Goal: Task Accomplishment & Management: Manage account settings

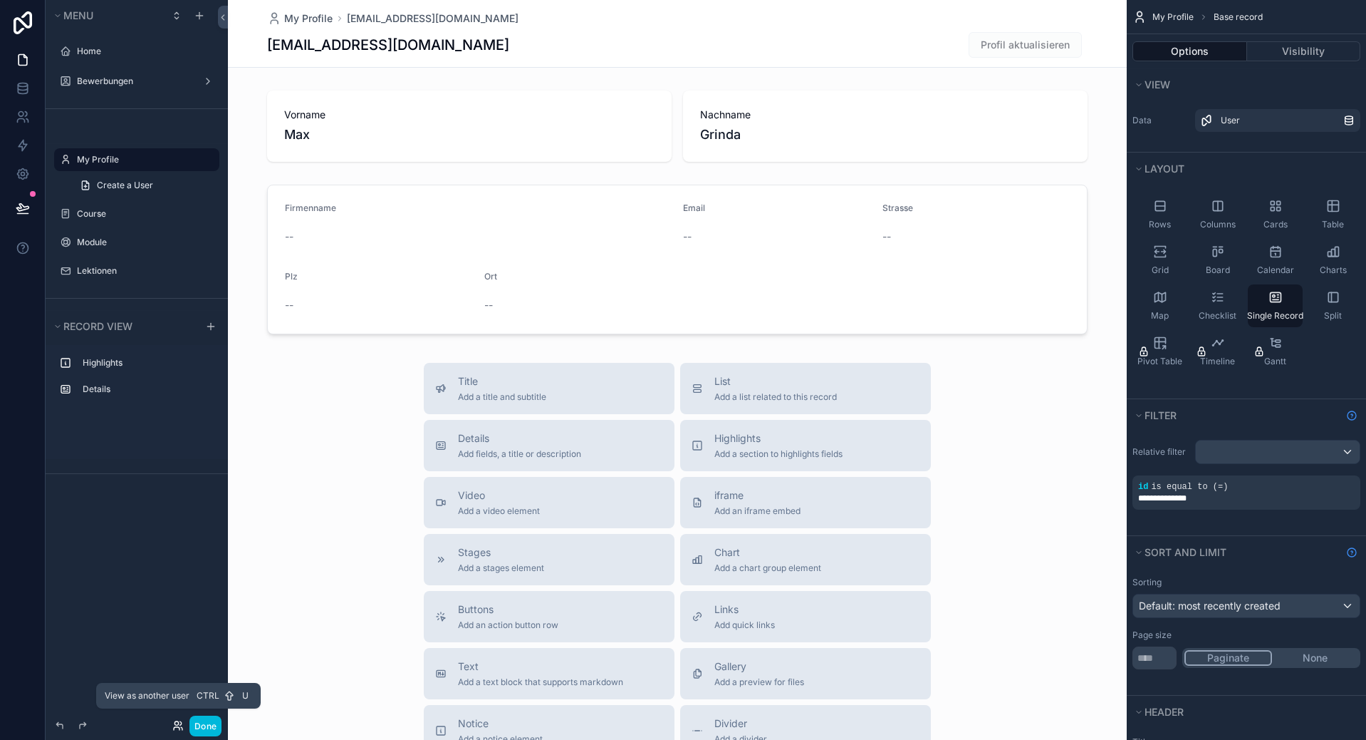
click at [172, 722] on icon at bounding box center [177, 725] width 11 height 11
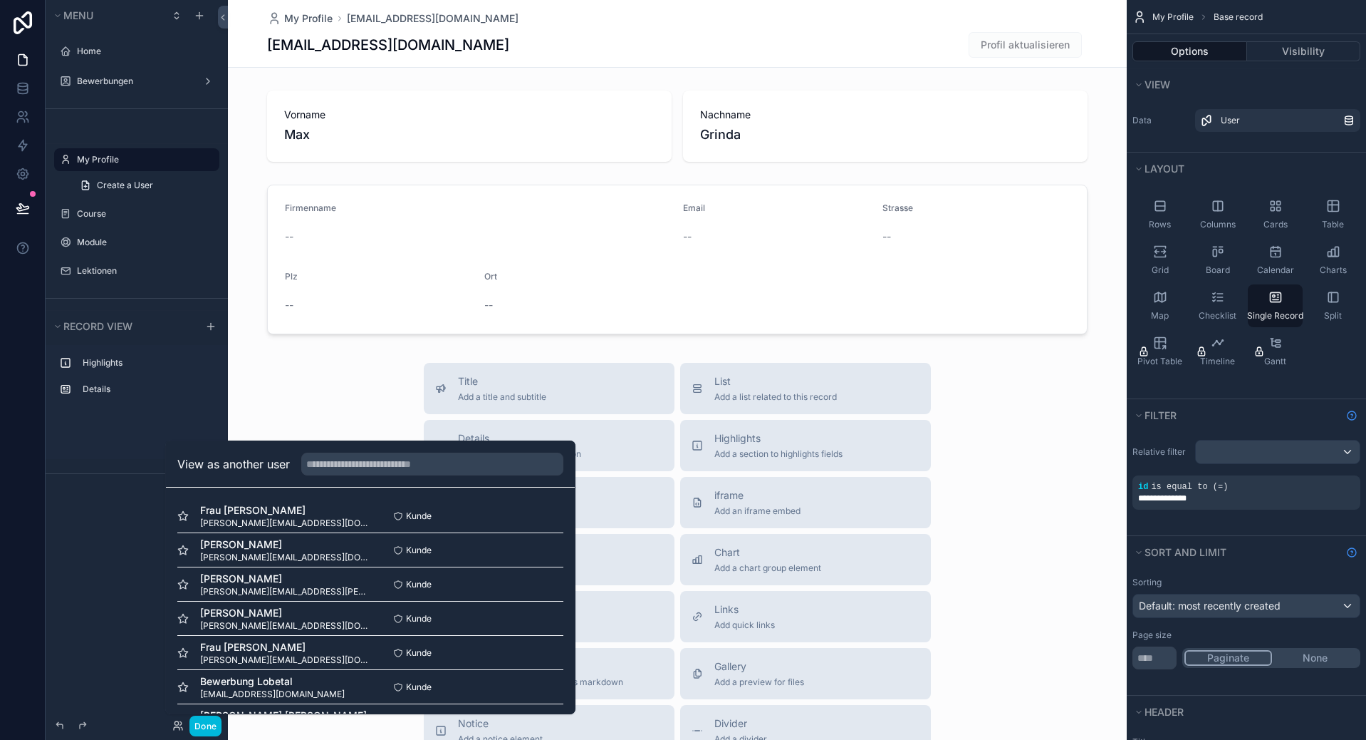
click at [455, 437] on div "scrollable content" at bounding box center [677, 492] width 899 height 984
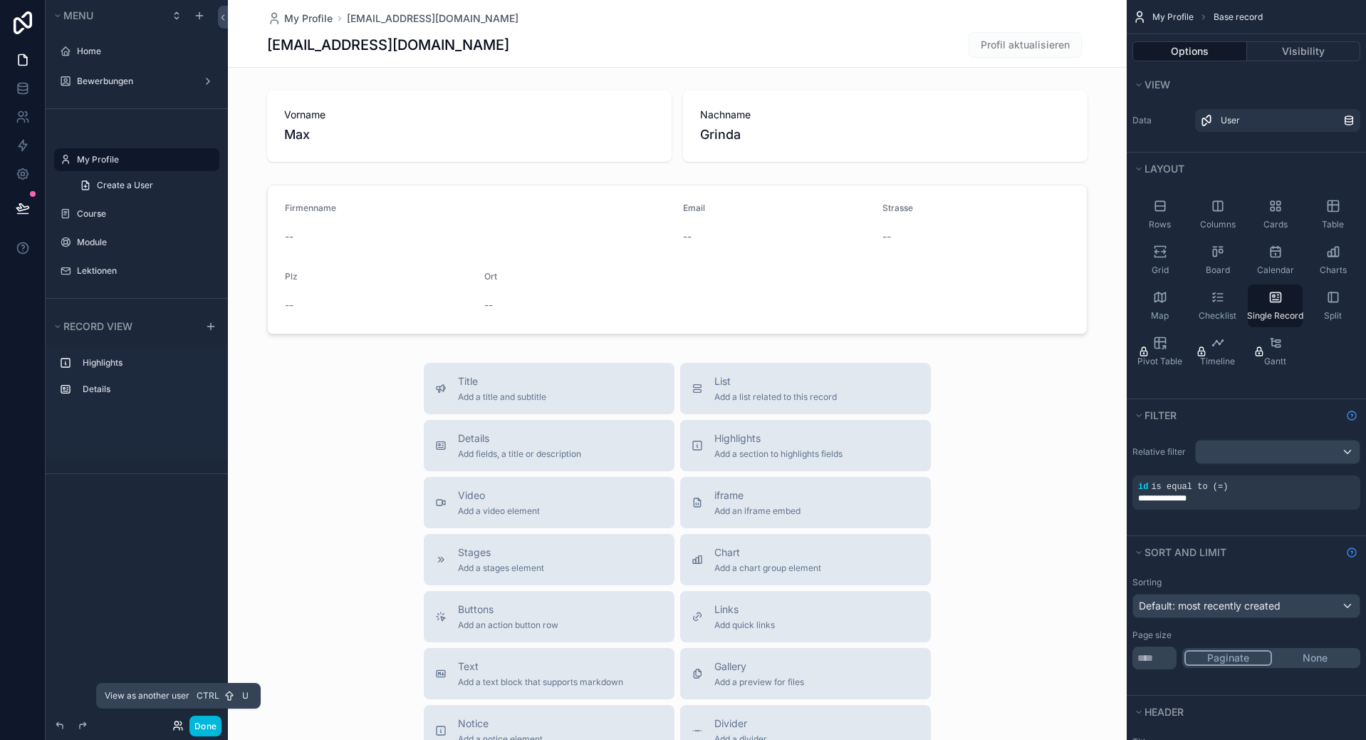
click at [176, 725] on icon at bounding box center [177, 725] width 11 height 11
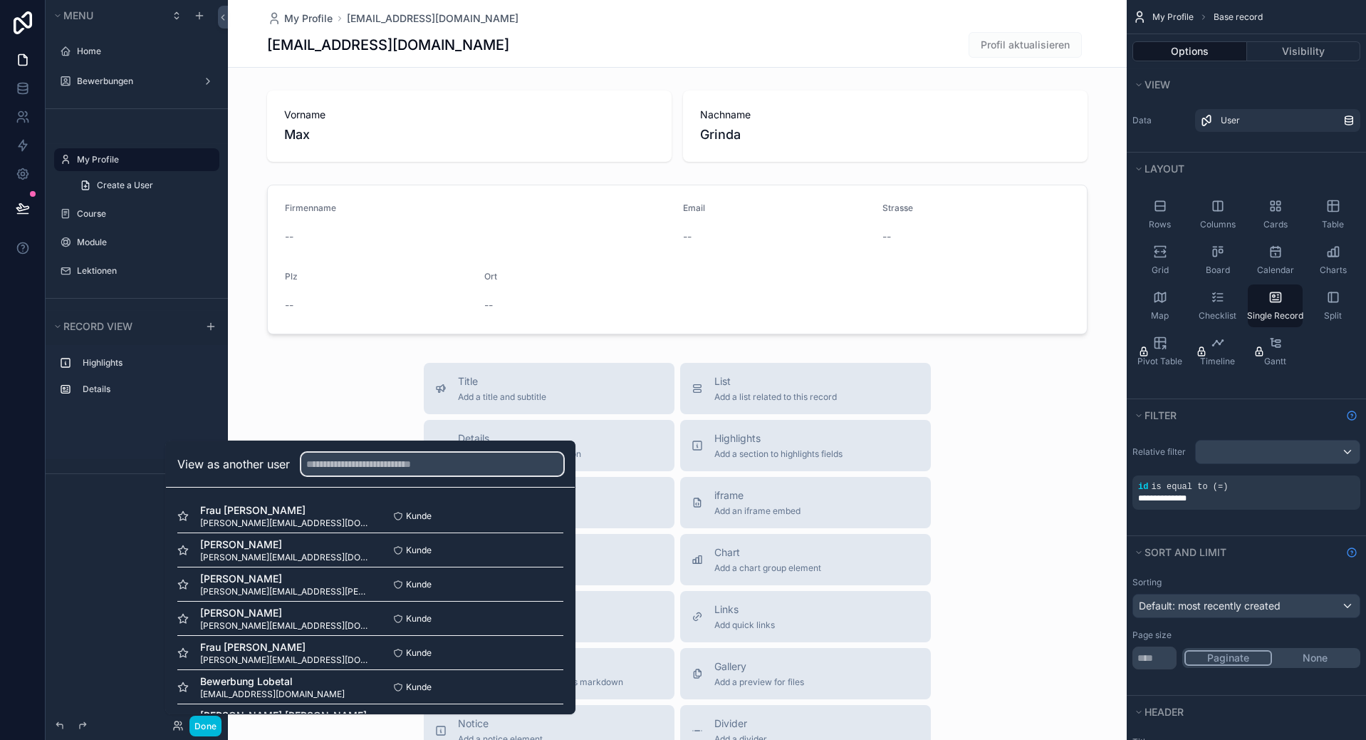
click at [389, 465] on input "text" at bounding box center [432, 463] width 262 height 23
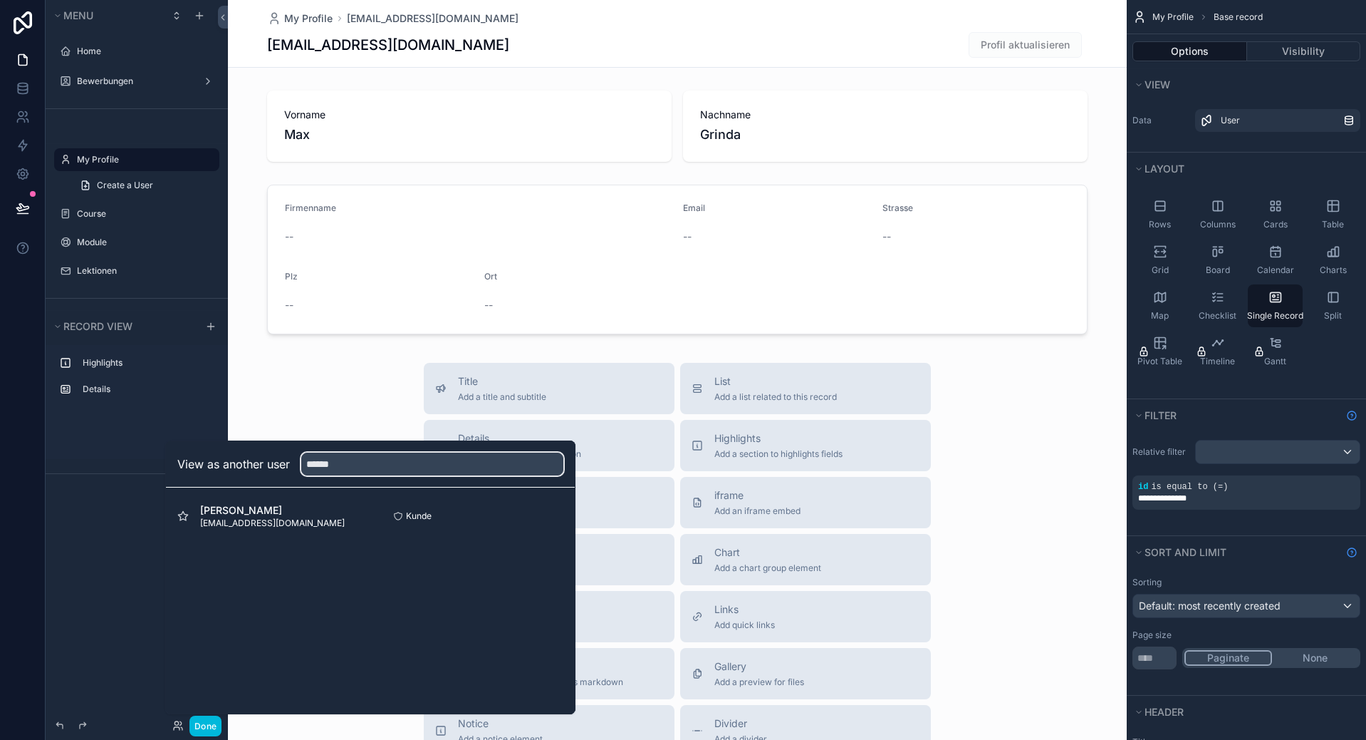
type input "******"
click at [0, 0] on button "Select" at bounding box center [0, 0] width 0 height 0
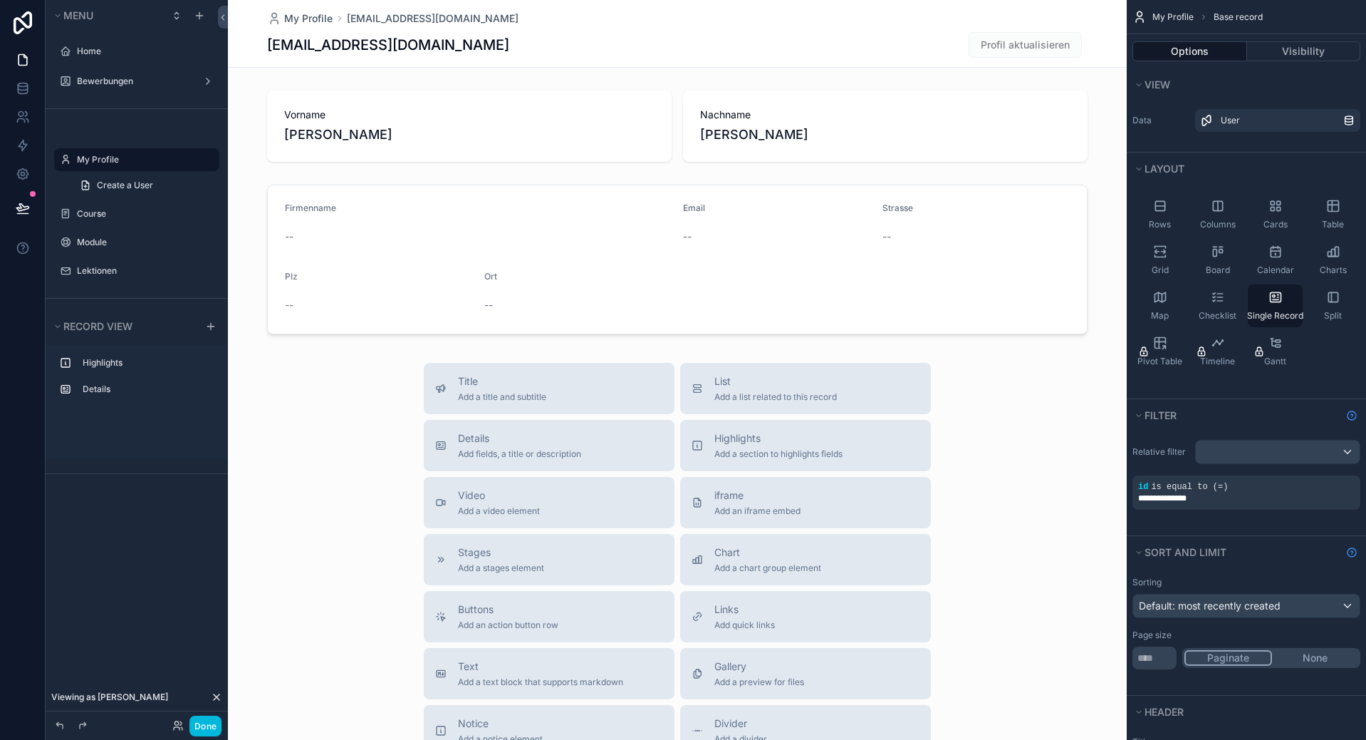
click at [0, 0] on div "scrollable content" at bounding box center [0, 0] width 0 height 0
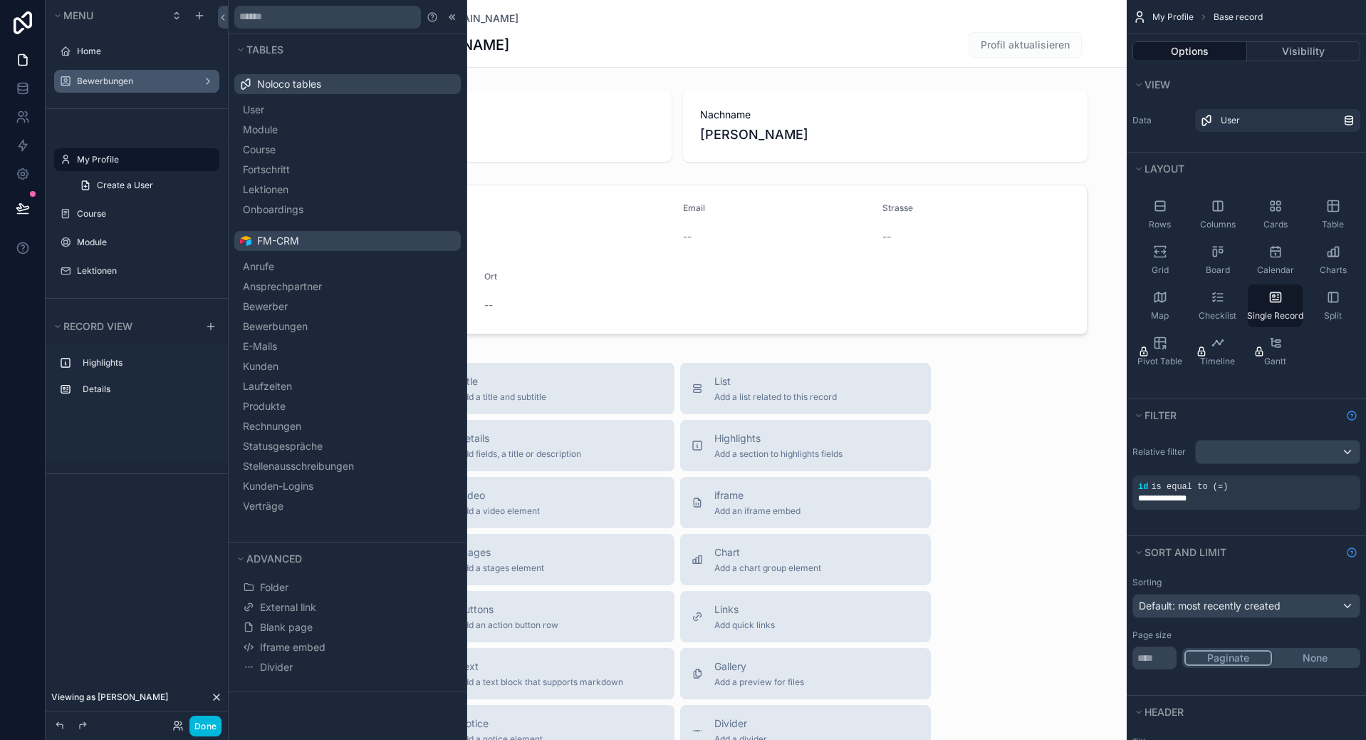
click at [91, 78] on label "Bewerbungen" at bounding box center [134, 81] width 114 height 11
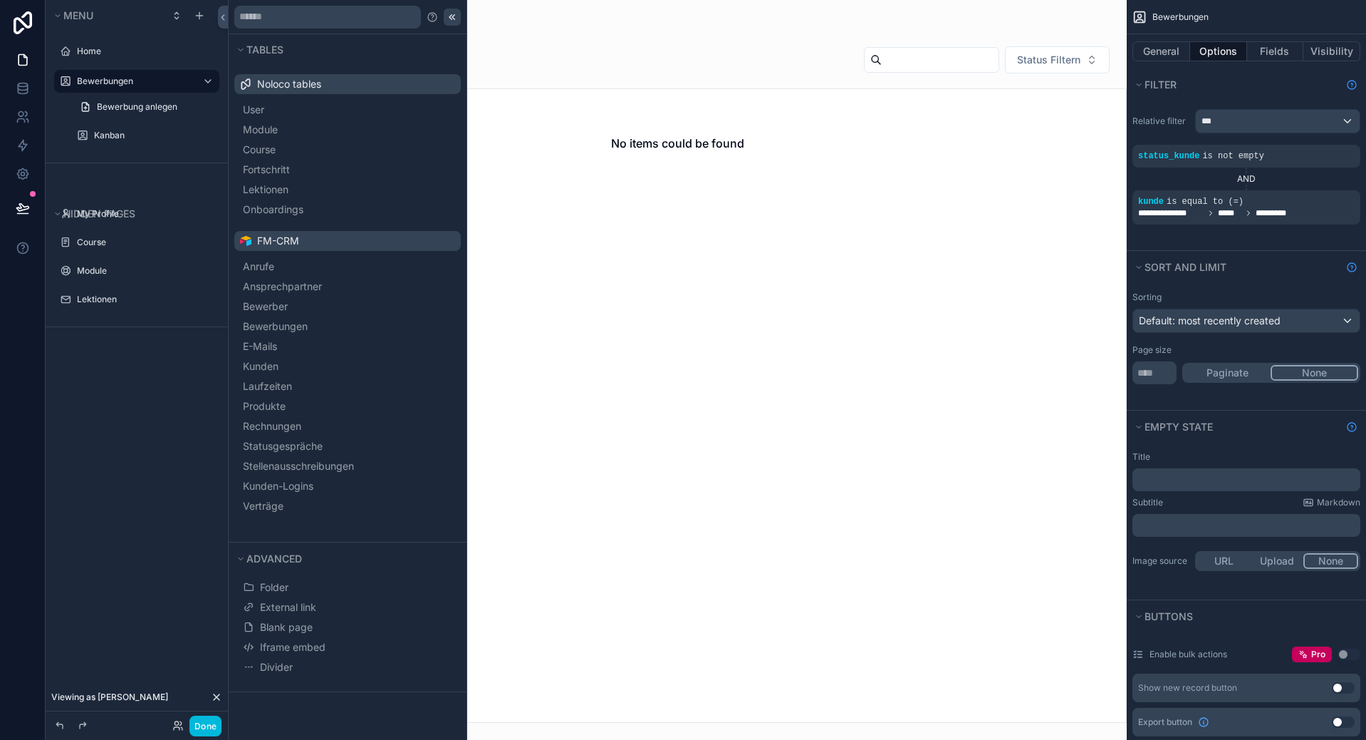
click at [458, 20] on div at bounding box center [452, 17] width 17 height 17
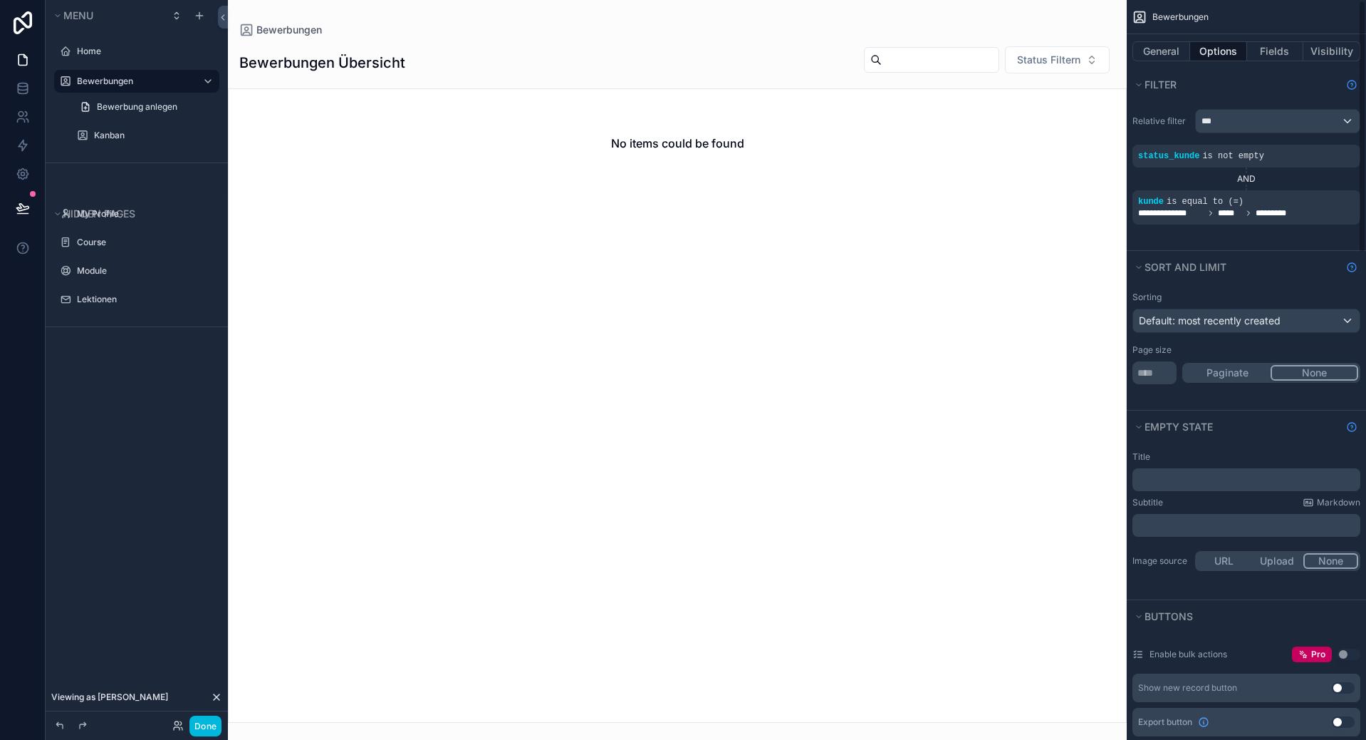
click at [1213, 224] on div "**********" at bounding box center [1247, 207] width 228 height 34
click at [1204, 208] on span "**********" at bounding box center [1171, 212] width 66 height 11
click at [0, 0] on div "scrollable content" at bounding box center [0, 0] width 0 height 0
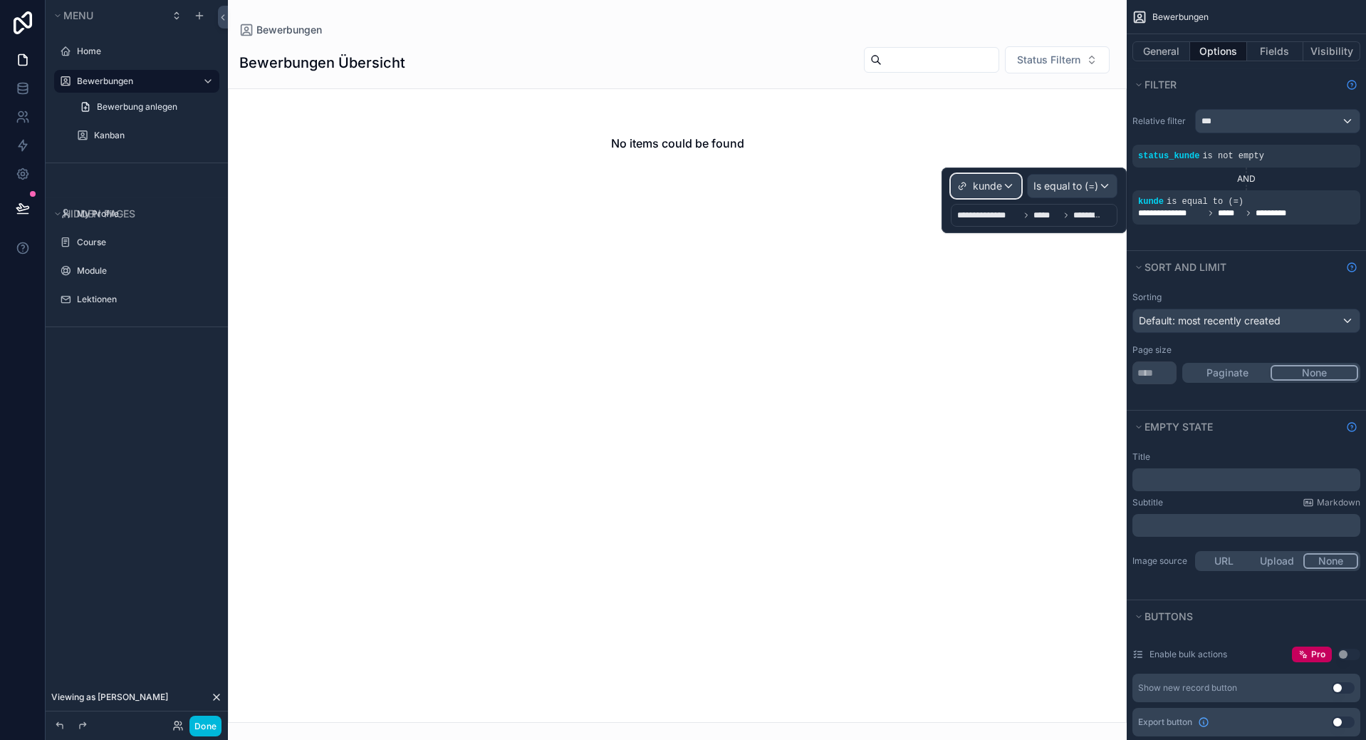
click at [999, 185] on span "kunde" at bounding box center [987, 186] width 29 height 14
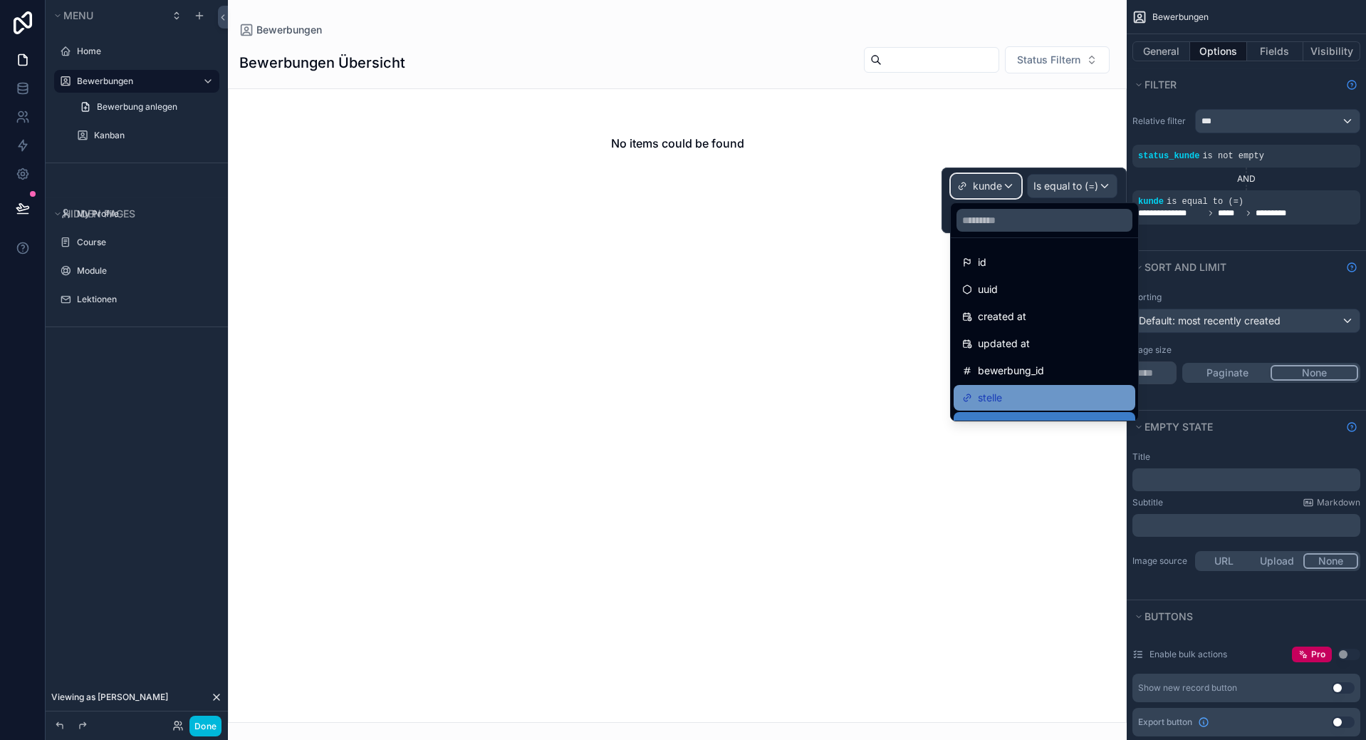
scroll to position [71, 0]
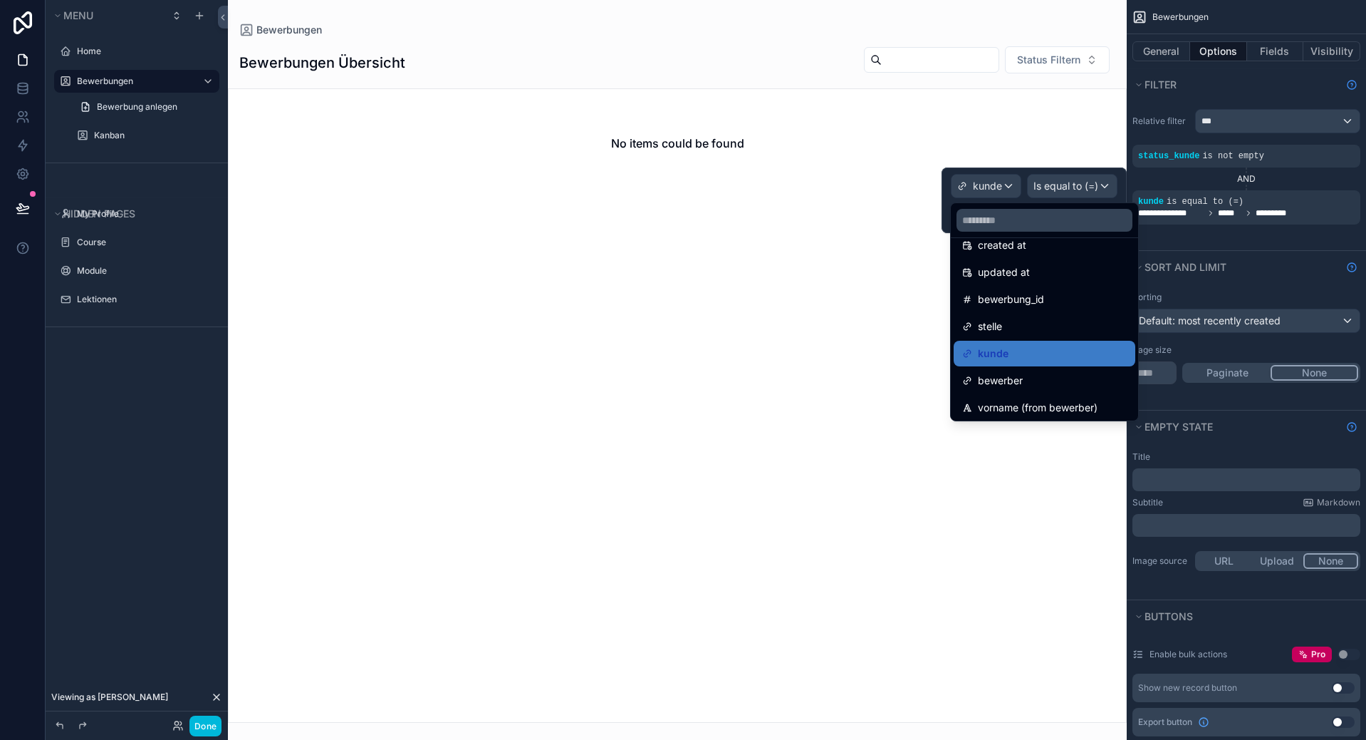
click at [1001, 202] on div "id uuid created at updated at bewerbung_id stelle kunde bewerber vorname (from …" at bounding box center [1044, 311] width 189 height 219
click at [1091, 198] on div at bounding box center [1034, 200] width 185 height 66
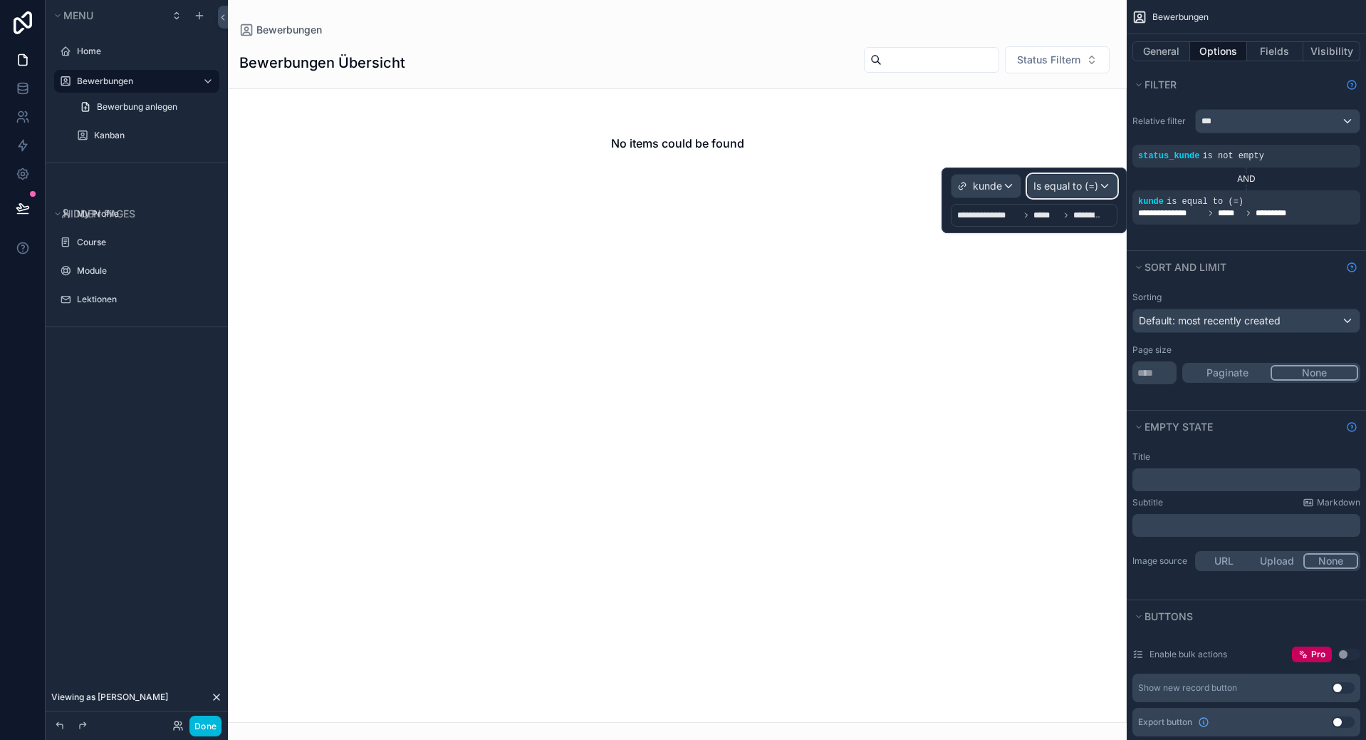
click at [1080, 187] on span "Is equal to (=)" at bounding box center [1066, 186] width 65 height 14
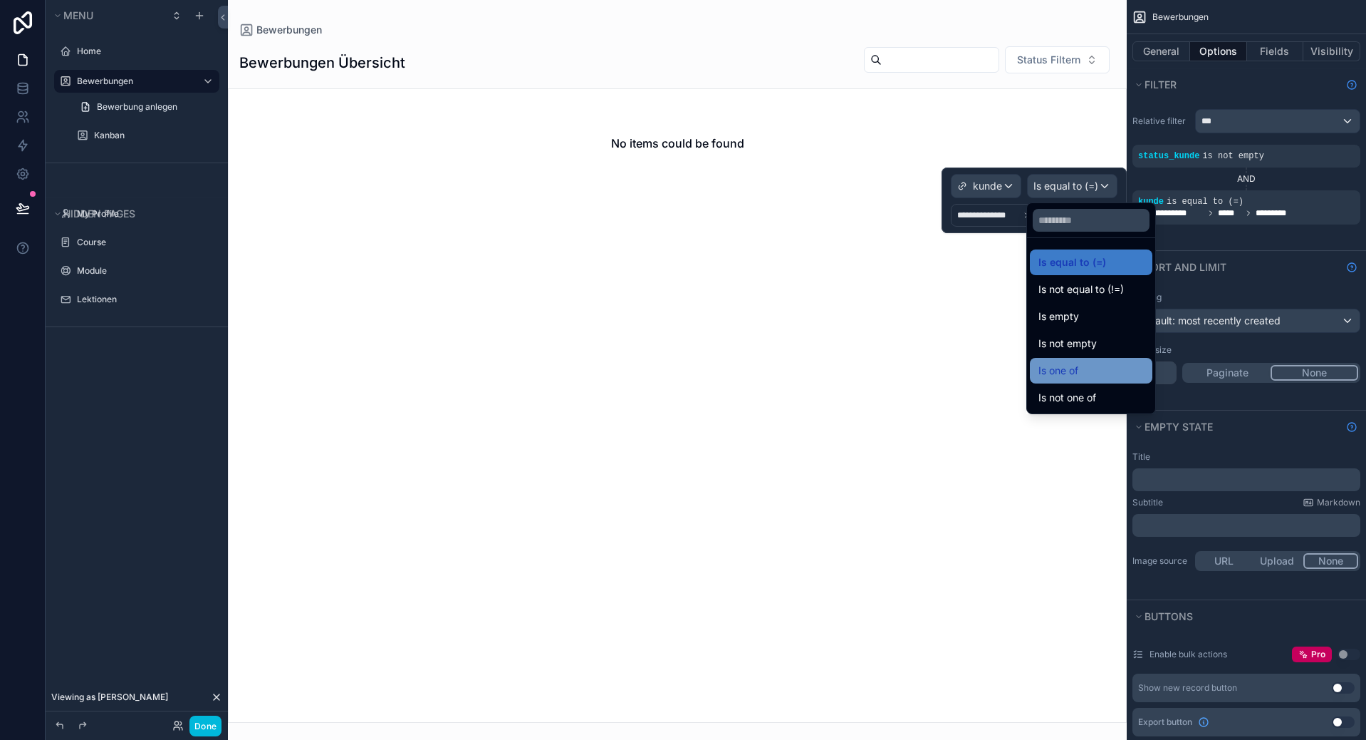
click at [1096, 359] on div "Is one of" at bounding box center [1091, 371] width 123 height 26
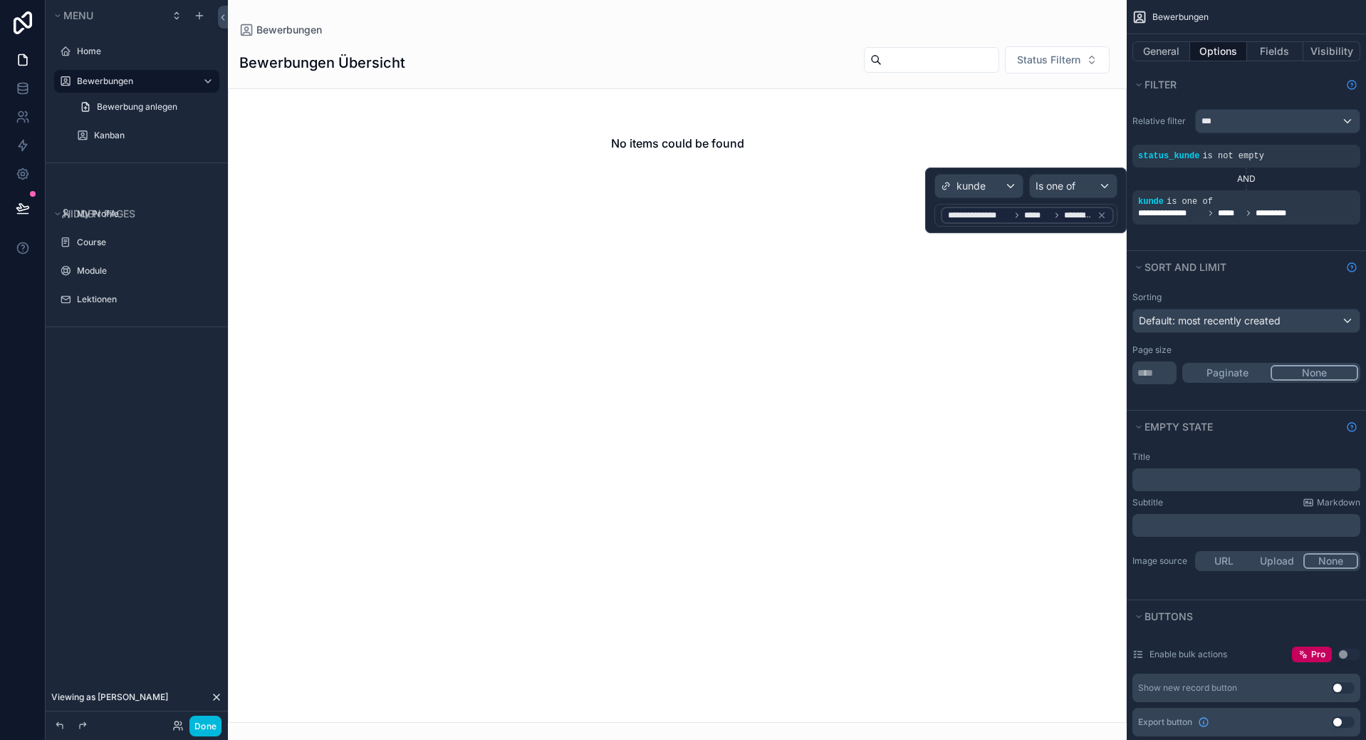
click at [169, 717] on div "Done" at bounding box center [193, 725] width 56 height 21
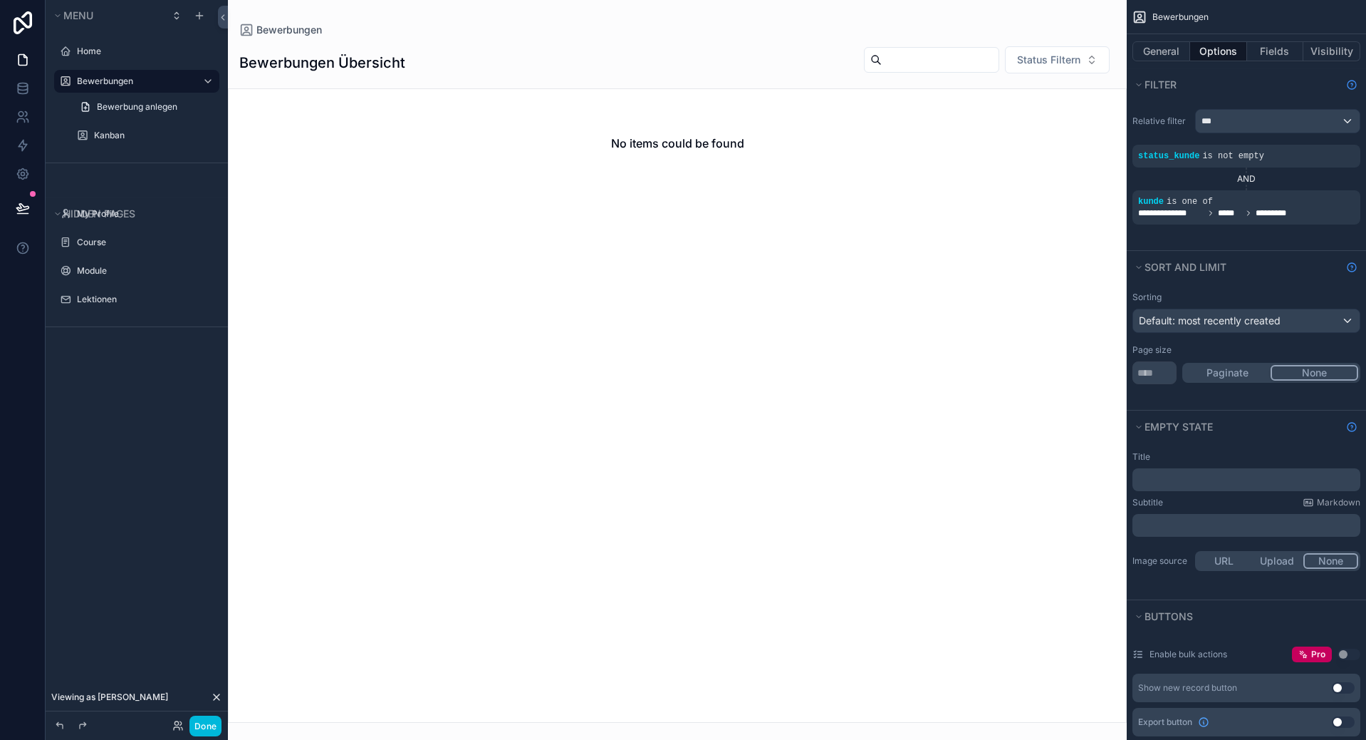
click at [170, 717] on div "Done" at bounding box center [193, 725] width 56 height 21
click at [172, 722] on icon at bounding box center [177, 725] width 11 height 11
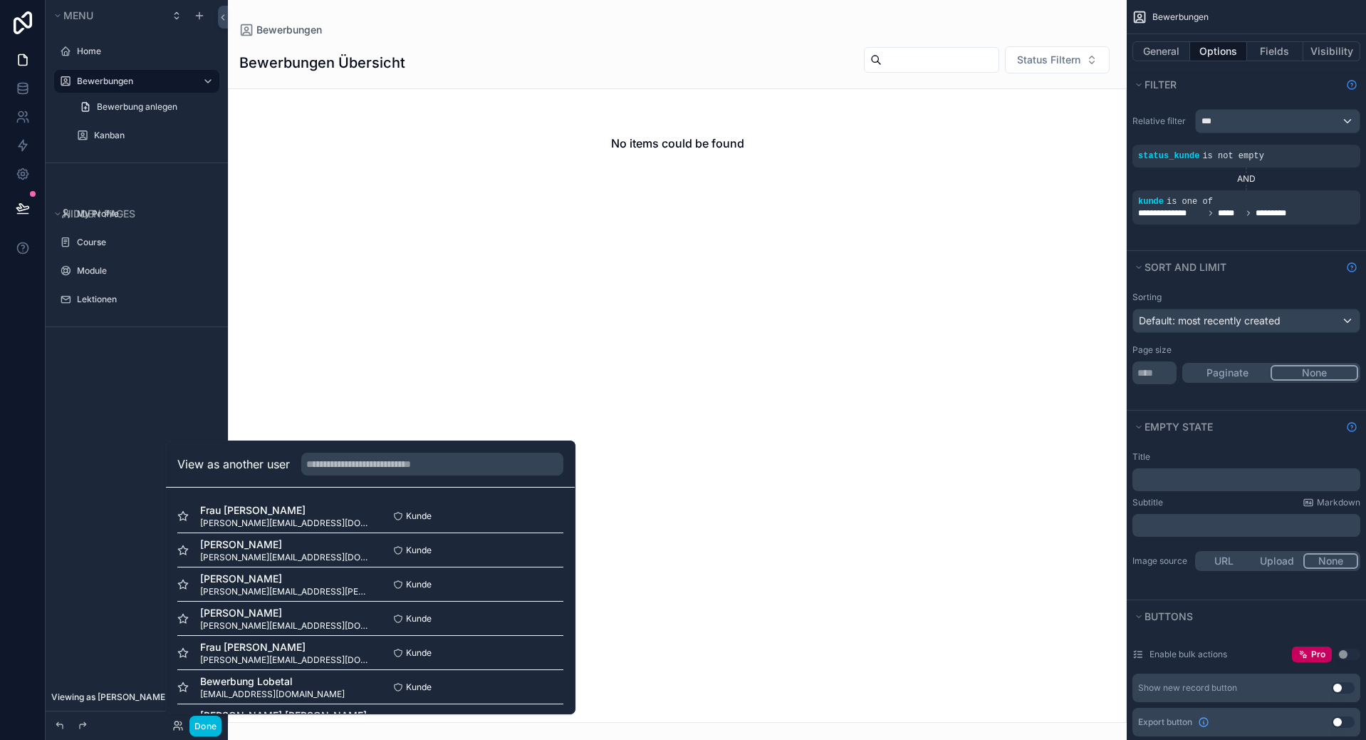
click at [0, 0] on button "Select" at bounding box center [0, 0] width 0 height 0
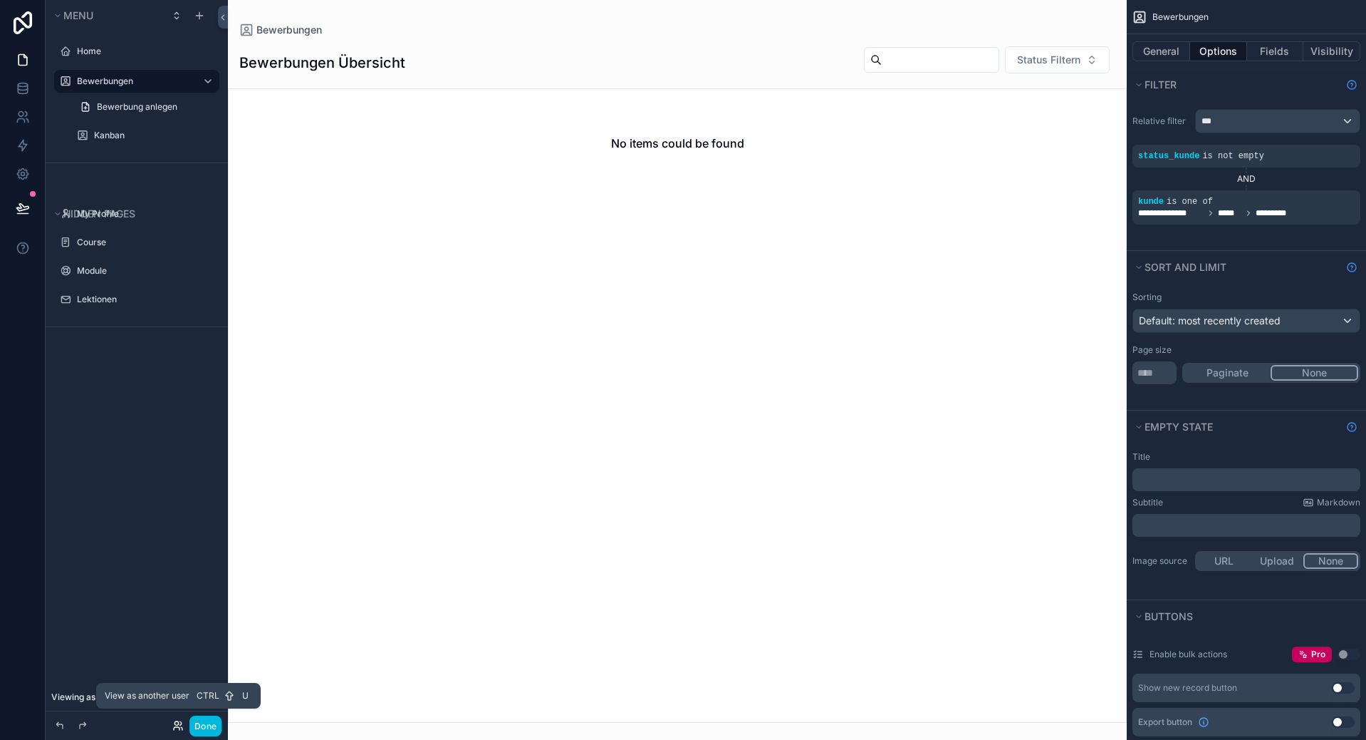
click at [177, 722] on icon at bounding box center [177, 725] width 11 height 11
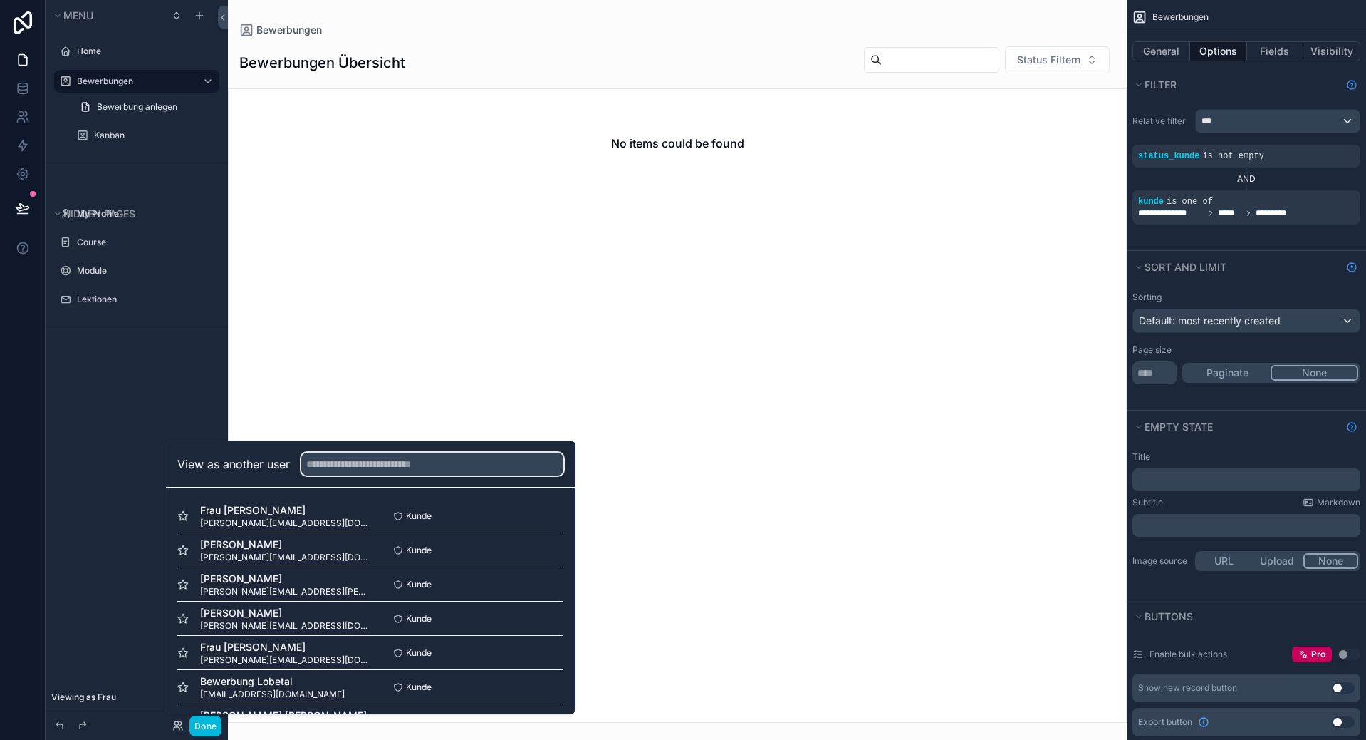
click at [411, 457] on input "text" at bounding box center [432, 463] width 262 height 23
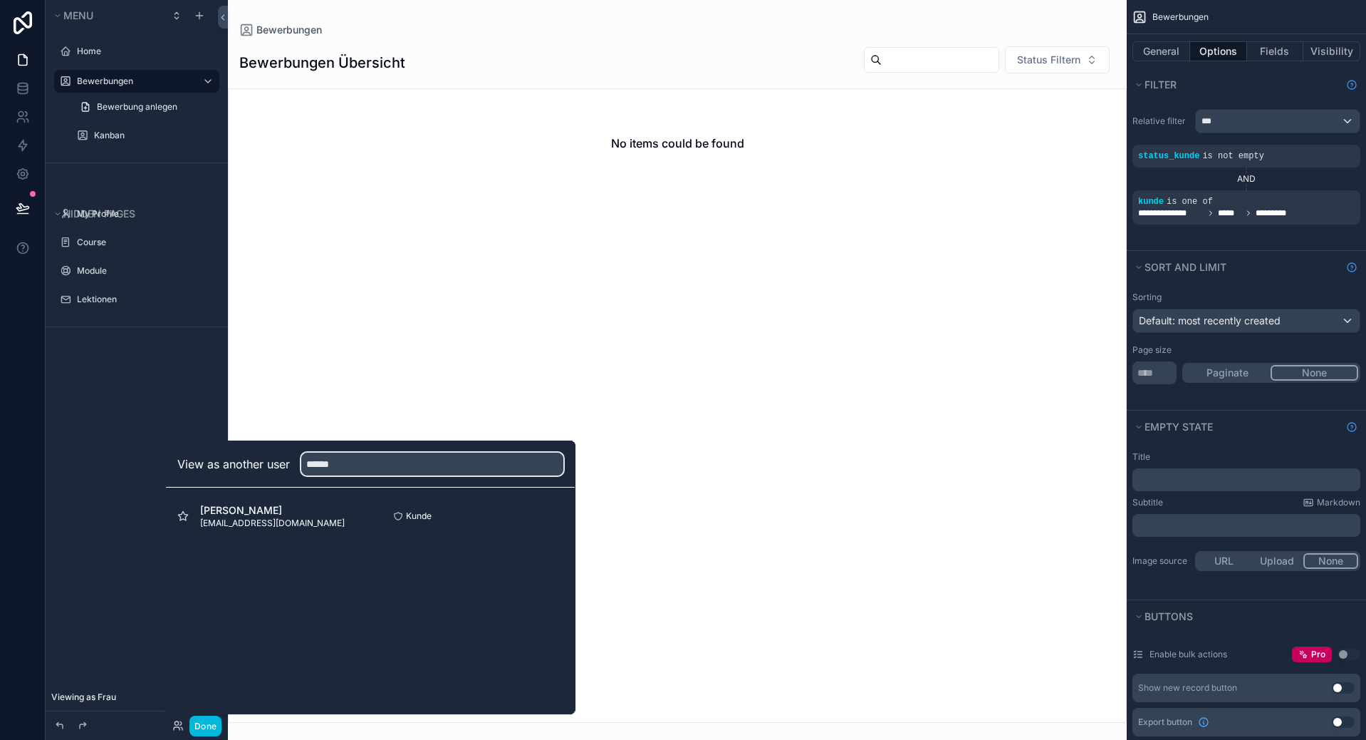
type input "******"
click at [0, 0] on button "Select" at bounding box center [0, 0] width 0 height 0
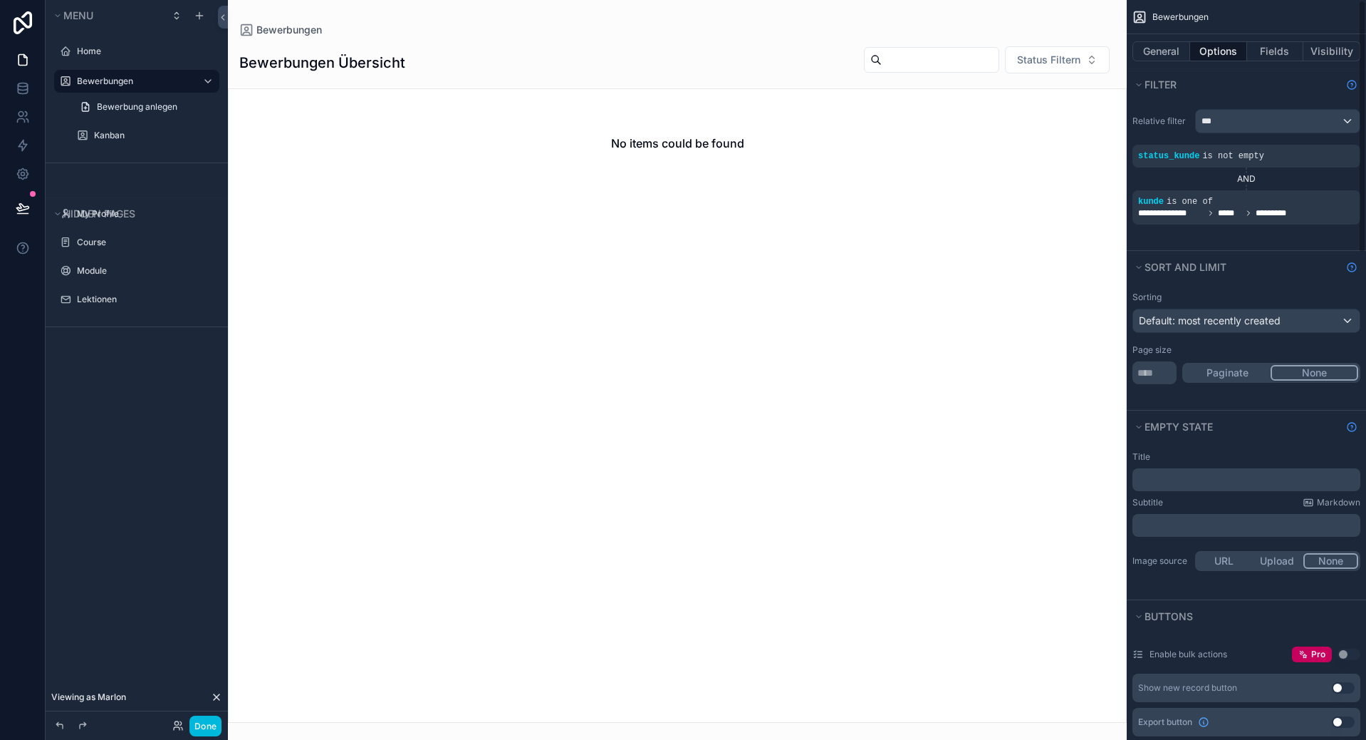
click at [0, 0] on icon "scrollable content" at bounding box center [0, 0] width 0 height 0
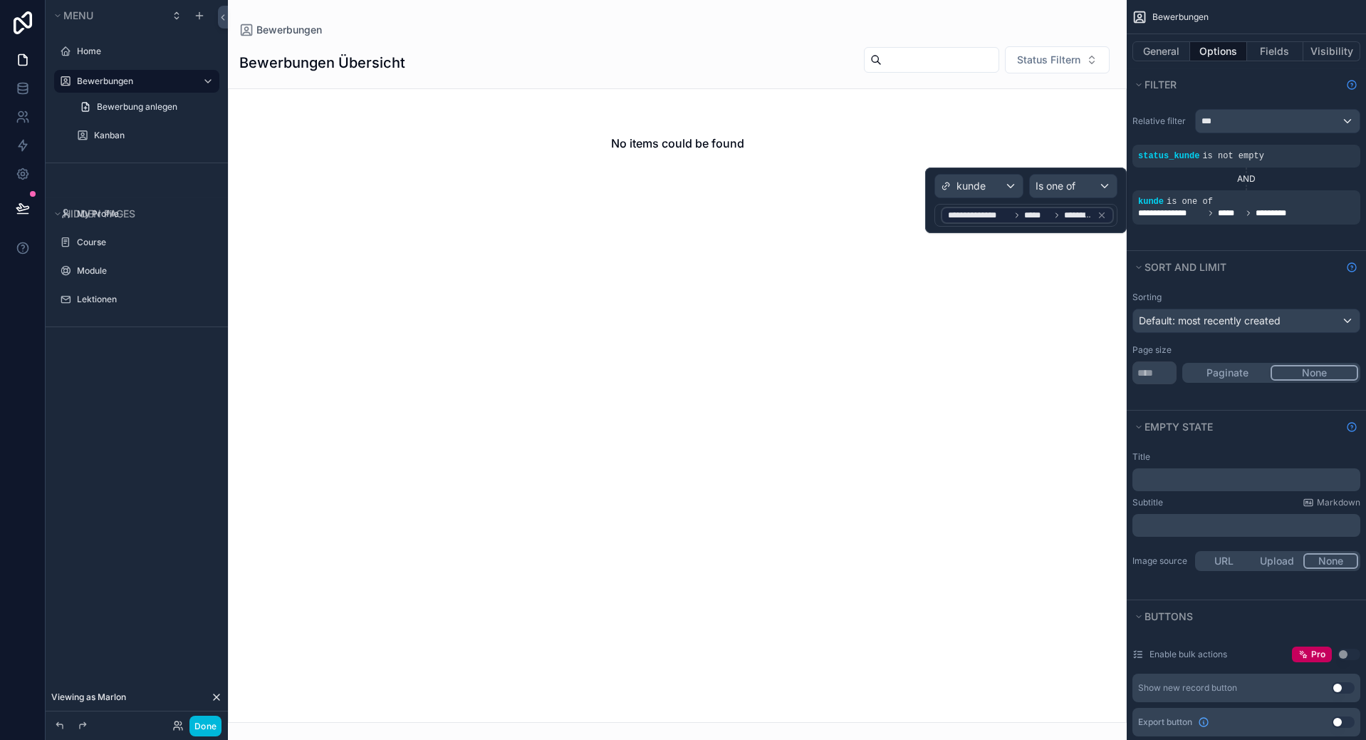
click at [1023, 214] on span "**********" at bounding box center [1019, 214] width 143 height 11
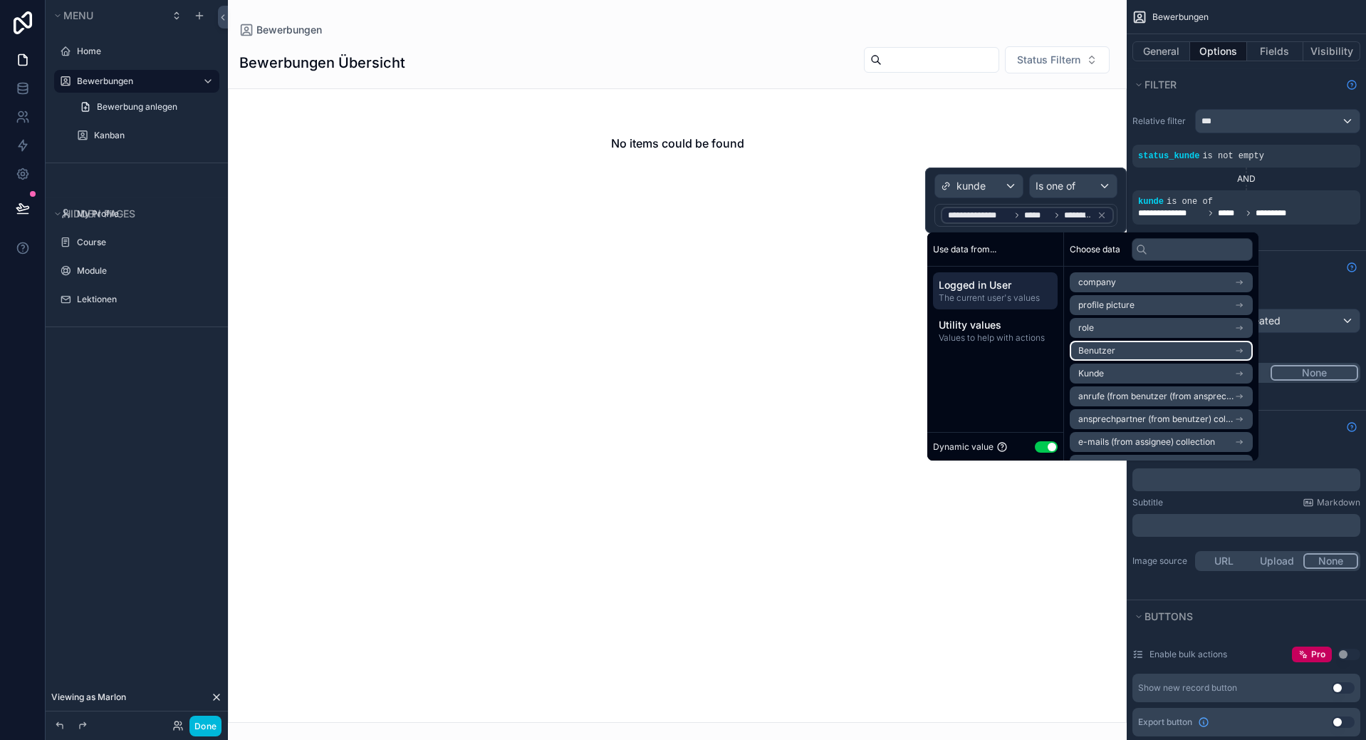
click at [1135, 353] on li "Benutzer" at bounding box center [1161, 351] width 183 height 20
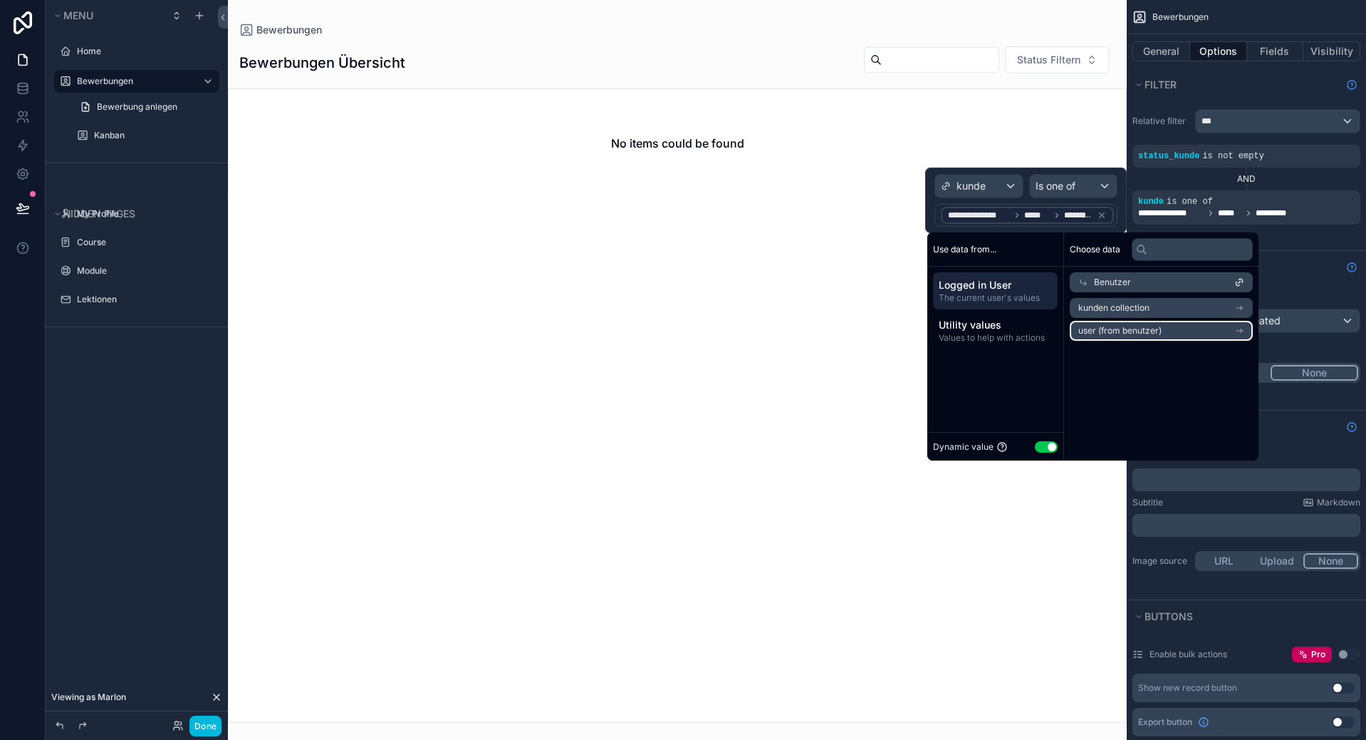
click at [1217, 332] on li "user (from benutzer)" at bounding box center [1161, 331] width 183 height 20
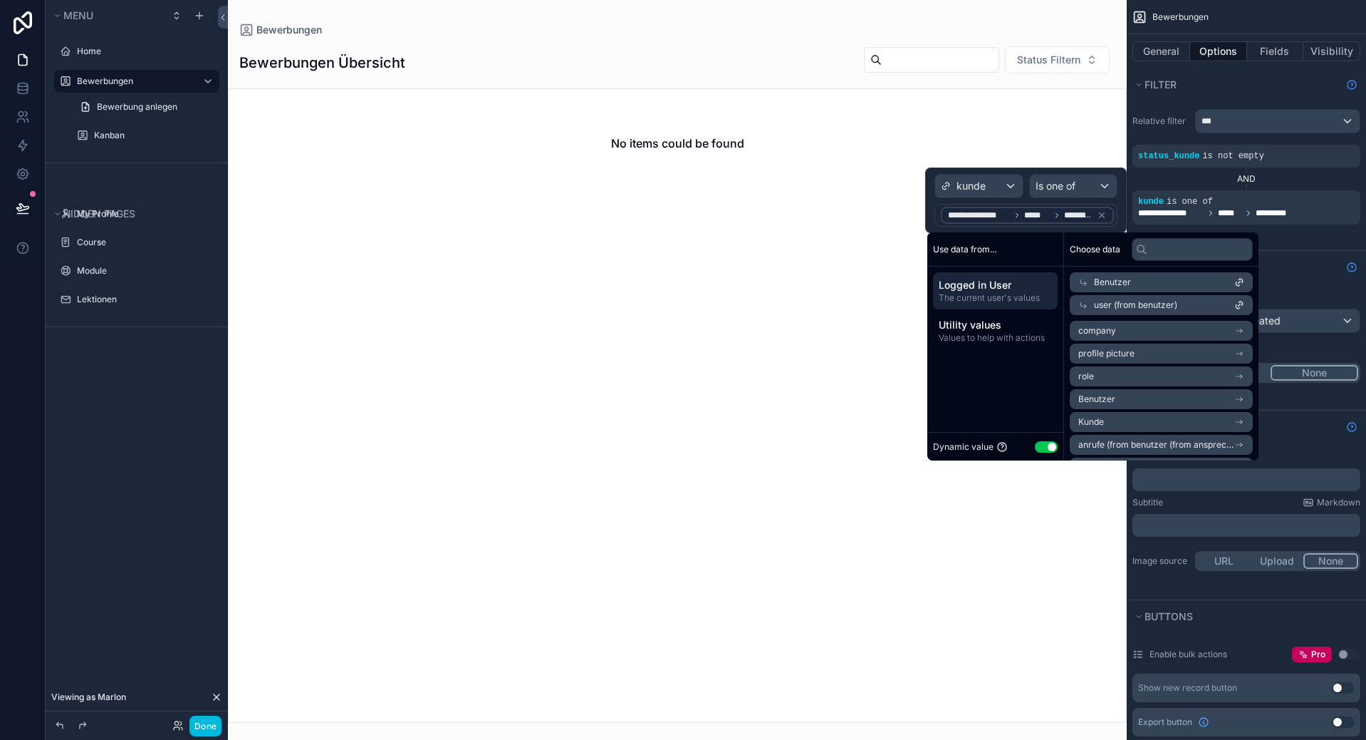
scroll to position [91, 0]
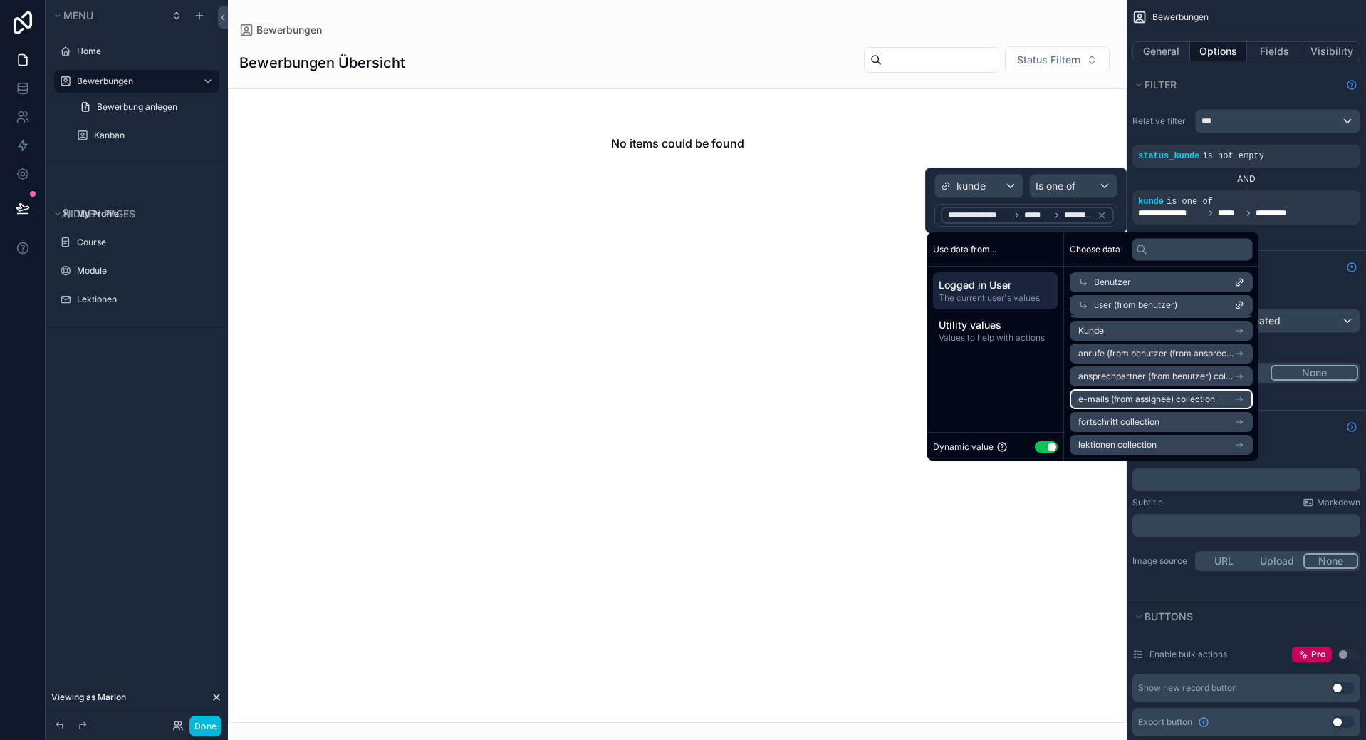
click at [1181, 397] on span "e-mails (from assignee) collection" at bounding box center [1147, 398] width 137 height 11
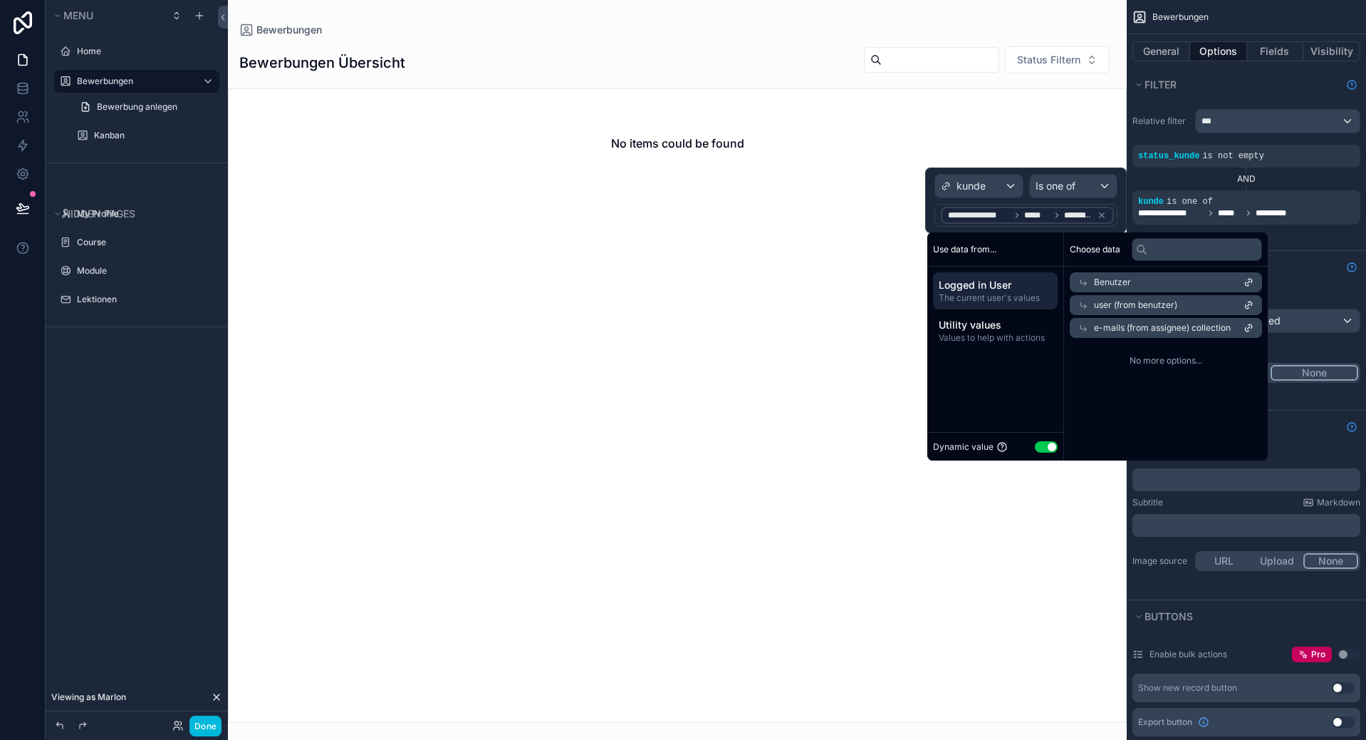
scroll to position [0, 0]
click at [1146, 327] on span "e-mails (from assignee) collection" at bounding box center [1162, 327] width 137 height 11
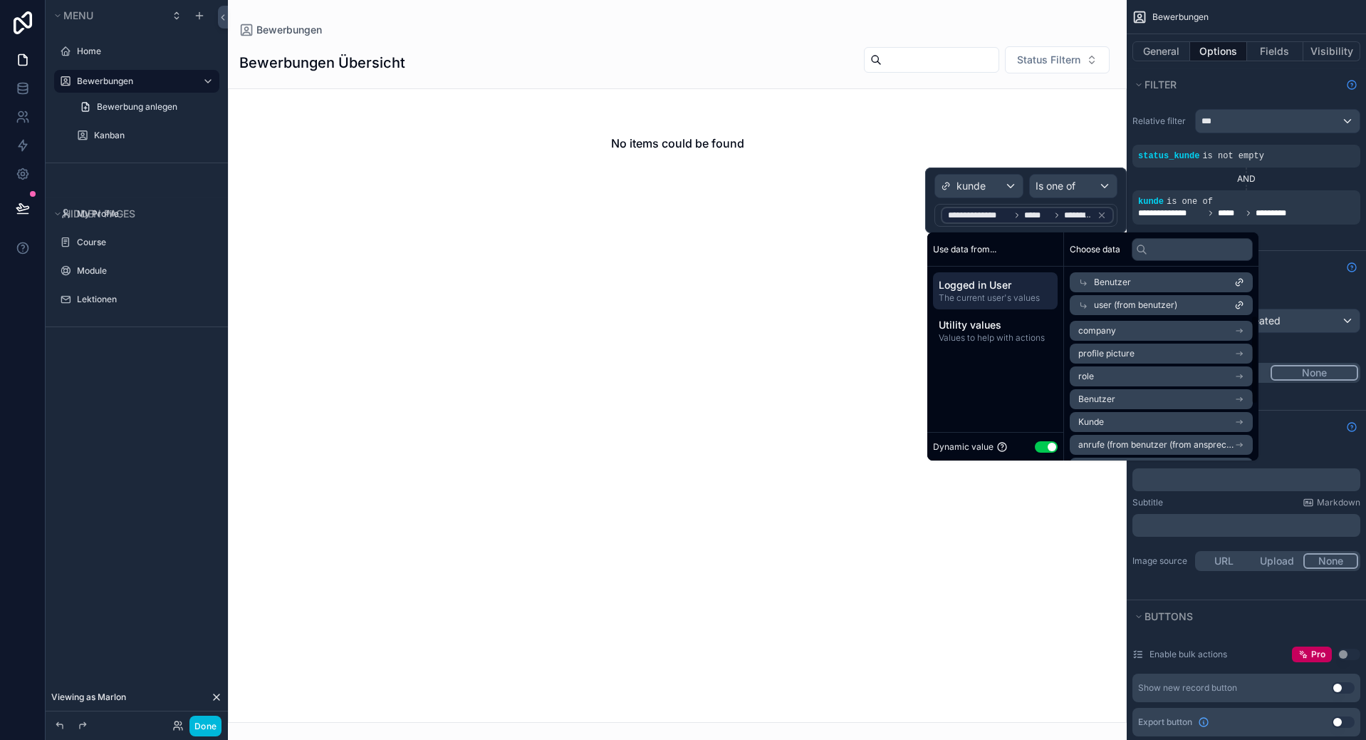
click at [855, 400] on div "scrollable content" at bounding box center [677, 370] width 899 height 740
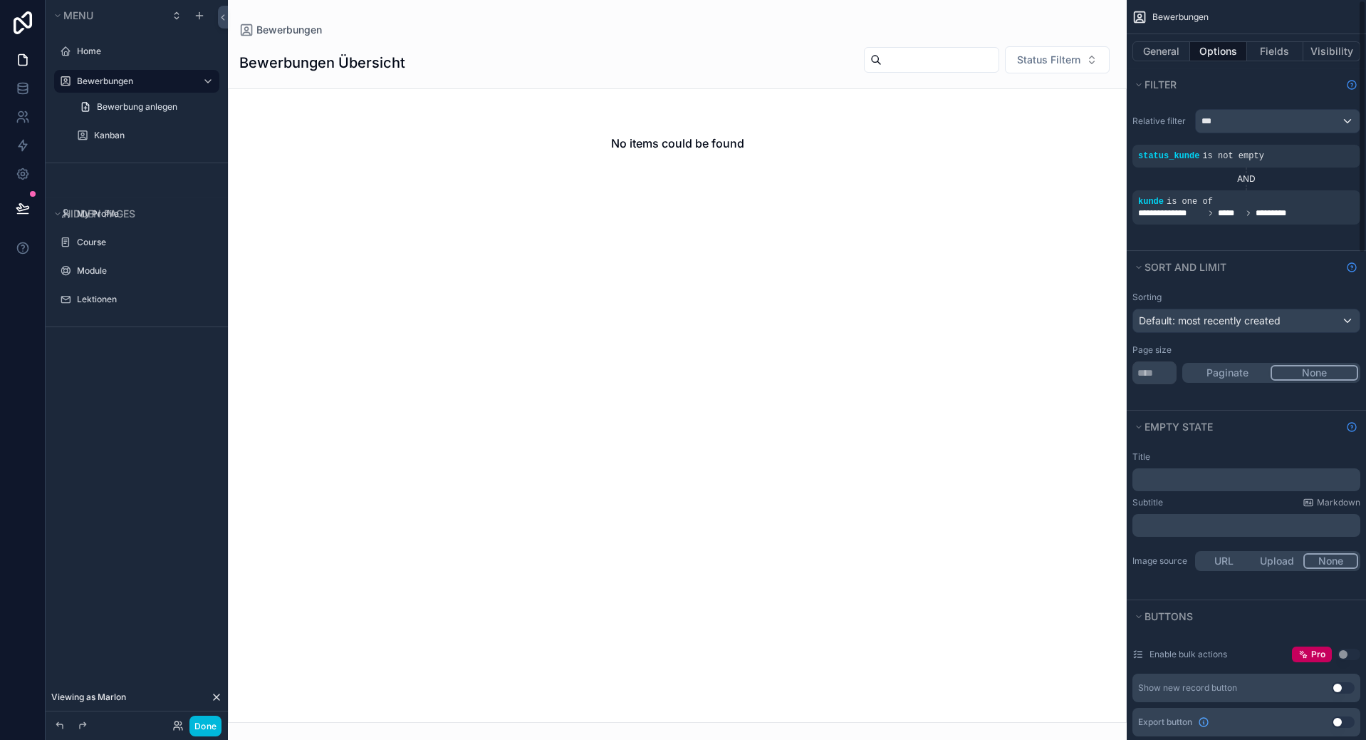
click at [1215, 218] on span "**********" at bounding box center [1218, 212] width 160 height 11
click at [1249, 211] on icon "scrollable content" at bounding box center [1249, 213] width 9 height 9
click at [0, 0] on icon "scrollable content" at bounding box center [0, 0] width 0 height 0
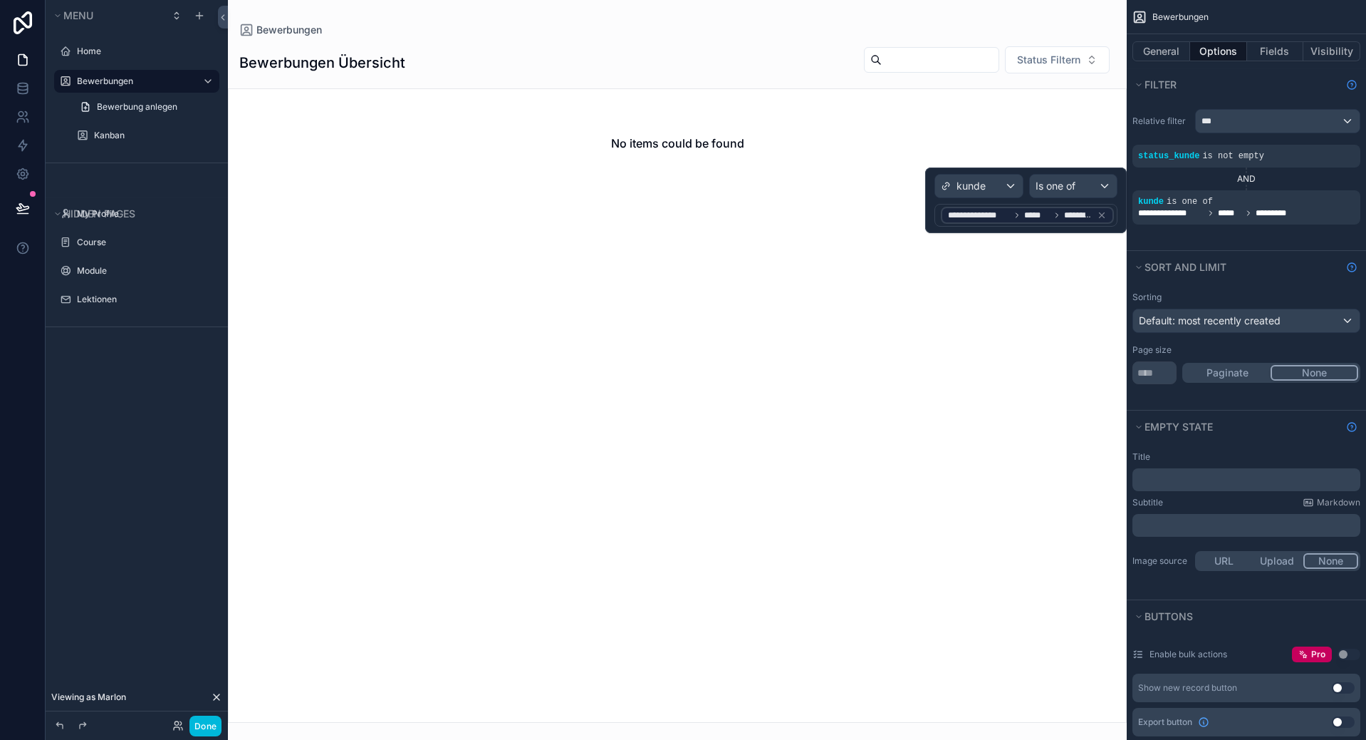
click at [1108, 351] on div "No items could be found" at bounding box center [677, 405] width 899 height 634
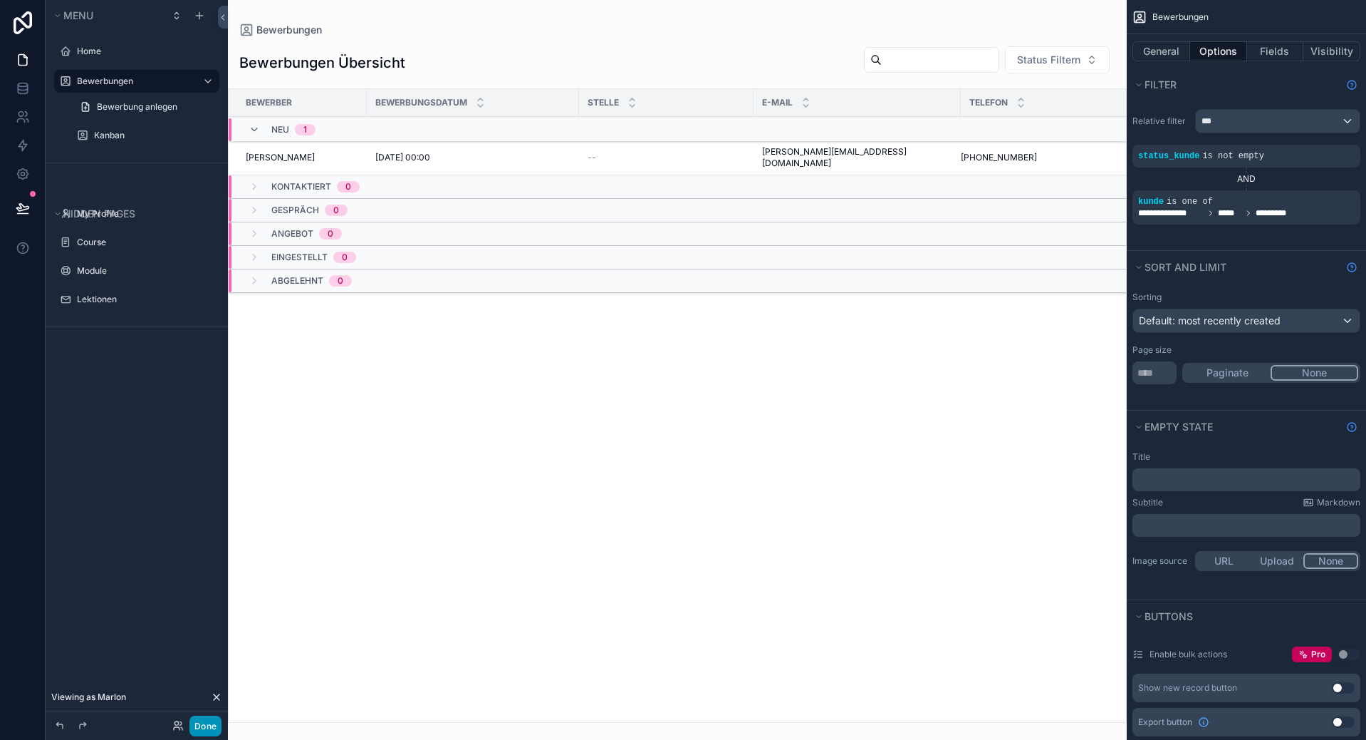
click at [196, 724] on button "Done" at bounding box center [206, 725] width 32 height 21
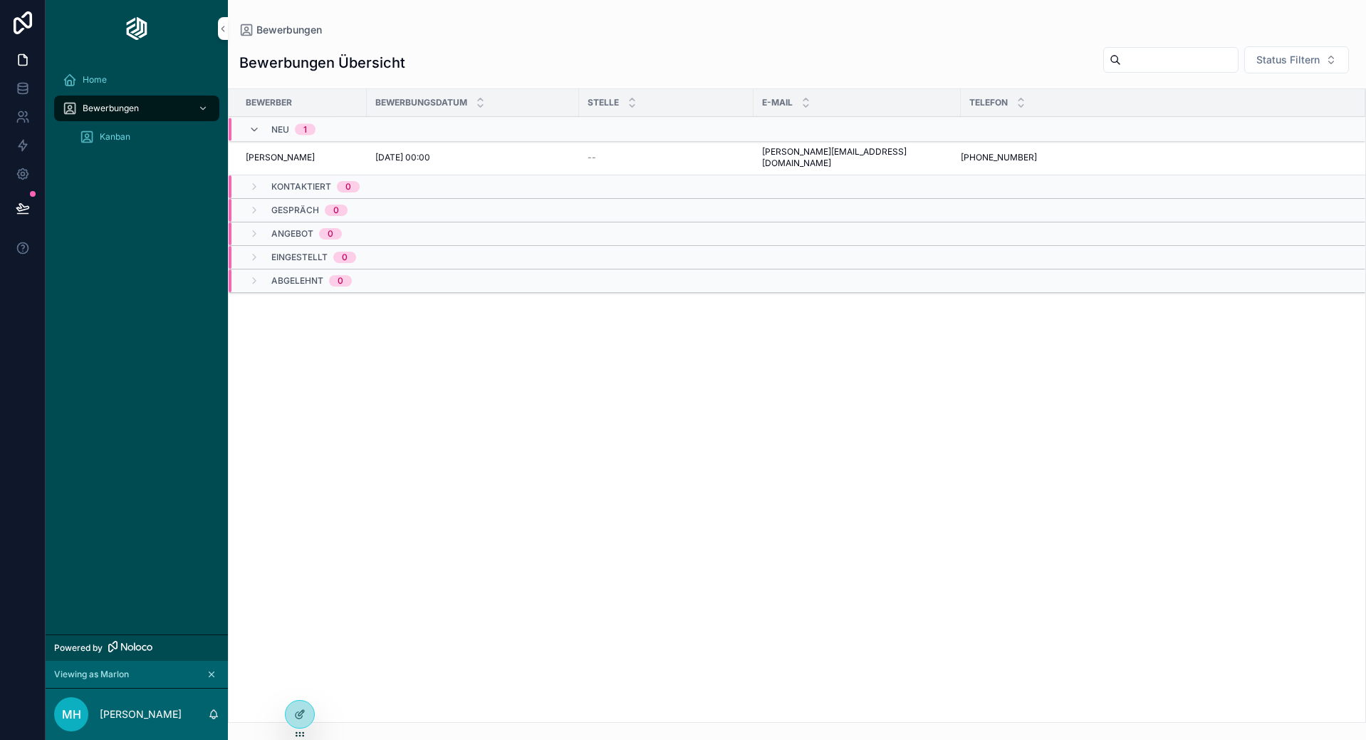
click at [89, 182] on div "Home Bewerbungen Kanban" at bounding box center [137, 345] width 182 height 577
click at [106, 151] on div "Home Bewerbungen Kanban" at bounding box center [137, 112] width 182 height 111
click at [113, 142] on div "Kanban" at bounding box center [145, 136] width 131 height 23
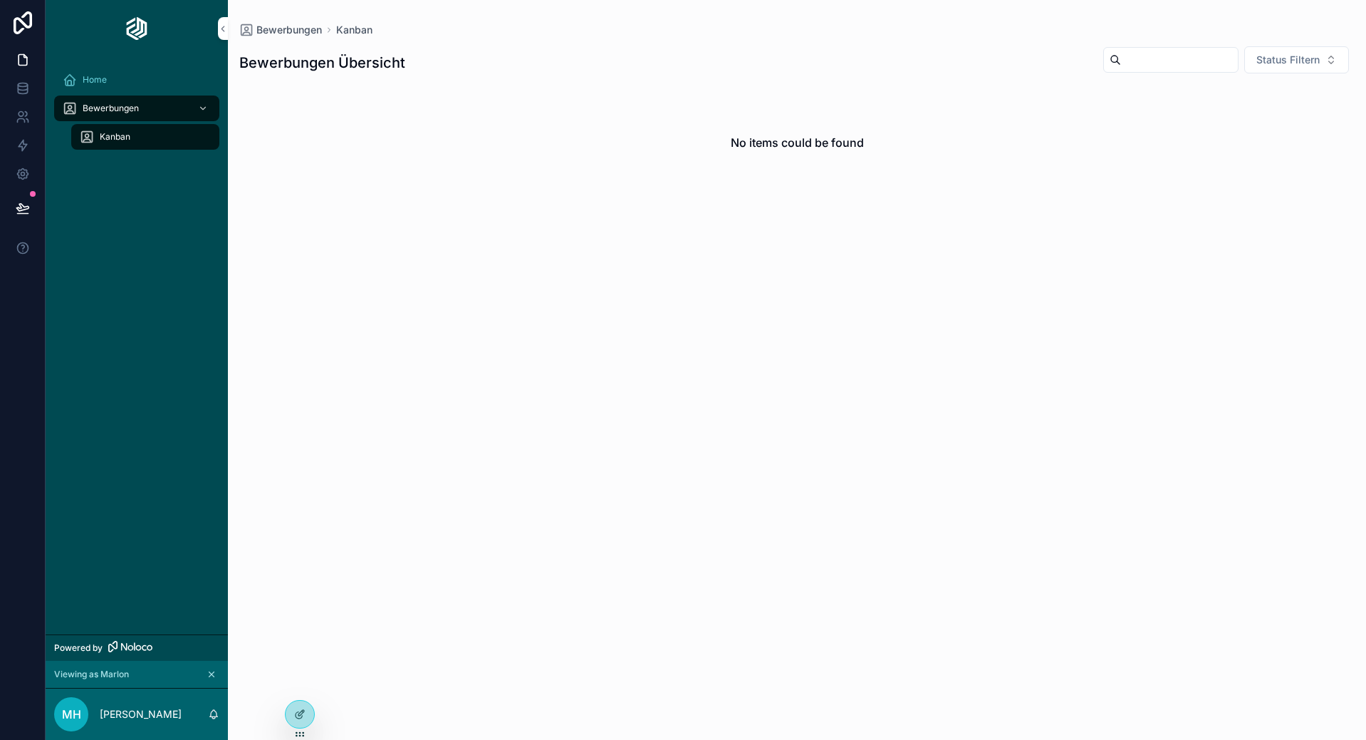
click at [113, 75] on div "Home" at bounding box center [137, 79] width 148 height 23
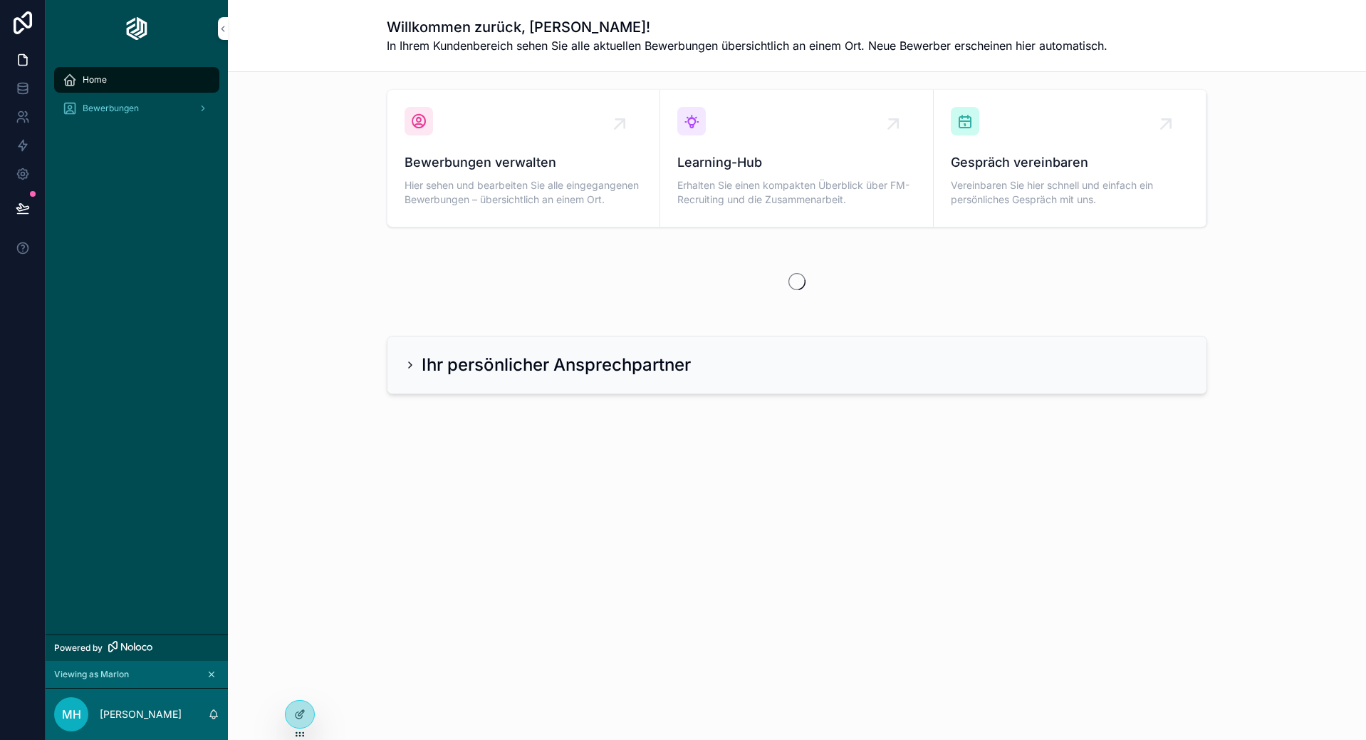
click at [112, 108] on span "Bewerbungen" at bounding box center [111, 108] width 56 height 11
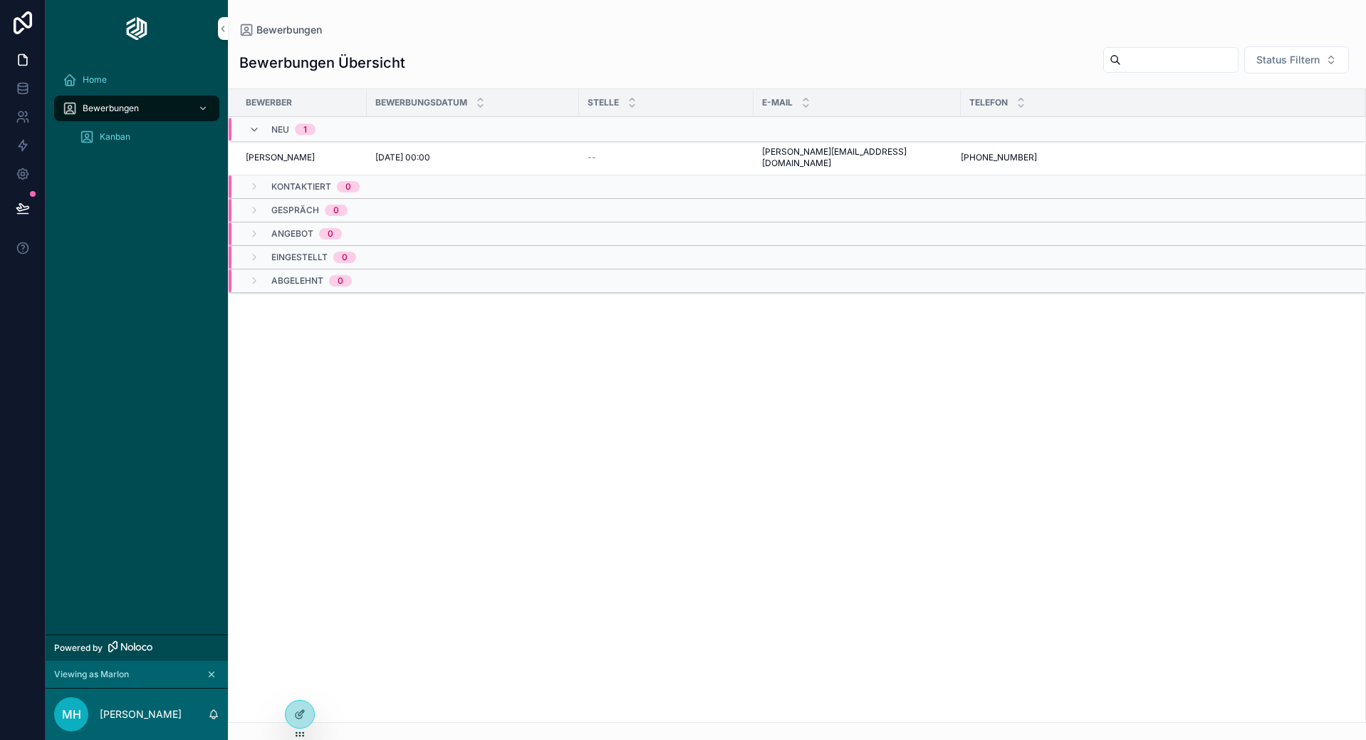
click at [129, 140] on span "Kanban" at bounding box center [115, 136] width 31 height 11
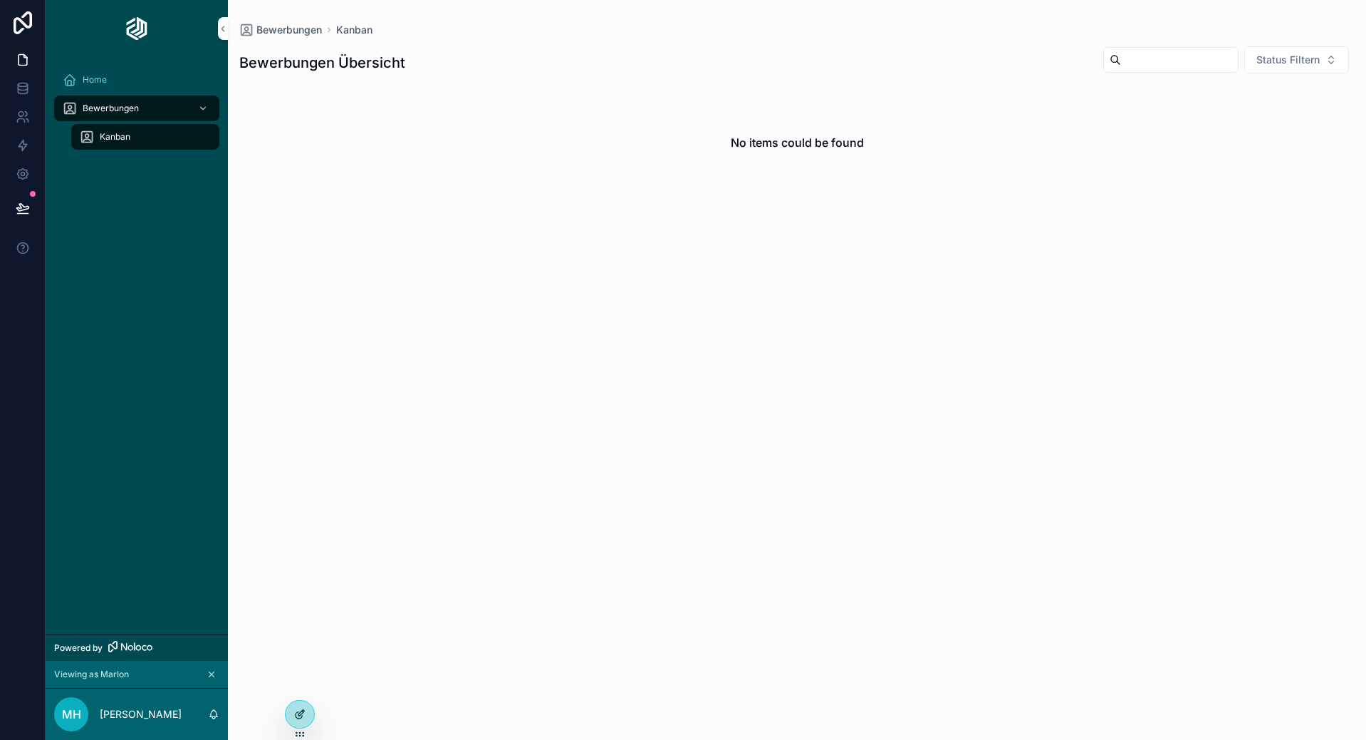
click at [298, 711] on icon at bounding box center [299, 713] width 11 height 11
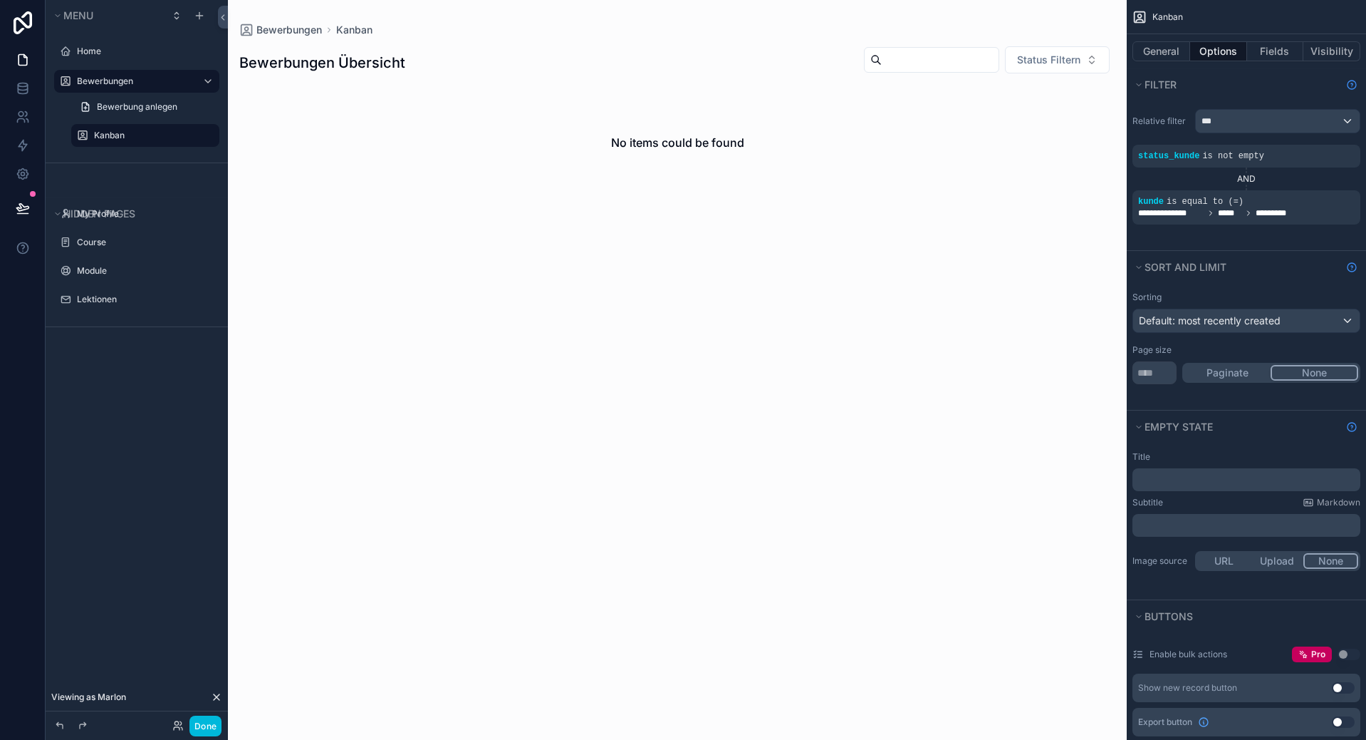
click at [920, 204] on div "scrollable content" at bounding box center [677, 370] width 899 height 740
click at [124, 137] on label "Kanban" at bounding box center [152, 135] width 117 height 11
click at [1240, 220] on div "**********" at bounding box center [1247, 207] width 228 height 34
click at [1240, 212] on span "*****" at bounding box center [1230, 212] width 24 height 11
click at [0, 0] on div "scrollable content" at bounding box center [0, 0] width 0 height 0
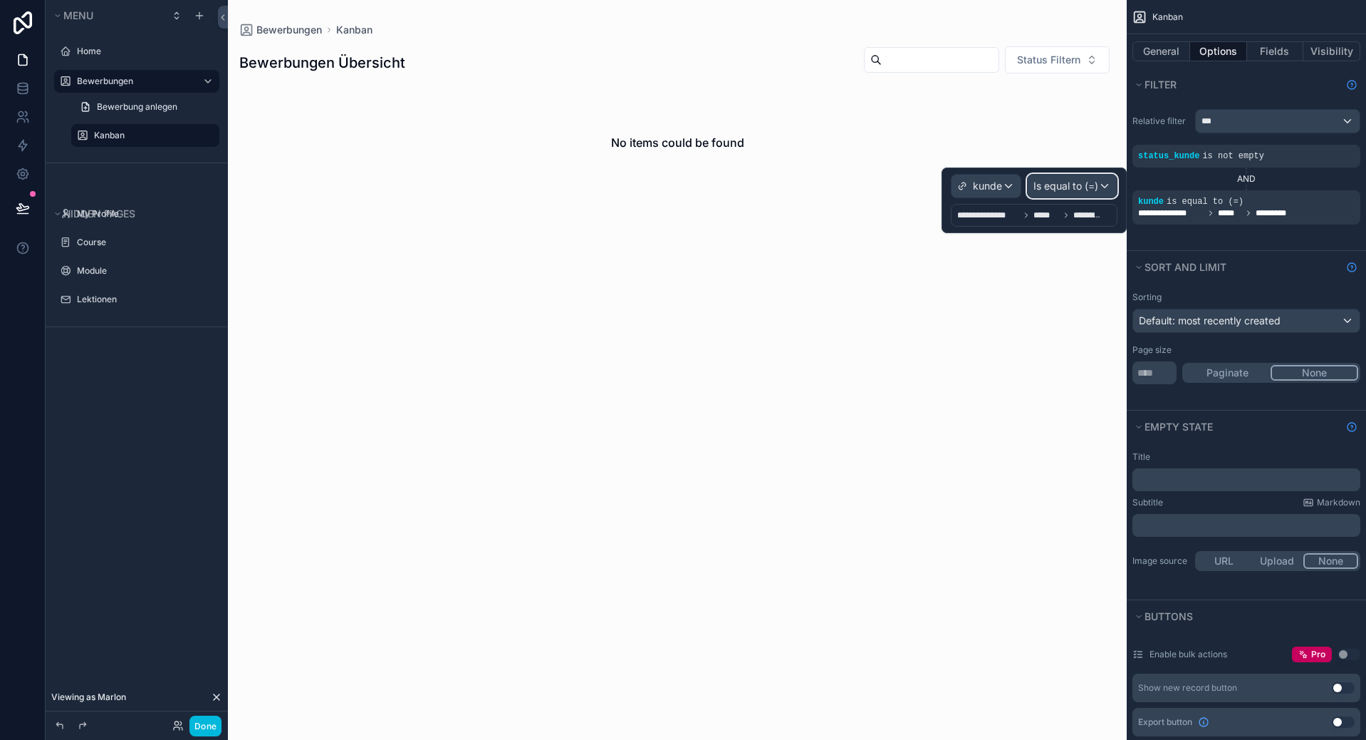
click at [1058, 187] on span "Is equal to (=)" at bounding box center [1066, 186] width 65 height 14
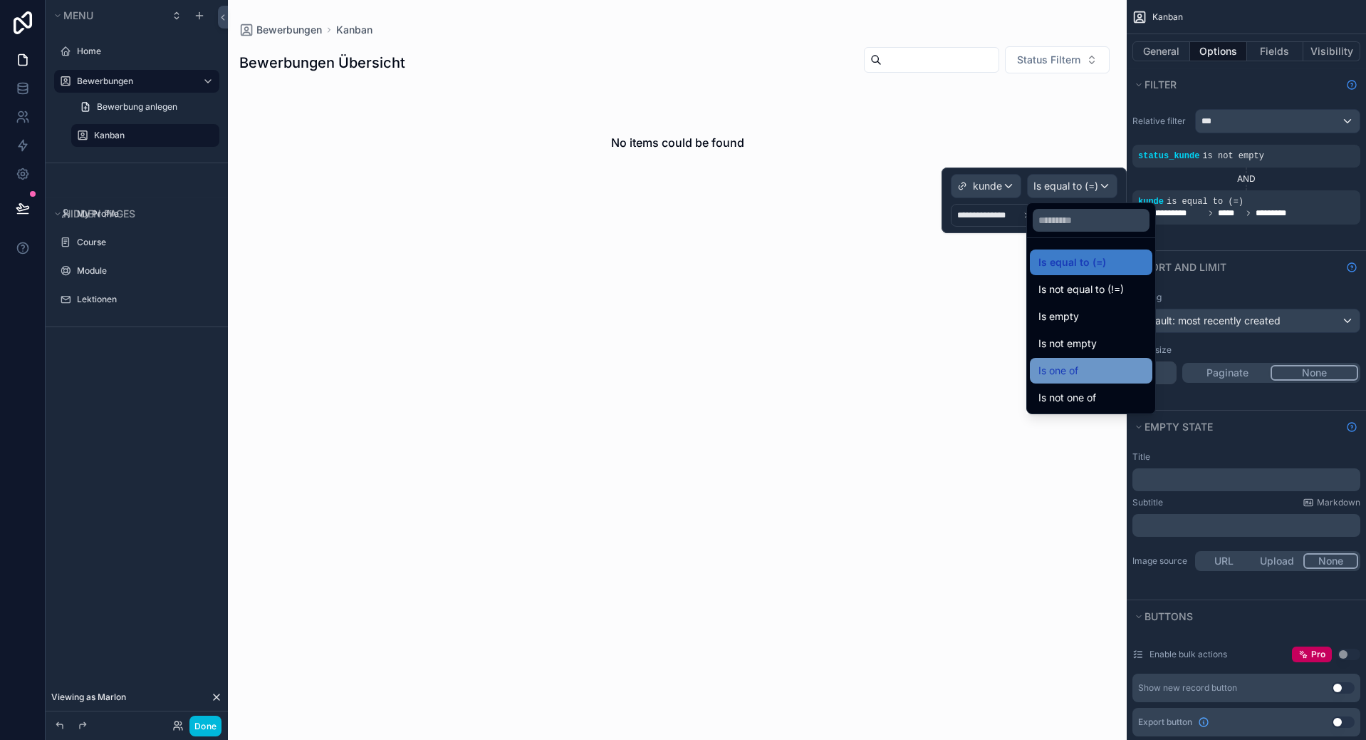
click at [1108, 369] on div "Is one of" at bounding box center [1091, 370] width 105 height 17
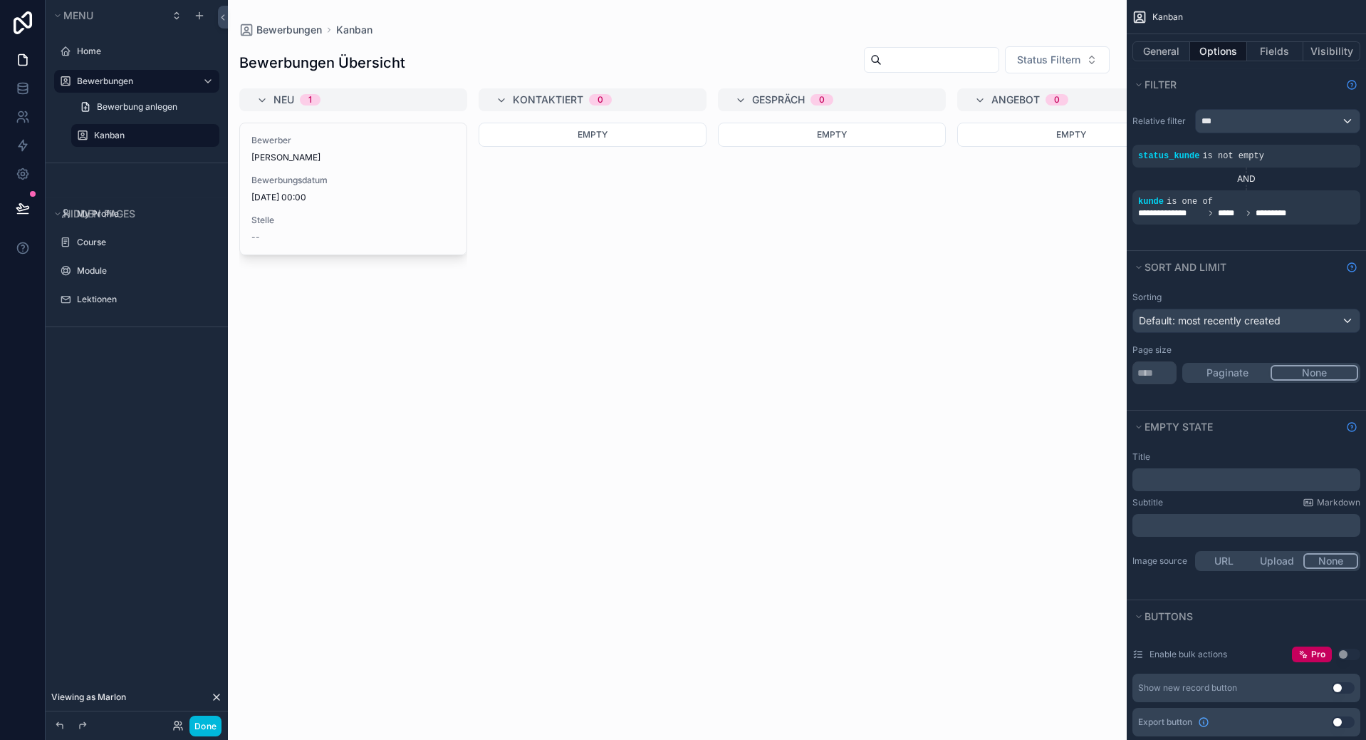
click at [424, 348] on div "Bewerber Nora Castrup Bewerbungsdatum 4.10.2025 00:00 Stelle --" at bounding box center [353, 423] width 228 height 600
click at [123, 112] on span "Bewerbung anlegen" at bounding box center [137, 106] width 81 height 11
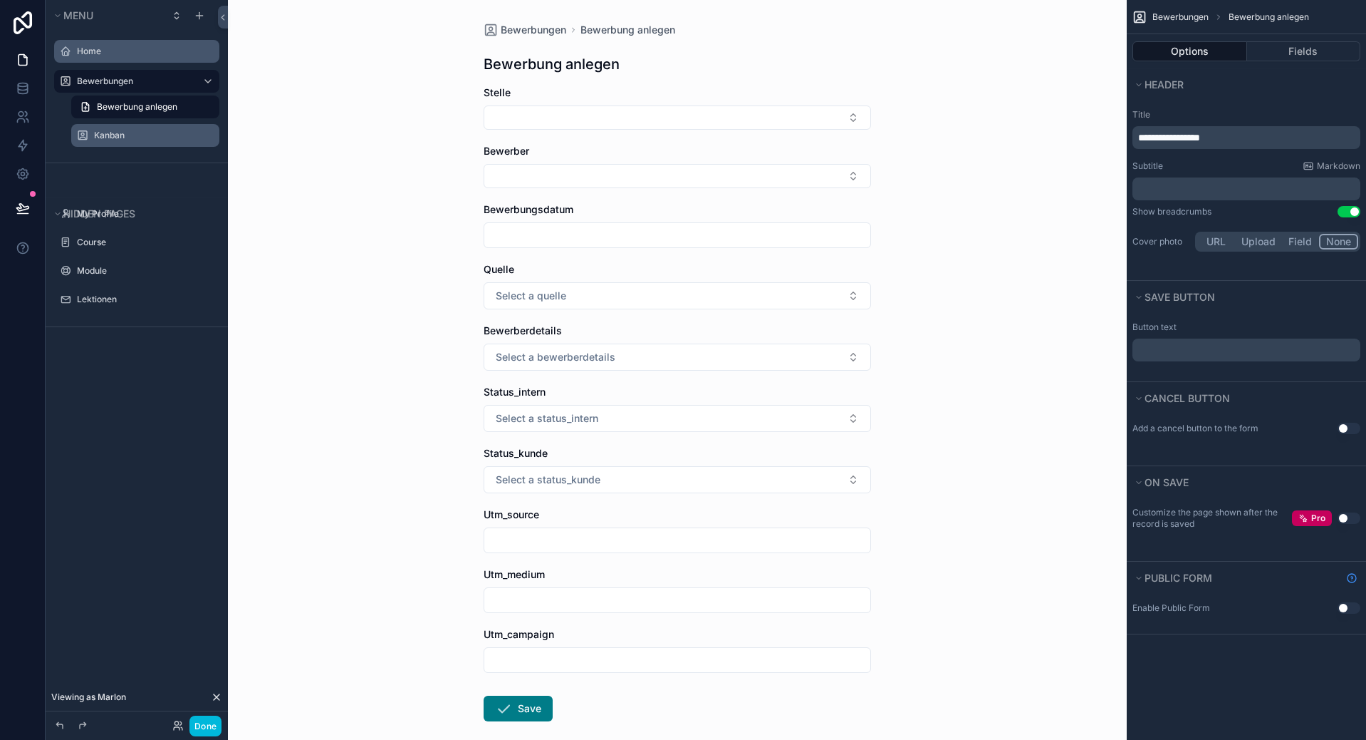
click at [98, 57] on div "Home" at bounding box center [147, 51] width 140 height 11
click at [93, 48] on label "Home" at bounding box center [144, 51] width 134 height 11
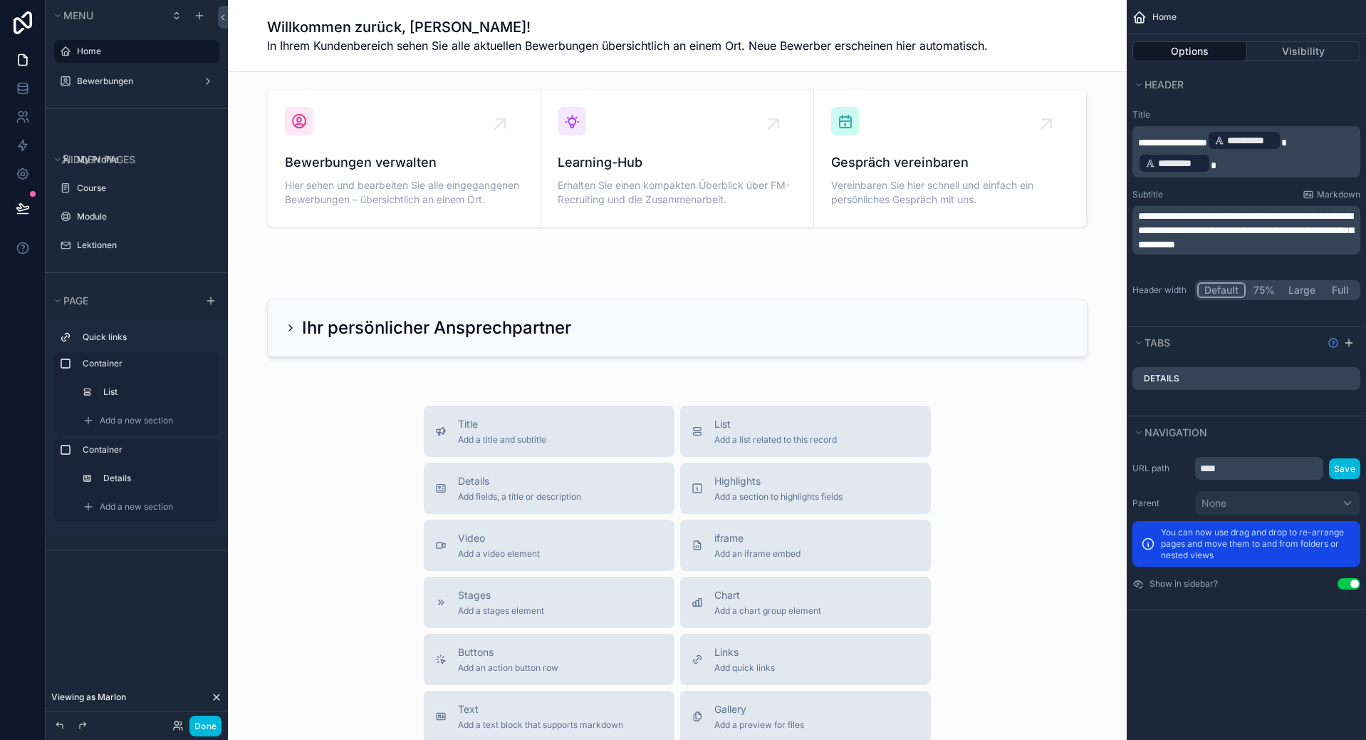
click at [352, 242] on div "Bewerbungen verwalten Hier sehen und bearbeiten Sie alle eingegangenen Bewerbun…" at bounding box center [677, 549] width 899 height 955
click at [348, 260] on div "scrollable content" at bounding box center [677, 258] width 876 height 28
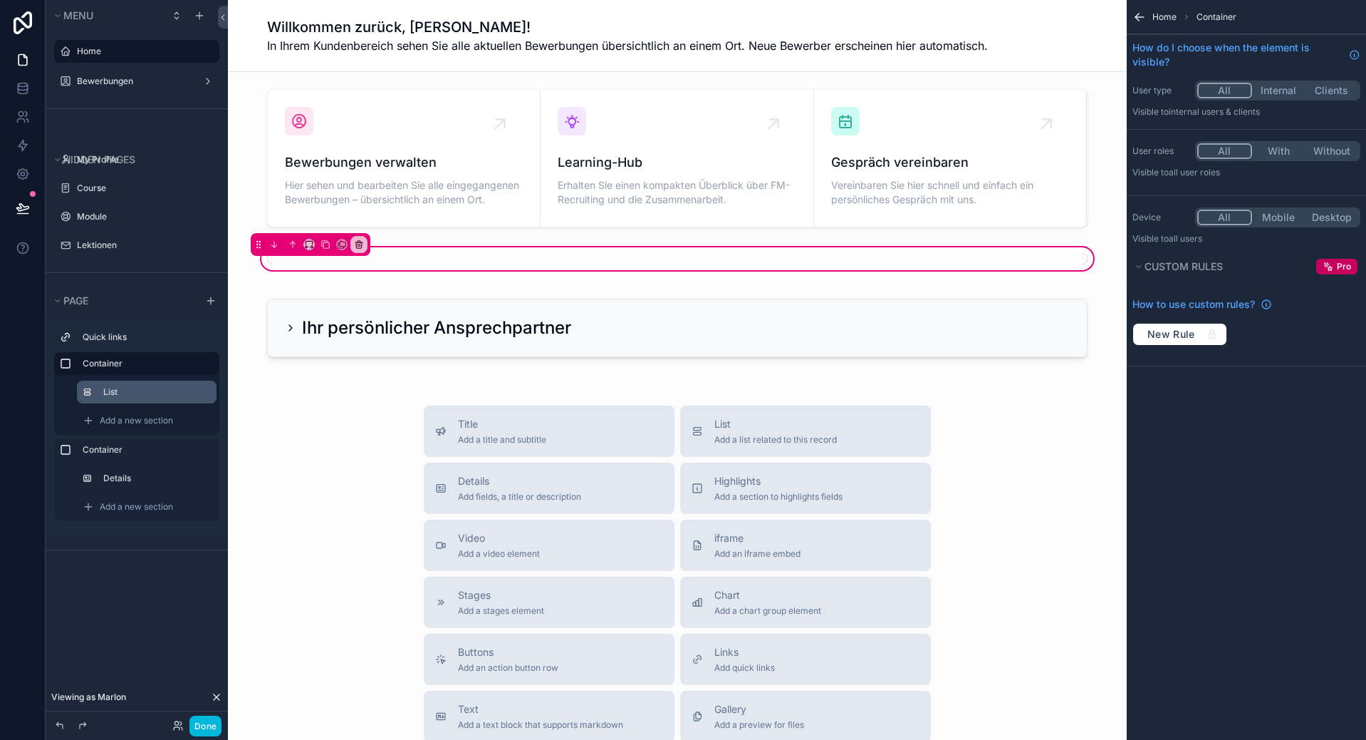
click at [123, 396] on label "List" at bounding box center [154, 391] width 102 height 11
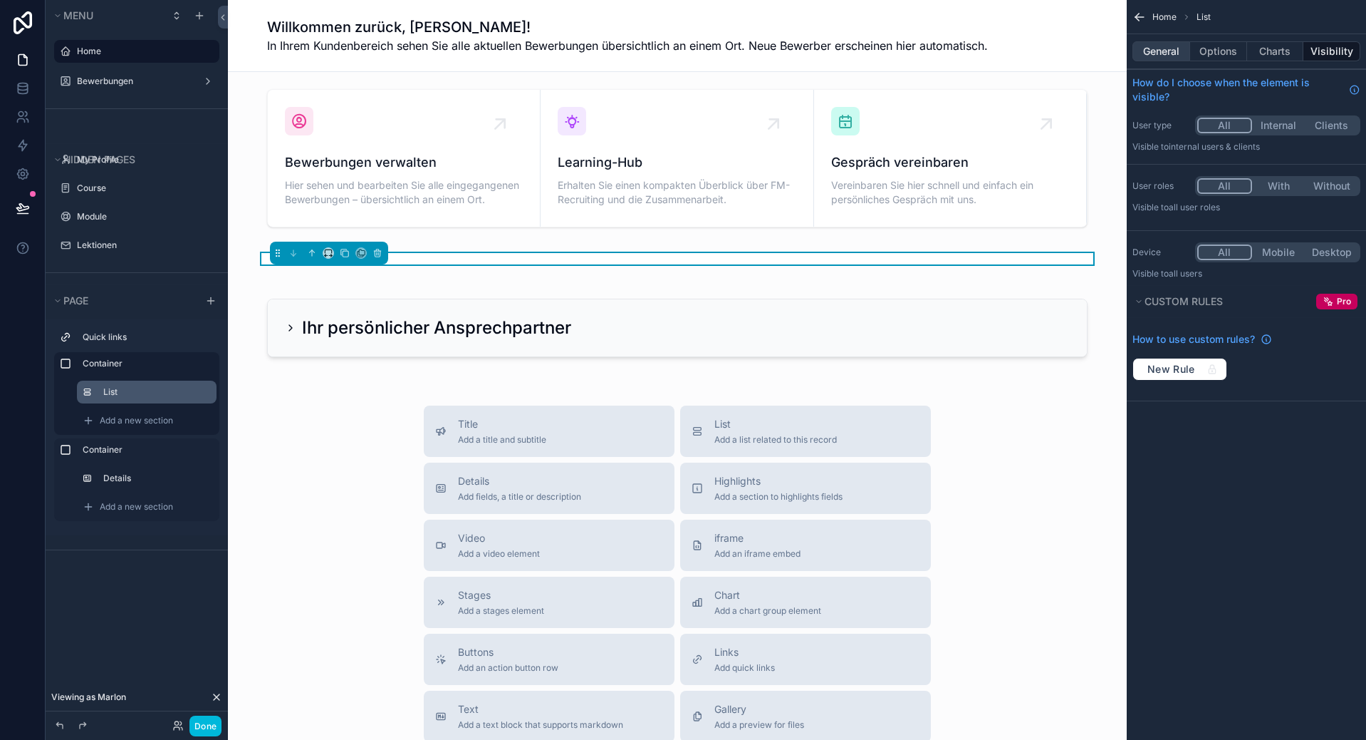
click at [1183, 38] on div "General Options Charts Visibility" at bounding box center [1246, 51] width 239 height 34
click at [1171, 51] on button "General" at bounding box center [1162, 51] width 58 height 20
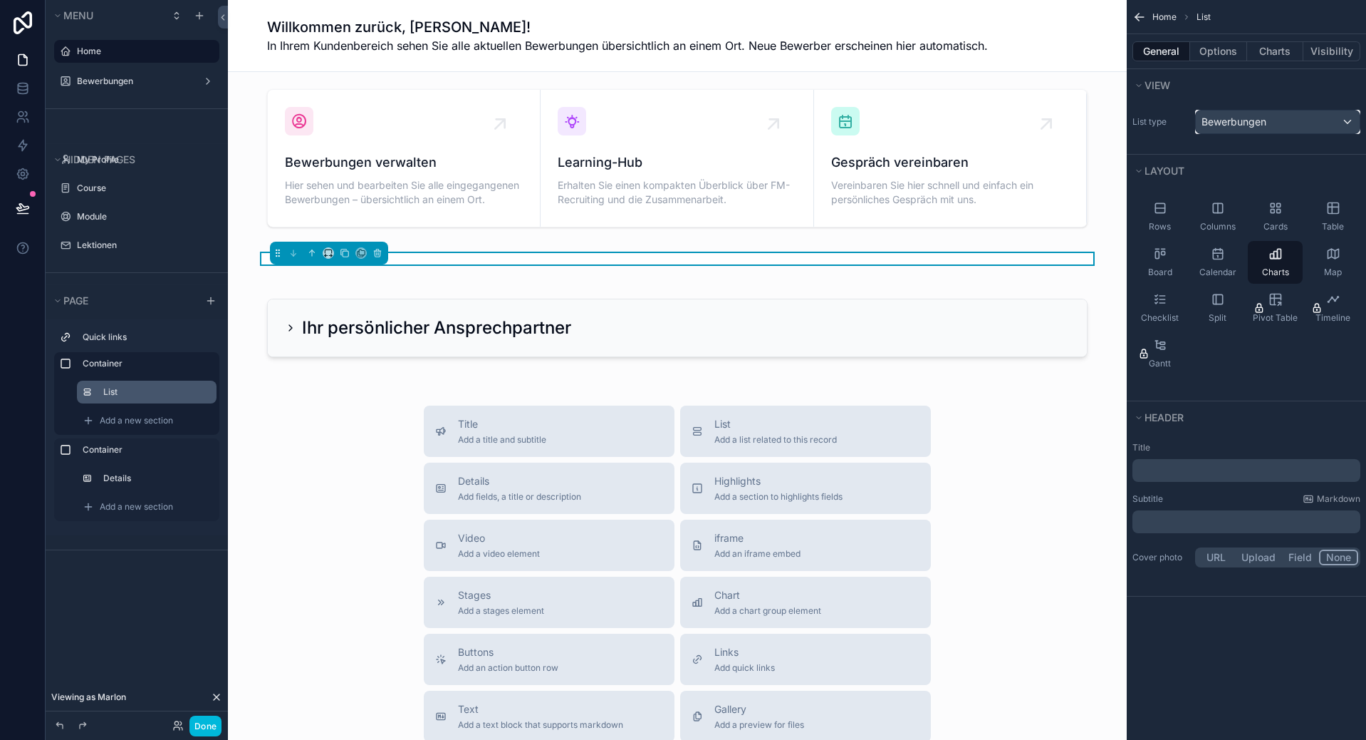
click at [1316, 123] on div "Bewerbungen" at bounding box center [1278, 121] width 164 height 23
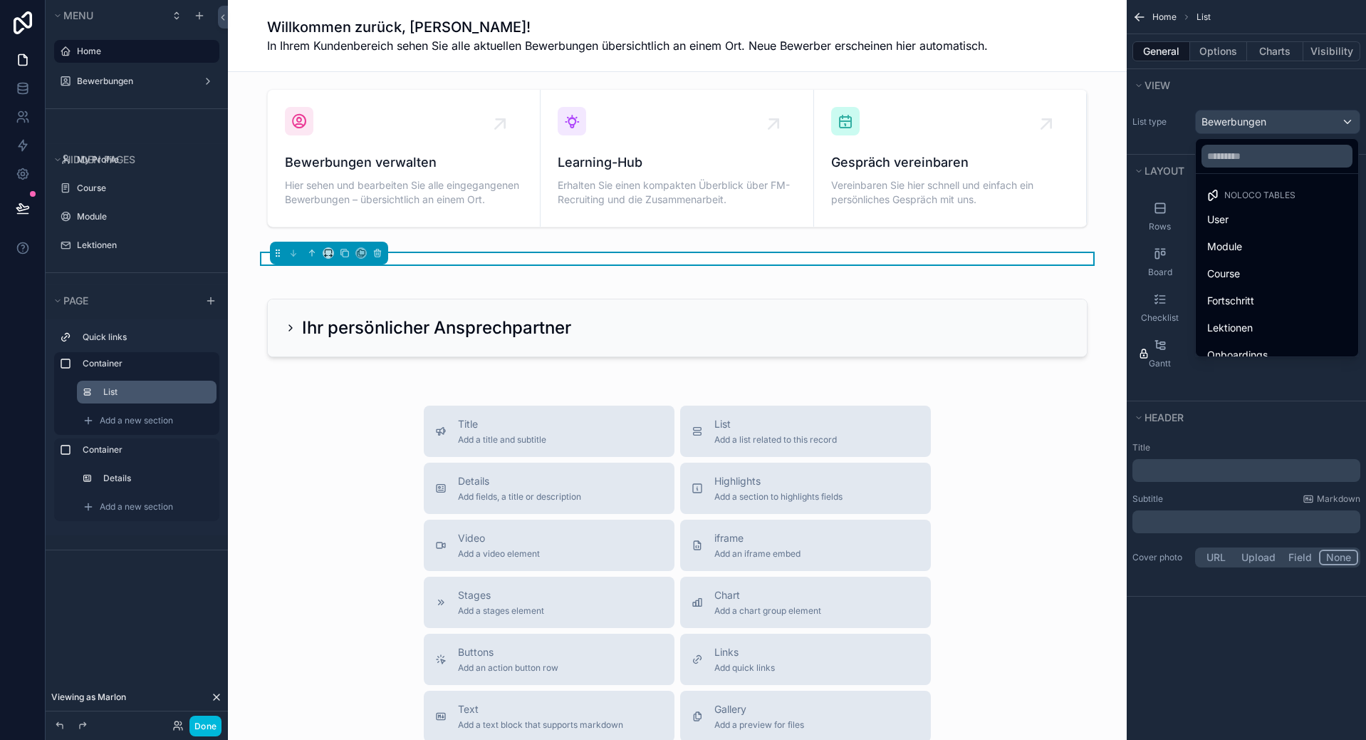
click at [1316, 123] on div "scrollable content" at bounding box center [683, 370] width 1366 height 740
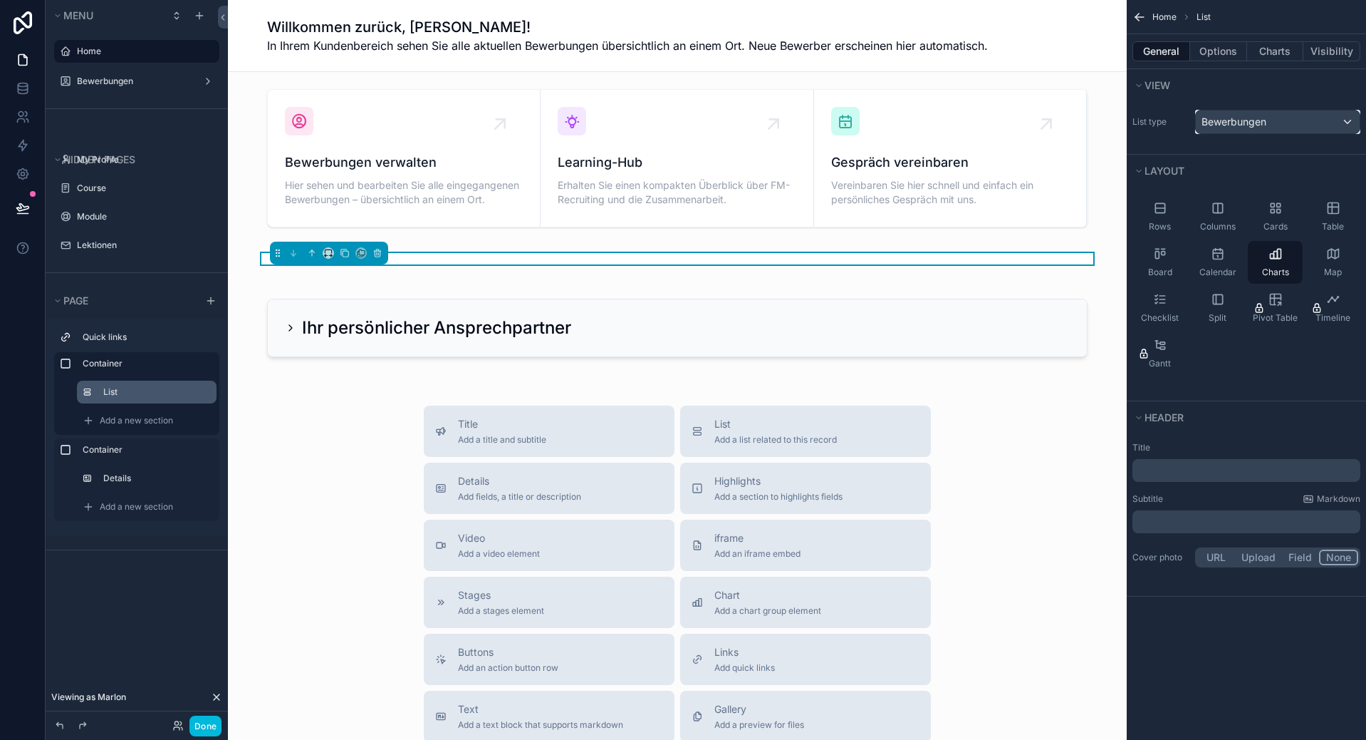
click at [1319, 123] on div "Bewerbungen" at bounding box center [1278, 121] width 164 height 23
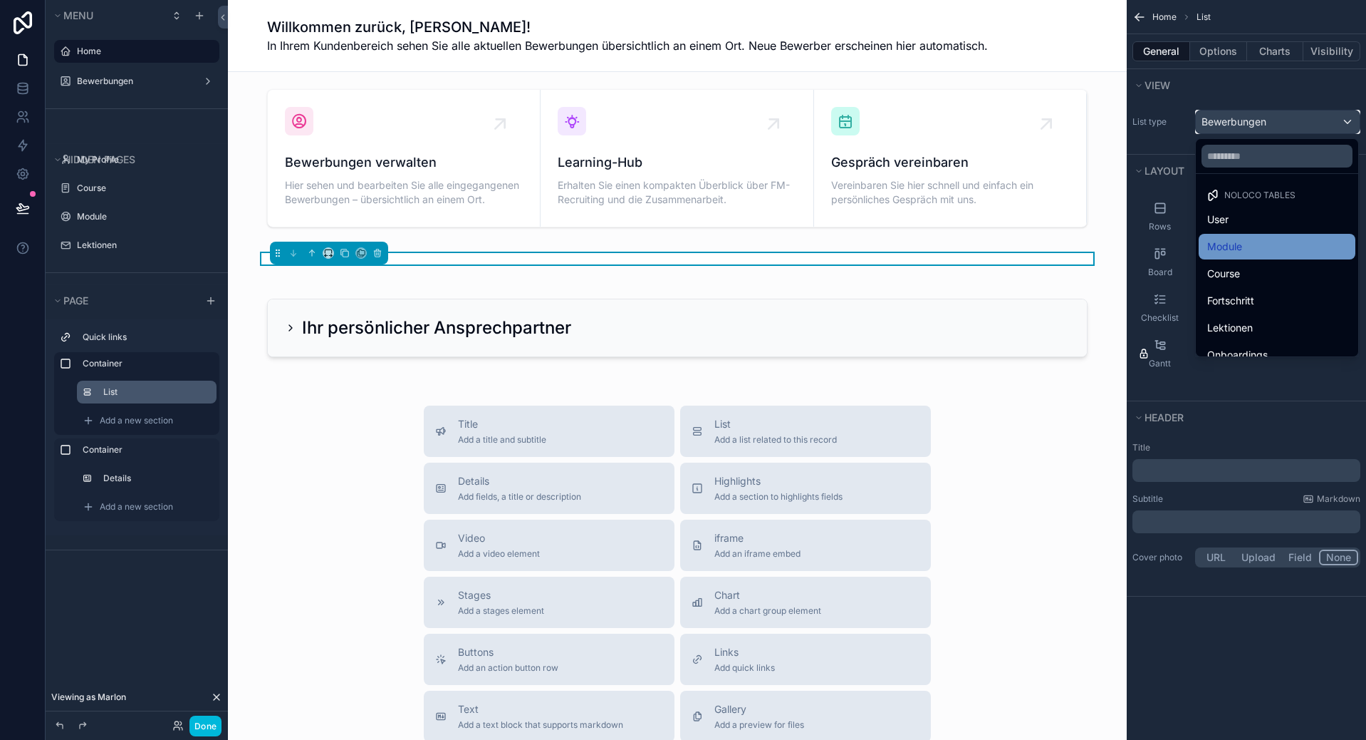
scroll to position [214, 0]
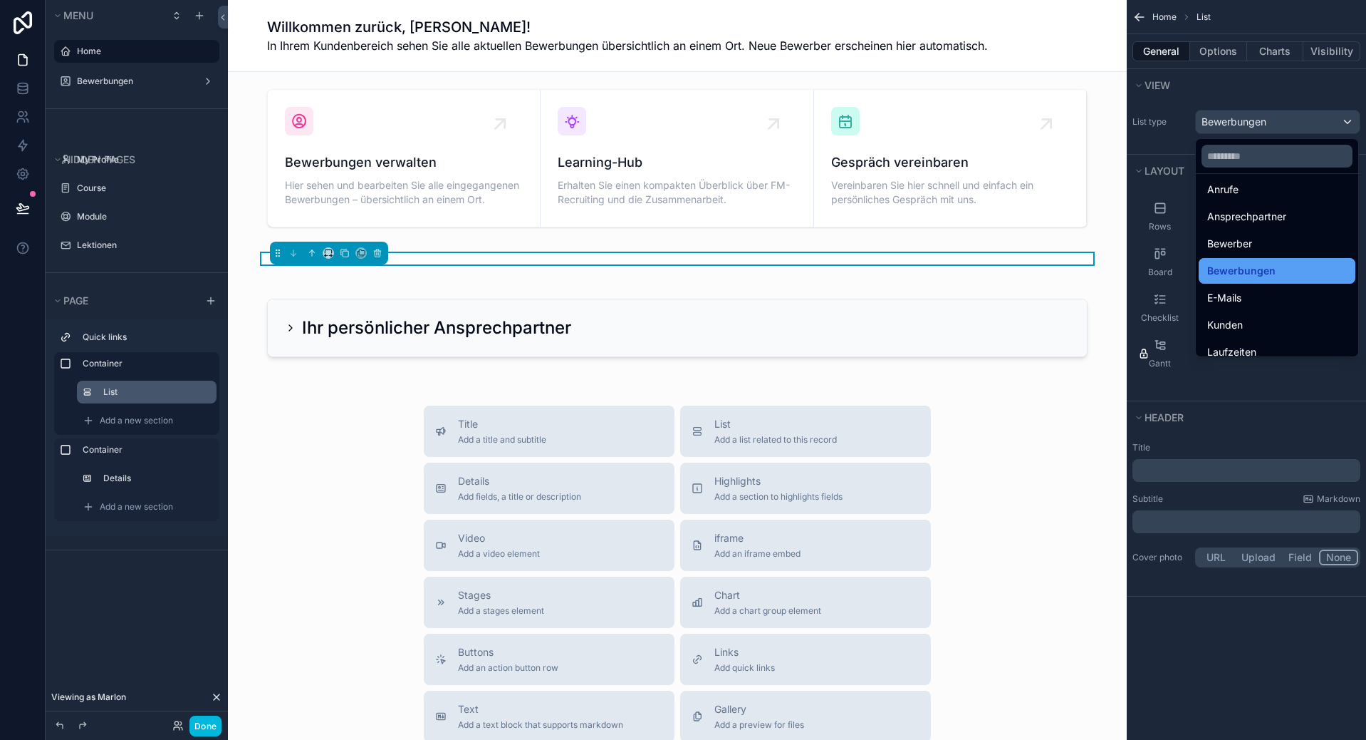
click at [1275, 273] on div "Bewerbungen" at bounding box center [1278, 270] width 140 height 17
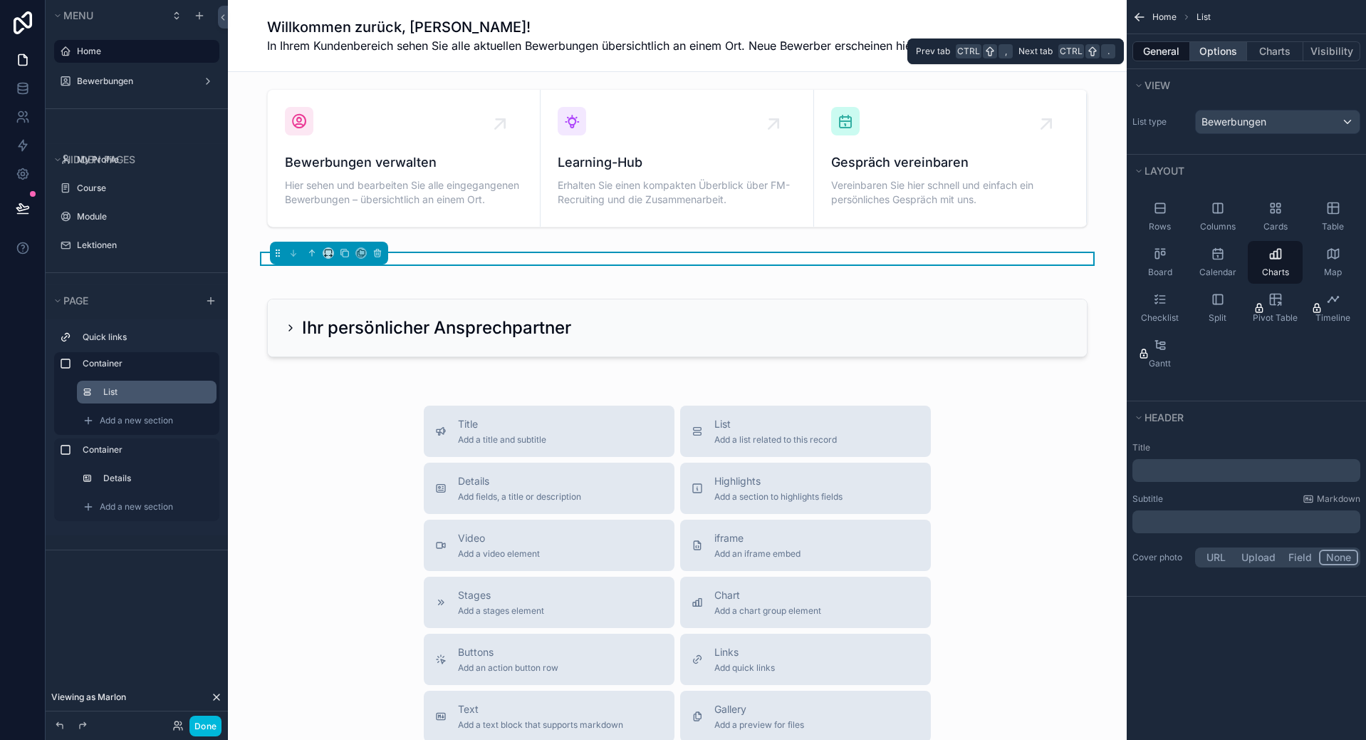
click at [1236, 55] on button "Options" at bounding box center [1219, 51] width 57 height 20
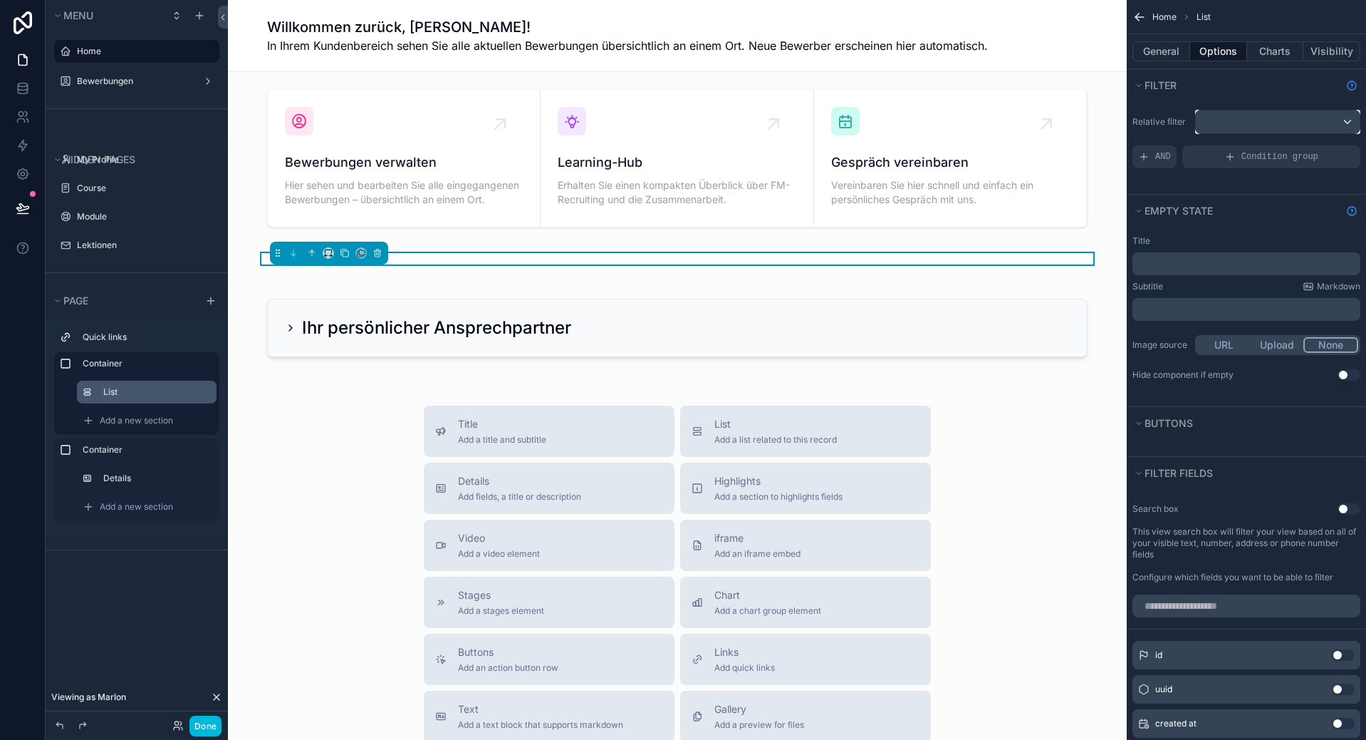
click at [1253, 119] on div "scrollable content" at bounding box center [1278, 121] width 164 height 23
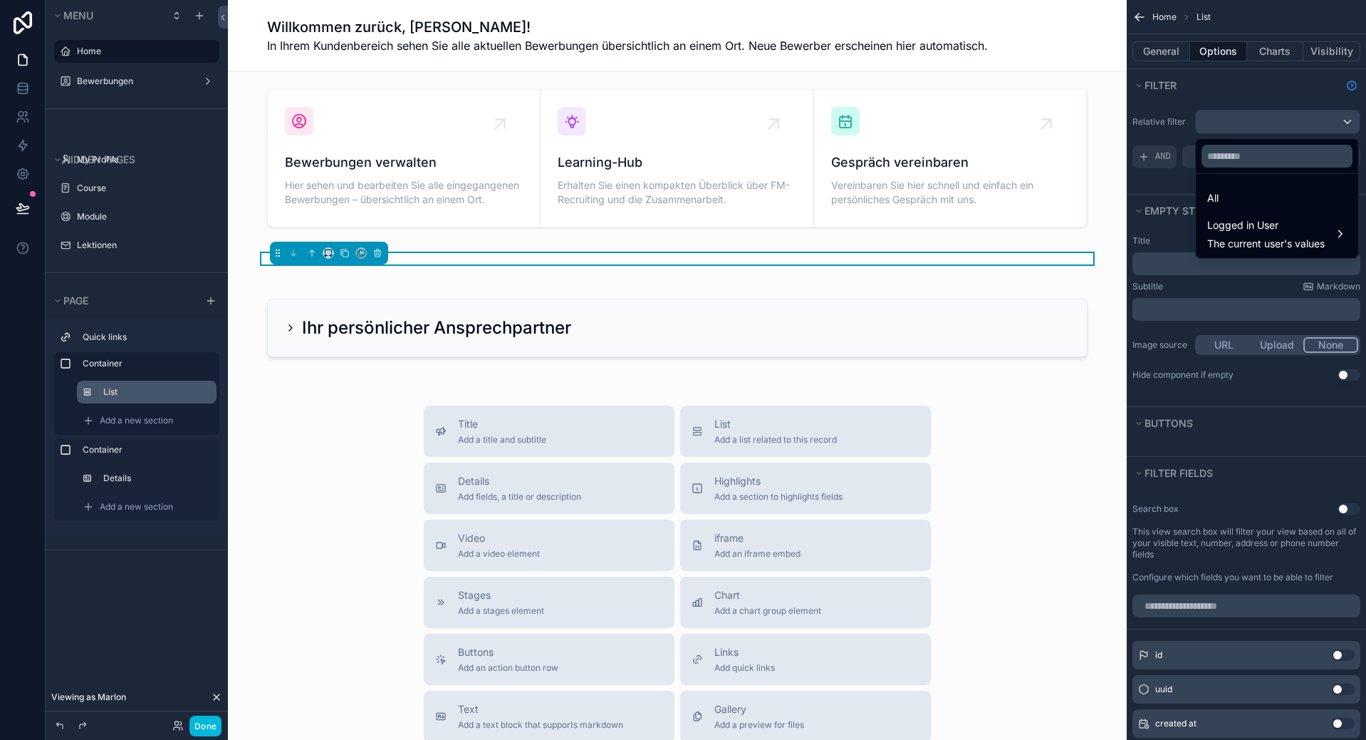
click at [1267, 212] on ul "All Logged in User The current user's values" at bounding box center [1277, 216] width 162 height 84
click at [1265, 206] on div "All" at bounding box center [1278, 198] width 140 height 17
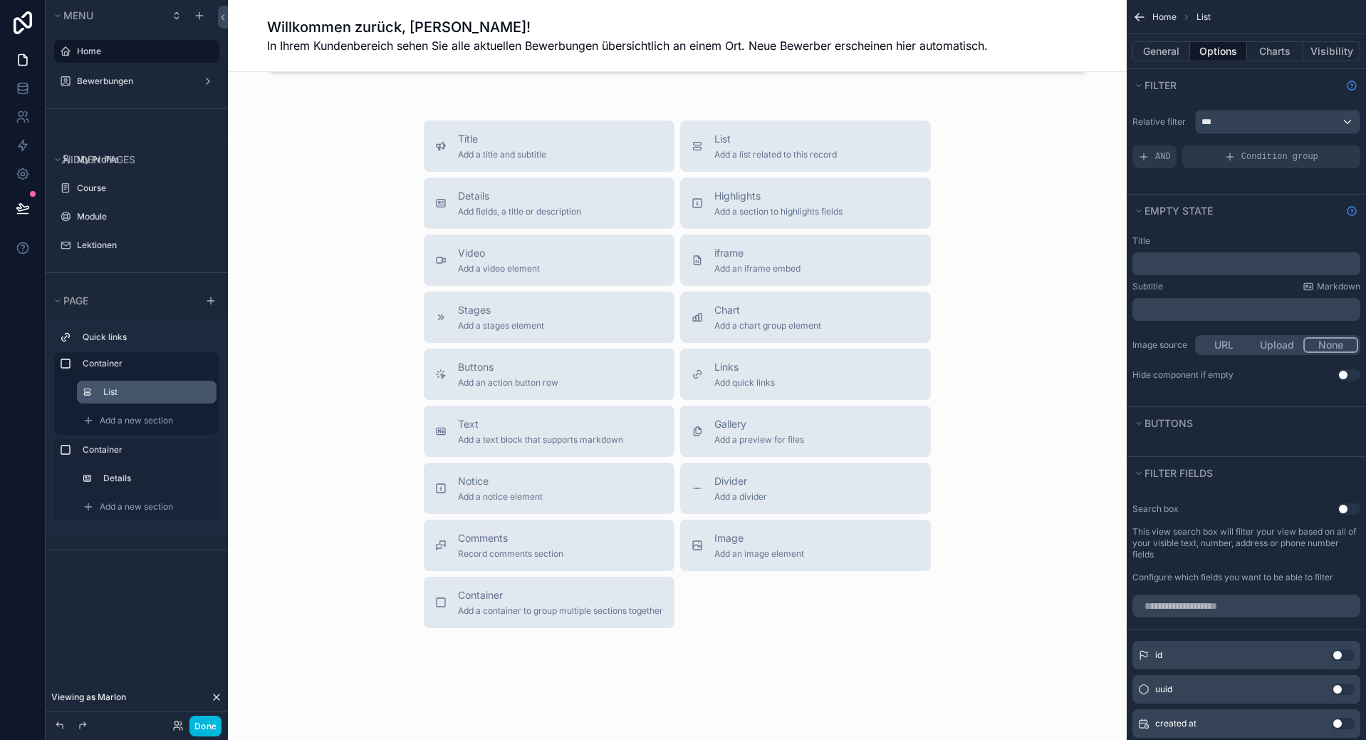
scroll to position [0, 0]
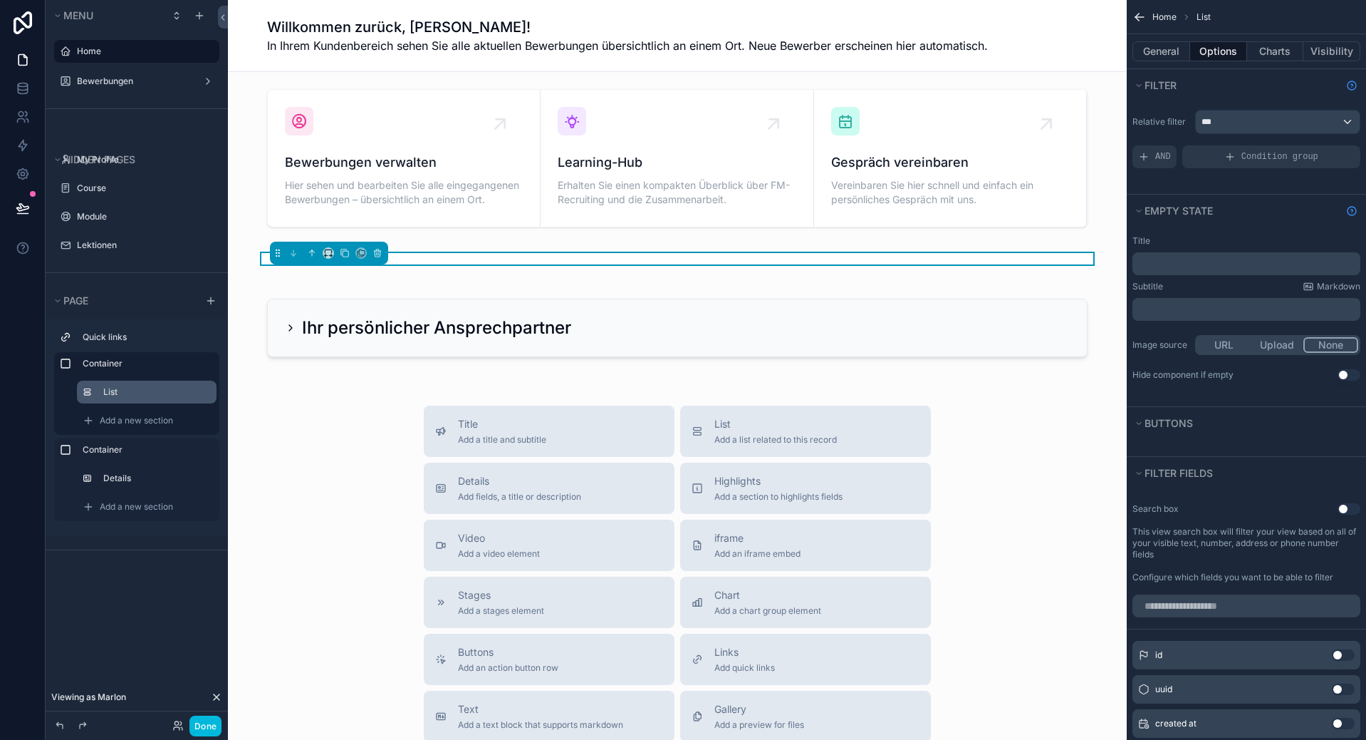
click at [145, 397] on label "List" at bounding box center [154, 391] width 102 height 11
click at [1152, 158] on div "AND" at bounding box center [1155, 156] width 44 height 23
click at [1177, 149] on div "Add a filter" at bounding box center [1247, 156] width 228 height 23
click at [0, 0] on icon "scrollable content" at bounding box center [0, 0] width 0 height 0
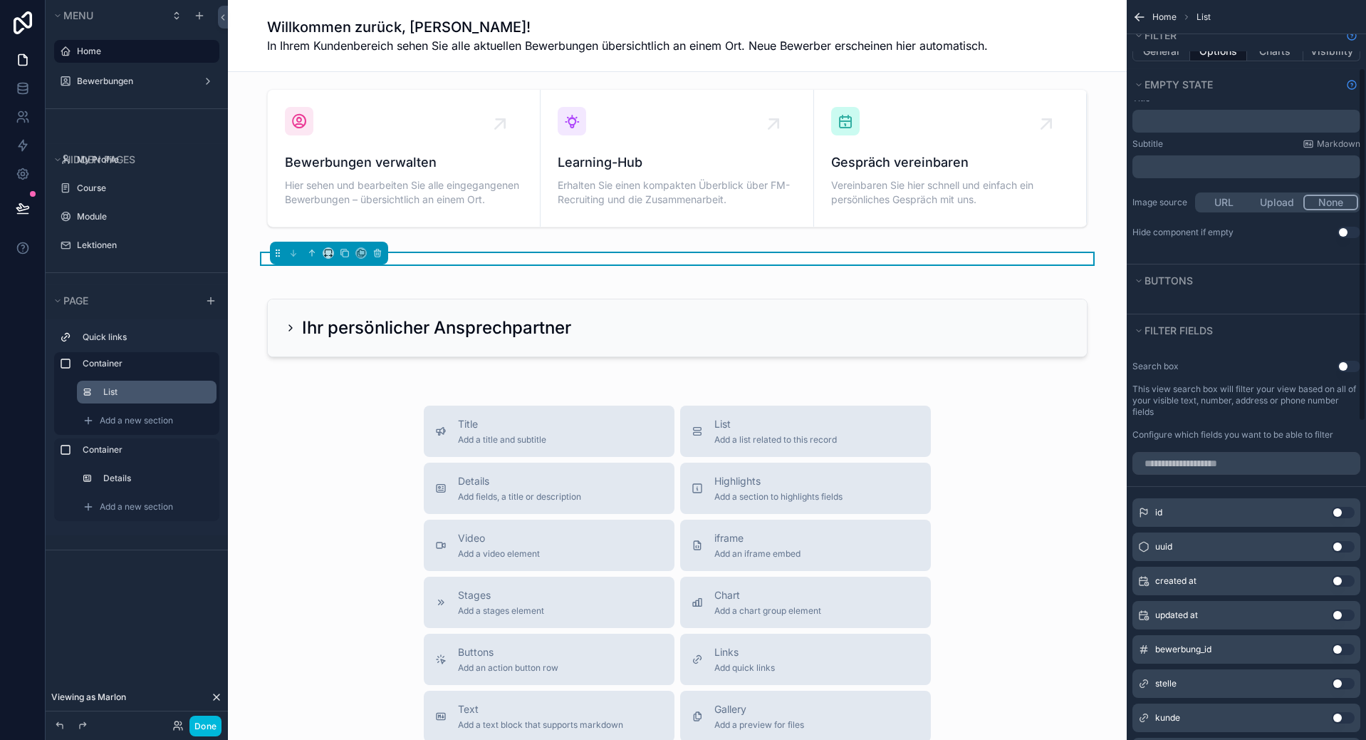
scroll to position [285, 0]
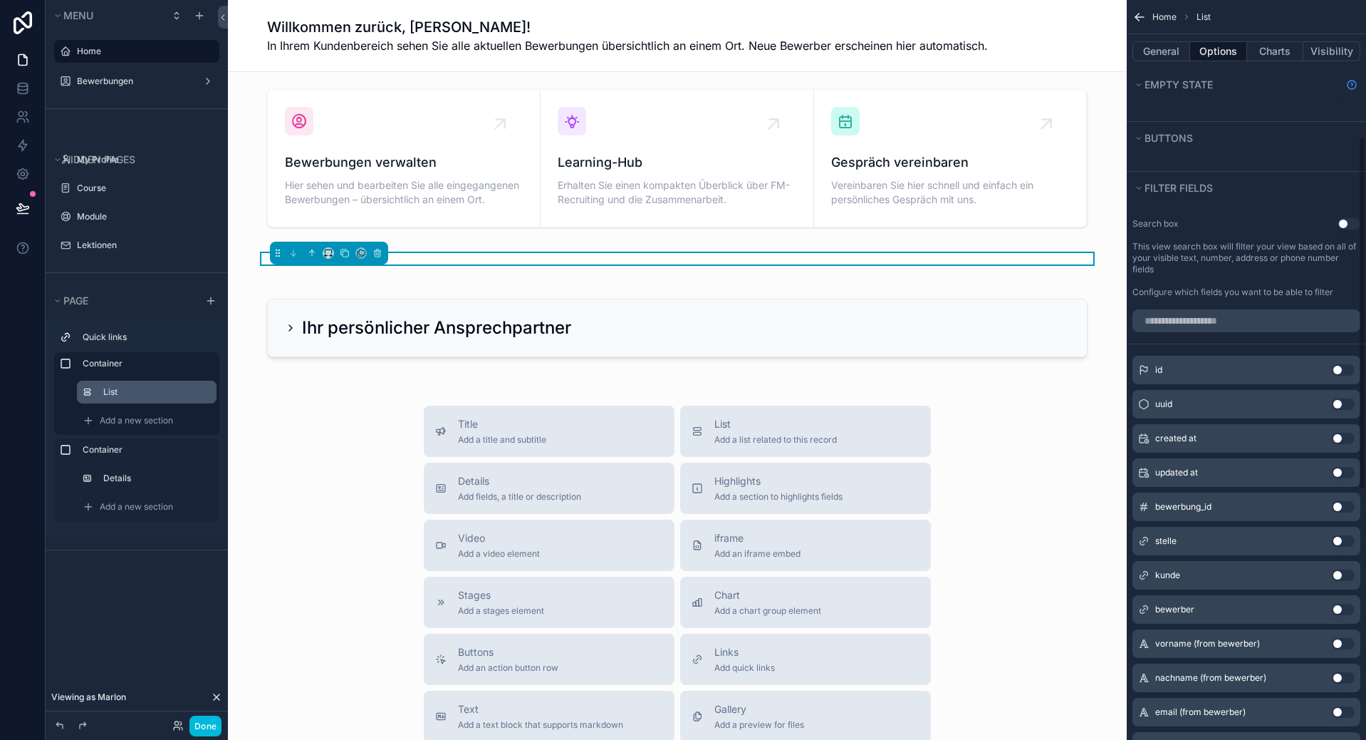
click at [1344, 370] on button "Use setting" at bounding box center [1343, 369] width 23 height 11
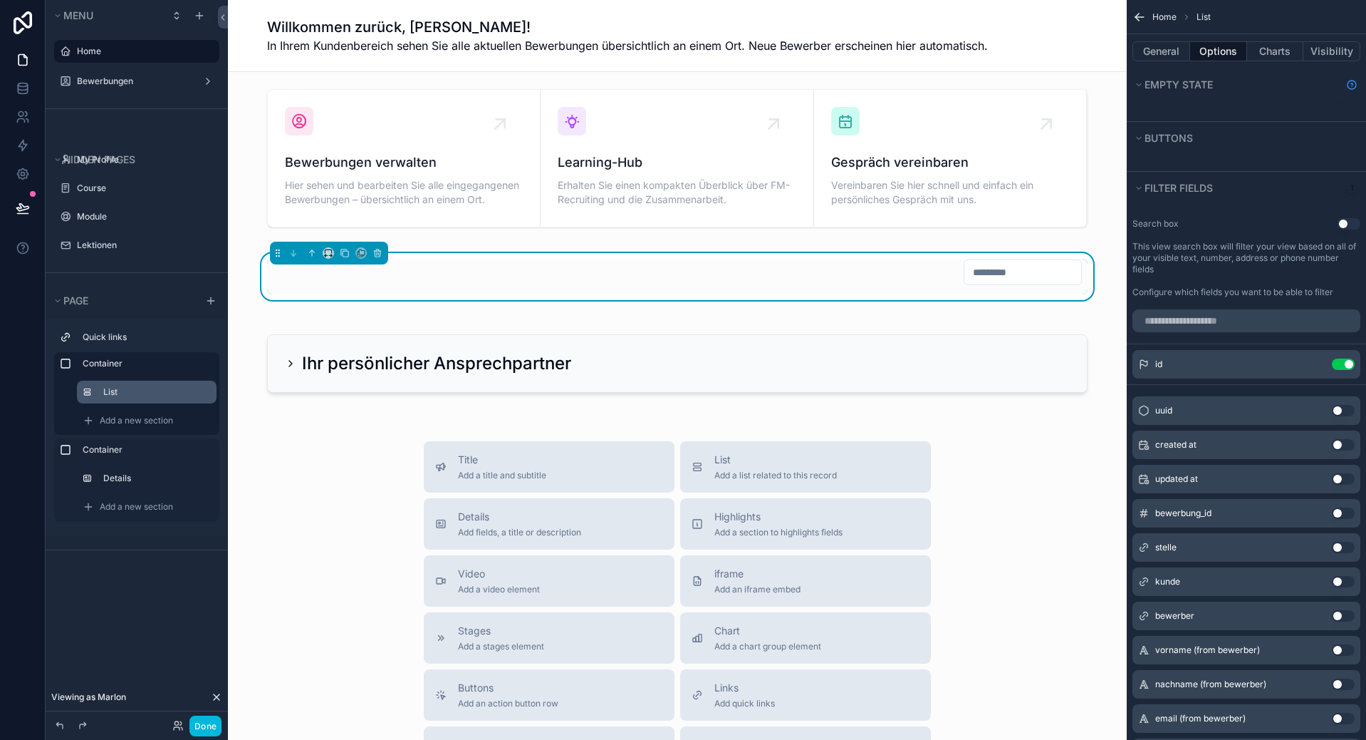
click at [1351, 368] on button "Use setting" at bounding box center [1343, 363] width 23 height 11
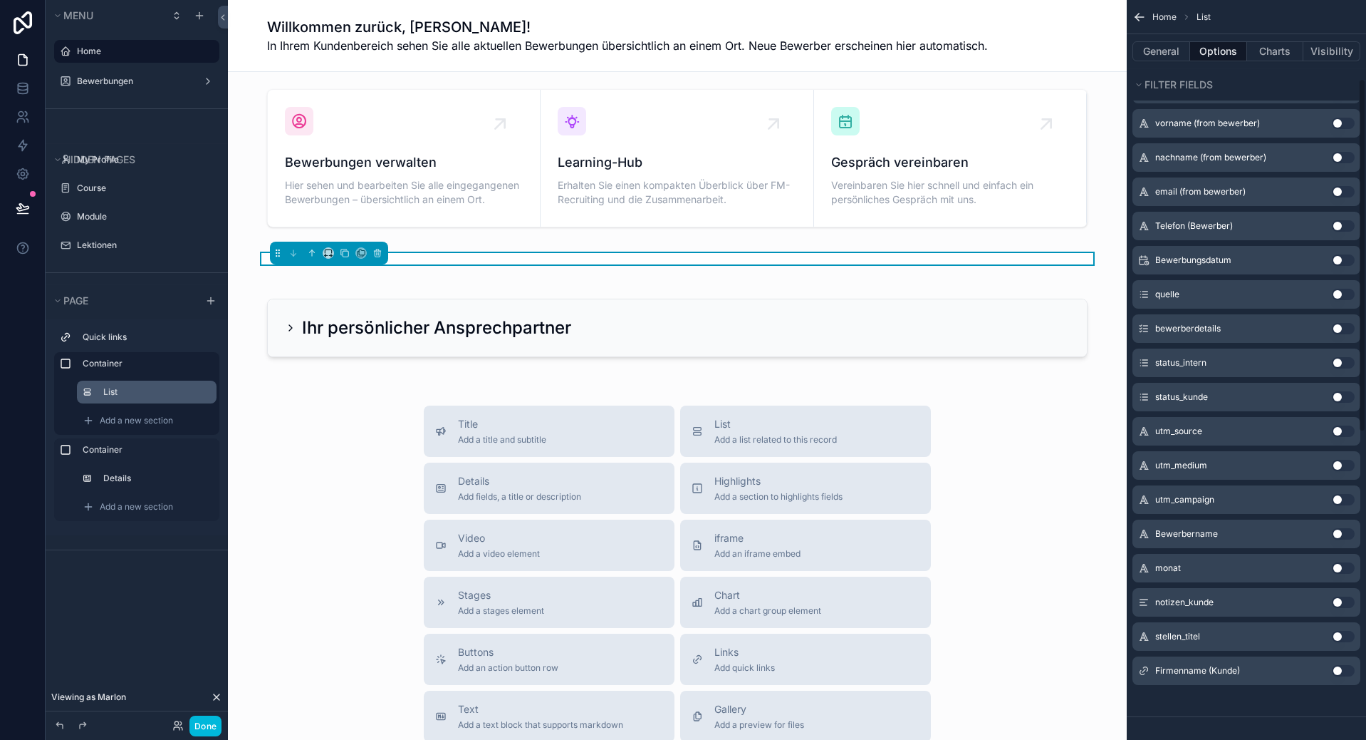
scroll to position [0, 0]
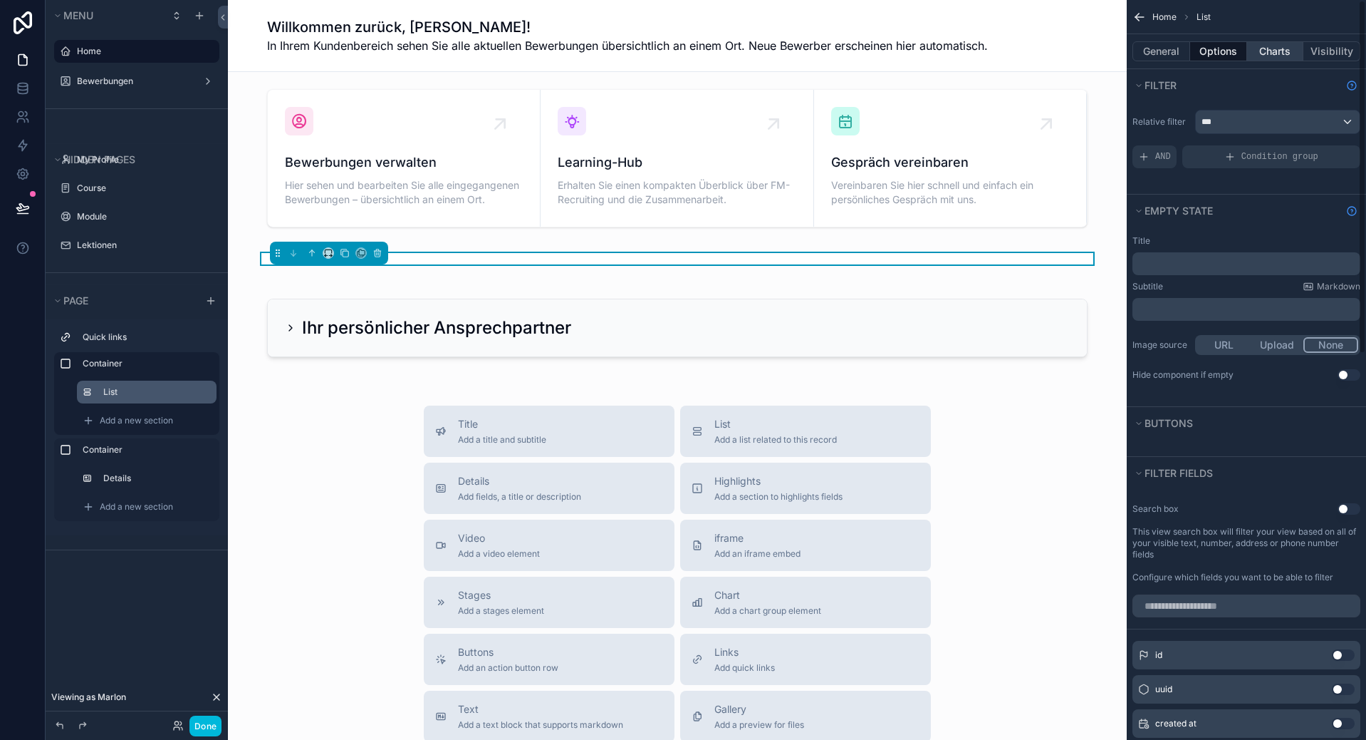
click at [1260, 53] on button "Charts" at bounding box center [1275, 51] width 57 height 20
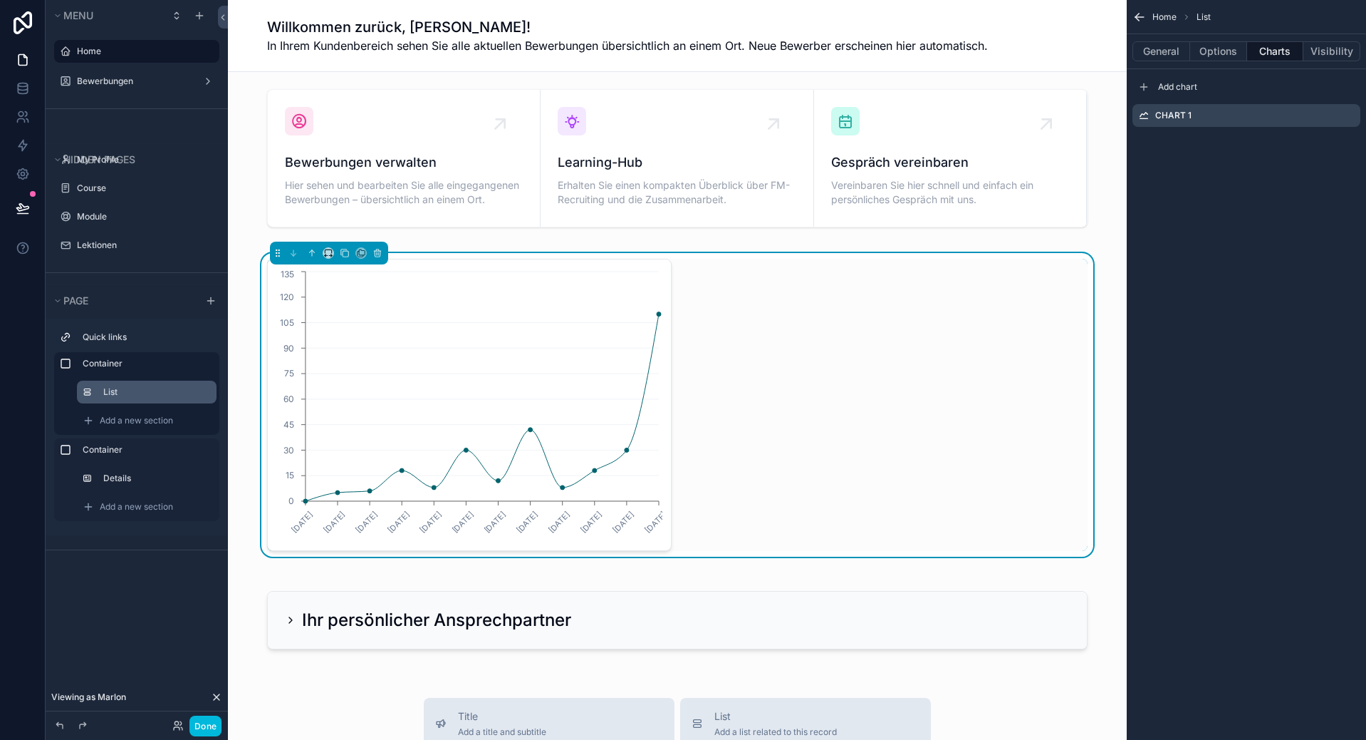
click at [1223, 65] on div "General Options Charts Visibility" at bounding box center [1246, 51] width 239 height 34
click at [1219, 46] on button "Options" at bounding box center [1219, 51] width 57 height 20
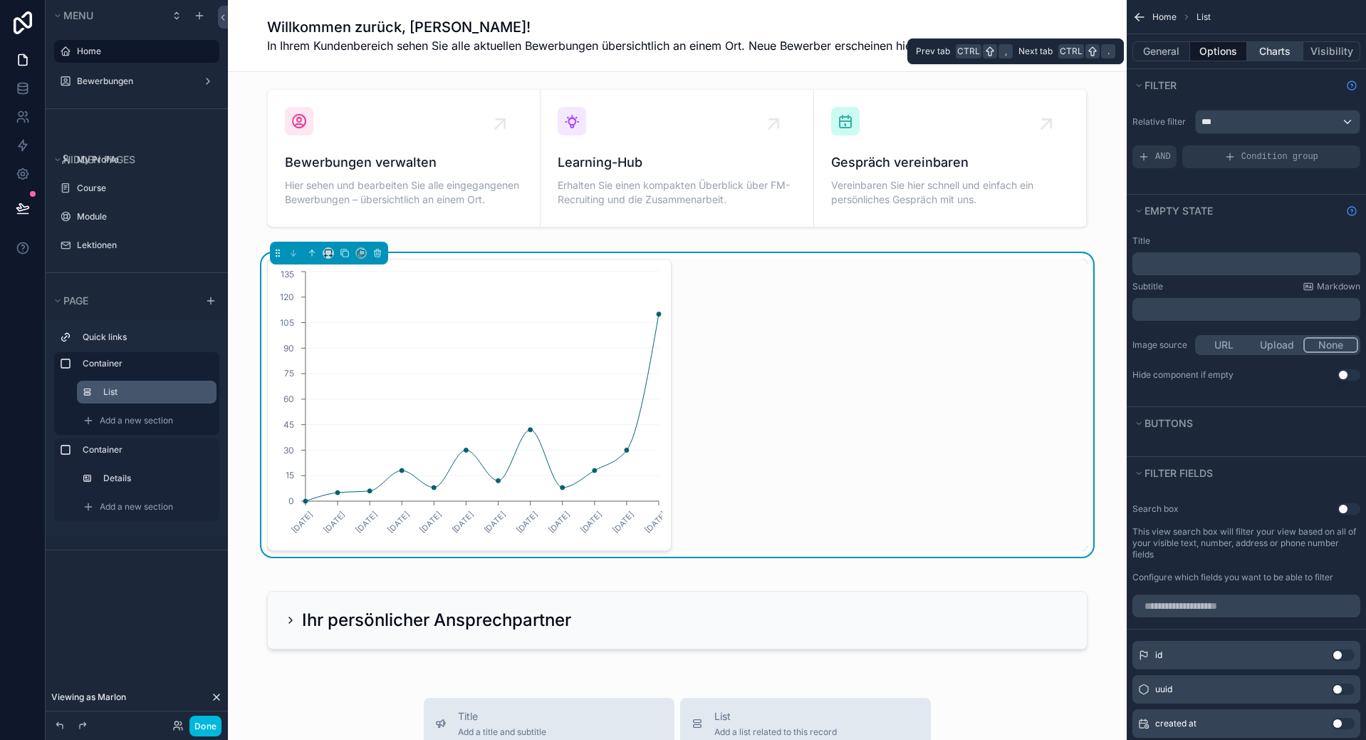
click at [1285, 46] on button "Charts" at bounding box center [1275, 51] width 57 height 20
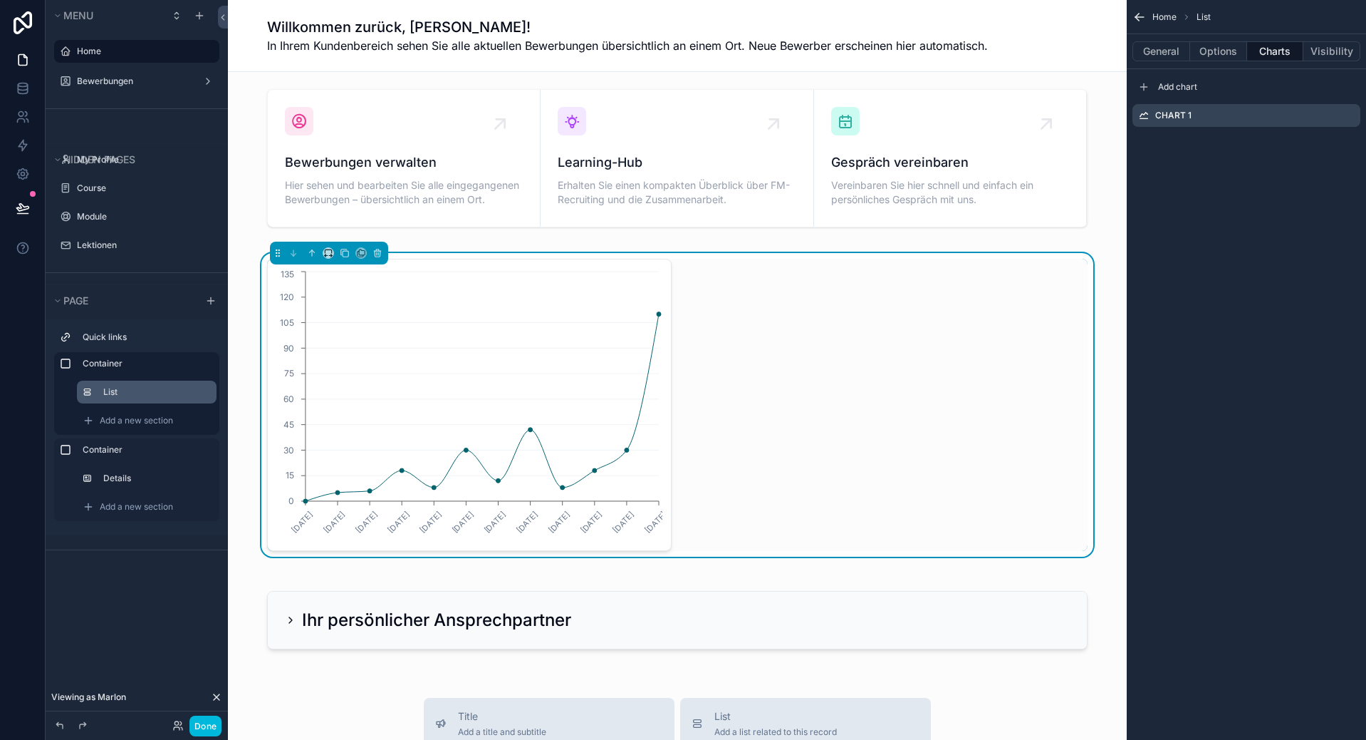
click at [0, 0] on icon "scrollable content" at bounding box center [0, 0] width 0 height 0
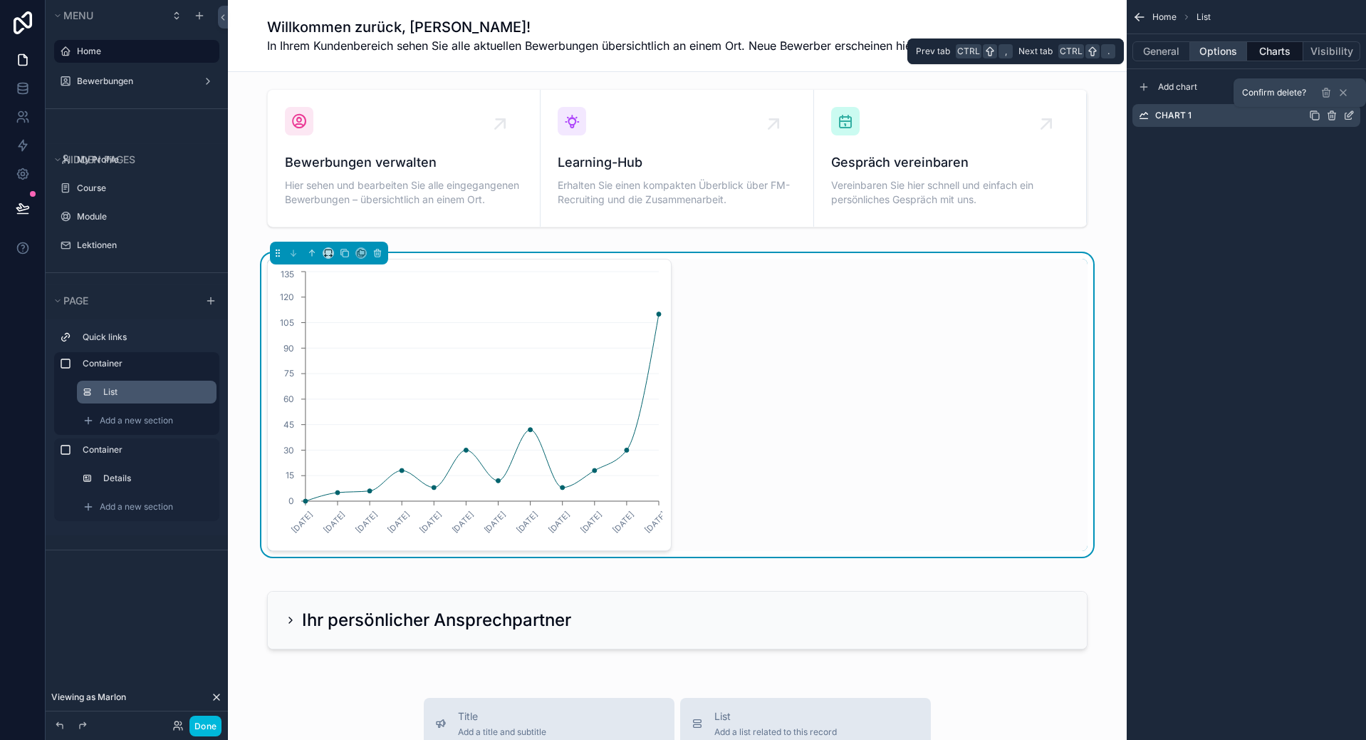
click at [1212, 56] on button "Options" at bounding box center [1219, 51] width 57 height 20
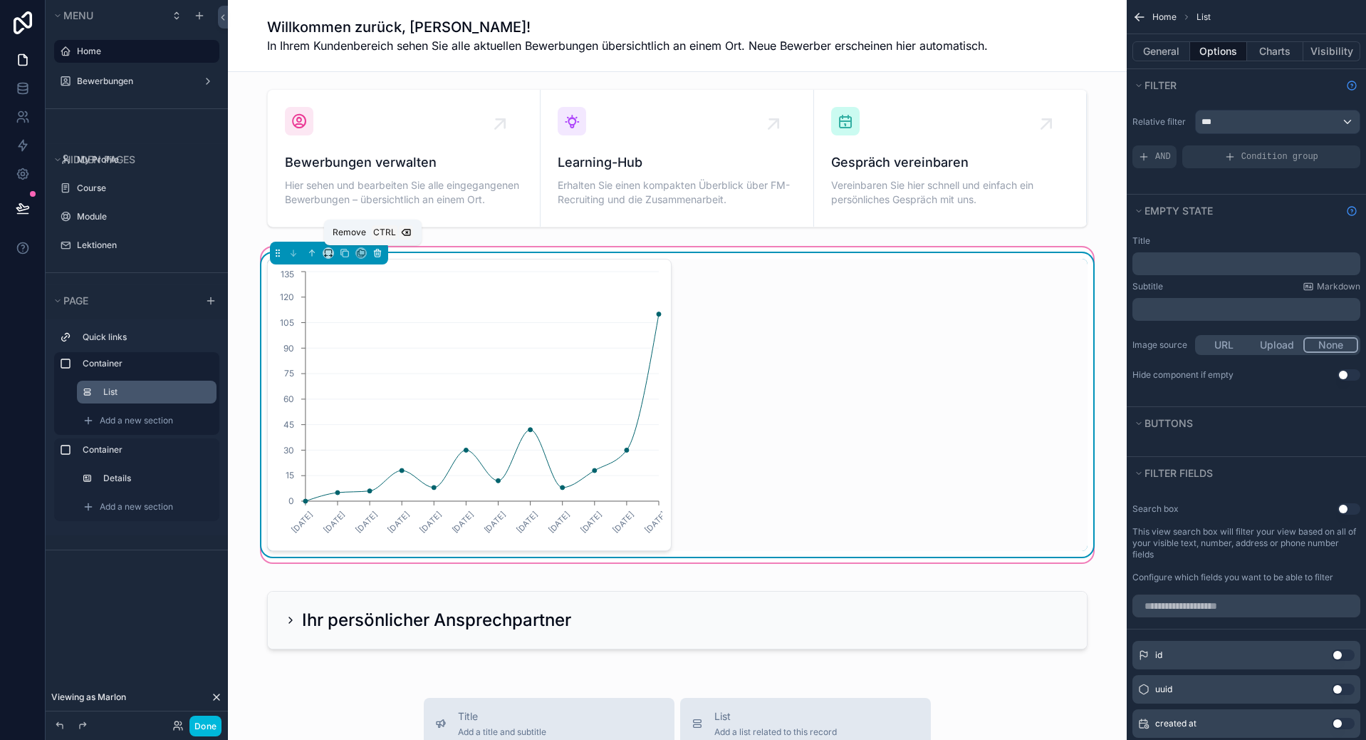
click at [373, 252] on icon "scrollable content" at bounding box center [378, 253] width 10 height 10
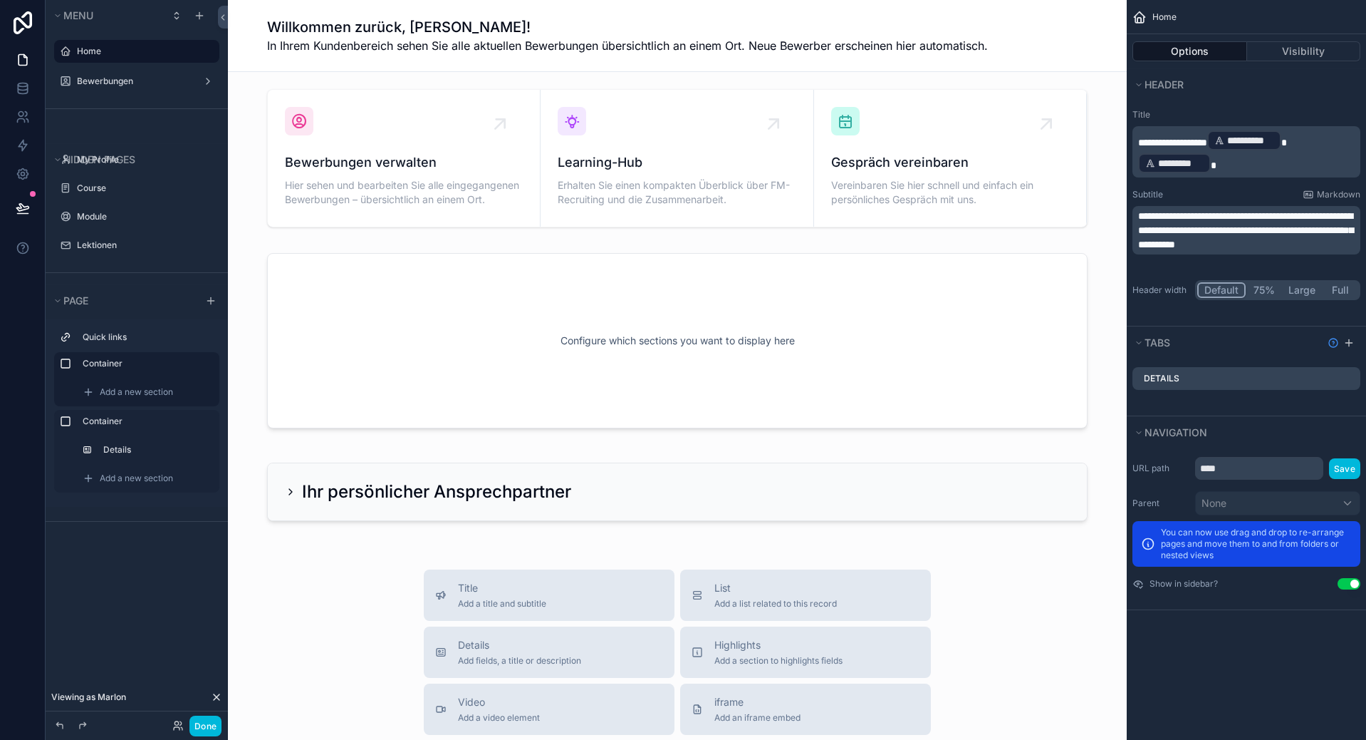
click at [154, 404] on div "Add a new section" at bounding box center [136, 392] width 165 height 28
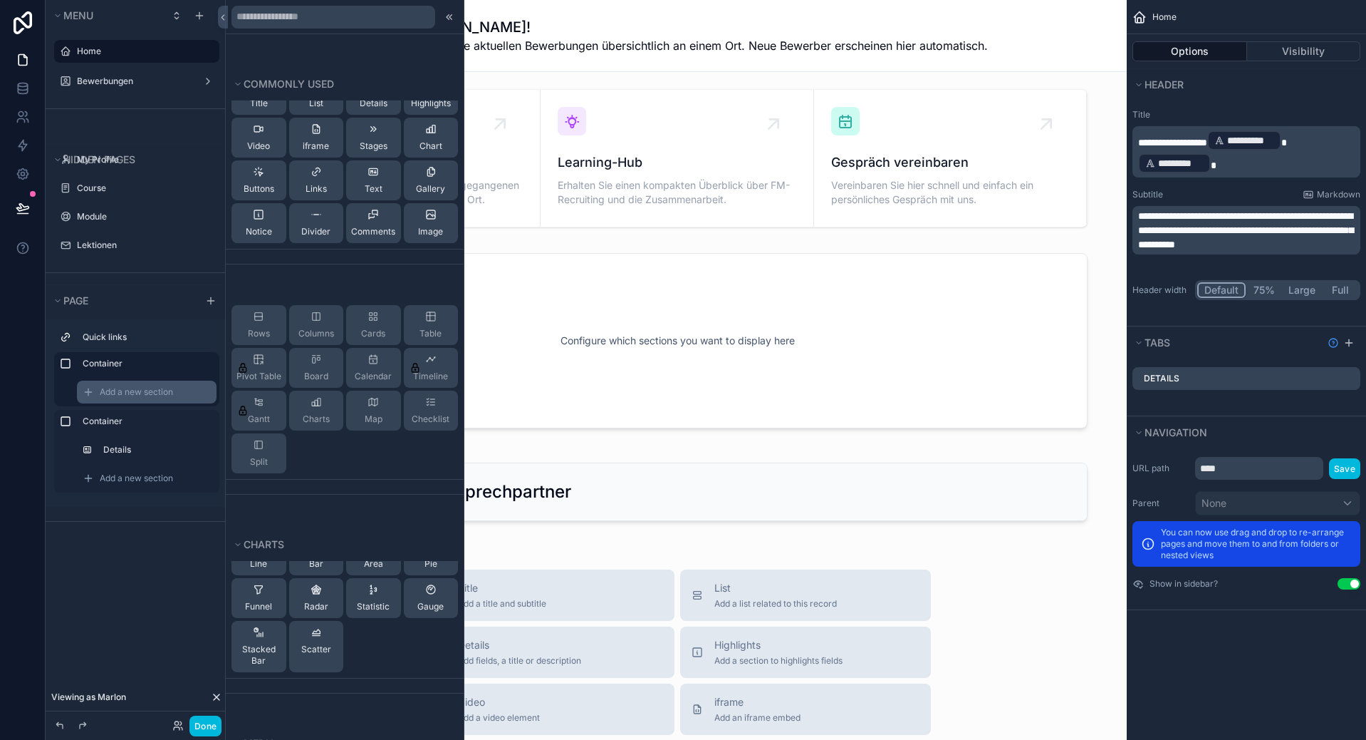
click at [156, 393] on span "Add a new section" at bounding box center [136, 391] width 73 height 11
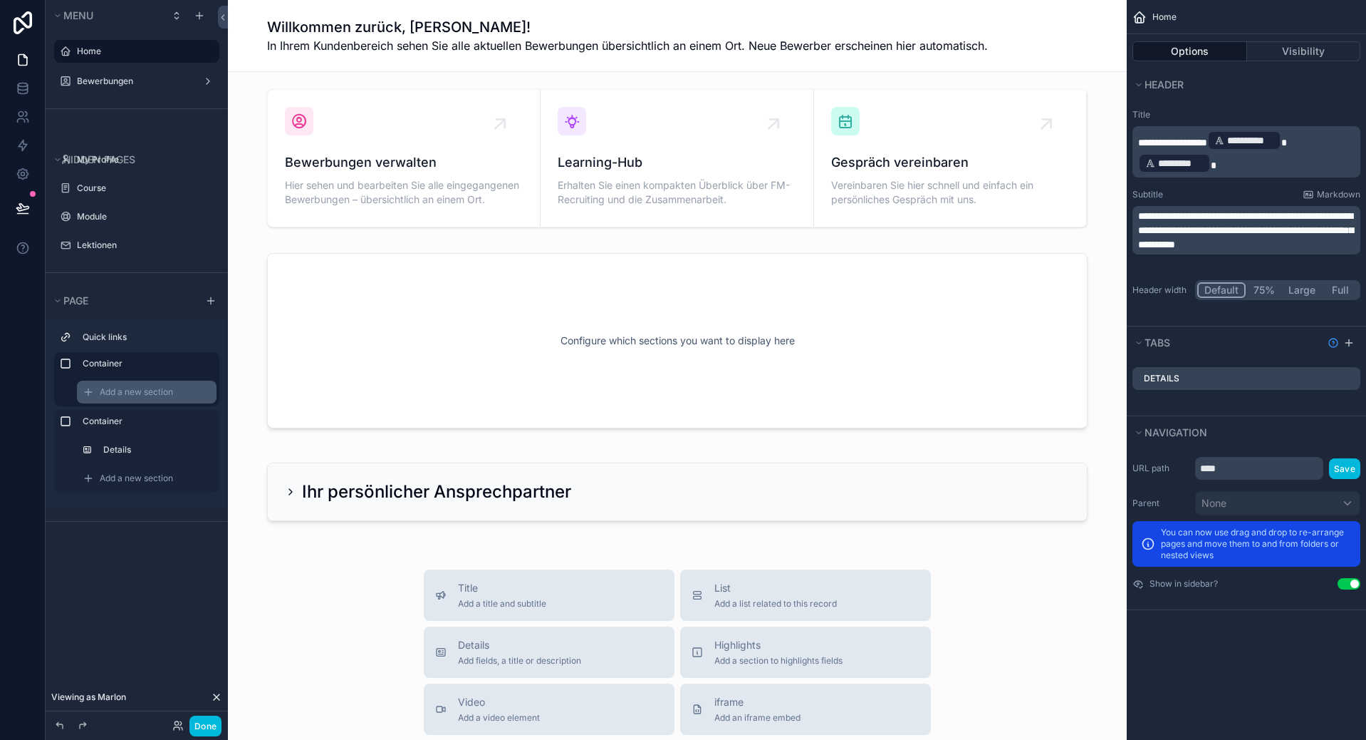
click at [156, 393] on span "Add a new section" at bounding box center [136, 391] width 73 height 11
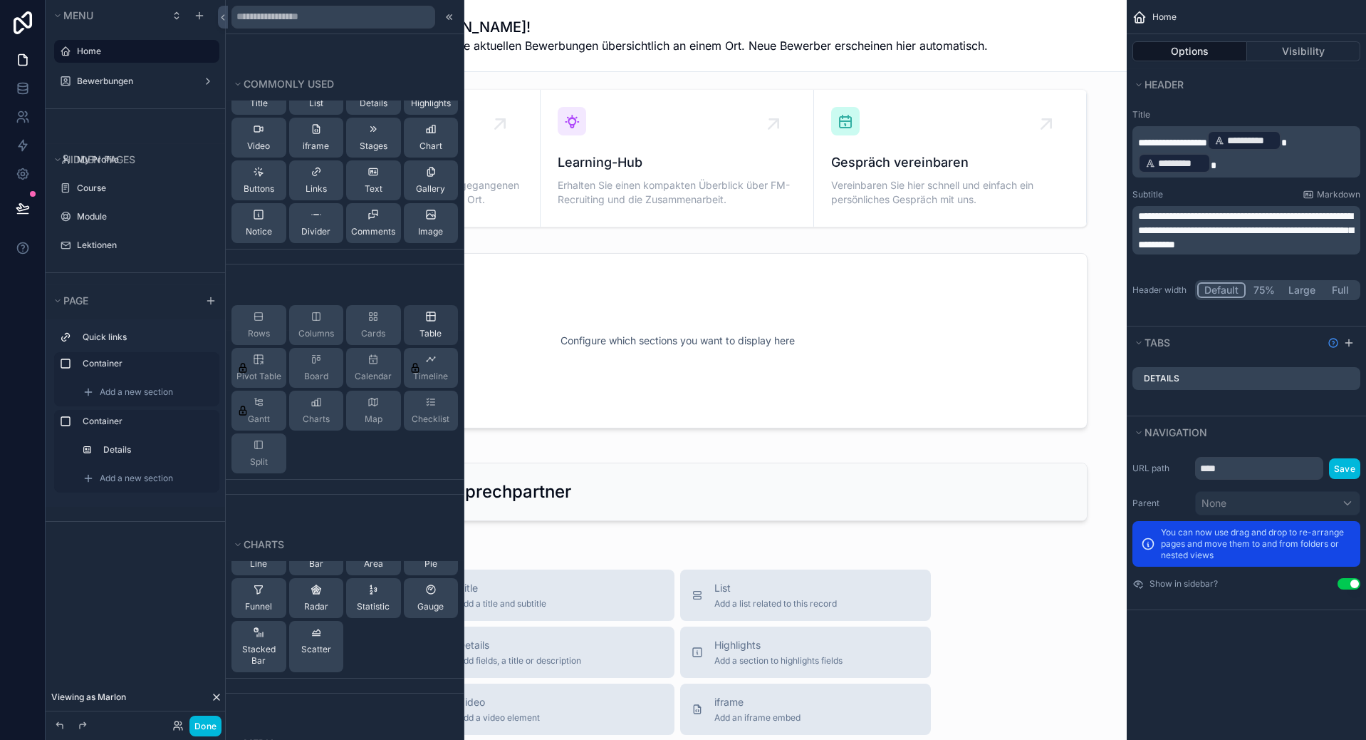
click at [413, 323] on div "Table" at bounding box center [431, 325] width 55 height 40
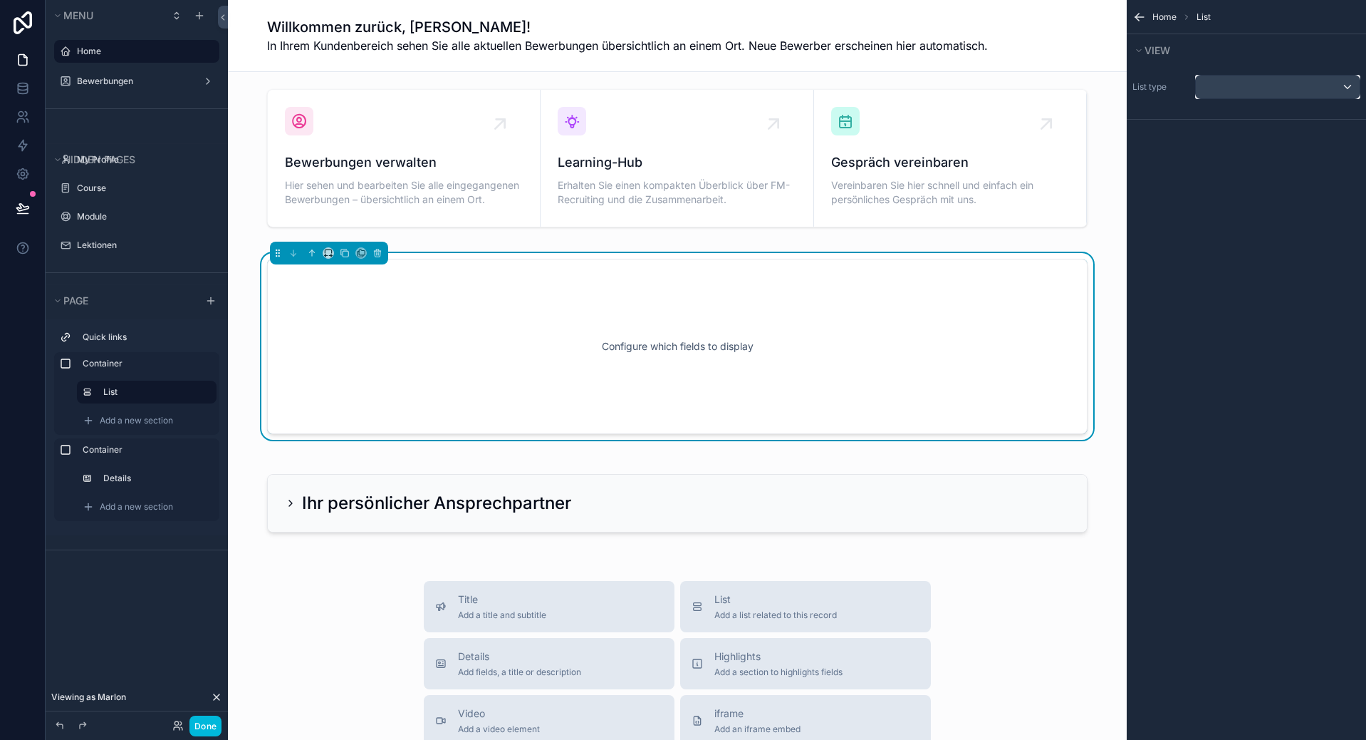
click at [1299, 91] on div "scrollable content" at bounding box center [1278, 87] width 164 height 23
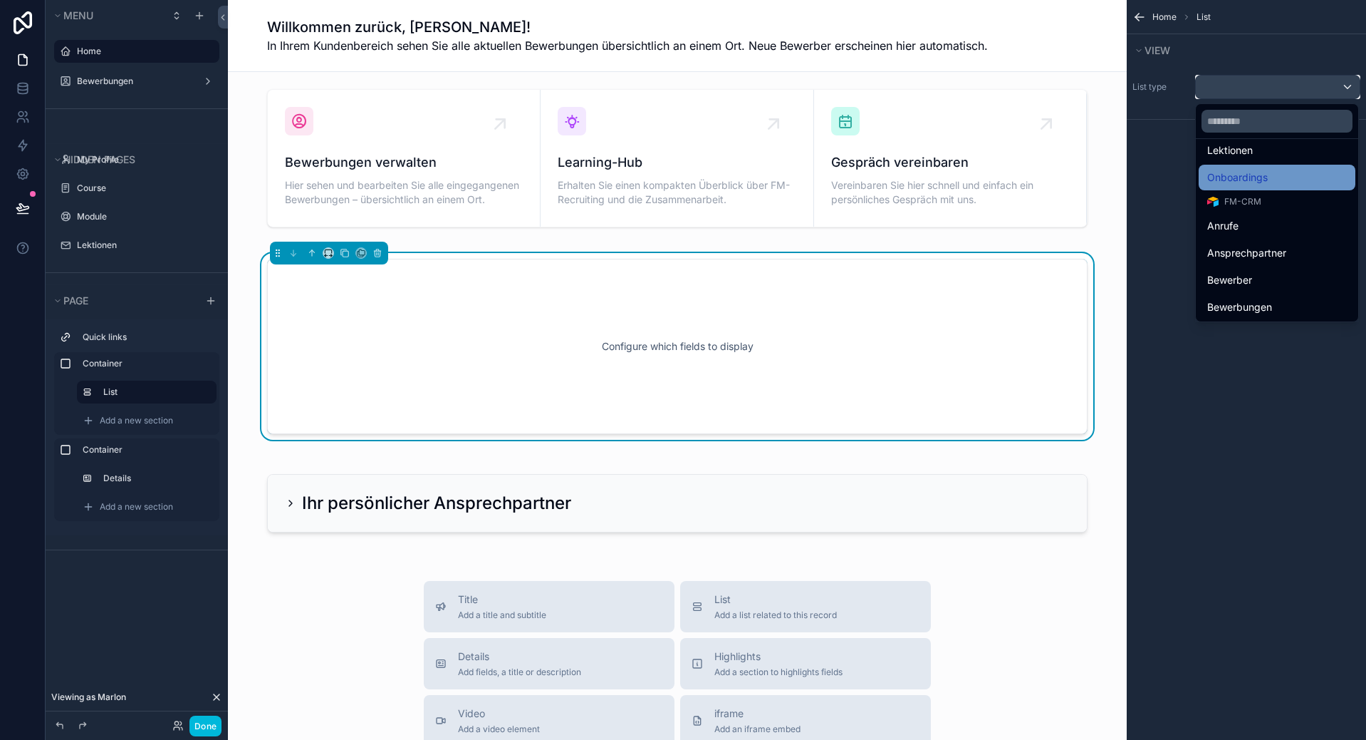
scroll to position [214, 0]
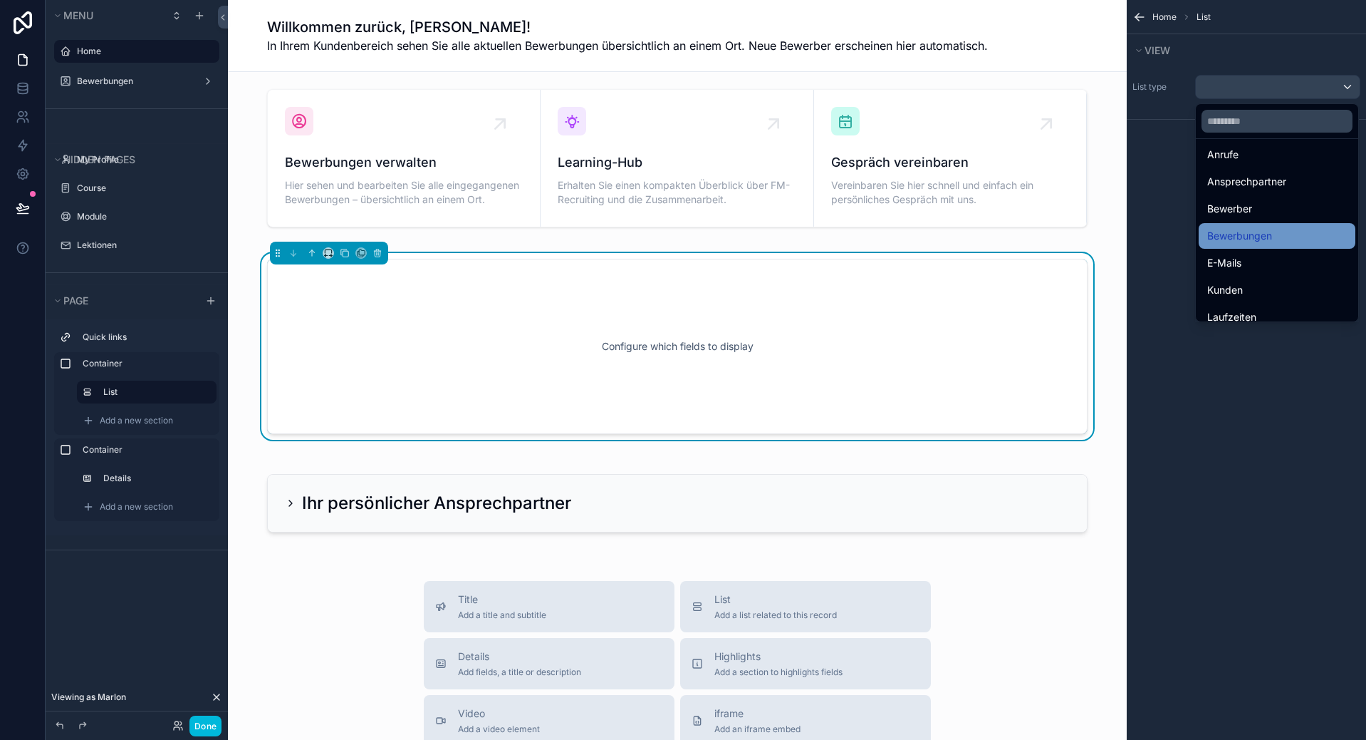
click at [1281, 235] on div "Bewerbungen" at bounding box center [1278, 235] width 140 height 17
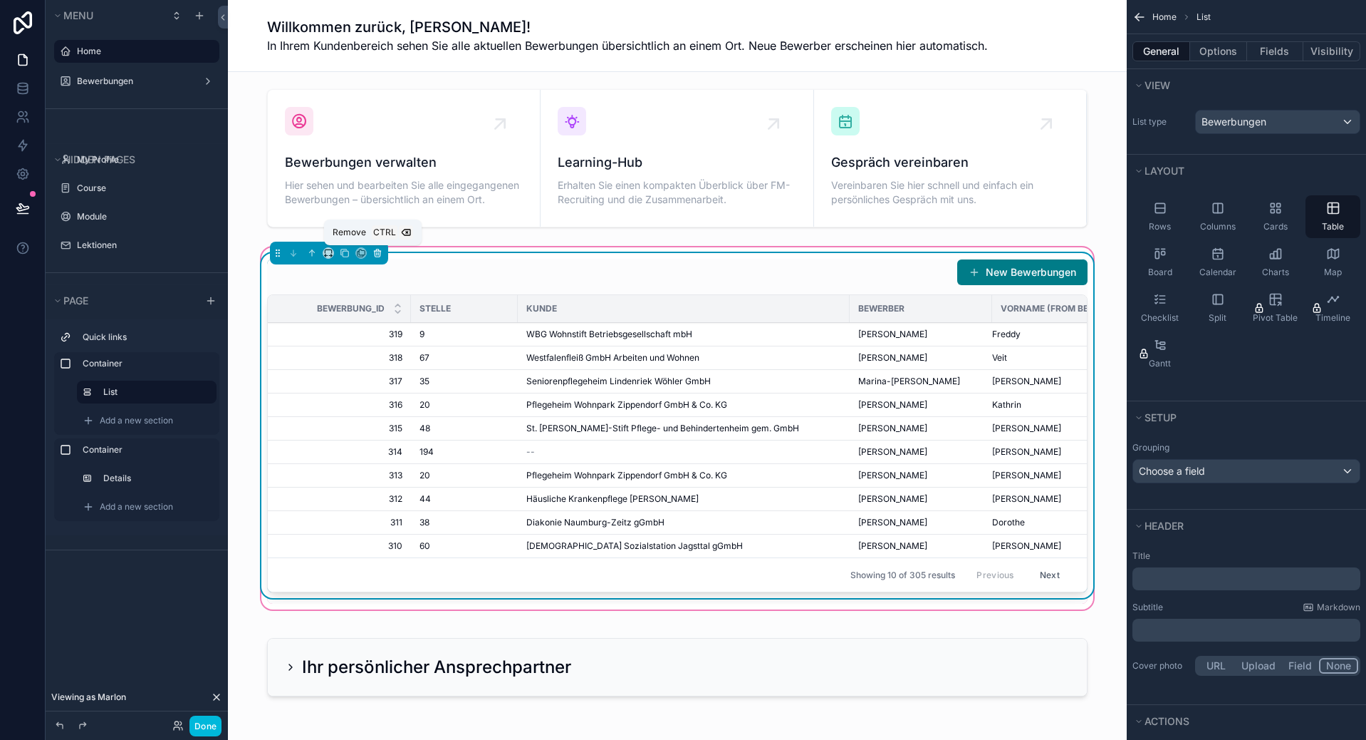
click at [376, 254] on icon "scrollable content" at bounding box center [378, 253] width 10 height 10
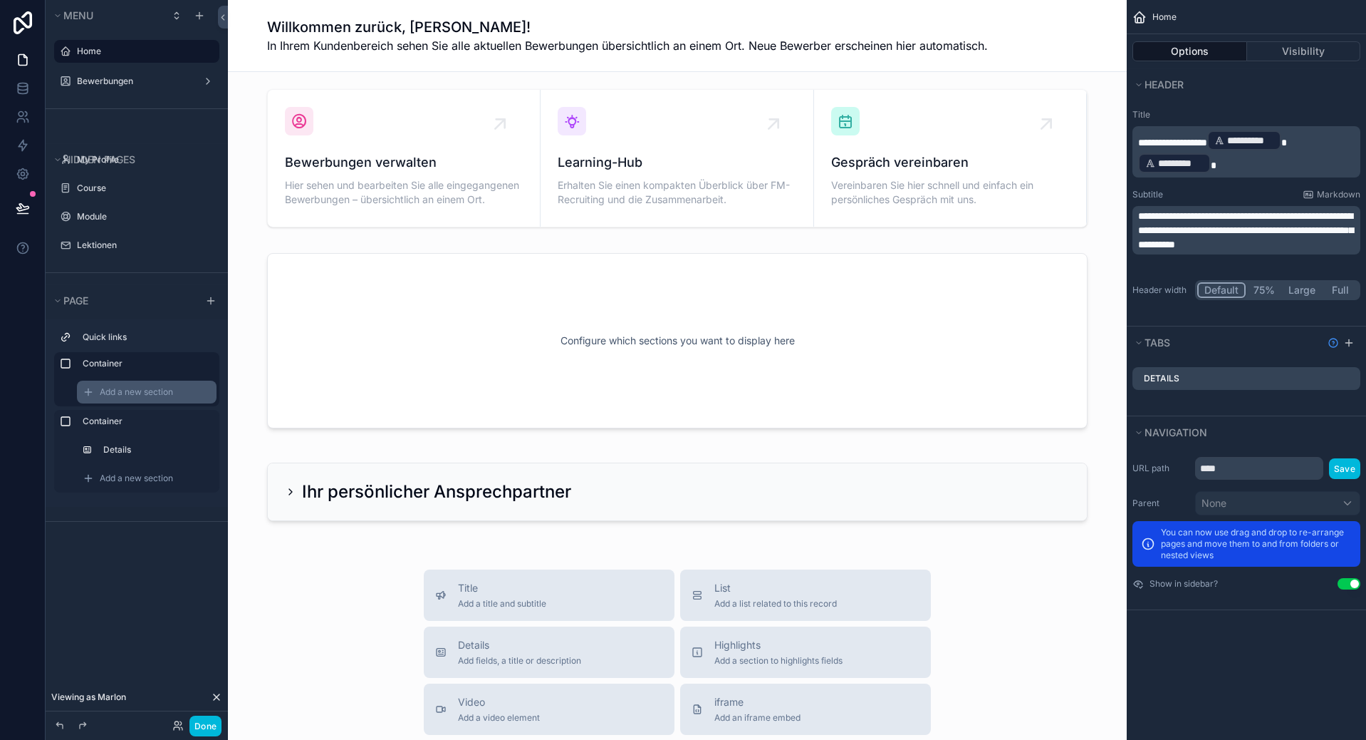
click at [115, 388] on span "Add a new section" at bounding box center [136, 391] width 73 height 11
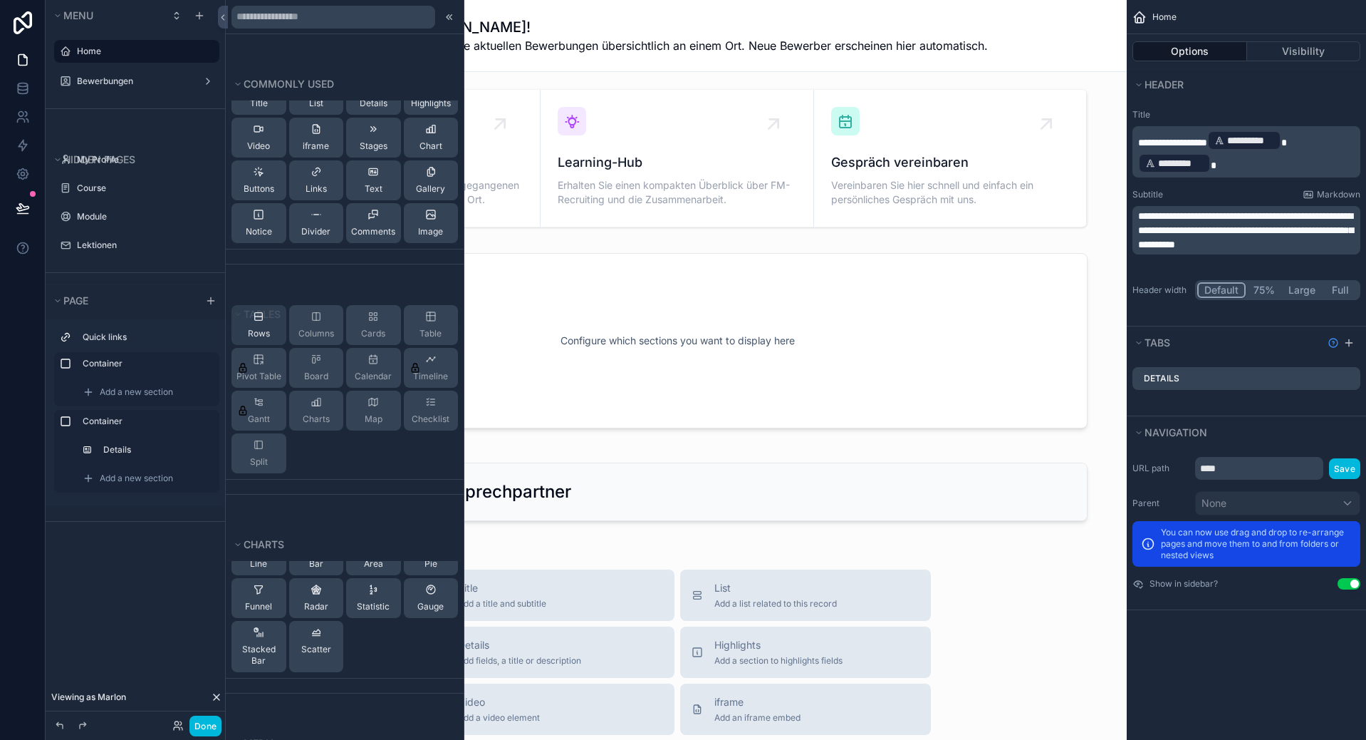
click at [258, 328] on span "Rows" at bounding box center [259, 333] width 22 height 11
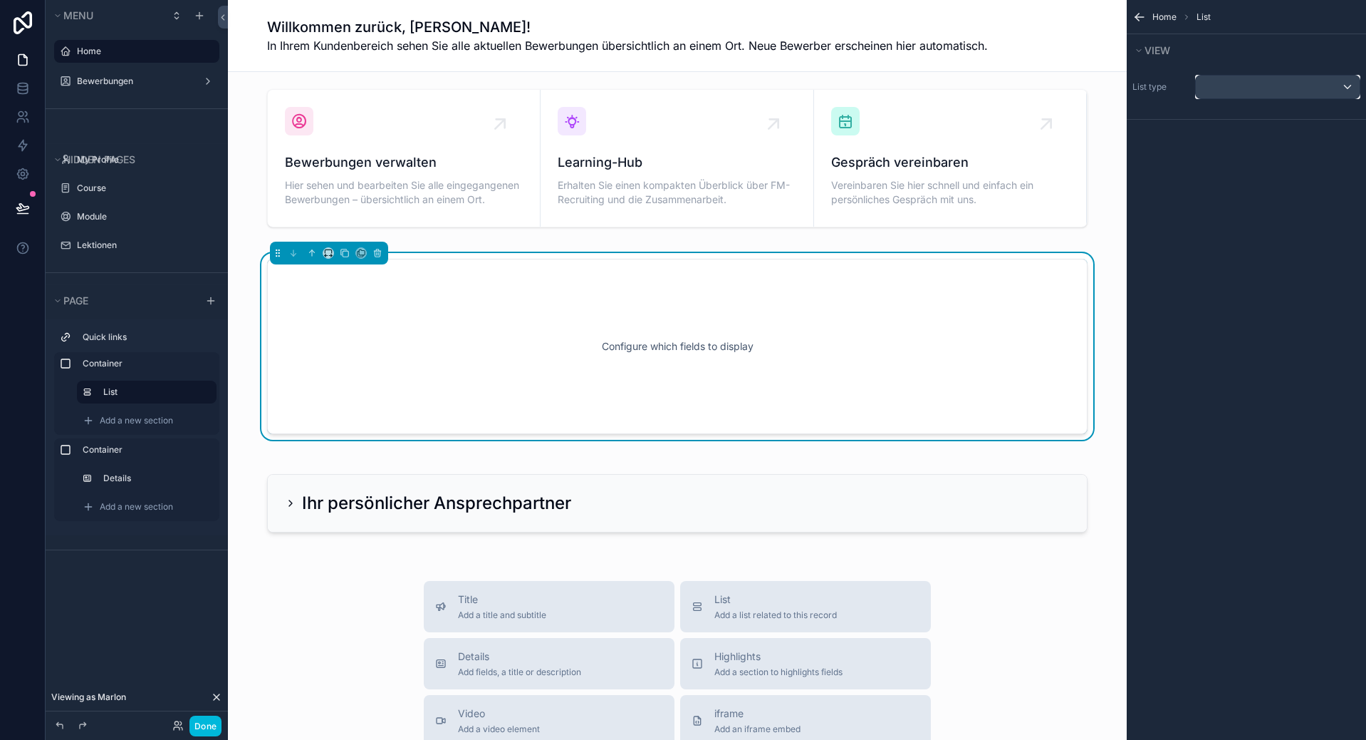
click at [1285, 94] on div "scrollable content" at bounding box center [1278, 87] width 164 height 23
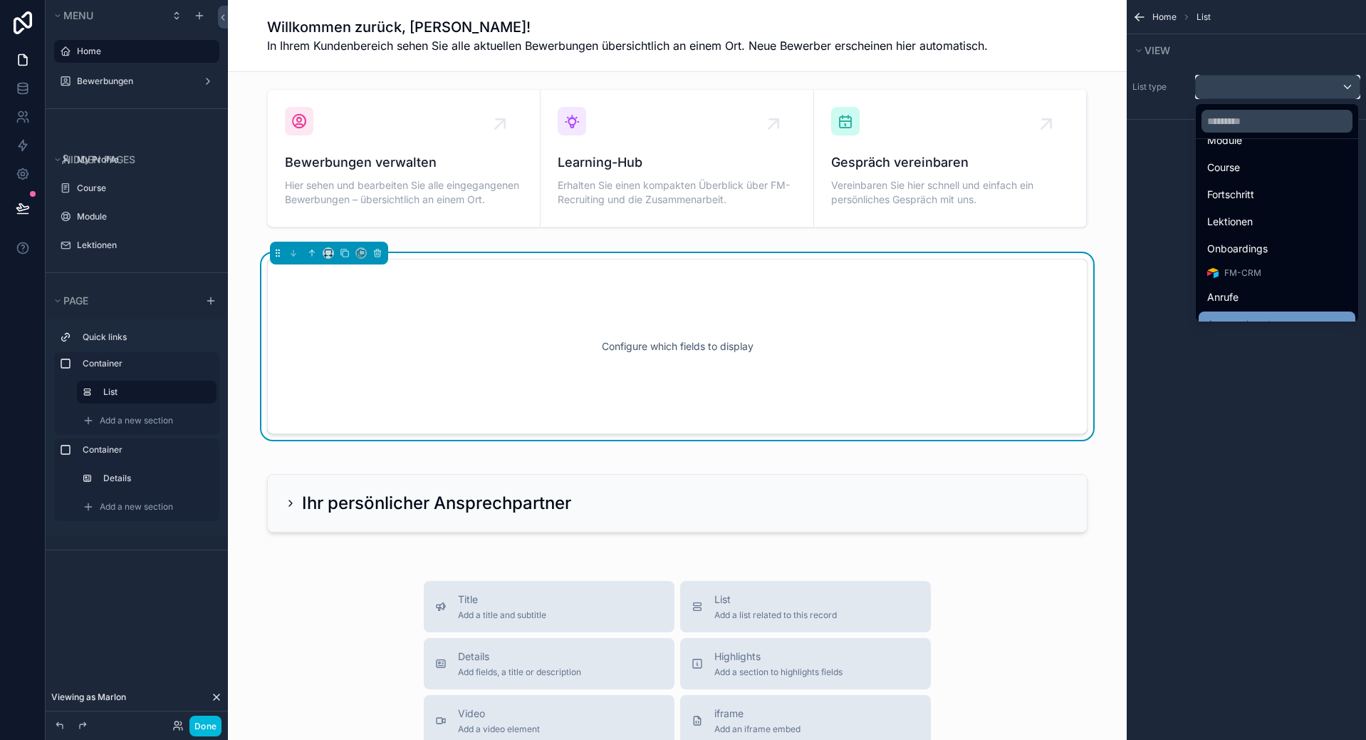
scroll to position [142, 0]
click at [1259, 311] on span "Bewerbungen" at bounding box center [1240, 307] width 65 height 17
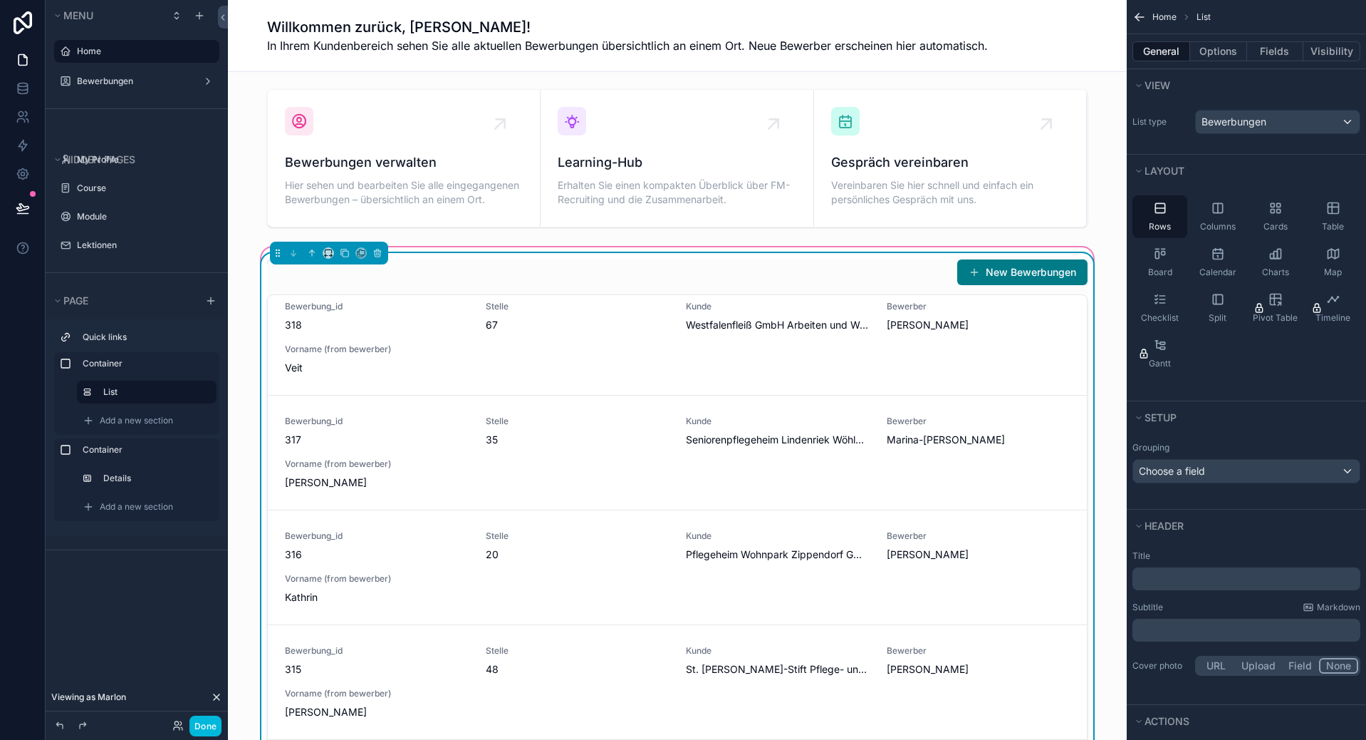
scroll to position [0, 0]
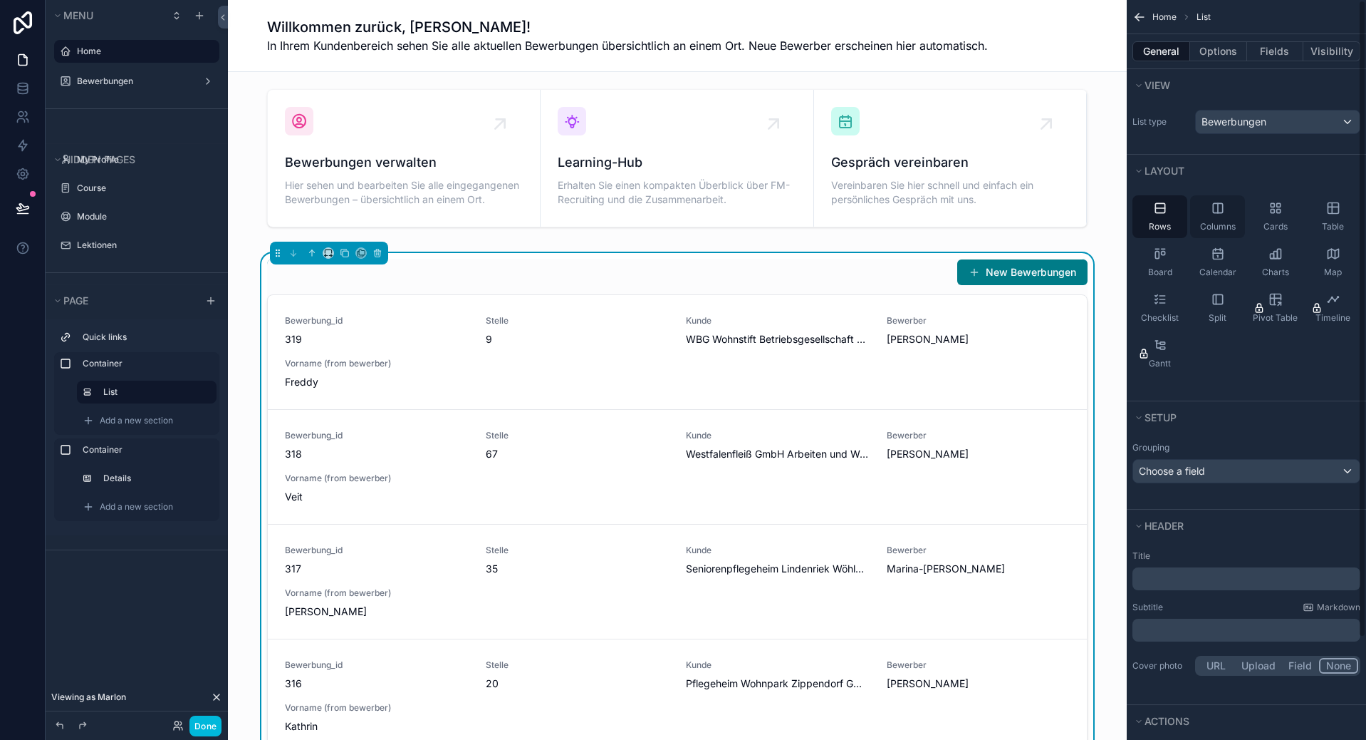
click at [1213, 223] on span "Columns" at bounding box center [1218, 226] width 36 height 11
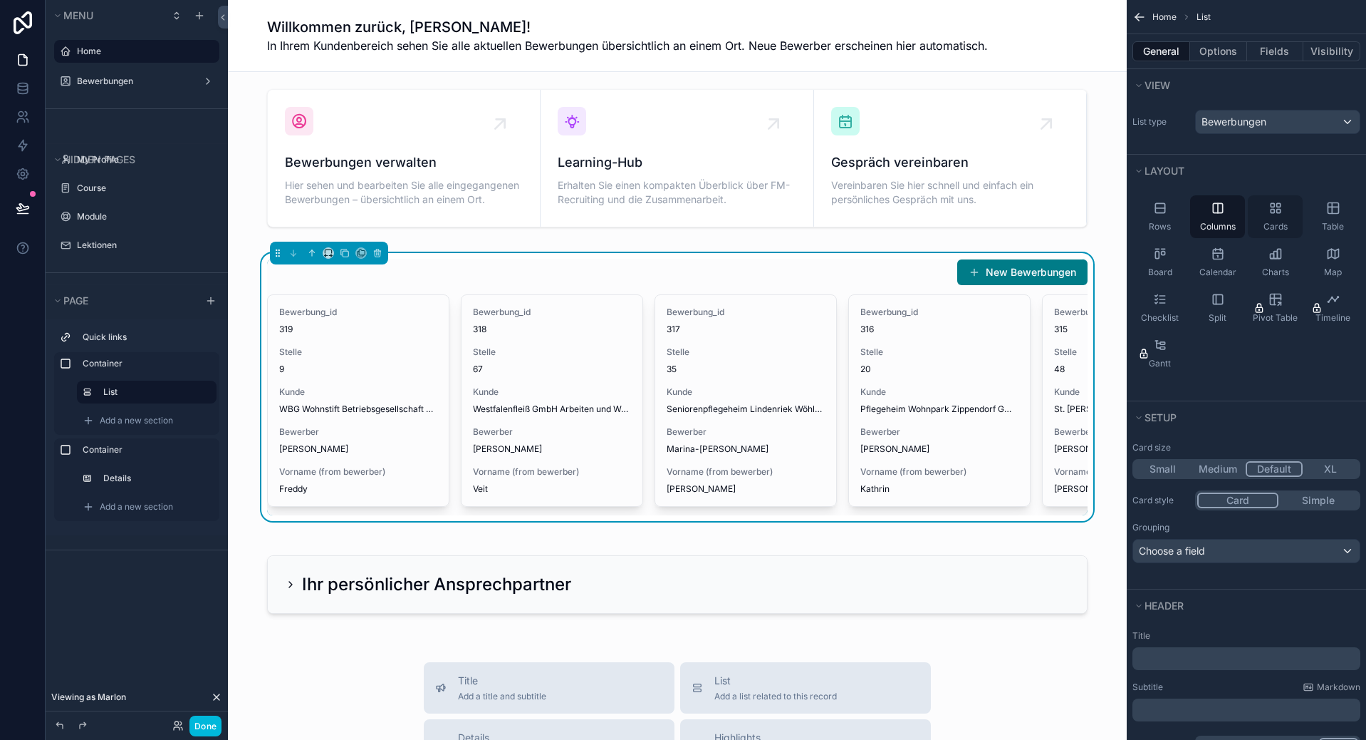
click at [1260, 224] on div "Cards" at bounding box center [1275, 216] width 55 height 43
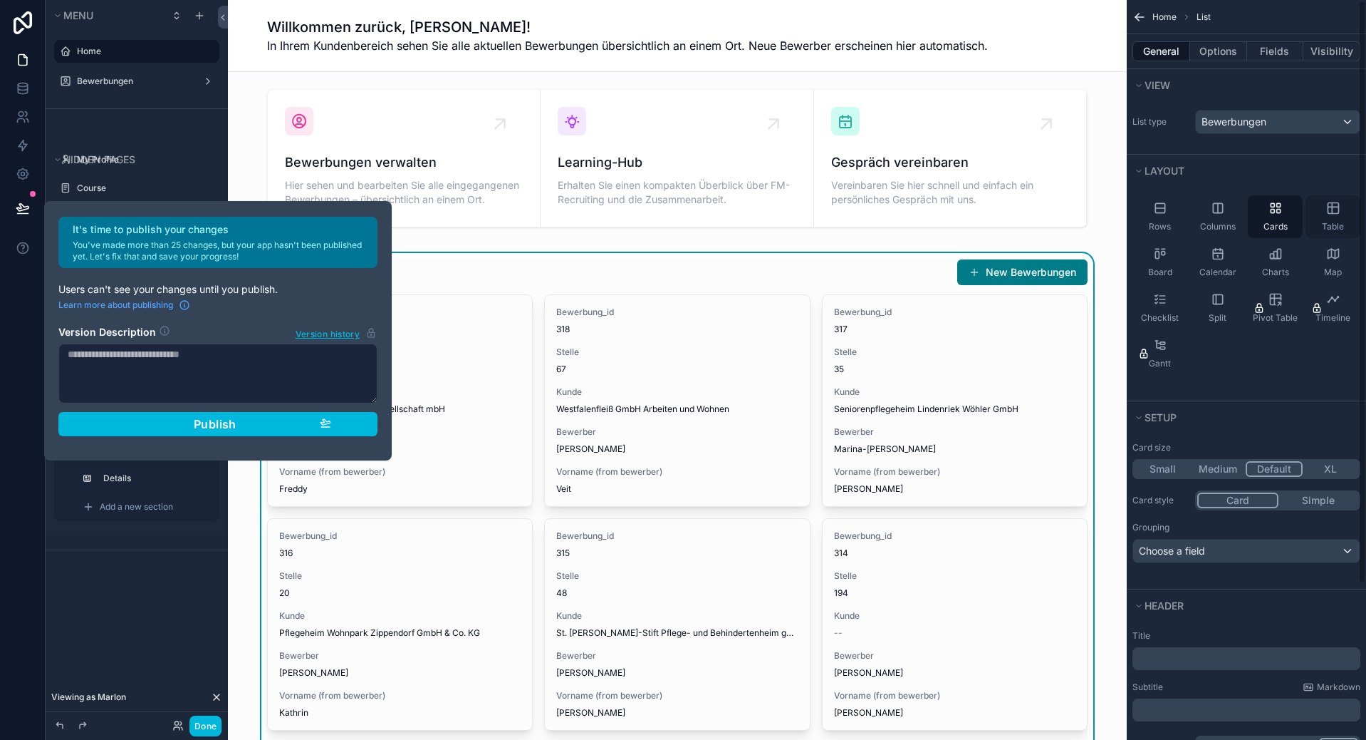
click at [1330, 214] on icon "scrollable content" at bounding box center [1334, 208] width 14 height 14
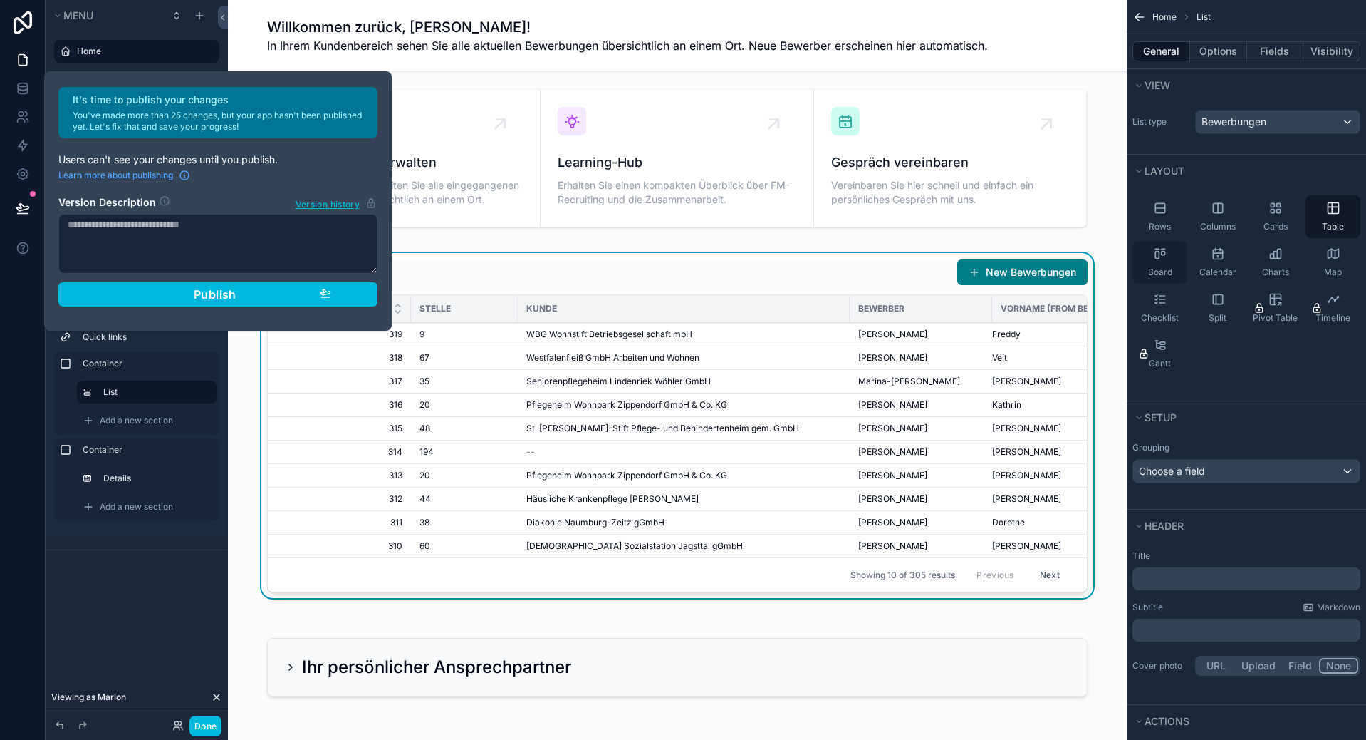
click at [1163, 258] on icon "scrollable content" at bounding box center [1160, 254] width 14 height 14
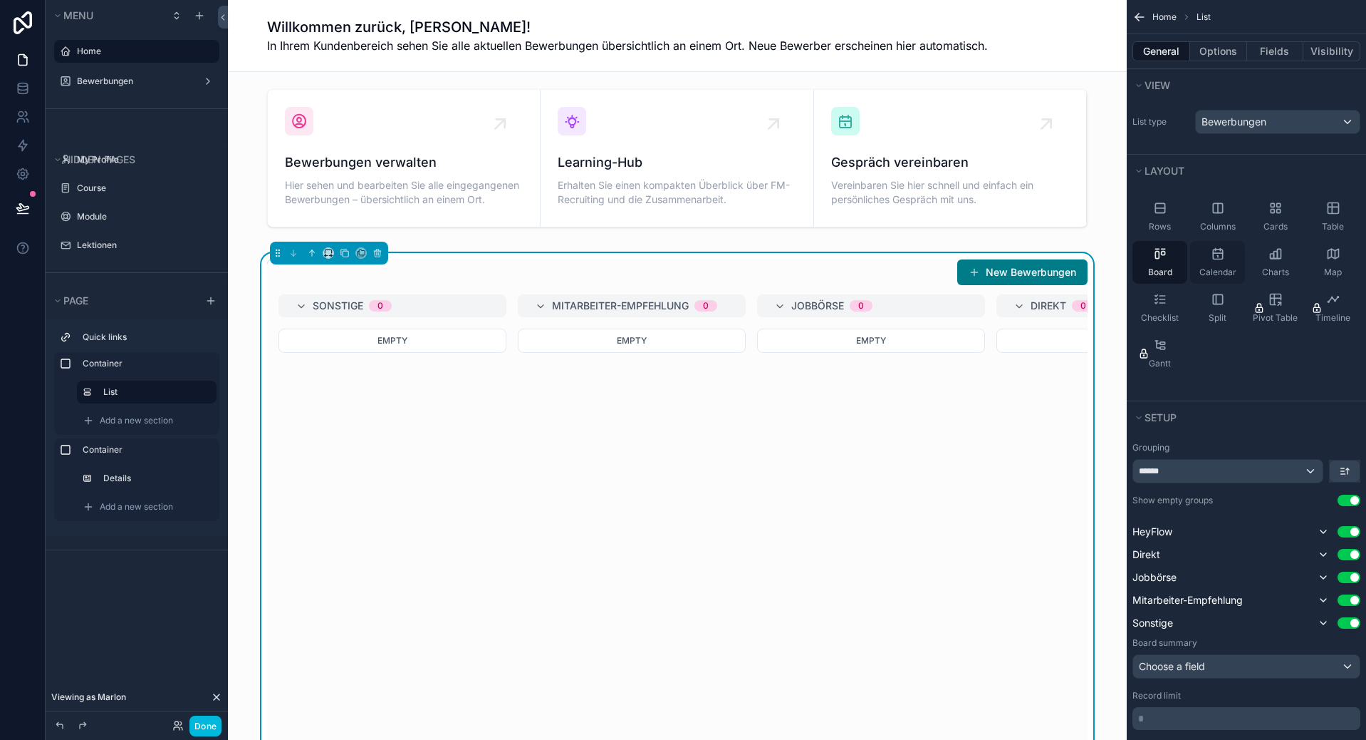
click at [1210, 261] on div "Calendar" at bounding box center [1218, 262] width 55 height 43
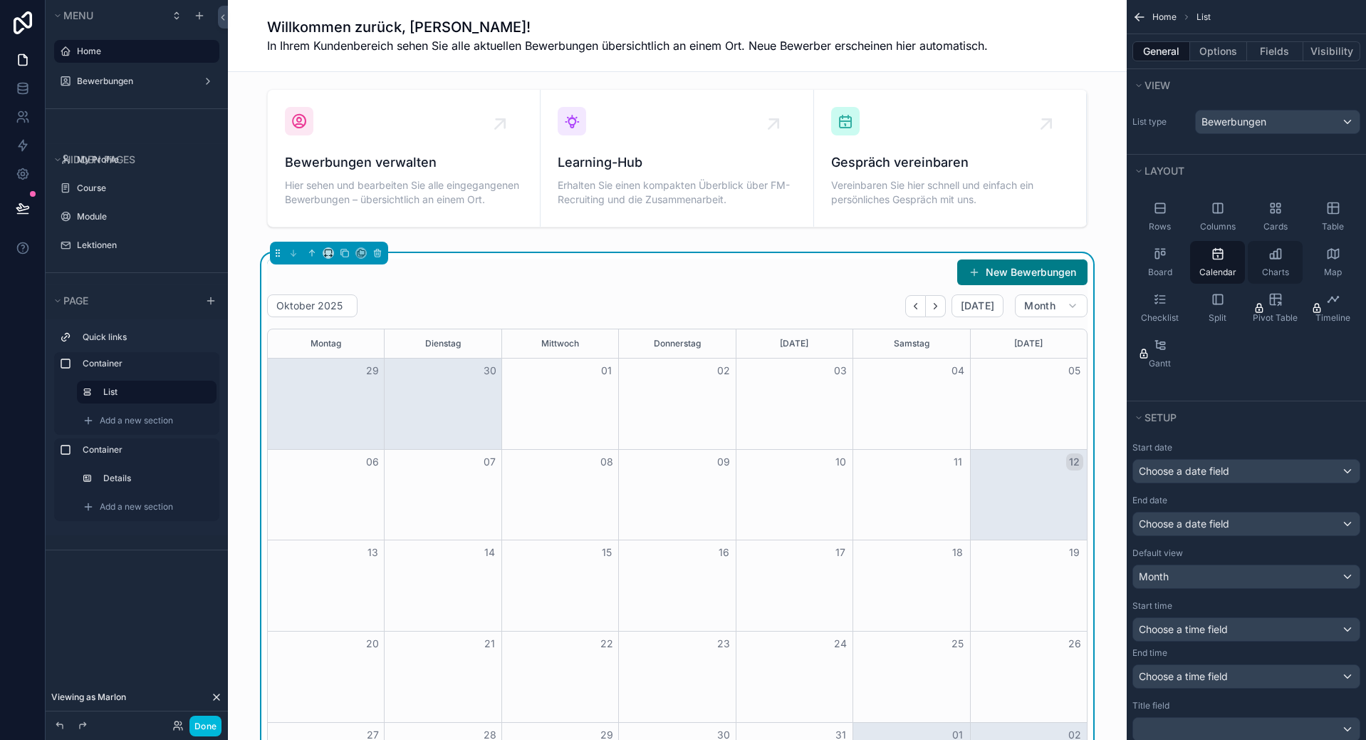
click at [1262, 258] on div "Charts" at bounding box center [1275, 262] width 55 height 43
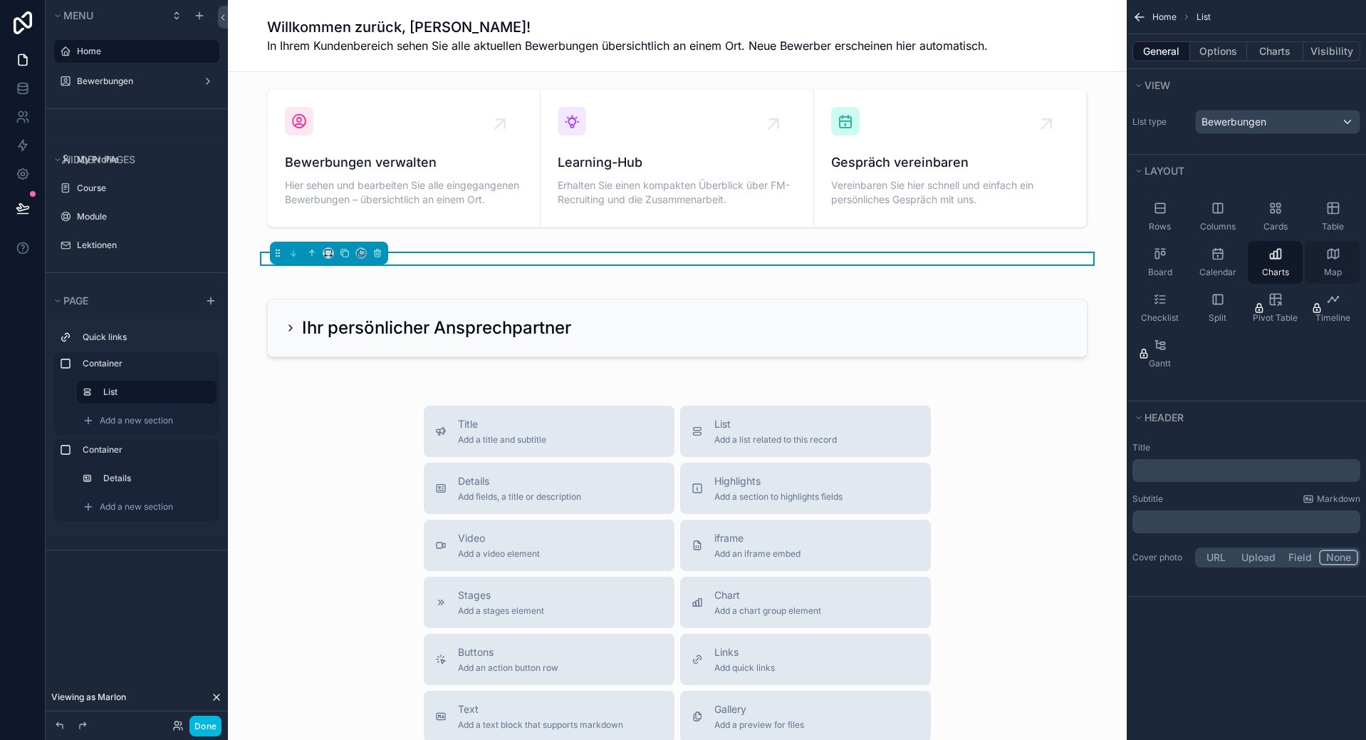
click at [1334, 261] on div "Map" at bounding box center [1333, 262] width 55 height 43
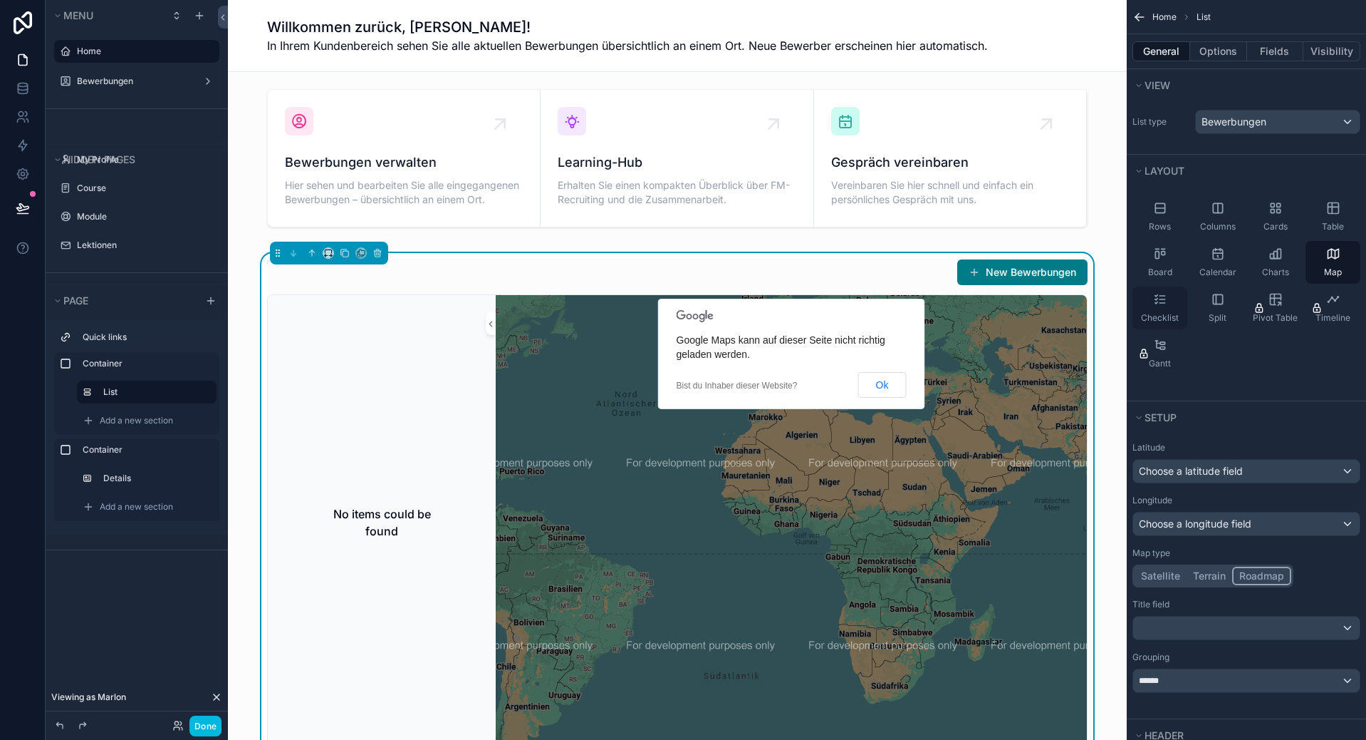
click at [1165, 298] on icon "scrollable content" at bounding box center [1160, 299] width 14 height 14
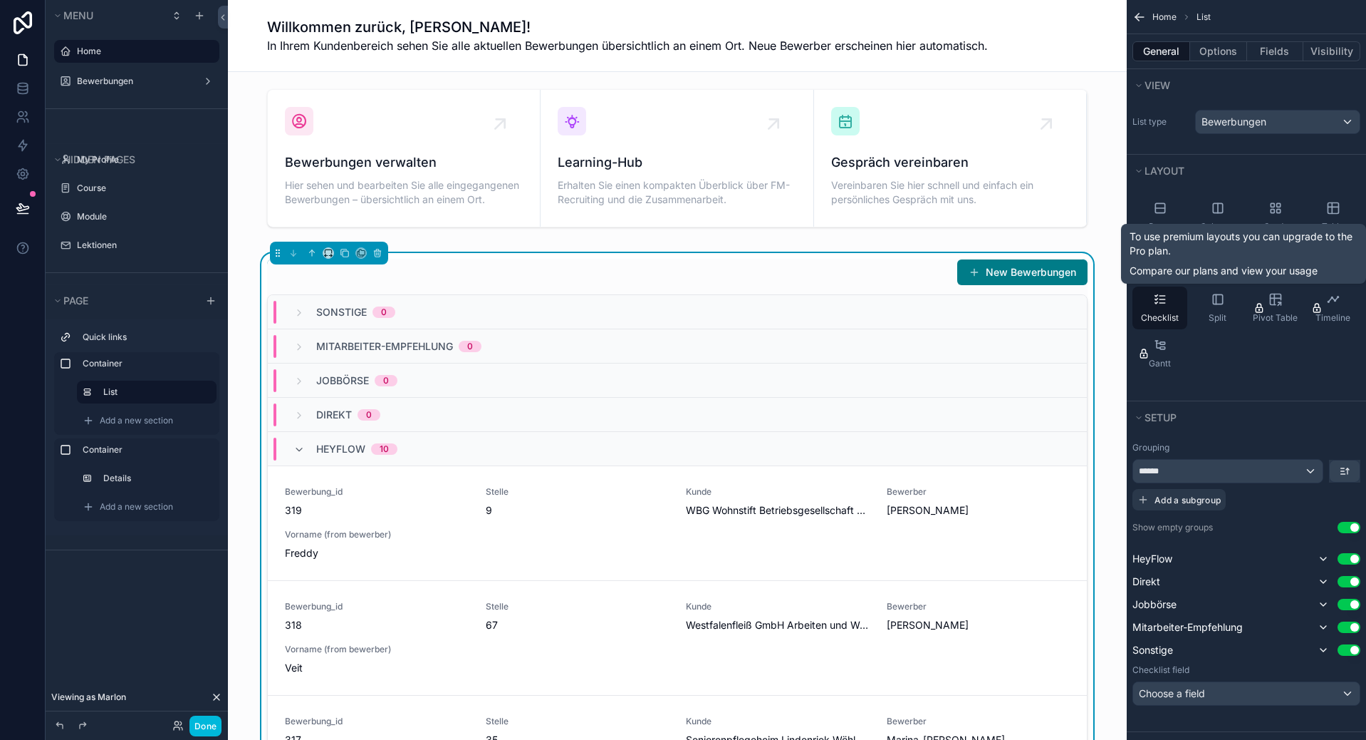
click at [1349, 262] on div "To use premium layouts you can upgrade to the Pro plan. Compare our plans and v…" at bounding box center [1244, 253] width 228 height 48
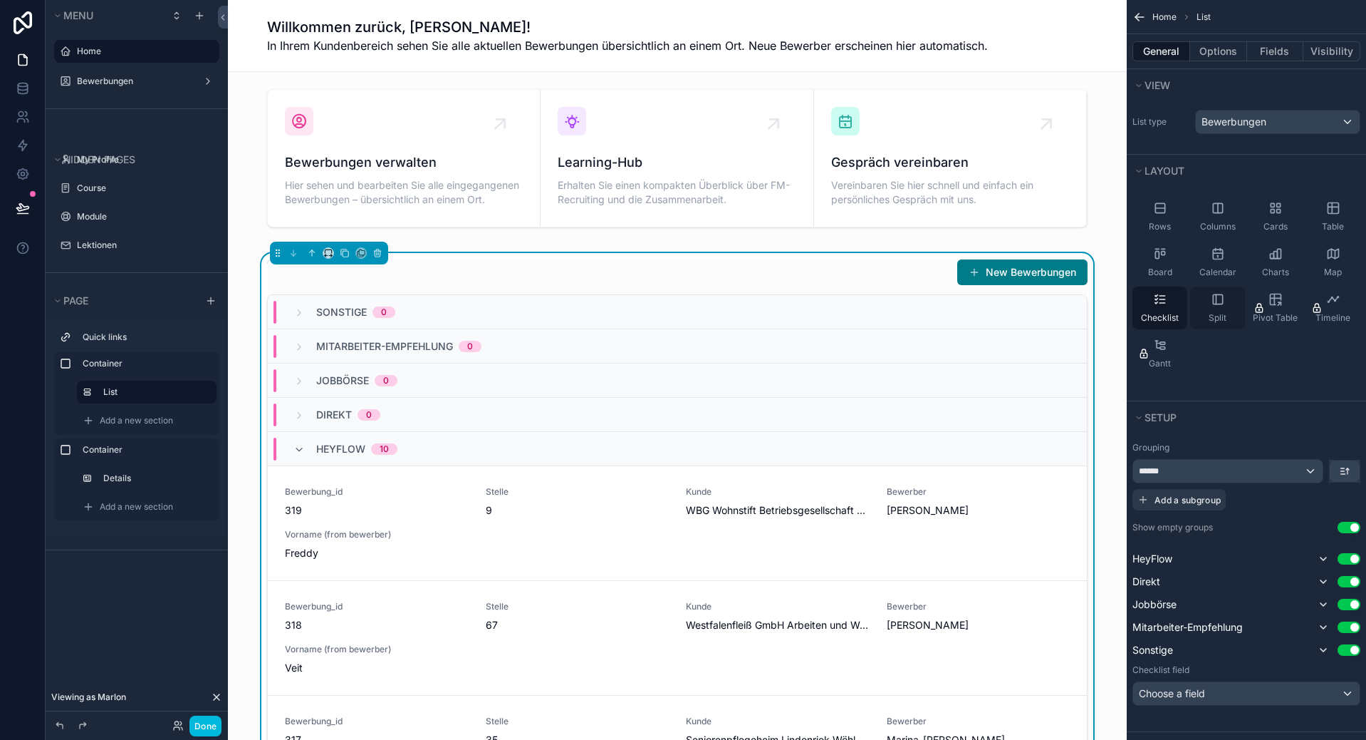
click at [1223, 313] on span "Split" at bounding box center [1218, 317] width 18 height 11
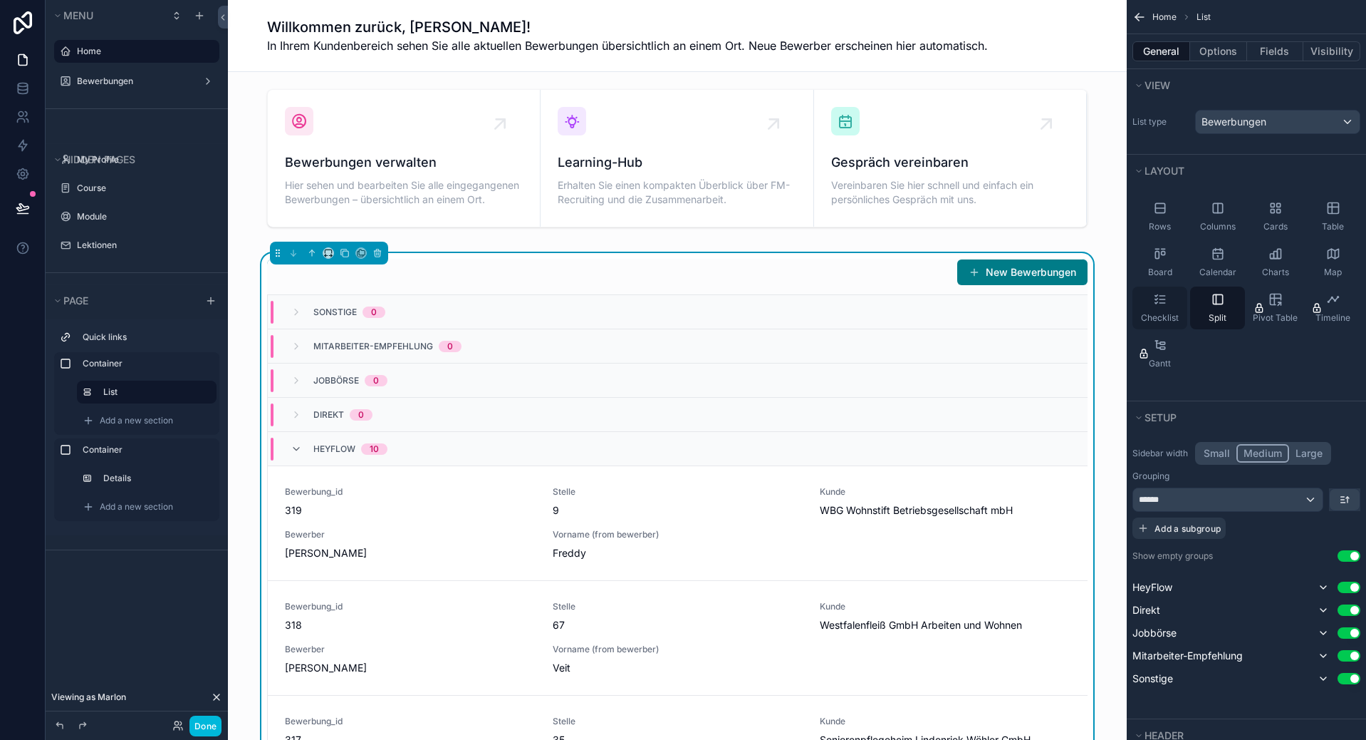
click at [1167, 314] on span "Checklist" at bounding box center [1160, 317] width 38 height 11
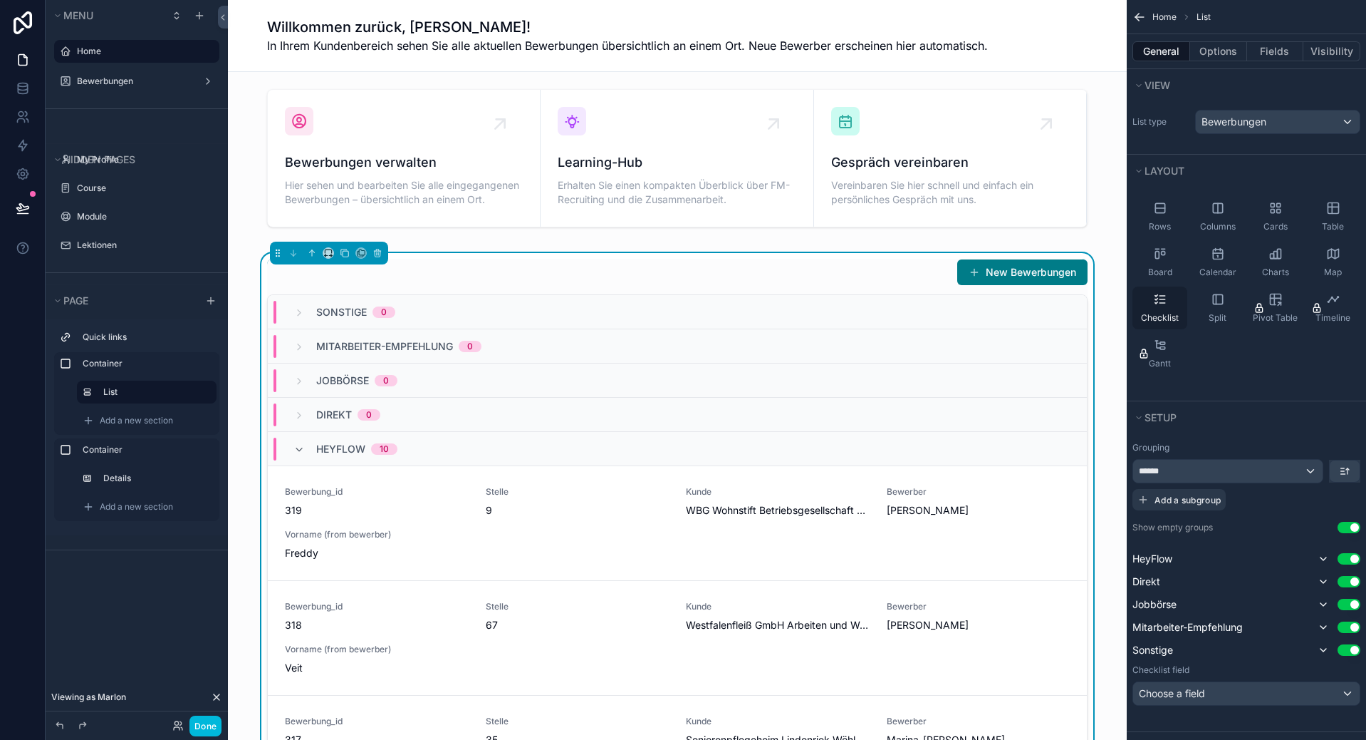
click at [1174, 313] on span "Checklist" at bounding box center [1160, 317] width 38 height 11
click at [1211, 308] on div "Split" at bounding box center [1218, 307] width 55 height 43
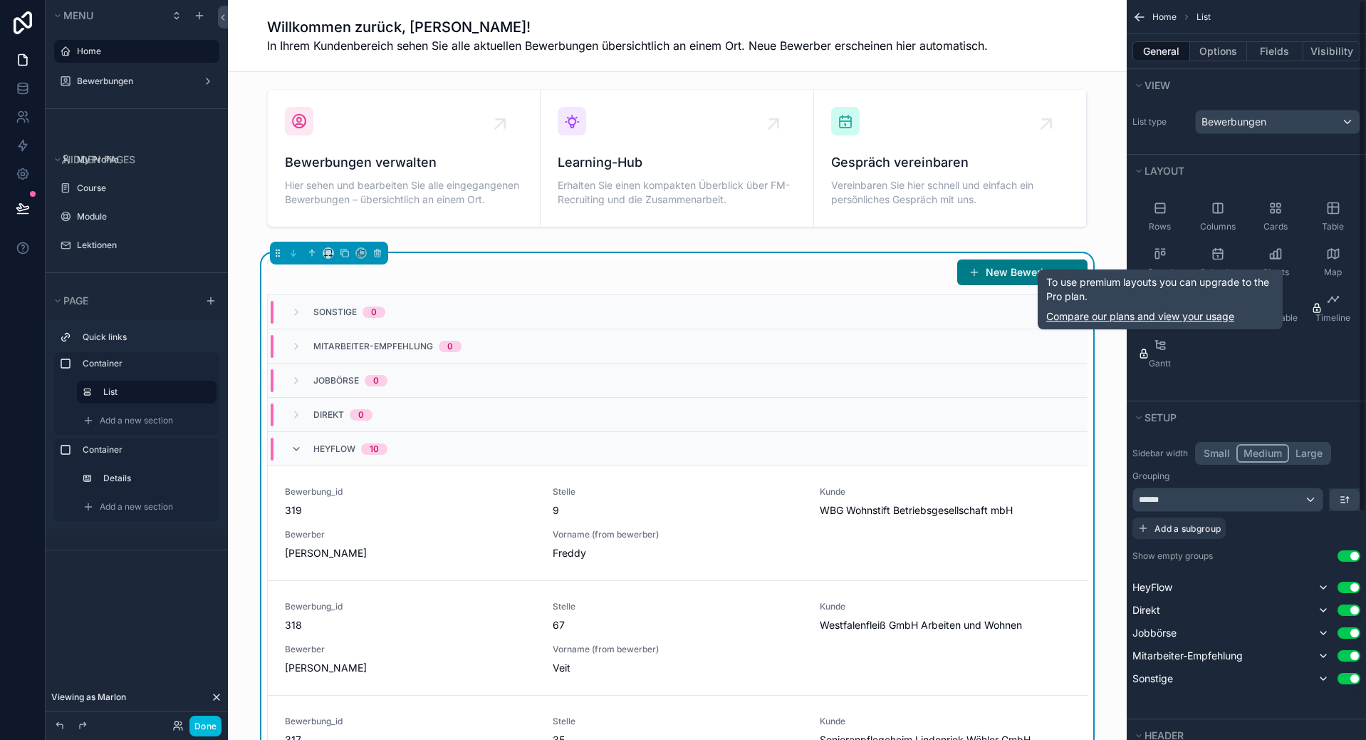
click at [1154, 318] on link "Compare our plans and view your usage" at bounding box center [1161, 316] width 228 height 14
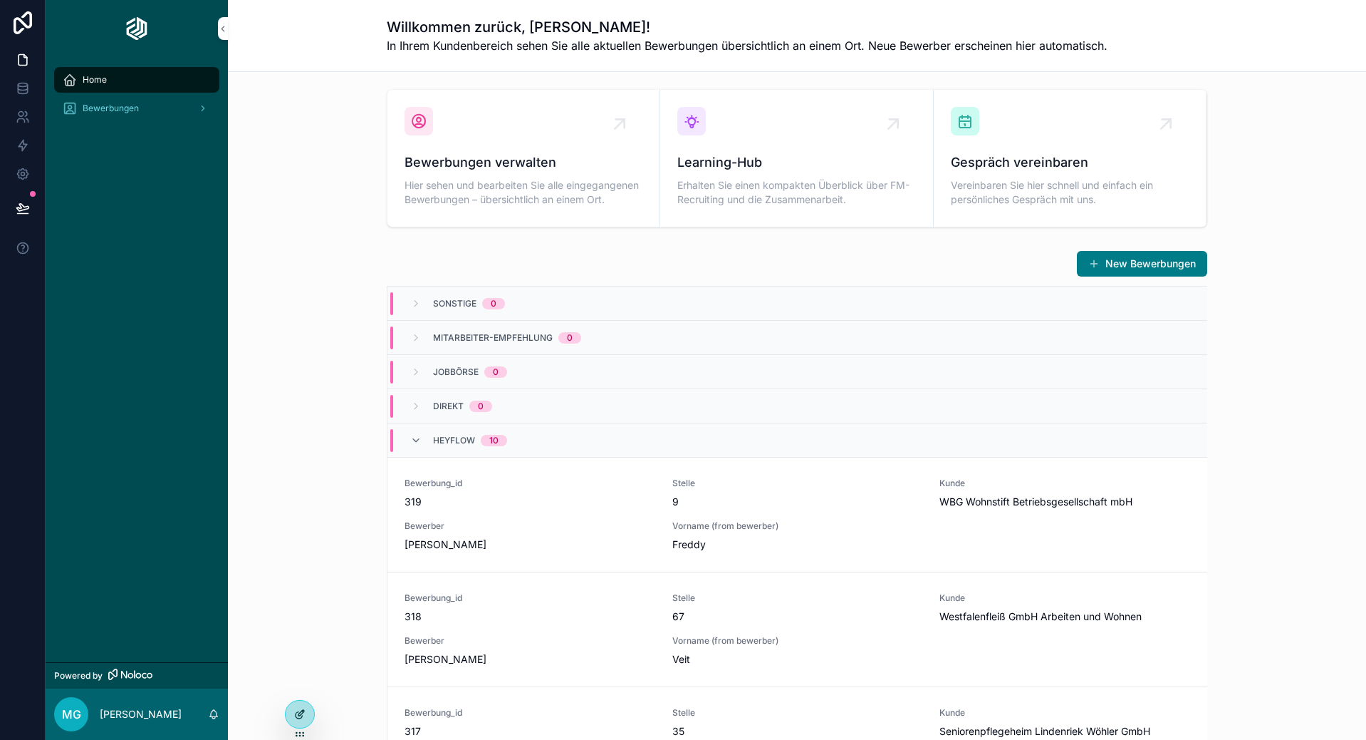
click at [299, 706] on div at bounding box center [300, 713] width 28 height 27
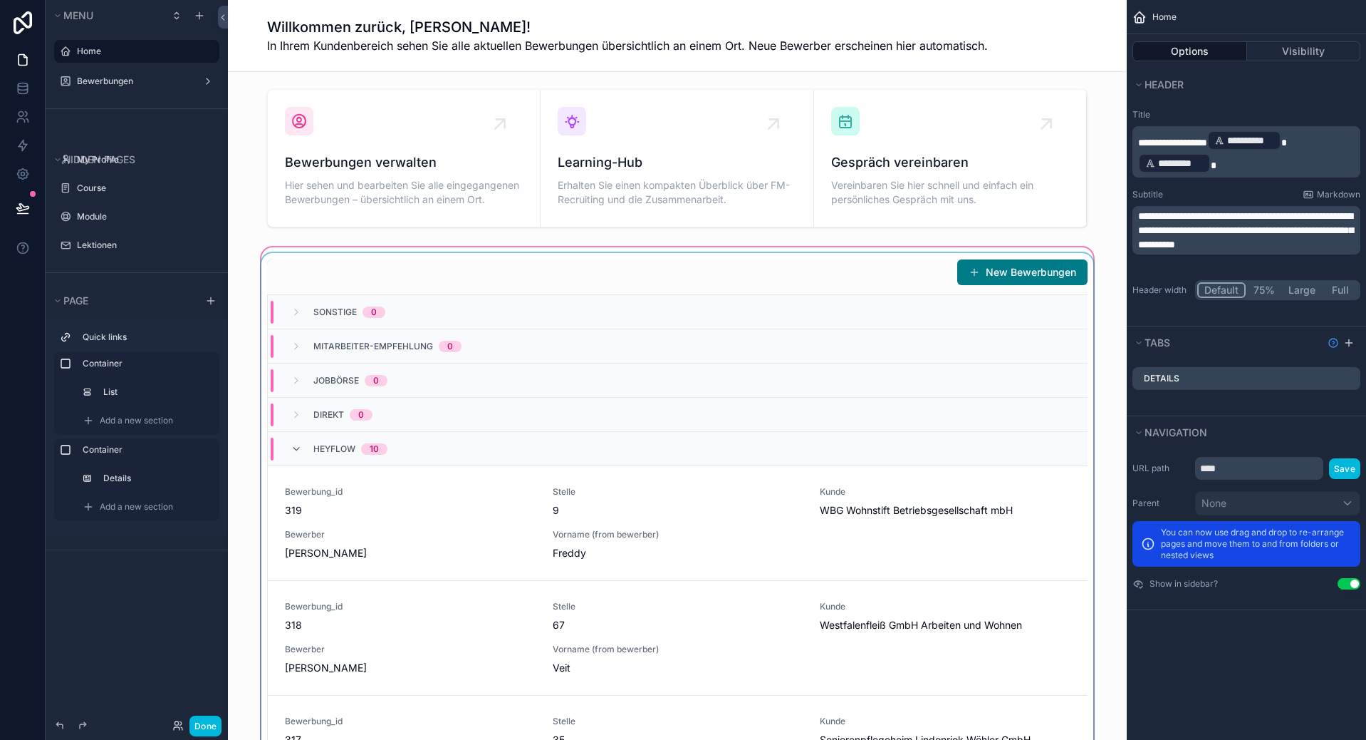
click at [415, 369] on div "Jobbörse 0" at bounding box center [678, 380] width 820 height 34
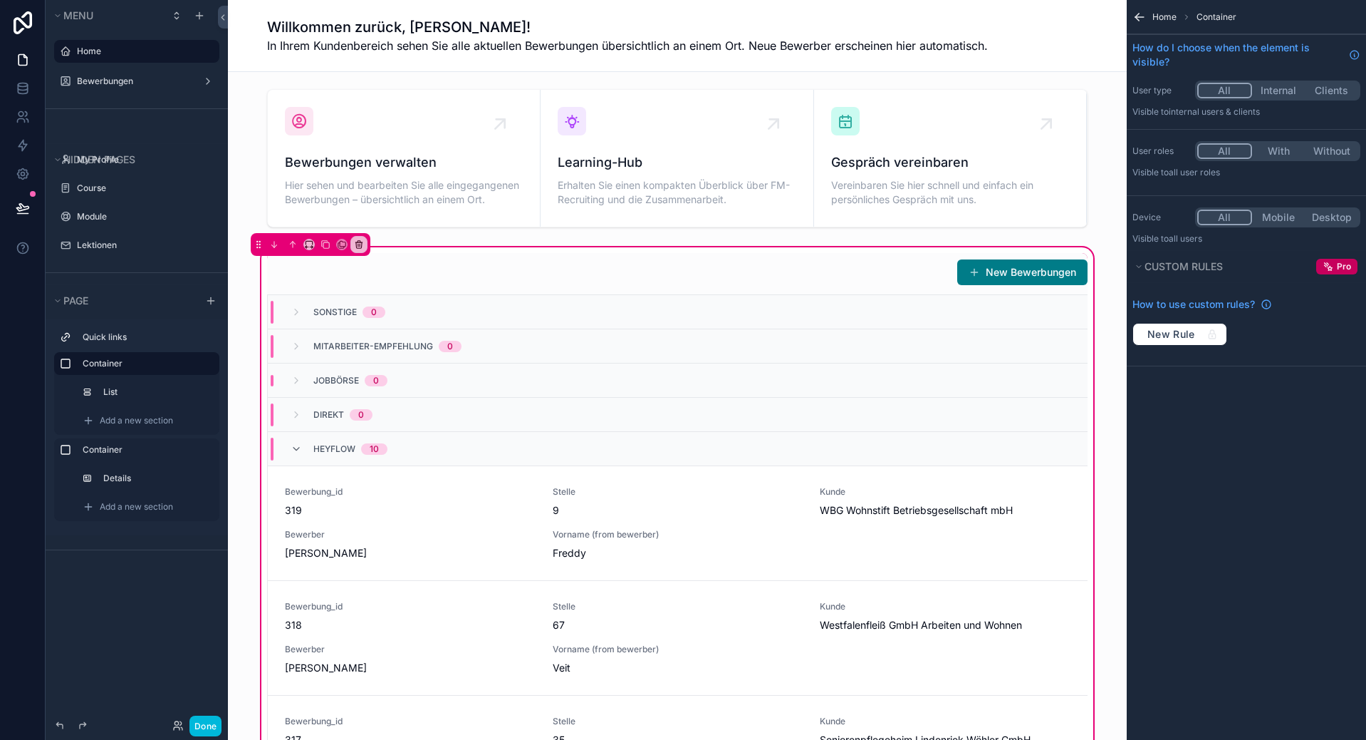
click at [1156, 17] on span "Home" at bounding box center [1165, 16] width 24 height 11
click at [155, 390] on label "List" at bounding box center [154, 391] width 102 height 11
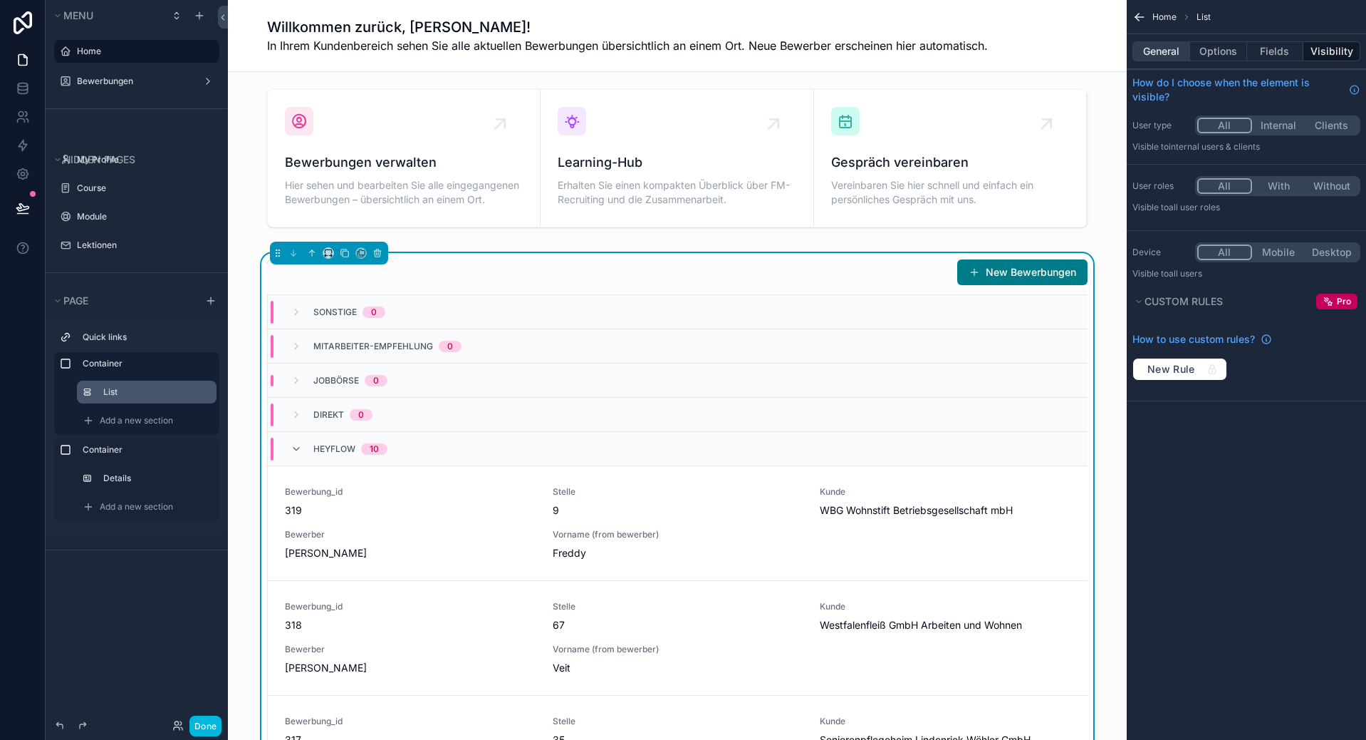
click at [1176, 46] on button "General" at bounding box center [1162, 51] width 58 height 20
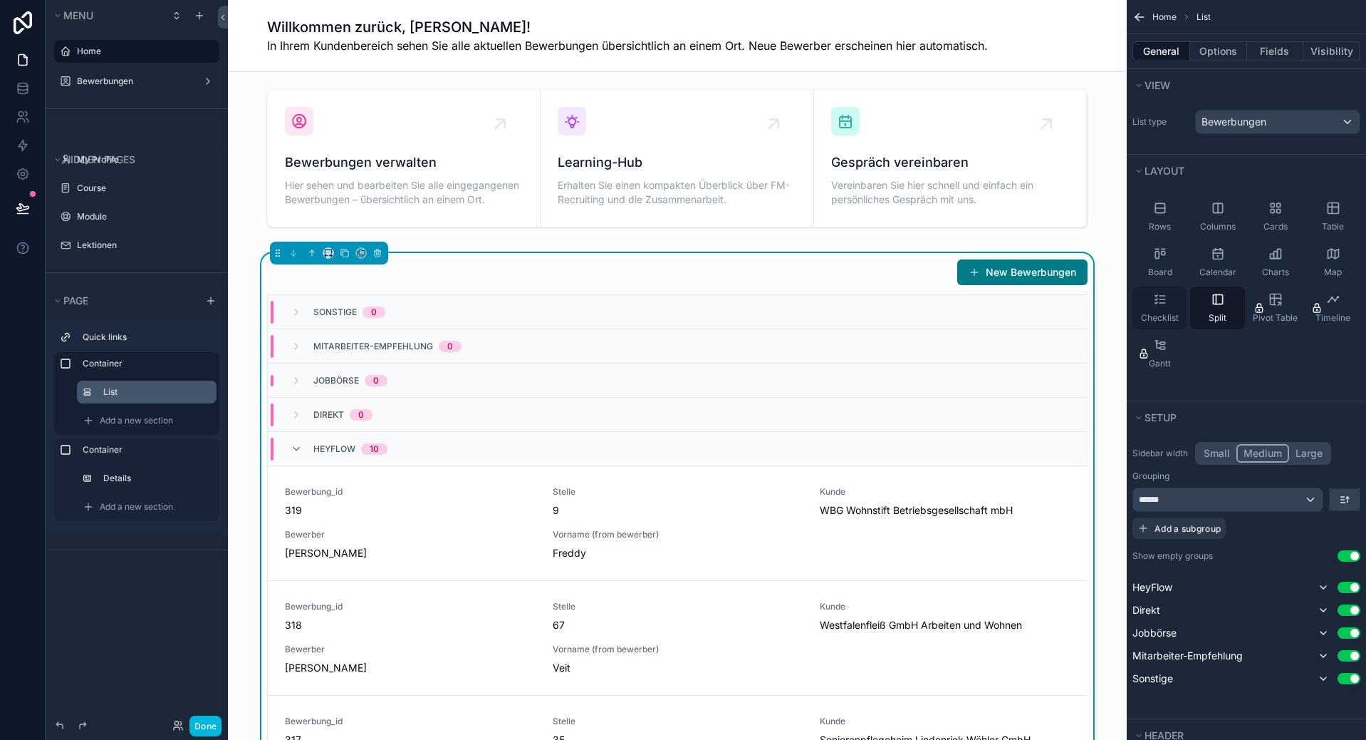
click at [1170, 321] on span "Checklist" at bounding box center [1160, 317] width 38 height 11
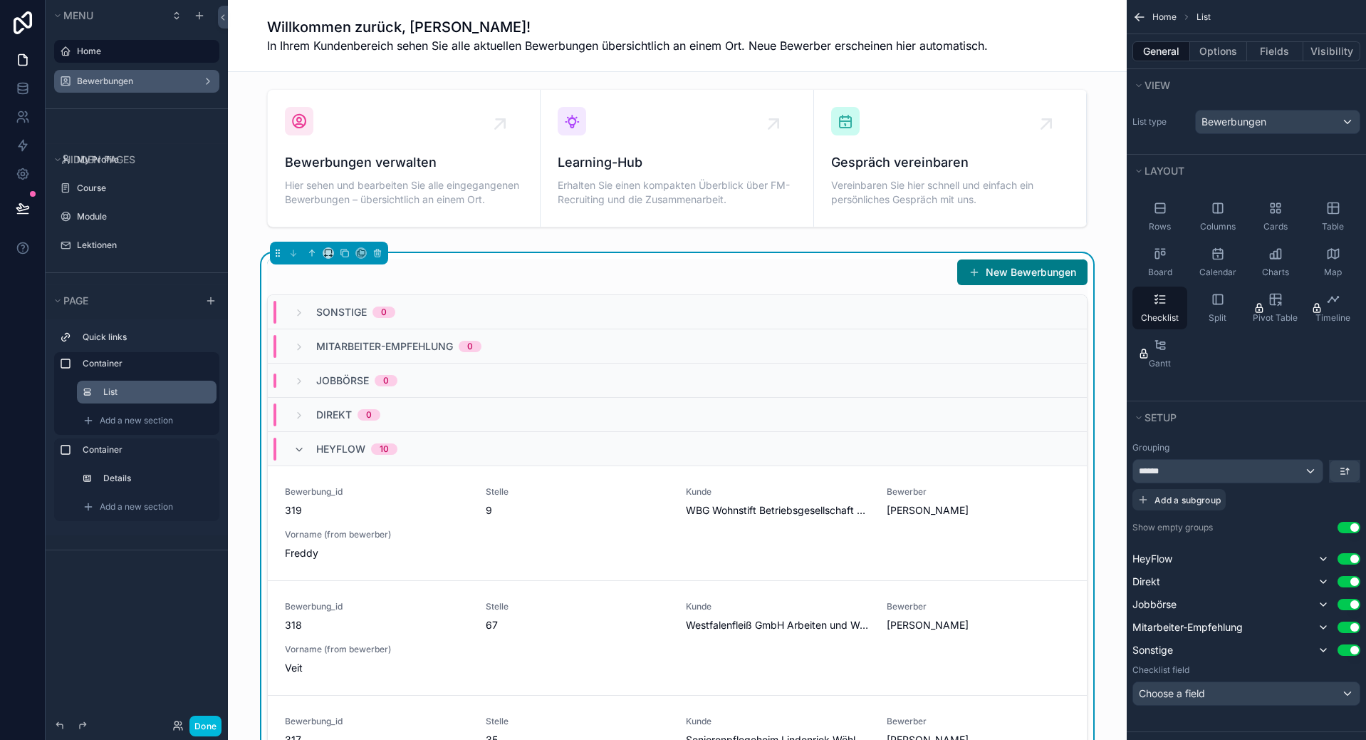
click at [103, 82] on label "Bewerbungen" at bounding box center [134, 81] width 114 height 11
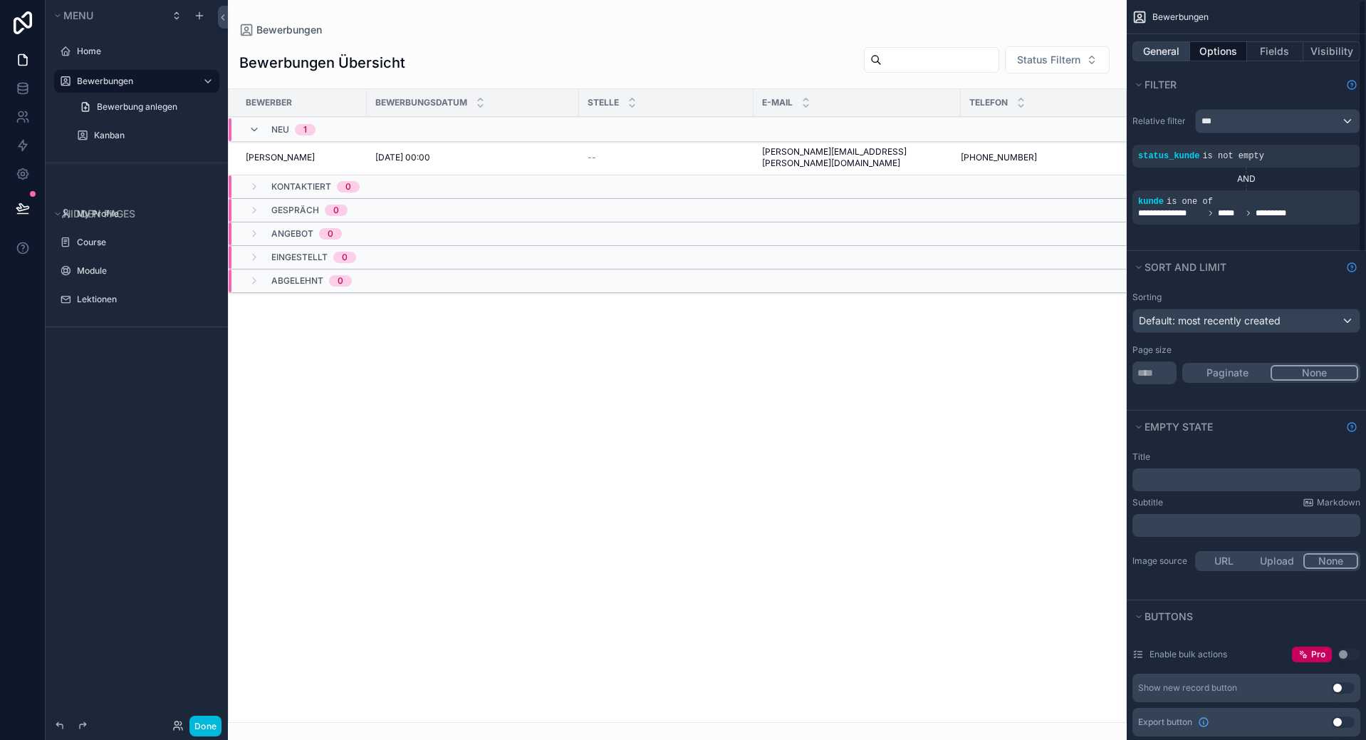
click at [1156, 48] on button "General" at bounding box center [1162, 51] width 58 height 20
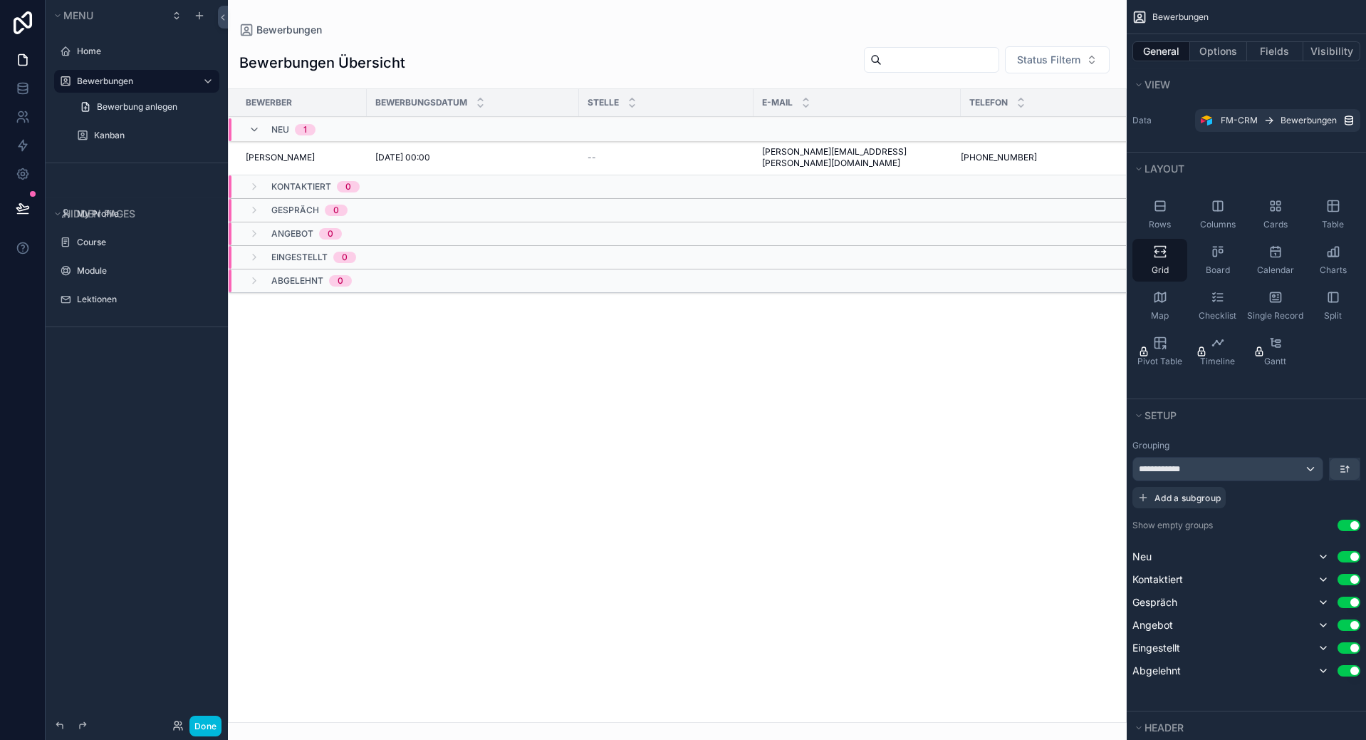
click at [1031, 391] on div "scrollable content" at bounding box center [677, 370] width 899 height 740
click at [1007, 313] on div "Bewerber Bewerbungsdatum Stelle E-Mail Telefon Neu 1 [PERSON_NAME] [DATE] 00:00…" at bounding box center [678, 405] width 898 height 633
click at [1218, 53] on button "Options" at bounding box center [1219, 51] width 57 height 20
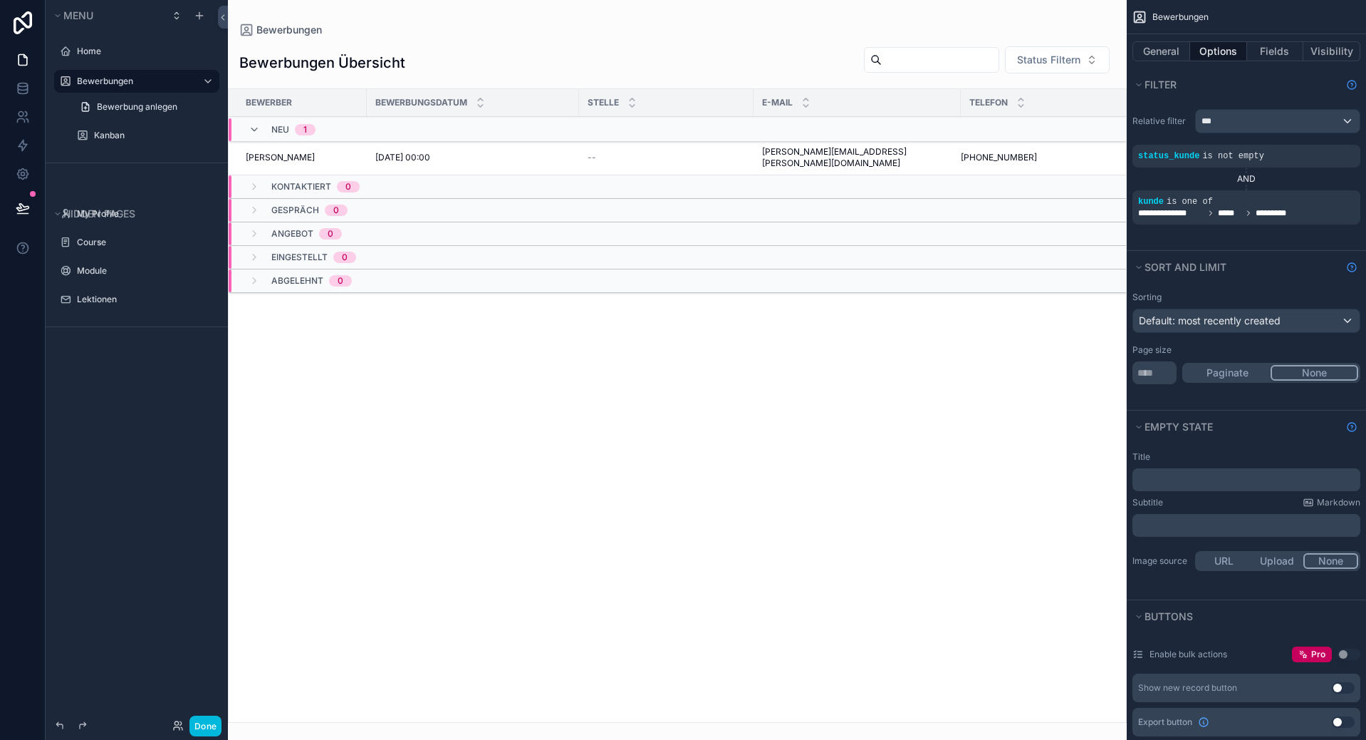
click at [928, 161] on td "nora.castrup@gmx.de nora.castrup@gmx.de" at bounding box center [857, 157] width 207 height 35
click at [140, 130] on div "Kanban" at bounding box center [155, 135] width 123 height 11
click at [120, 297] on label "Lektionen" at bounding box center [144, 299] width 134 height 11
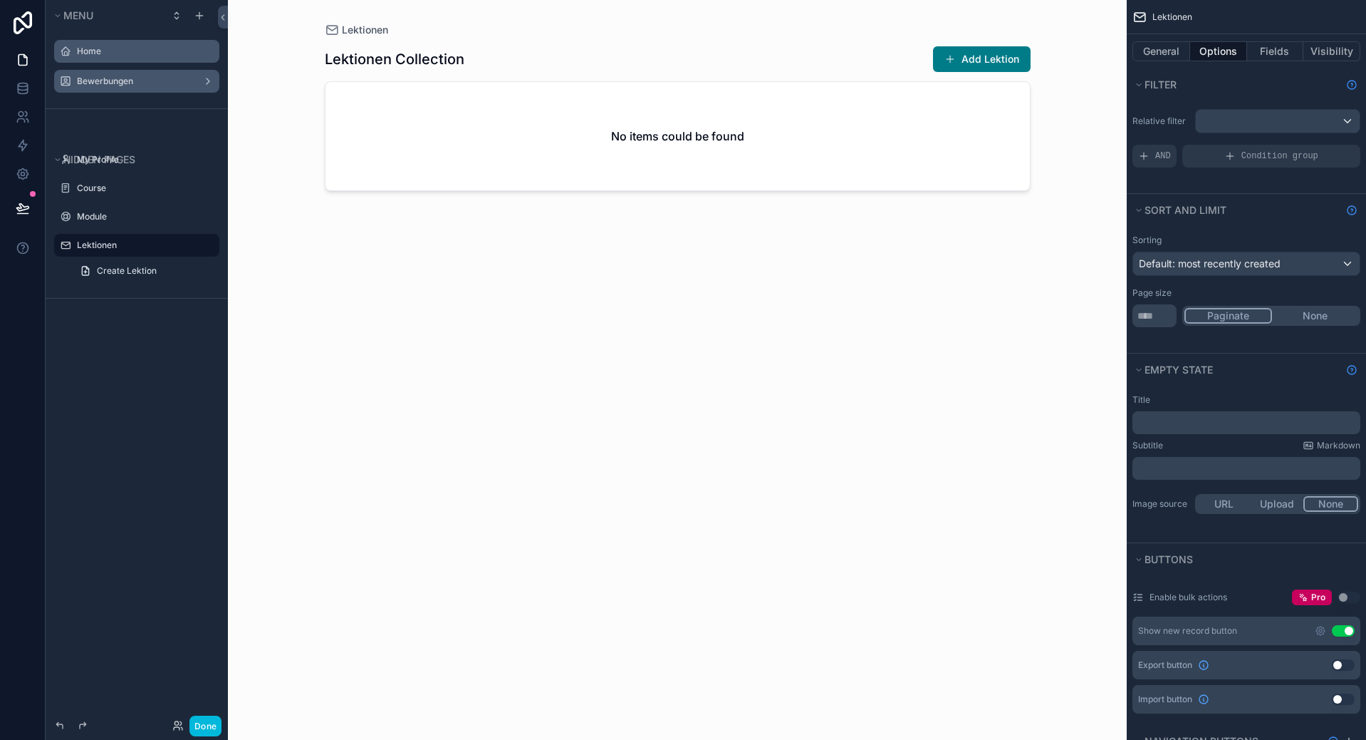
click at [108, 53] on label "Home" at bounding box center [144, 51] width 134 height 11
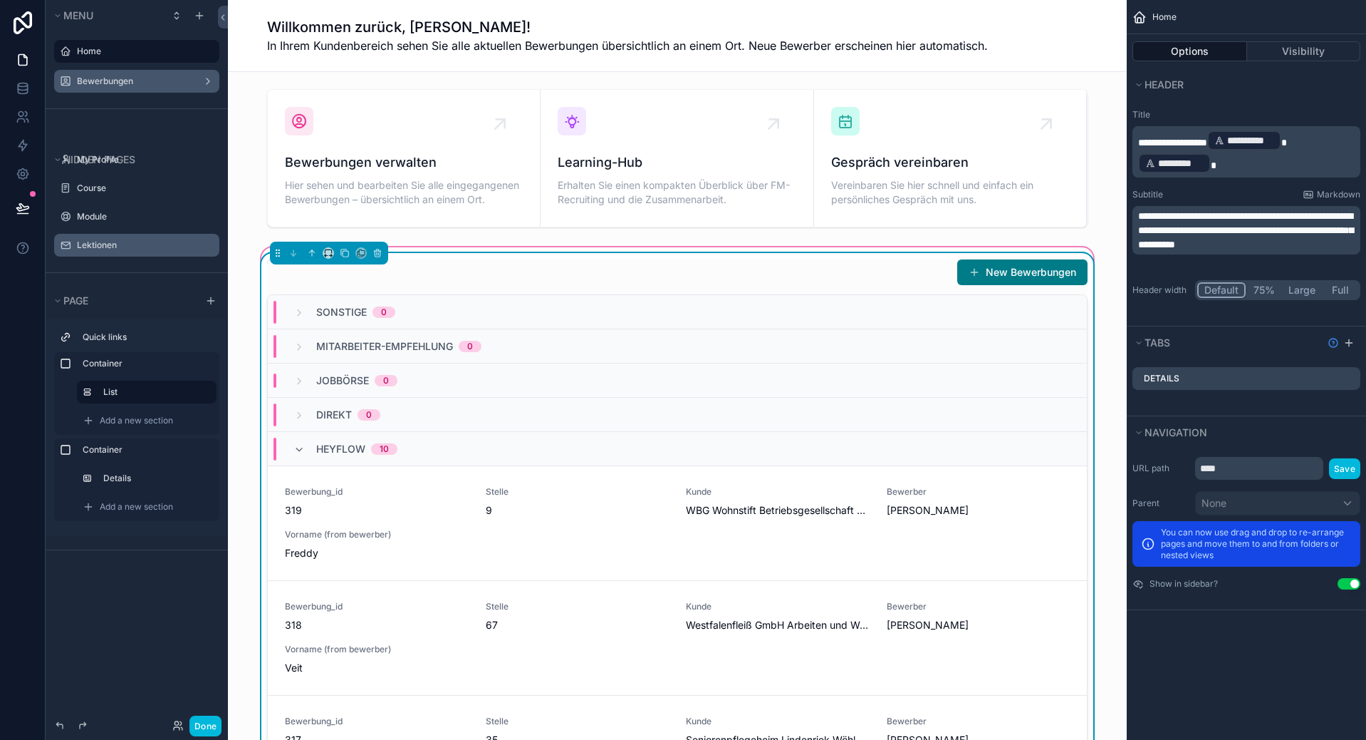
click at [888, 271] on div "New Bewerbungen" at bounding box center [677, 272] width 821 height 27
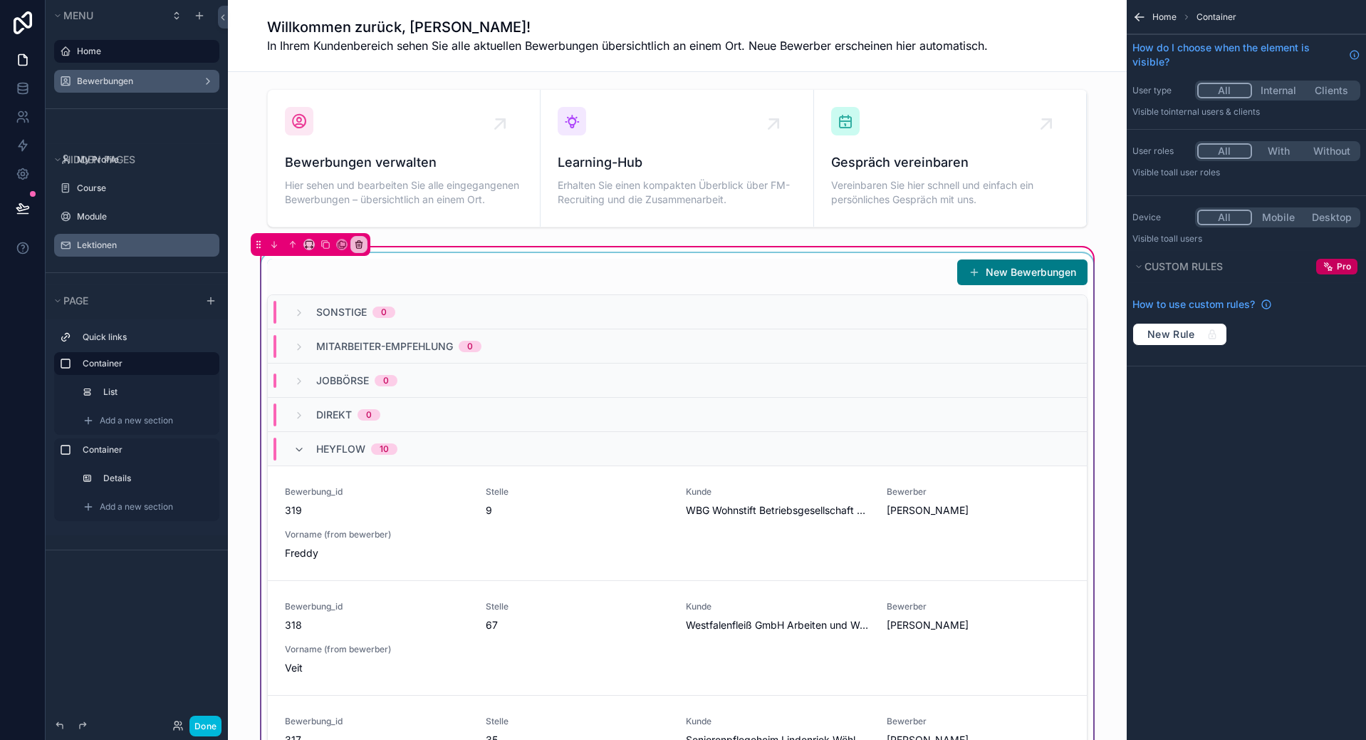
click at [688, 392] on div "Jobbörse 0" at bounding box center [677, 380] width 819 height 34
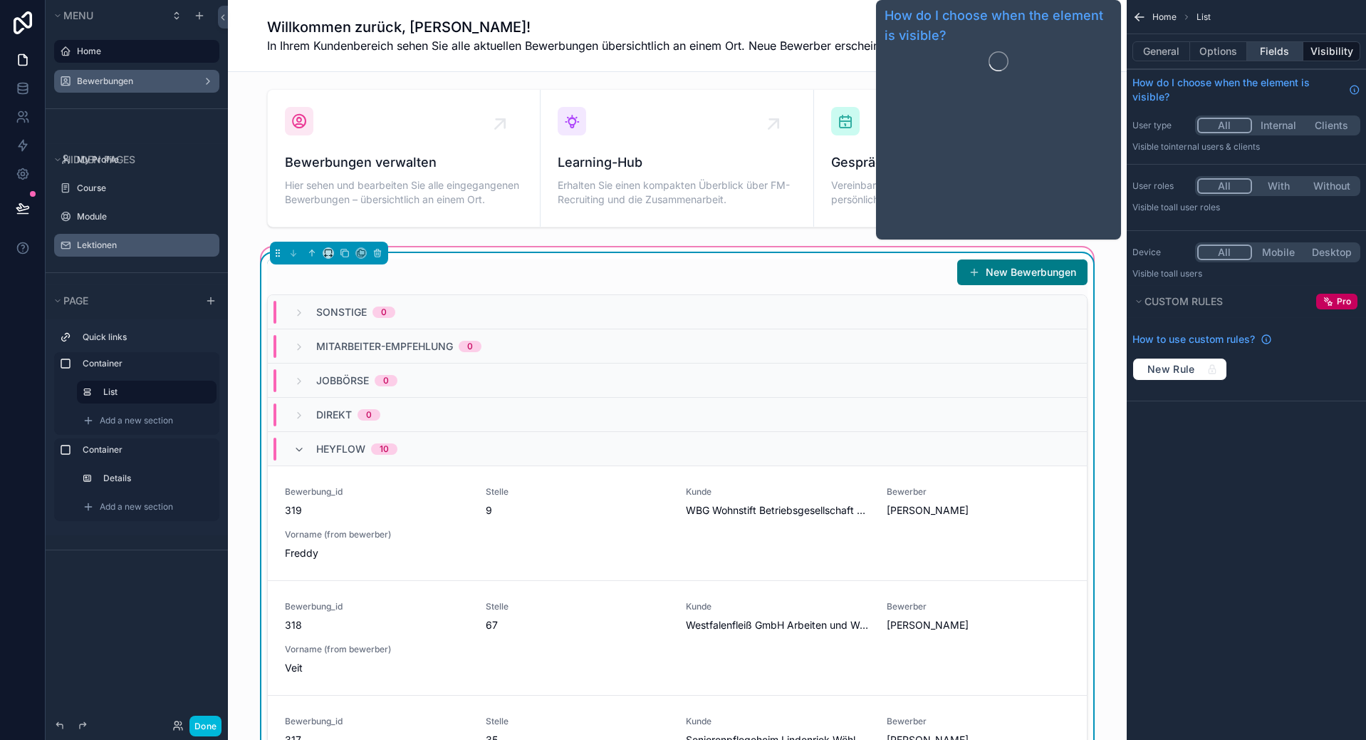
click at [1273, 57] on button "Fields" at bounding box center [1275, 51] width 57 height 20
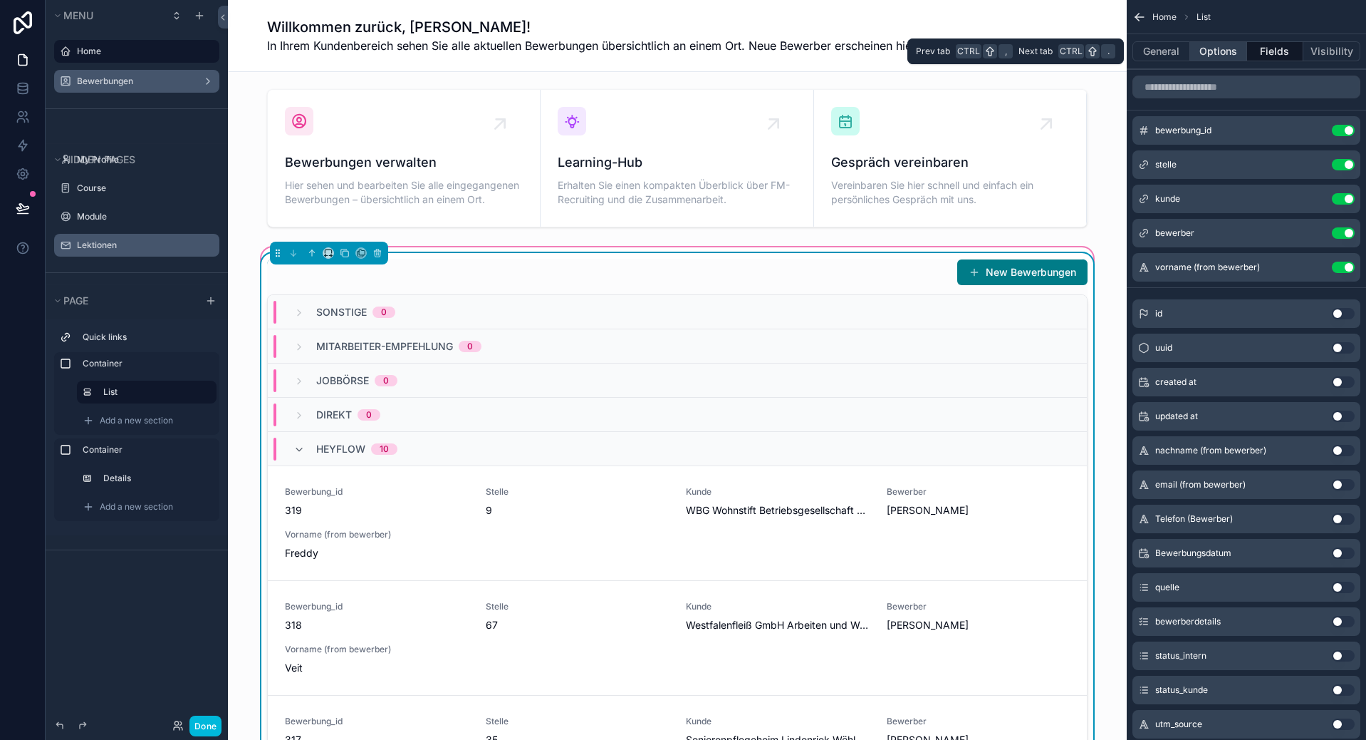
click at [1226, 54] on button "Options" at bounding box center [1219, 51] width 57 height 20
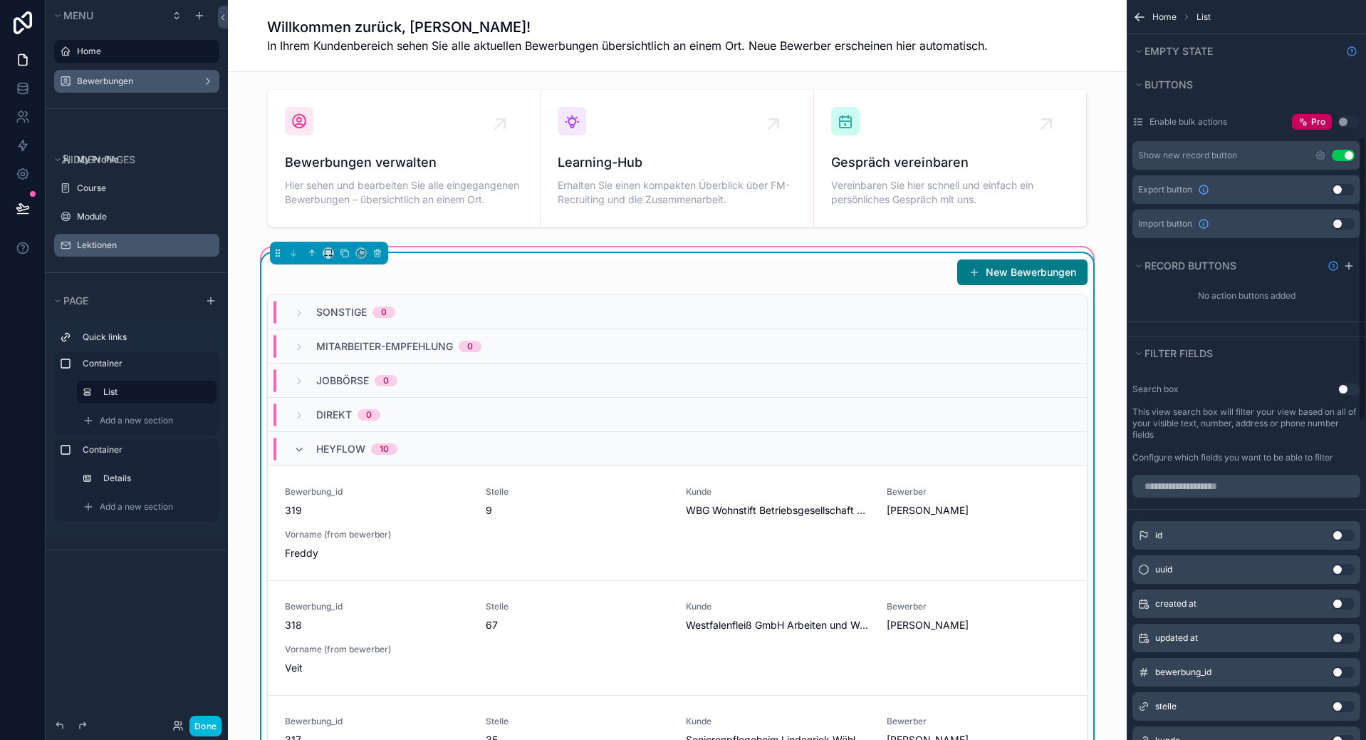
scroll to position [285, 0]
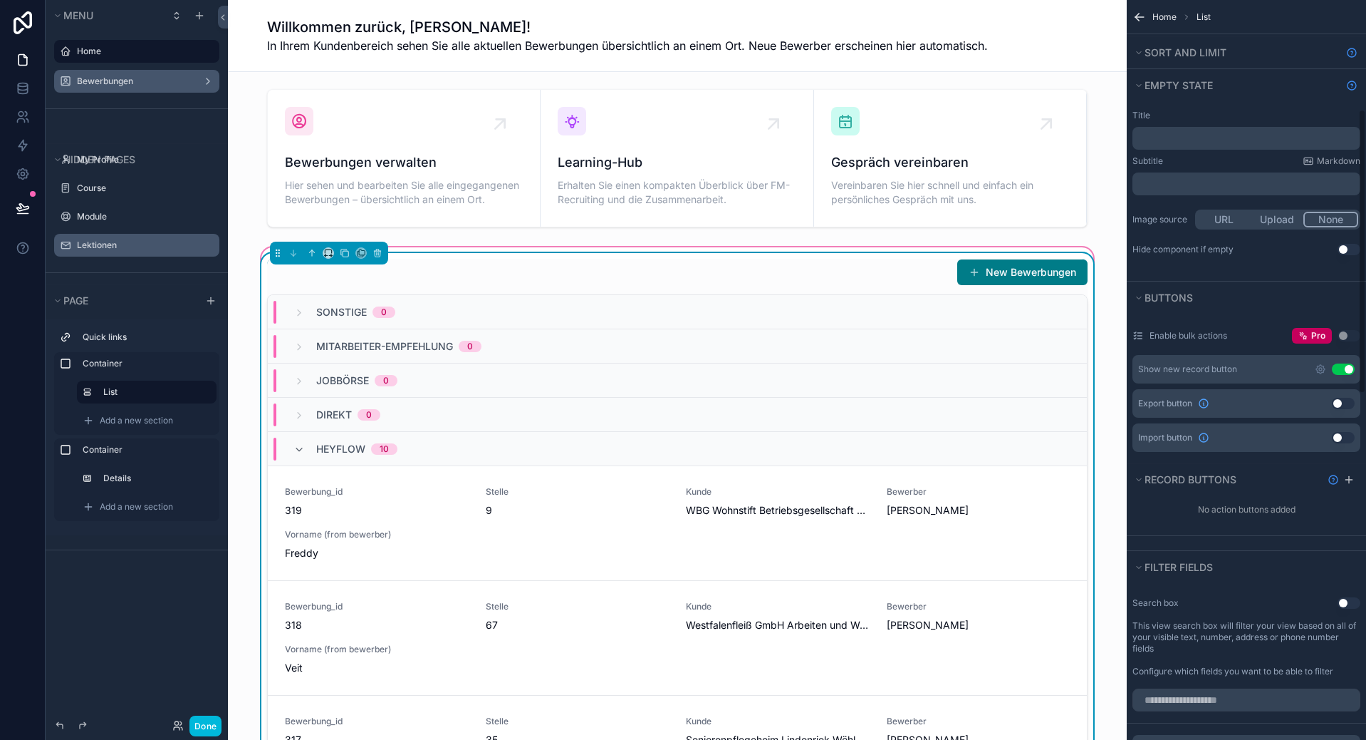
click at [1344, 367] on button "Use setting" at bounding box center [1343, 368] width 23 height 11
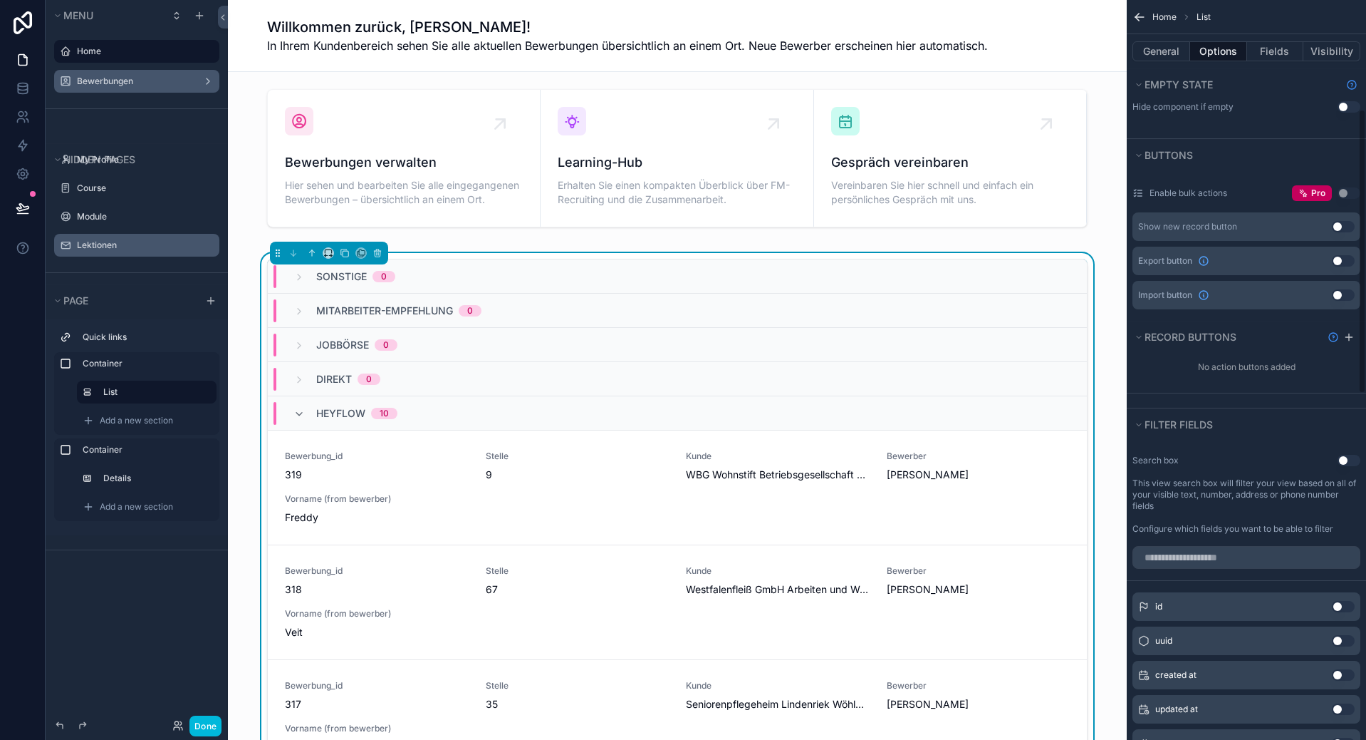
scroll to position [0, 0]
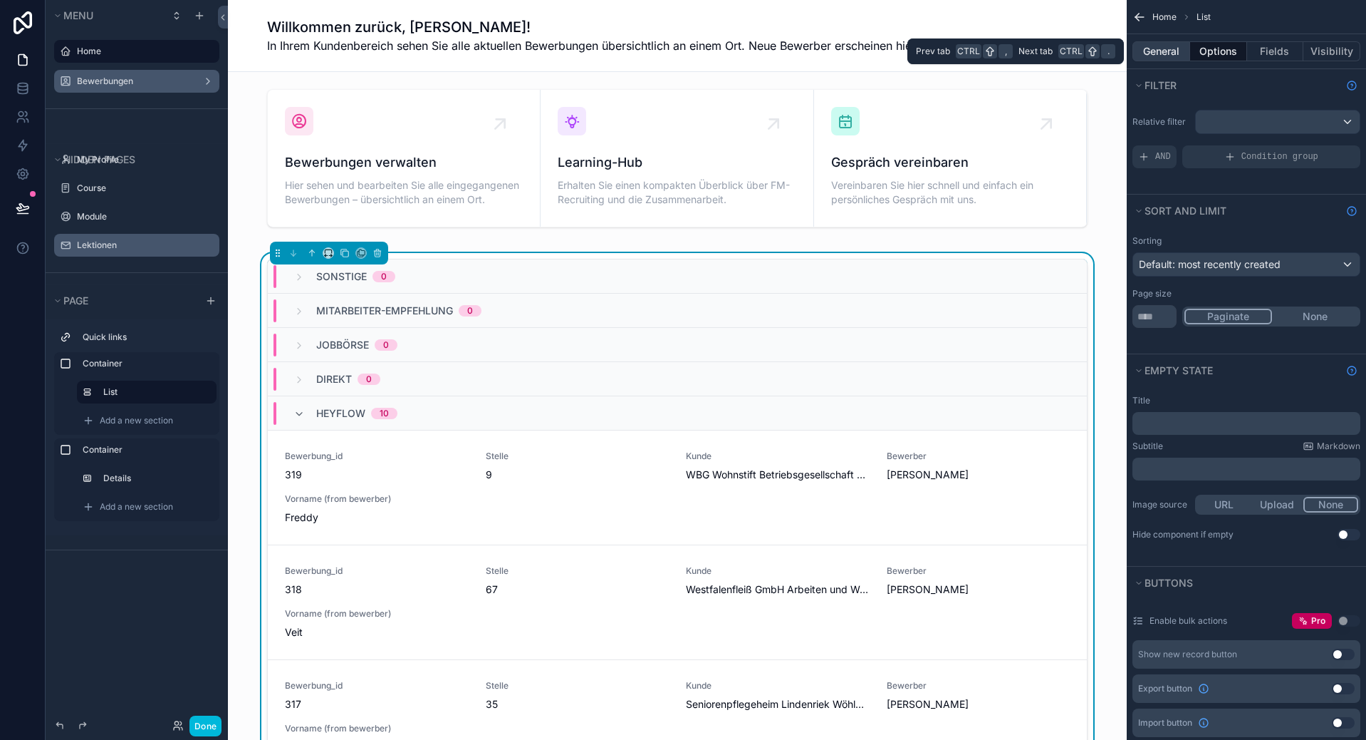
click at [1163, 47] on button "General" at bounding box center [1162, 51] width 58 height 20
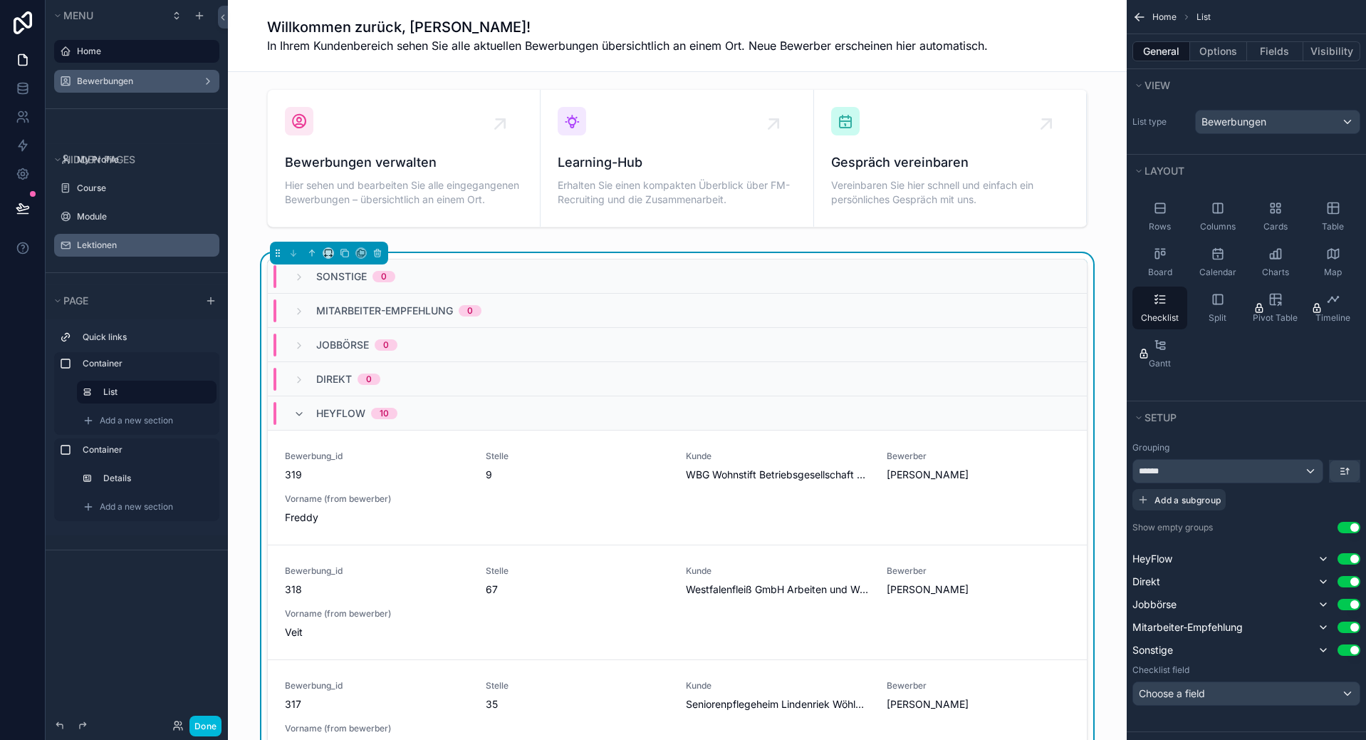
scroll to position [71, 0]
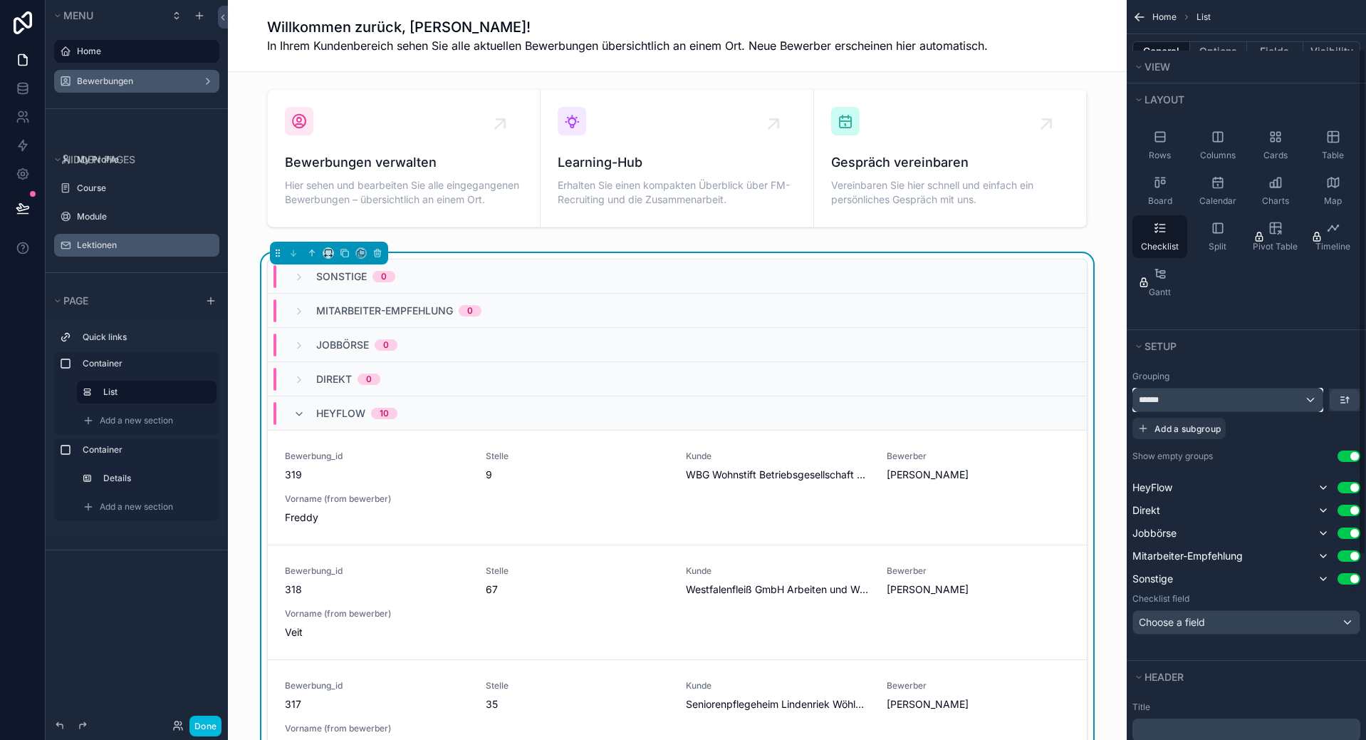
click at [1280, 390] on div "******" at bounding box center [1229, 399] width 190 height 23
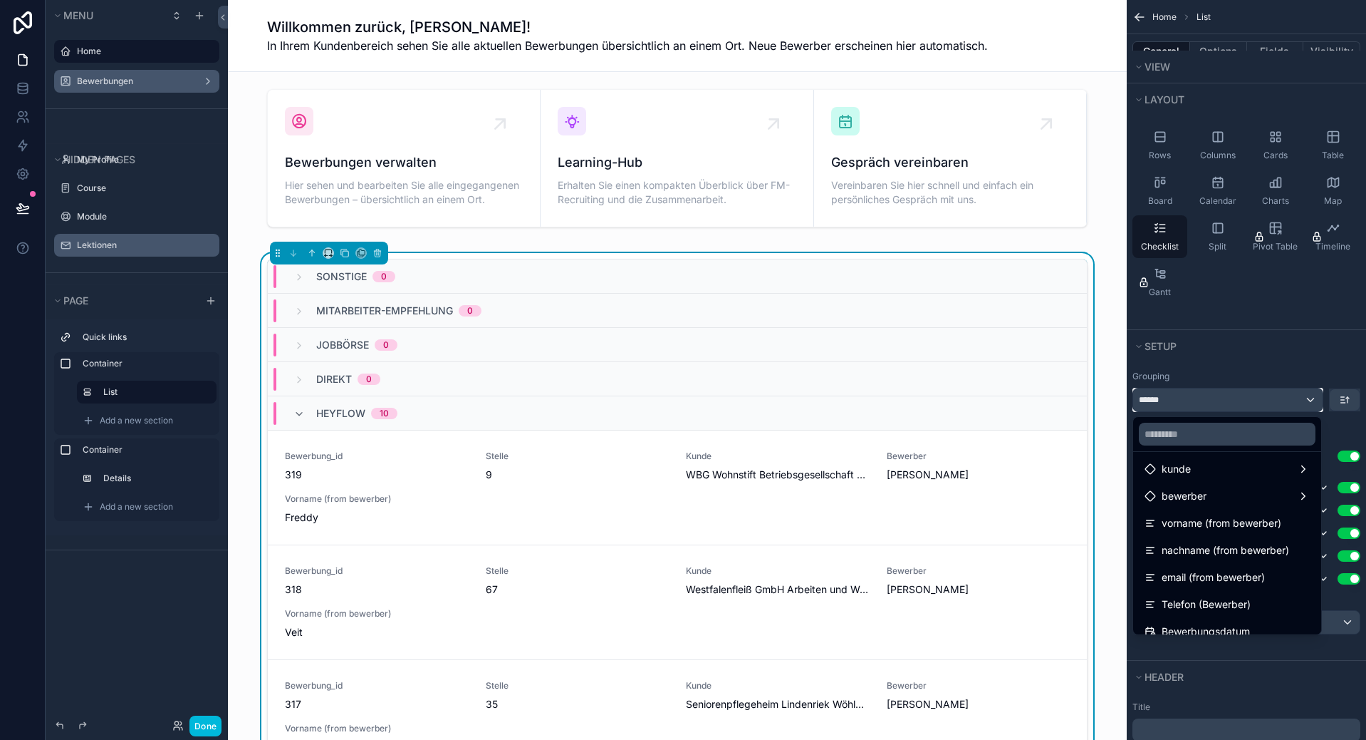
scroll to position [285, 0]
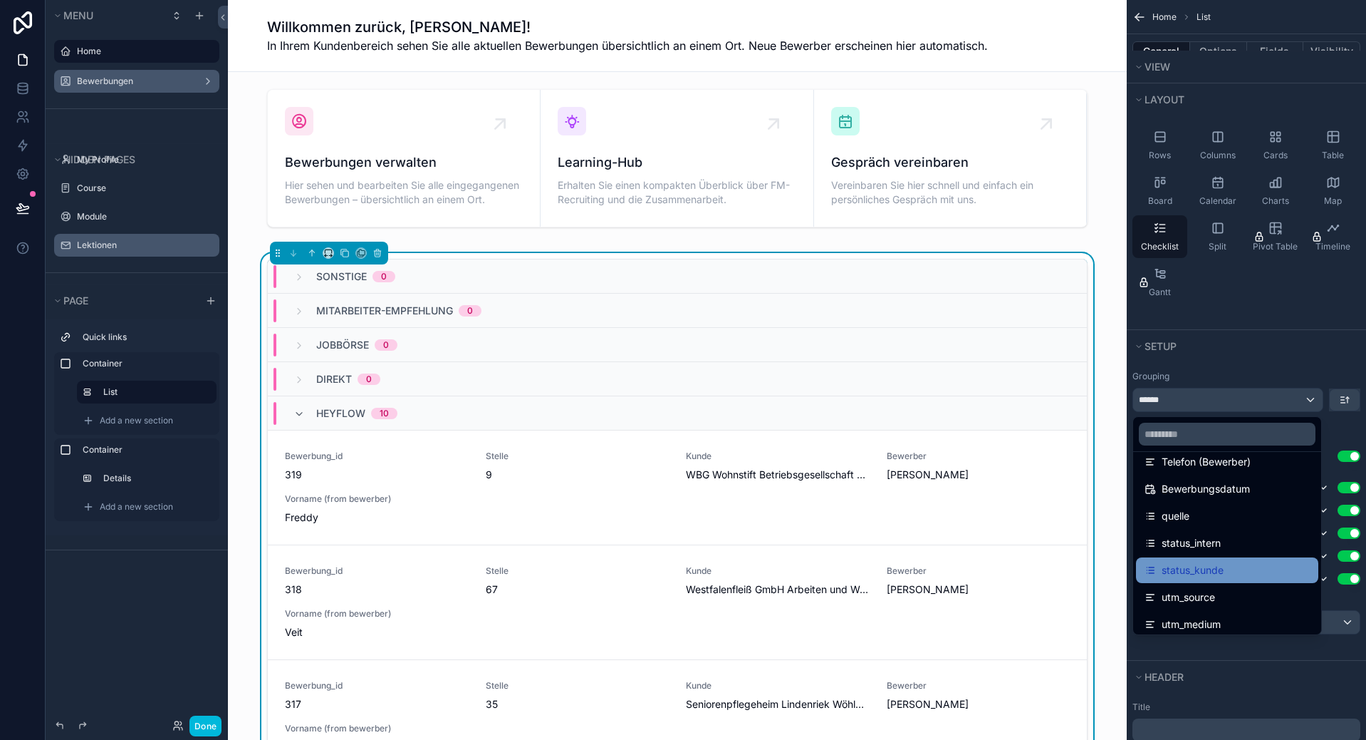
click at [1247, 574] on div "status_kunde" at bounding box center [1227, 569] width 165 height 17
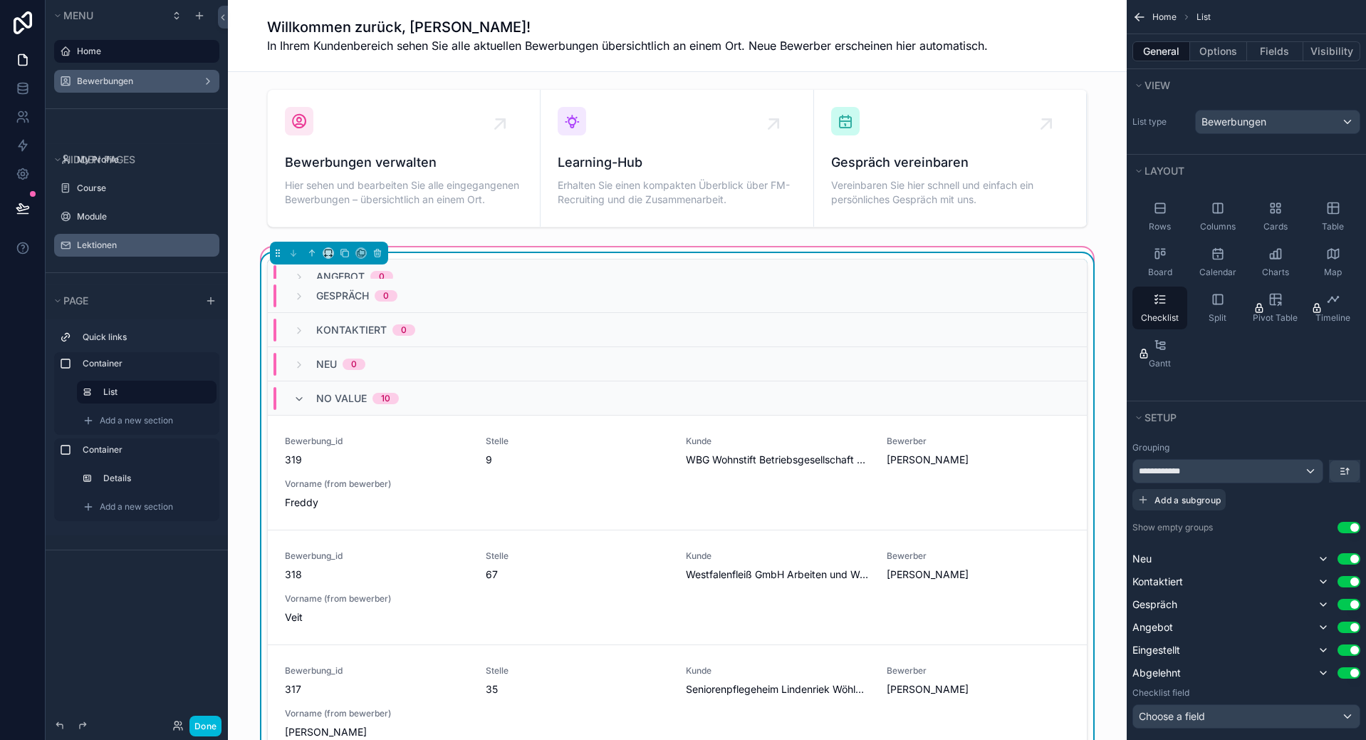
scroll to position [0, 0]
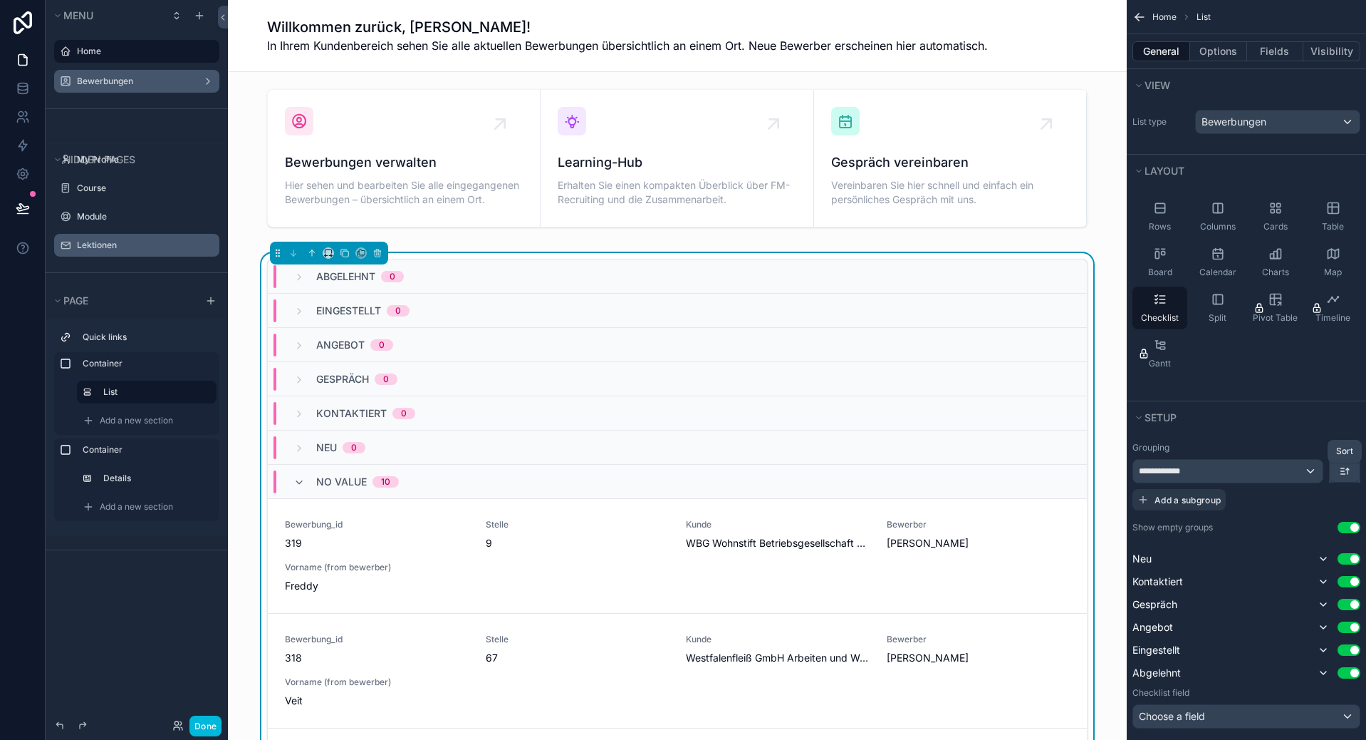
click at [1340, 474] on icon "scrollable content" at bounding box center [1344, 470] width 11 height 11
click at [1325, 533] on span "Last -> First" at bounding box center [1318, 530] width 55 height 17
click at [1336, 470] on button "scrollable content" at bounding box center [1345, 470] width 30 height 21
click at [1316, 505] on span "First -> Last" at bounding box center [1318, 502] width 55 height 17
click at [1201, 53] on button "Options" at bounding box center [1219, 51] width 57 height 20
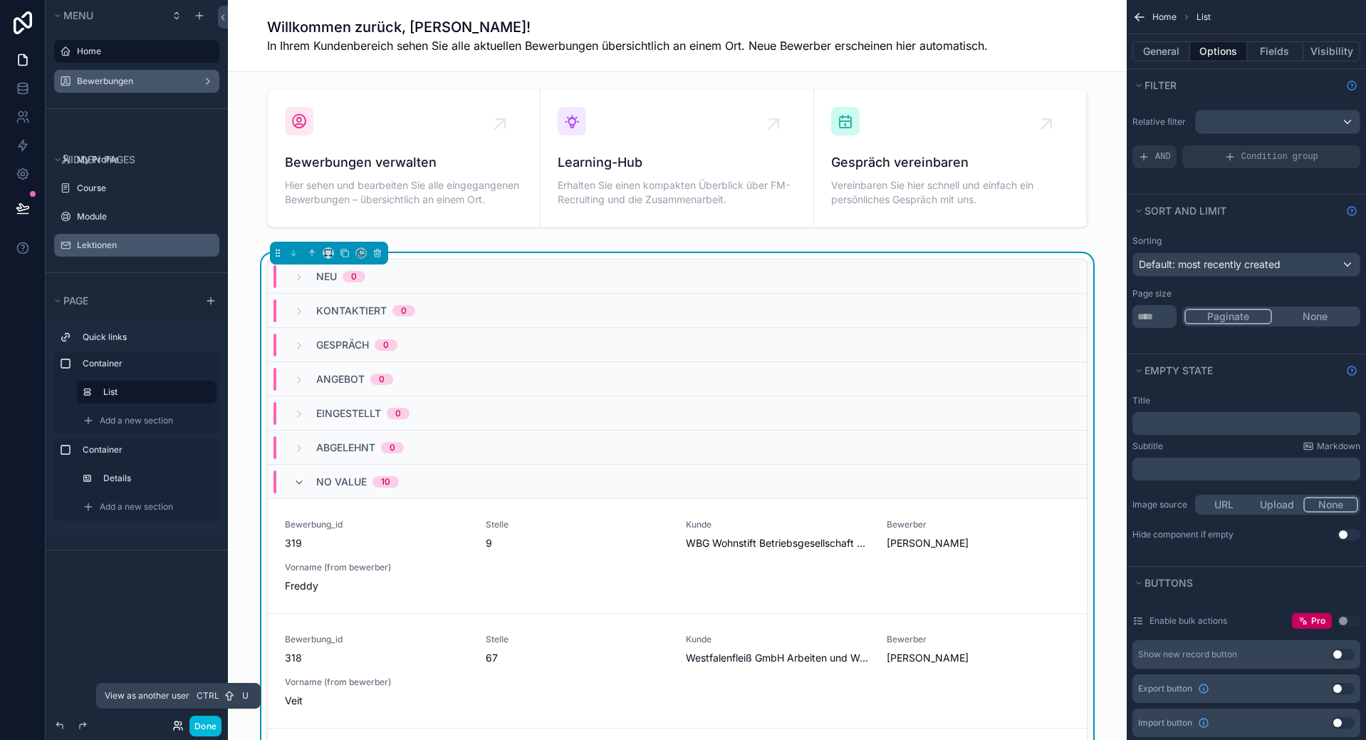
click at [177, 724] on icon at bounding box center [177, 725] width 11 height 11
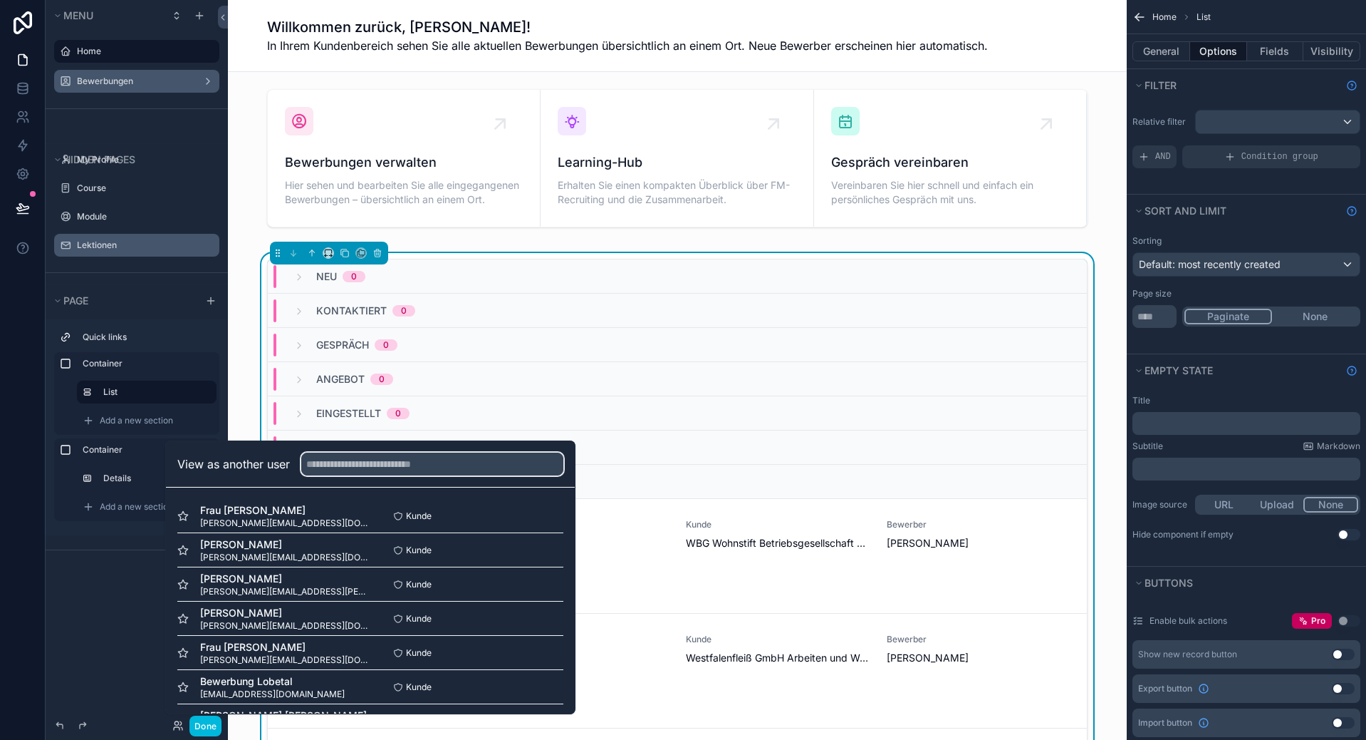
click at [398, 455] on input "text" at bounding box center [432, 463] width 262 height 23
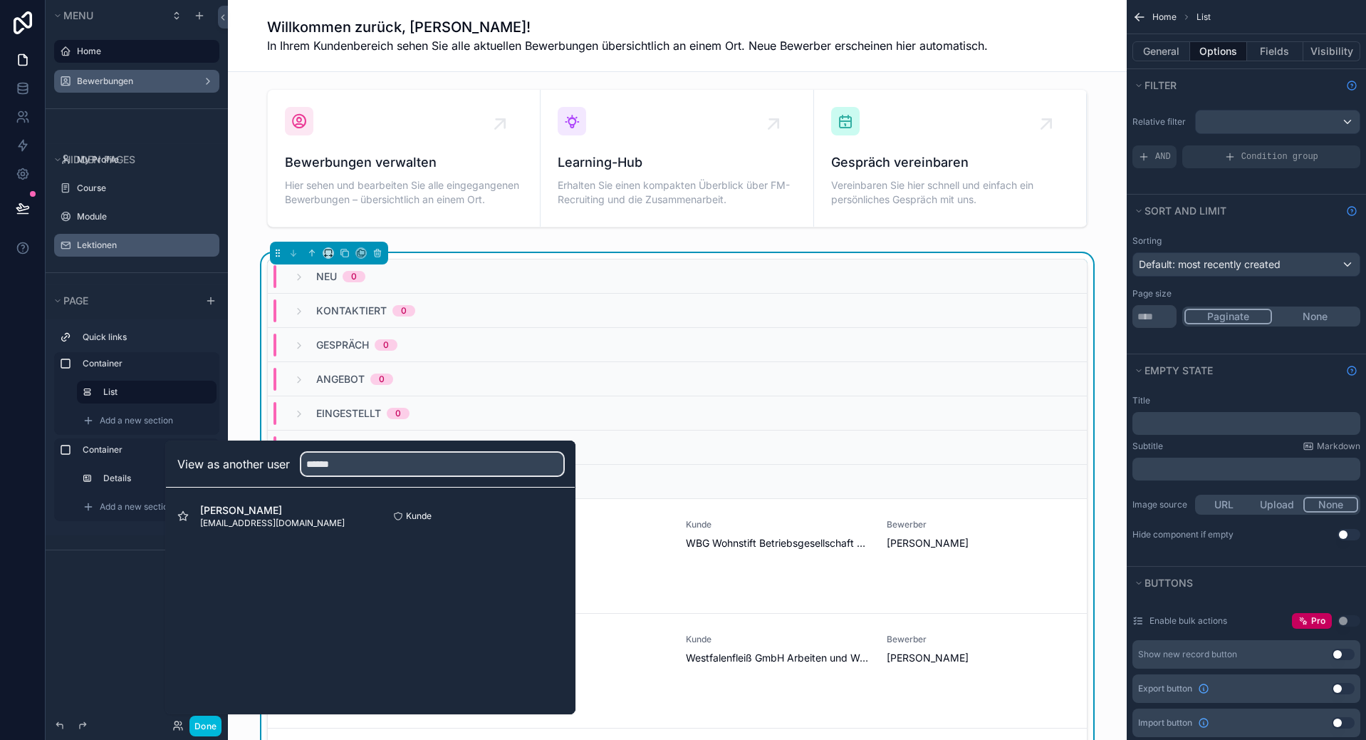
type input "******"
click at [0, 0] on button "Select" at bounding box center [0, 0] width 0 height 0
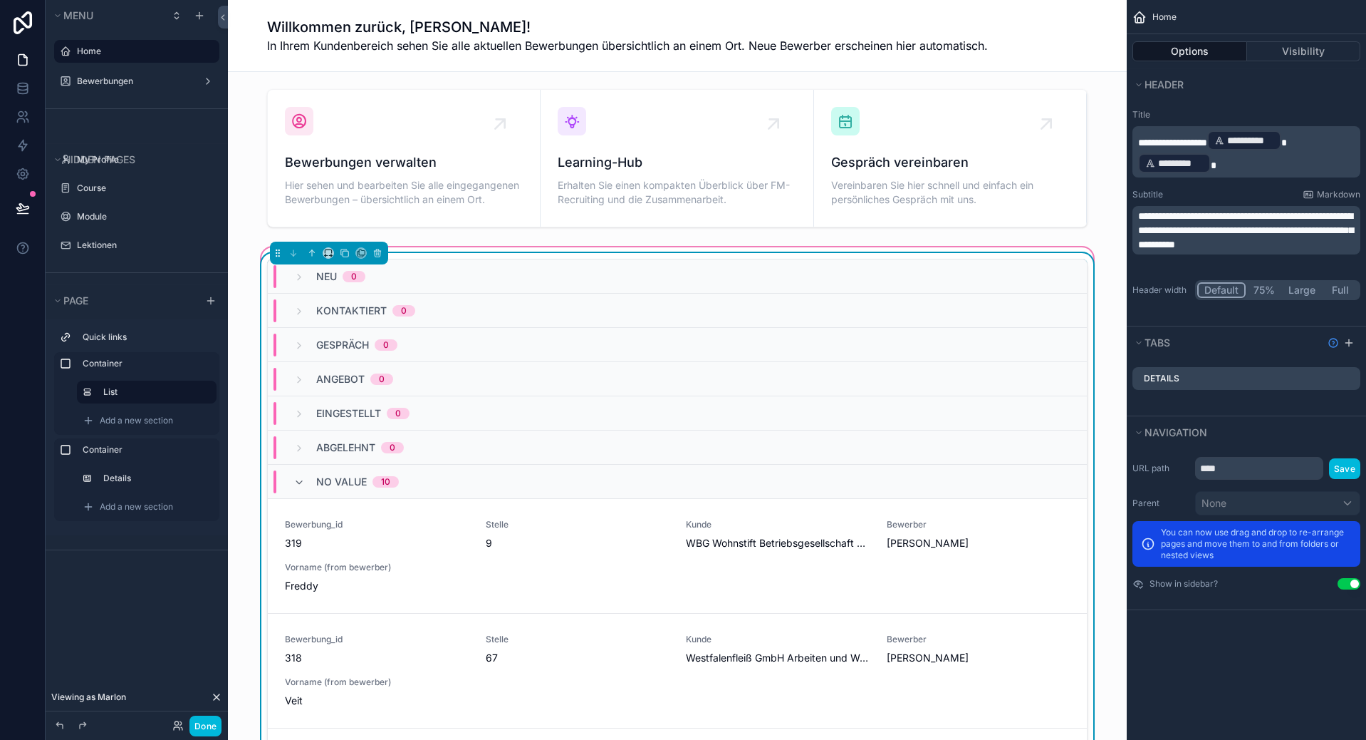
click at [819, 377] on div "Angebot 0" at bounding box center [677, 379] width 819 height 34
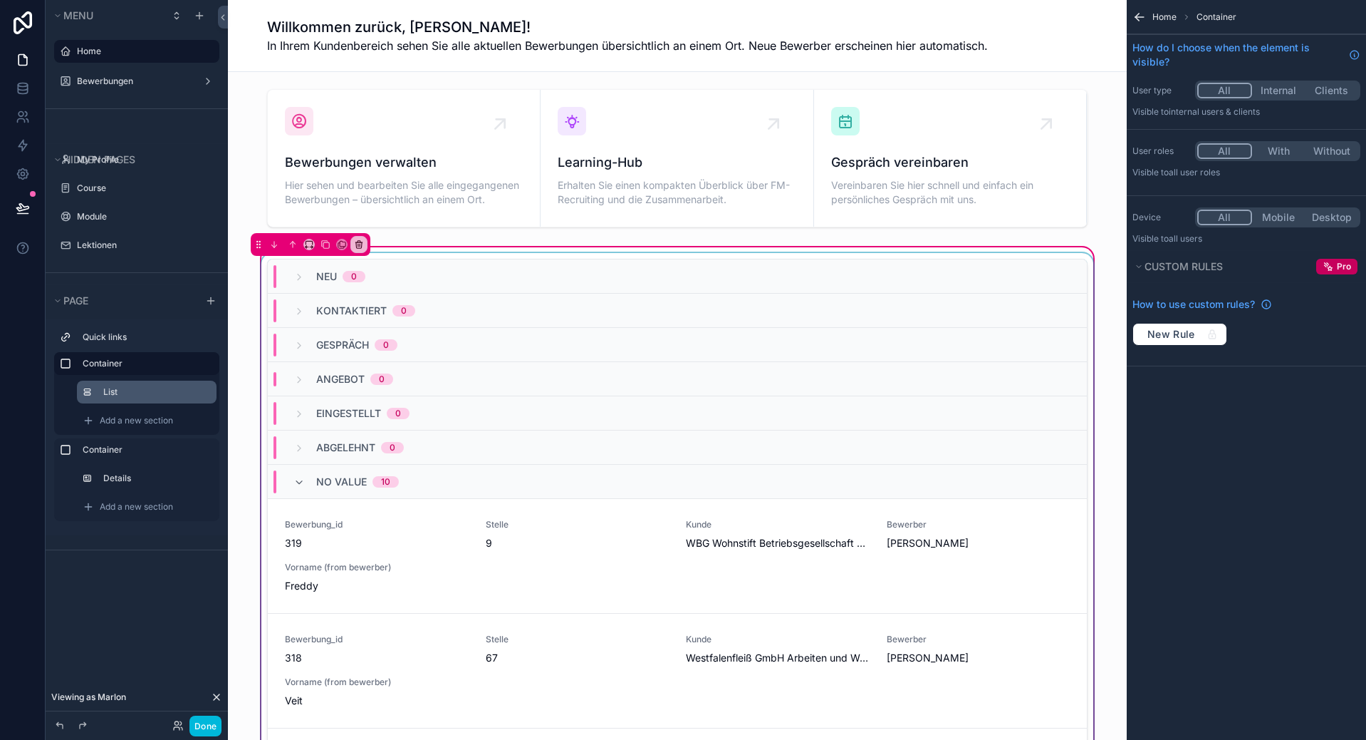
click at [140, 393] on label "List" at bounding box center [154, 391] width 102 height 11
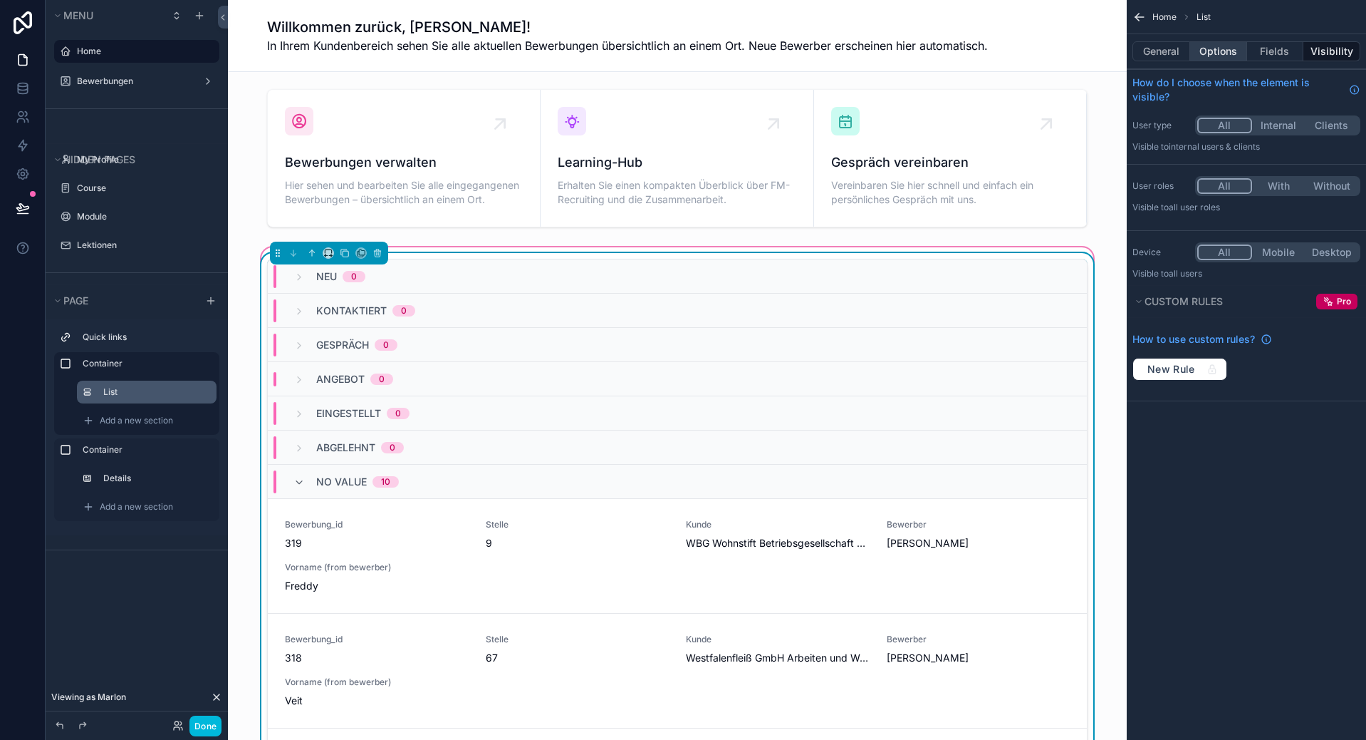
click at [1221, 56] on button "Options" at bounding box center [1219, 51] width 57 height 20
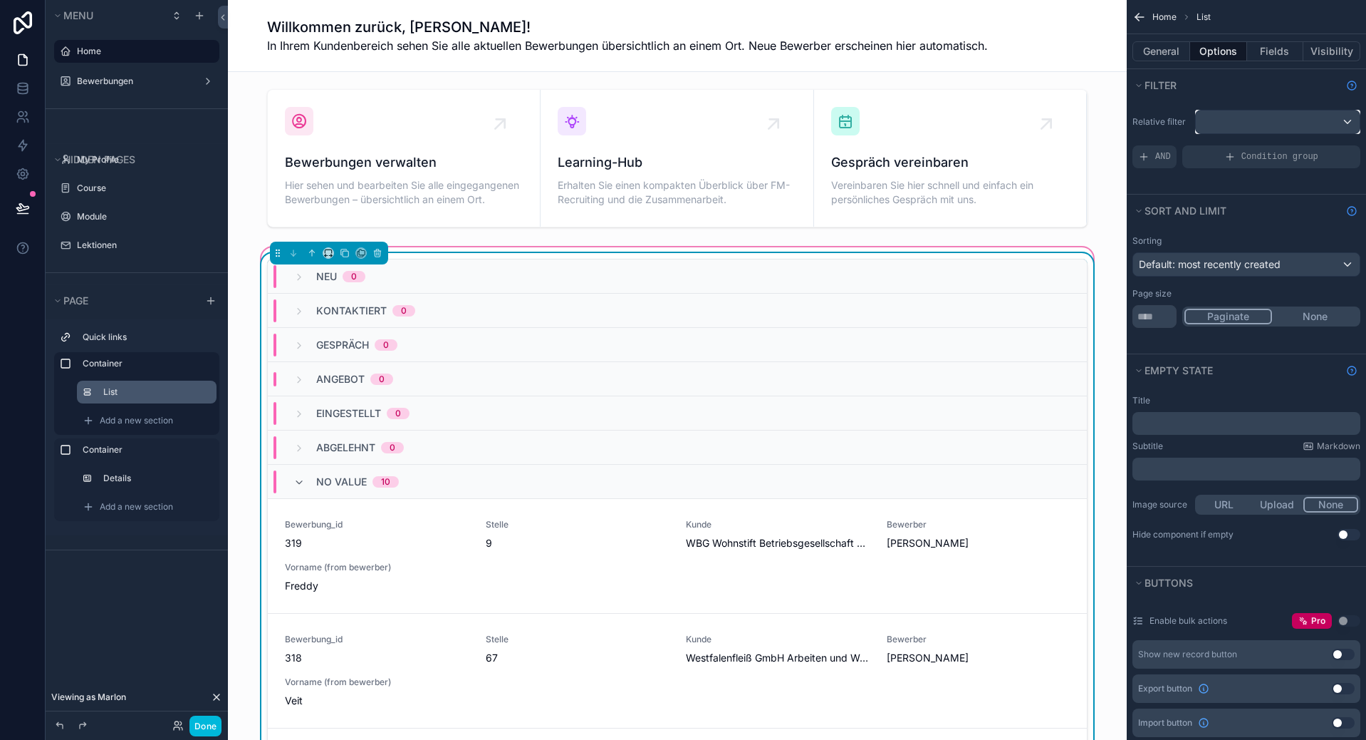
click at [1219, 125] on div "scrollable content" at bounding box center [1278, 121] width 164 height 23
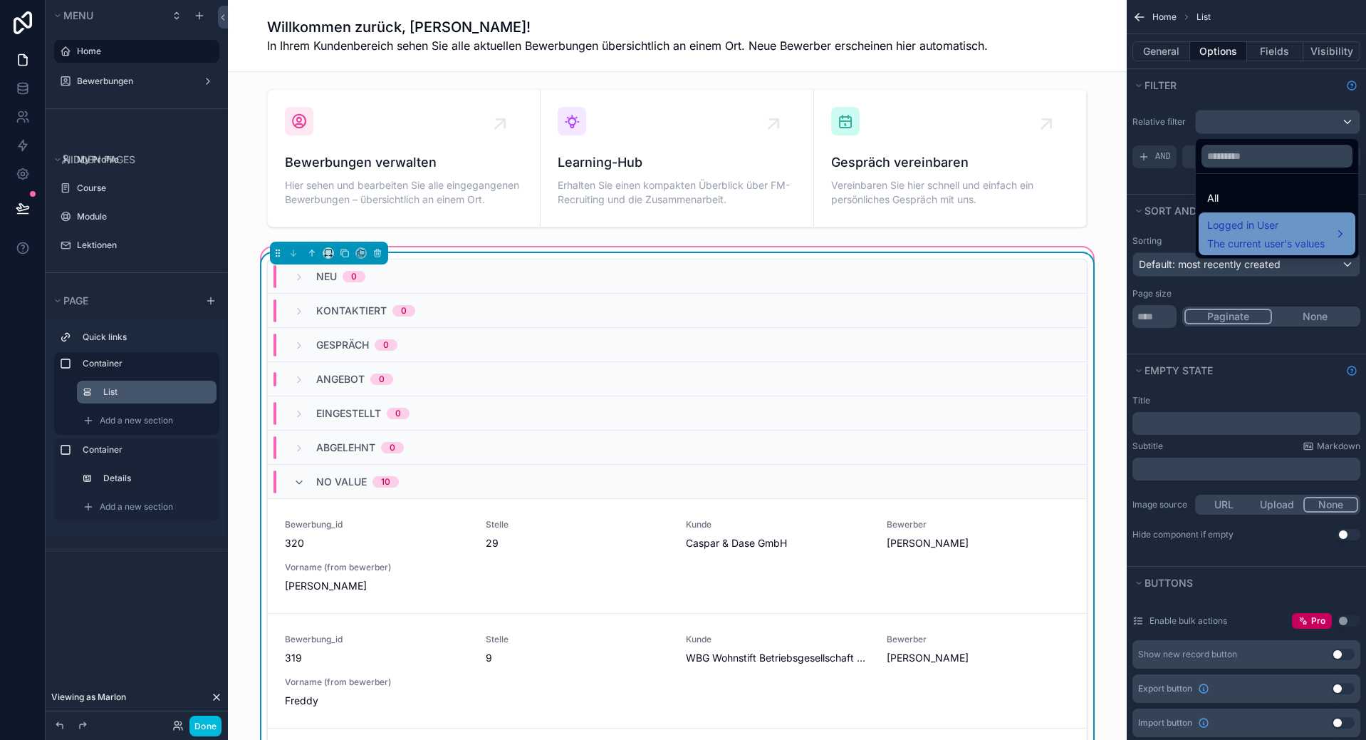
click at [1251, 232] on span "Logged in User" at bounding box center [1267, 225] width 118 height 17
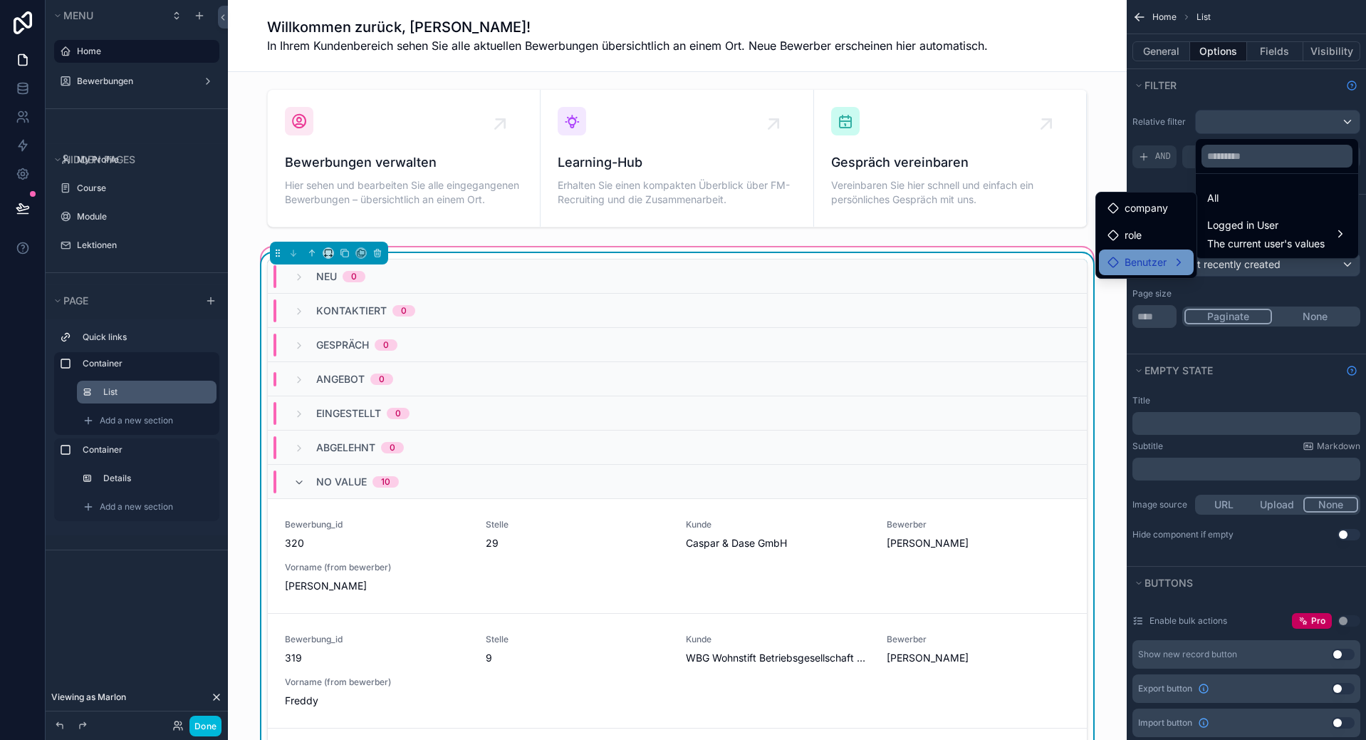
click at [1162, 266] on span "Benutzer" at bounding box center [1146, 262] width 42 height 17
click at [1250, 271] on span "user (from benutzer)" at bounding box center [1273, 263] width 96 height 17
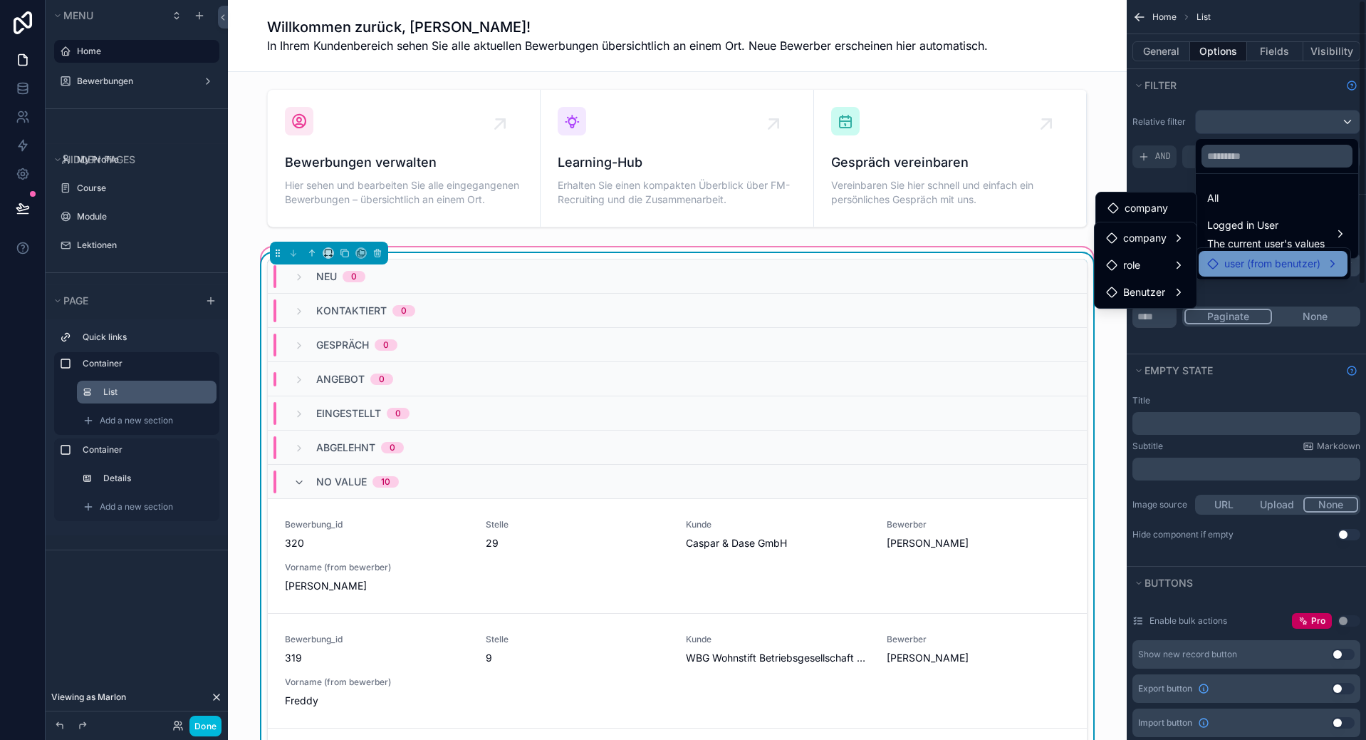
click at [1174, 126] on div "scrollable content" at bounding box center [683, 370] width 1366 height 740
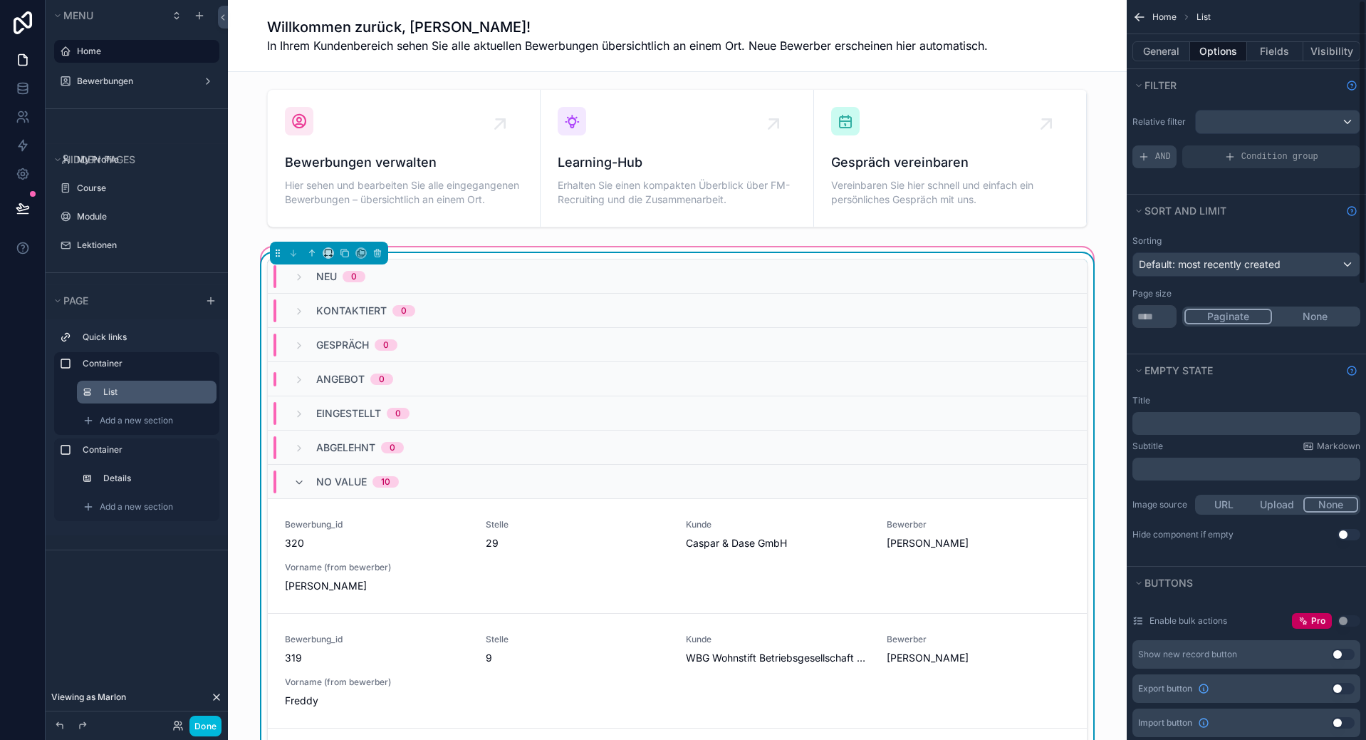
click at [1175, 160] on div "AND" at bounding box center [1155, 156] width 44 height 23
click at [1178, 158] on span "Add a filter" at bounding box center [1168, 156] width 61 height 11
click at [0, 0] on icon "scrollable content" at bounding box center [0, 0] width 0 height 0
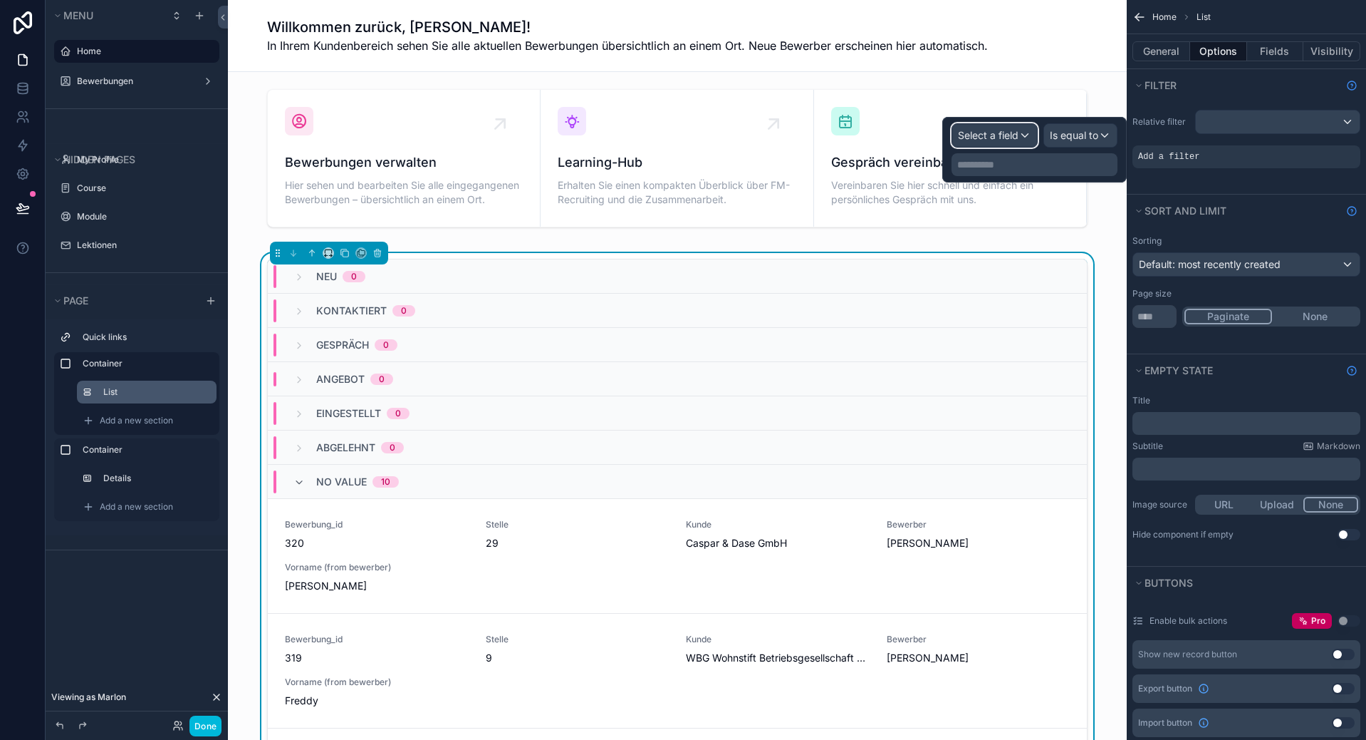
click at [977, 130] on span "Select a field" at bounding box center [988, 135] width 61 height 12
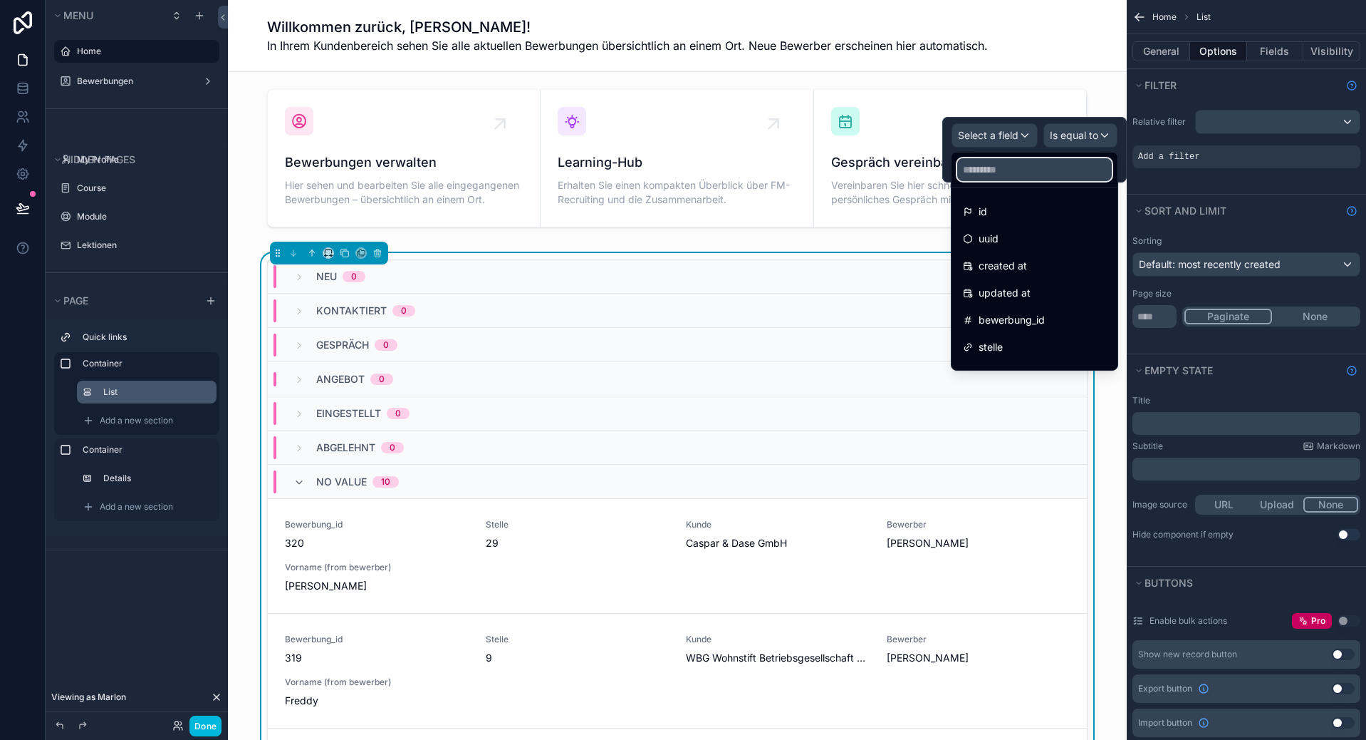
click at [1000, 163] on input "text" at bounding box center [1035, 169] width 155 height 23
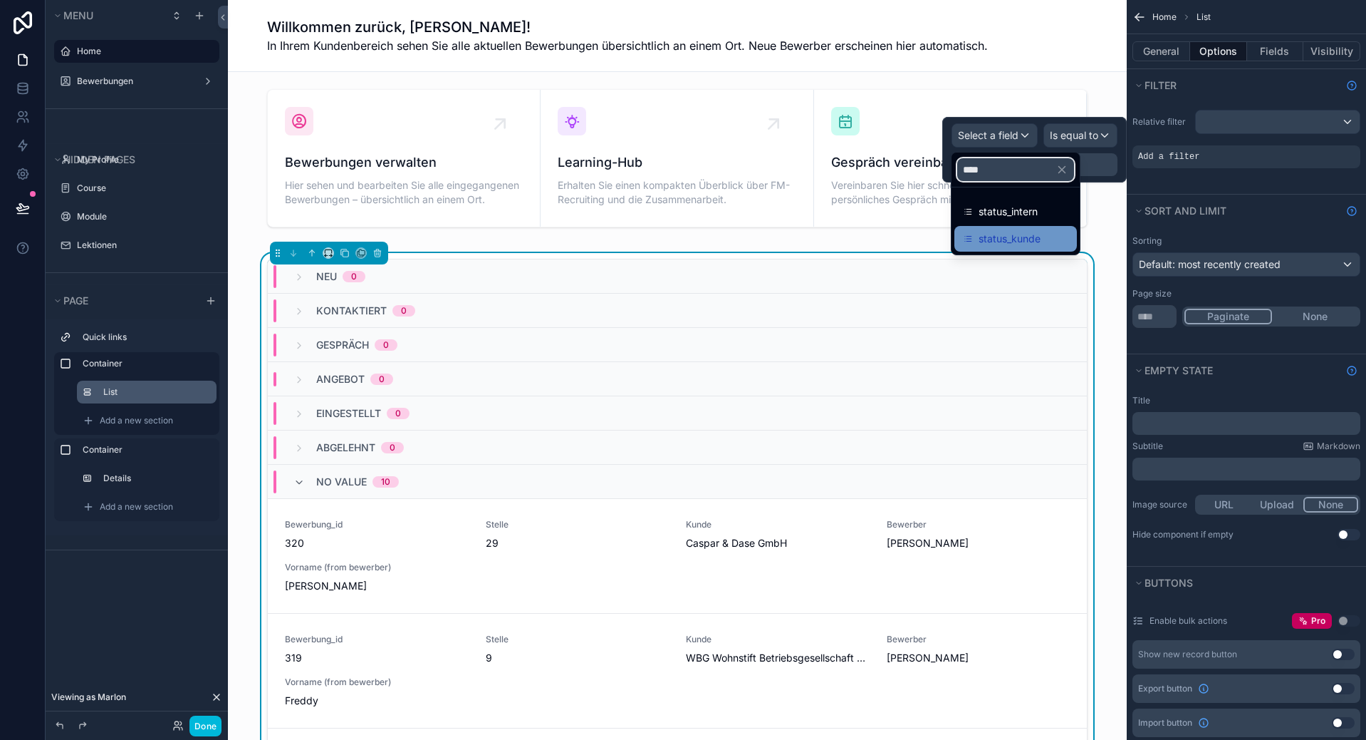
type input "****"
click at [1020, 227] on div "status_kunde" at bounding box center [1016, 239] width 123 height 26
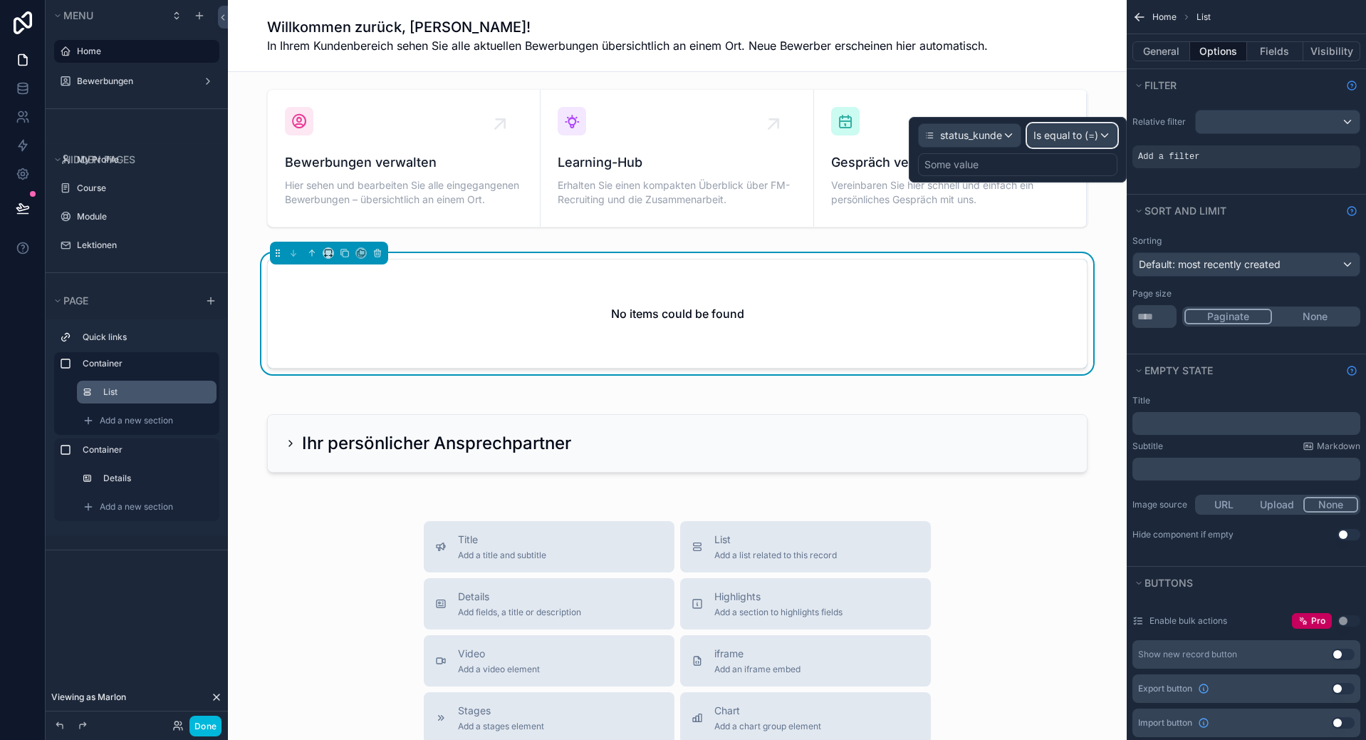
click at [1074, 138] on span "Is equal to (=)" at bounding box center [1066, 135] width 65 height 14
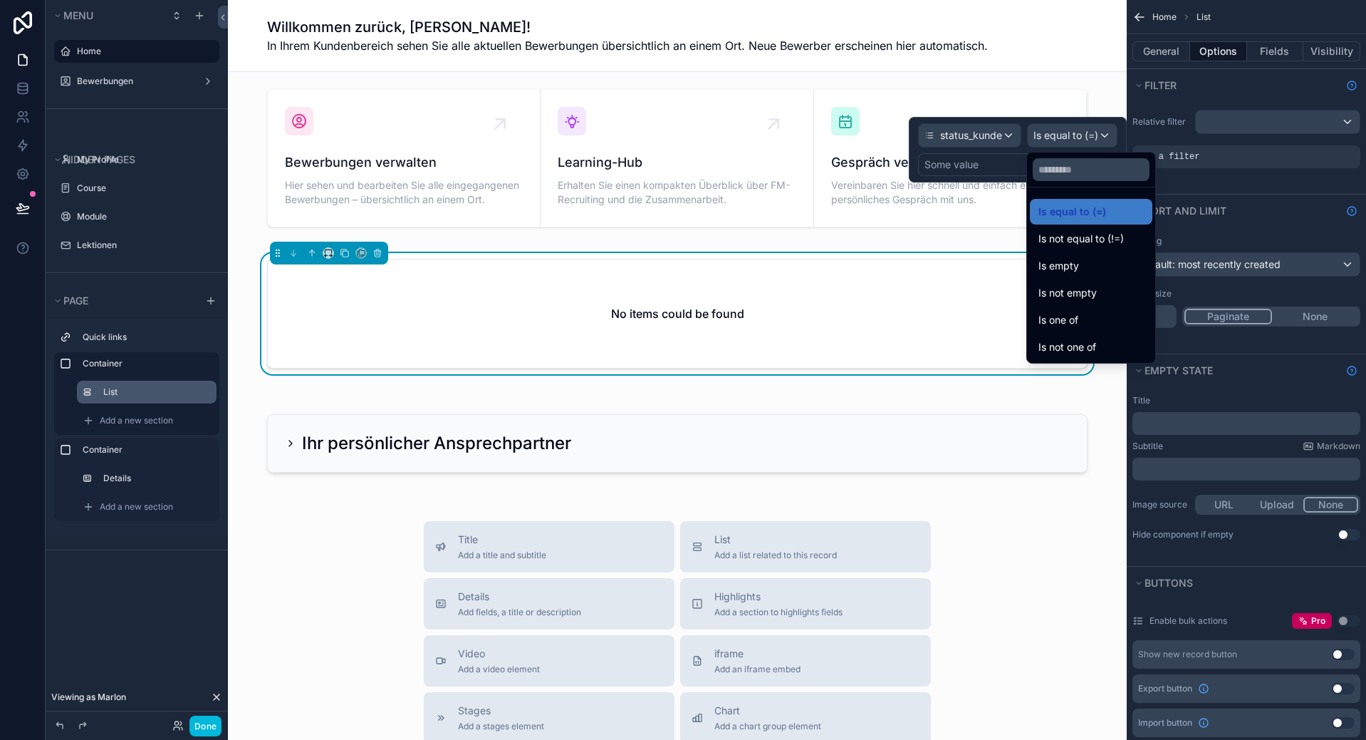
click at [995, 143] on div at bounding box center [1018, 150] width 218 height 66
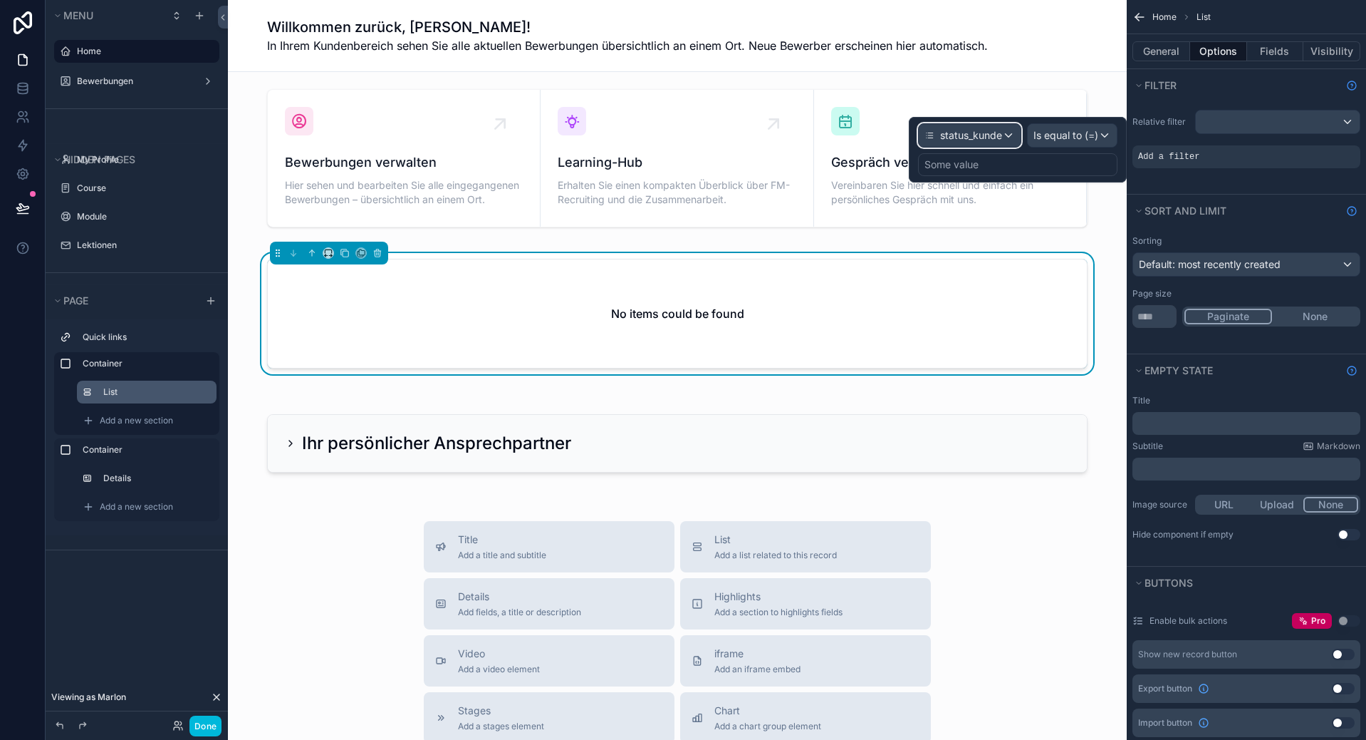
click at [985, 130] on span "status_kunde" at bounding box center [971, 135] width 62 height 14
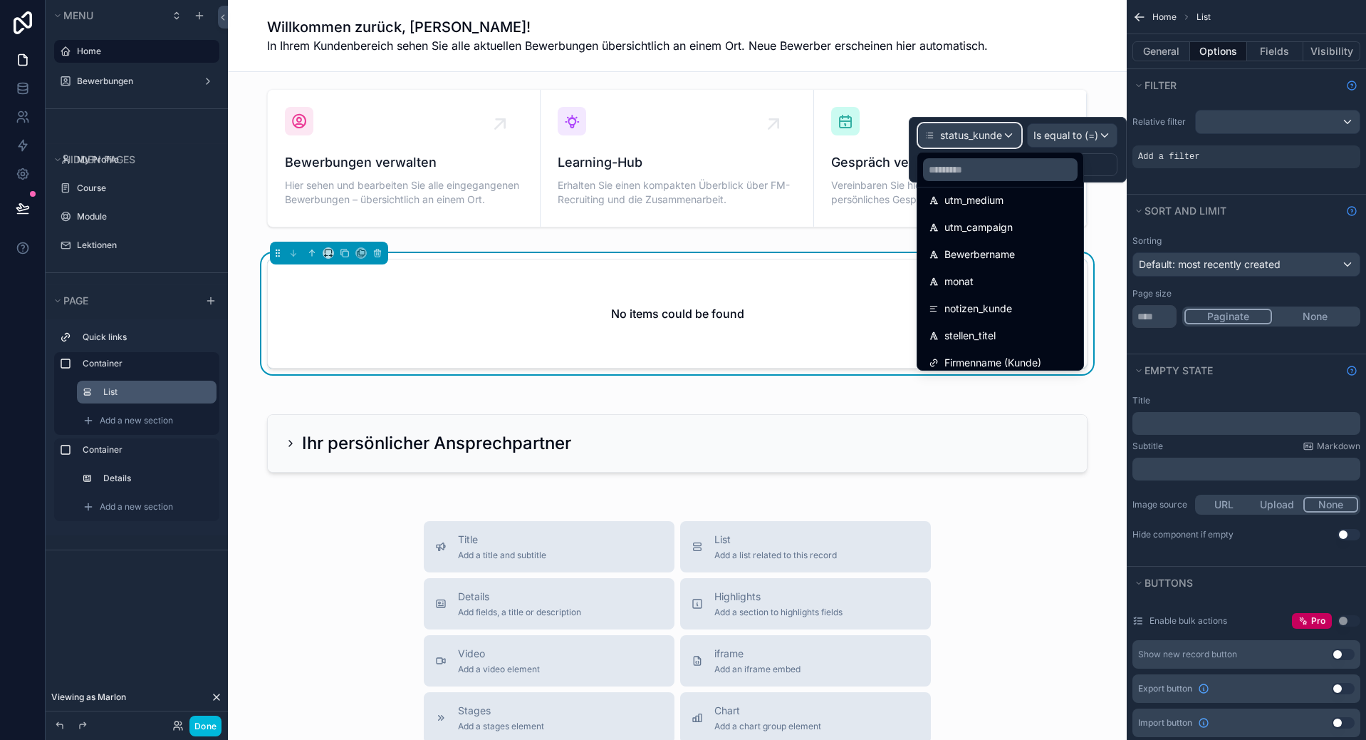
scroll to position [507, 0]
click at [995, 157] on div at bounding box center [1001, 169] width 166 height 34
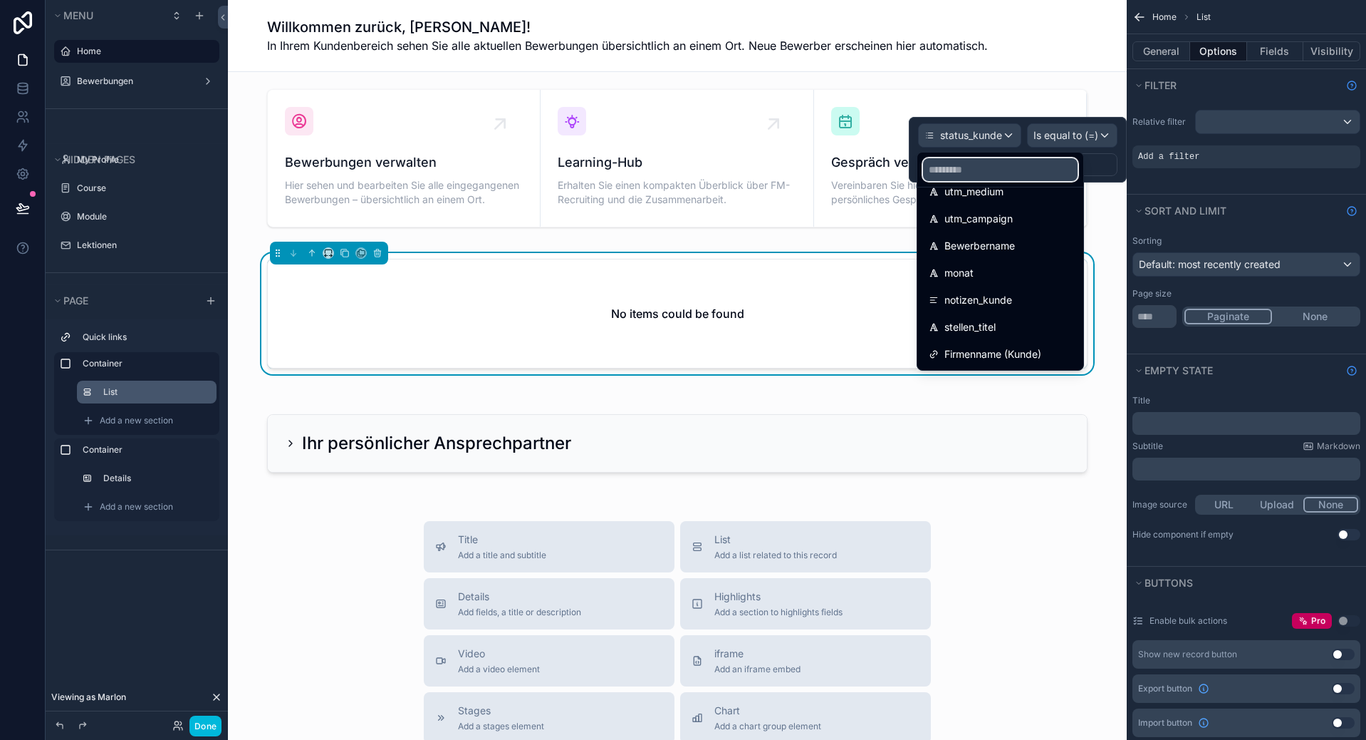
click at [997, 165] on input "text" at bounding box center [1000, 169] width 155 height 23
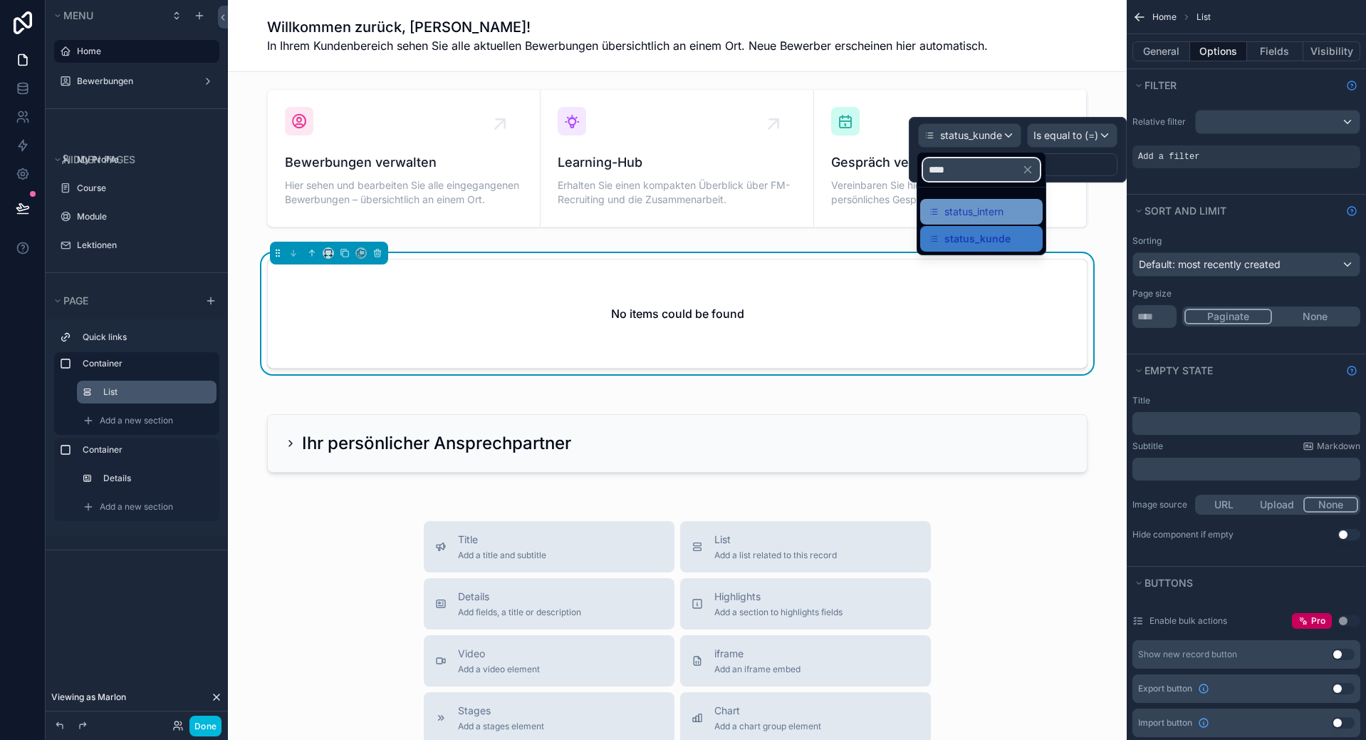
type input "****"
click at [965, 209] on span "status_intern" at bounding box center [974, 211] width 59 height 17
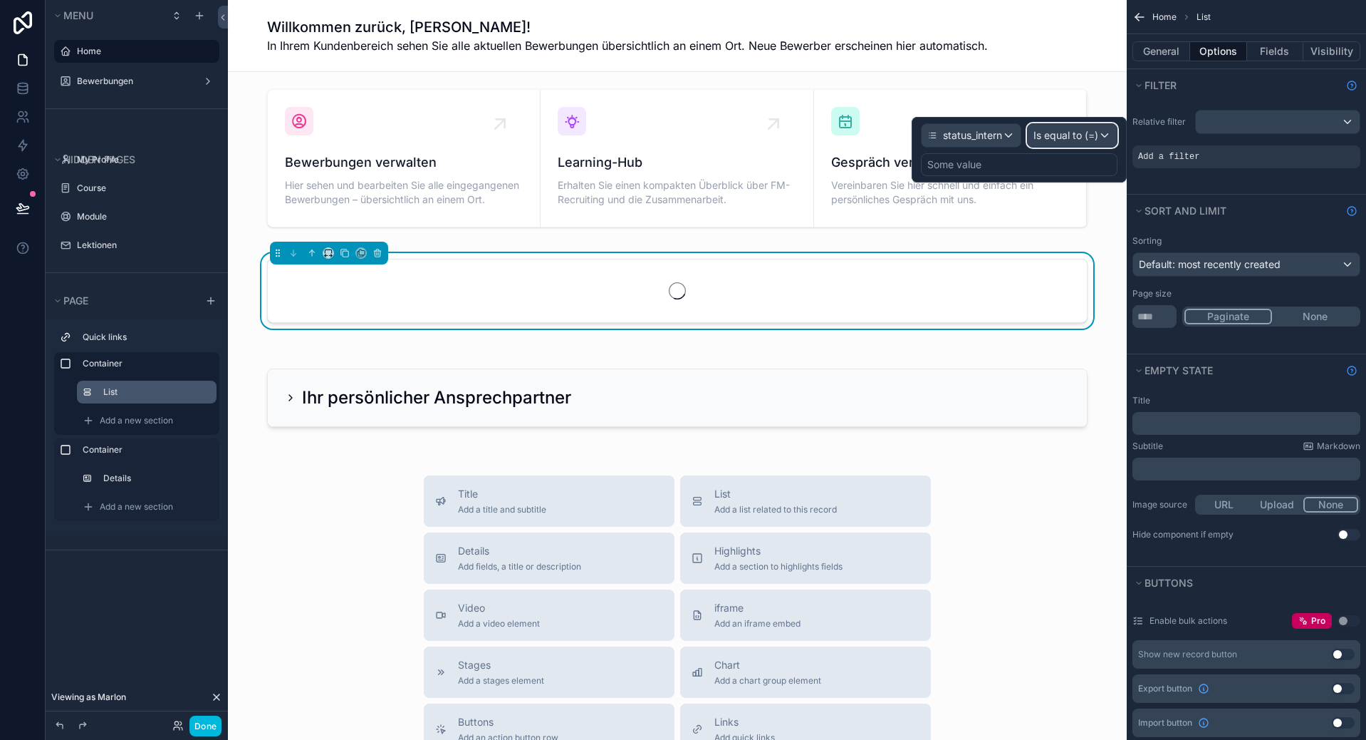
click at [1084, 135] on span "Is equal to (=)" at bounding box center [1066, 135] width 65 height 14
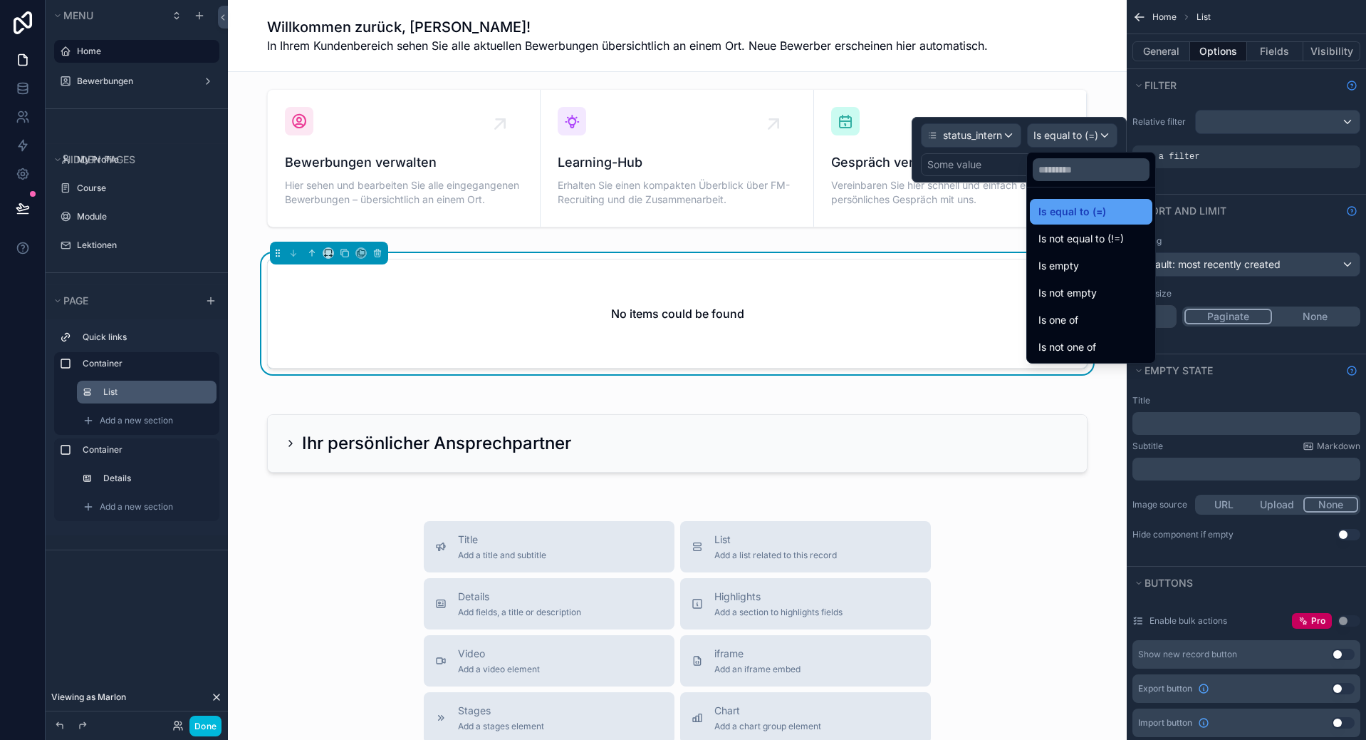
click at [1094, 215] on span "Is equal to (=)" at bounding box center [1073, 211] width 68 height 17
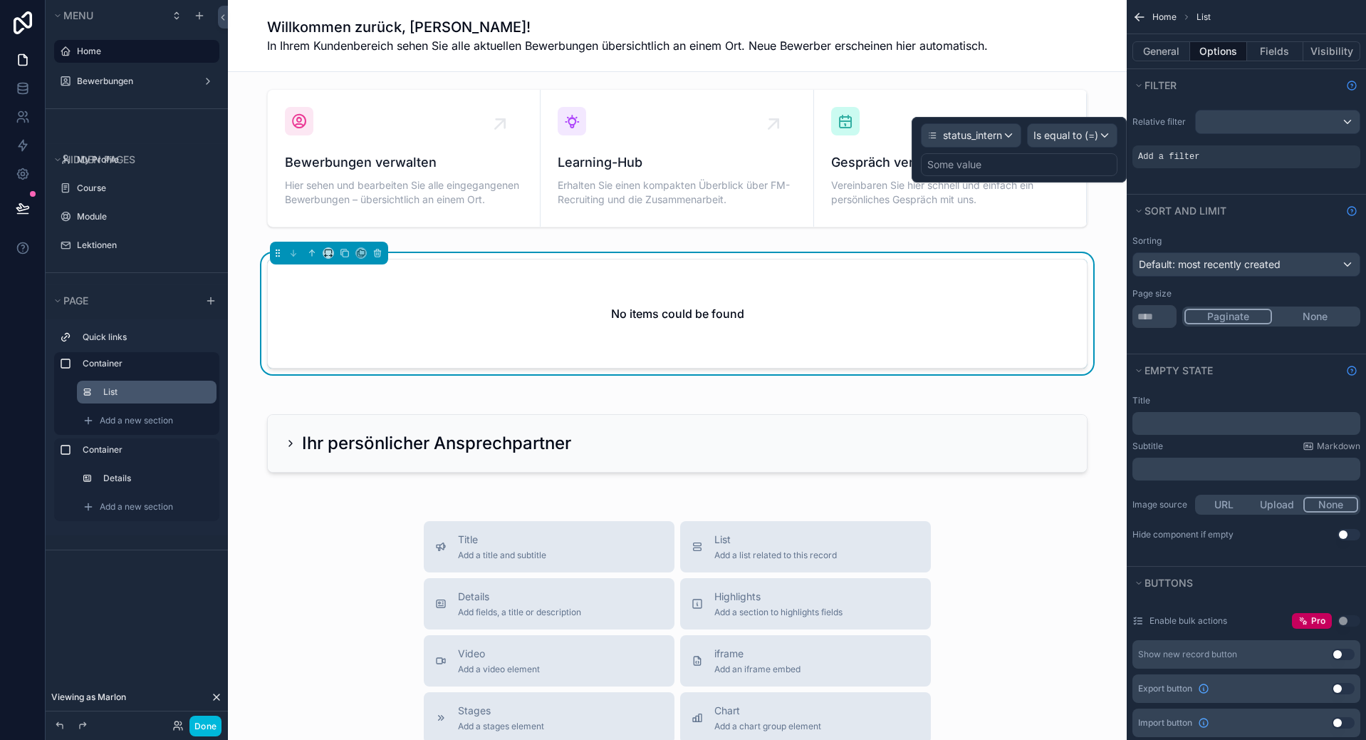
click at [1009, 160] on div "Some value" at bounding box center [1019, 164] width 197 height 23
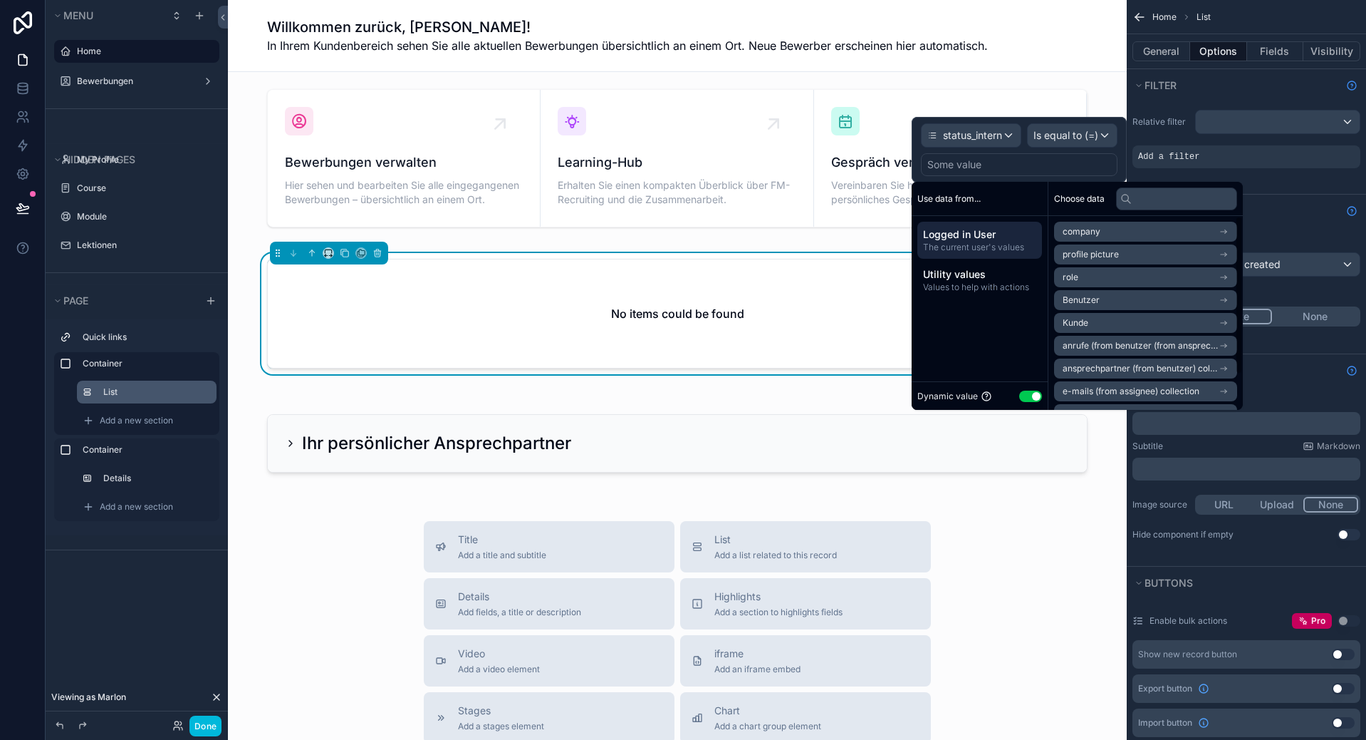
click at [980, 162] on div "Some value" at bounding box center [955, 164] width 54 height 14
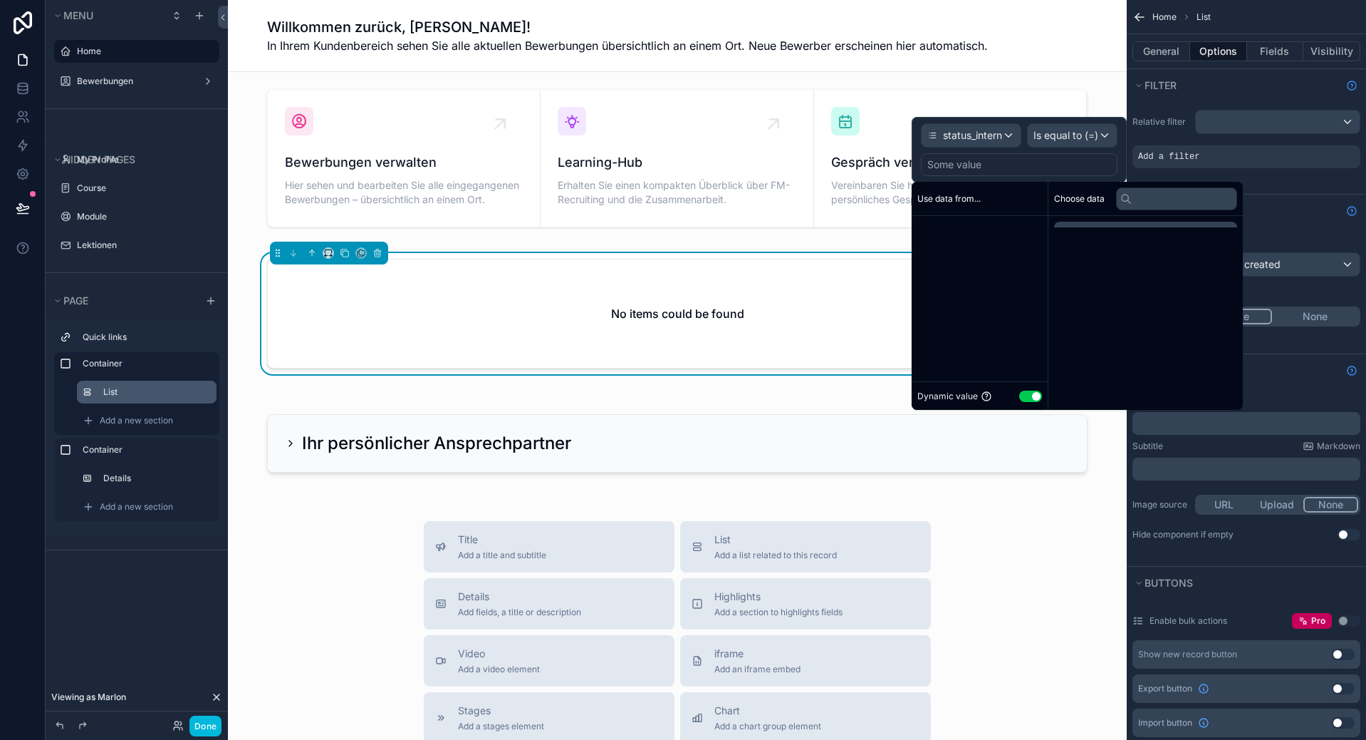
click at [966, 163] on div "Some value" at bounding box center [955, 164] width 54 height 14
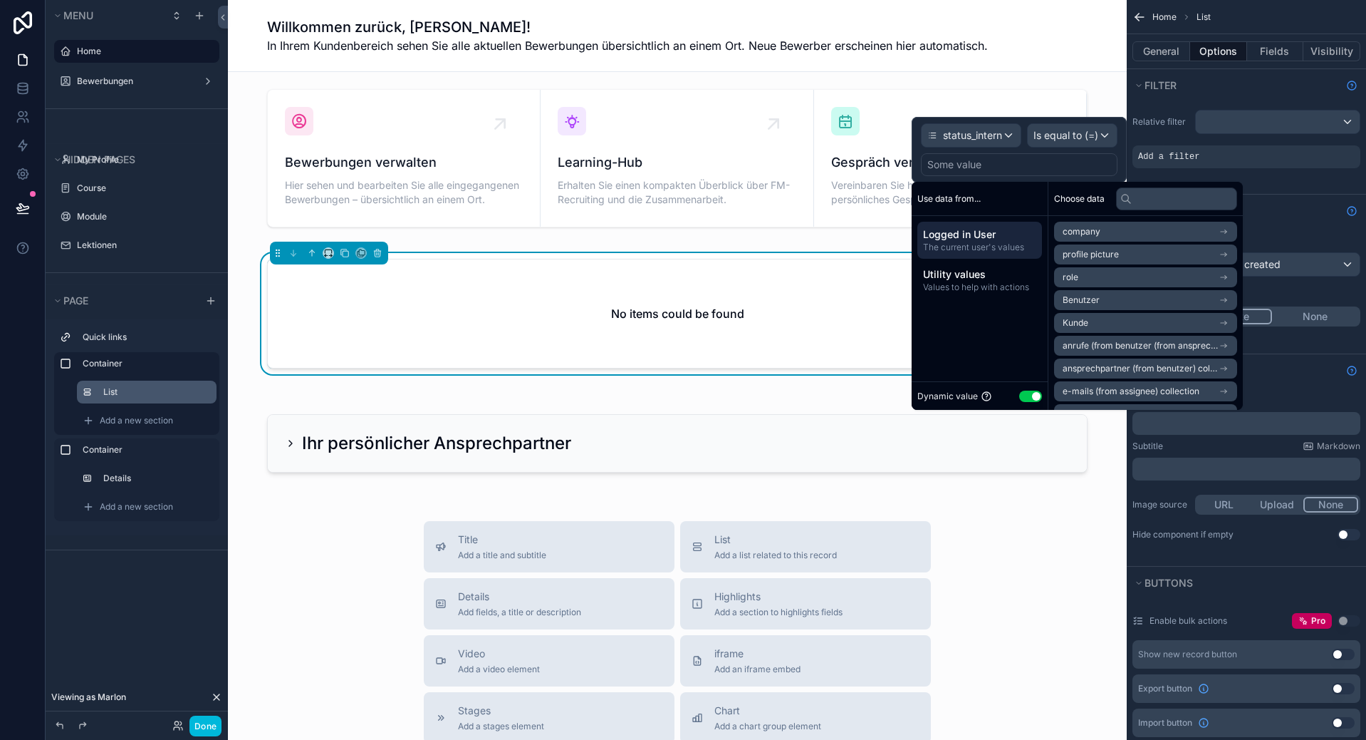
click at [964, 166] on div "Some value" at bounding box center [955, 164] width 54 height 14
click at [1091, 132] on span "Is equal to (=)" at bounding box center [1066, 135] width 65 height 14
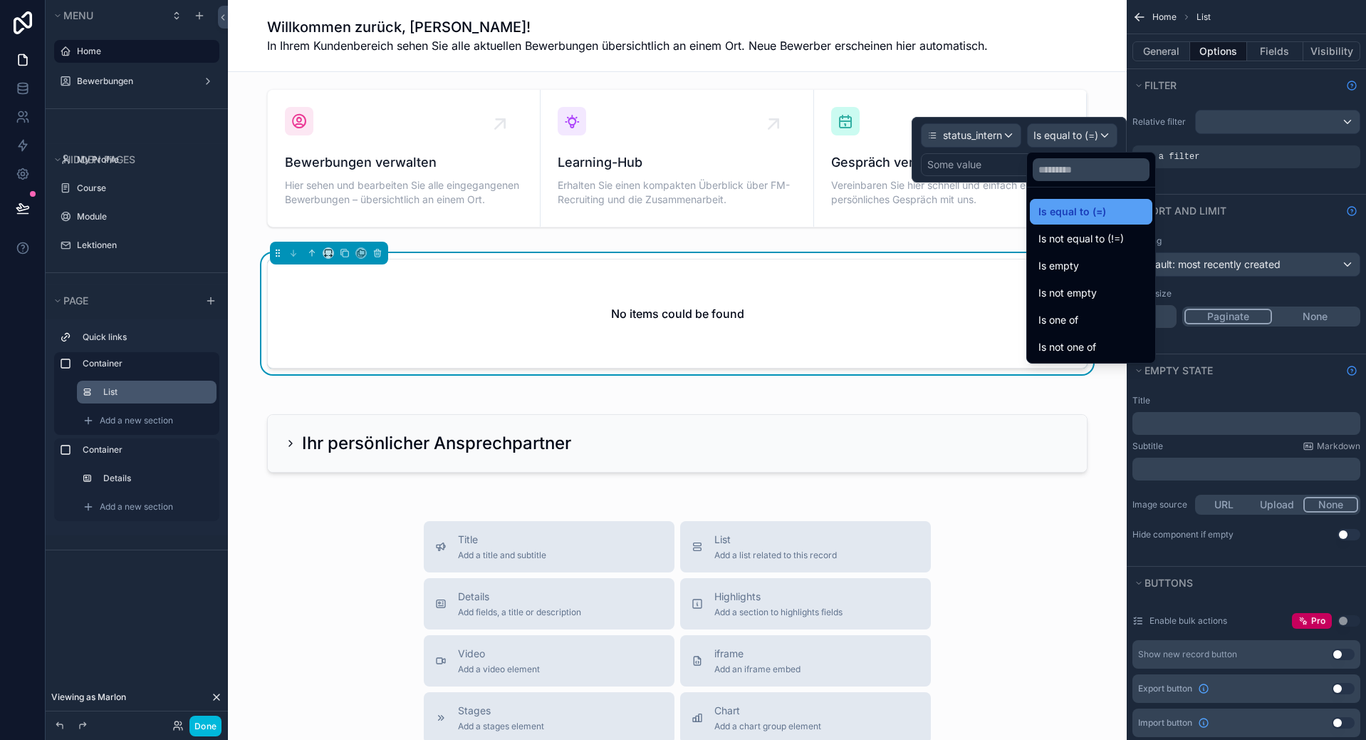
click at [1089, 214] on span "Is equal to (=)" at bounding box center [1073, 211] width 68 height 17
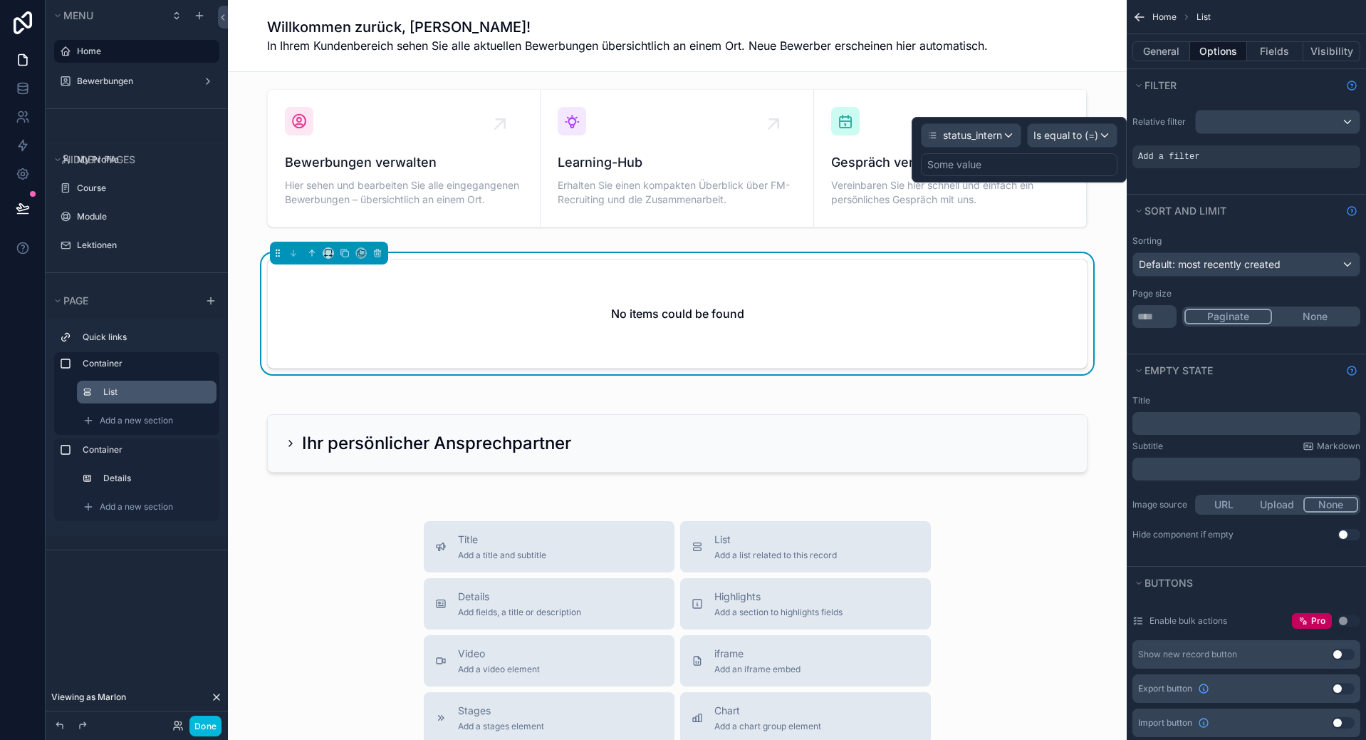
click at [994, 161] on div "Some value" at bounding box center [1019, 164] width 197 height 23
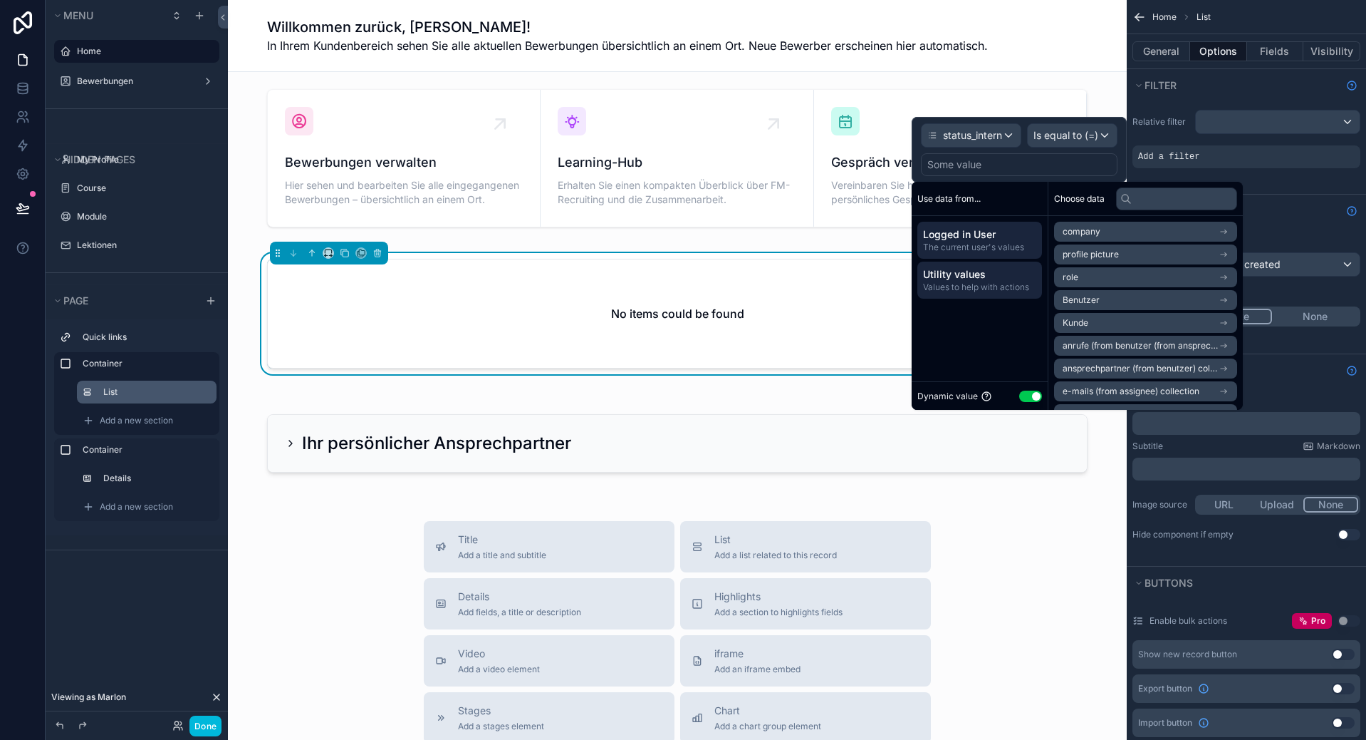
click at [988, 288] on span "Values to help with actions" at bounding box center [979, 286] width 113 height 11
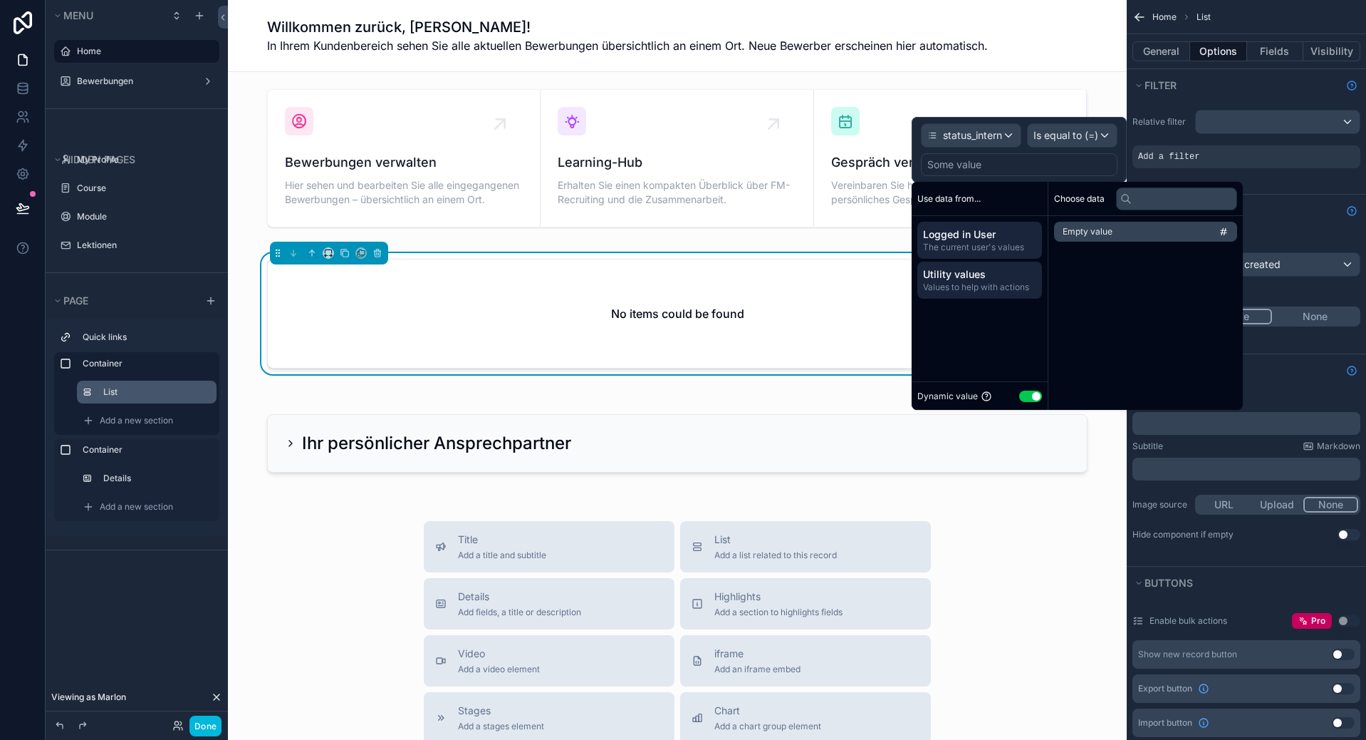
click at [996, 241] on span "Logged in User" at bounding box center [979, 234] width 113 height 14
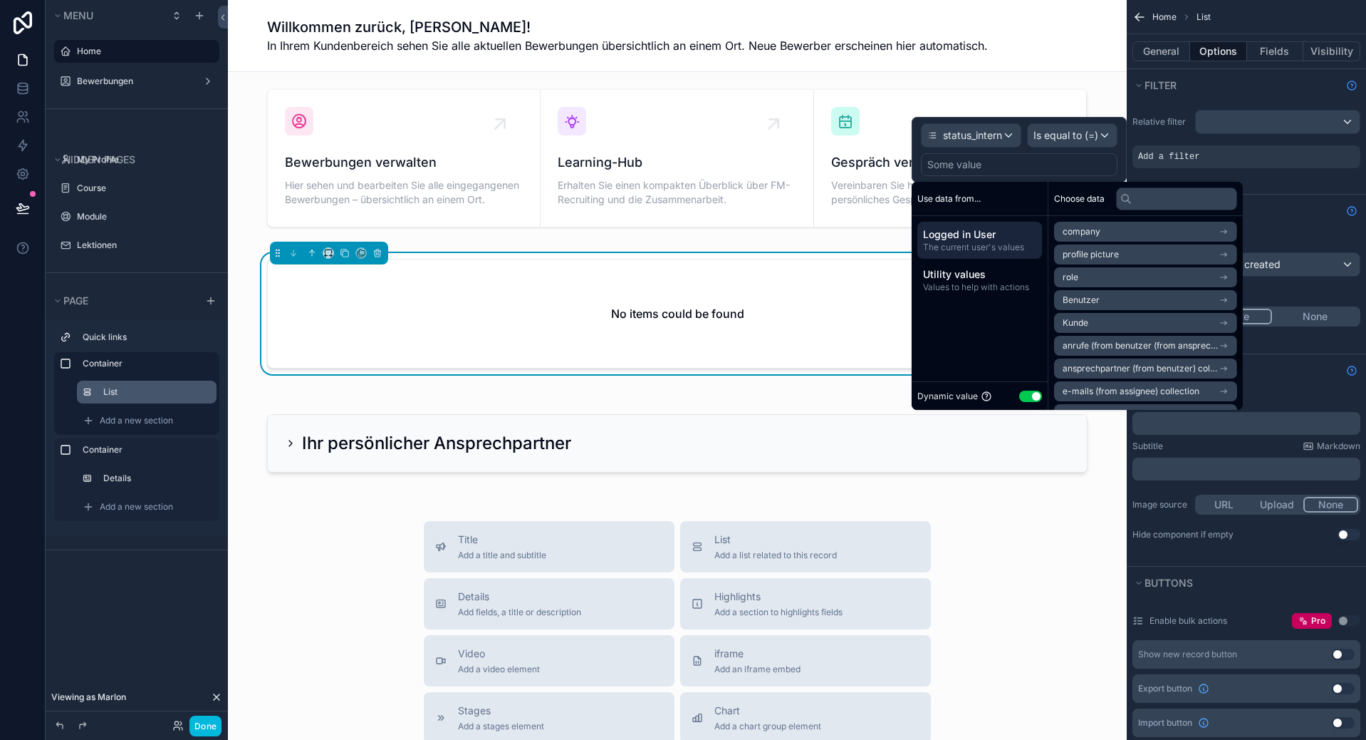
click at [1035, 395] on button "Use setting" at bounding box center [1031, 395] width 23 height 11
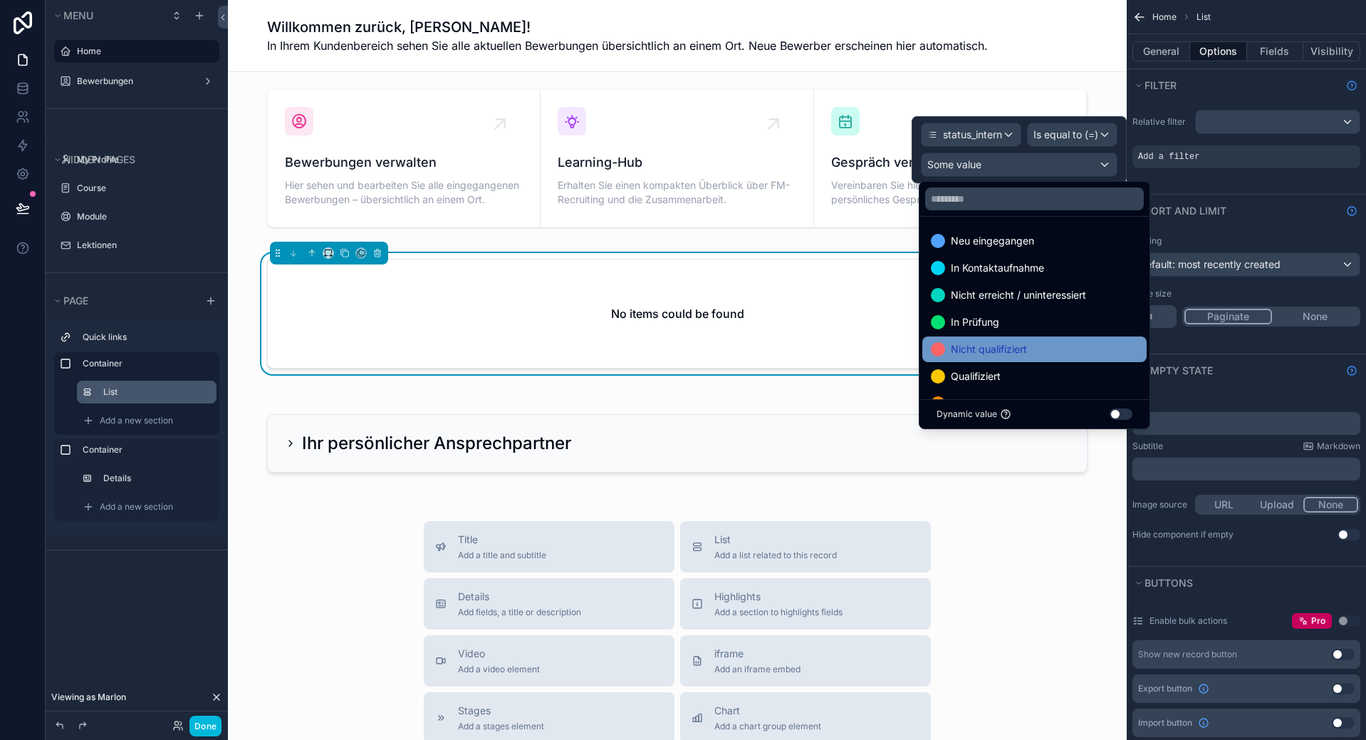
scroll to position [28, 0]
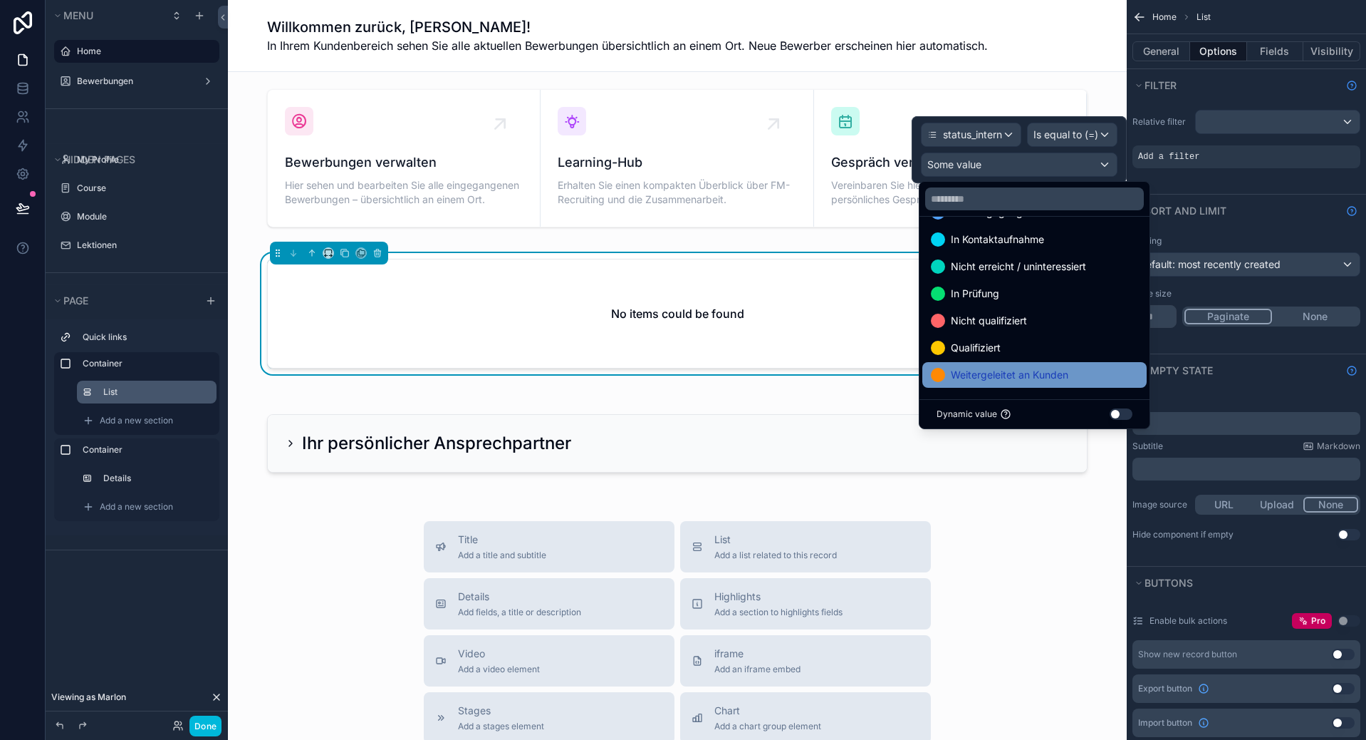
click at [1052, 372] on span "Weitergeleitet an Kunden" at bounding box center [1010, 374] width 118 height 17
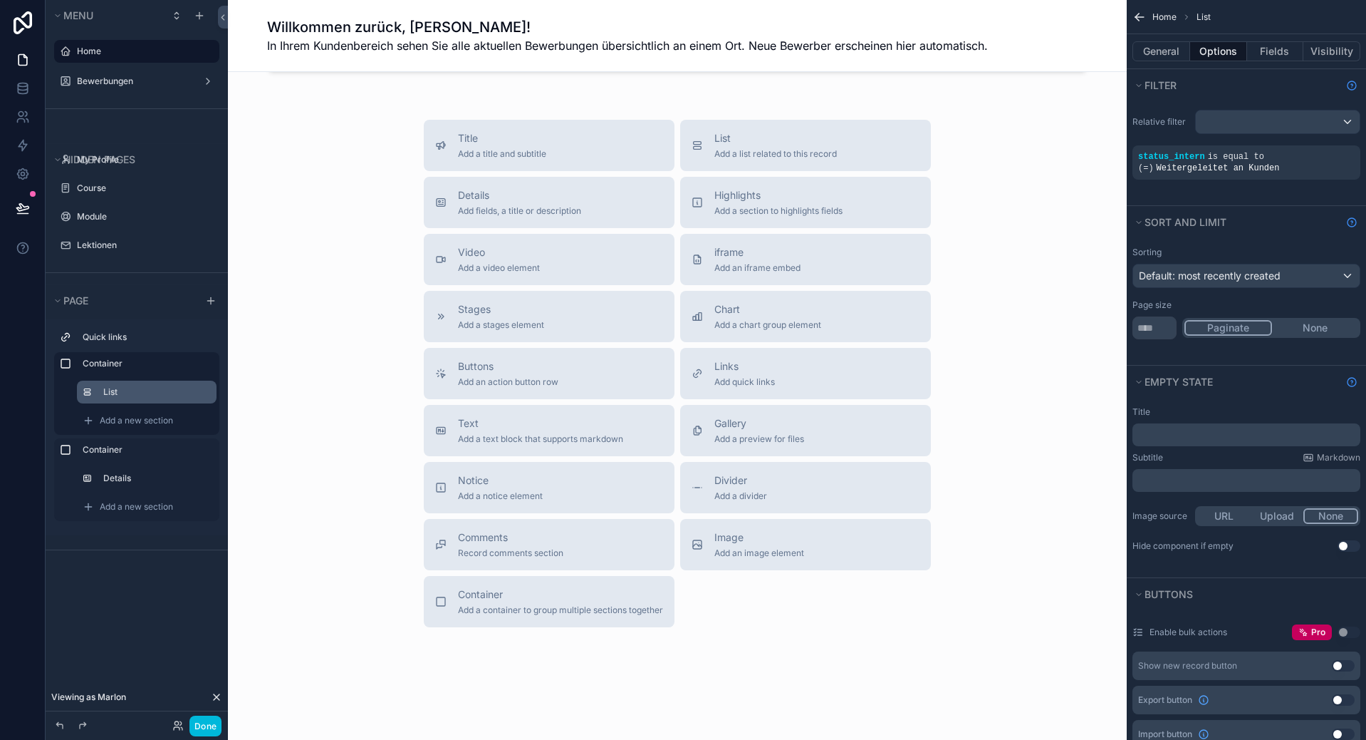
scroll to position [0, 0]
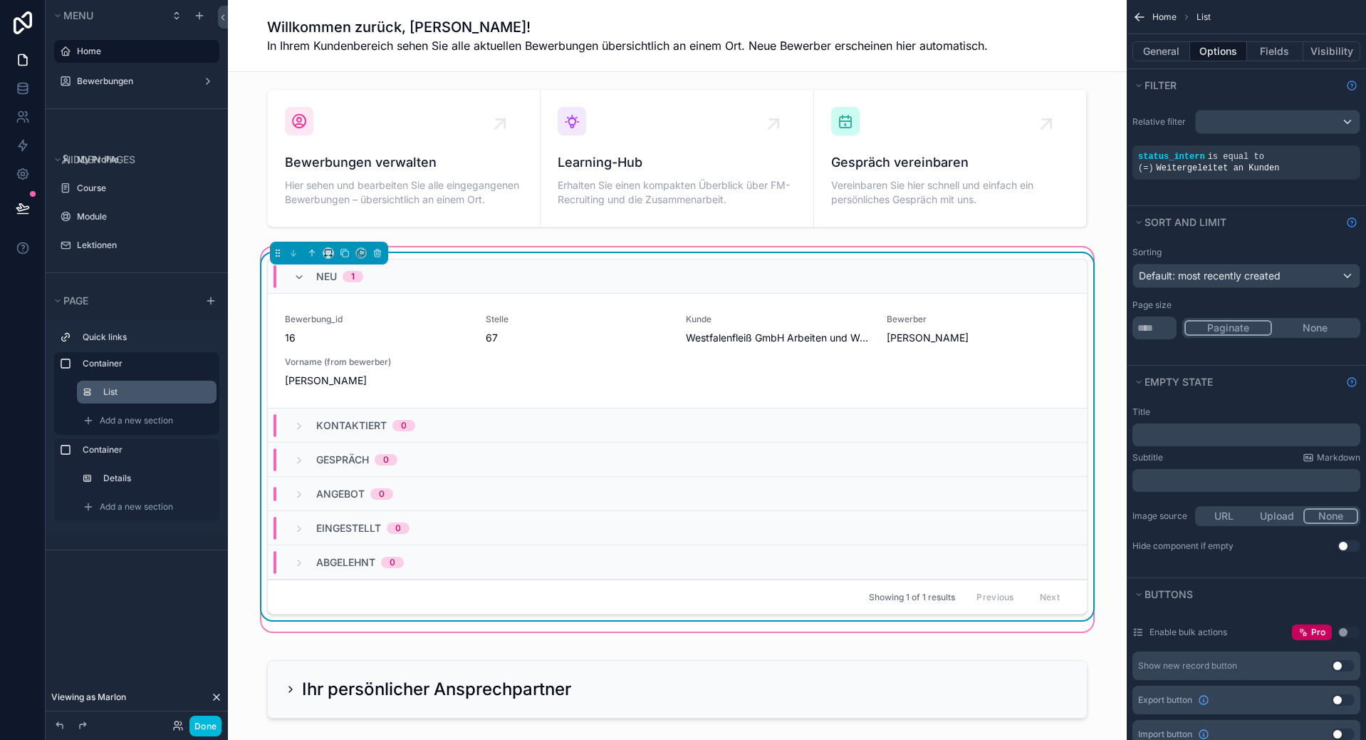
click at [981, 338] on div "[PERSON_NAME]" at bounding box center [979, 338] width 184 height 14
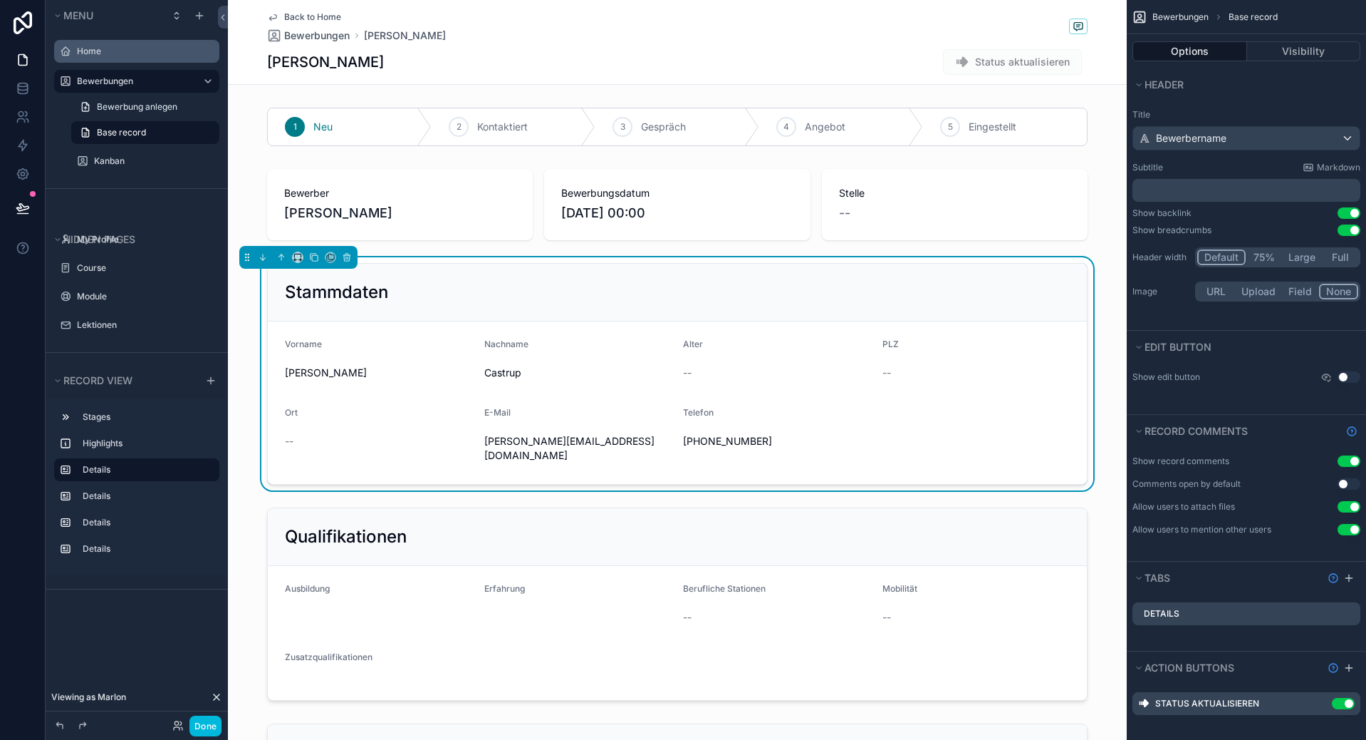
click at [105, 53] on label "Home" at bounding box center [144, 51] width 134 height 11
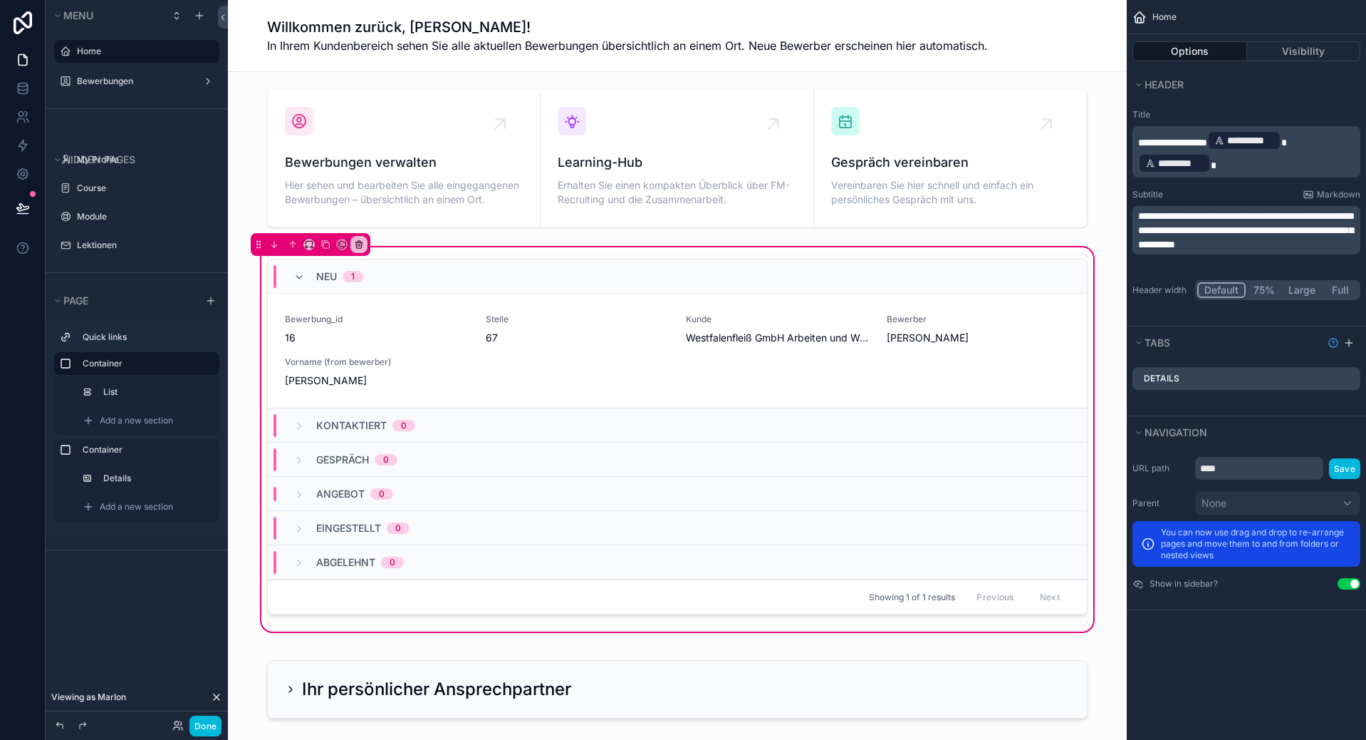
click at [1285, 63] on div "Options Visibility" at bounding box center [1246, 51] width 239 height 34
click at [1281, 56] on button "Visibility" at bounding box center [1304, 51] width 114 height 20
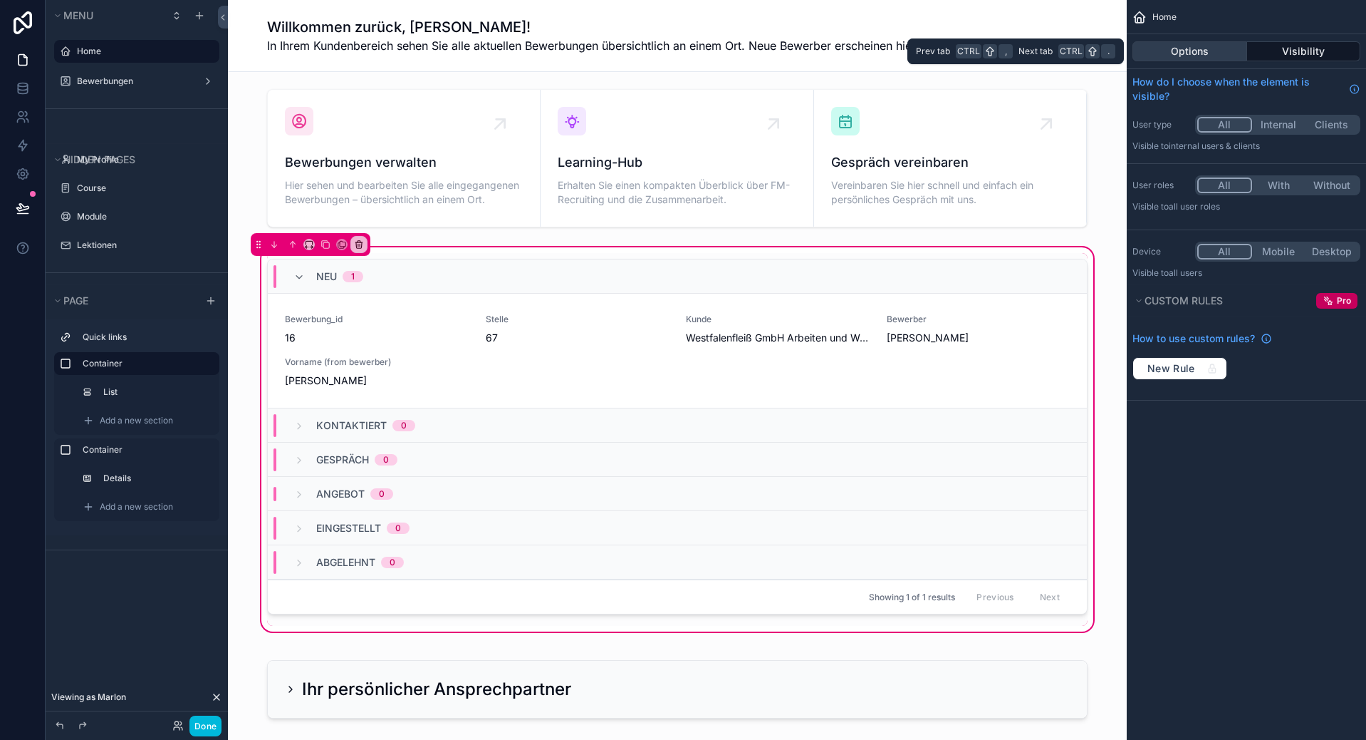
click at [1218, 53] on button "Options" at bounding box center [1190, 51] width 115 height 20
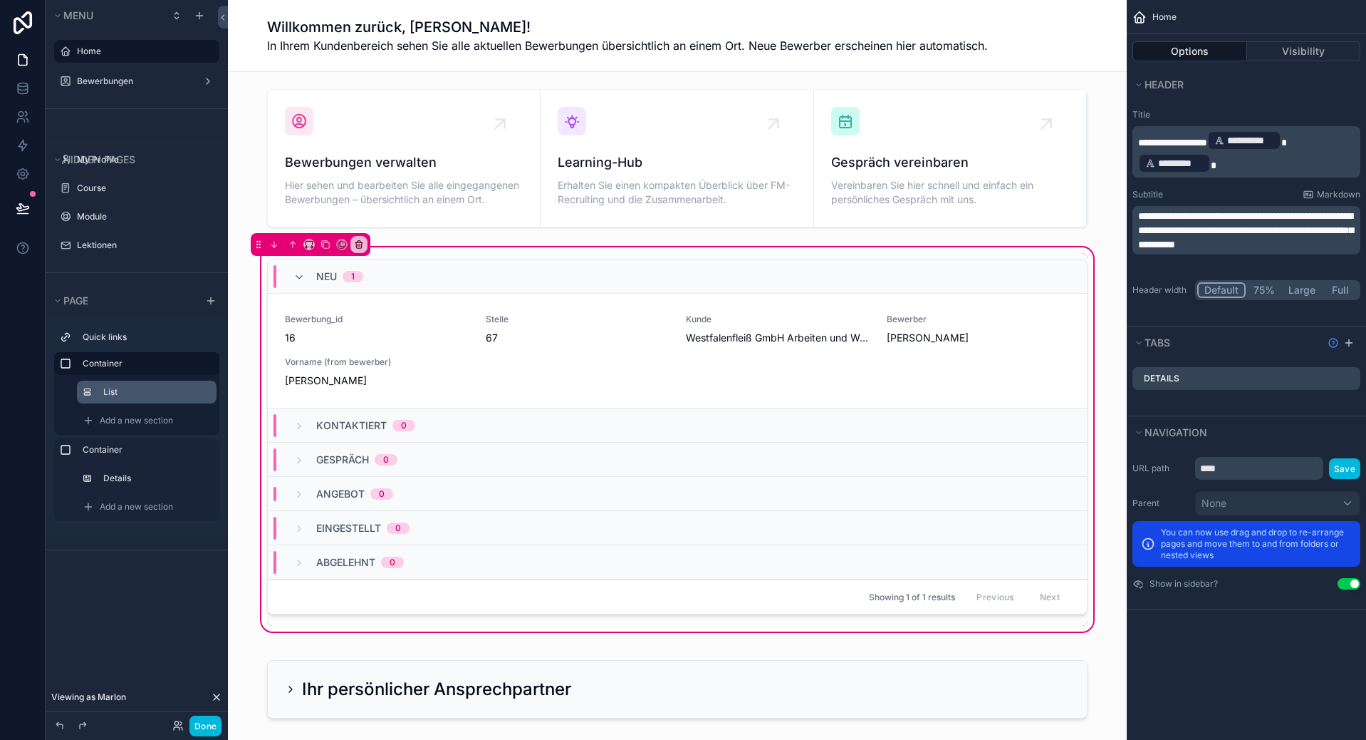
click at [124, 394] on label "List" at bounding box center [154, 391] width 102 height 11
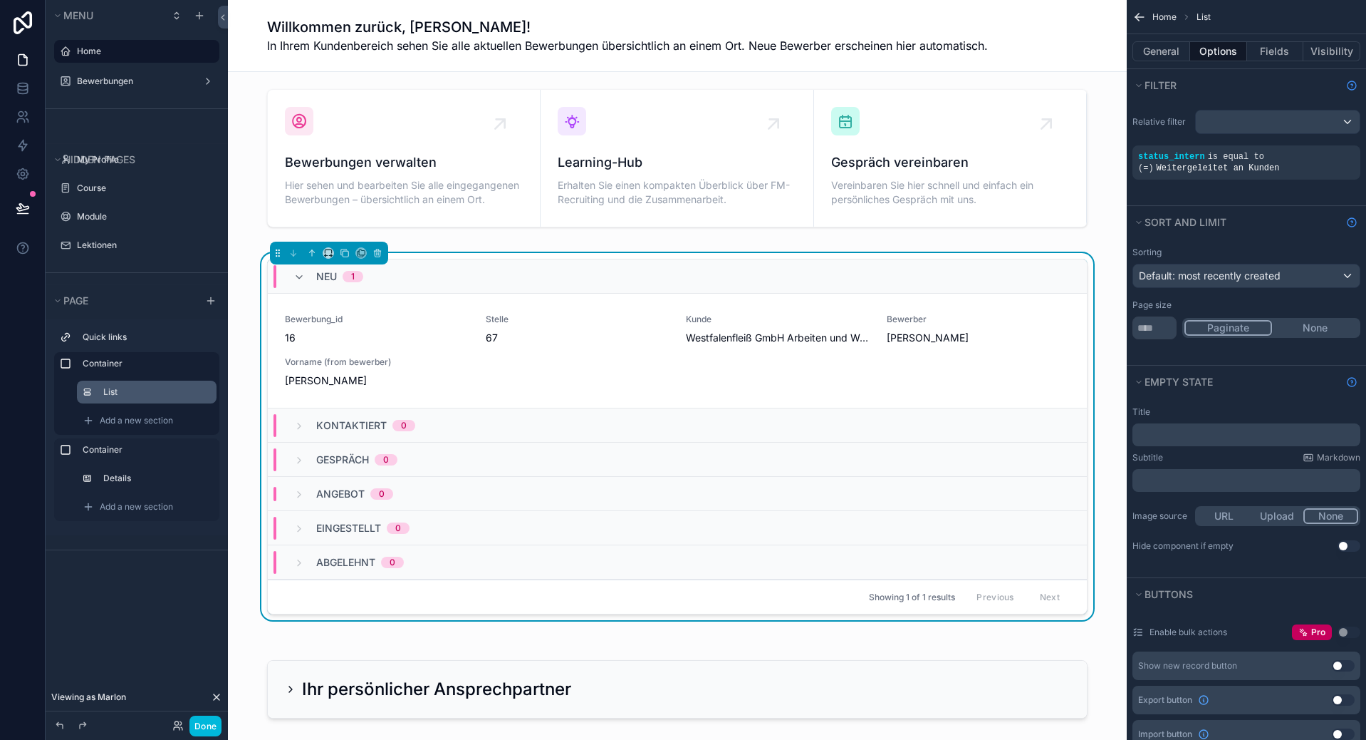
click at [1172, 197] on div "Relative filter status_intern is equal to (=) Weitergeleitet an Kunden" at bounding box center [1246, 153] width 239 height 104
click at [0, 0] on icon "scrollable content" at bounding box center [0, 0] width 0 height 0
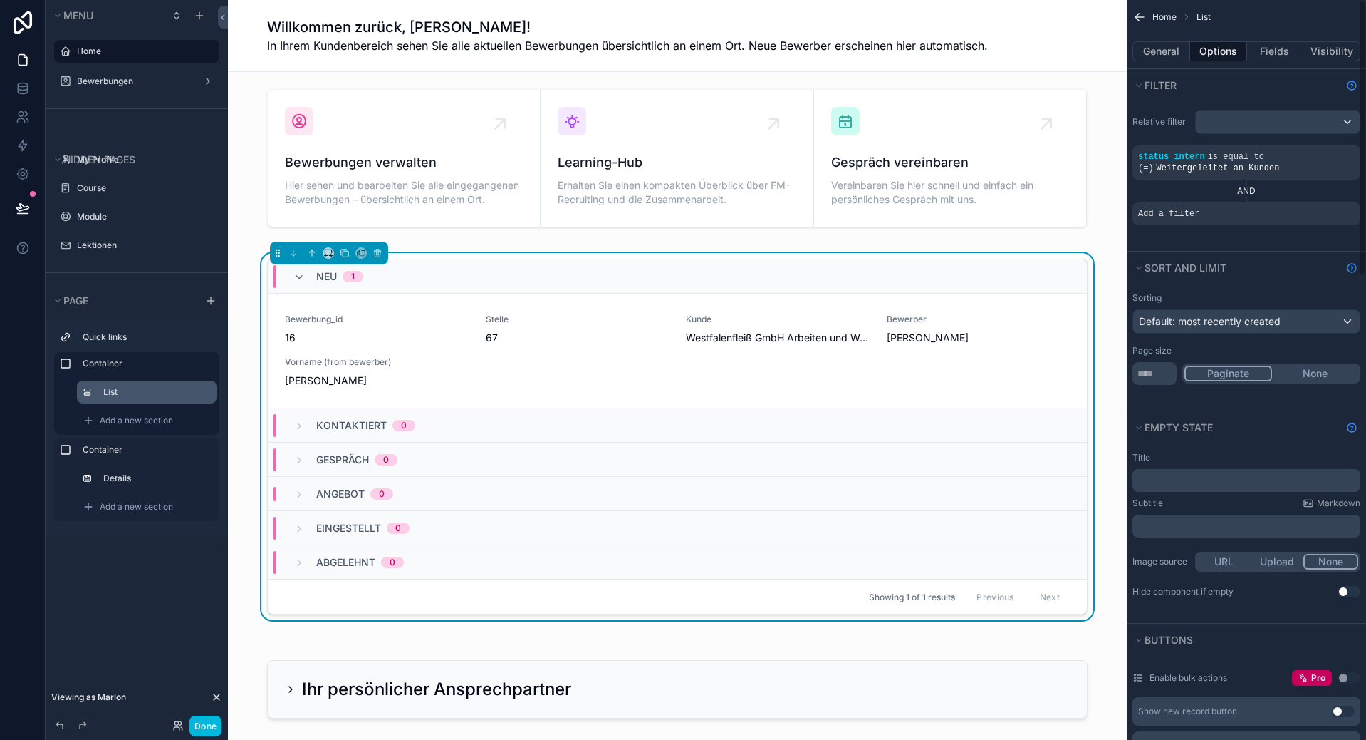
click at [1183, 214] on span "Add a filter" at bounding box center [1168, 213] width 61 height 11
click at [0, 0] on div "scrollable content" at bounding box center [0, 0] width 0 height 0
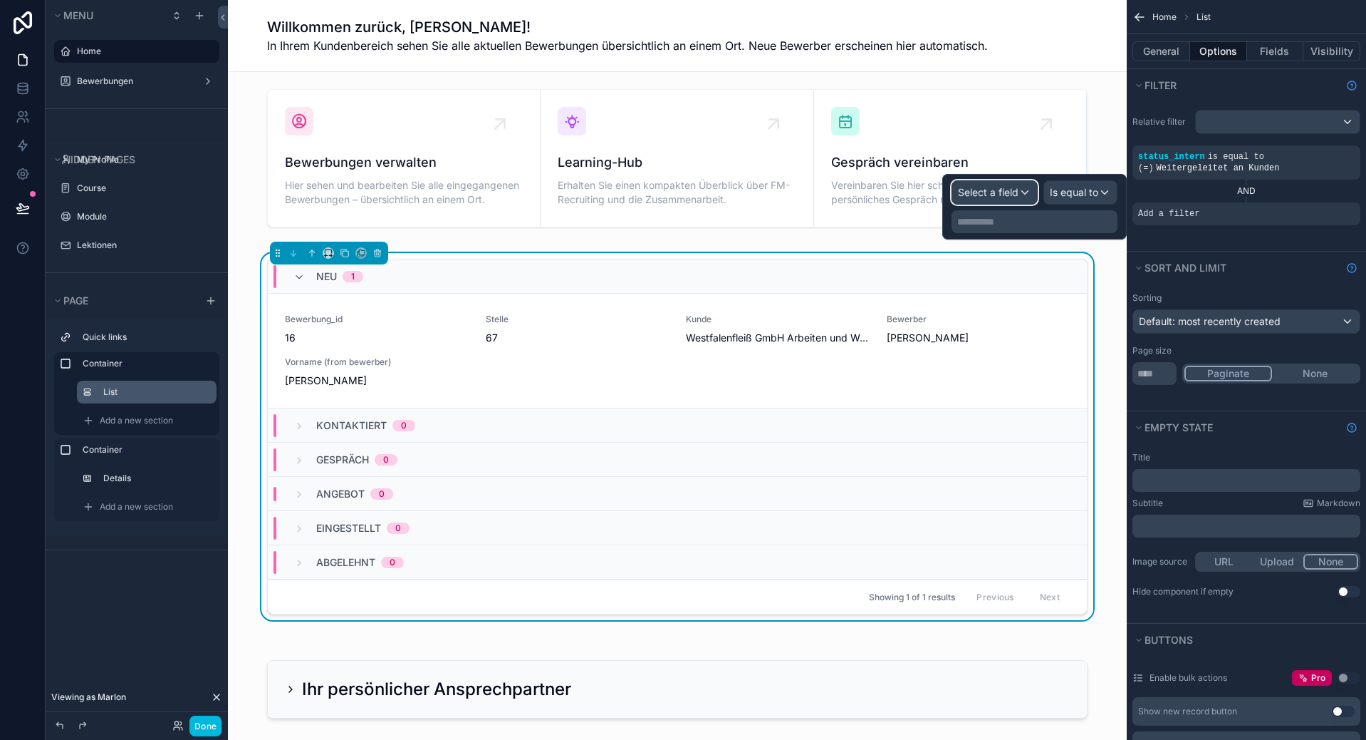
click at [1004, 194] on span "Select a field" at bounding box center [988, 192] width 61 height 12
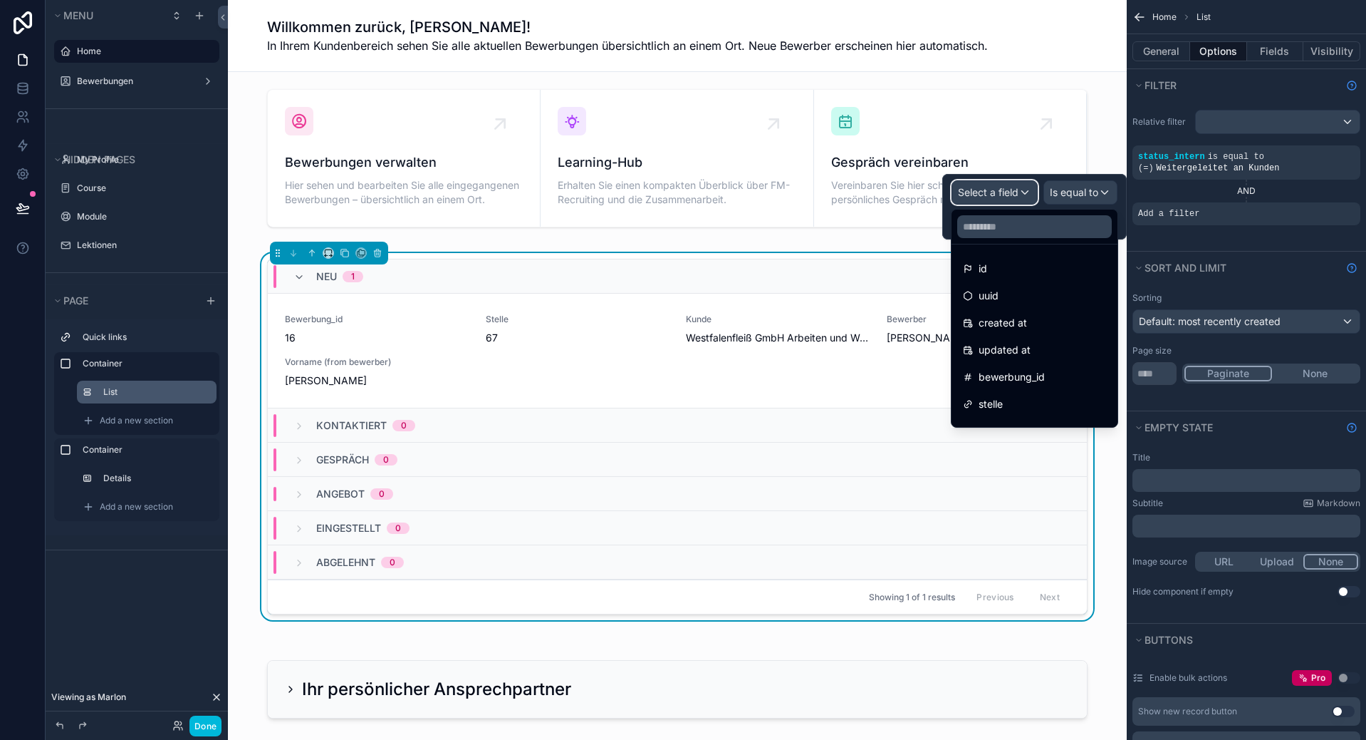
scroll to position [142, 0]
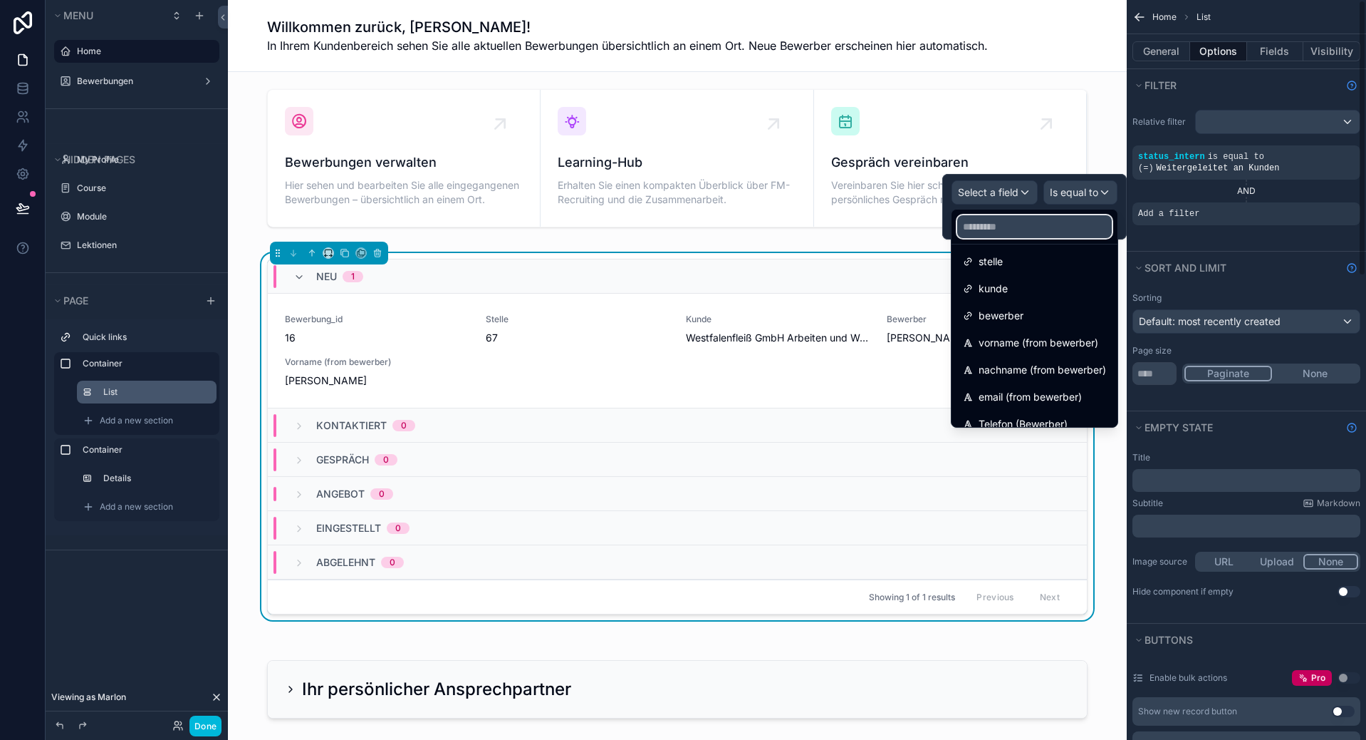
click at [1039, 235] on input "text" at bounding box center [1035, 226] width 155 height 23
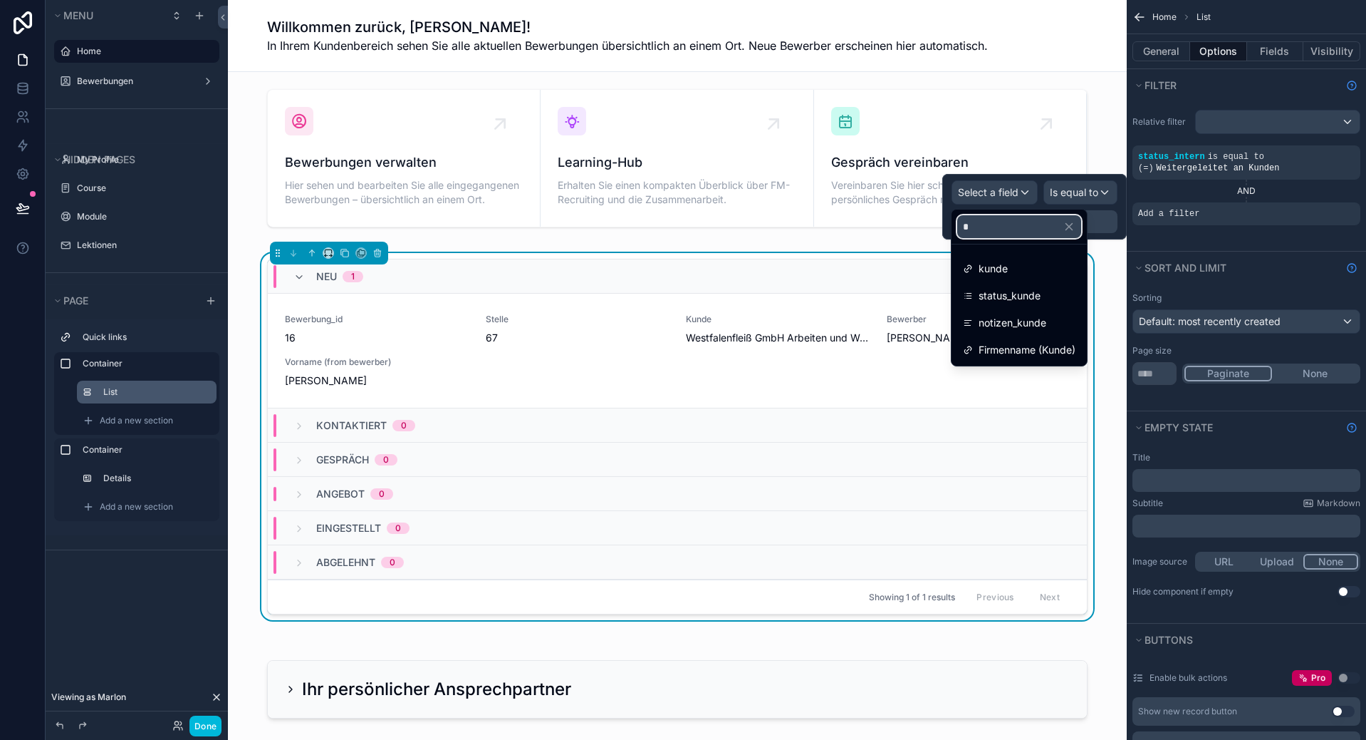
scroll to position [0, 0]
type input "*****"
click at [1017, 255] on ul "kunde status_kunde notizen_kunde Firmenname (Kunde)" at bounding box center [1019, 304] width 135 height 121
click at [1016, 256] on div "kunde" at bounding box center [1020, 269] width 130 height 26
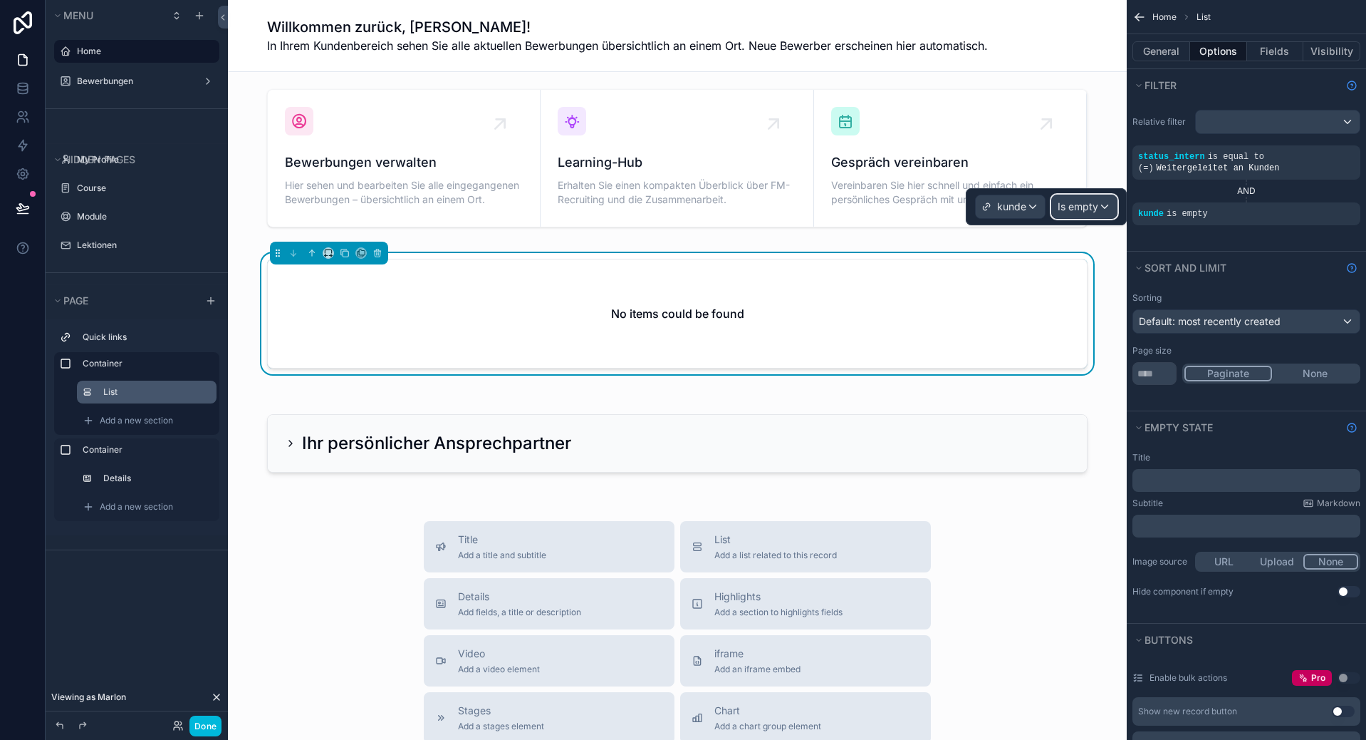
click at [1077, 198] on div "Is empty" at bounding box center [1084, 206] width 65 height 23
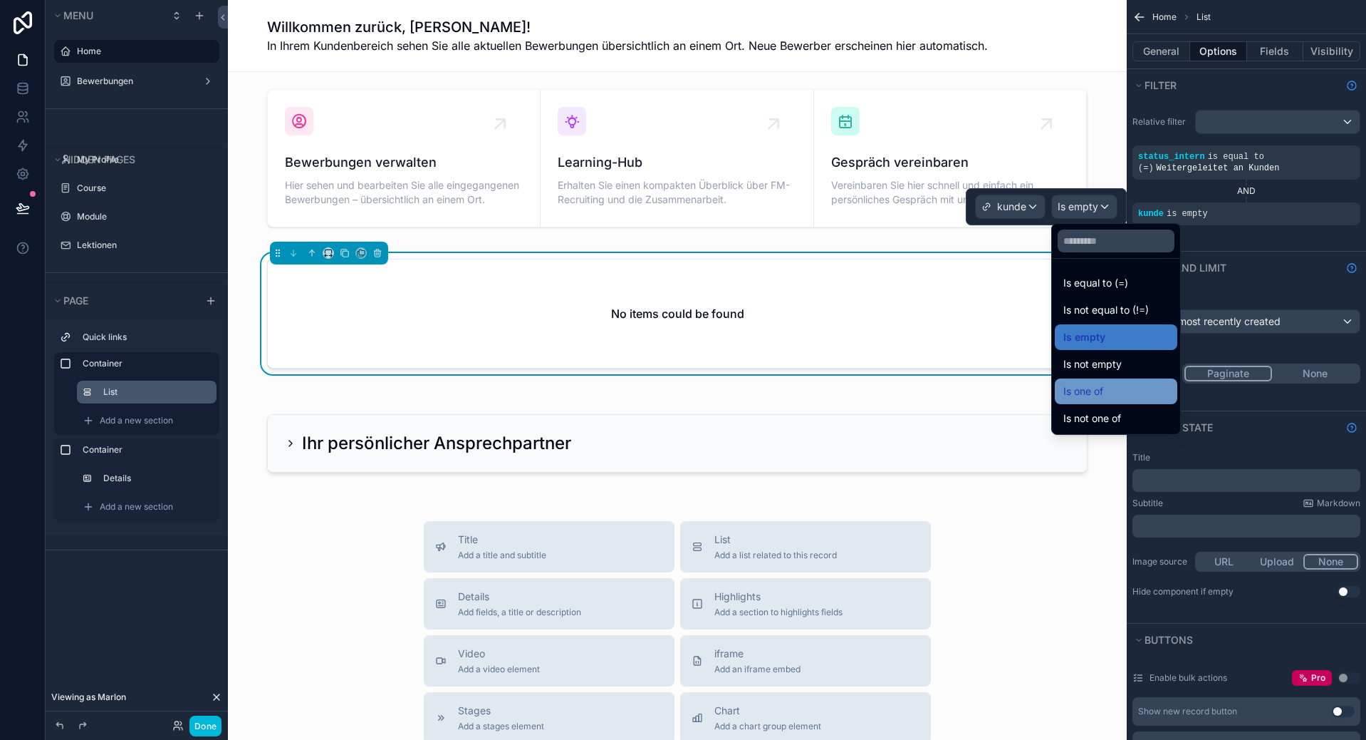
click at [1119, 393] on div "Is one of" at bounding box center [1116, 391] width 105 height 17
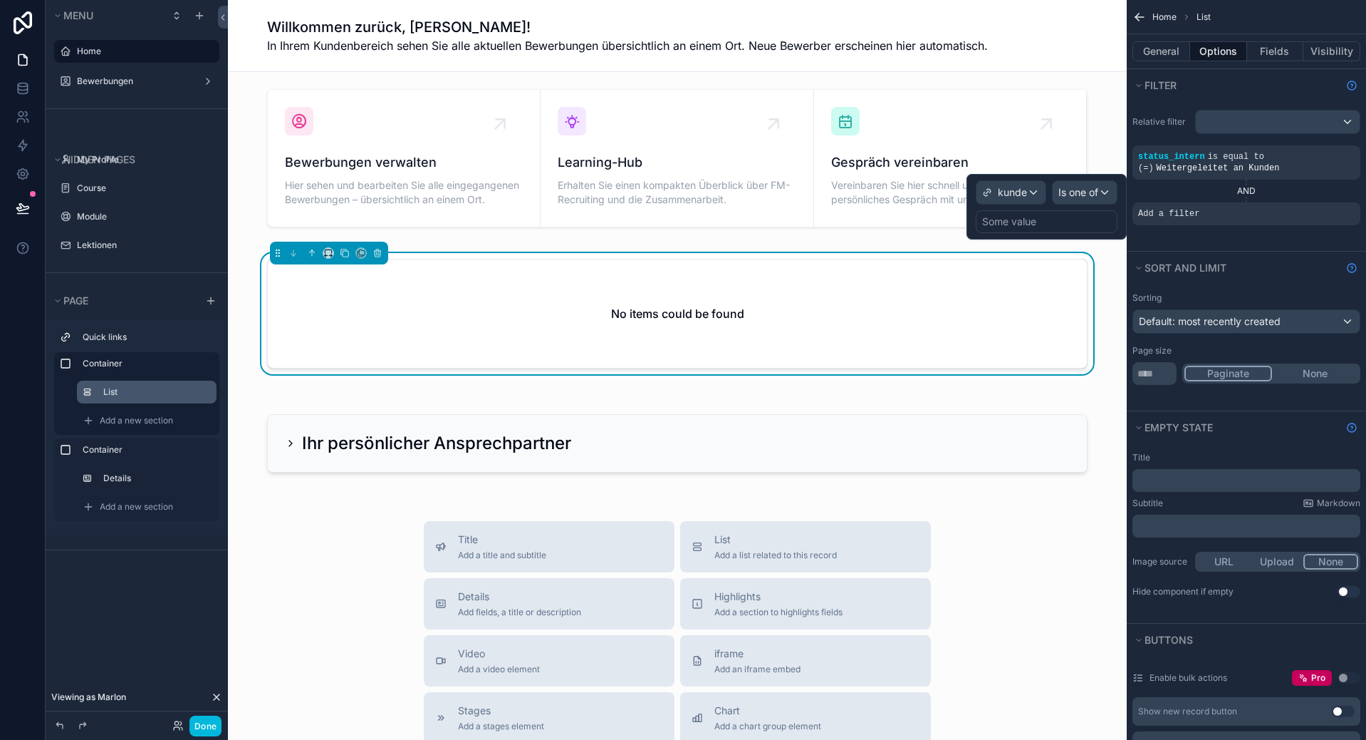
click at [1018, 220] on div "Some value" at bounding box center [1009, 221] width 54 height 14
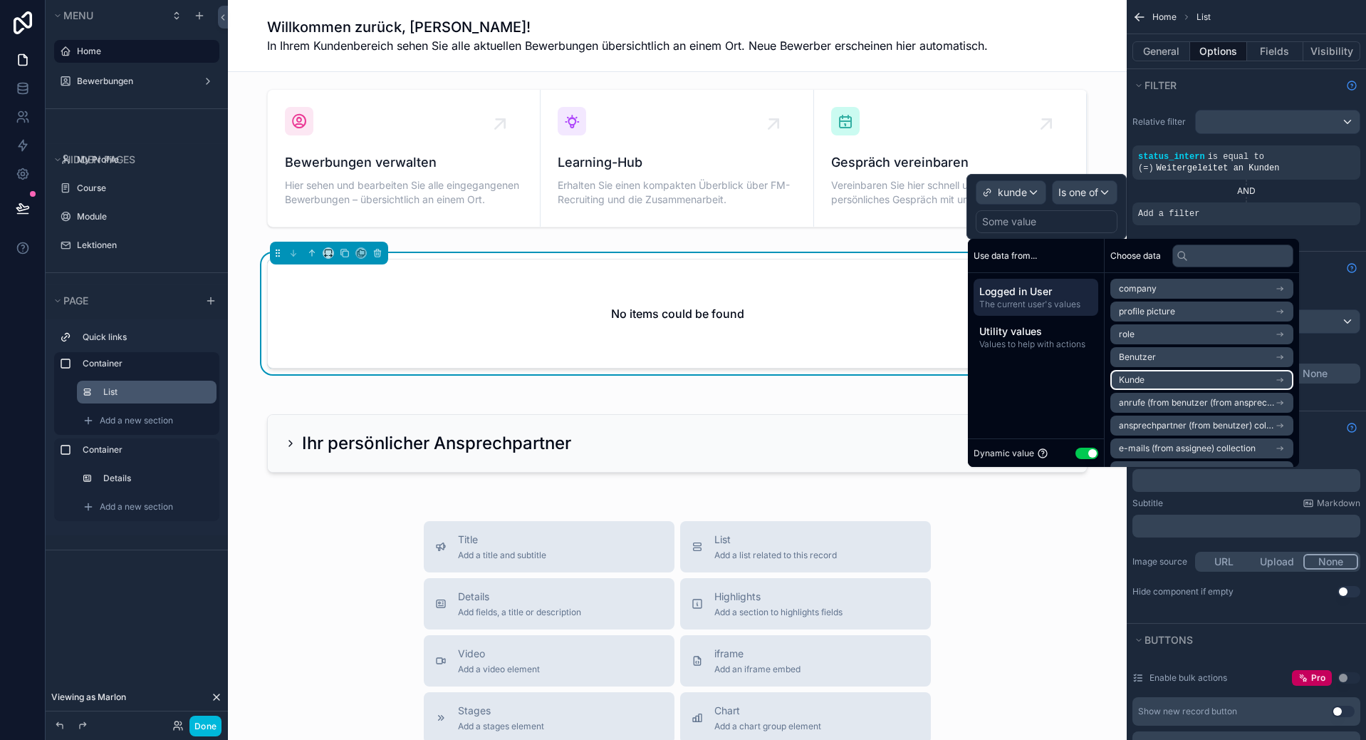
click at [1189, 378] on li "Kunde" at bounding box center [1202, 380] width 183 height 20
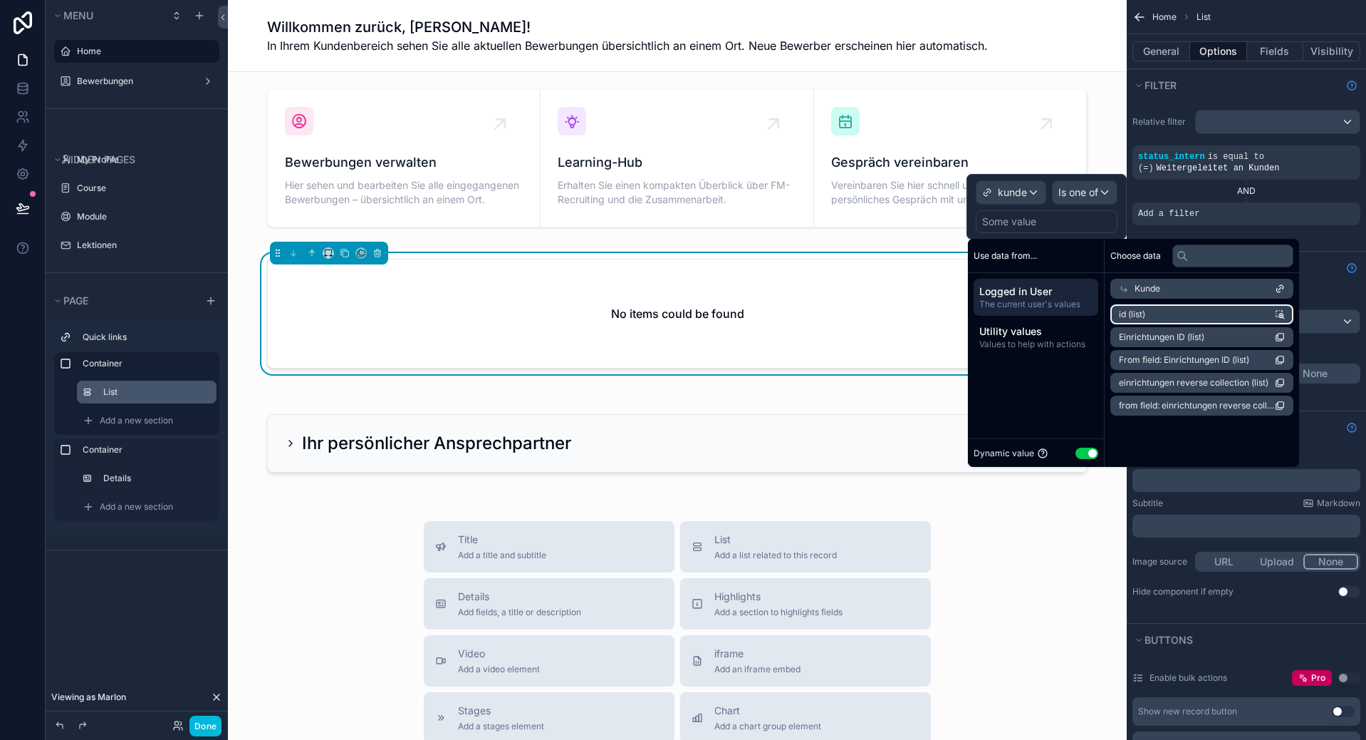
click at [1165, 316] on li "id (list)" at bounding box center [1202, 314] width 183 height 20
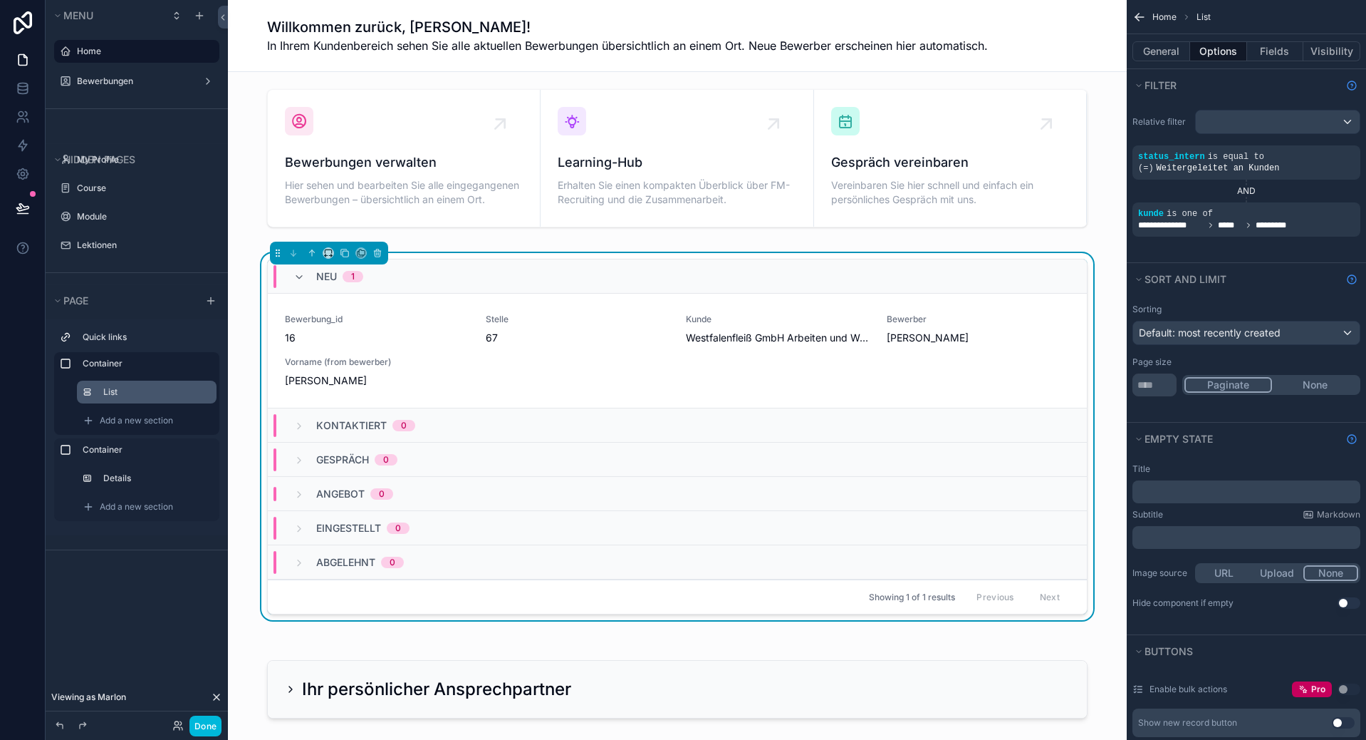
click at [1304, 375] on div "Paginate None" at bounding box center [1272, 385] width 178 height 20
click at [1304, 387] on button "None" at bounding box center [1315, 385] width 86 height 16
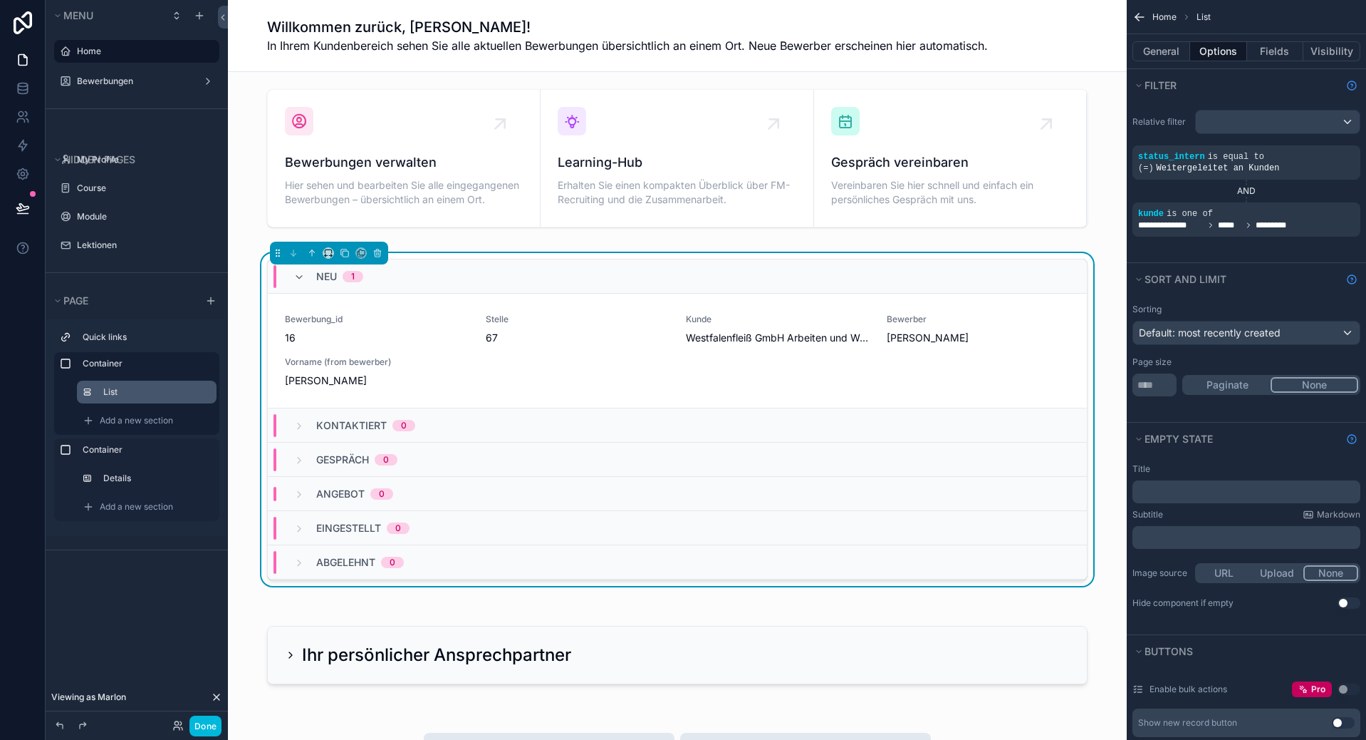
click at [1229, 383] on button "Paginate" at bounding box center [1228, 385] width 86 height 16
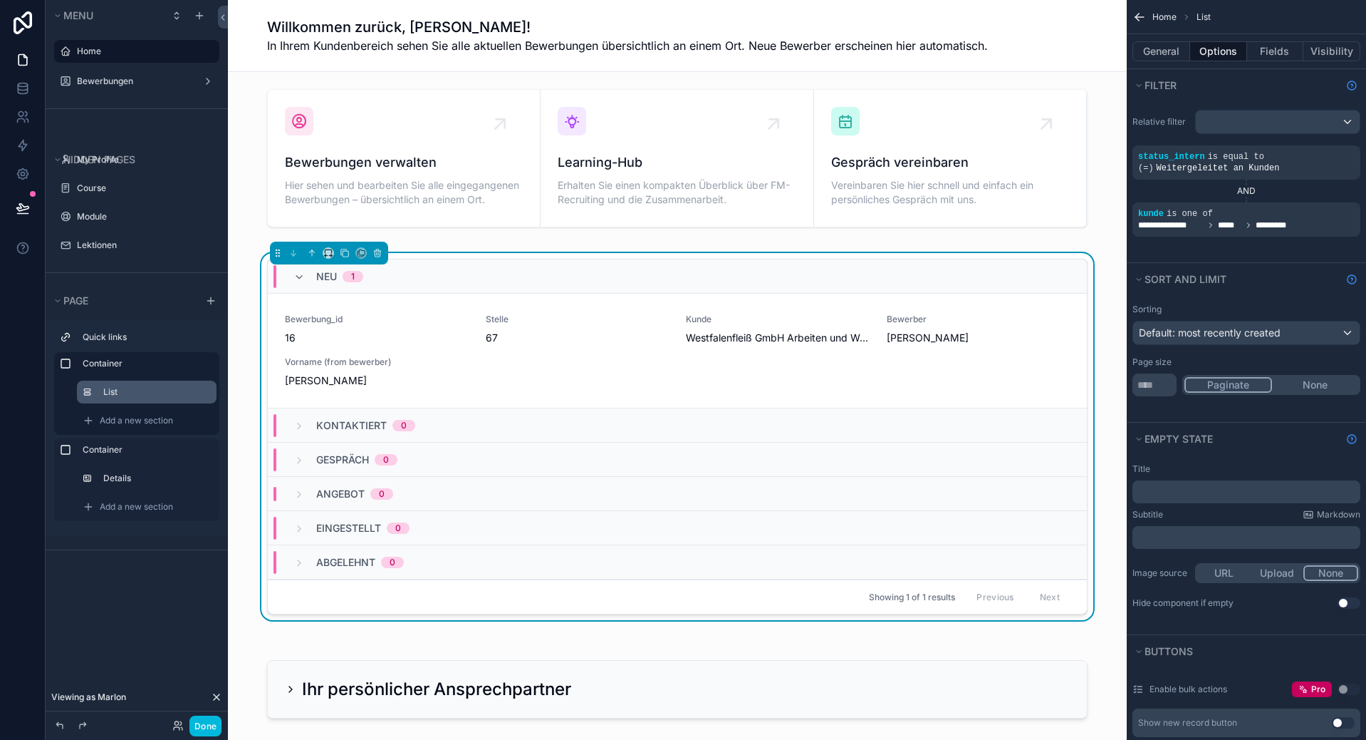
click at [1283, 387] on button "None" at bounding box center [1315, 385] width 86 height 16
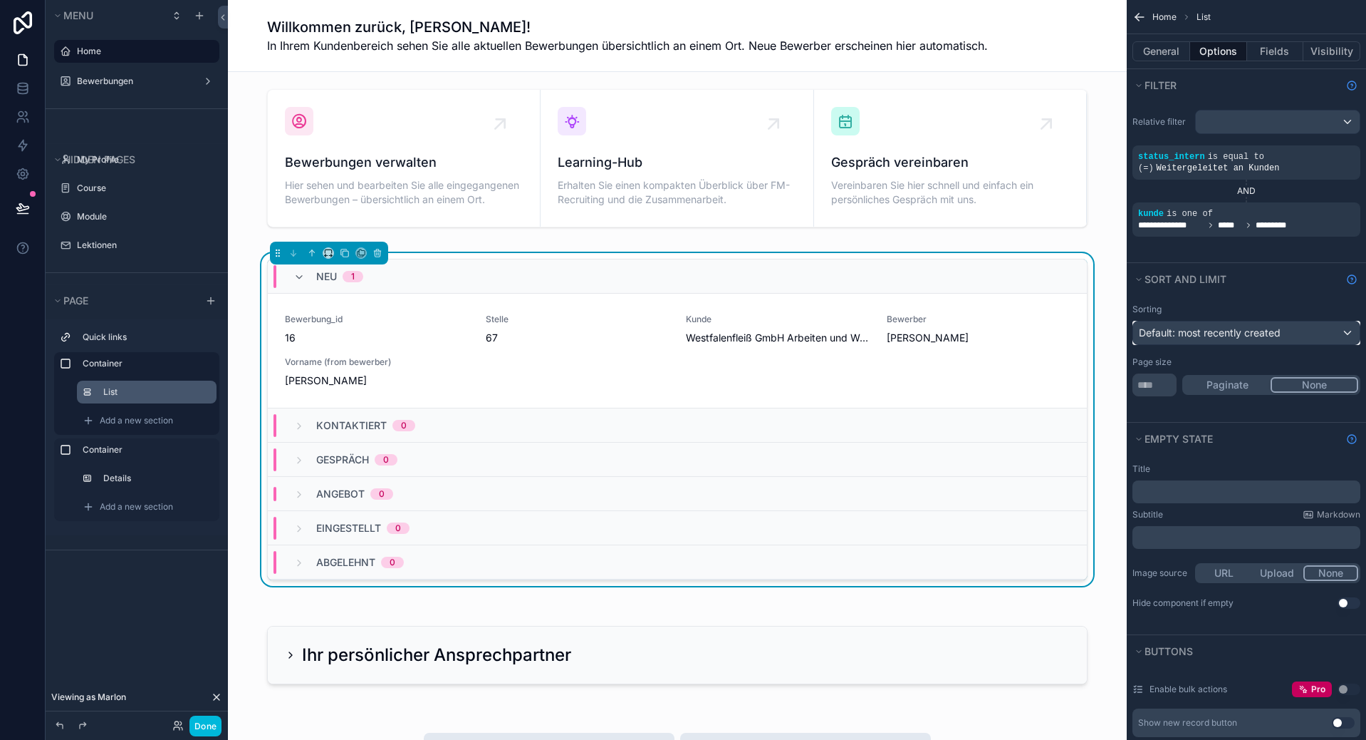
click at [1252, 338] on span "Default: most recently created" at bounding box center [1210, 333] width 142 height 14
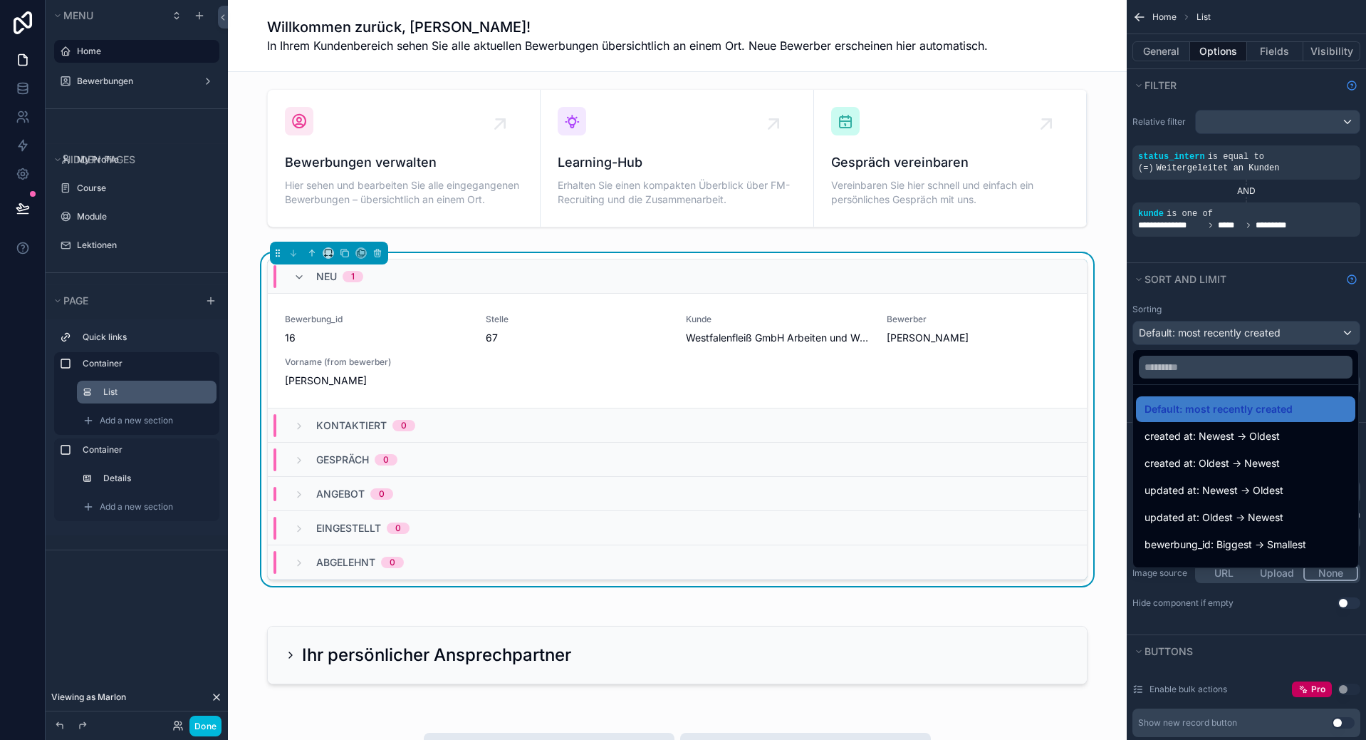
click at [1250, 340] on div "scrollable content" at bounding box center [683, 370] width 1366 height 740
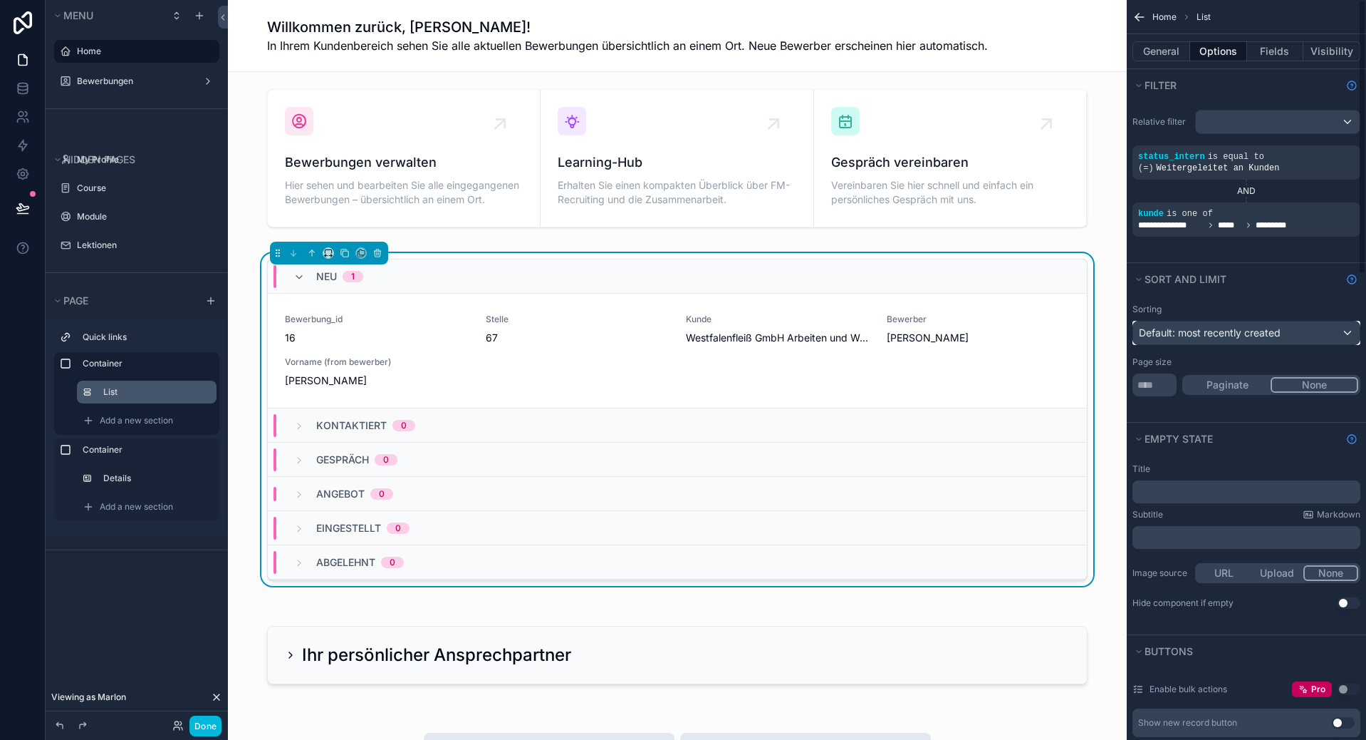
click at [1250, 340] on div "Default: most recently created" at bounding box center [1247, 332] width 227 height 23
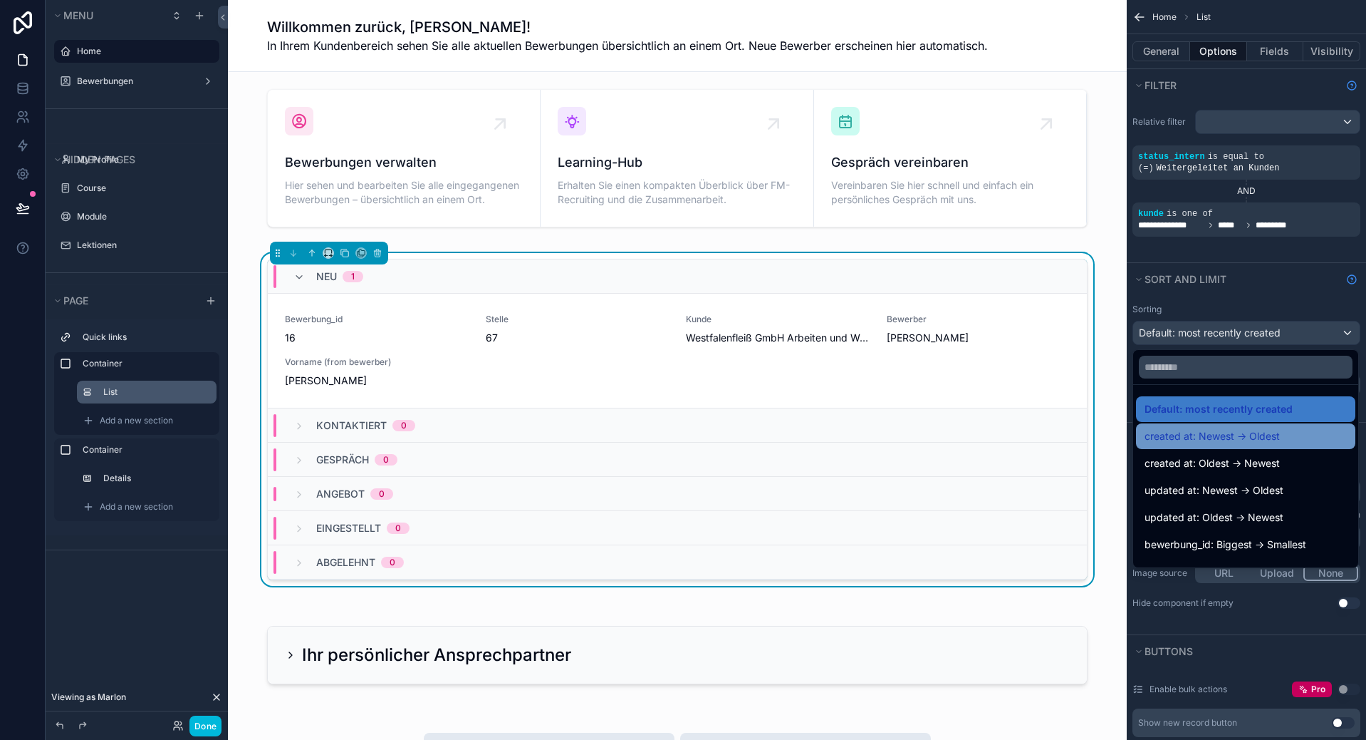
click at [1242, 443] on span "created at: Newest -> Oldest" at bounding box center [1212, 435] width 135 height 17
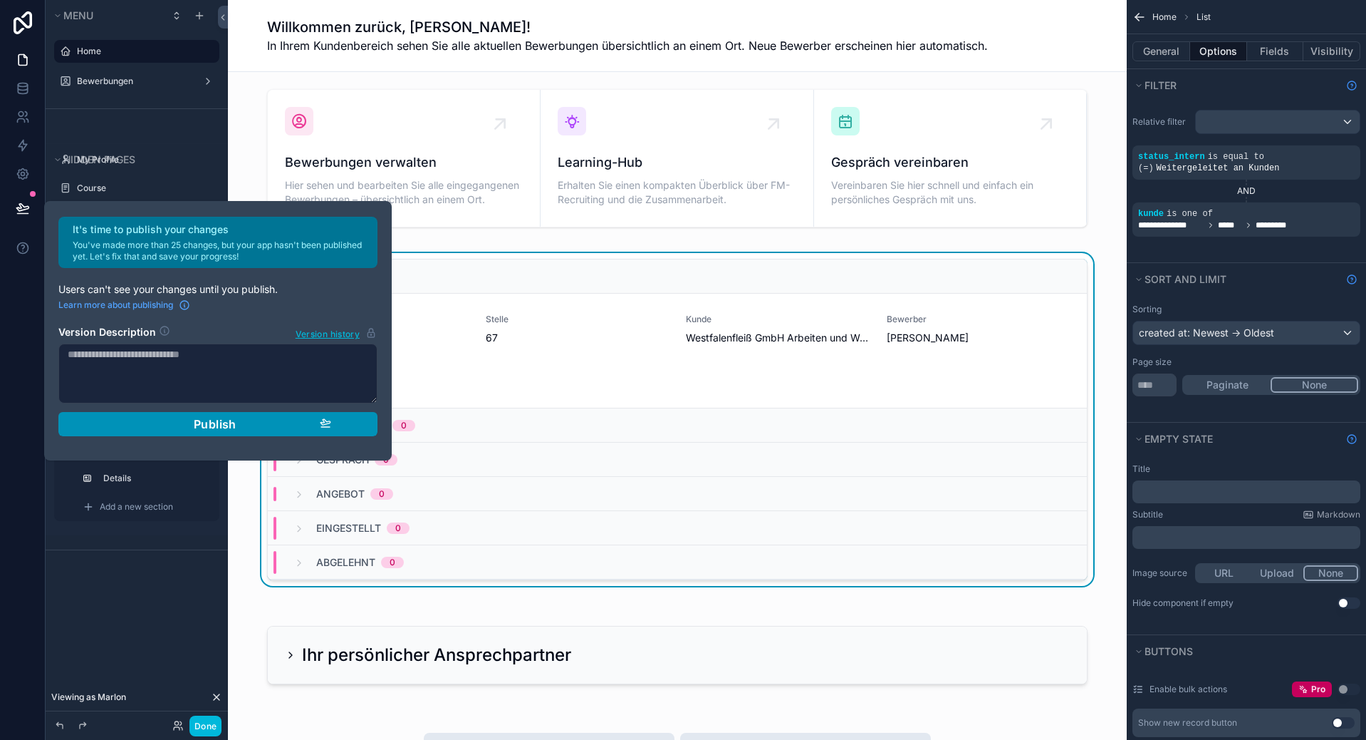
click at [256, 428] on div "Publish" at bounding box center [218, 424] width 227 height 14
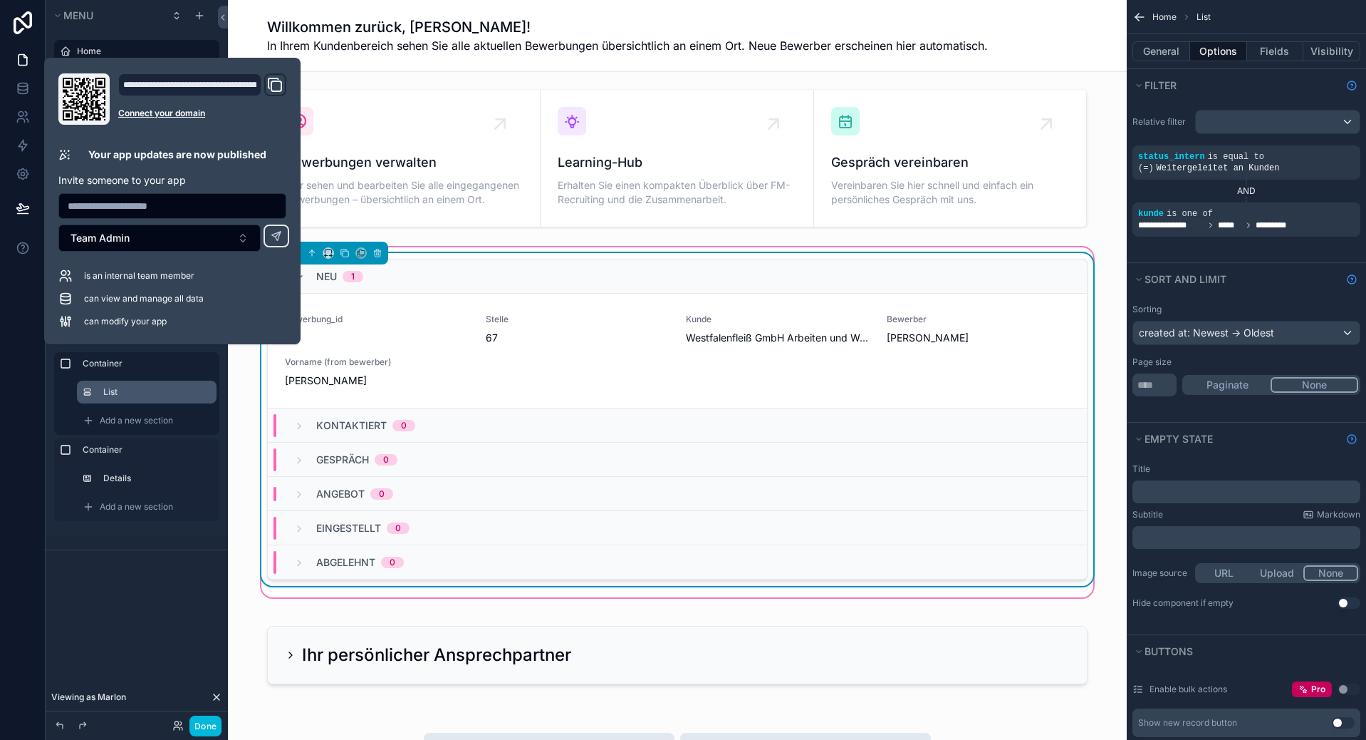
click at [1084, 301] on div "Neu 1 Bewerbung_id 16 Stelle 67 Kunde Westfalenfleiß GmbH Arbeiten und Wohnen B…" at bounding box center [678, 422] width 838 height 338
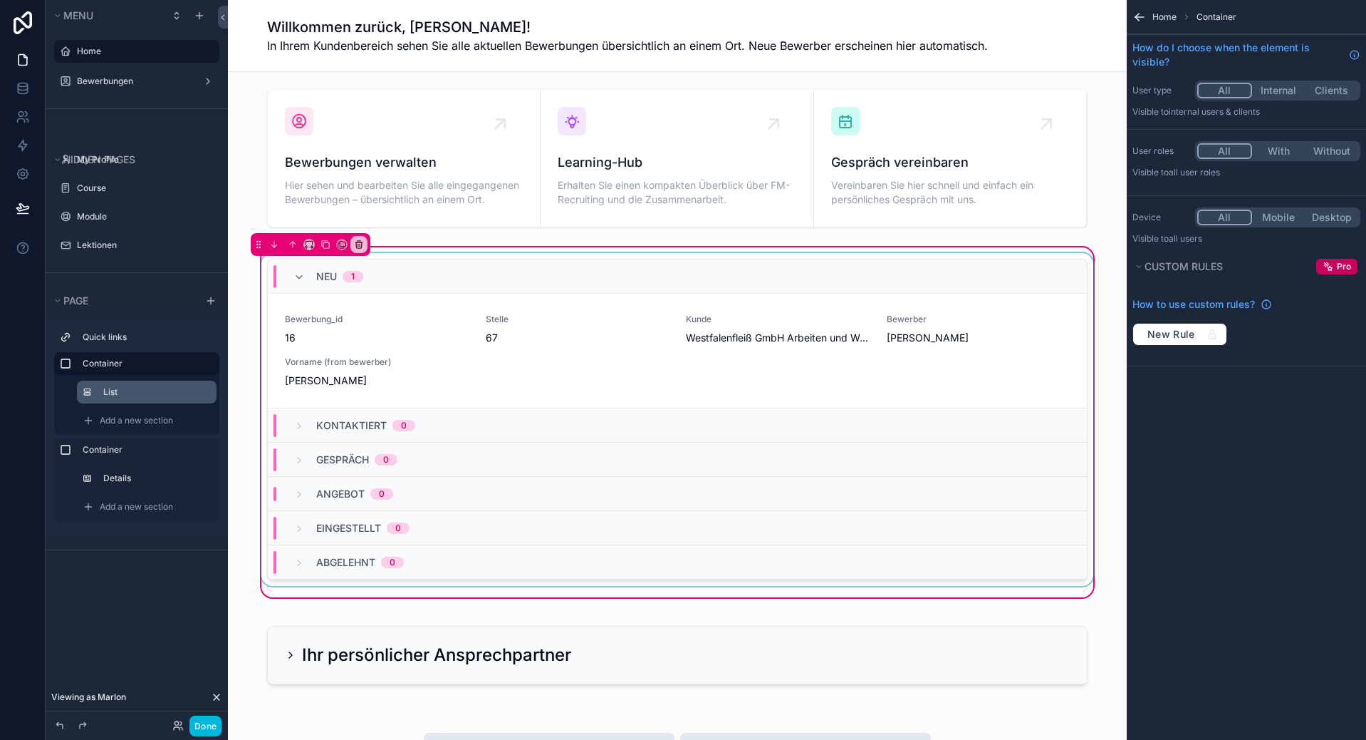
click at [834, 422] on div "Kontaktiert 0" at bounding box center [677, 425] width 819 height 34
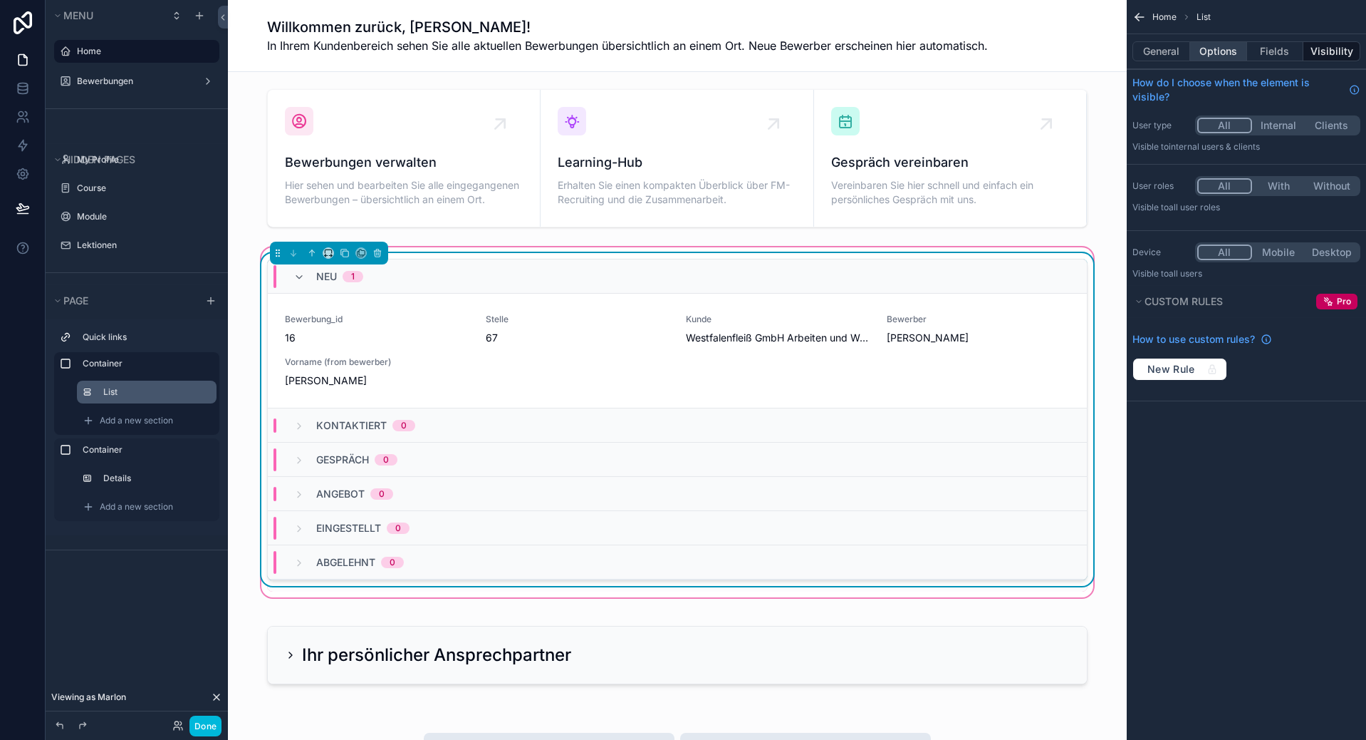
click at [1228, 61] on button "Options" at bounding box center [1219, 51] width 57 height 20
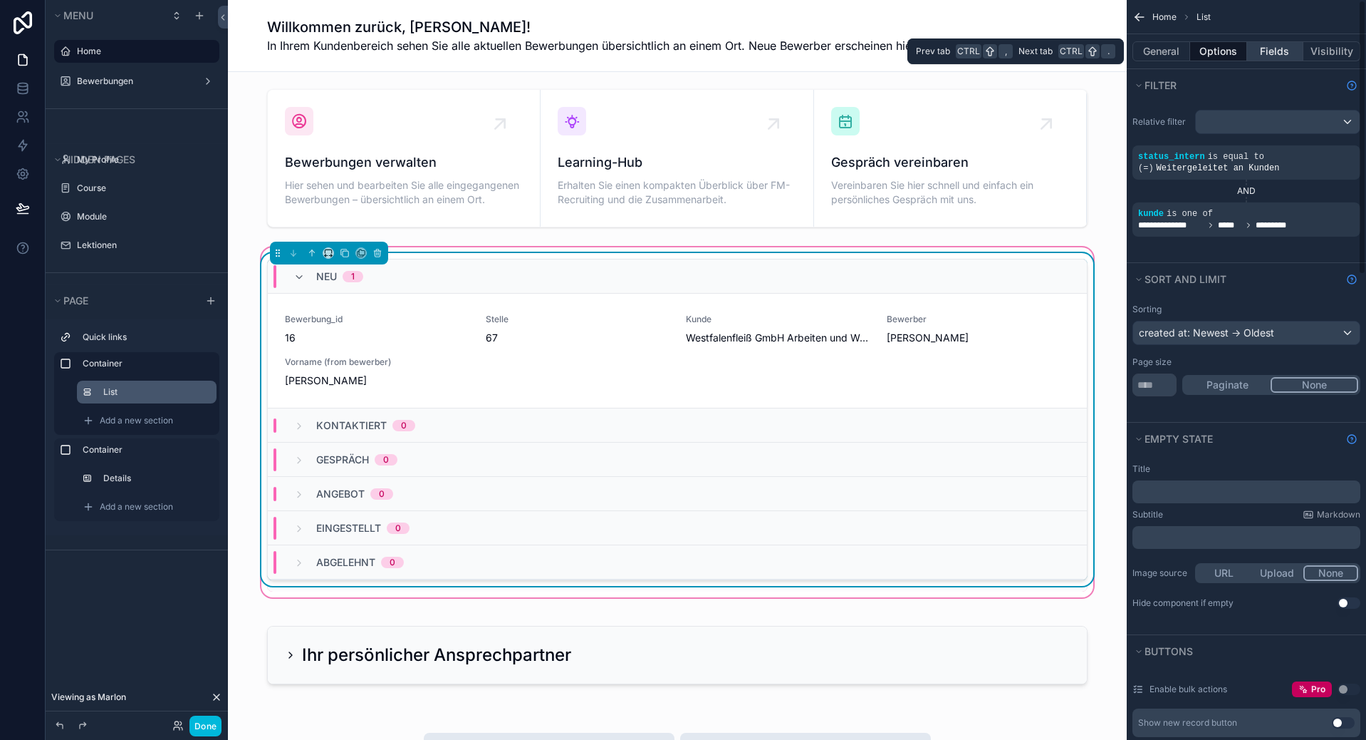
click at [1253, 53] on button "Fields" at bounding box center [1275, 51] width 57 height 20
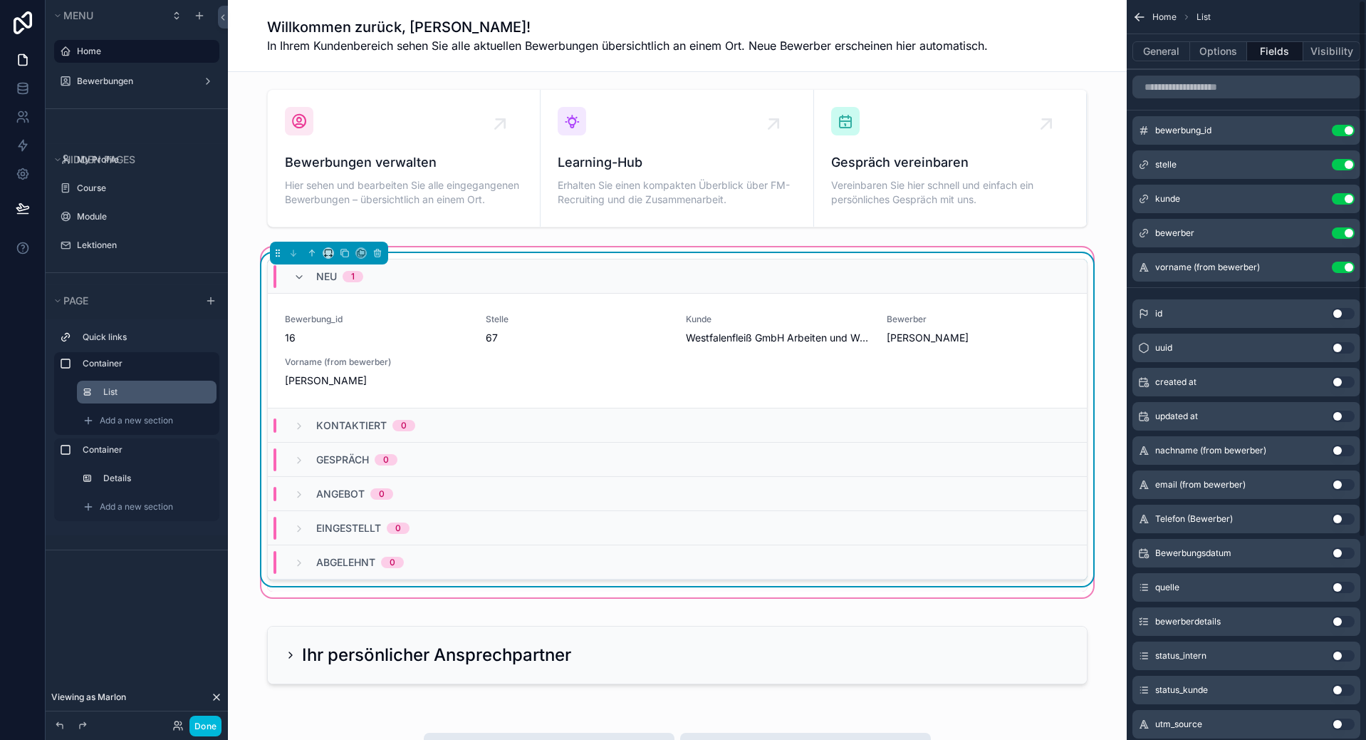
click at [1338, 131] on button "Use setting" at bounding box center [1343, 130] width 23 height 11
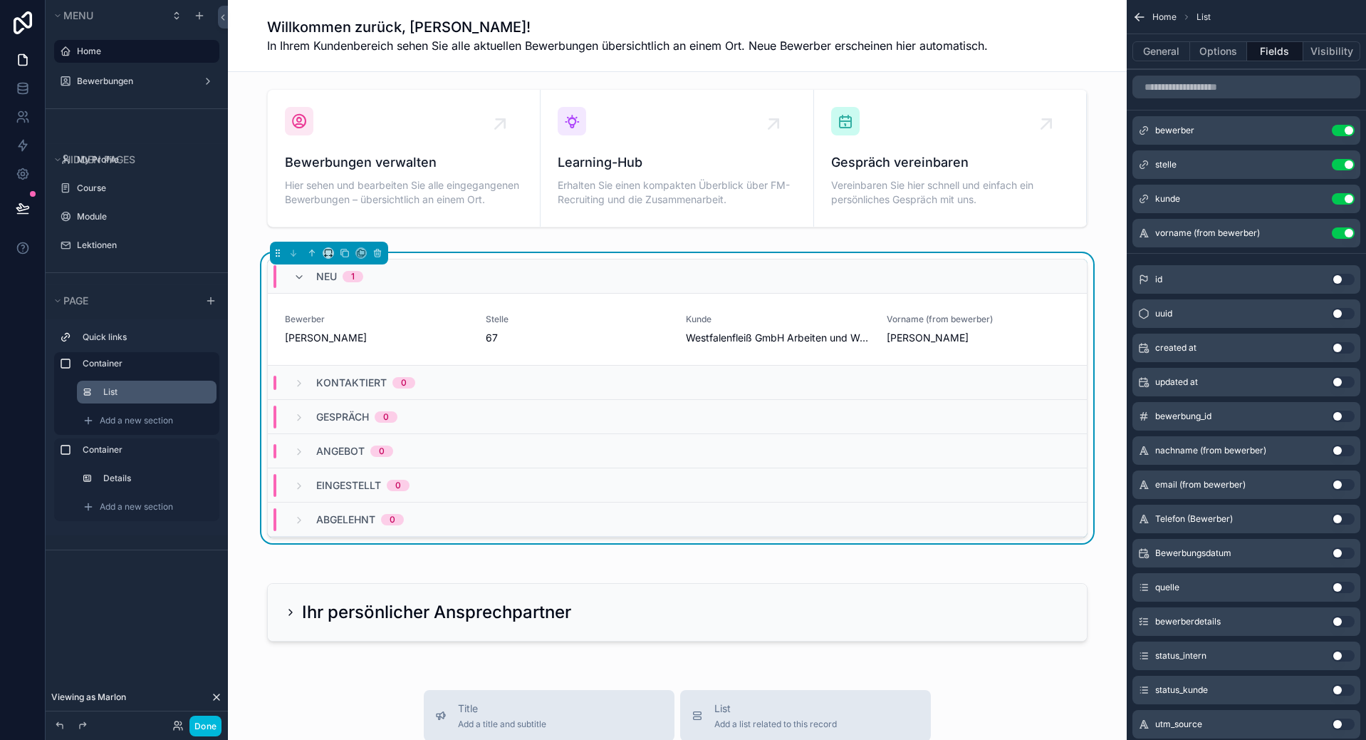
click at [1350, 164] on button "Use setting" at bounding box center [1343, 164] width 23 height 11
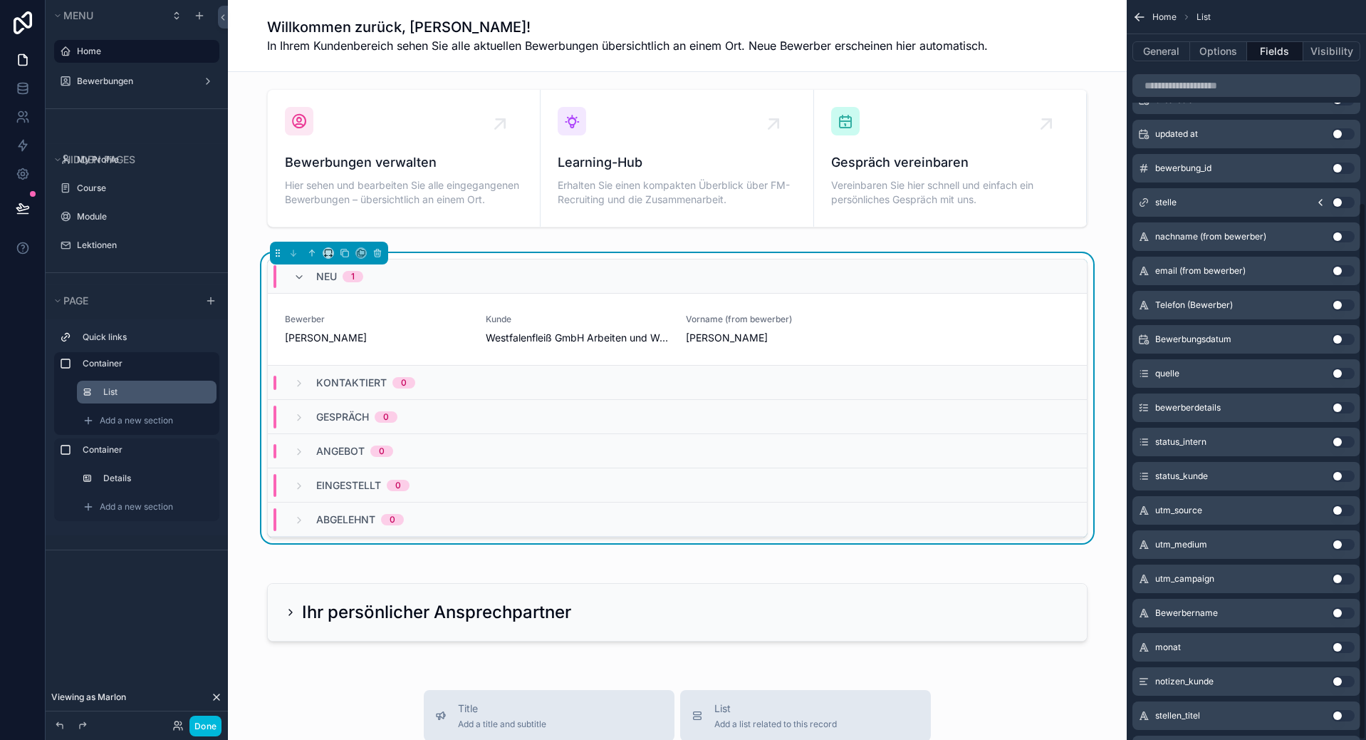
scroll to position [278, 0]
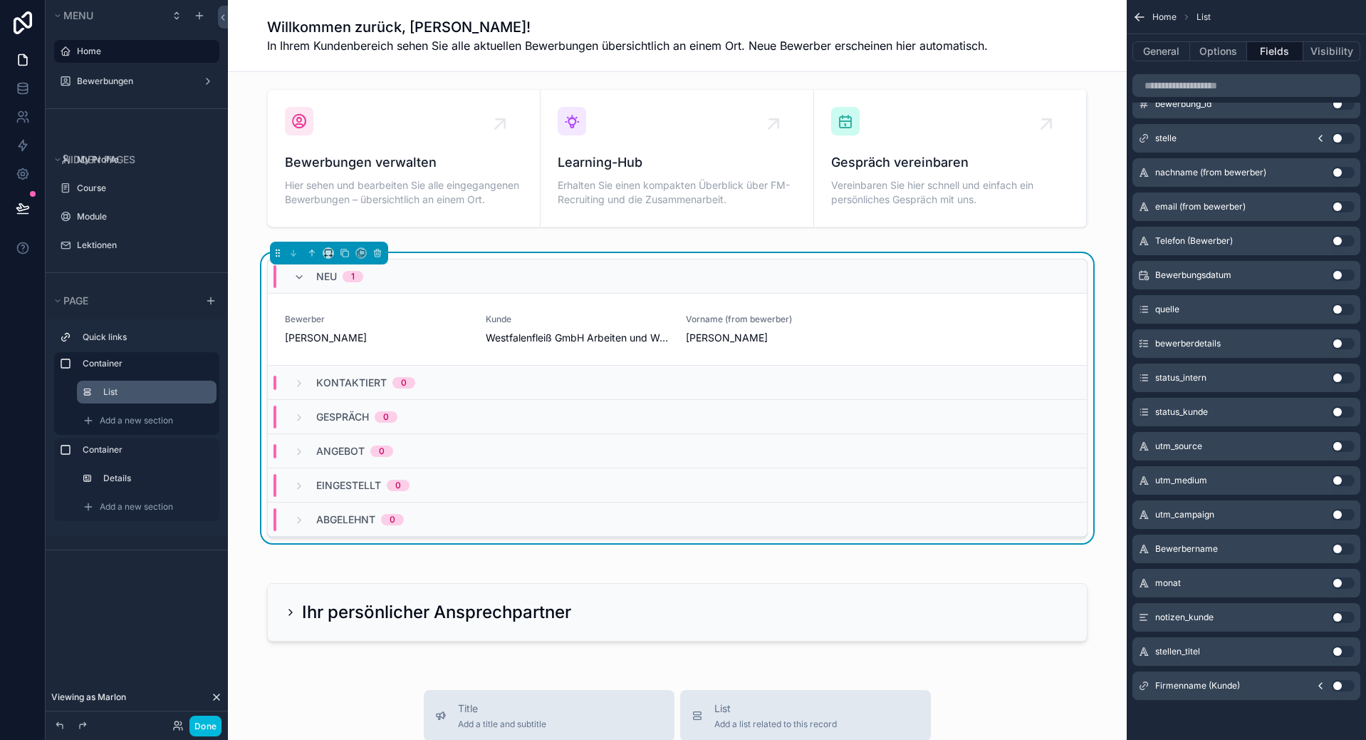
click at [1336, 650] on button "Use setting" at bounding box center [1343, 650] width 23 height 11
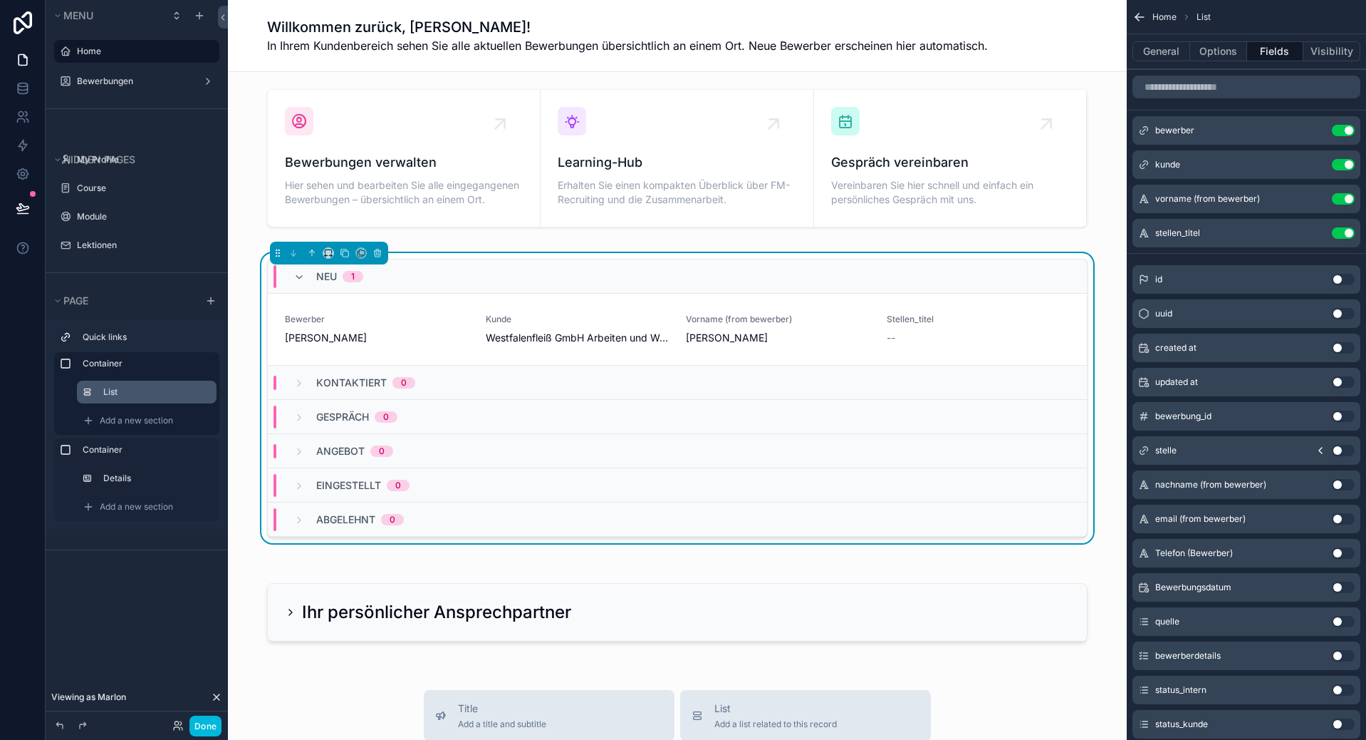
click at [1344, 166] on button "Use setting" at bounding box center [1343, 164] width 23 height 11
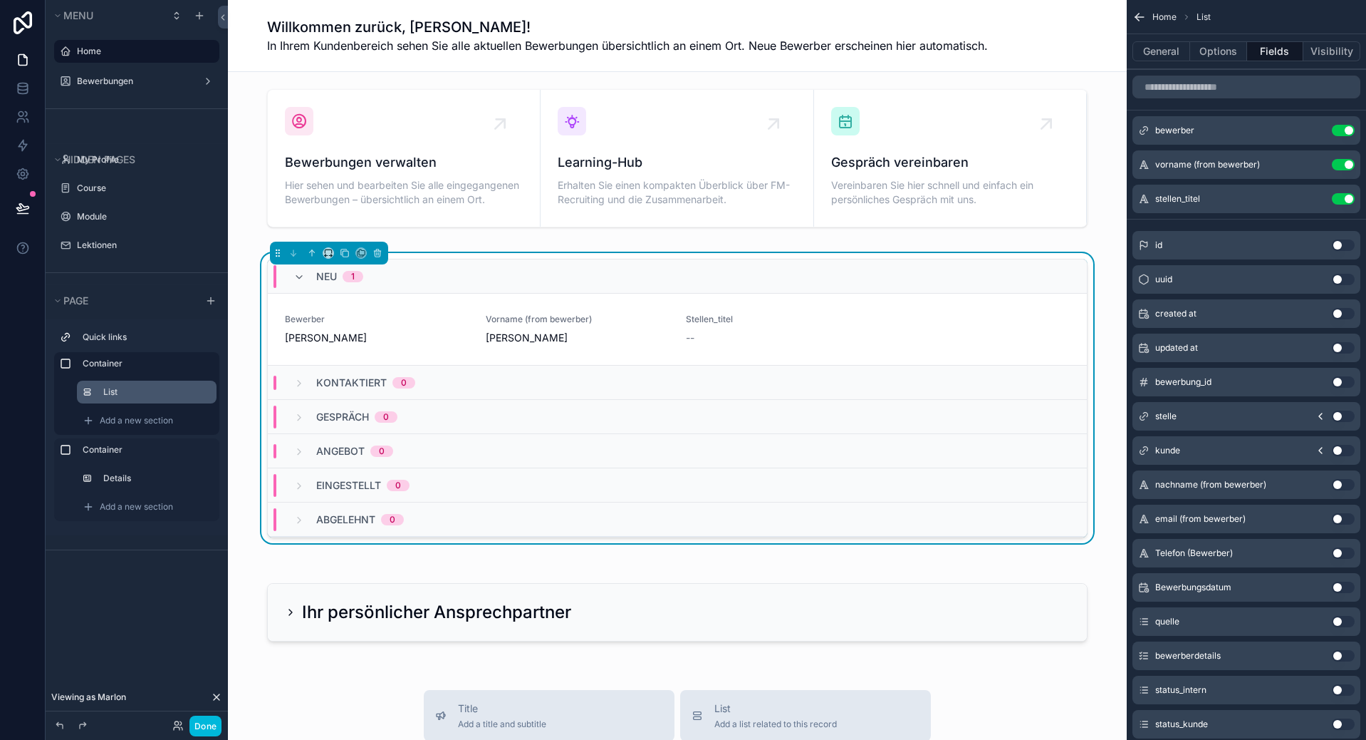
click at [1344, 168] on button "Use setting" at bounding box center [1343, 164] width 23 height 11
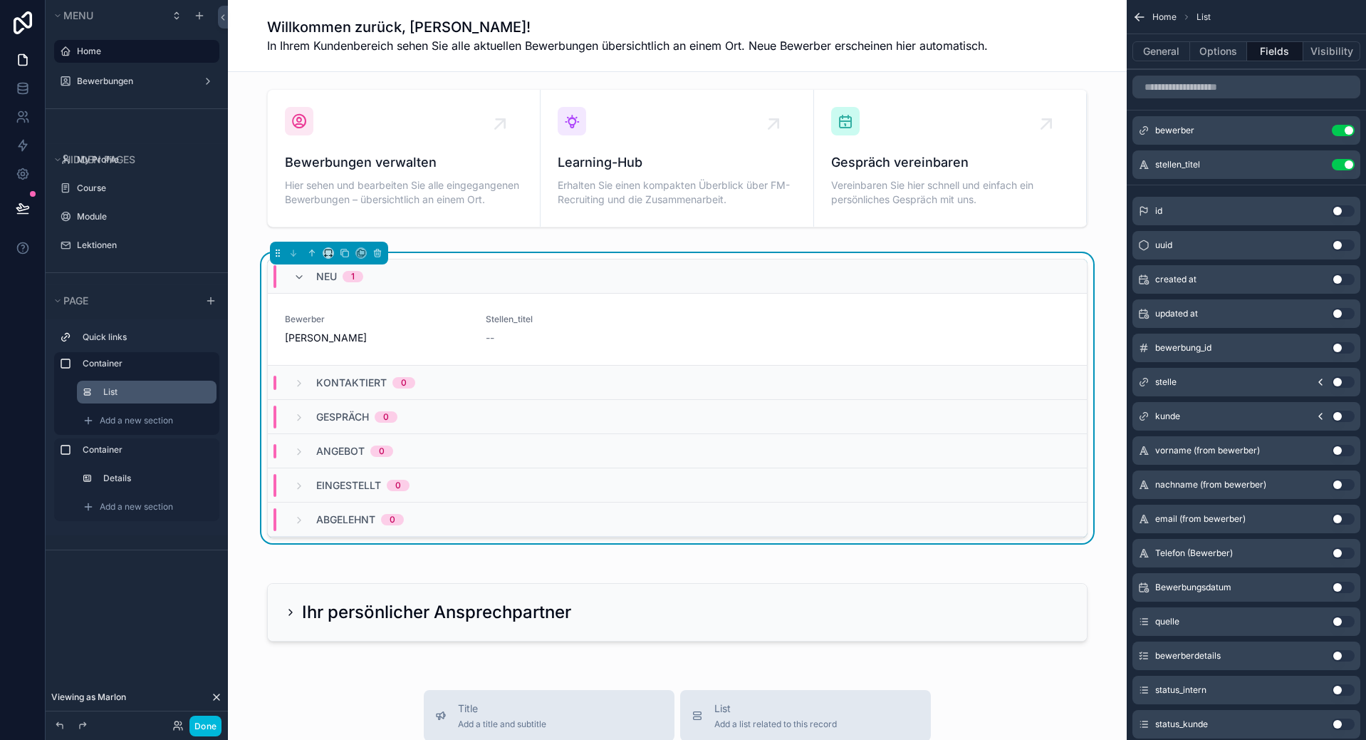
click at [1342, 584] on button "Use setting" at bounding box center [1343, 586] width 23 height 11
click at [1345, 555] on button "Use setting" at bounding box center [1343, 552] width 23 height 11
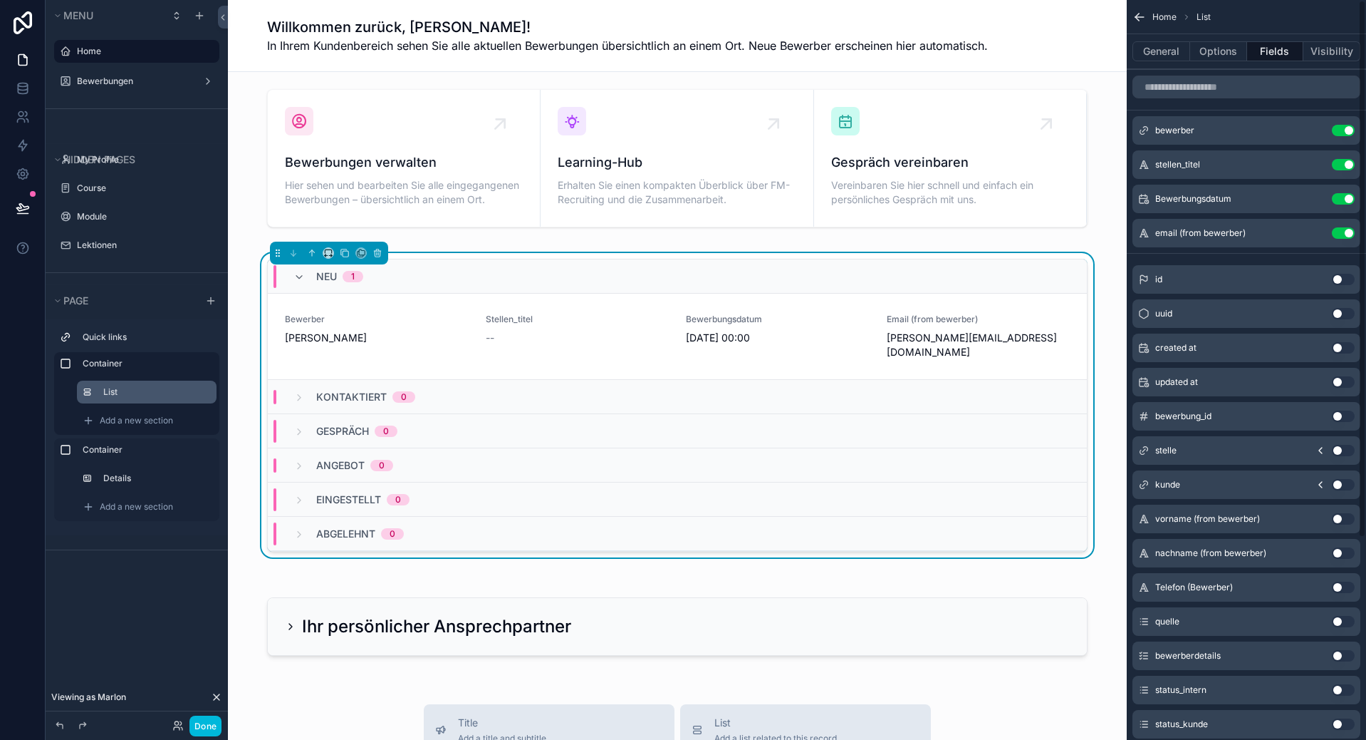
click at [1342, 584] on button "Use setting" at bounding box center [1343, 586] width 23 height 11
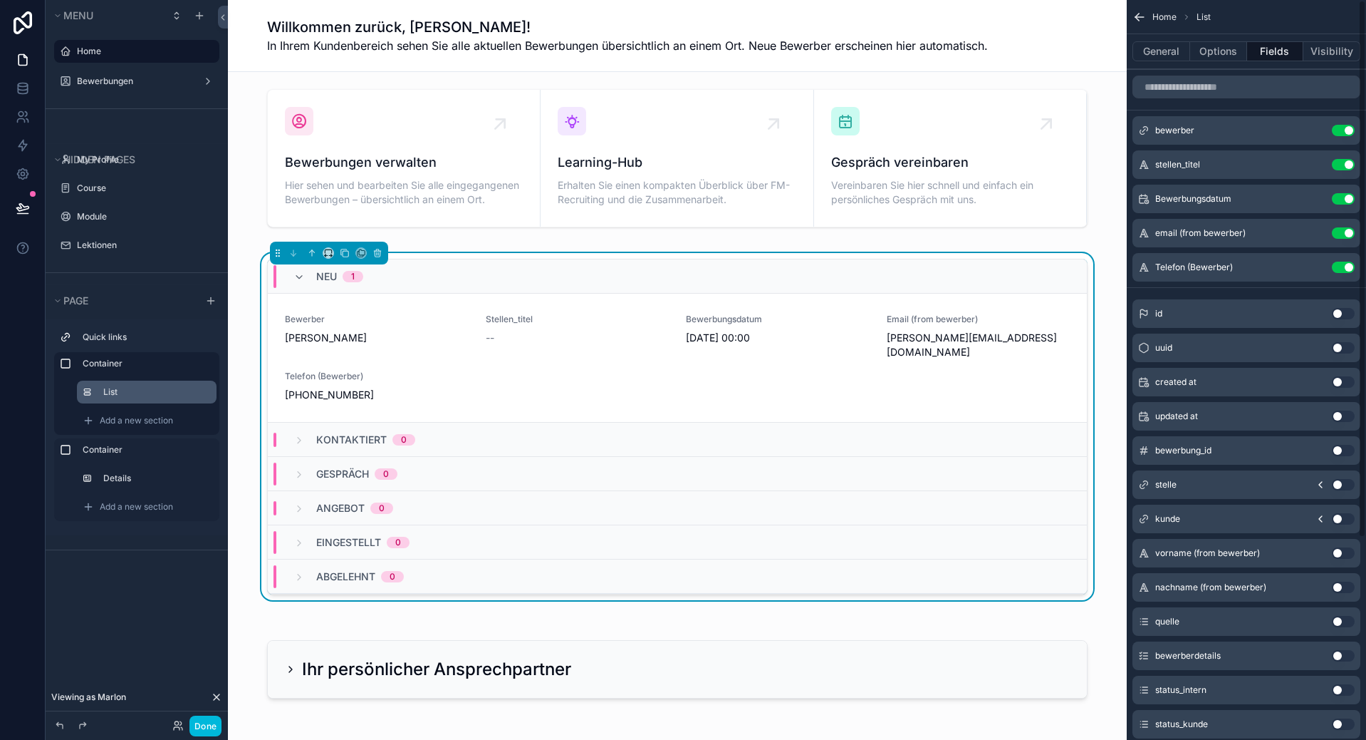
click at [0, 0] on icon "scrollable content" at bounding box center [0, 0] width 0 height 0
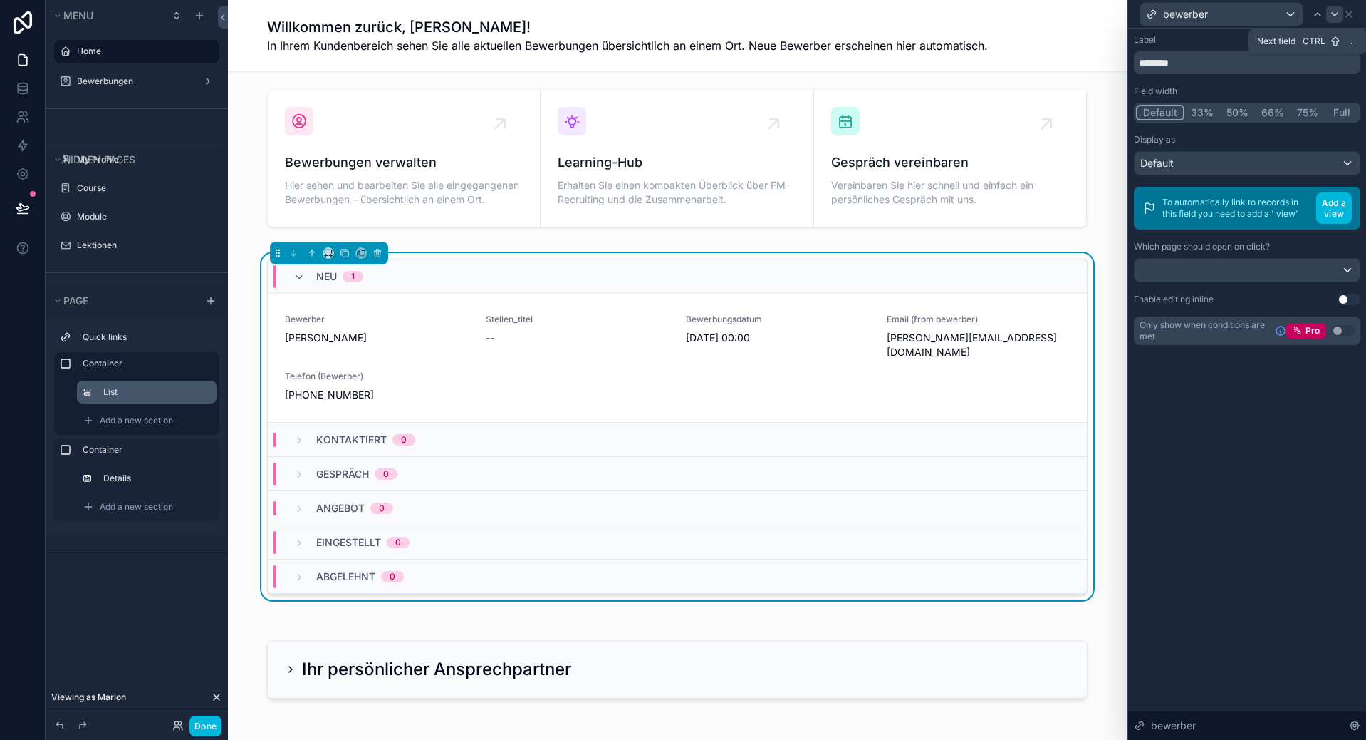
click at [1331, 15] on icon at bounding box center [1334, 14] width 11 height 11
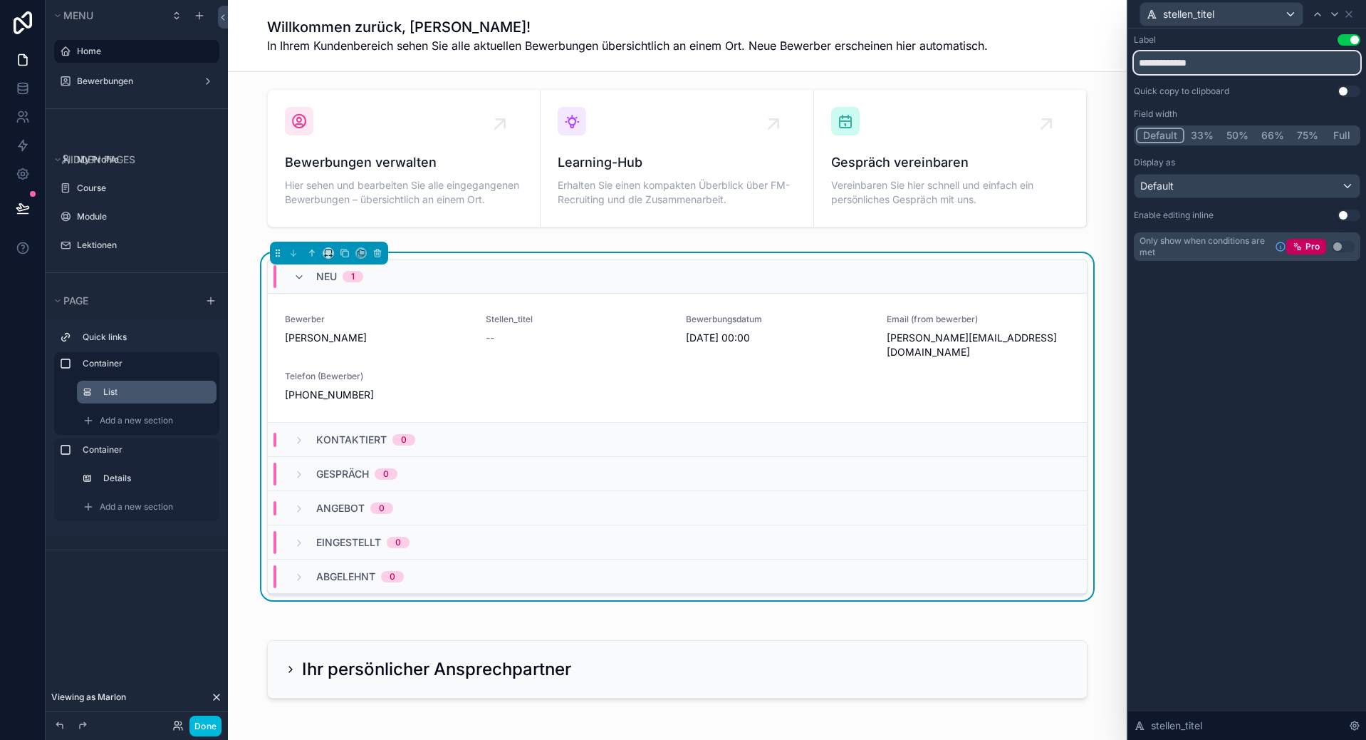
click at [1208, 68] on input "**********" at bounding box center [1247, 62] width 227 height 23
type input "******"
click at [1334, 14] on icon at bounding box center [1334, 14] width 11 height 11
click at [1251, 71] on input "**********" at bounding box center [1247, 62] width 227 height 23
click at [1334, 17] on icon at bounding box center [1334, 14] width 11 height 11
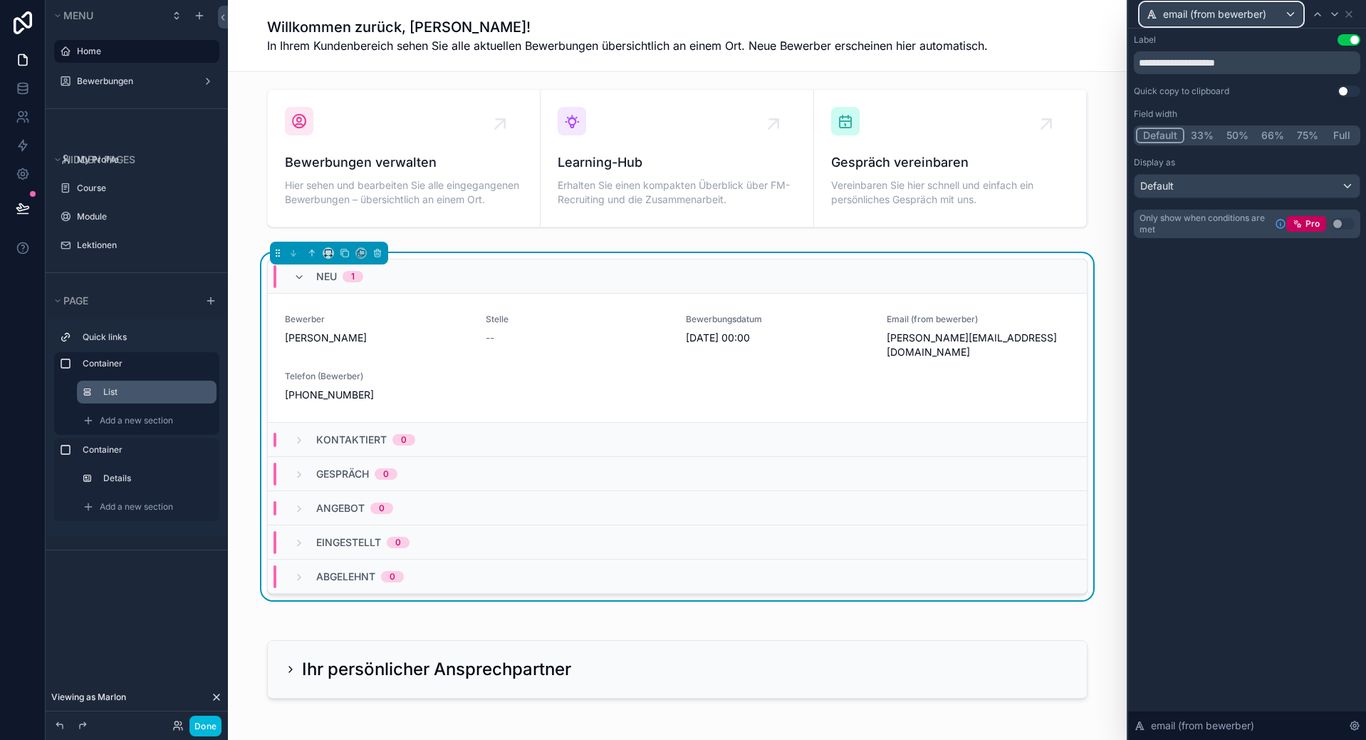
click at [1201, 22] on div "email (from bewerber)" at bounding box center [1222, 14] width 162 height 23
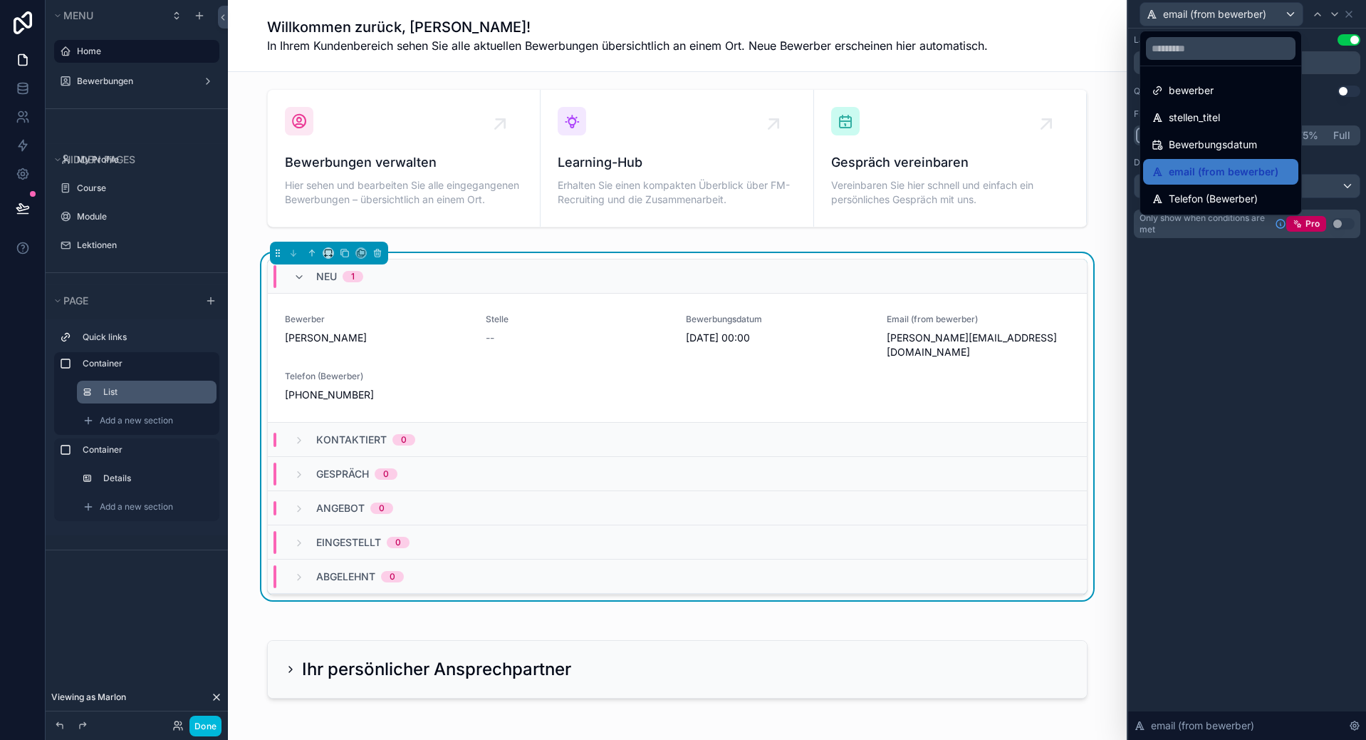
click at [1345, 57] on div at bounding box center [1248, 370] width 238 height 740
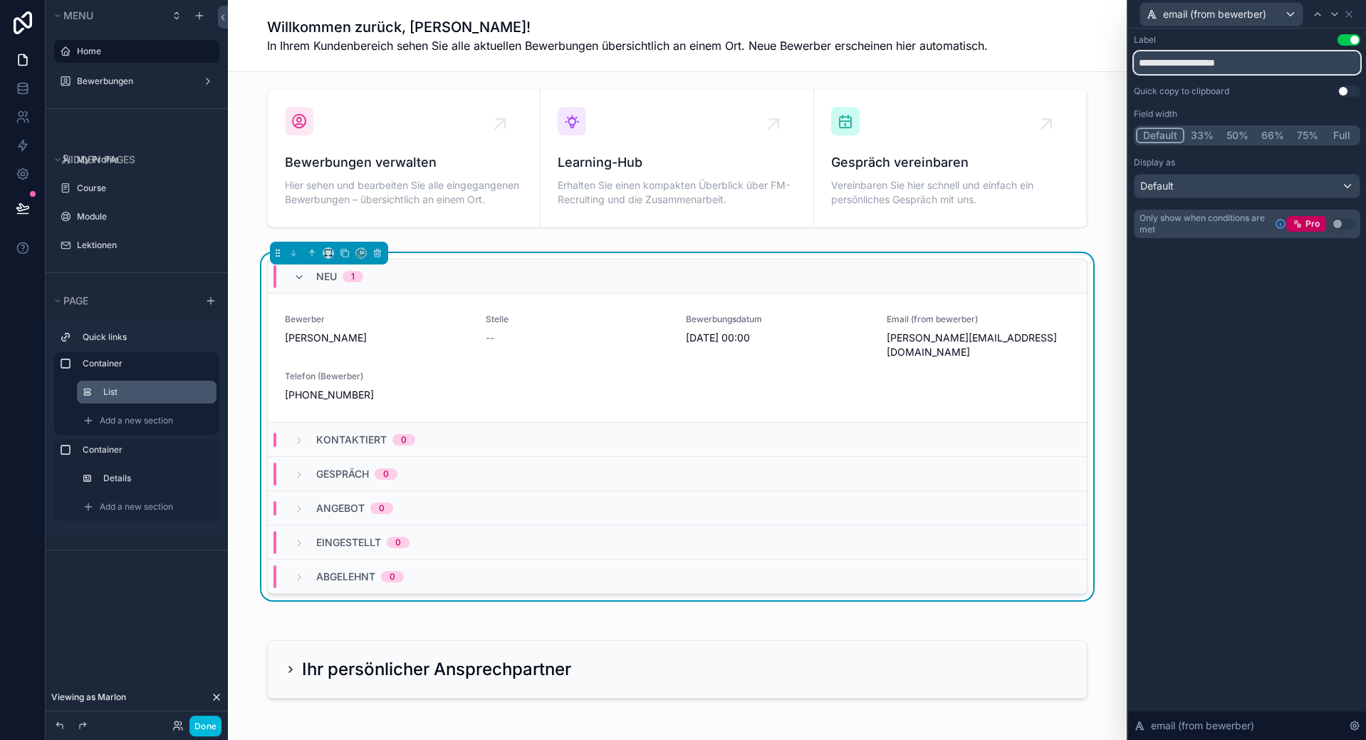
click at [1342, 61] on input "**********" at bounding box center [1247, 62] width 227 height 23
type input "******"
click at [1332, 9] on icon at bounding box center [1334, 14] width 11 height 11
click at [1200, 59] on input "**********" at bounding box center [1247, 62] width 227 height 23
type input "*******"
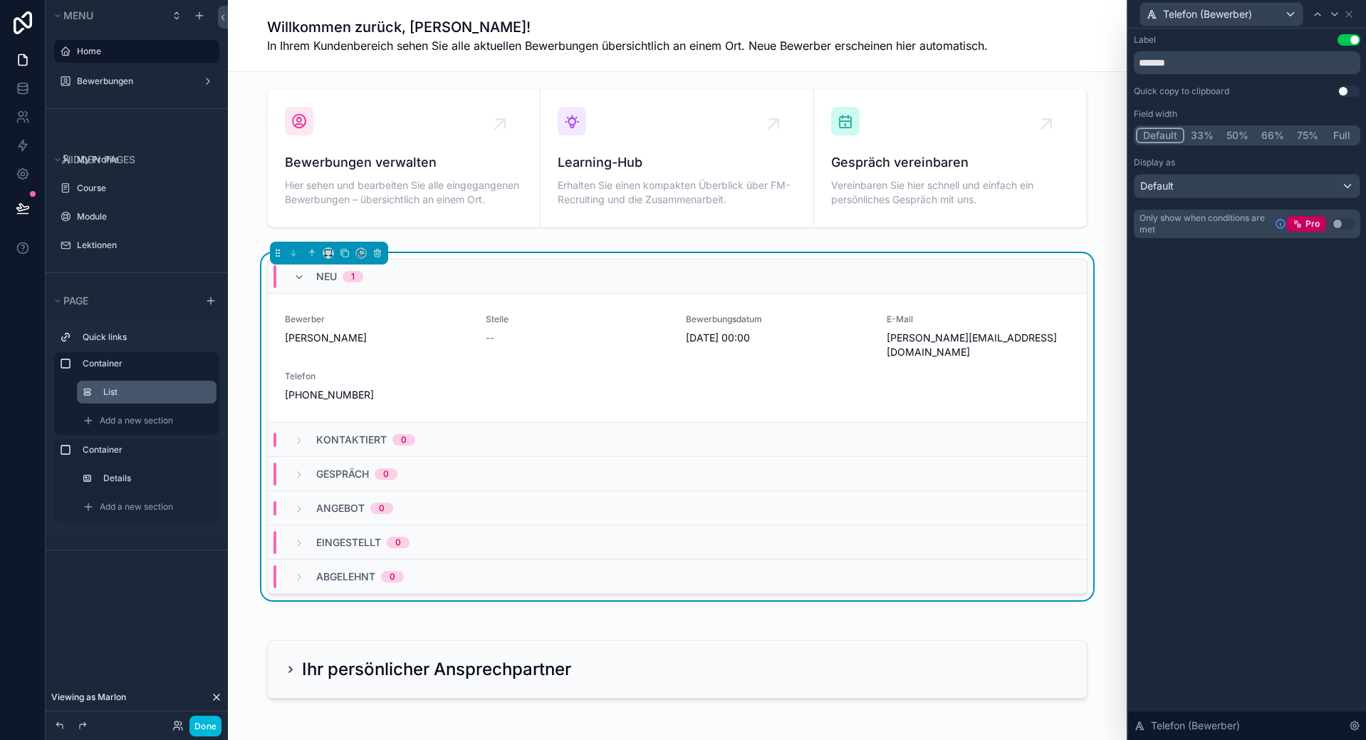
click at [1205, 517] on div "Label Use setting ******* Quick copy to clipboard Use setting Field width Defau…" at bounding box center [1248, 383] width 238 height 711
click at [218, 15] on icon at bounding box center [223, 17] width 10 height 11
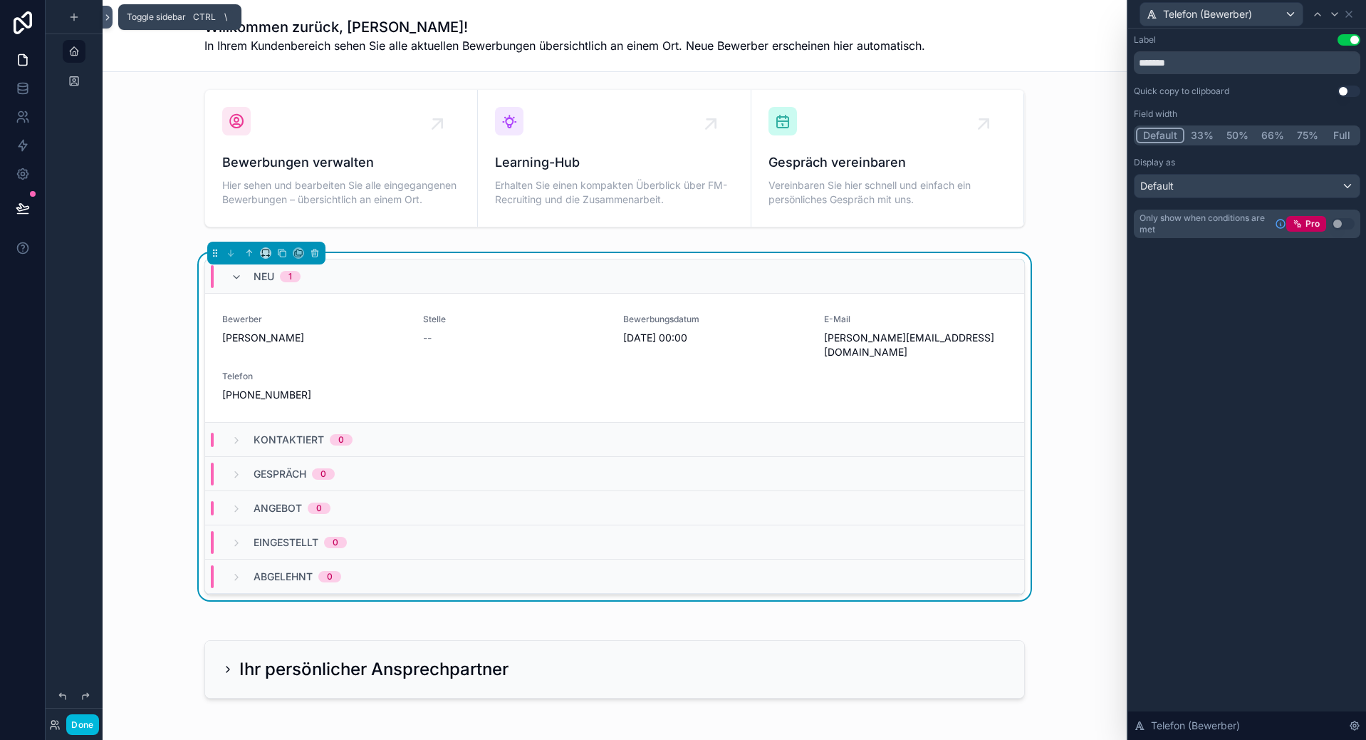
click at [112, 23] on button at bounding box center [108, 17] width 10 height 23
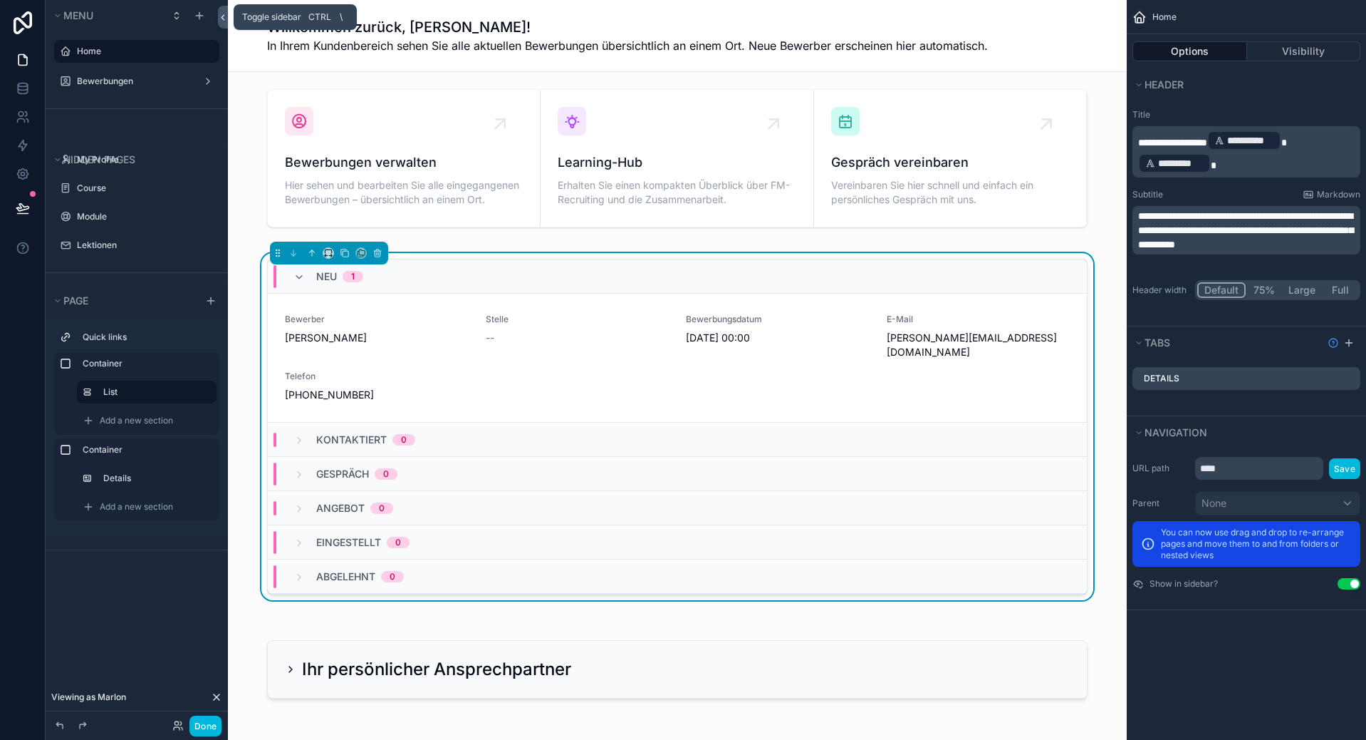
click at [224, 18] on icon at bounding box center [223, 17] width 10 height 11
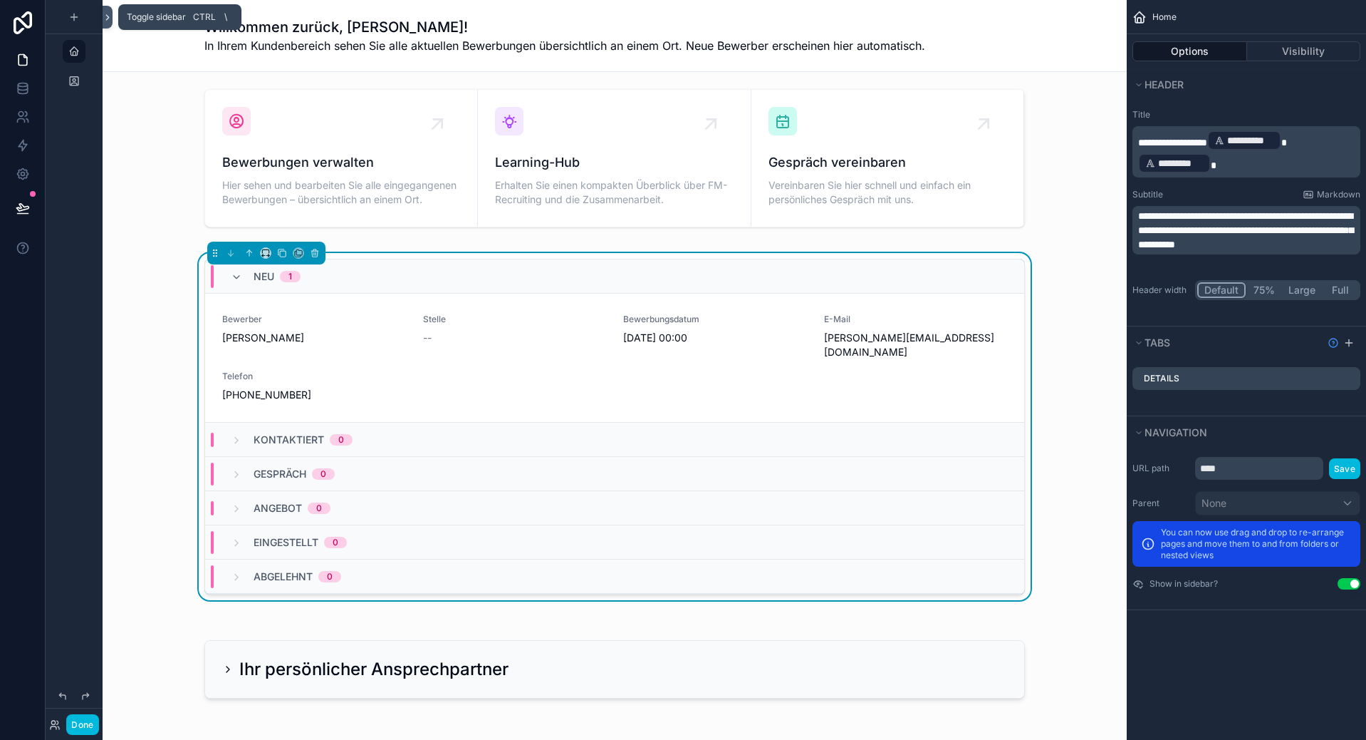
click at [106, 12] on icon at bounding box center [108, 17] width 10 height 11
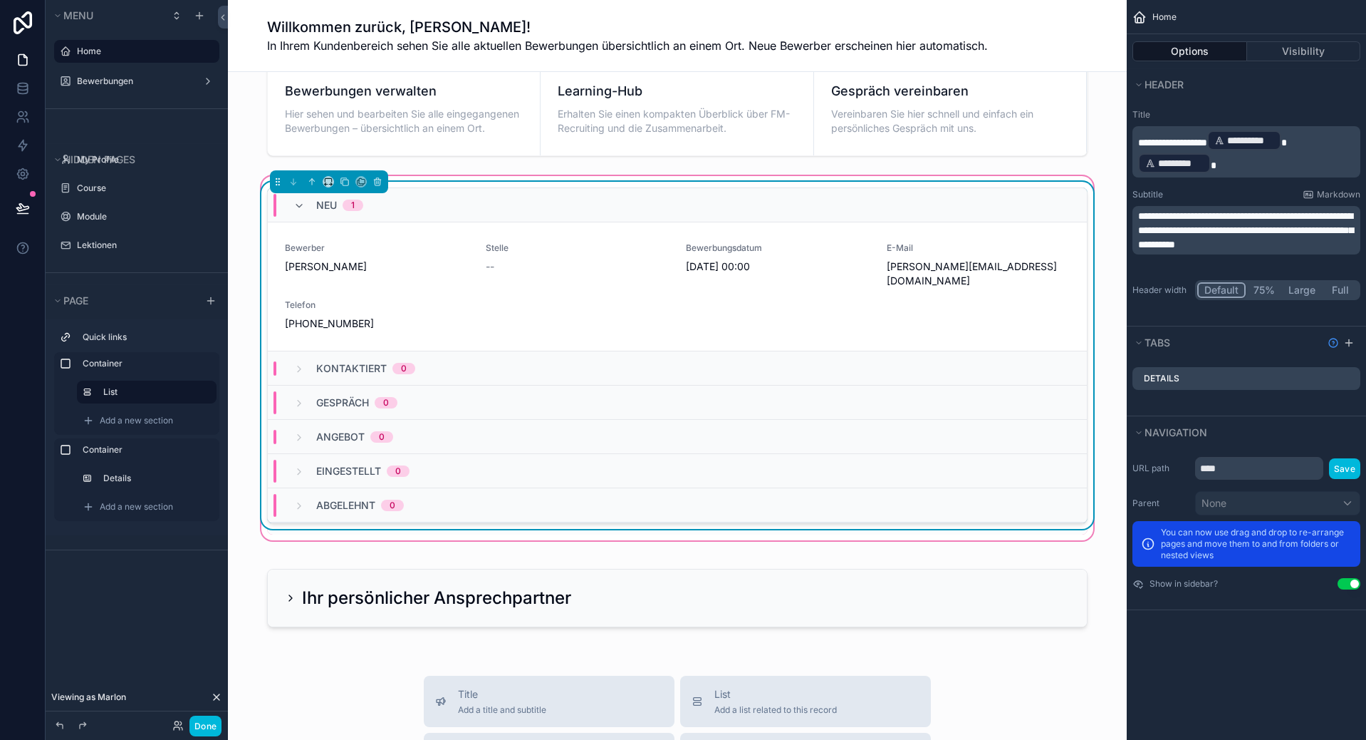
scroll to position [142, 0]
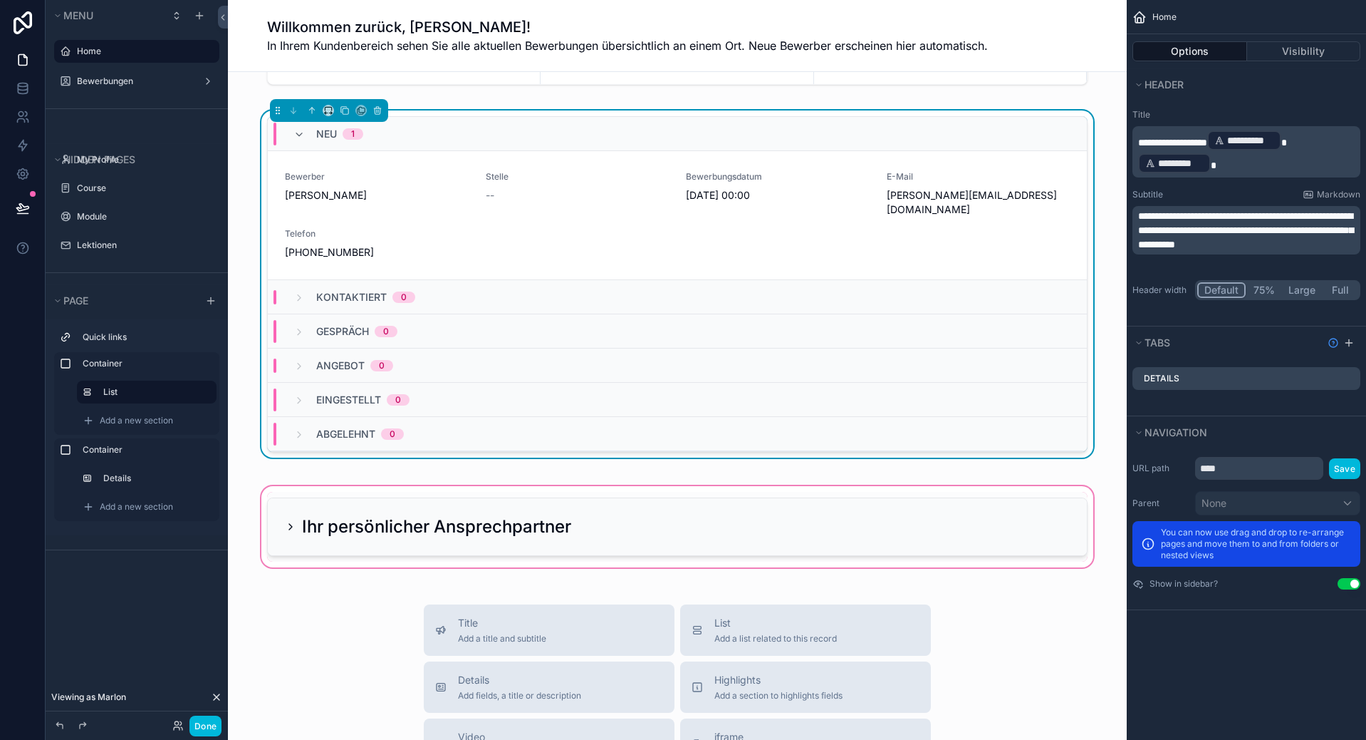
click at [376, 483] on div "scrollable content" at bounding box center [677, 526] width 876 height 87
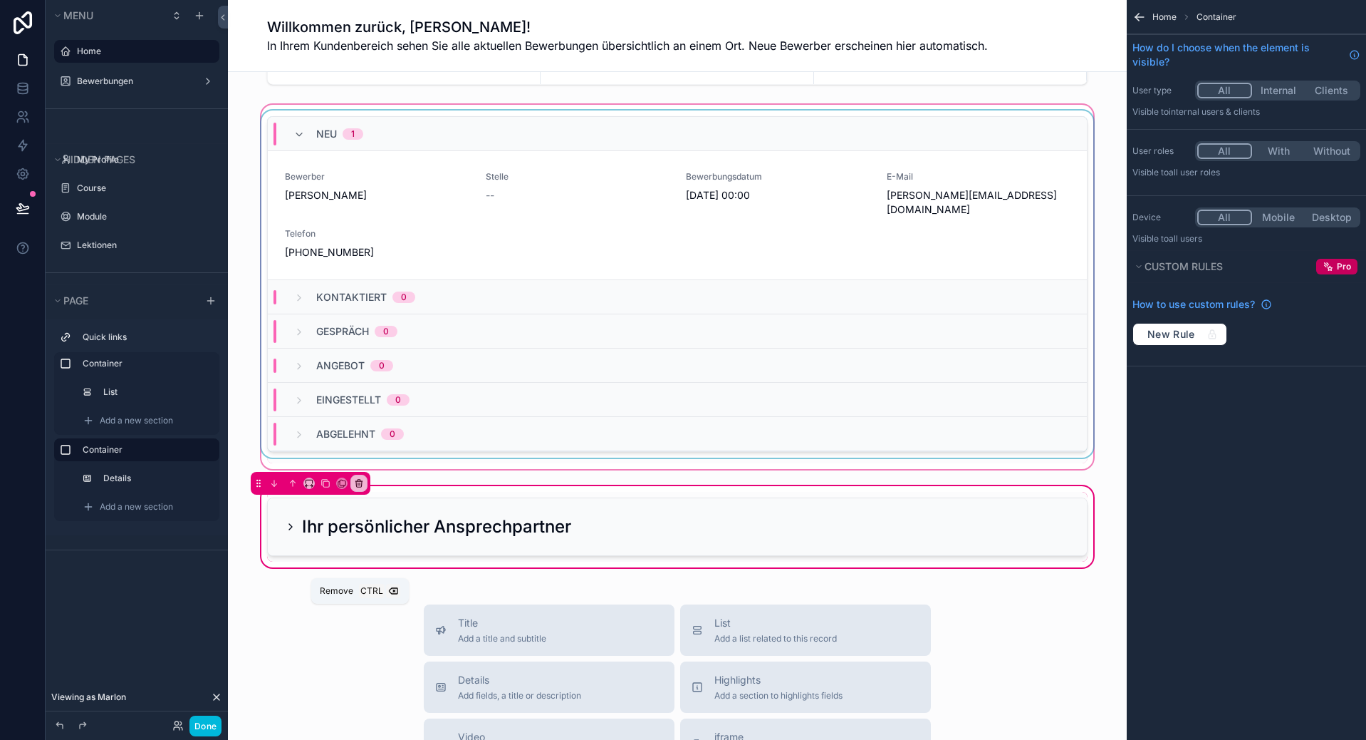
scroll to position [0, 0]
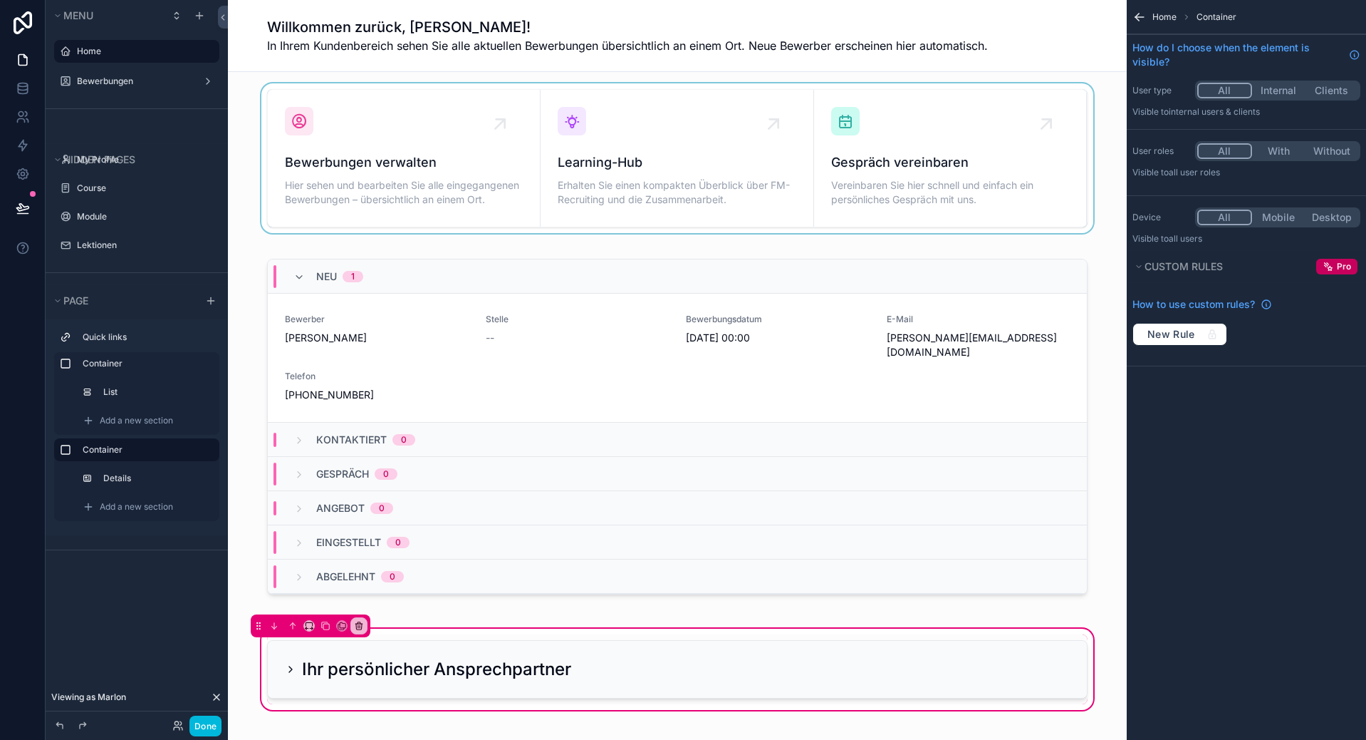
click at [499, 133] on div "scrollable content" at bounding box center [677, 158] width 876 height 150
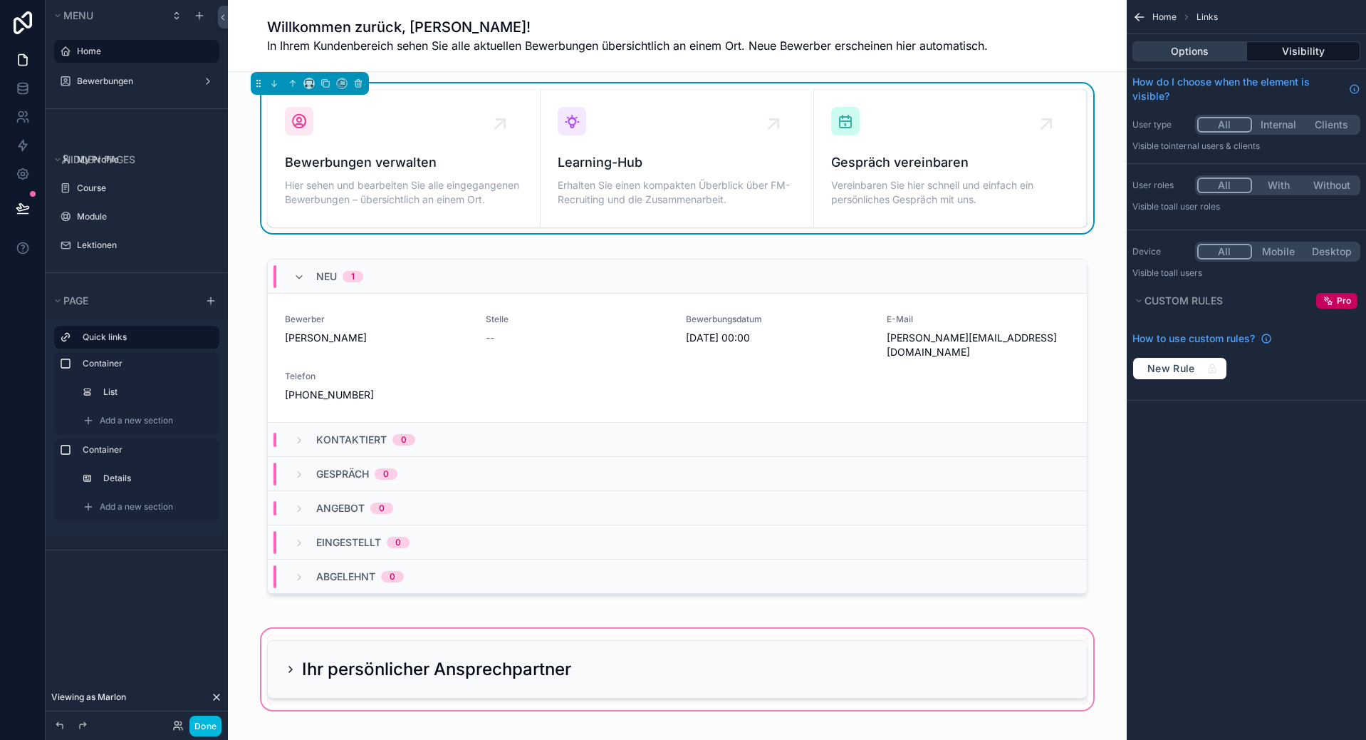
click at [1199, 55] on button "Options" at bounding box center [1190, 51] width 115 height 20
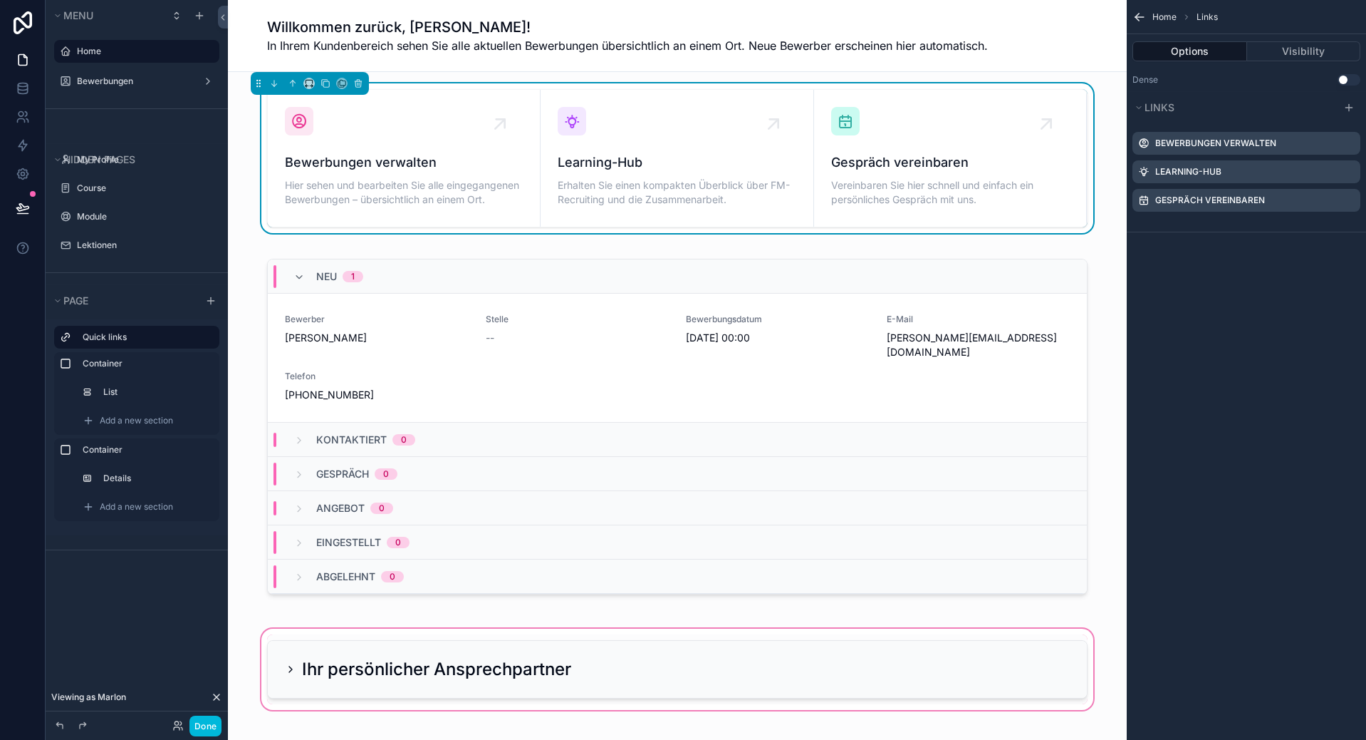
click at [0, 0] on icon "scrollable content" at bounding box center [0, 0] width 0 height 0
click at [1326, 120] on icon at bounding box center [1326, 121] width 0 height 3
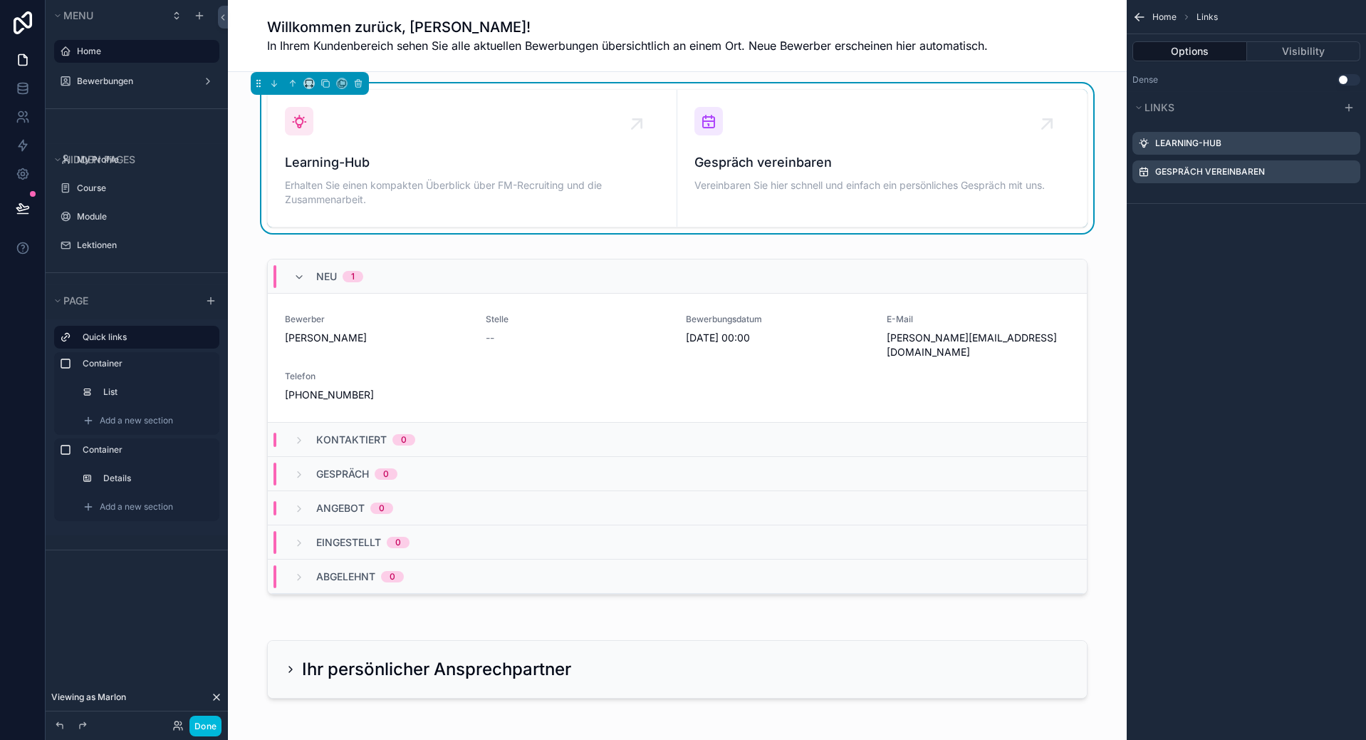
click at [775, 712] on div "Learning-Hub Erhalten Sie einen kompakten Überblick über FM-Recruiting und die …" at bounding box center [677, 720] width 899 height 1296
click at [923, 640] on div "scrollable content" at bounding box center [677, 669] width 876 height 87
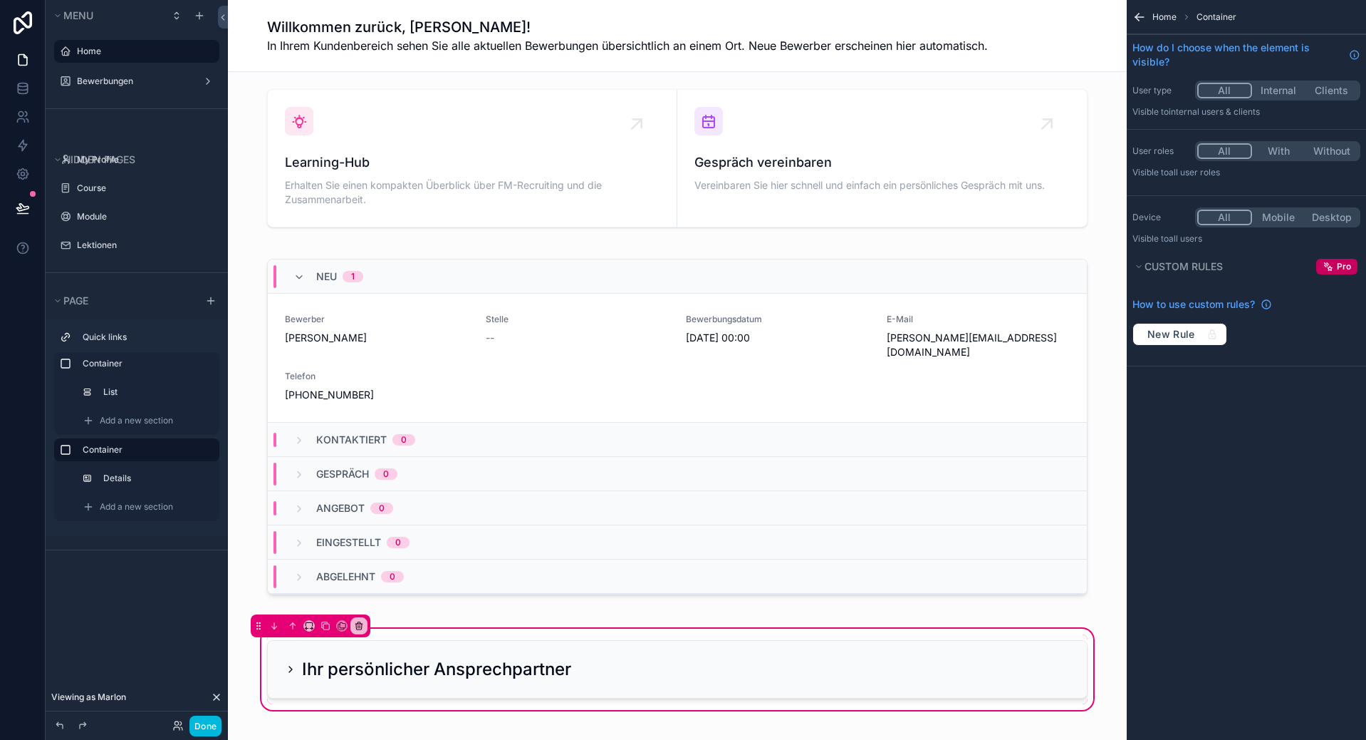
click at [523, 626] on div "Ihr persönlicher Ansprechpartner" at bounding box center [677, 669] width 876 height 87
click at [213, 300] on icon "scrollable content" at bounding box center [210, 300] width 11 height 11
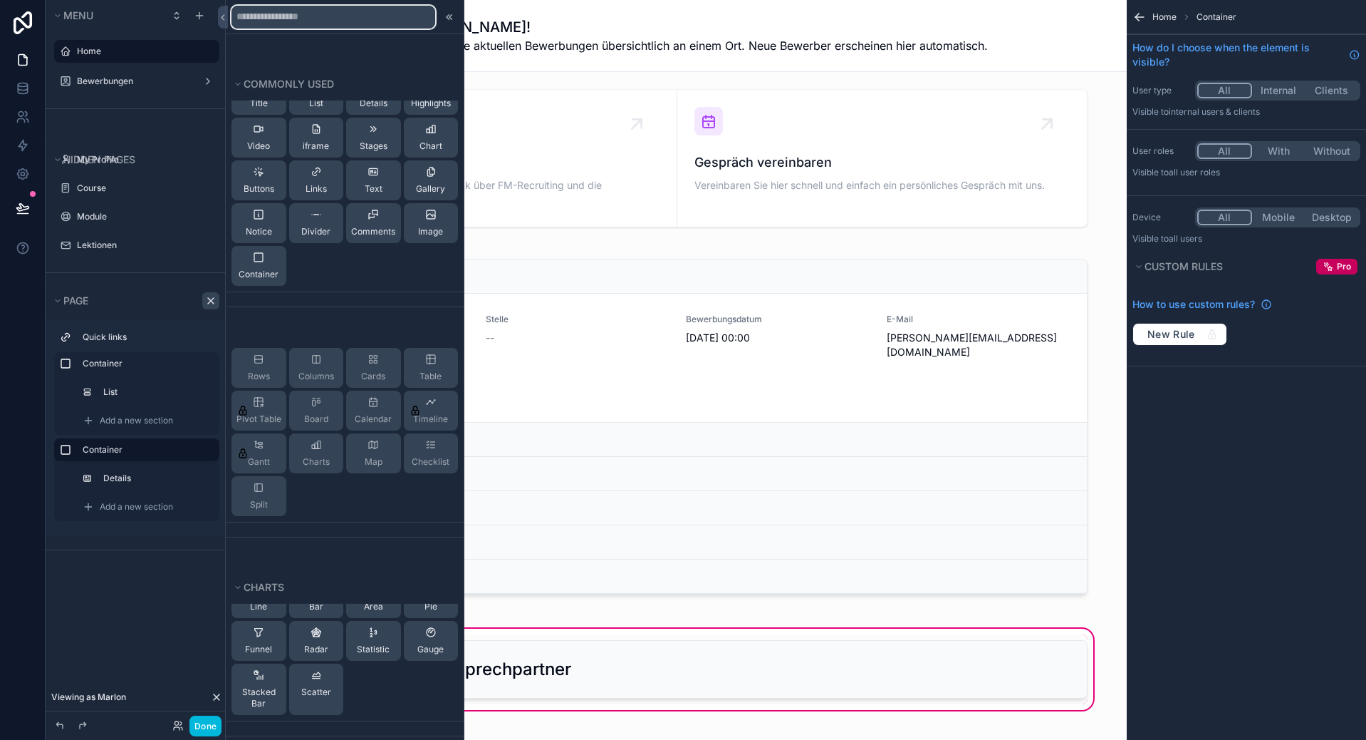
click at [293, 22] on input "text" at bounding box center [334, 17] width 204 height 23
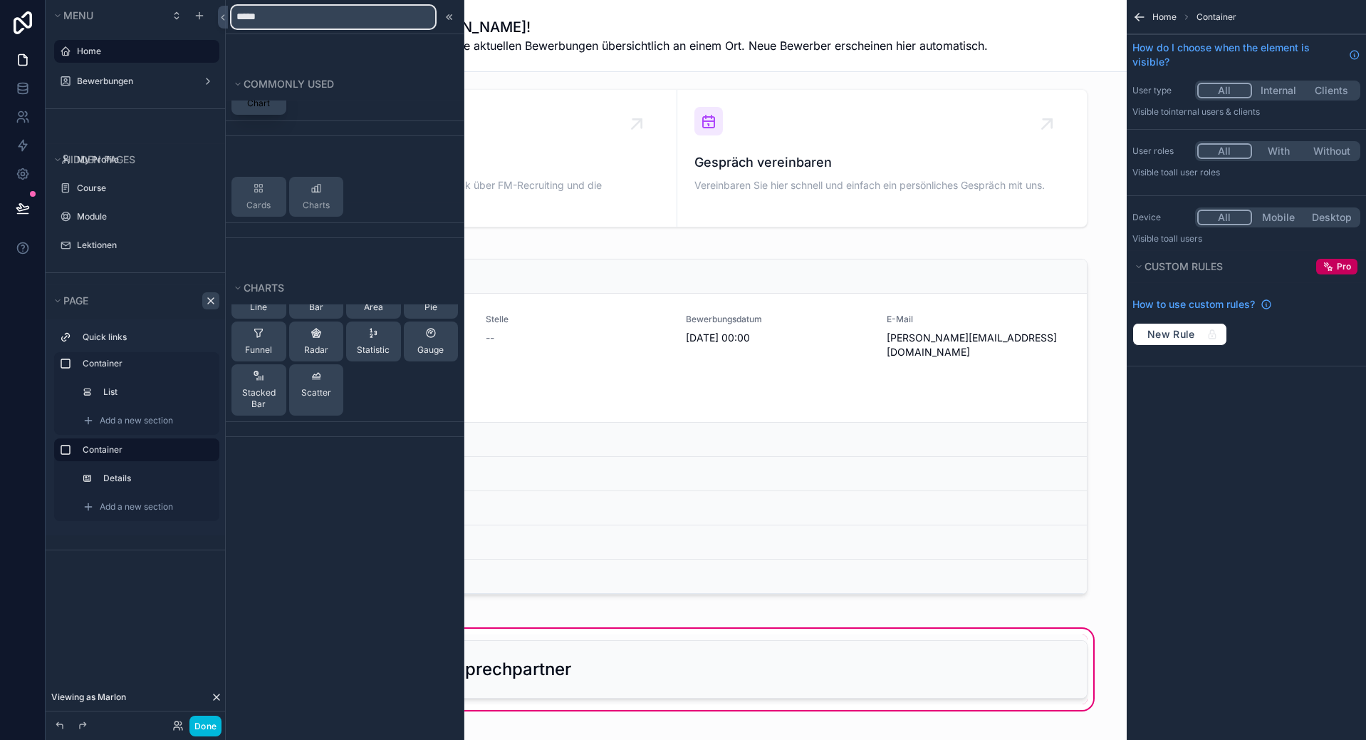
type input "*****"
click at [244, 110] on button "Chart" at bounding box center [259, 95] width 55 height 40
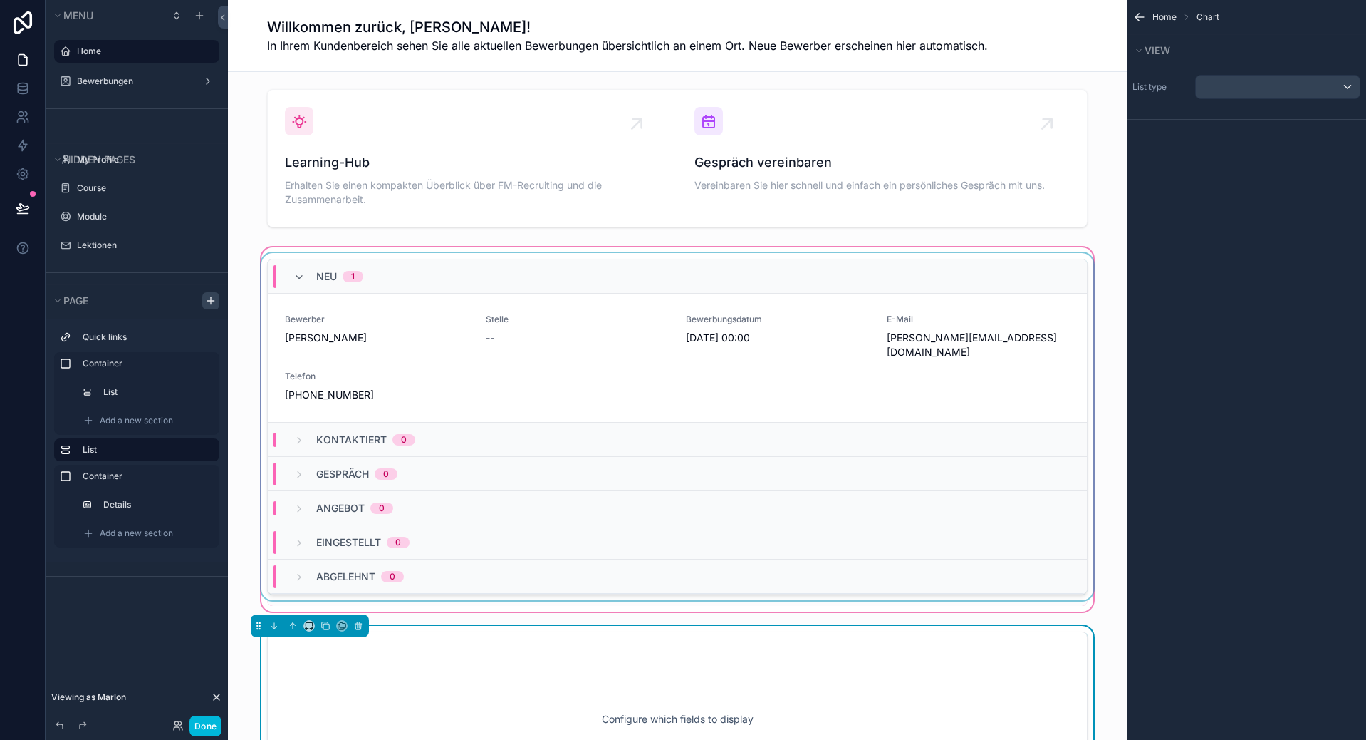
click at [774, 264] on div "Neu 1" at bounding box center [677, 276] width 819 height 34
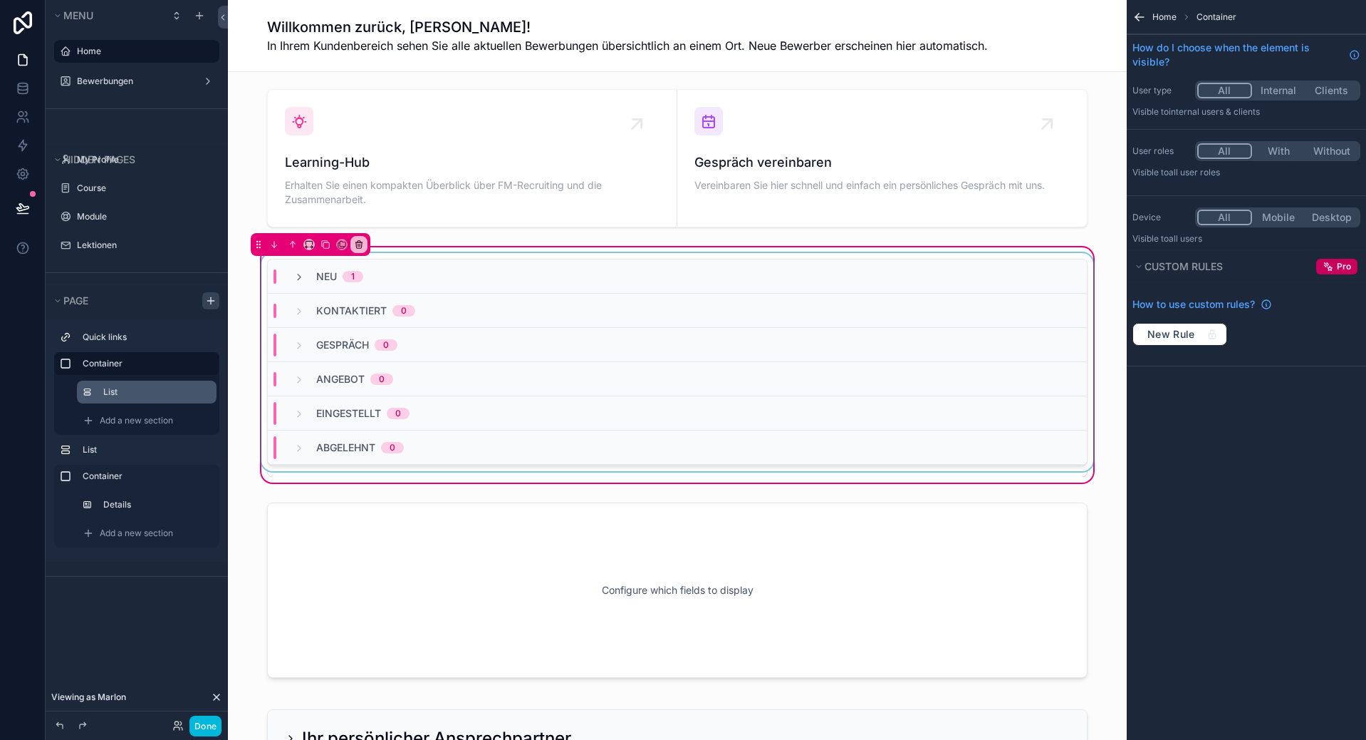
click at [128, 394] on label "List" at bounding box center [154, 391] width 102 height 11
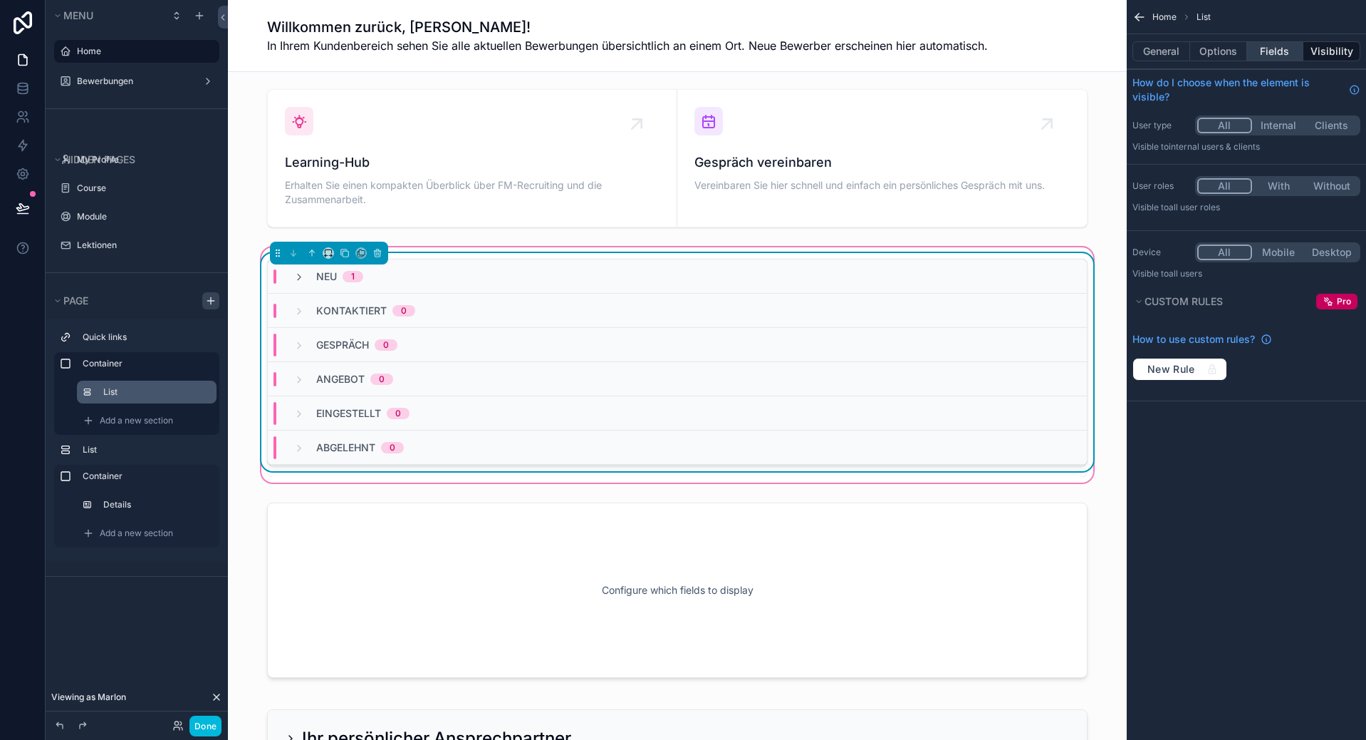
click at [1259, 61] on div "General Options Fields Visibility" at bounding box center [1246, 51] width 239 height 34
click at [1263, 57] on button "Fields" at bounding box center [1275, 51] width 57 height 20
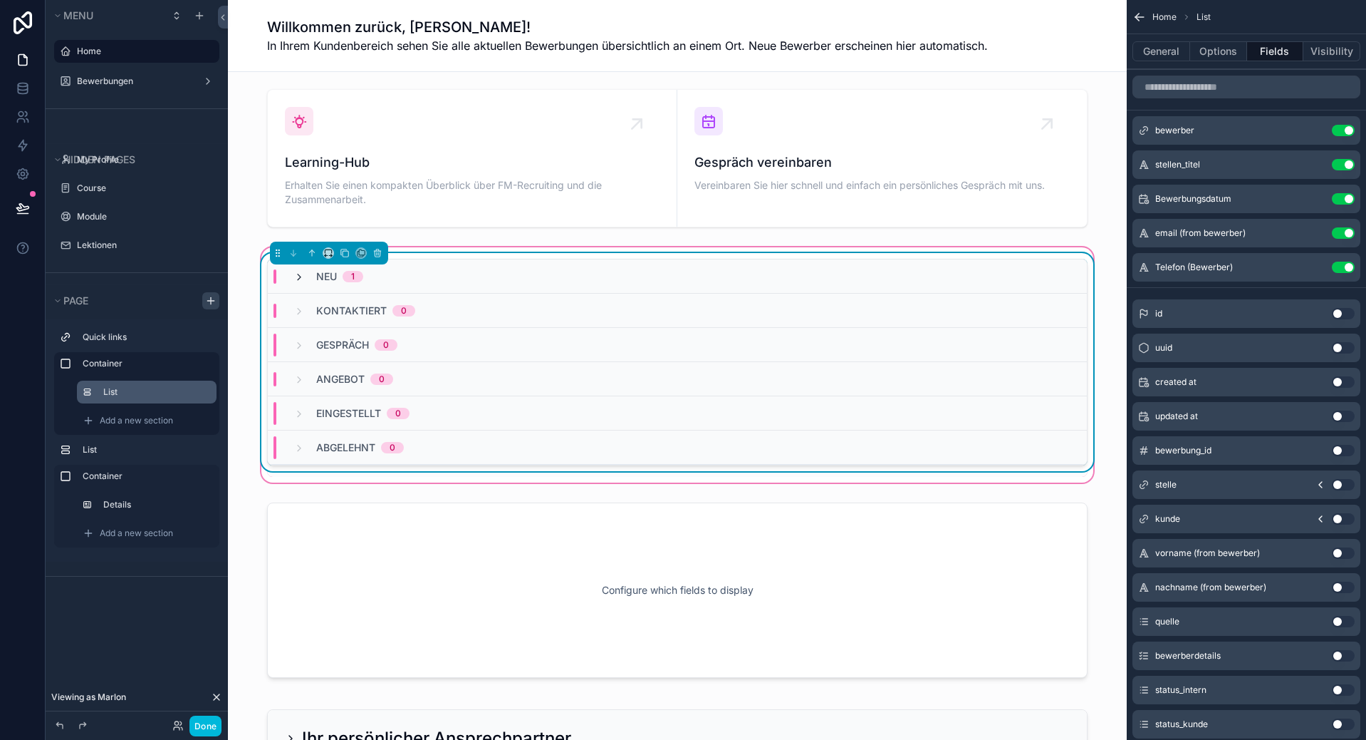
click at [294, 281] on icon "scrollable content" at bounding box center [299, 276] width 11 height 11
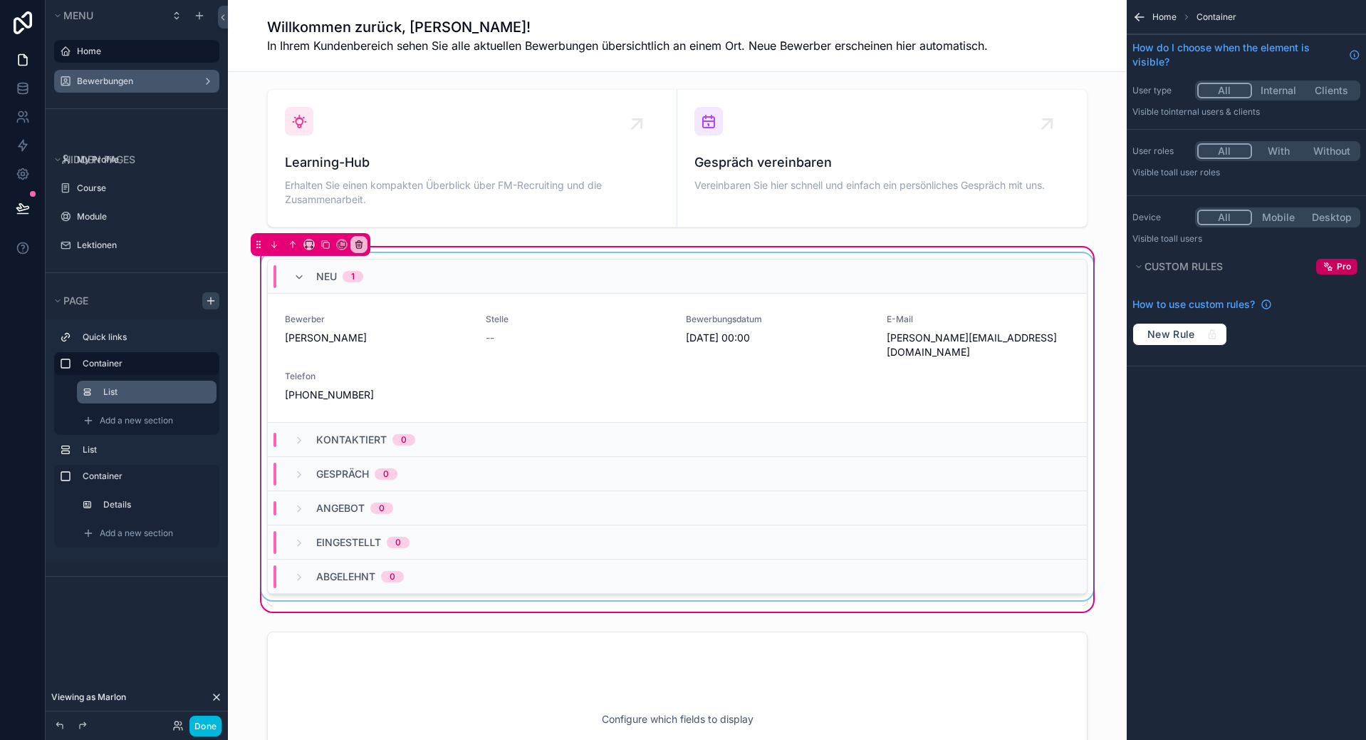
click at [0, 0] on icon "scrollable content" at bounding box center [0, 0] width 0 height 0
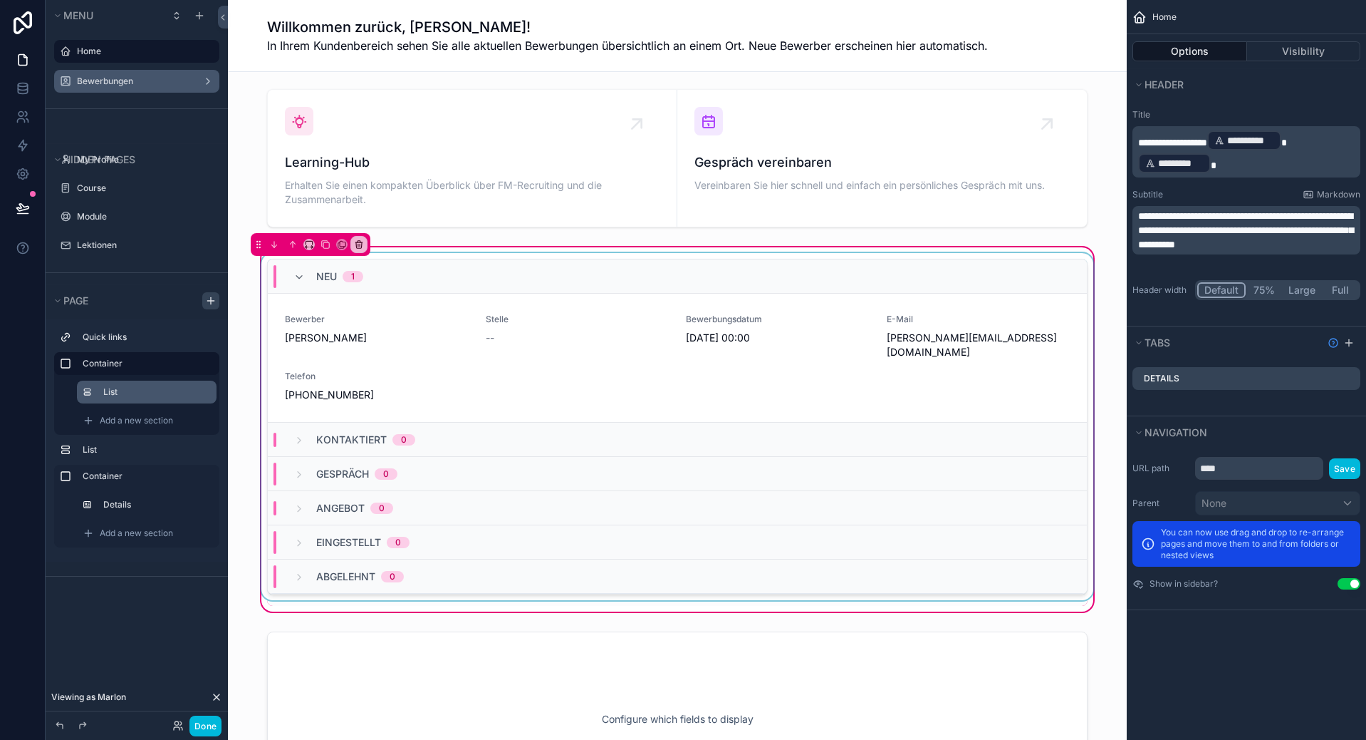
click at [99, 80] on label "Bewerbungen" at bounding box center [134, 81] width 114 height 11
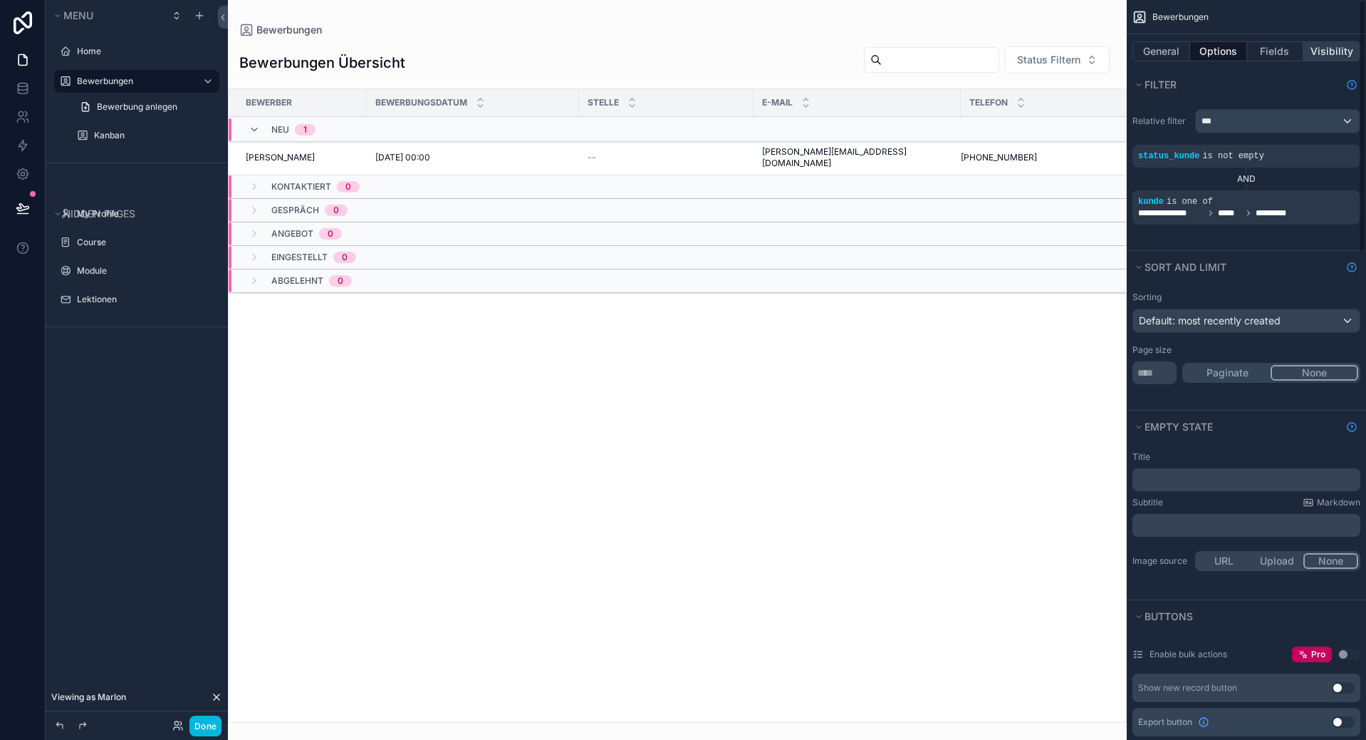
click at [1342, 55] on button "Visibility" at bounding box center [1332, 51] width 57 height 20
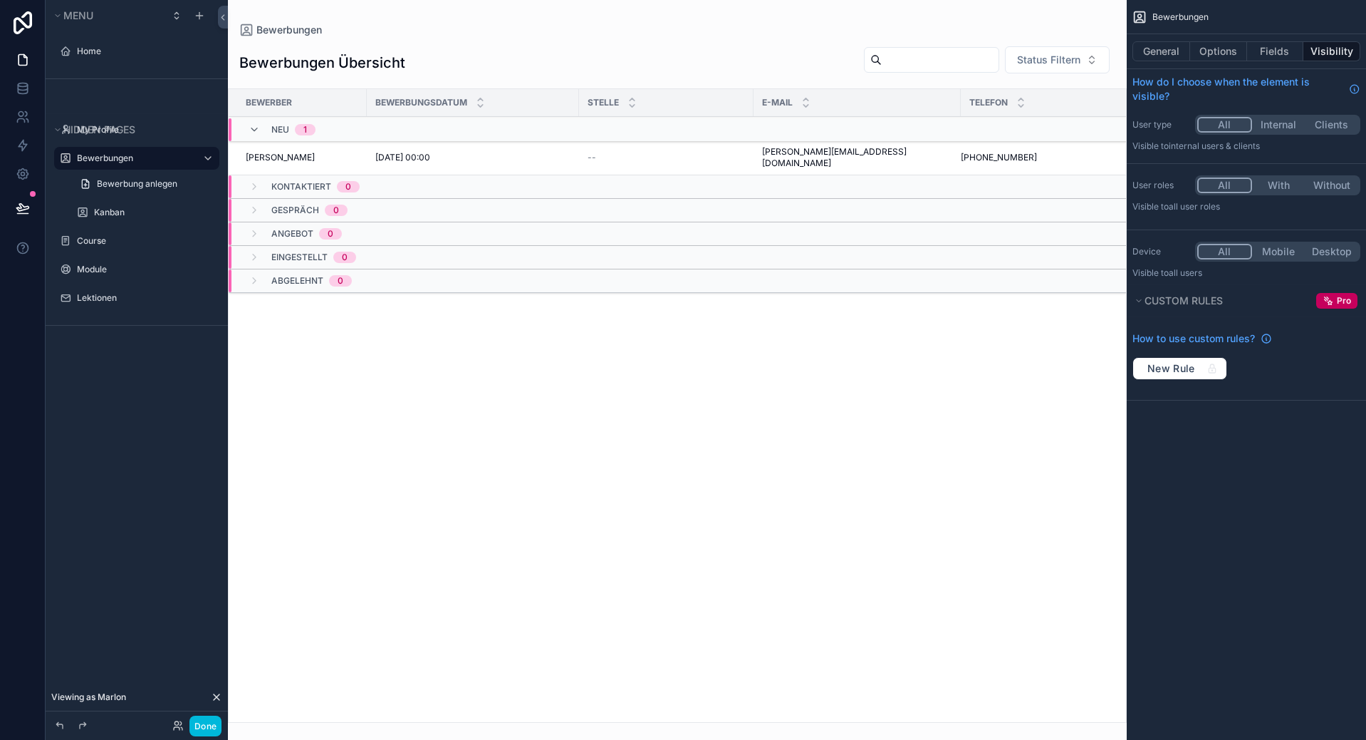
click at [0, 0] on div "scrollable content" at bounding box center [0, 0] width 0 height 0
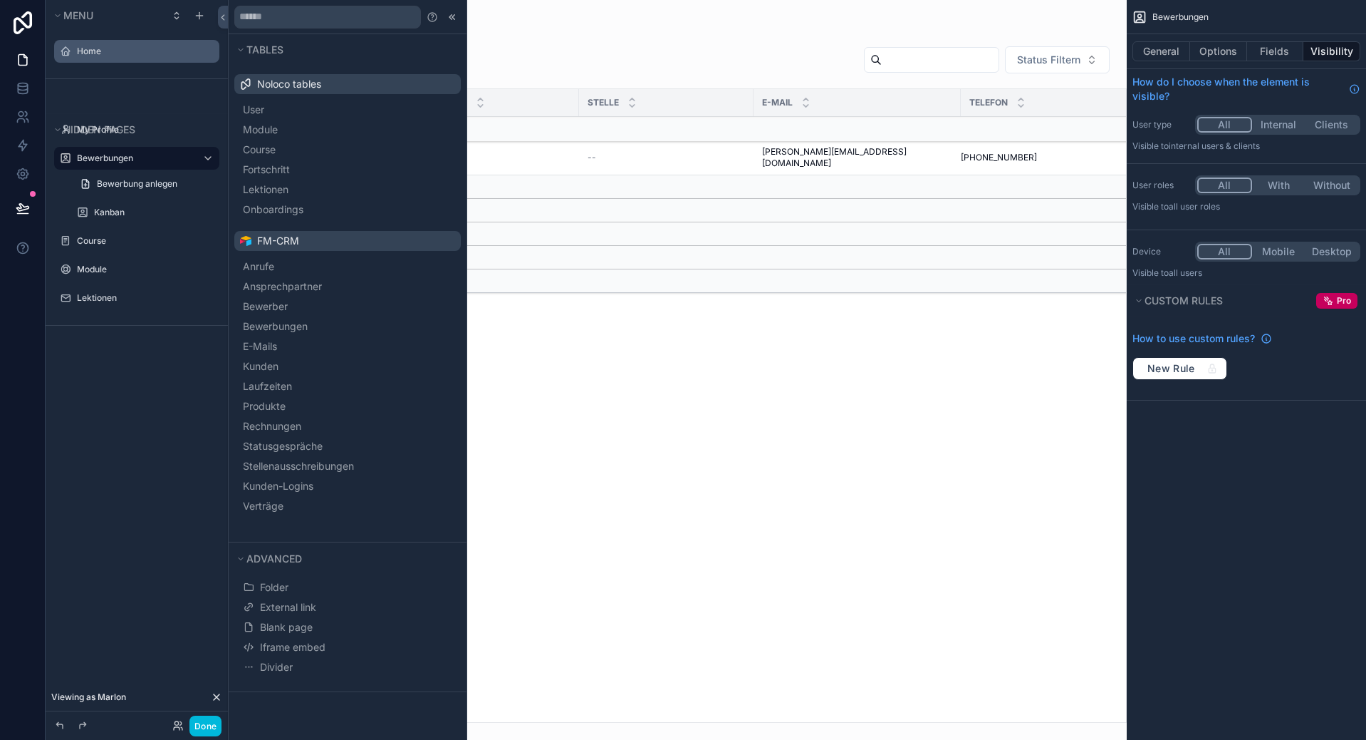
click at [95, 52] on label "Home" at bounding box center [144, 51] width 134 height 11
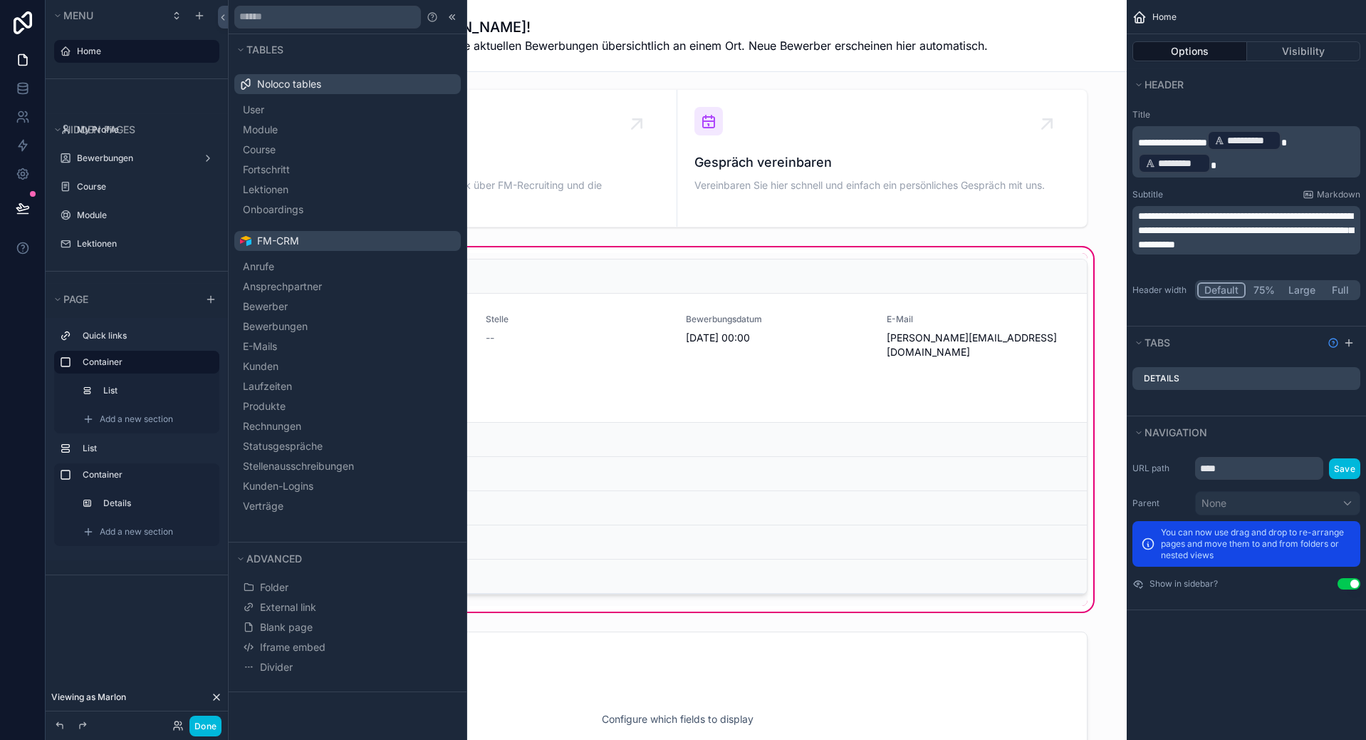
click at [162, 56] on label "Home" at bounding box center [144, 51] width 134 height 11
click at [689, 26] on h1 "Willkommen zurück, Marlon Horner!" at bounding box center [627, 27] width 721 height 20
click at [450, 12] on icon at bounding box center [452, 16] width 11 height 11
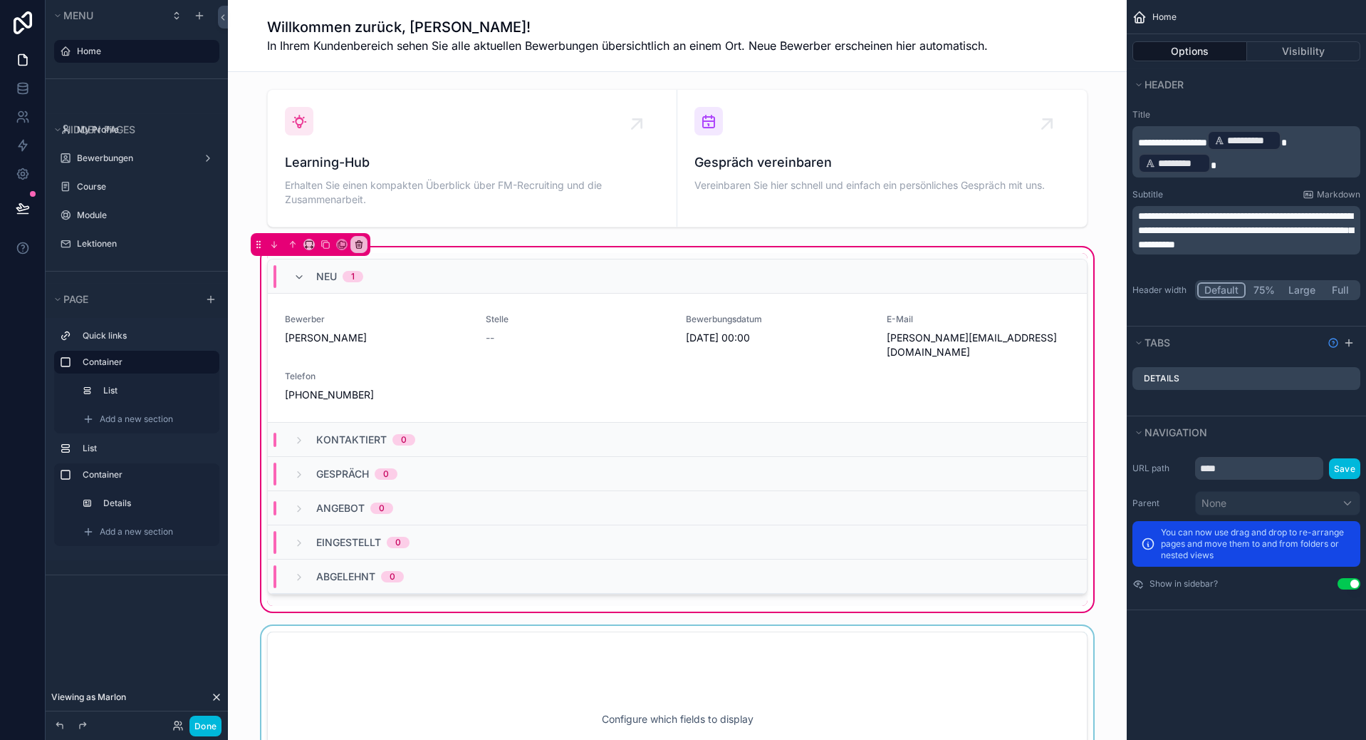
scroll to position [142, 0]
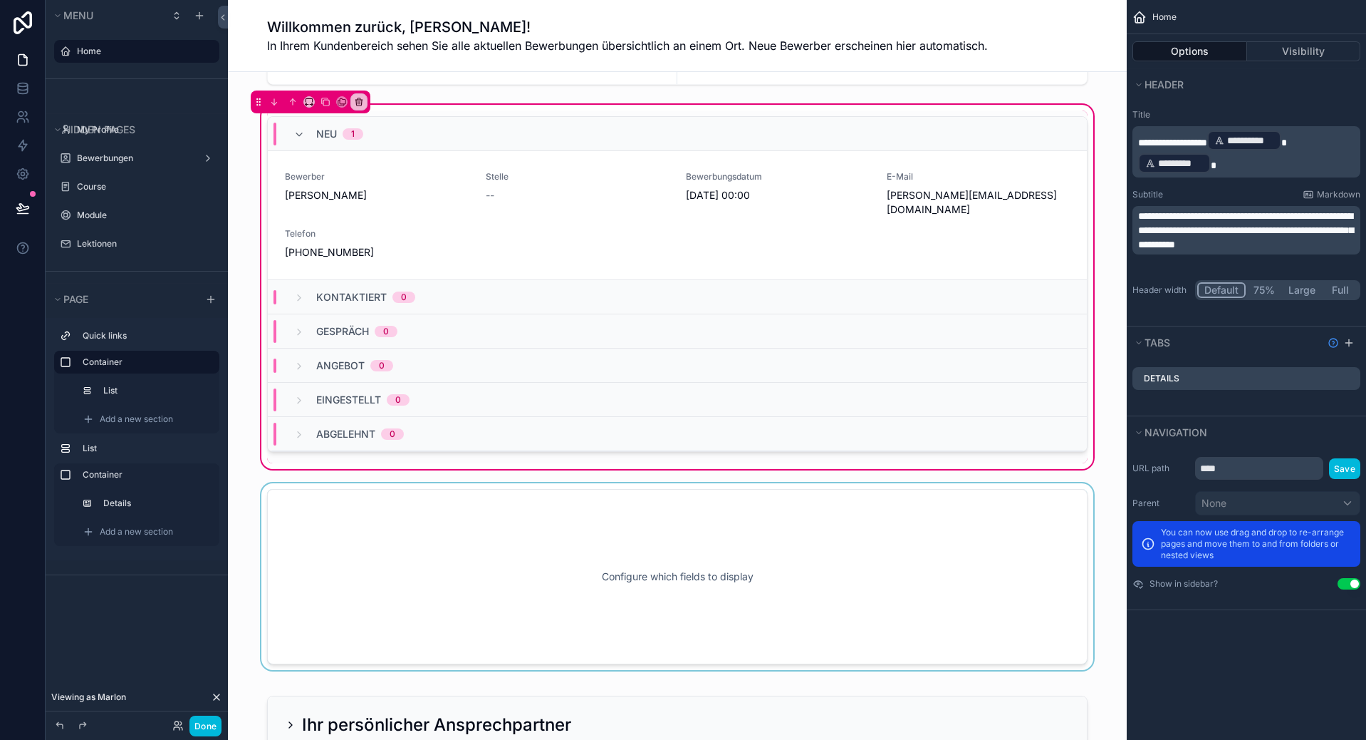
click at [627, 583] on div "scrollable content" at bounding box center [677, 576] width 876 height 187
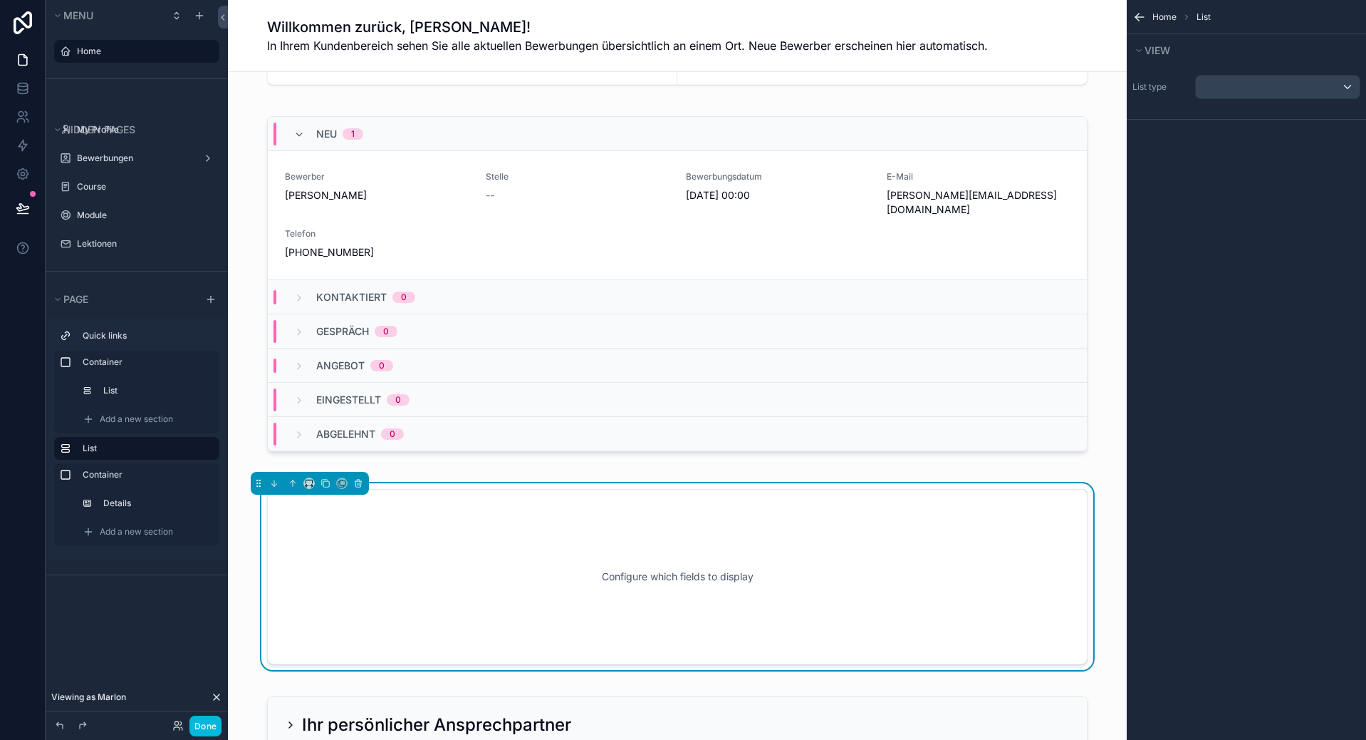
scroll to position [214, 0]
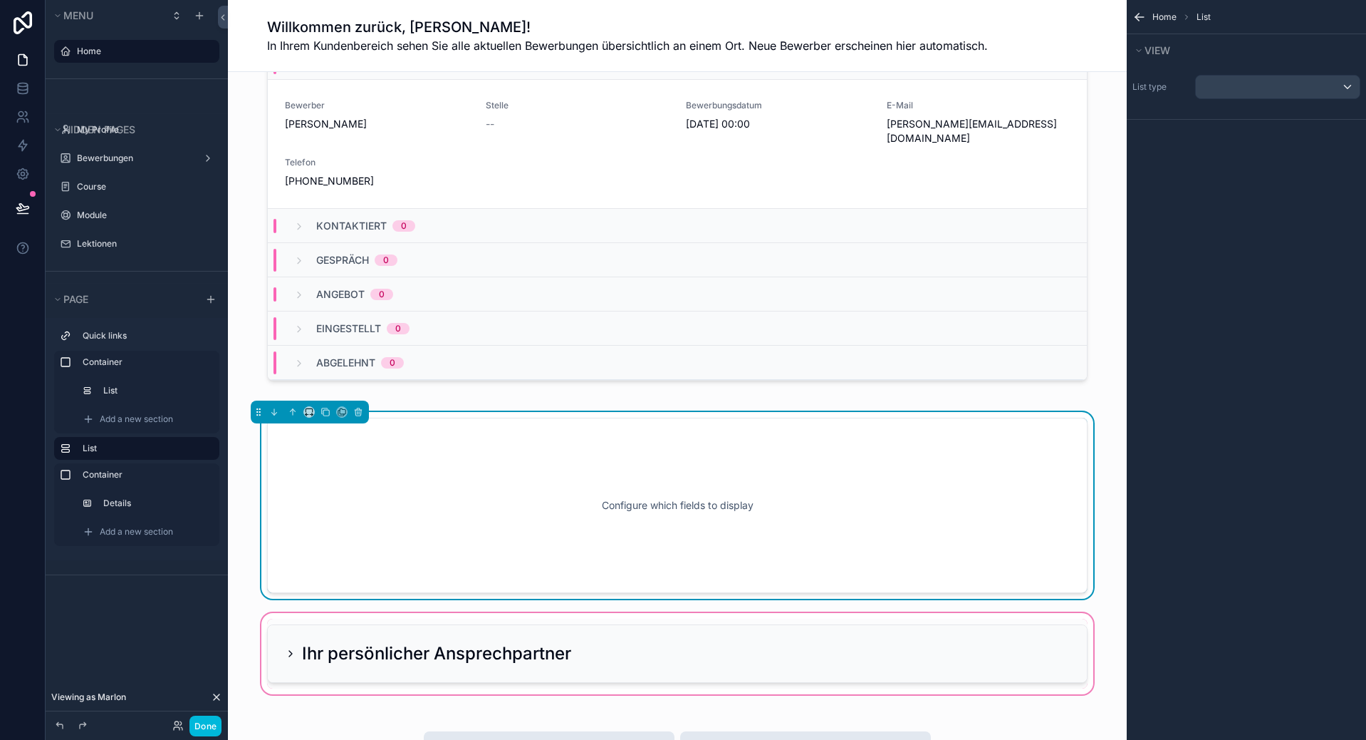
click at [481, 636] on div "scrollable content" at bounding box center [677, 653] width 876 height 87
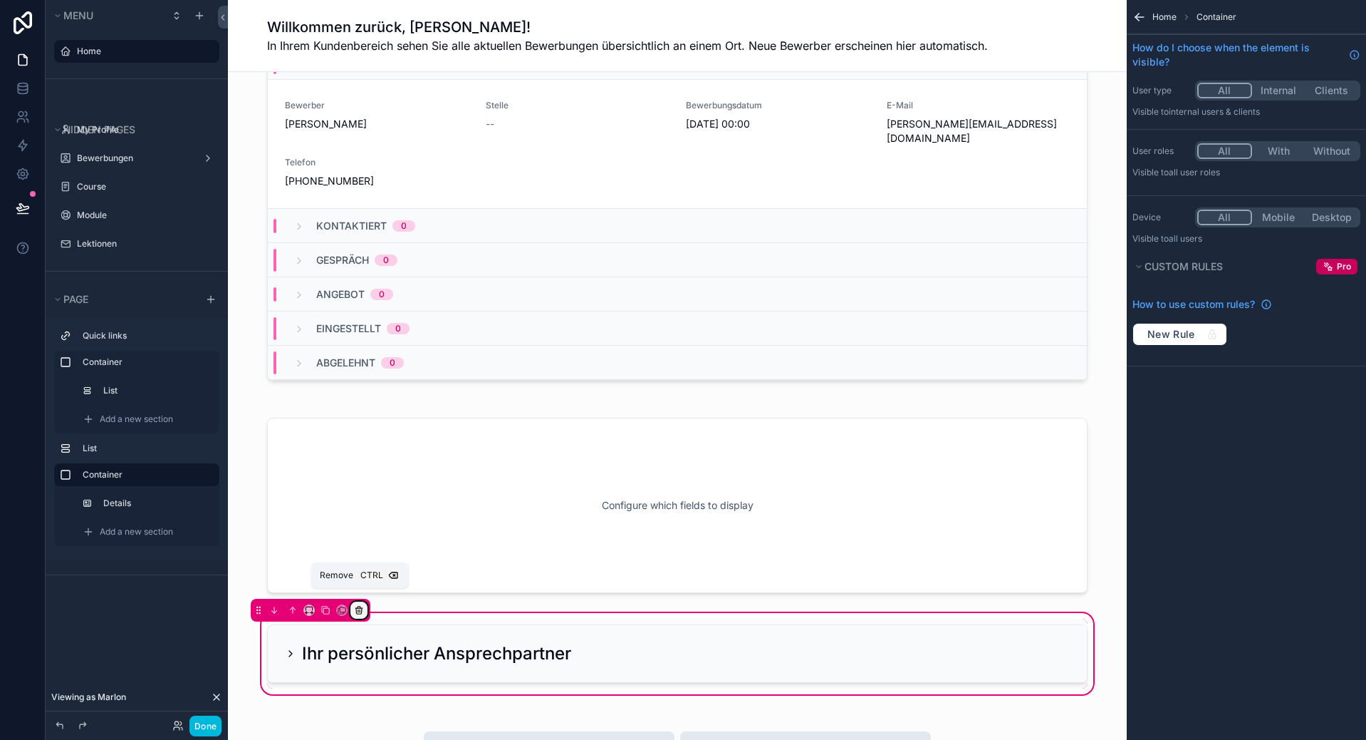
click at [361, 605] on icon "scrollable content" at bounding box center [359, 610] width 10 height 10
click at [427, 651] on span "Remove entire container" at bounding box center [419, 651] width 113 height 17
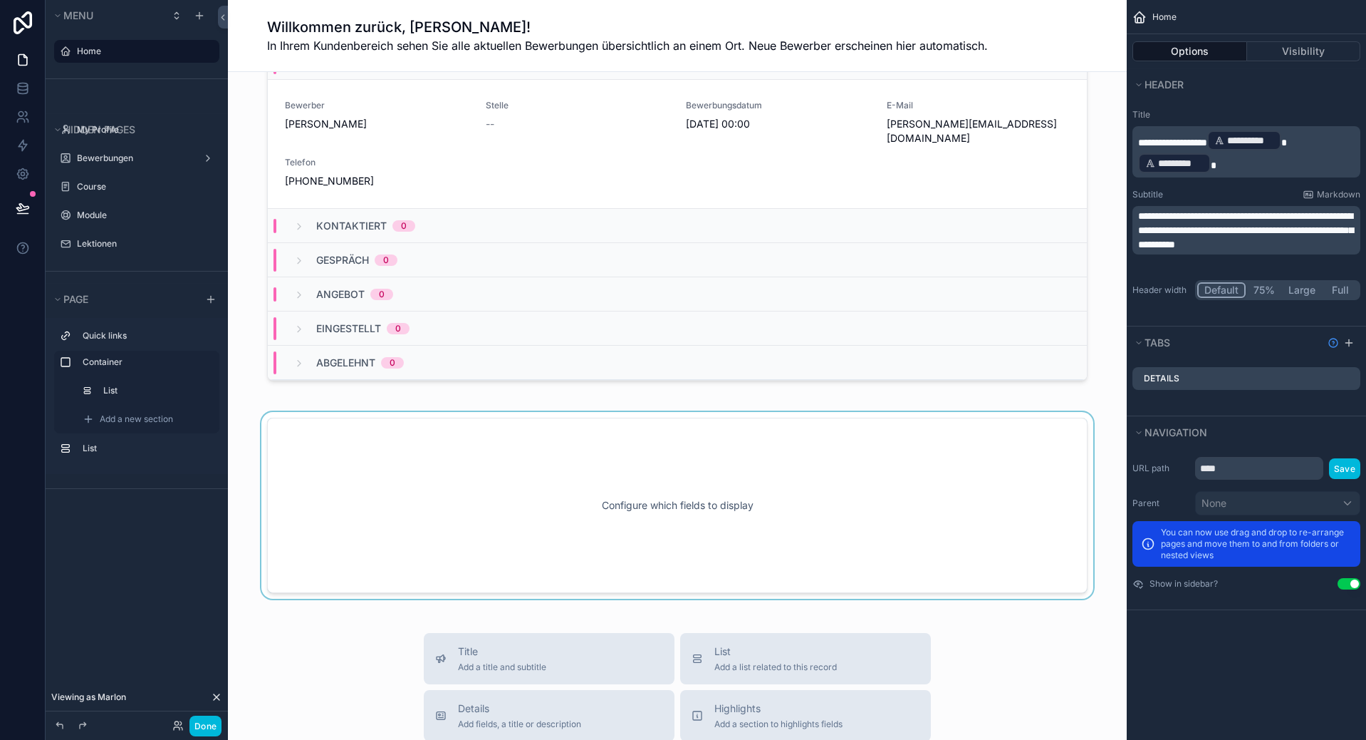
click at [387, 476] on div "scrollable content" at bounding box center [677, 505] width 876 height 187
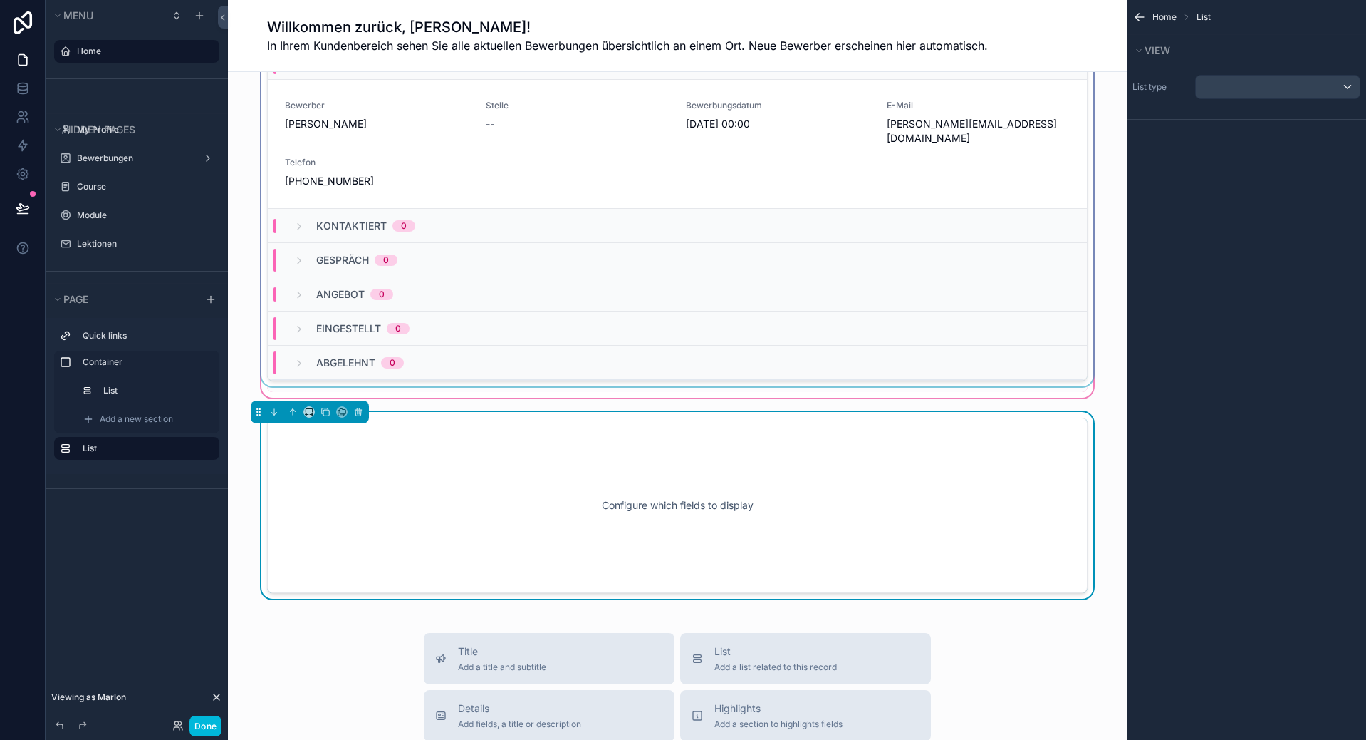
scroll to position [0, 0]
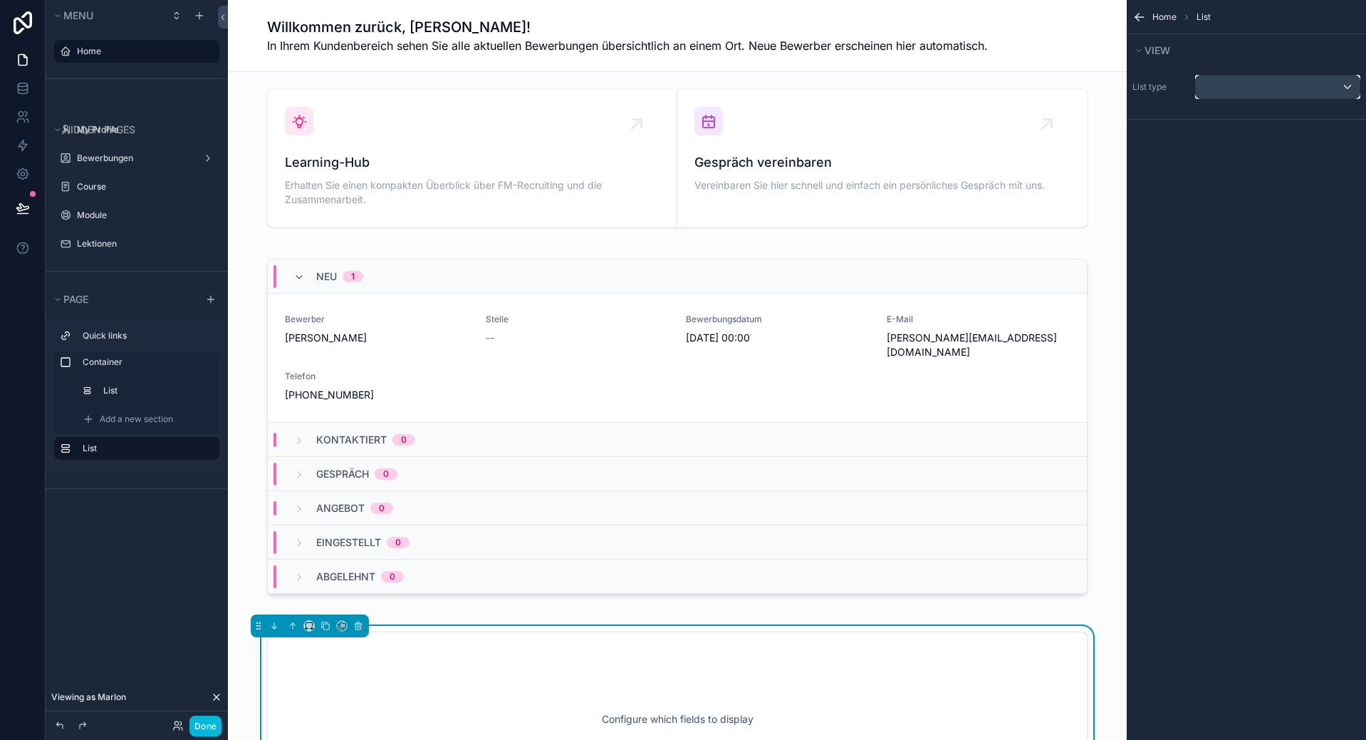
click at [1302, 89] on div "scrollable content" at bounding box center [1278, 87] width 164 height 23
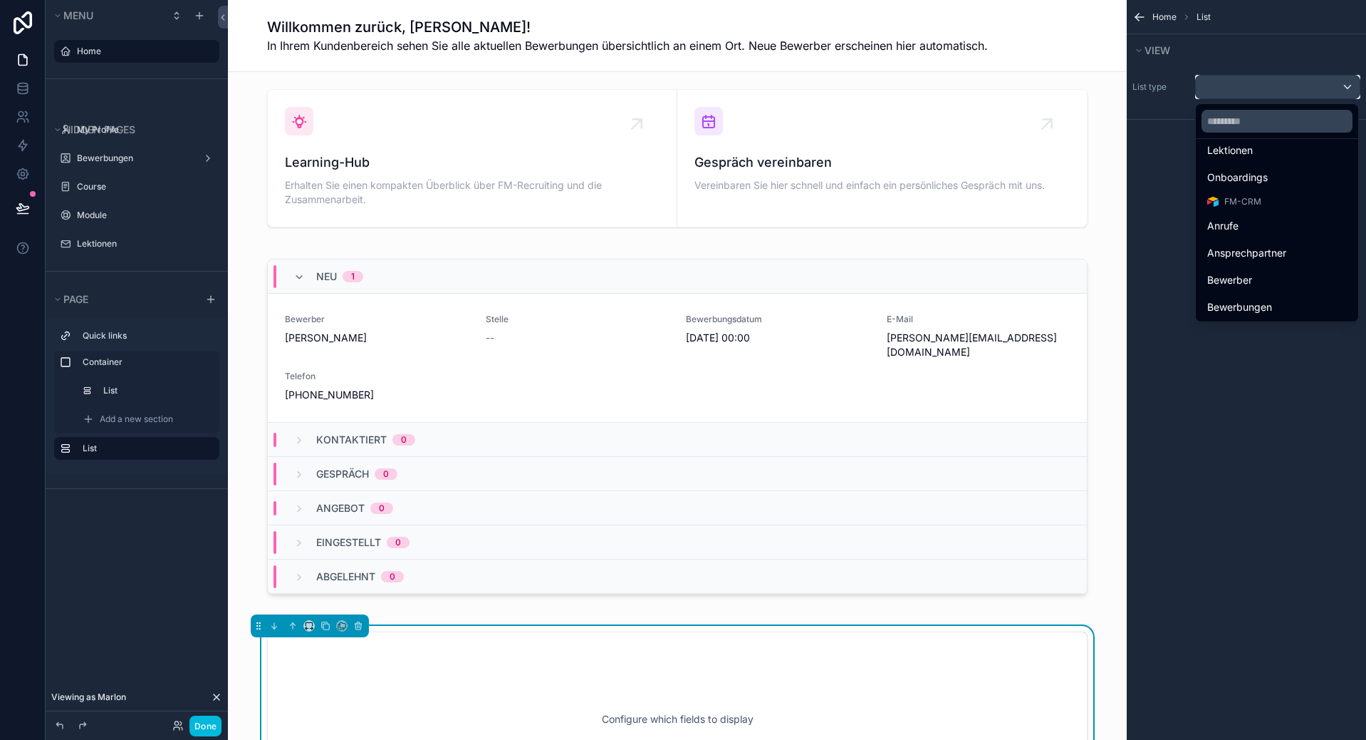
scroll to position [214, 0]
click at [1284, 239] on div "Bewerbungen" at bounding box center [1278, 235] width 140 height 17
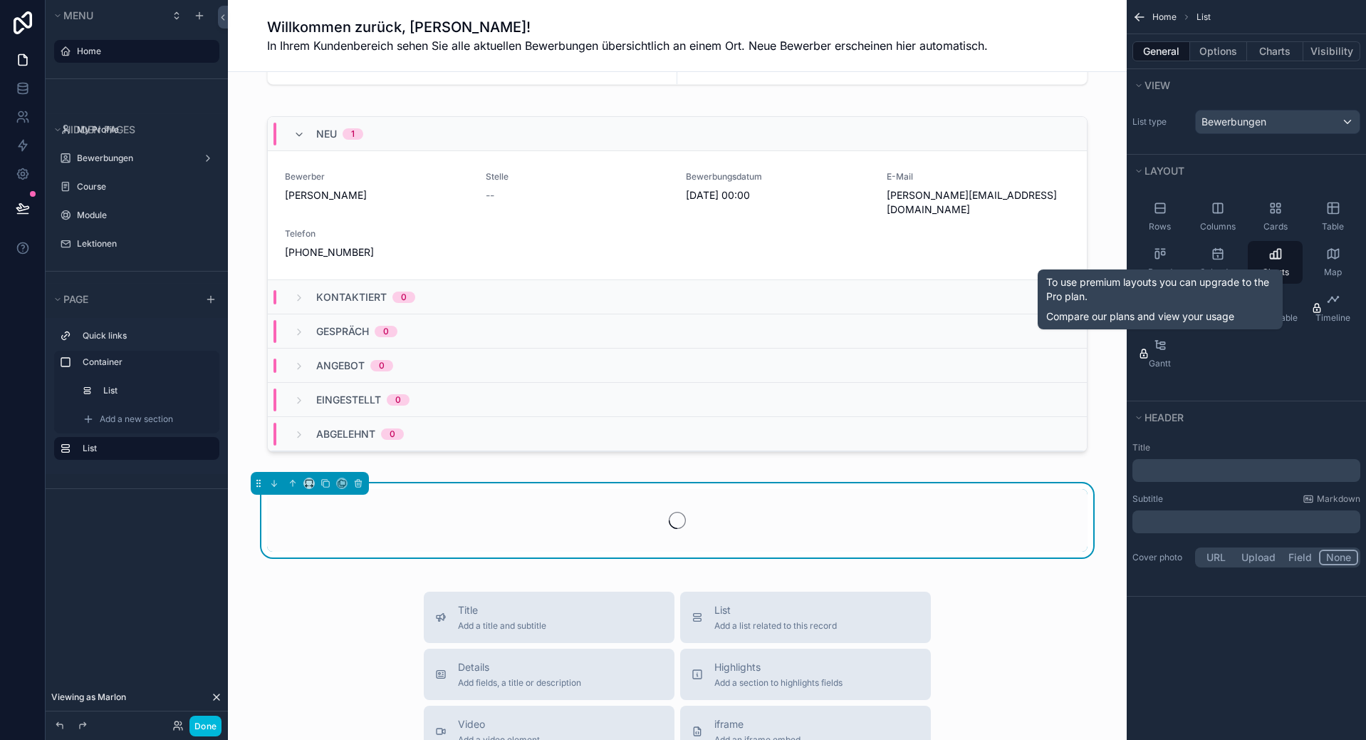
scroll to position [285, 0]
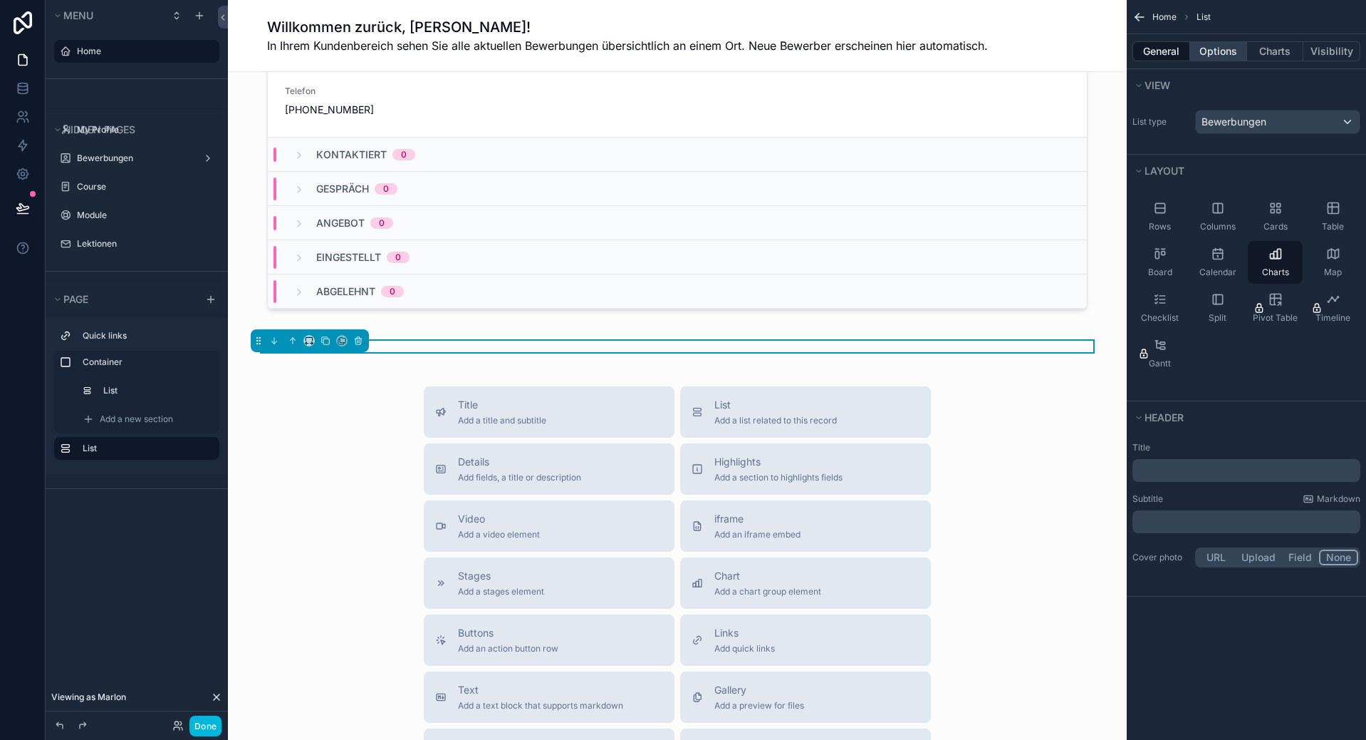
click at [1215, 49] on button "Options" at bounding box center [1219, 51] width 57 height 20
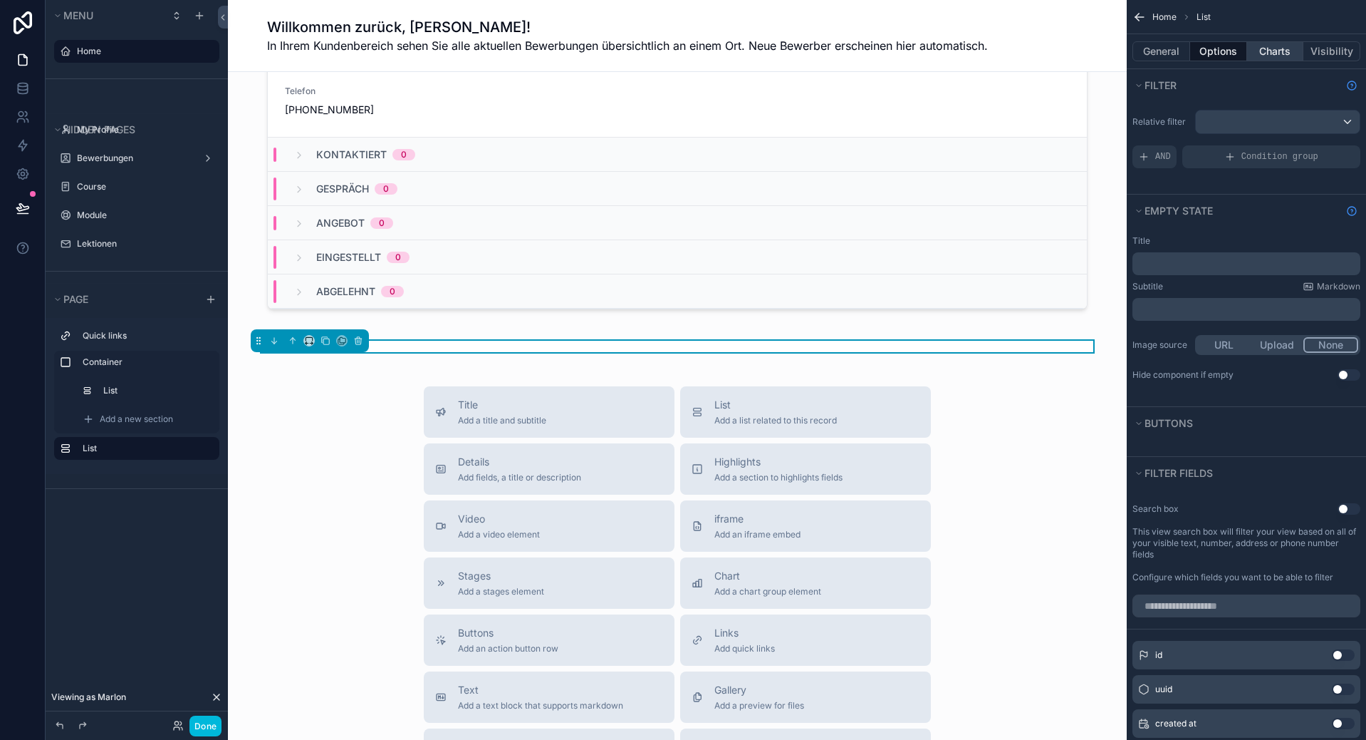
click at [1255, 46] on button "Charts" at bounding box center [1275, 51] width 57 height 20
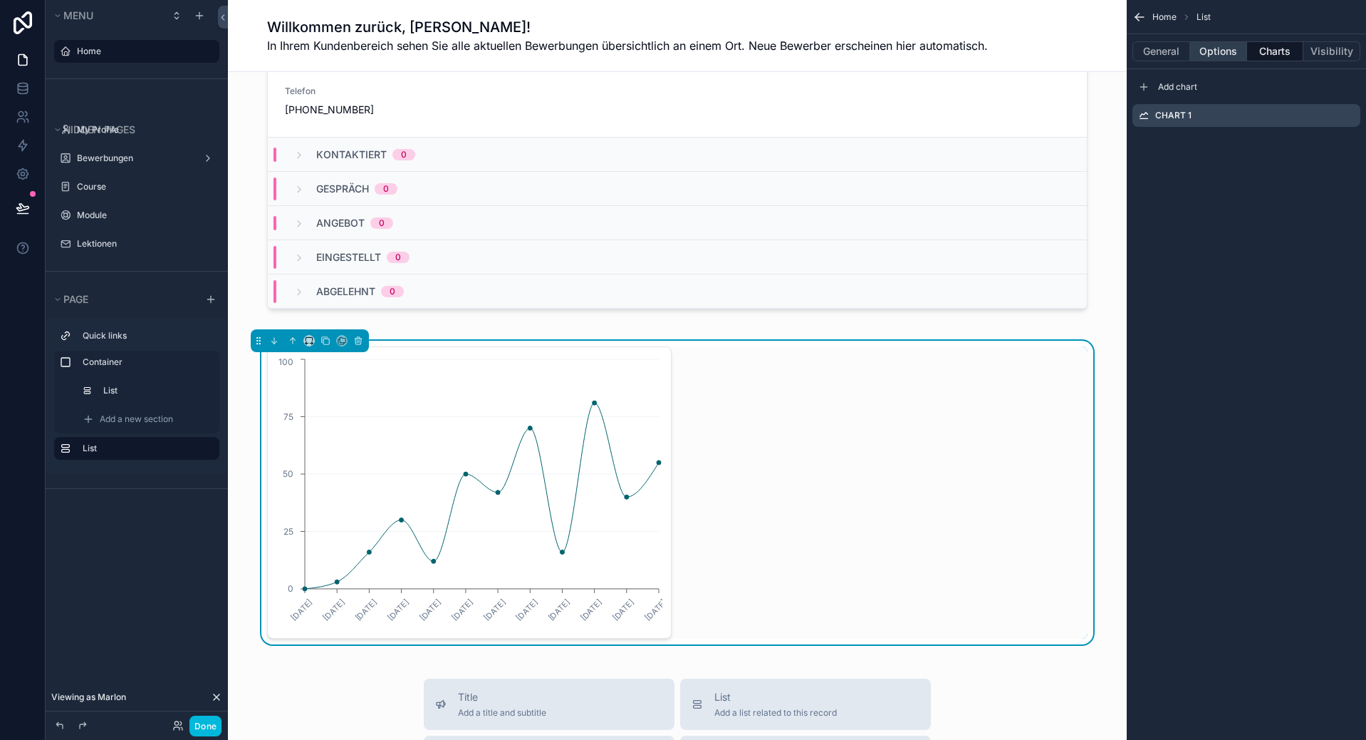
click at [1235, 51] on button "Options" at bounding box center [1219, 51] width 57 height 20
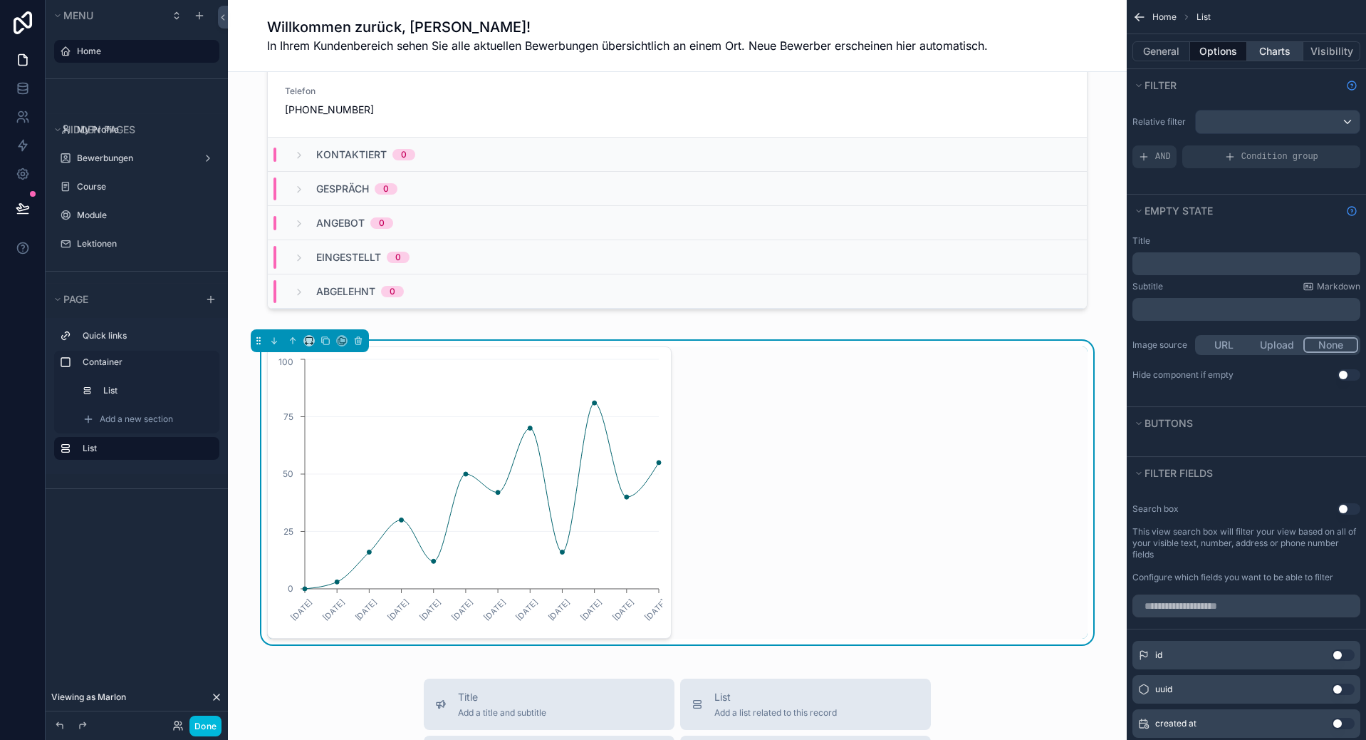
click at [1291, 45] on button "Charts" at bounding box center [1275, 51] width 57 height 20
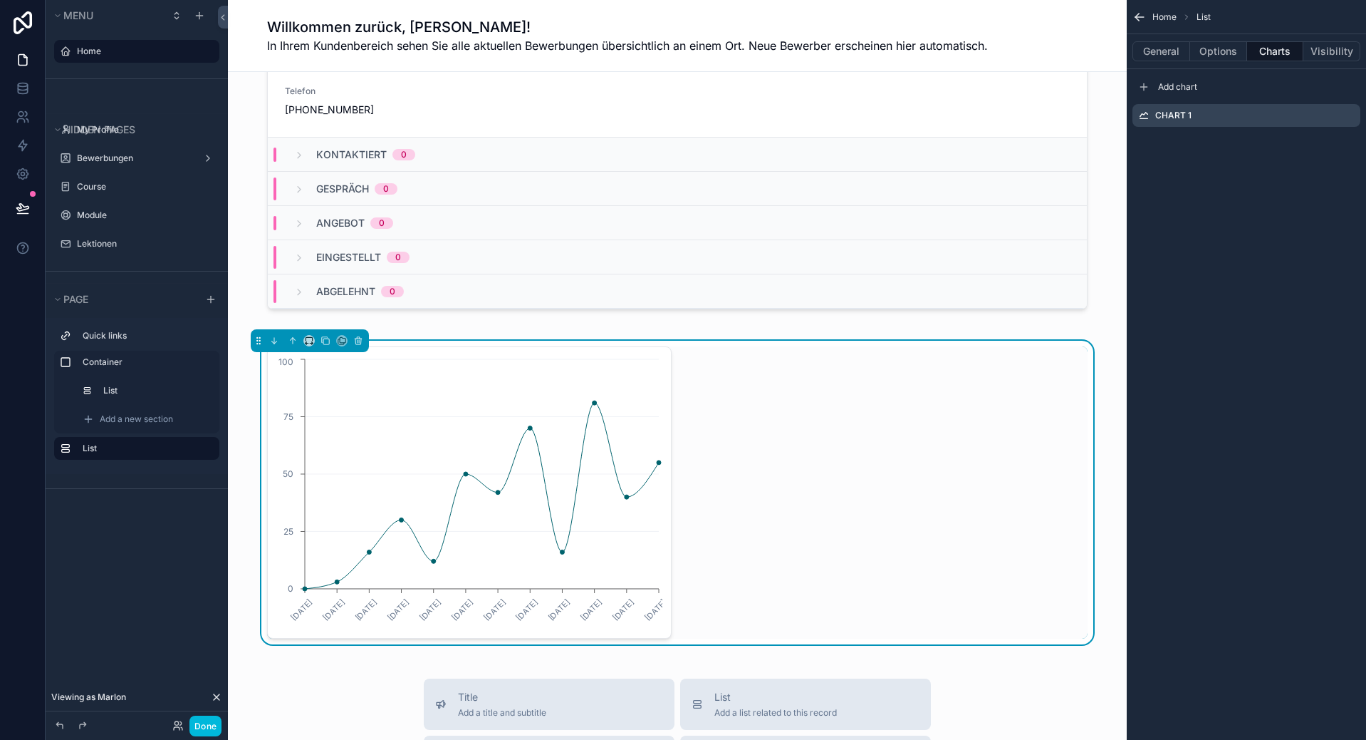
click at [0, 0] on icon "scrollable content" at bounding box center [0, 0] width 0 height 0
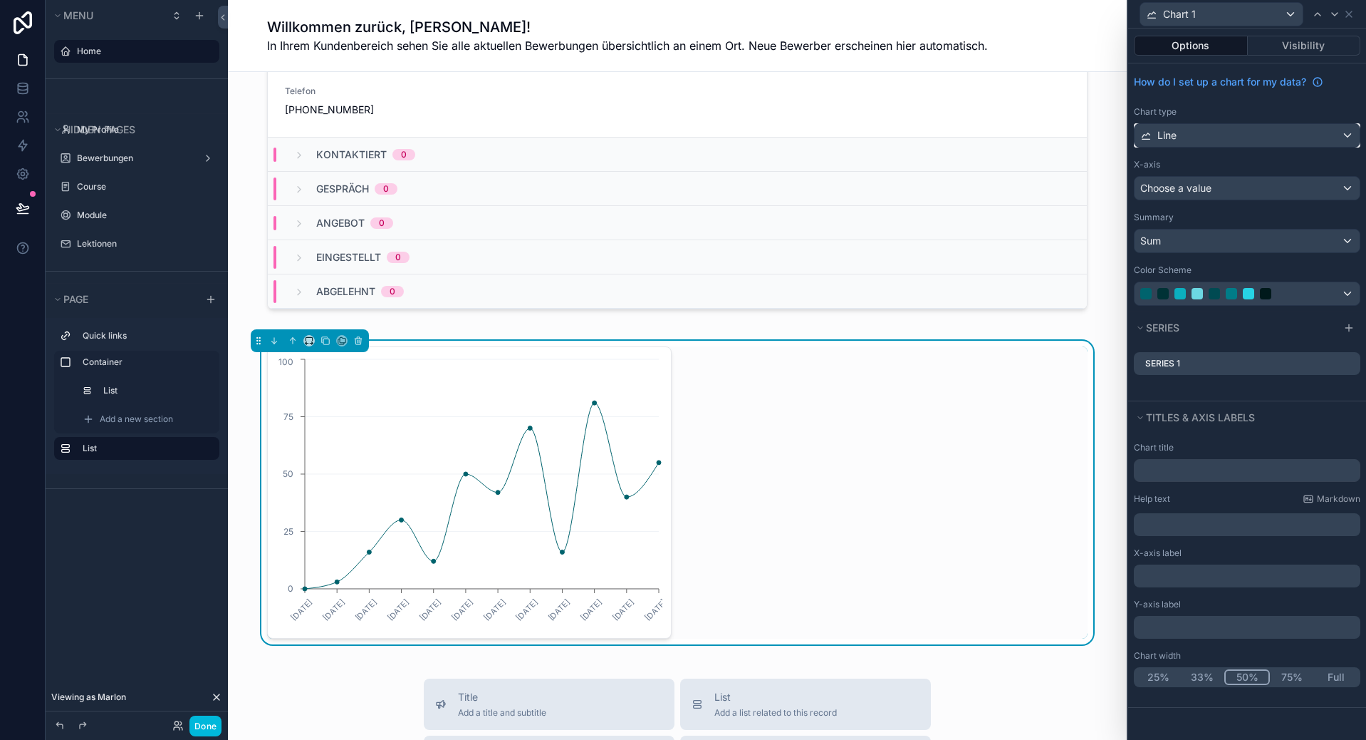
click at [1250, 132] on div "Line" at bounding box center [1247, 135] width 225 height 23
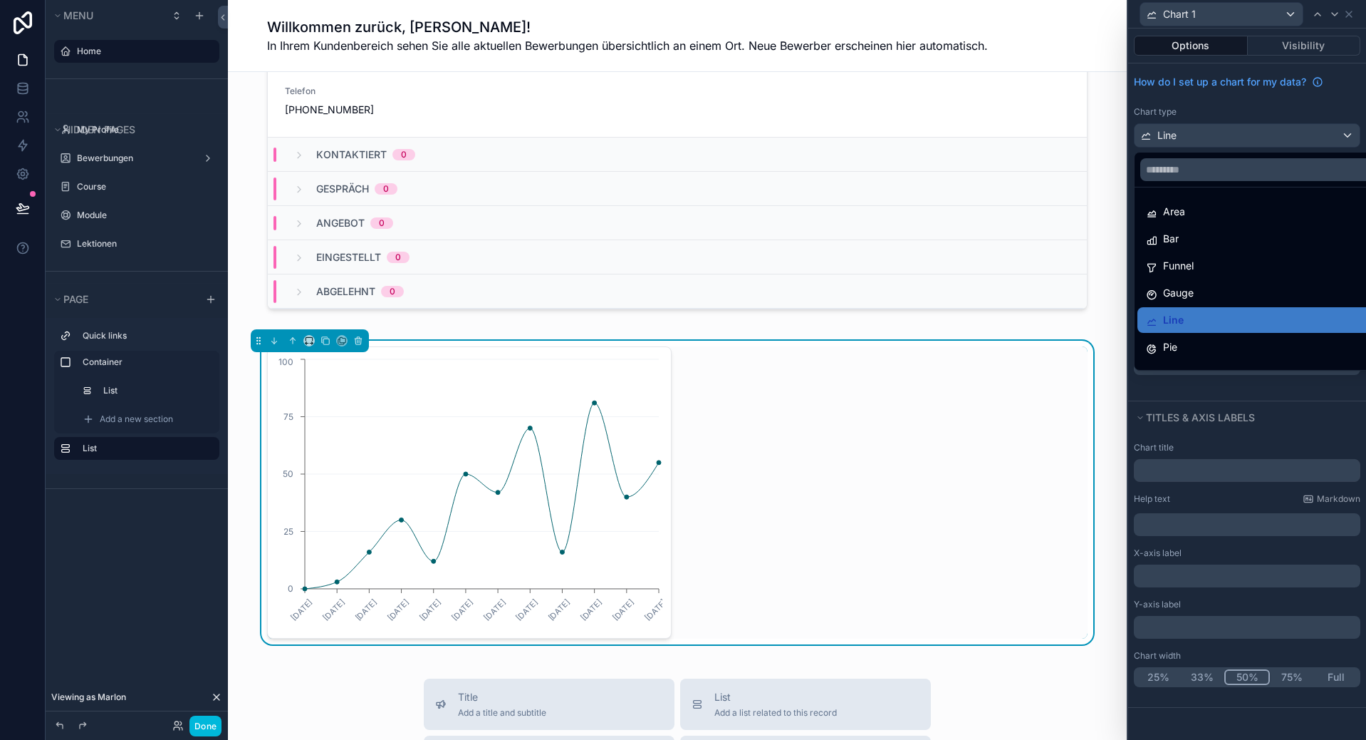
click at [1250, 132] on div at bounding box center [1248, 370] width 238 height 740
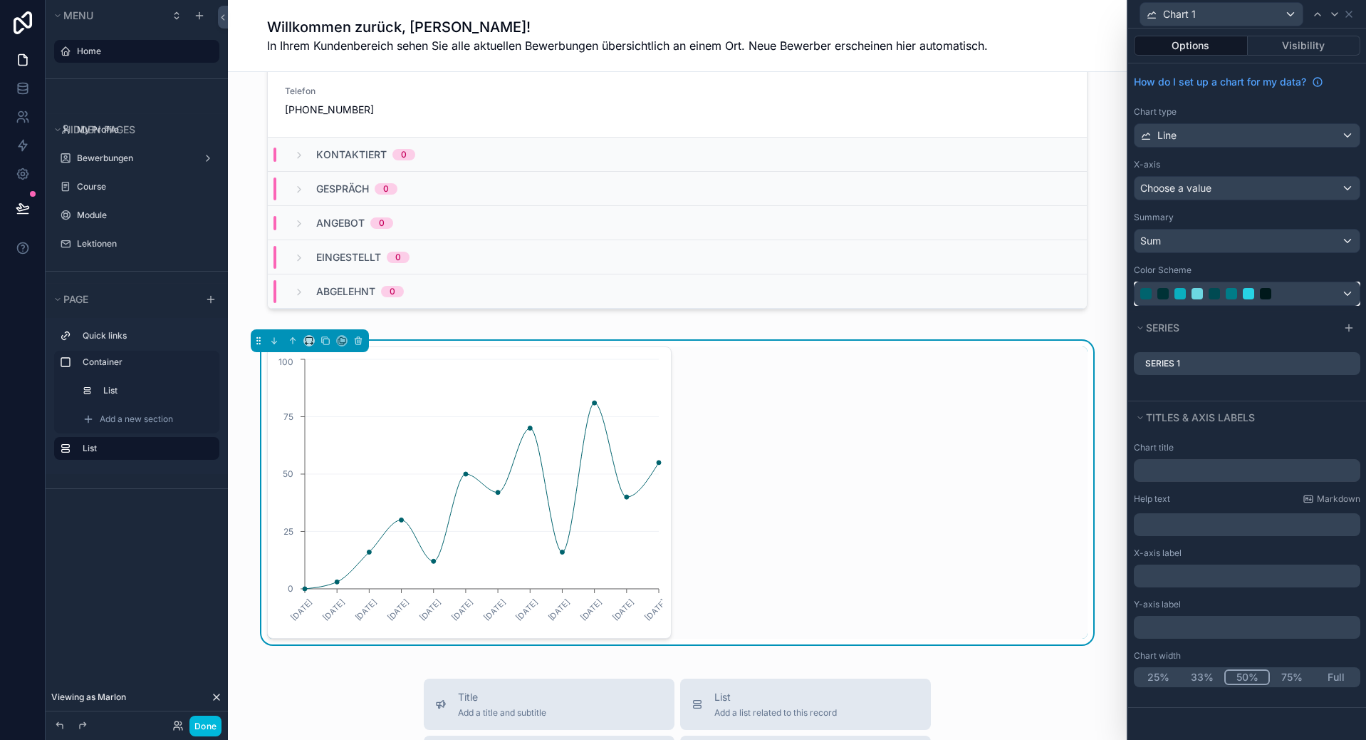
click at [1269, 293] on div at bounding box center [1265, 293] width 11 height 11
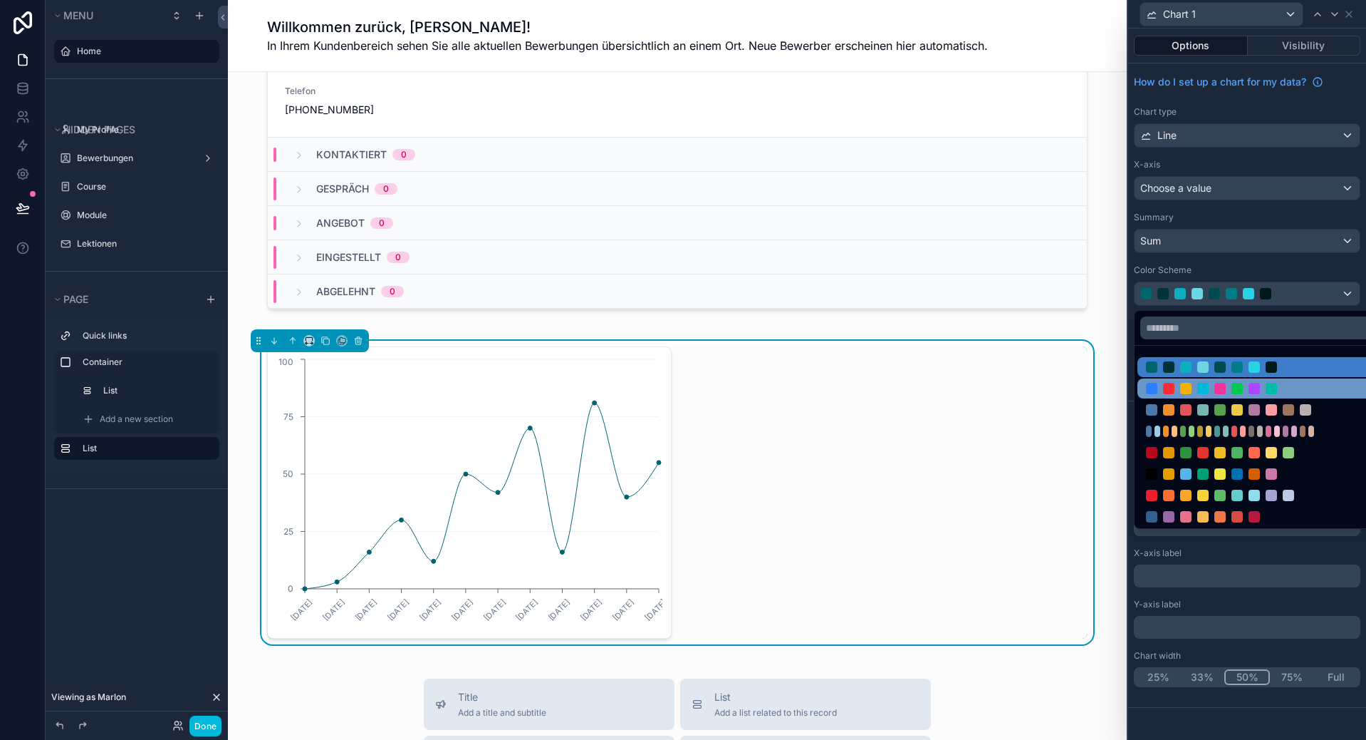
click at [1218, 390] on div at bounding box center [1220, 388] width 11 height 11
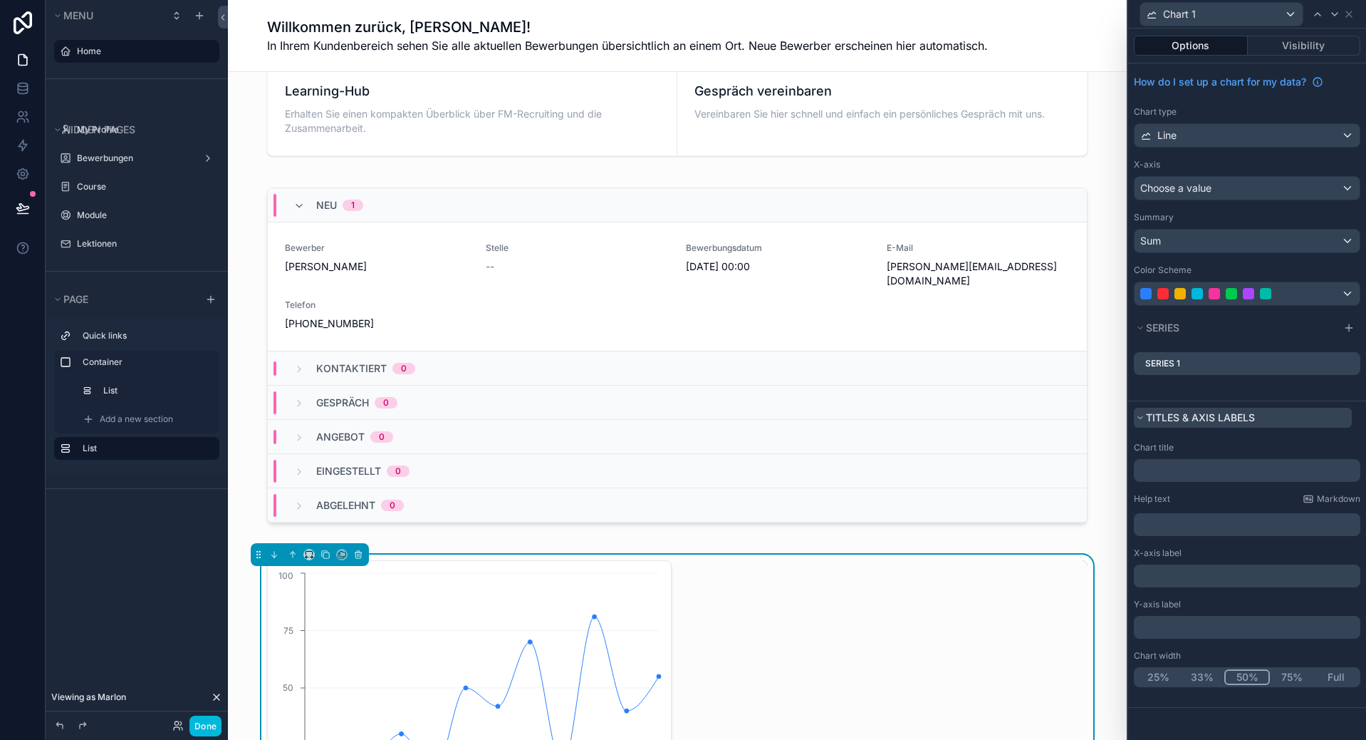
scroll to position [142, 0]
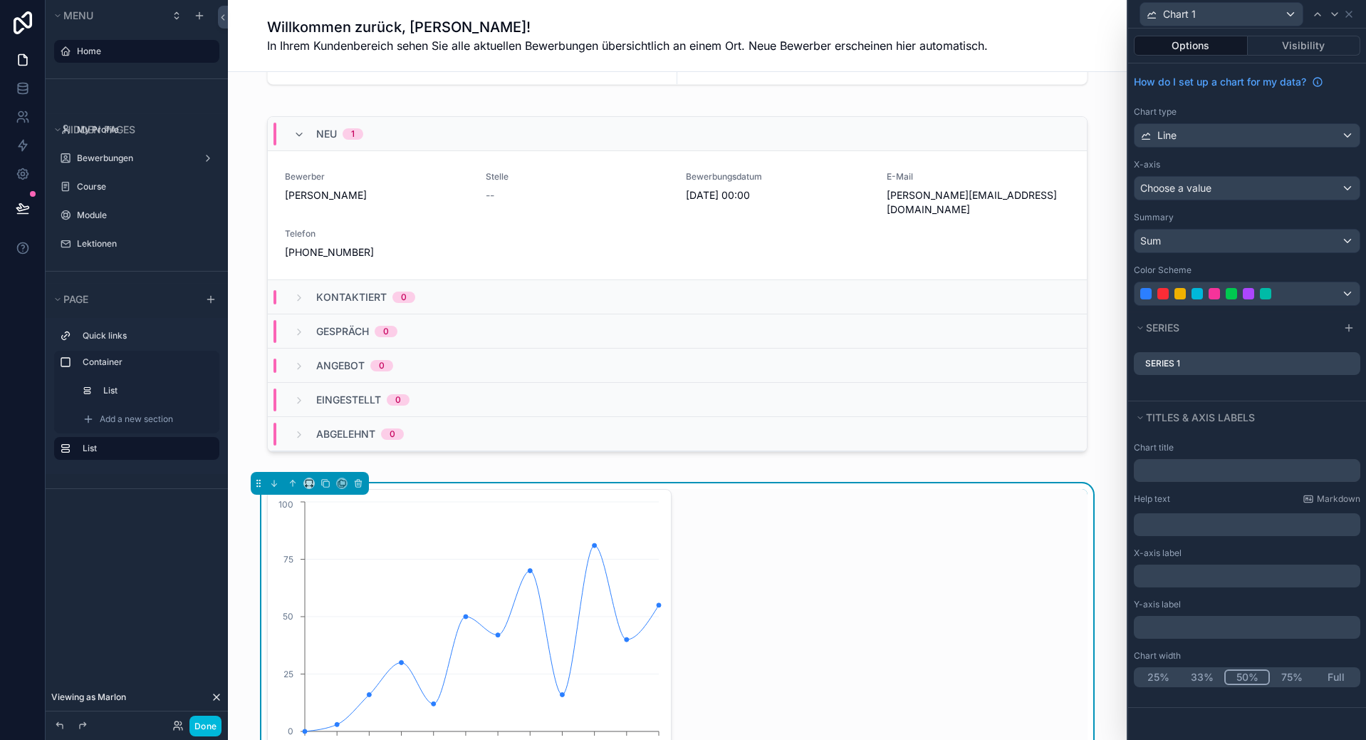
click at [1278, 281] on div "Color Scheme" at bounding box center [1247, 284] width 227 height 41
click at [1282, 293] on div at bounding box center [1232, 293] width 182 height 11
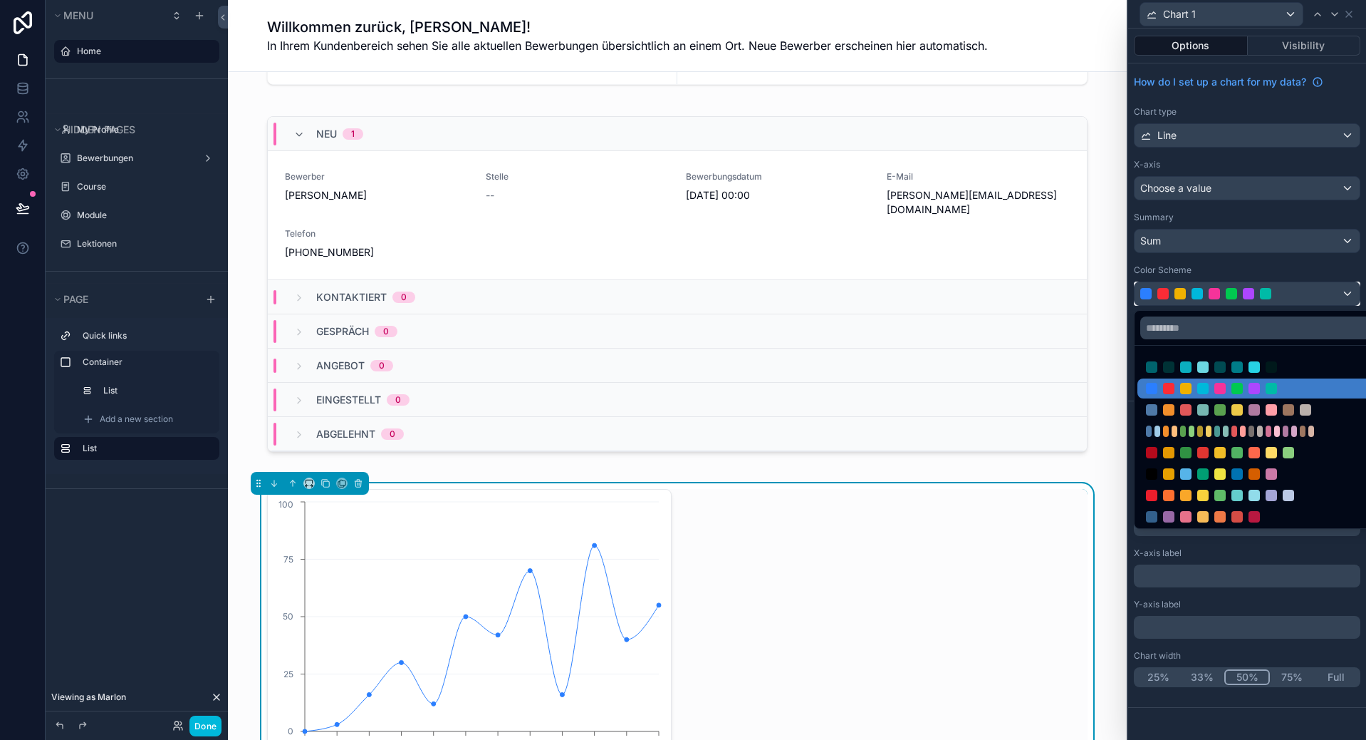
scroll to position [87, 0]
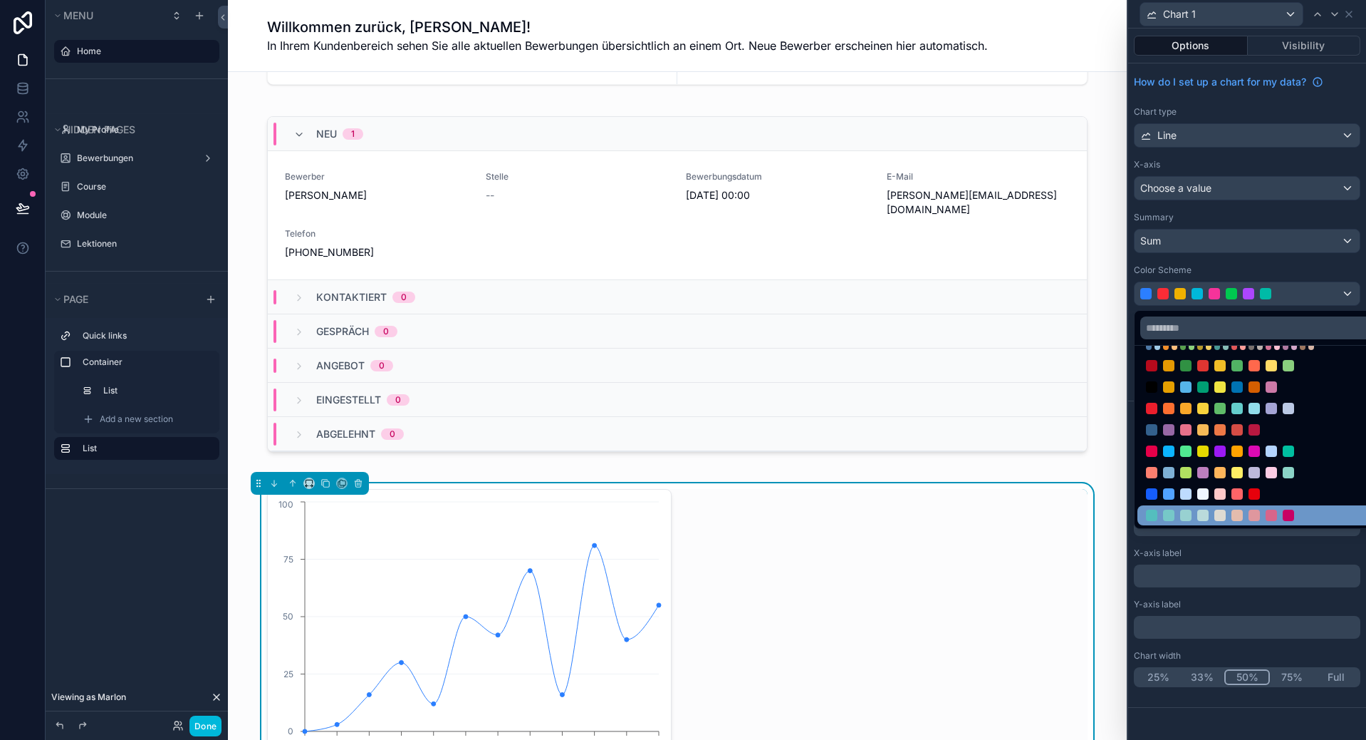
click at [1240, 513] on div at bounding box center [1237, 514] width 11 height 11
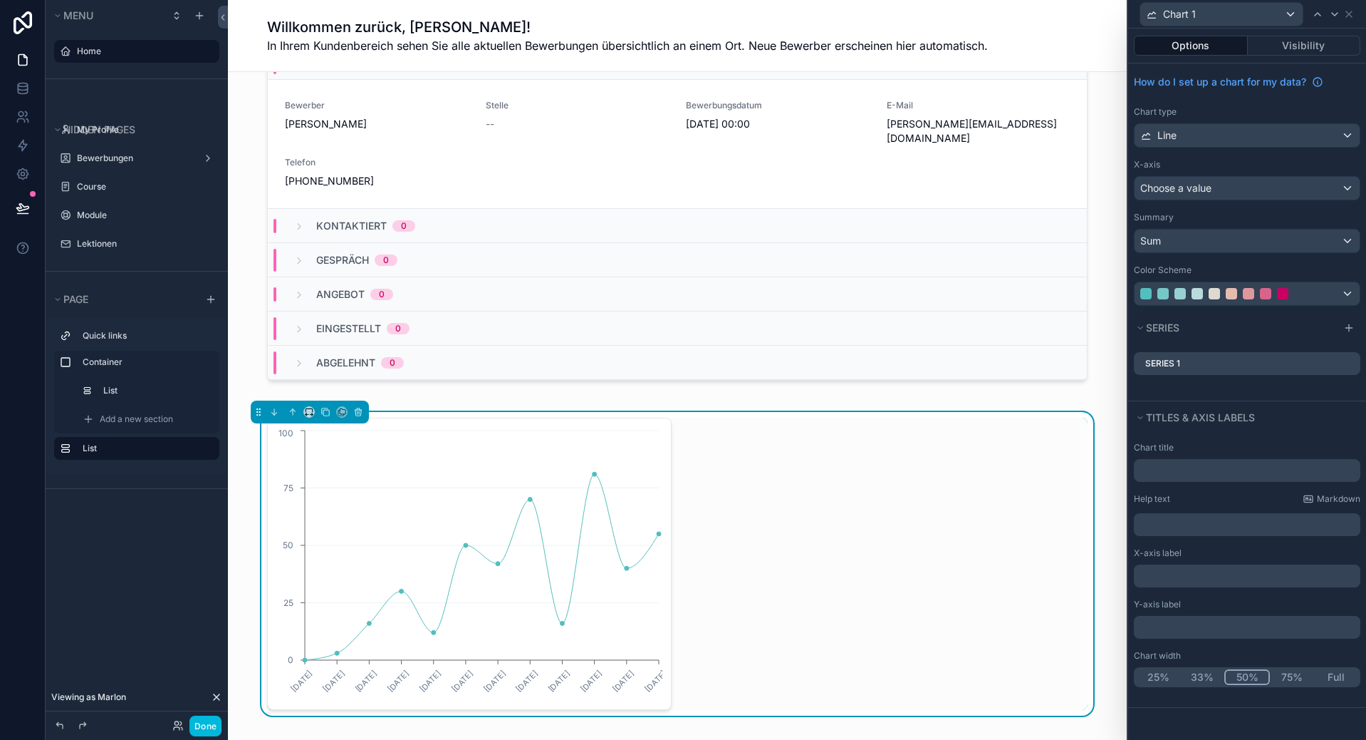
scroll to position [285, 0]
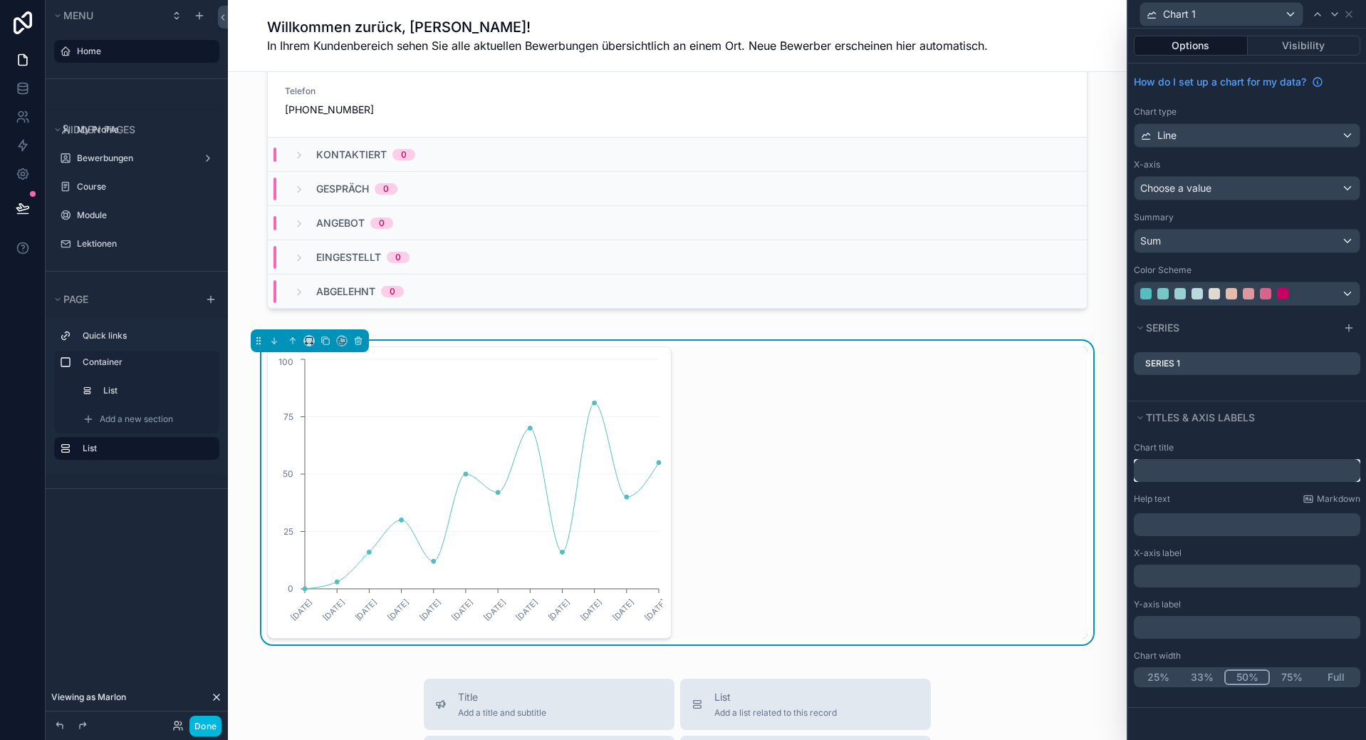
click at [1178, 481] on input "text" at bounding box center [1247, 470] width 227 height 23
click at [1180, 471] on input "text" at bounding box center [1247, 470] width 227 height 23
click at [1334, 676] on button "Full" at bounding box center [1336, 677] width 44 height 16
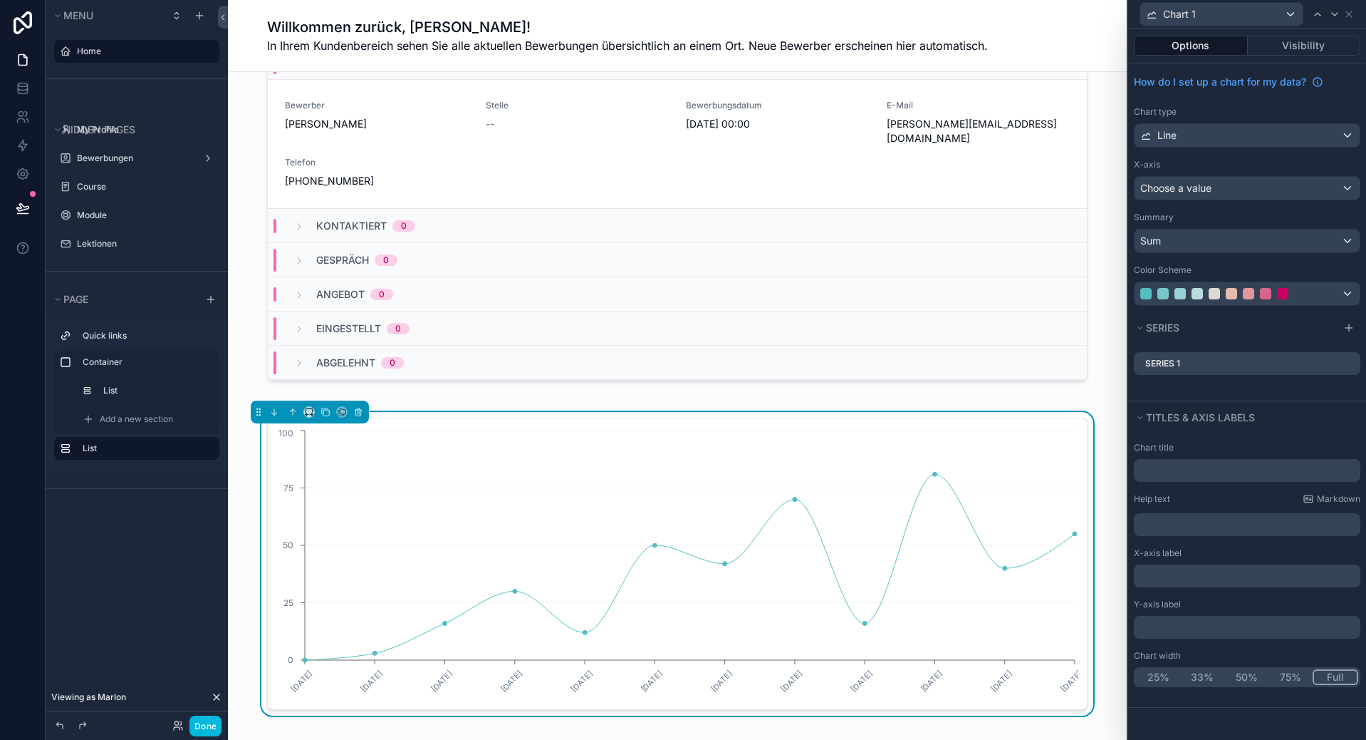
scroll to position [142, 0]
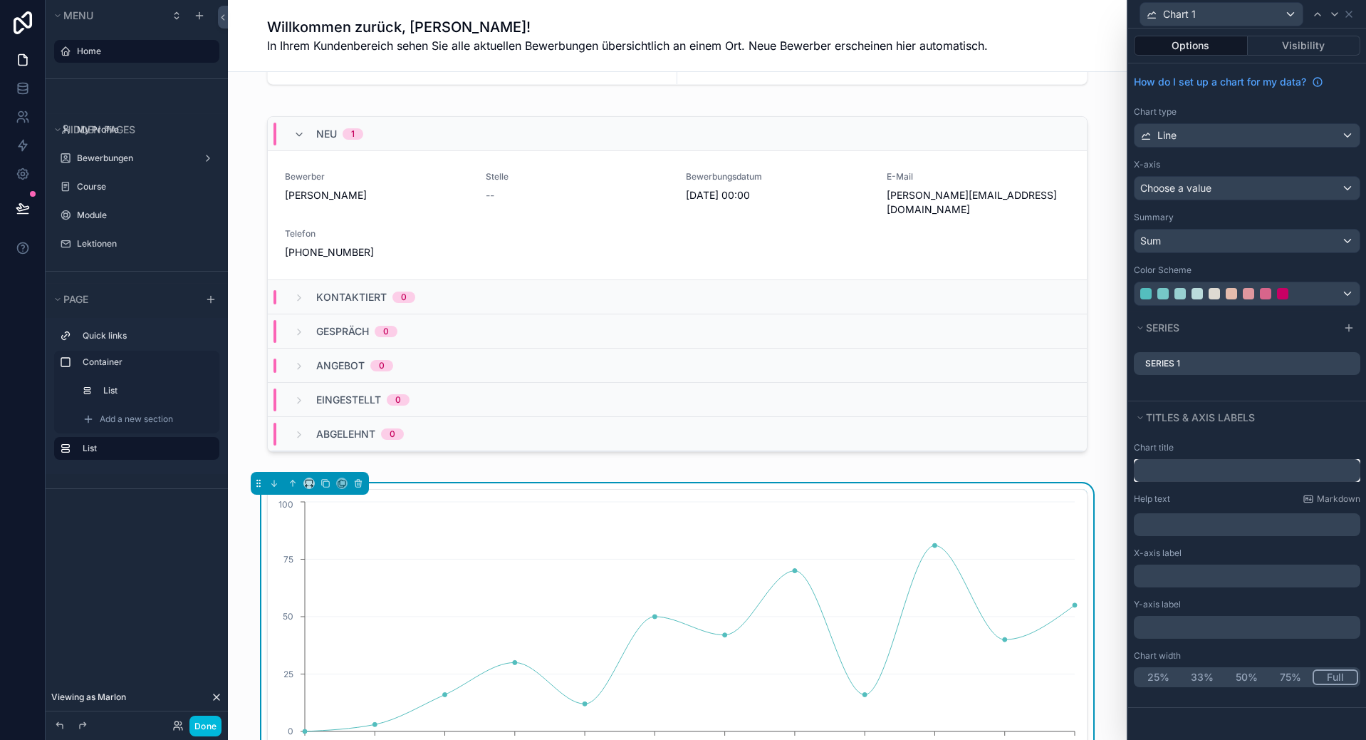
click at [1184, 474] on input "text" at bounding box center [1247, 470] width 227 height 23
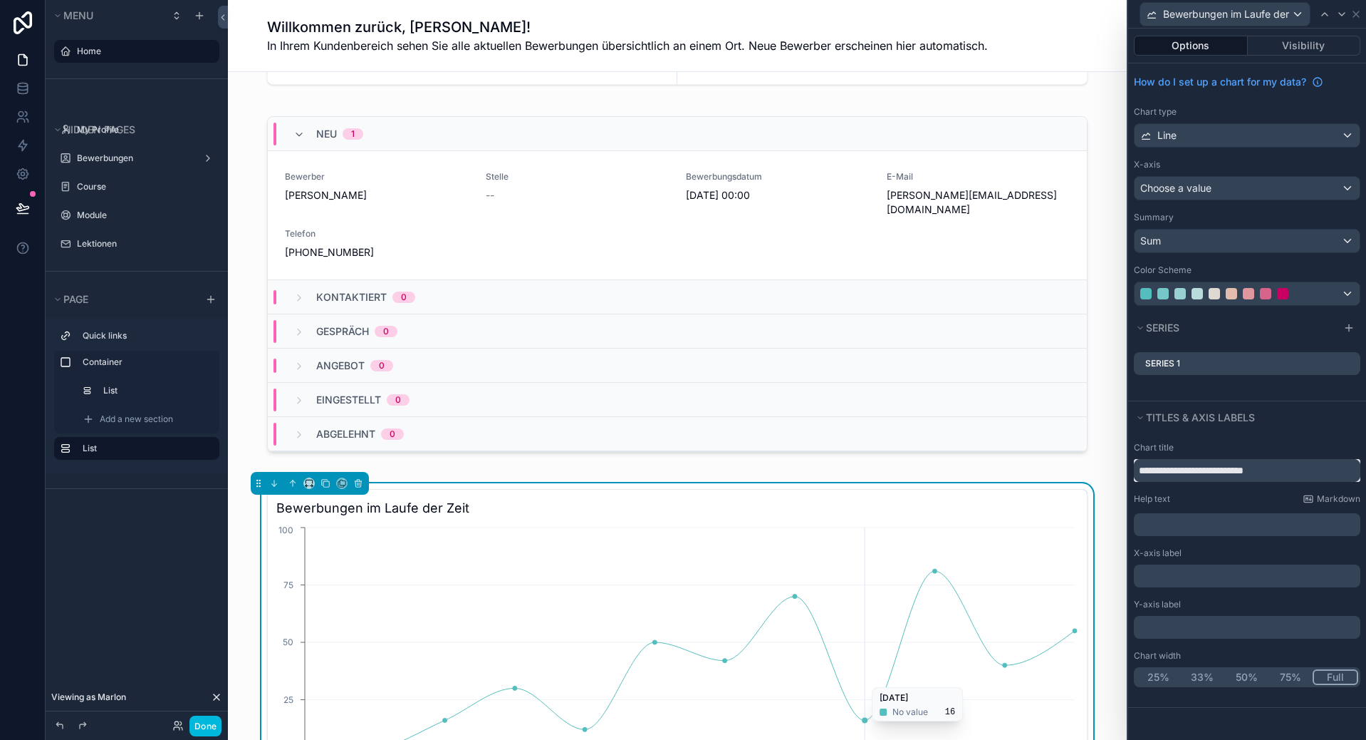
scroll to position [285, 0]
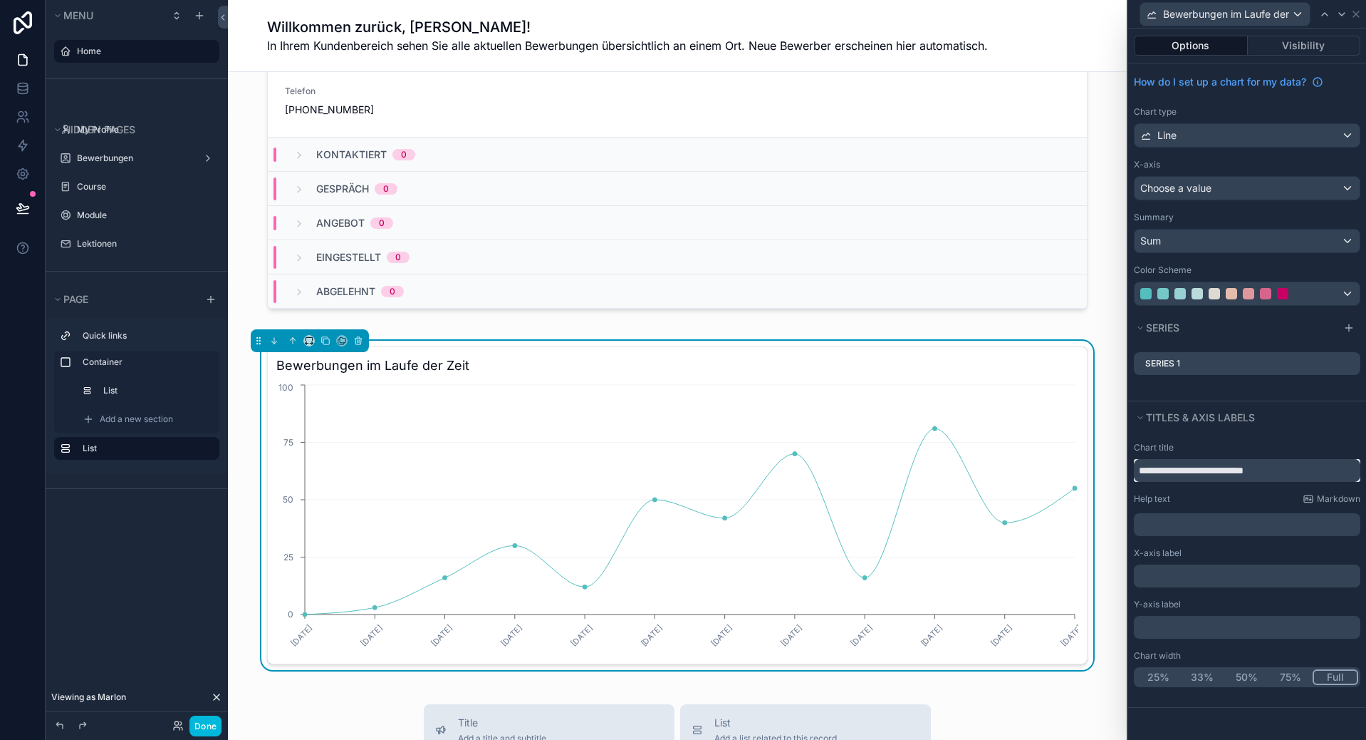
type input "**********"
click at [0, 0] on icon at bounding box center [0, 0] width 0 height 0
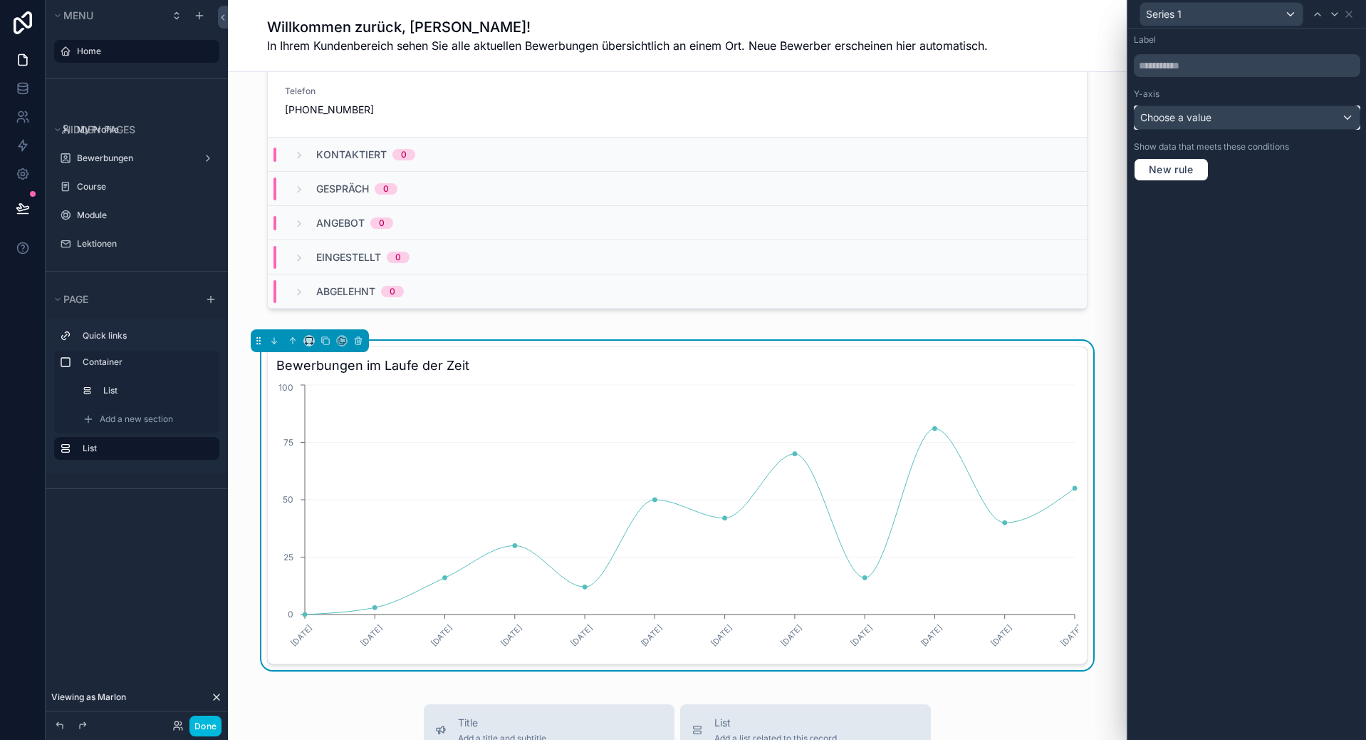
click at [1245, 128] on div "Choose a value" at bounding box center [1247, 117] width 225 height 23
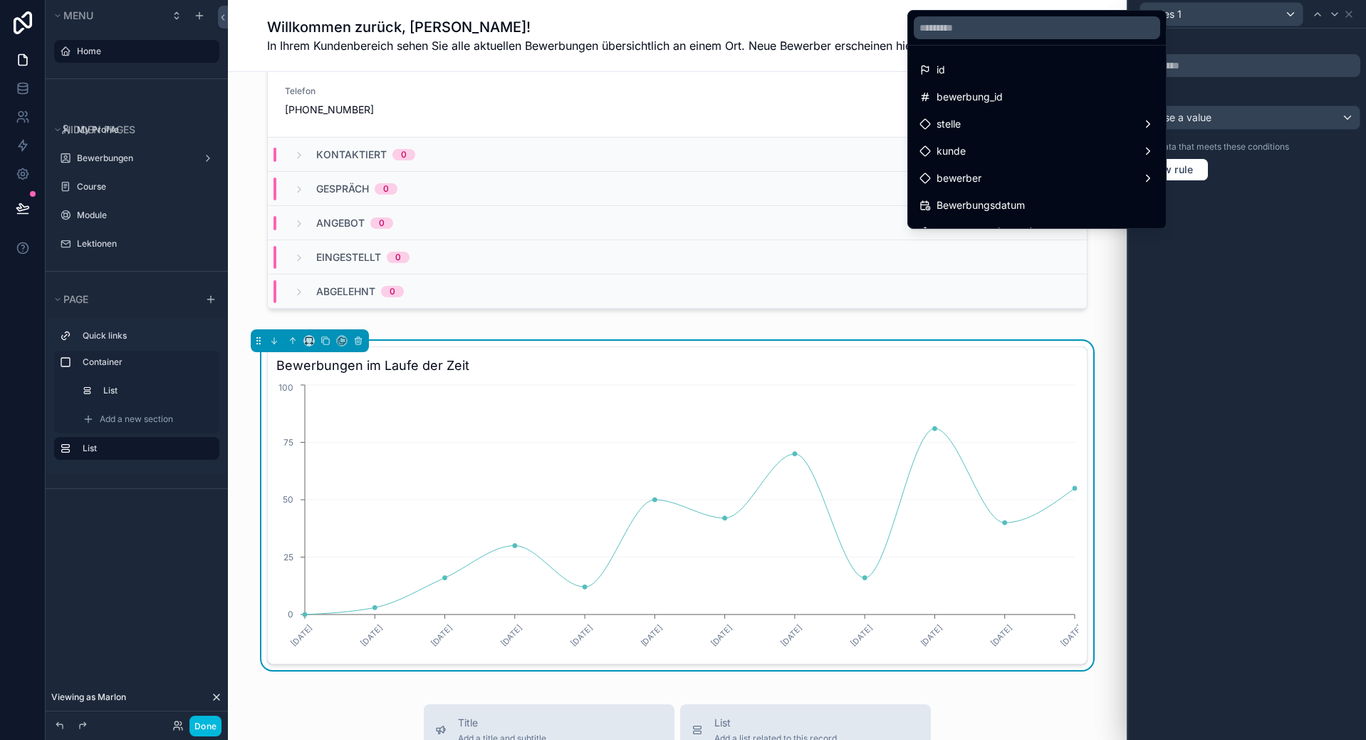
click at [1251, 125] on div at bounding box center [1248, 370] width 238 height 740
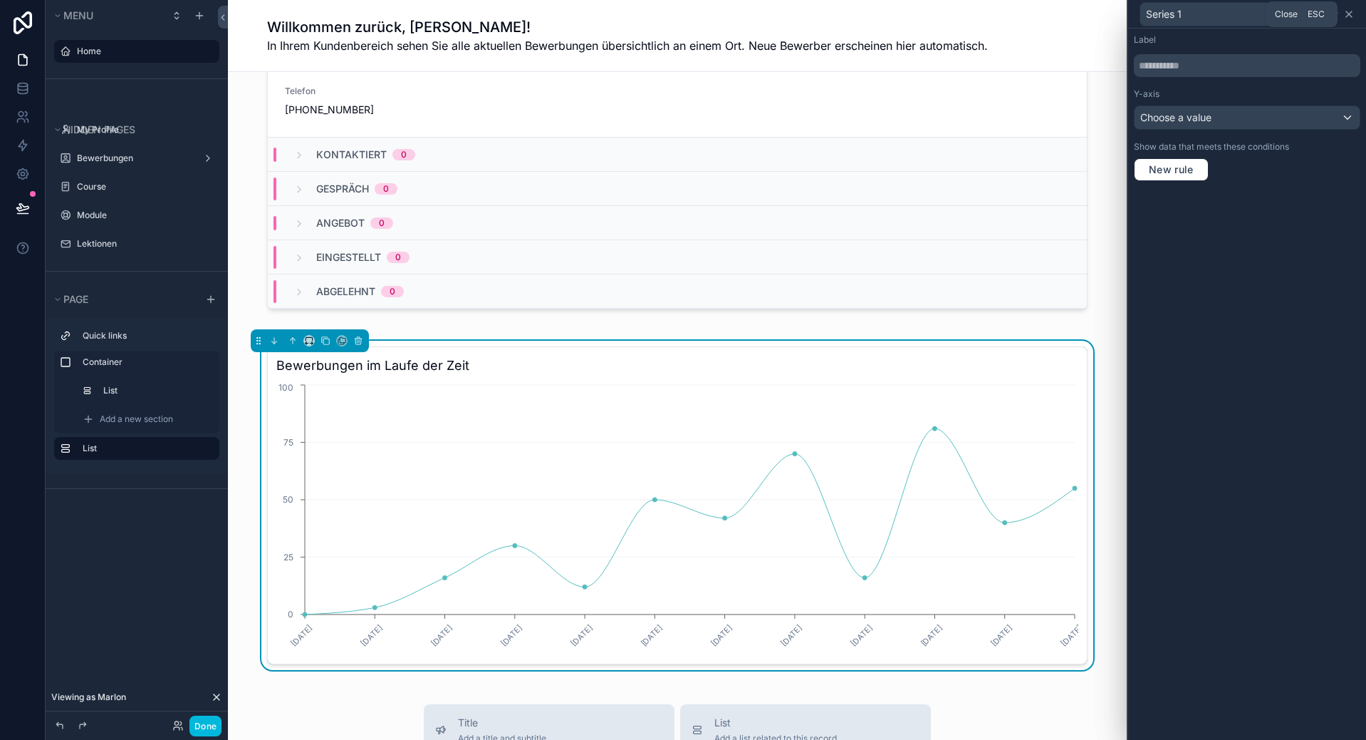
click at [1350, 16] on icon at bounding box center [1349, 14] width 11 height 11
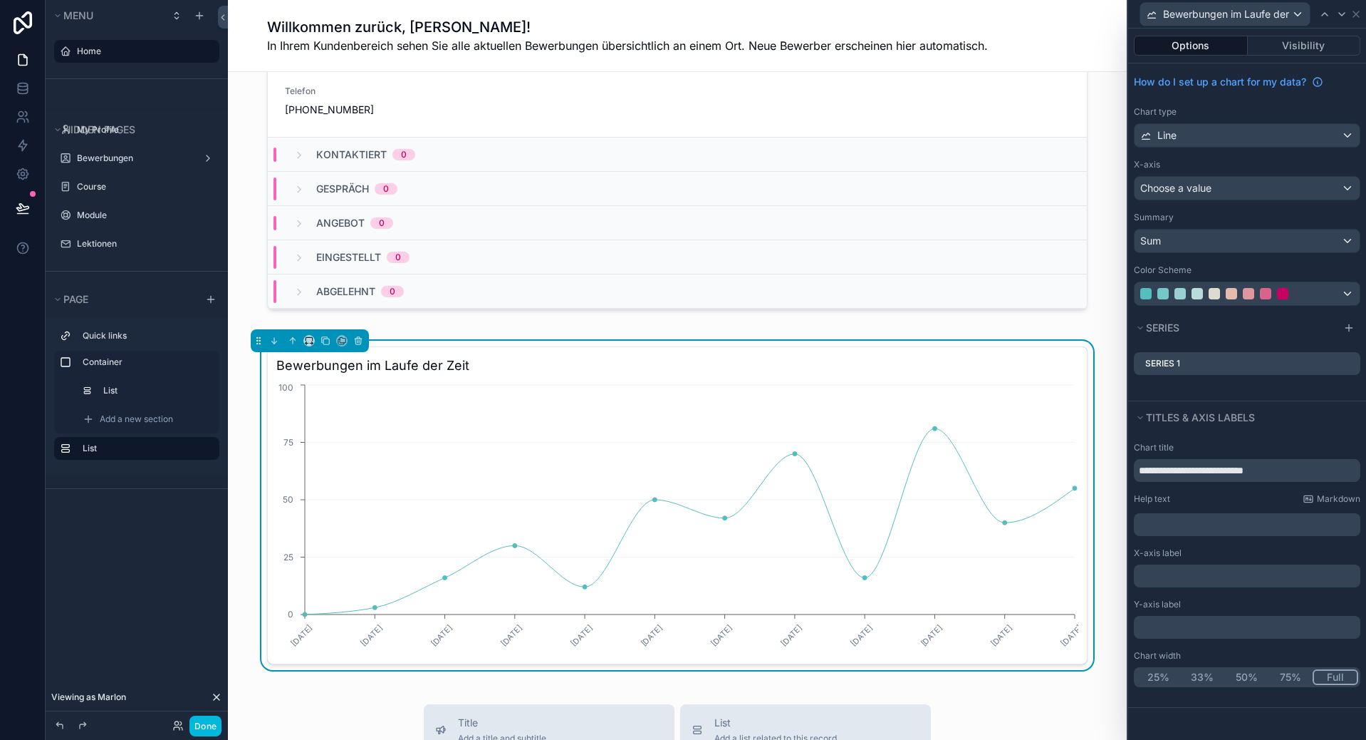
click at [1358, 22] on div "Bewerbungen im Laufe der Zeit" at bounding box center [1247, 14] width 227 height 28
click at [1357, 14] on icon at bounding box center [1357, 14] width 6 height 6
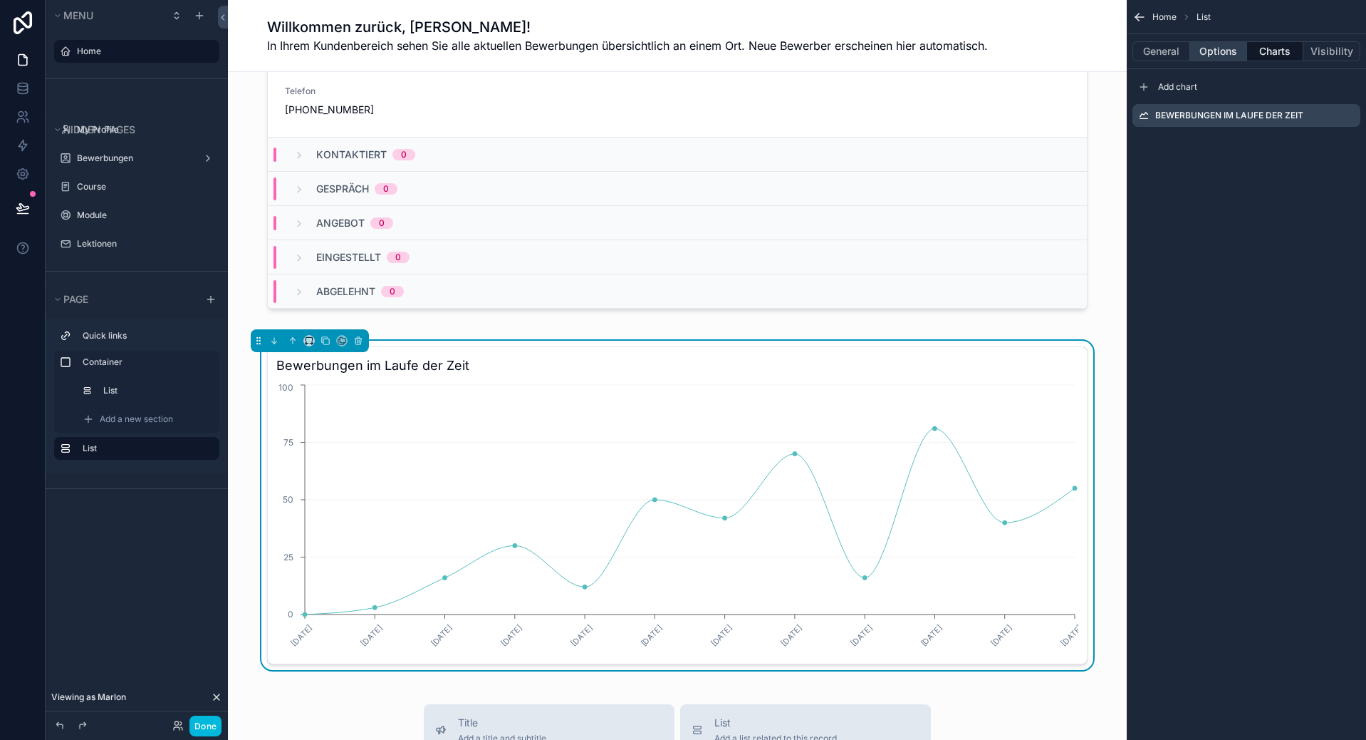
click at [1217, 45] on button "Options" at bounding box center [1219, 51] width 57 height 20
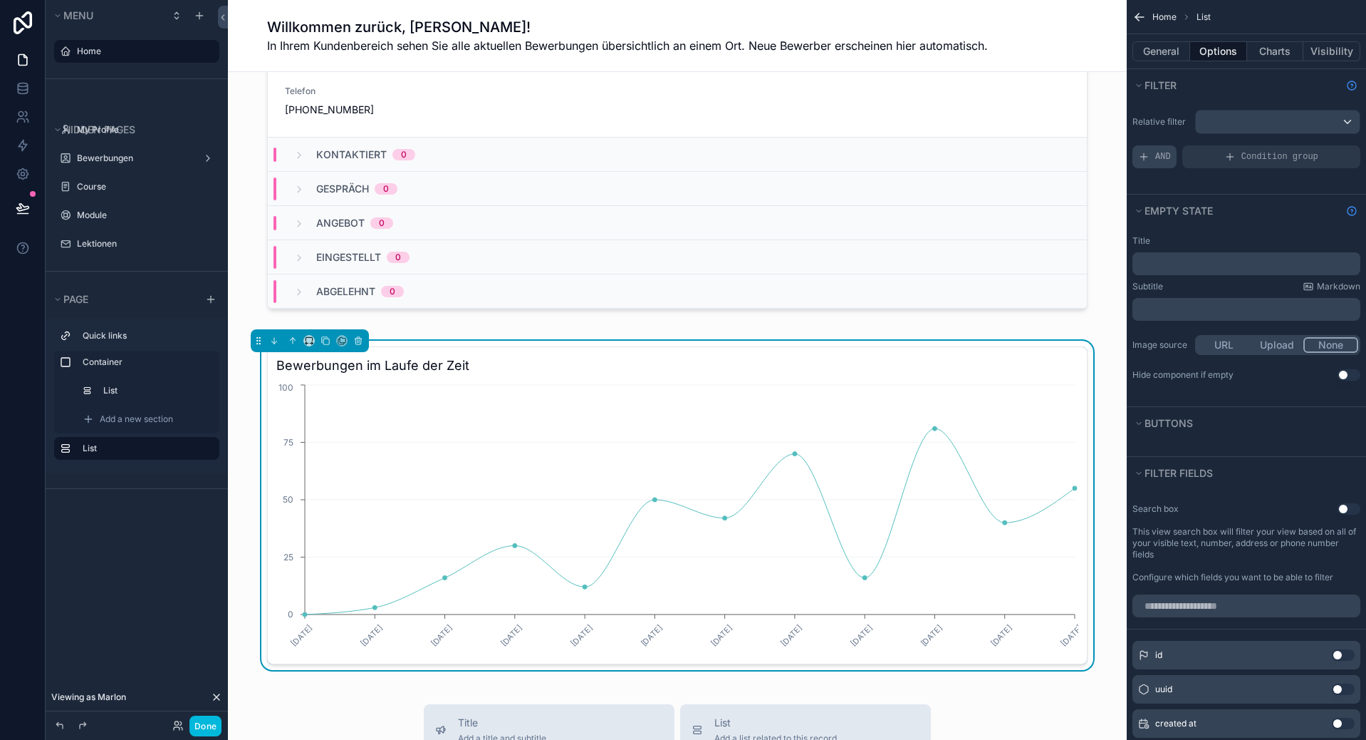
click at [1156, 163] on div "AND" at bounding box center [1155, 156] width 44 height 23
click at [1232, 160] on div "Add a filter" at bounding box center [1247, 156] width 228 height 23
click at [0, 0] on div "scrollable content" at bounding box center [0, 0] width 0 height 0
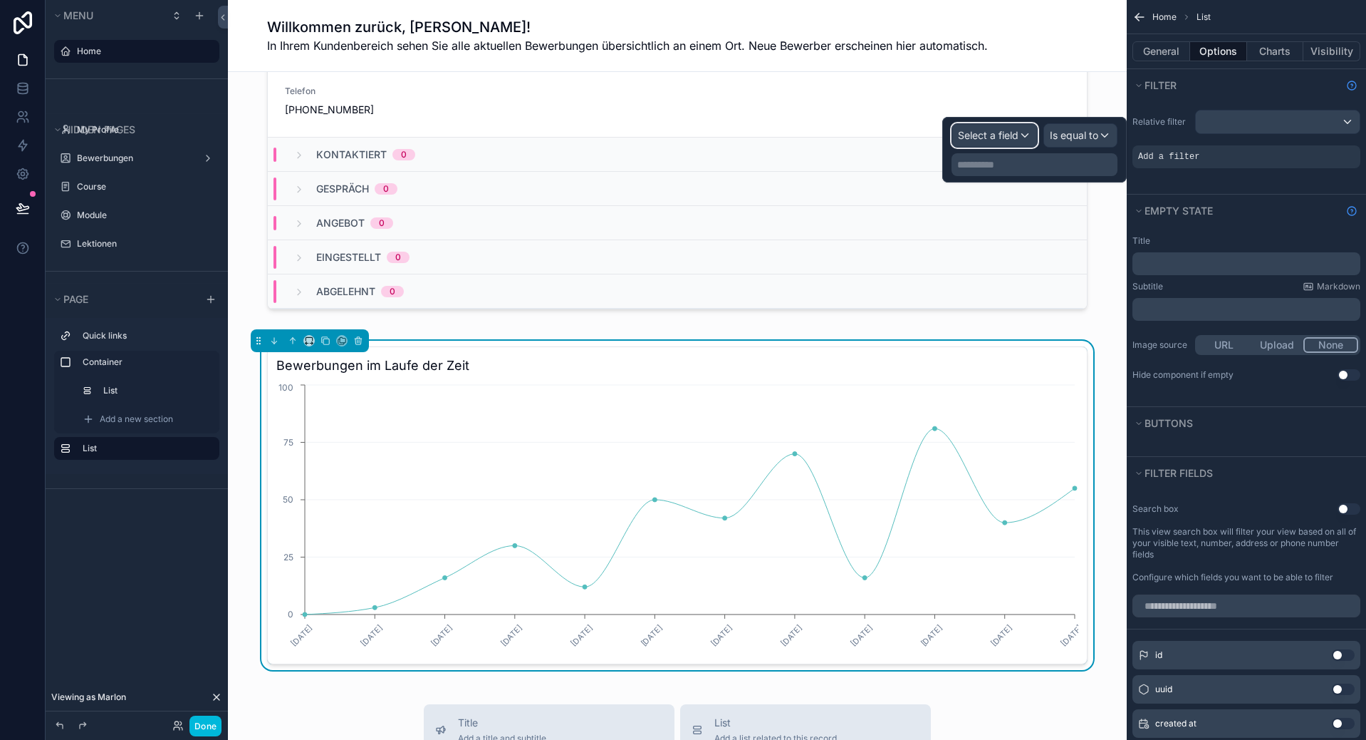
click at [965, 135] on span "Select a field" at bounding box center [988, 135] width 61 height 12
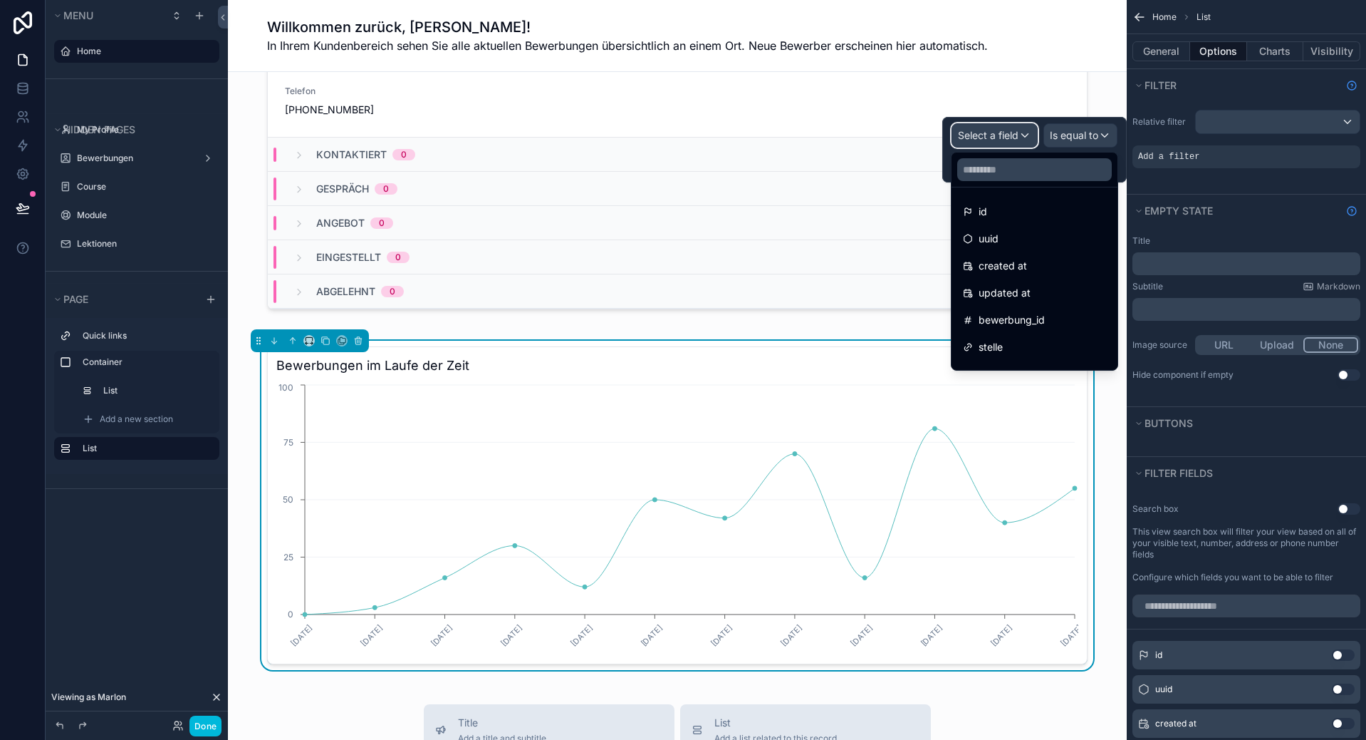
scroll to position [71, 0]
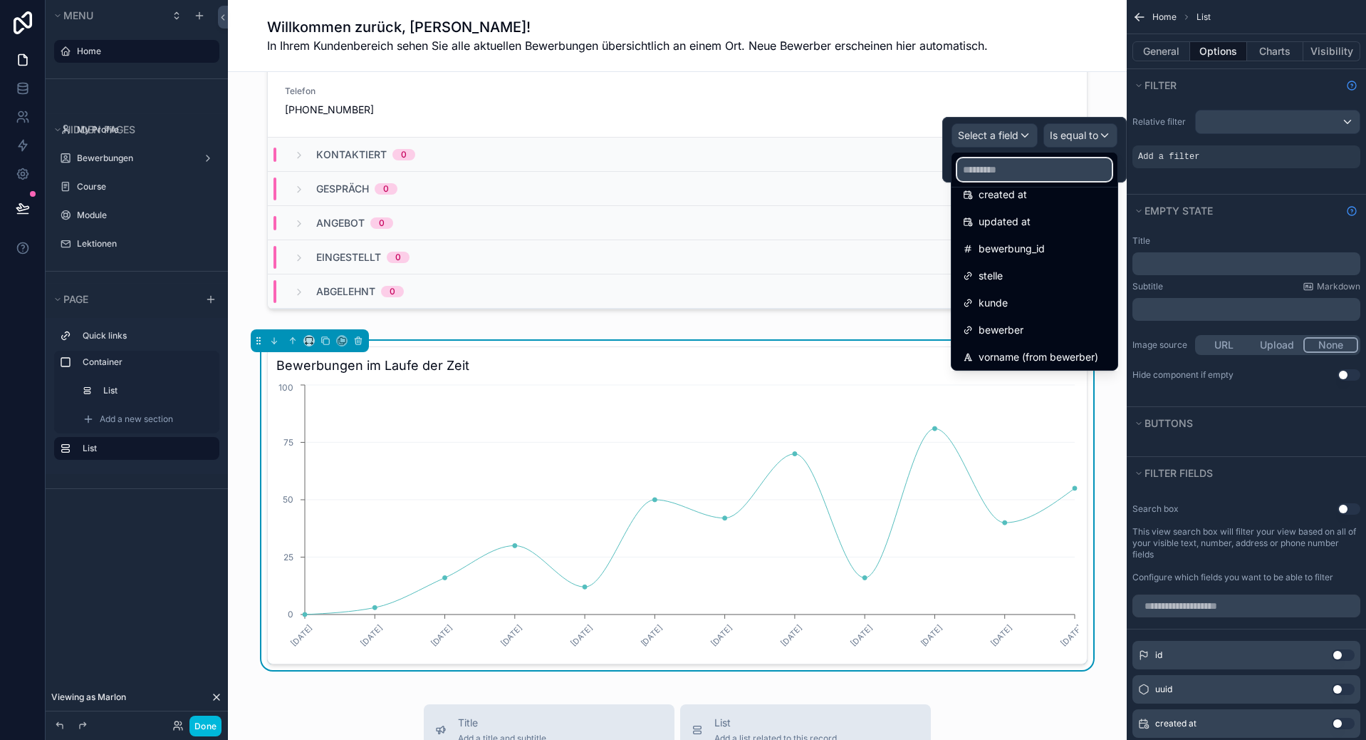
click at [1051, 164] on input "text" at bounding box center [1035, 169] width 155 height 23
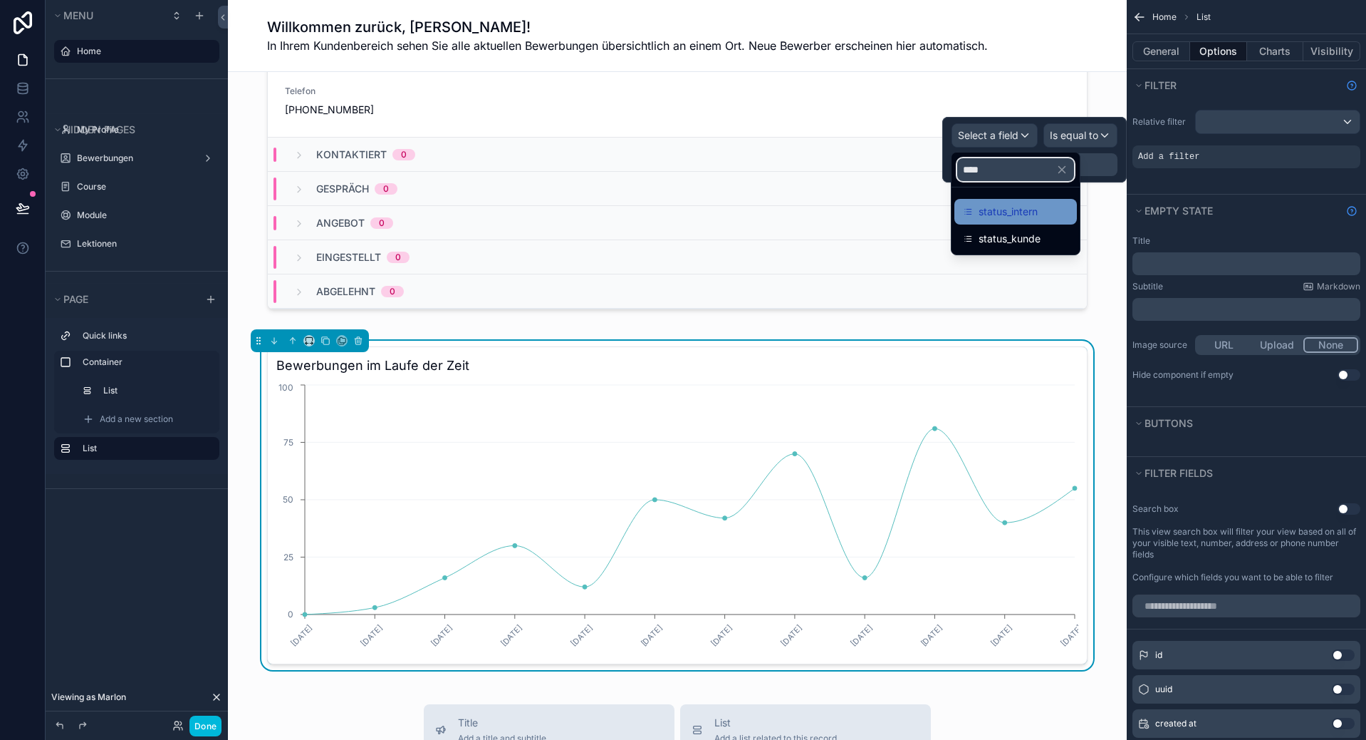
type input "****"
click at [1051, 214] on div "status_intern" at bounding box center [1015, 211] width 105 height 17
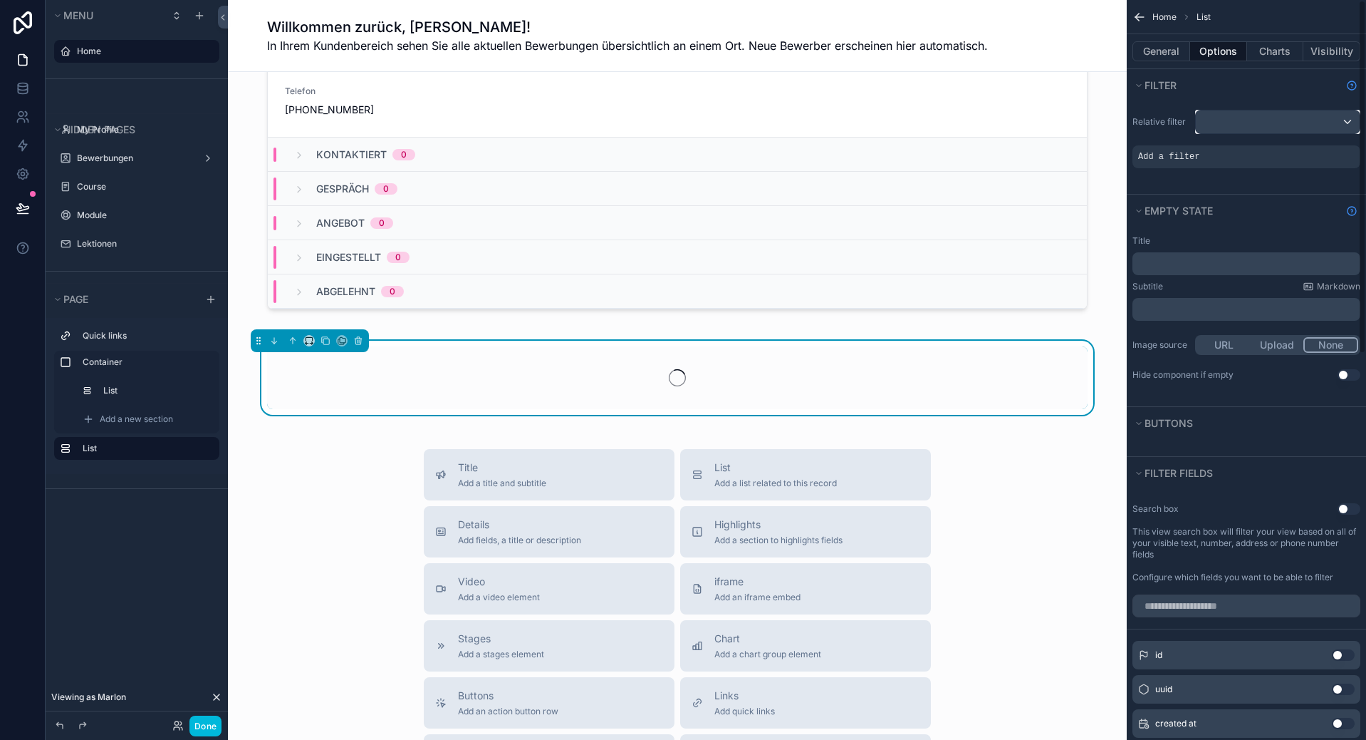
click at [1260, 119] on div "scrollable content" at bounding box center [1278, 121] width 164 height 23
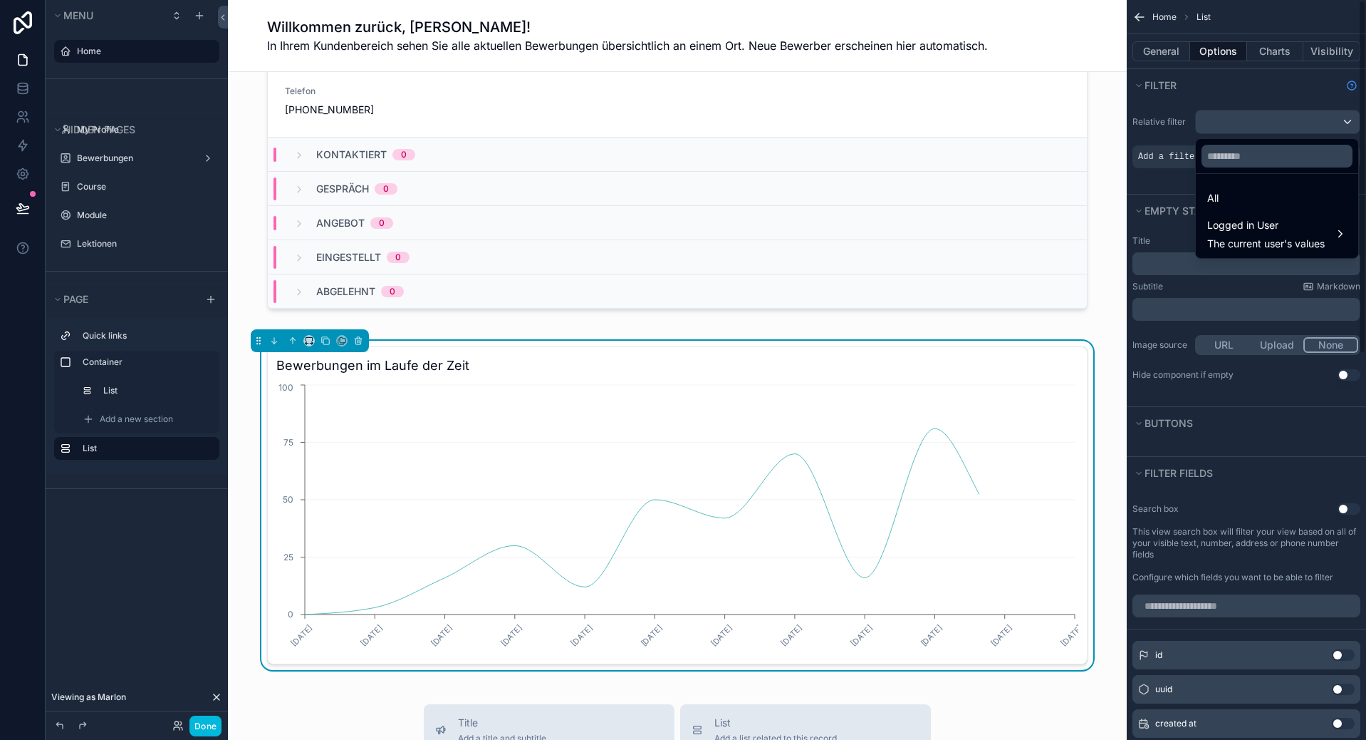
click at [1173, 149] on div "scrollable content" at bounding box center [683, 370] width 1366 height 740
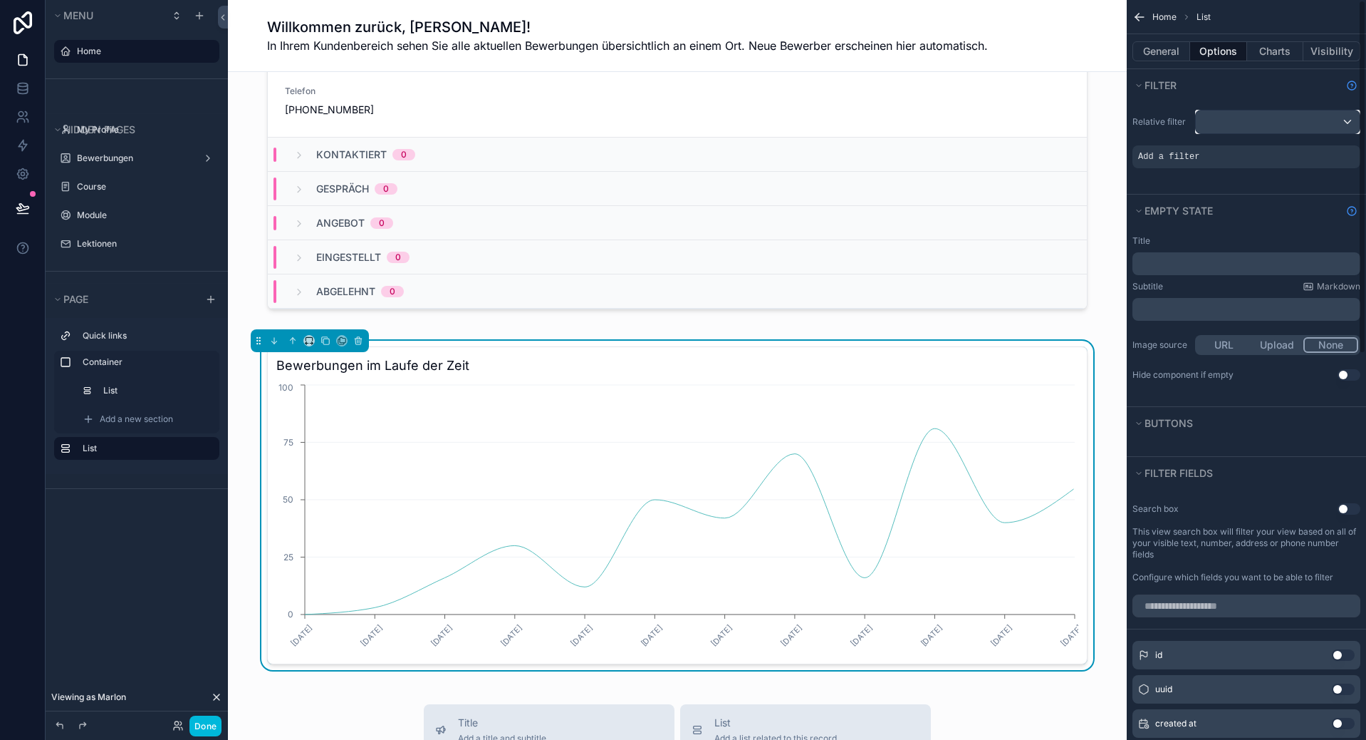
click at [1229, 120] on div "scrollable content" at bounding box center [1278, 121] width 164 height 23
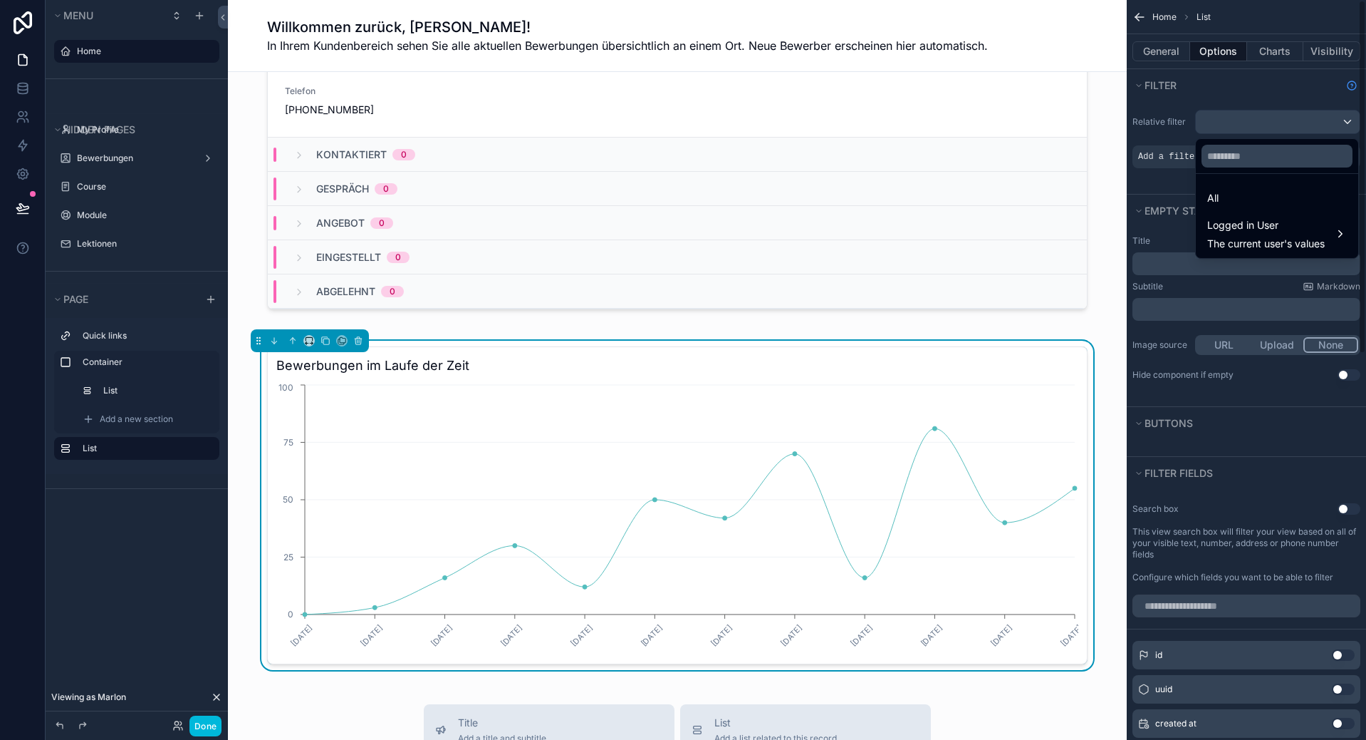
click at [1168, 158] on div "scrollable content" at bounding box center [683, 370] width 1366 height 740
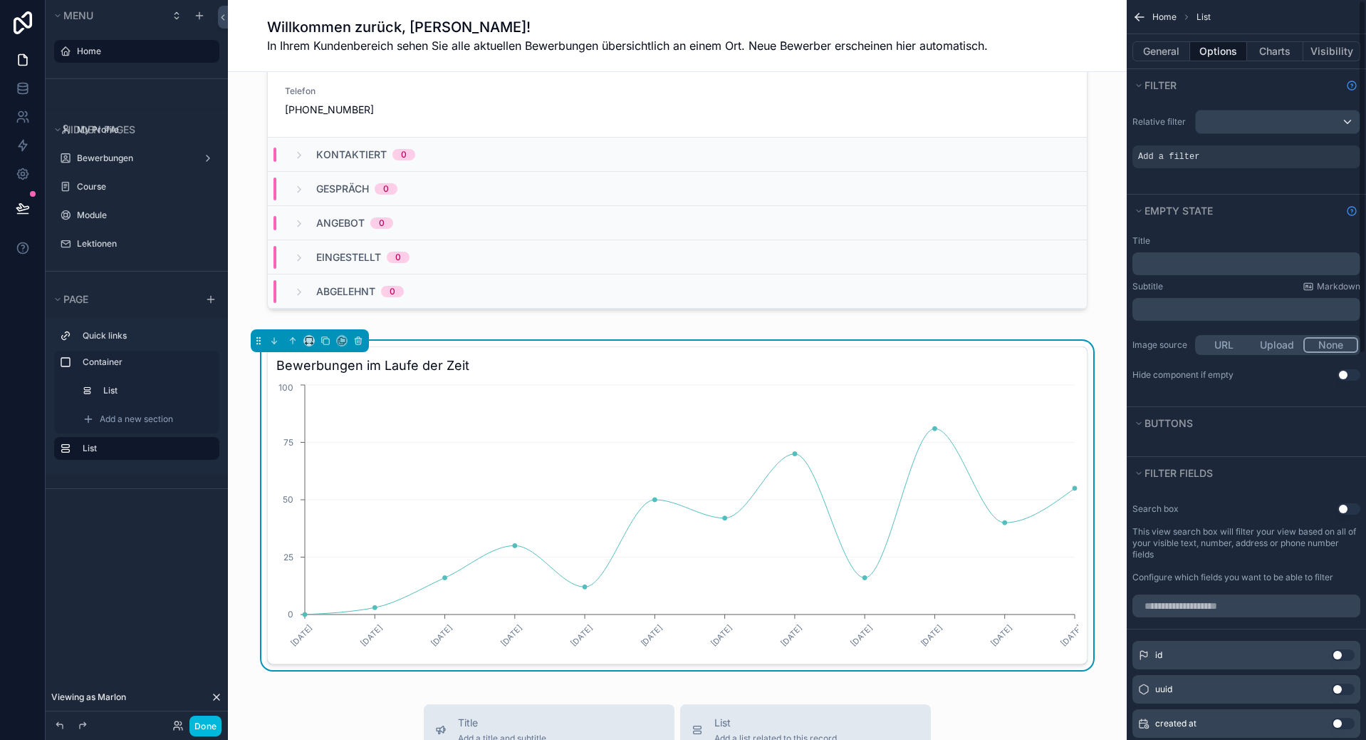
click at [0, 0] on icon "scrollable content" at bounding box center [0, 0] width 0 height 0
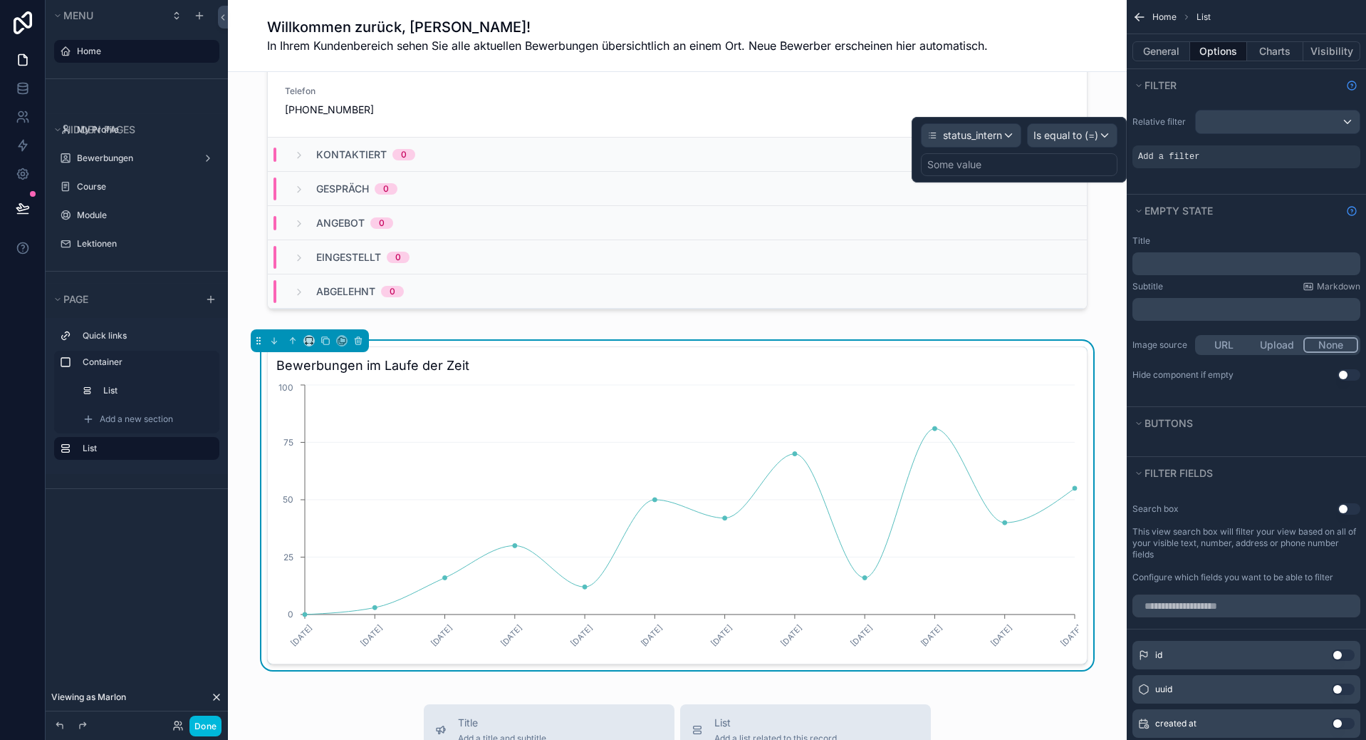
click at [1037, 166] on div "Some value" at bounding box center [1019, 164] width 197 height 23
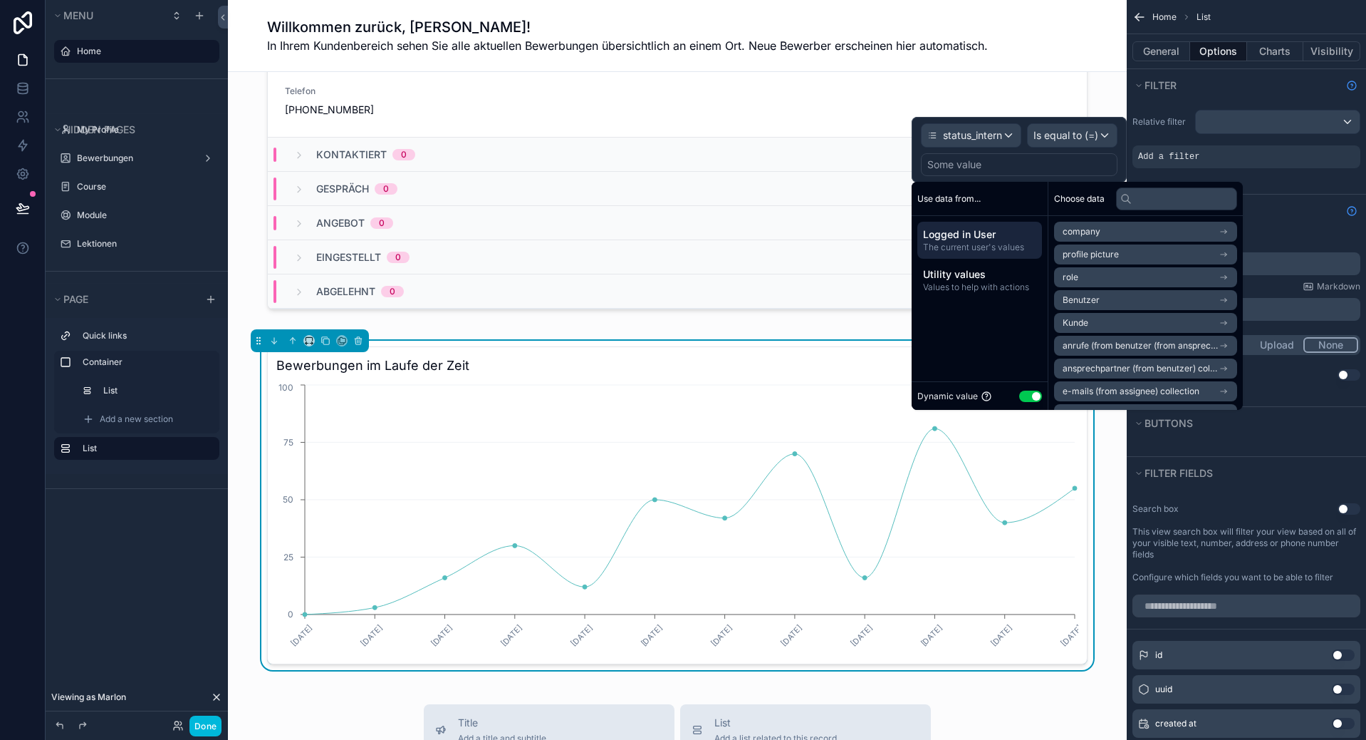
click at [1034, 397] on button "Use setting" at bounding box center [1031, 395] width 23 height 11
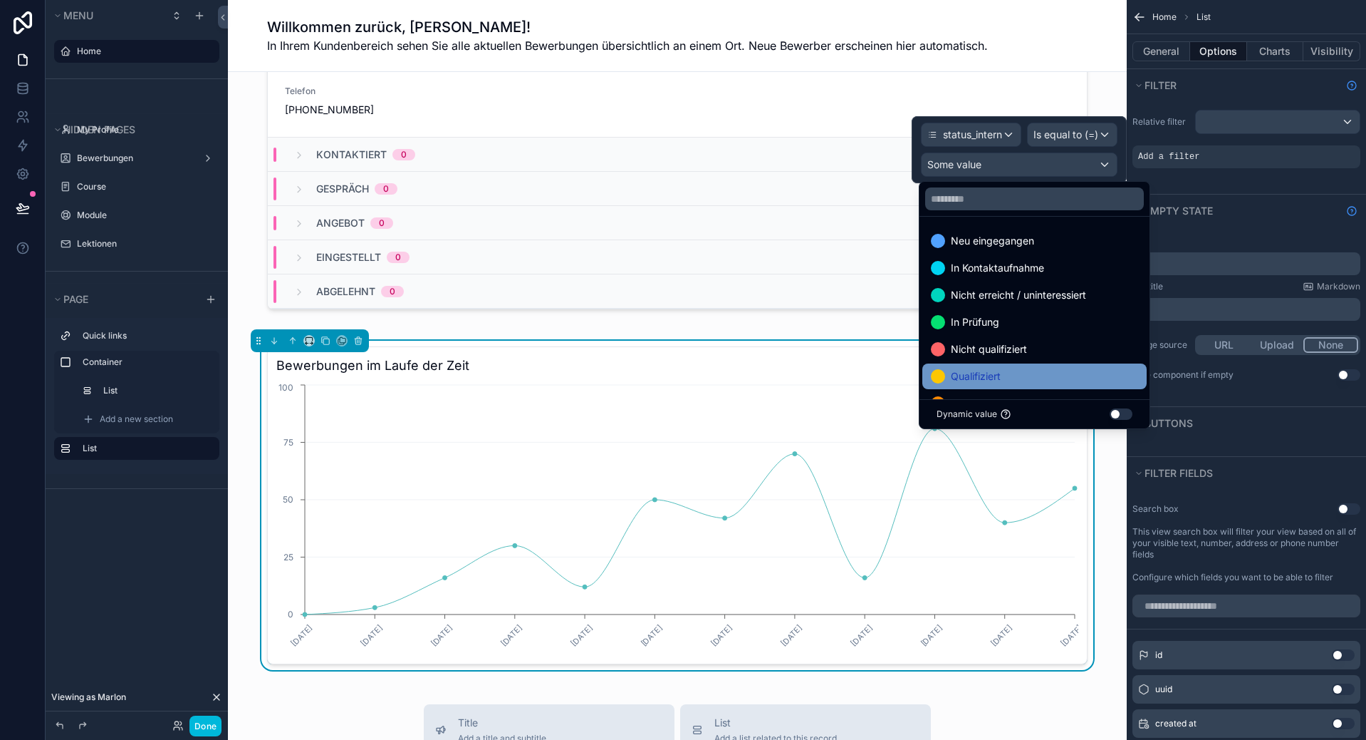
scroll to position [28, 0]
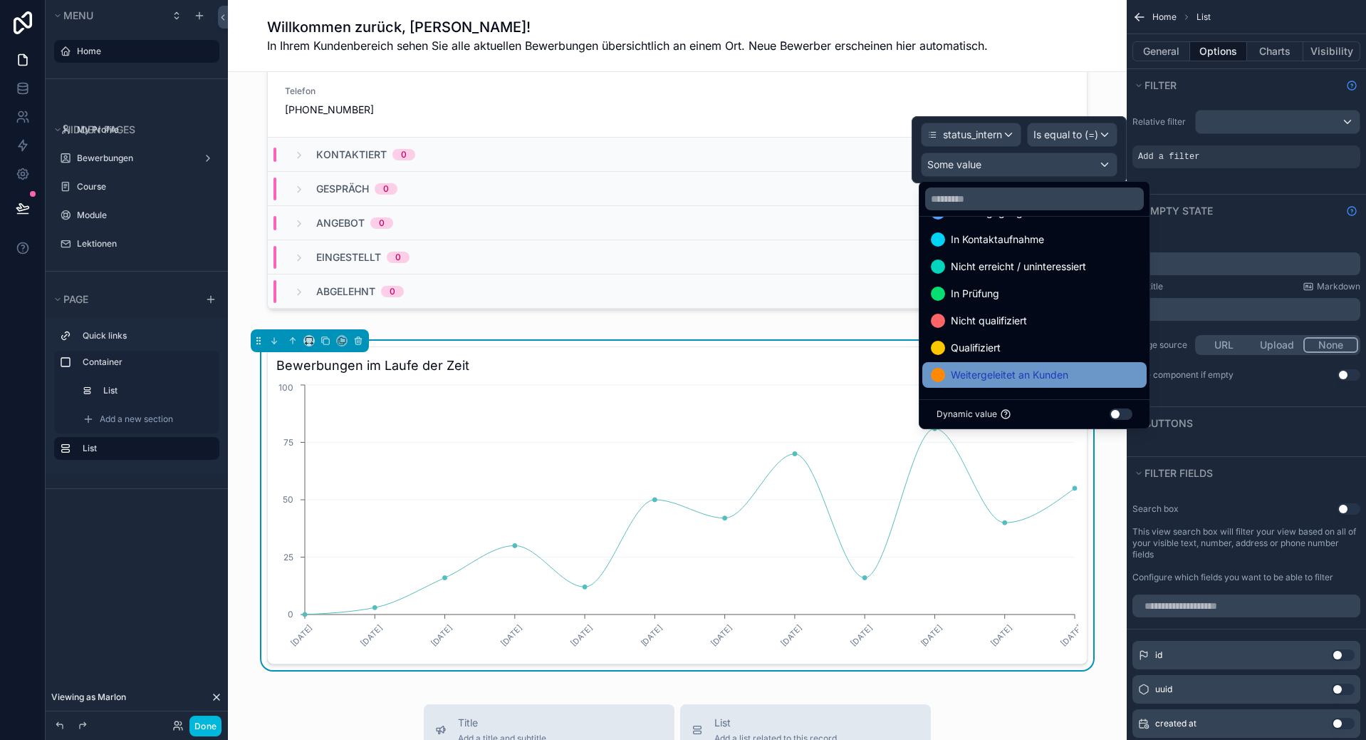
click at [981, 381] on span "Weitergeleitet an Kunden" at bounding box center [1010, 374] width 118 height 17
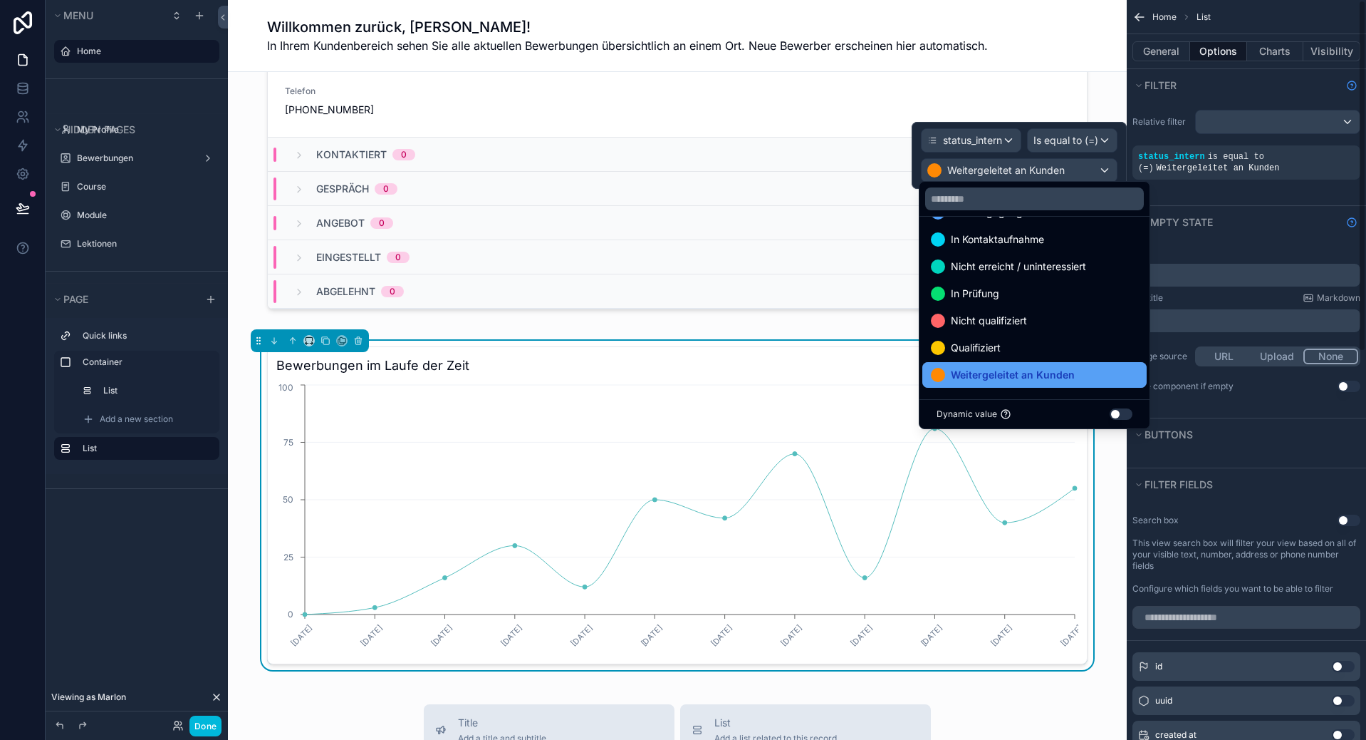
click at [1036, 374] on span "Weitergeleitet an Kunden" at bounding box center [1013, 374] width 124 height 17
click at [1288, 192] on div "Relative filter status_intern is equal to (=) Weitergeleitet an Kunden" at bounding box center [1246, 153] width 239 height 104
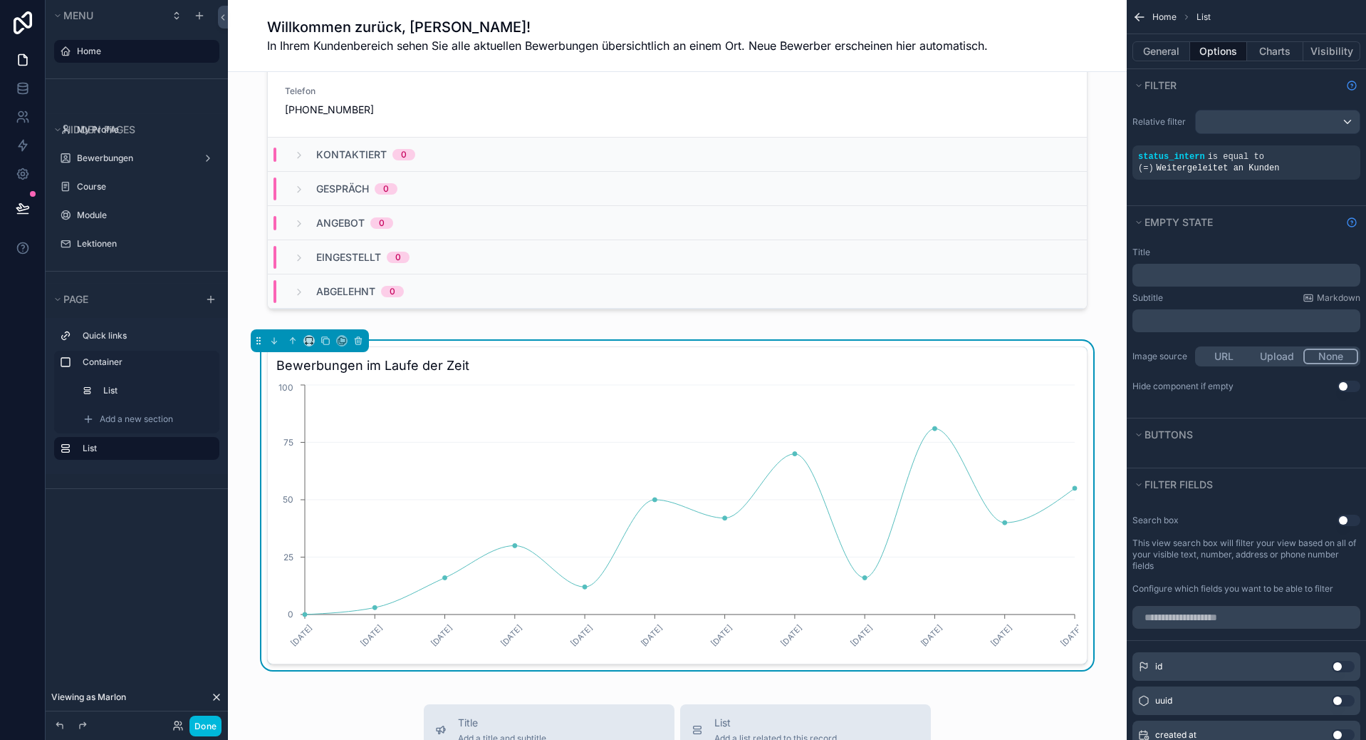
click at [0, 0] on div "scrollable content" at bounding box center [0, 0] width 0 height 0
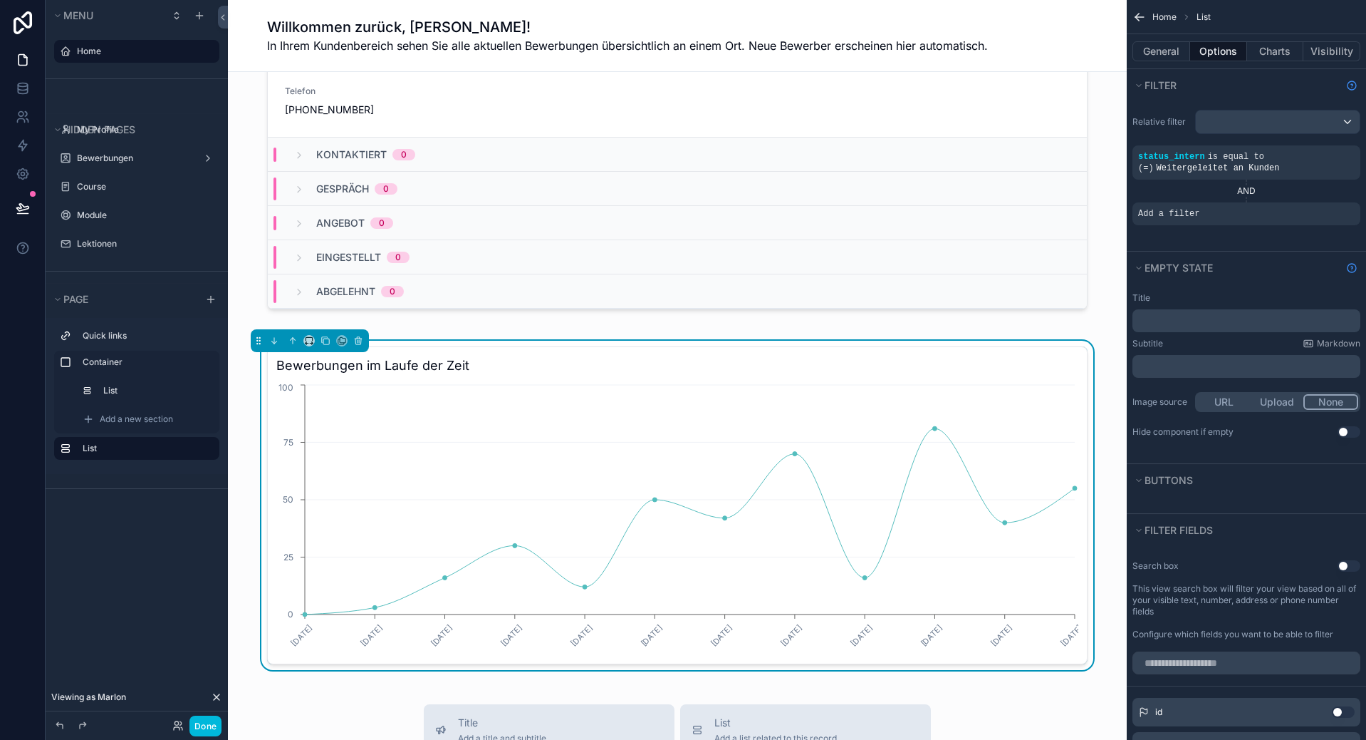
click at [0, 0] on icon "scrollable content" at bounding box center [0, 0] width 0 height 0
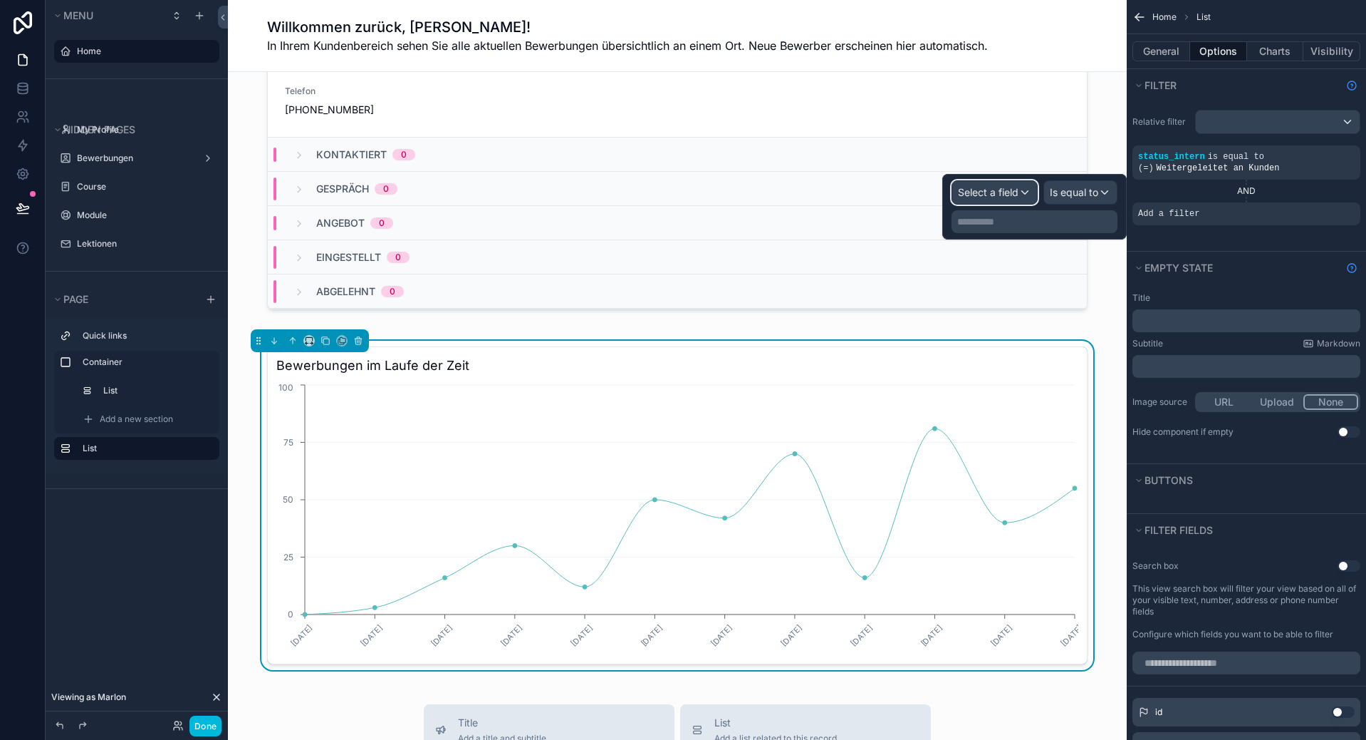
click at [988, 192] on span "Select a field" at bounding box center [988, 192] width 61 height 12
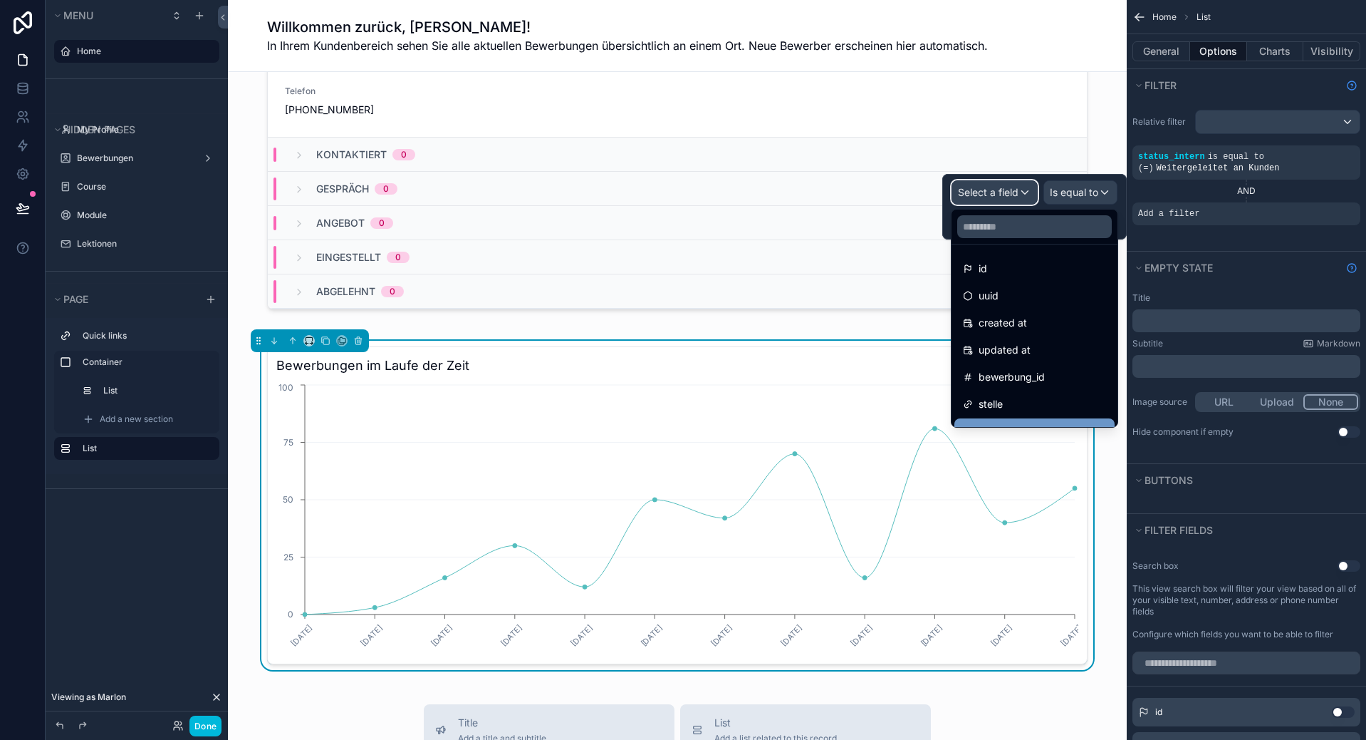
scroll to position [71, 0]
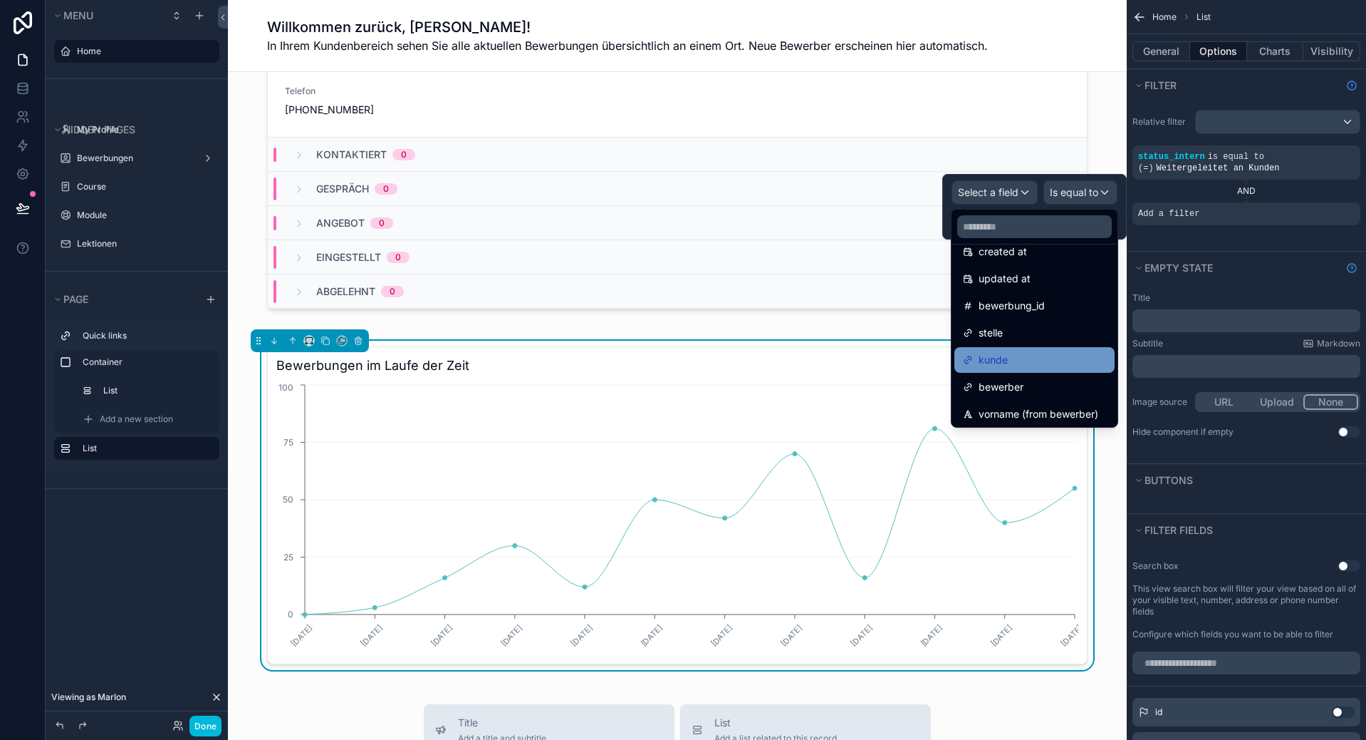
click at [1027, 368] on div "kunde" at bounding box center [1034, 359] width 143 height 17
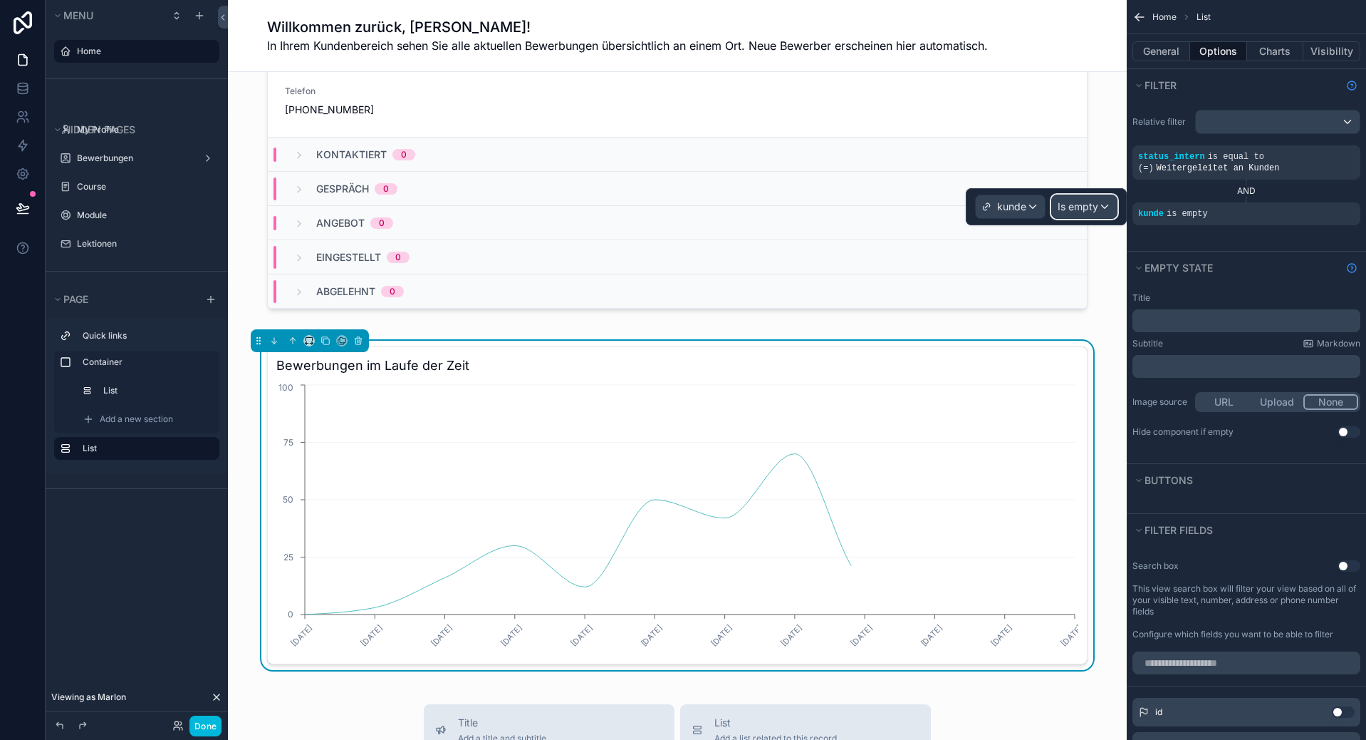
click at [1084, 209] on span "Is empty" at bounding box center [1078, 206] width 41 height 14
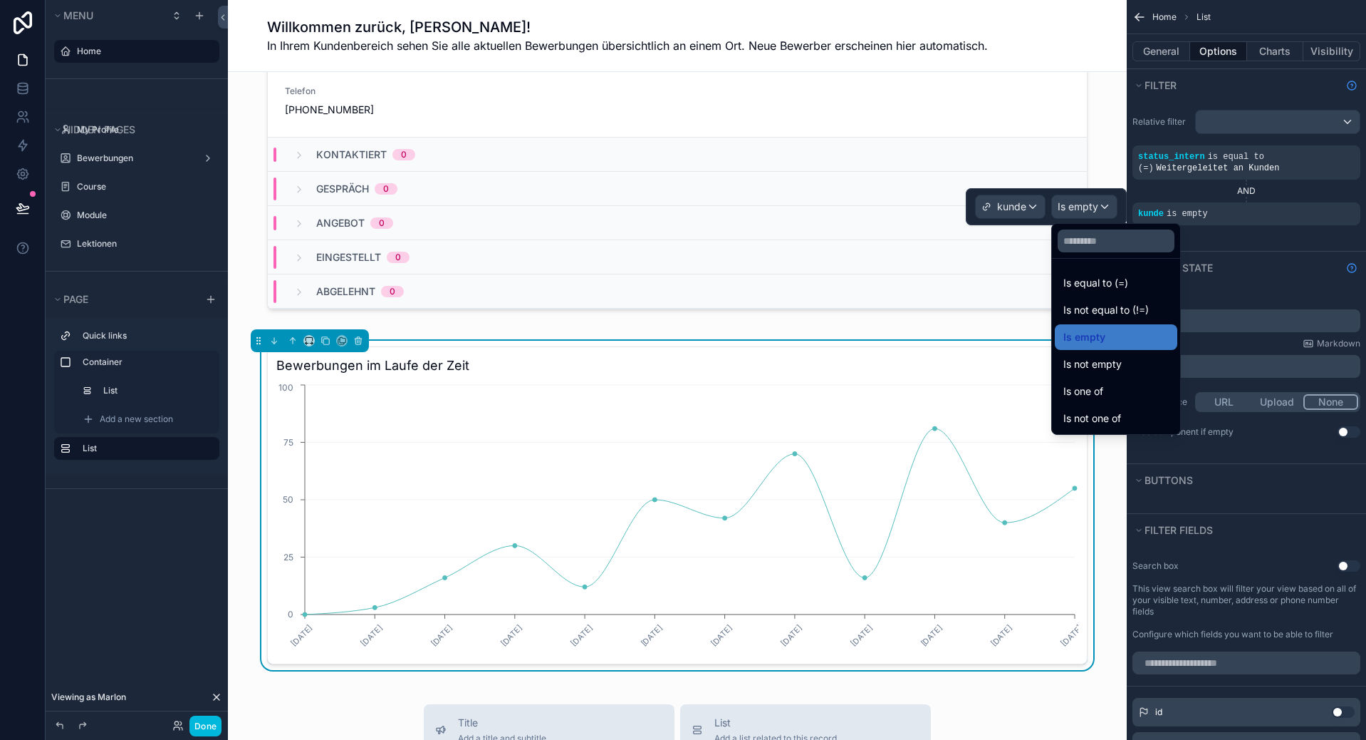
click at [1144, 397] on div "Is one of" at bounding box center [1116, 391] width 105 height 17
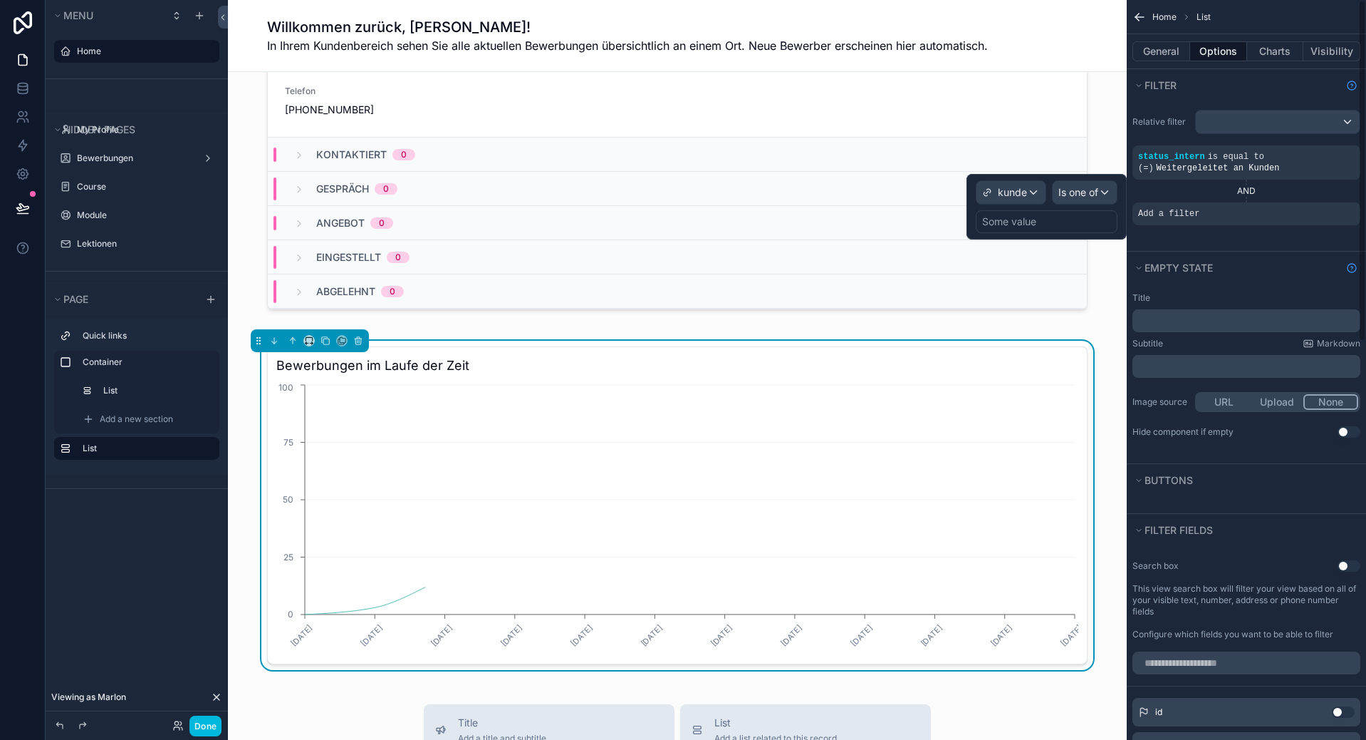
click at [1015, 227] on div "Some value" at bounding box center [1009, 221] width 54 height 14
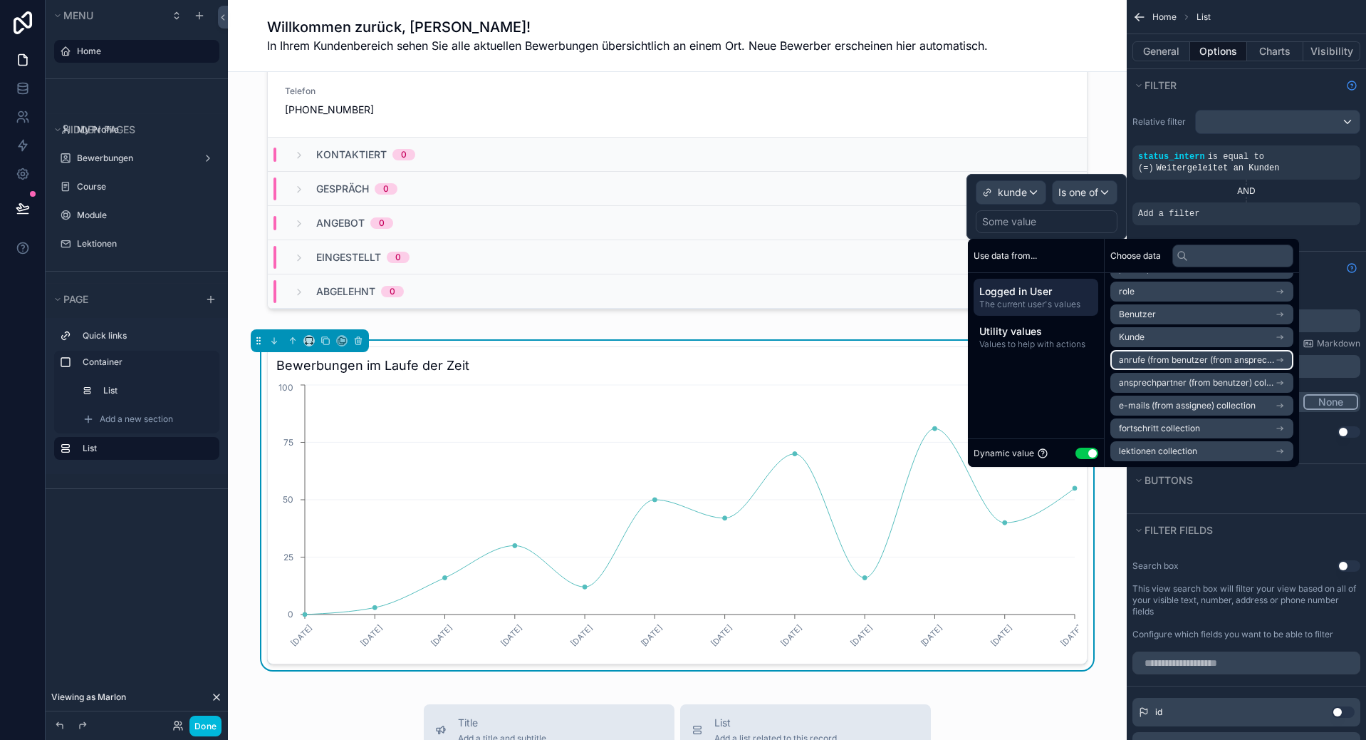
scroll to position [0, 0]
click at [1186, 380] on li "Kunde" at bounding box center [1202, 380] width 183 height 20
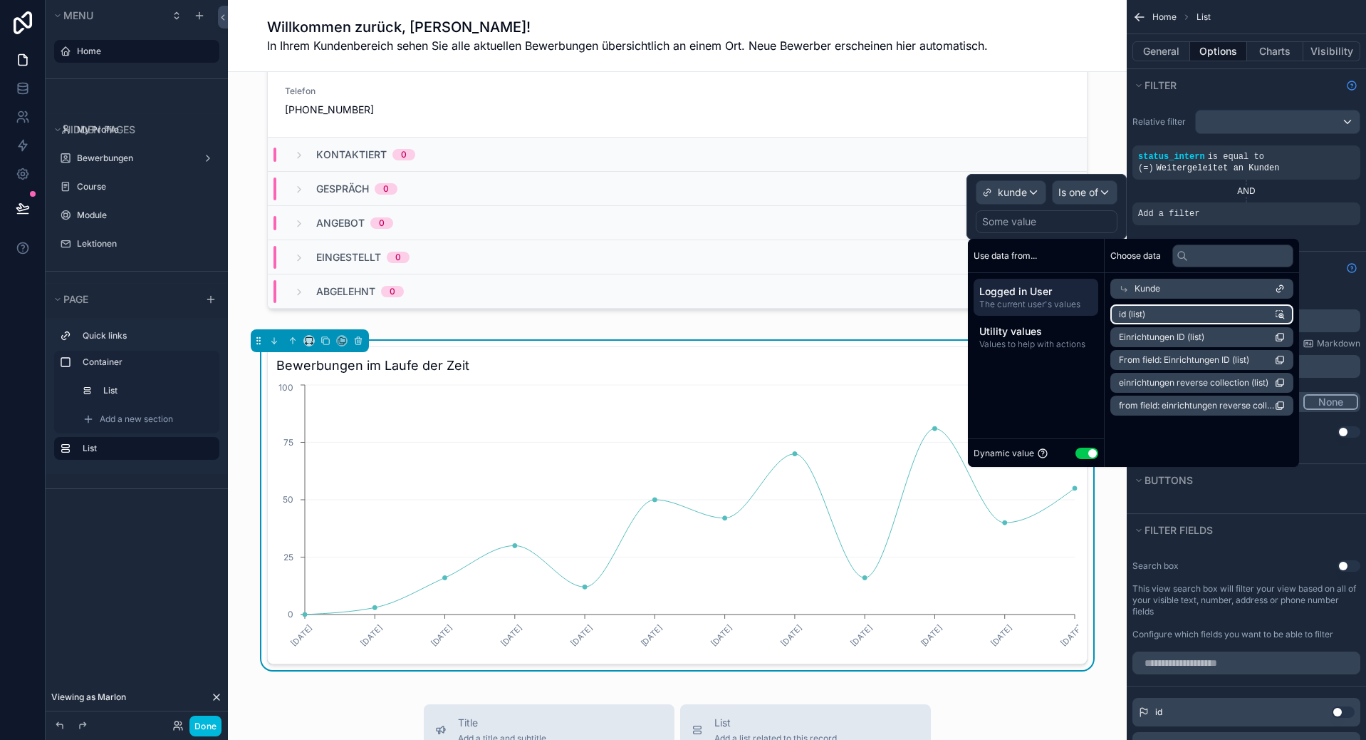
click at [1191, 311] on li "id (list)" at bounding box center [1202, 314] width 183 height 20
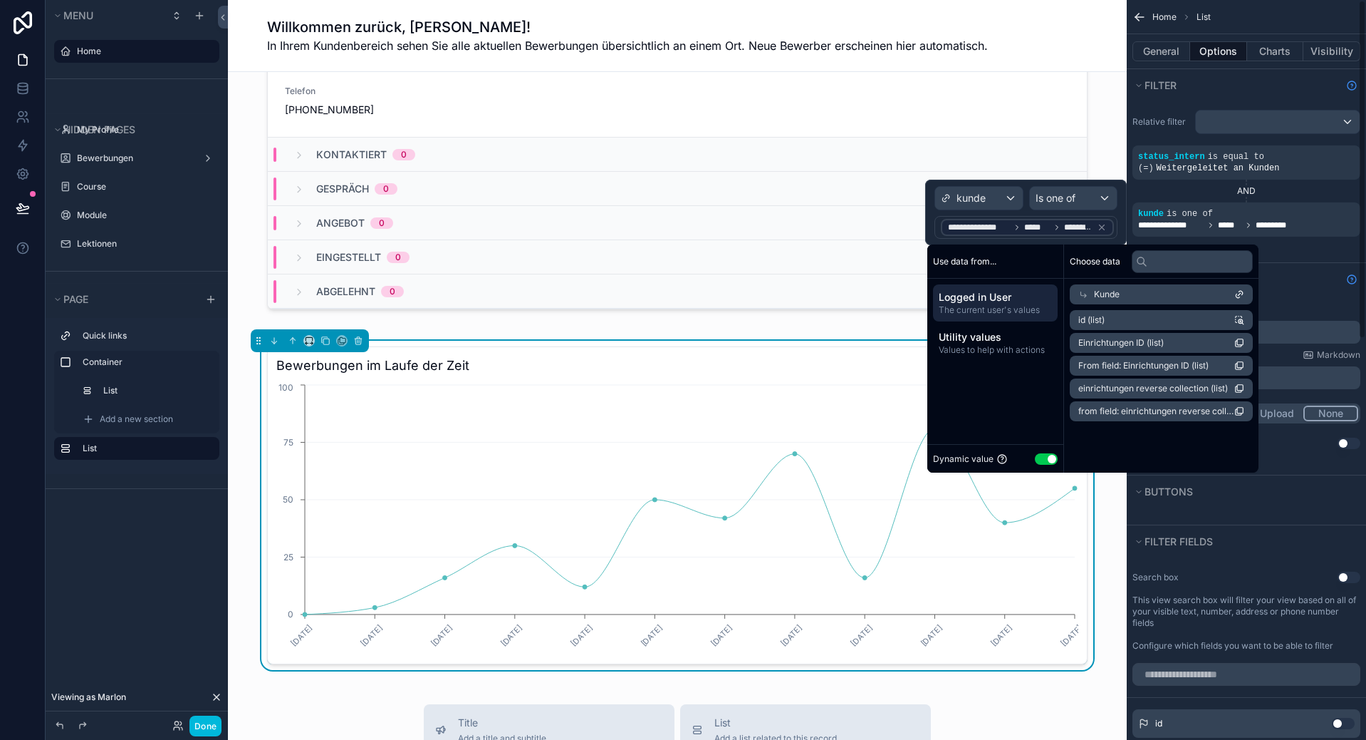
click at [1109, 573] on div "Learning-Hub Erhalten Sie einen kompakten Überblick über FM-Recruiting und die …" at bounding box center [677, 556] width 899 height 1538
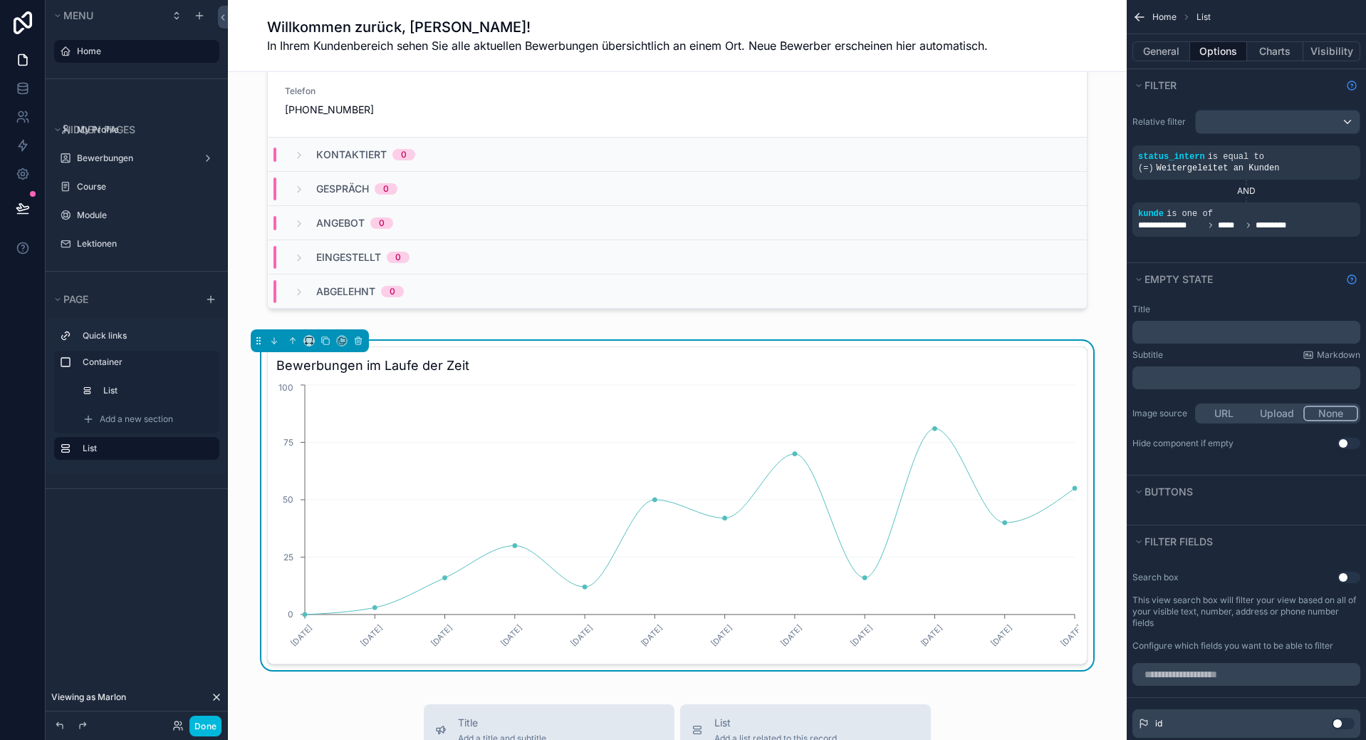
click at [1266, 41] on div "General Options Charts Visibility" at bounding box center [1246, 51] width 239 height 34
click at [1275, 52] on button "Charts" at bounding box center [1275, 51] width 57 height 20
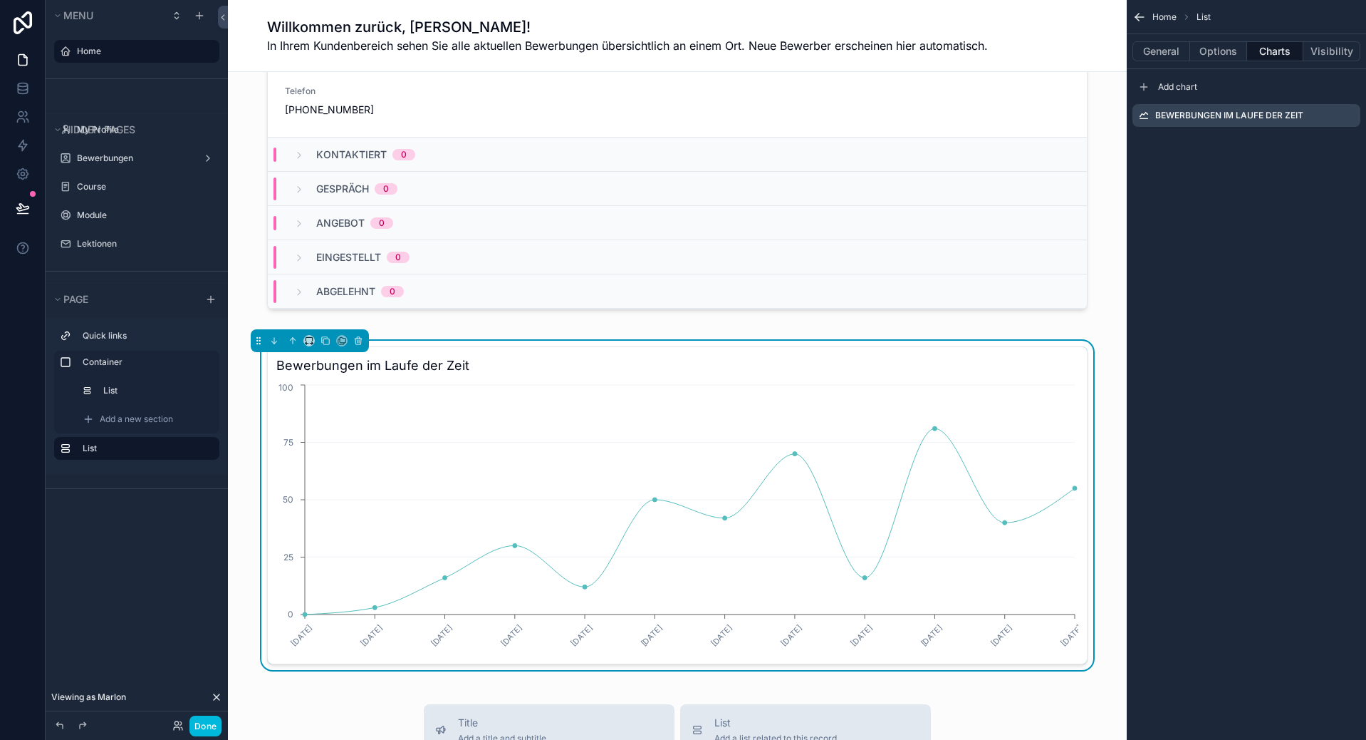
click at [0, 0] on icon "scrollable content" at bounding box center [0, 0] width 0 height 0
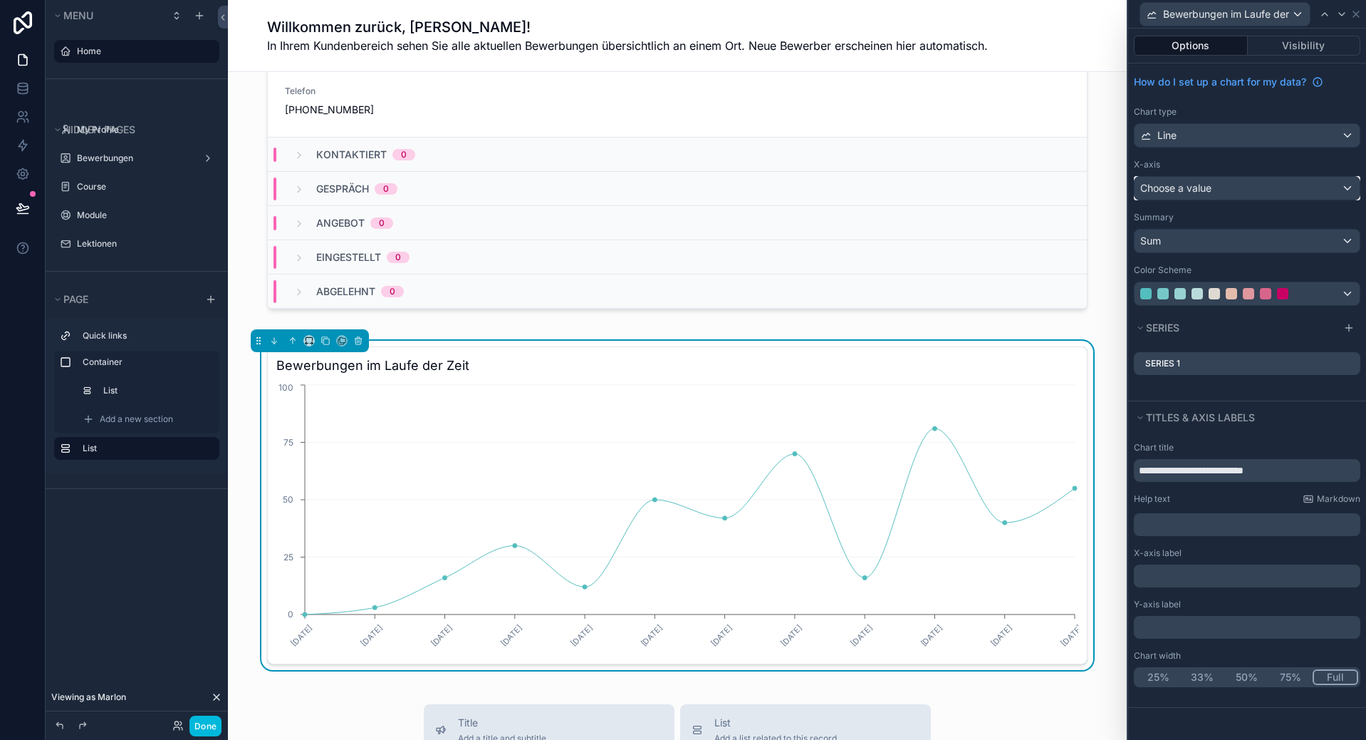
click at [1250, 189] on div "Choose a value" at bounding box center [1247, 188] width 225 height 23
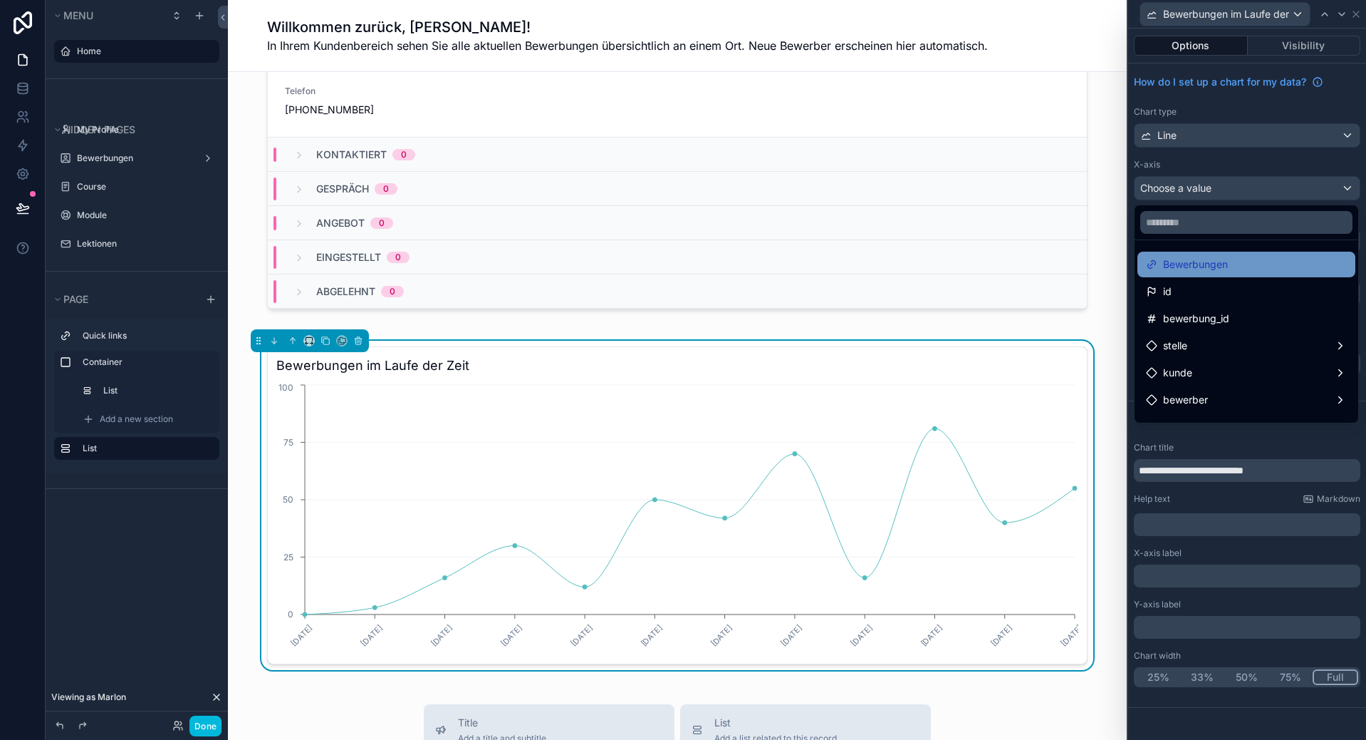
click at [1282, 260] on div "Bewerbungen" at bounding box center [1246, 264] width 201 height 17
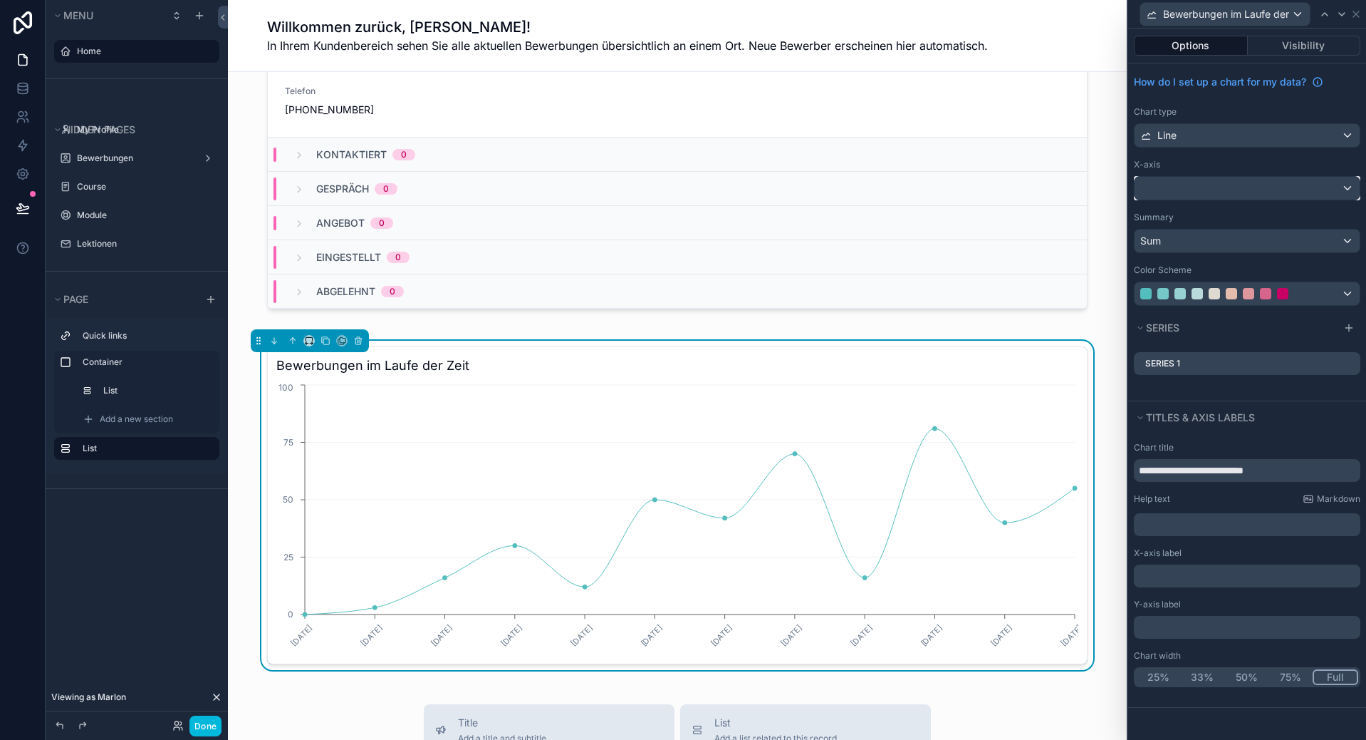
click at [1263, 182] on div at bounding box center [1247, 188] width 225 height 23
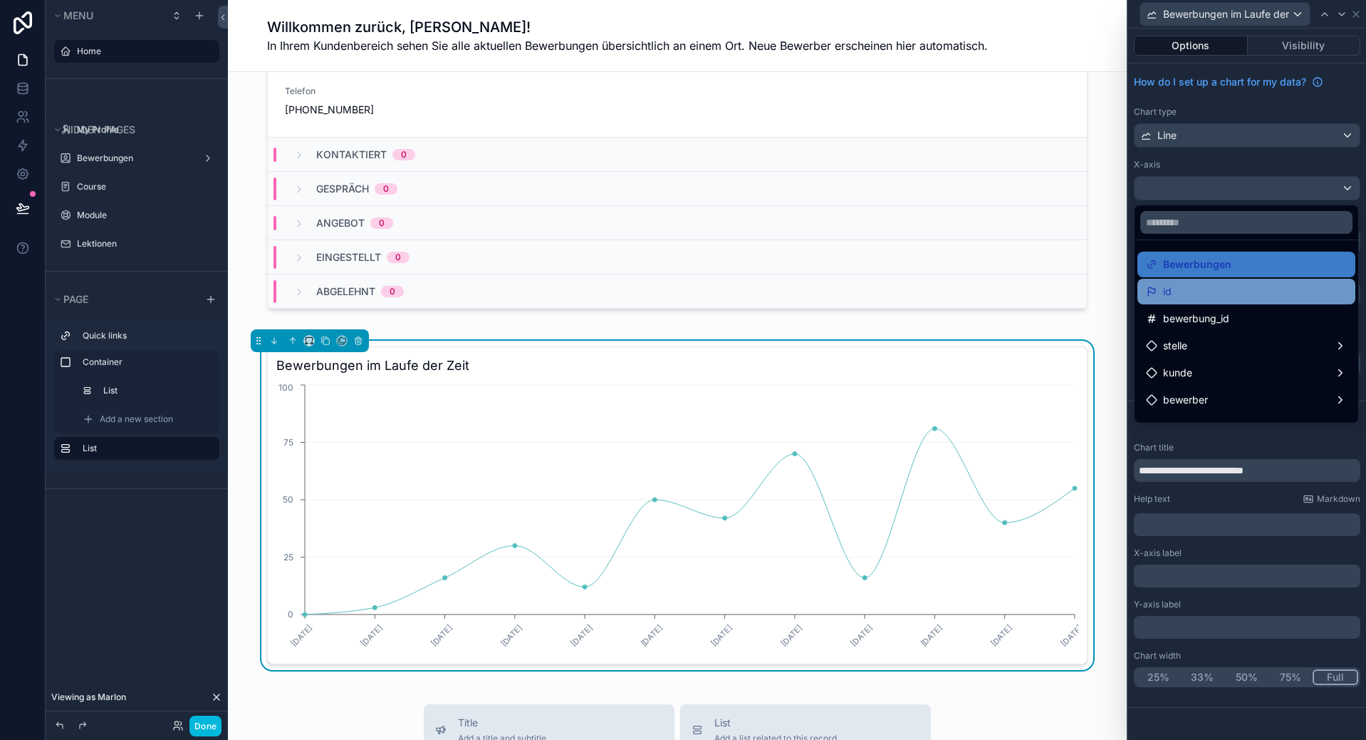
click at [1206, 293] on div "id" at bounding box center [1246, 291] width 201 height 17
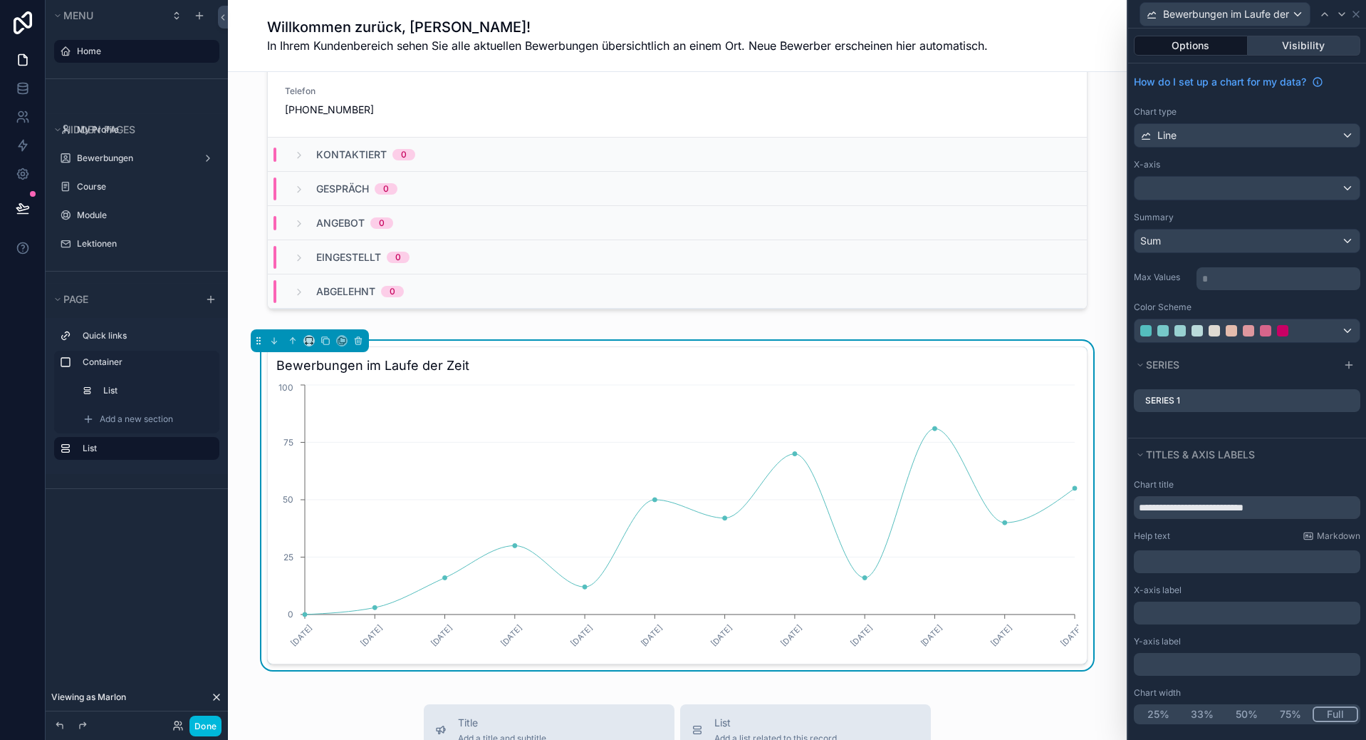
click at [1321, 41] on button "Visibility" at bounding box center [1304, 46] width 113 height 20
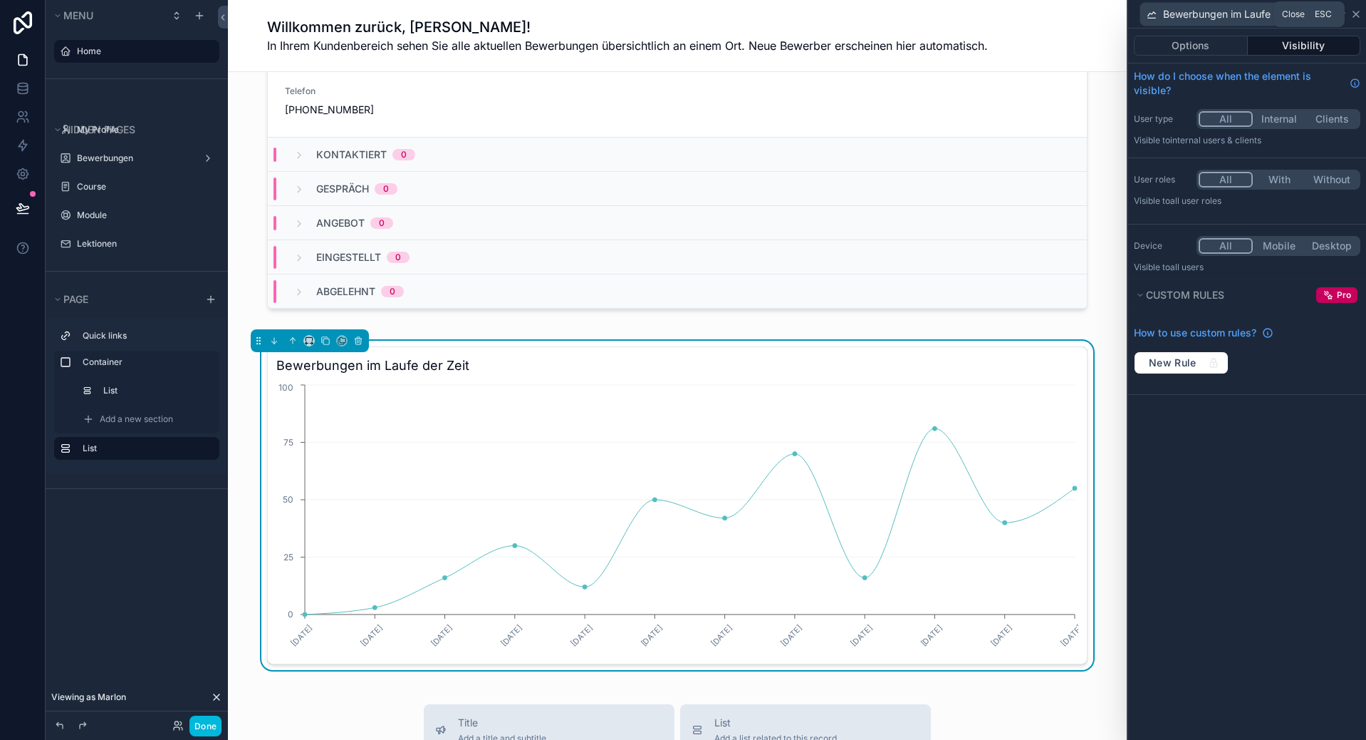
click at [1353, 19] on icon at bounding box center [1356, 14] width 11 height 11
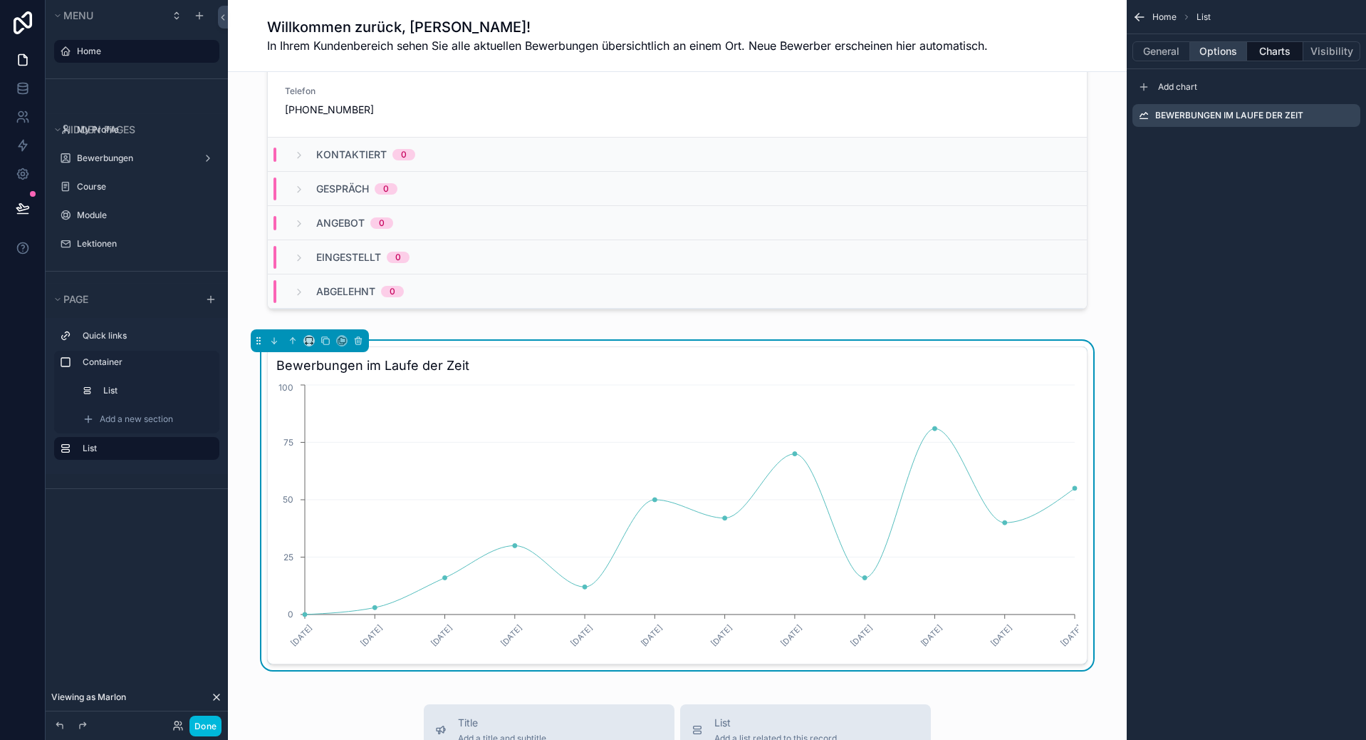
click at [1193, 49] on button "Options" at bounding box center [1219, 51] width 57 height 20
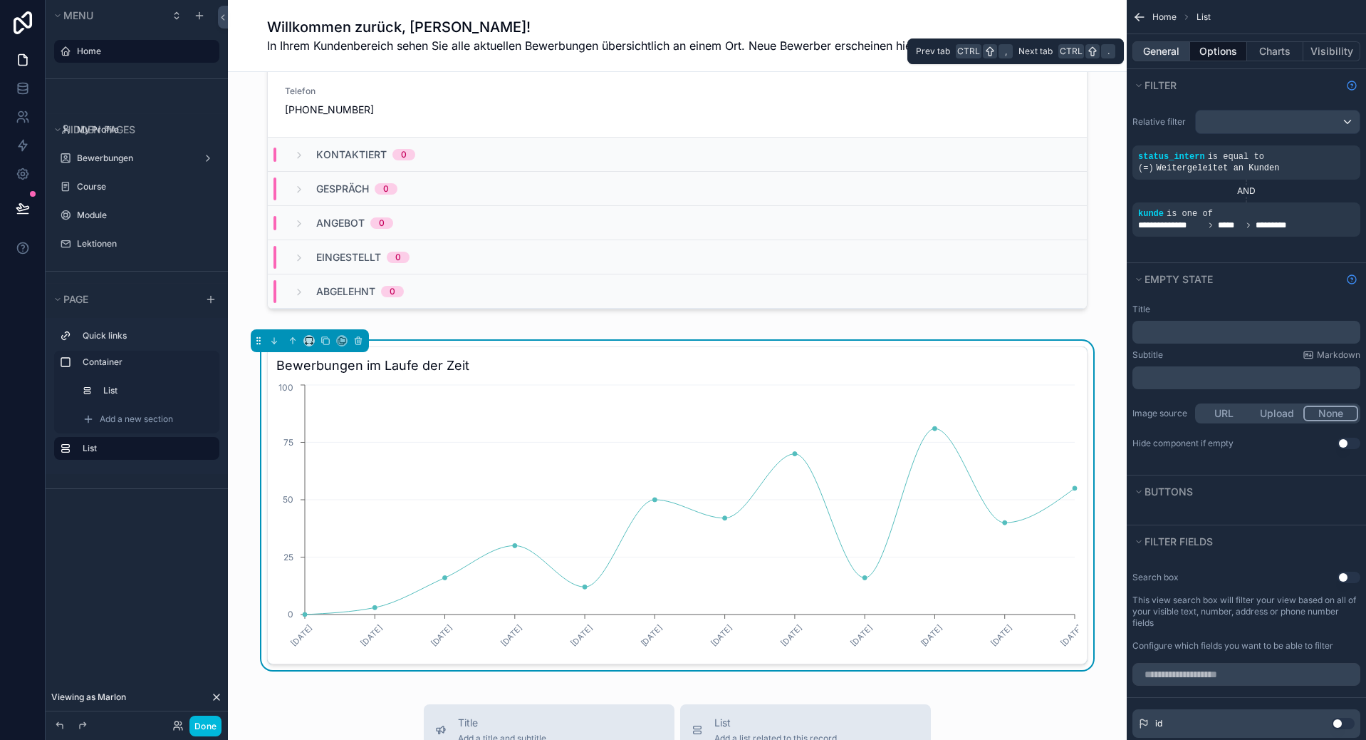
click at [1168, 50] on button "General" at bounding box center [1162, 51] width 58 height 20
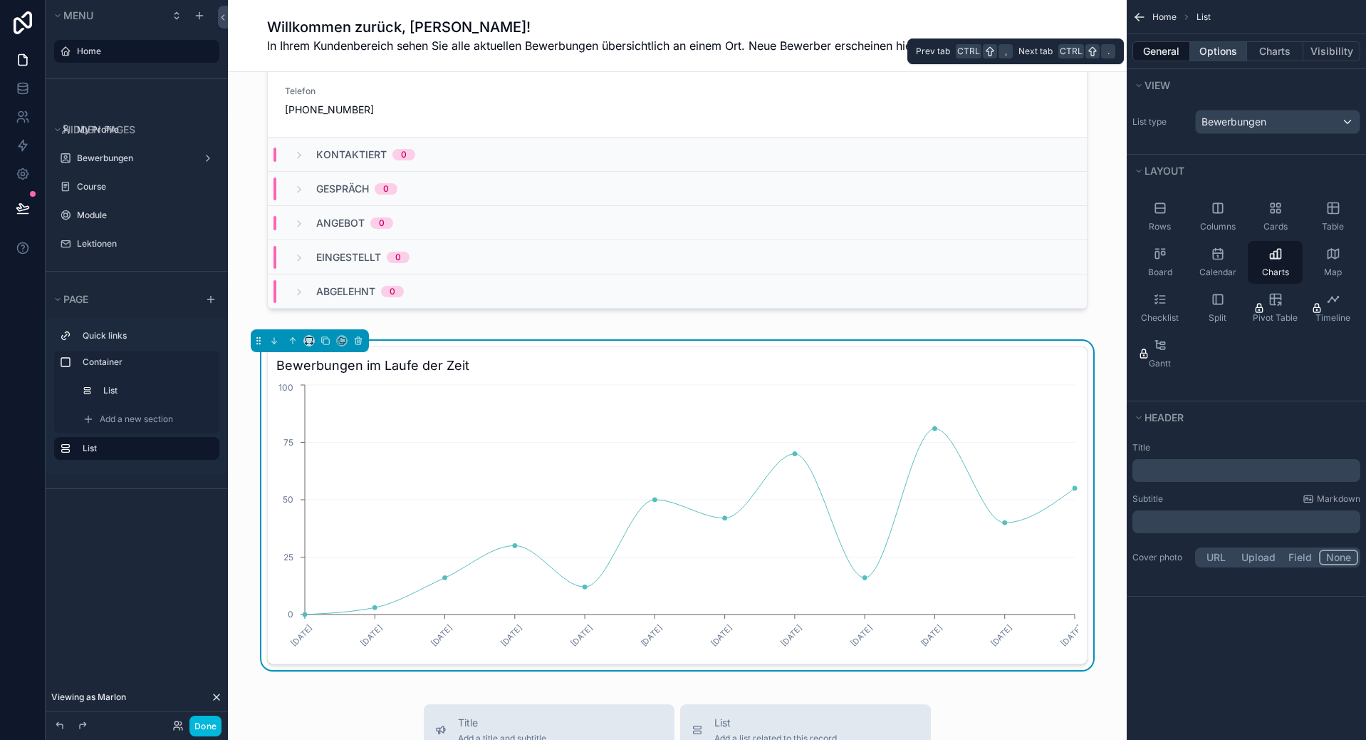
click at [1214, 50] on button "Options" at bounding box center [1219, 51] width 57 height 20
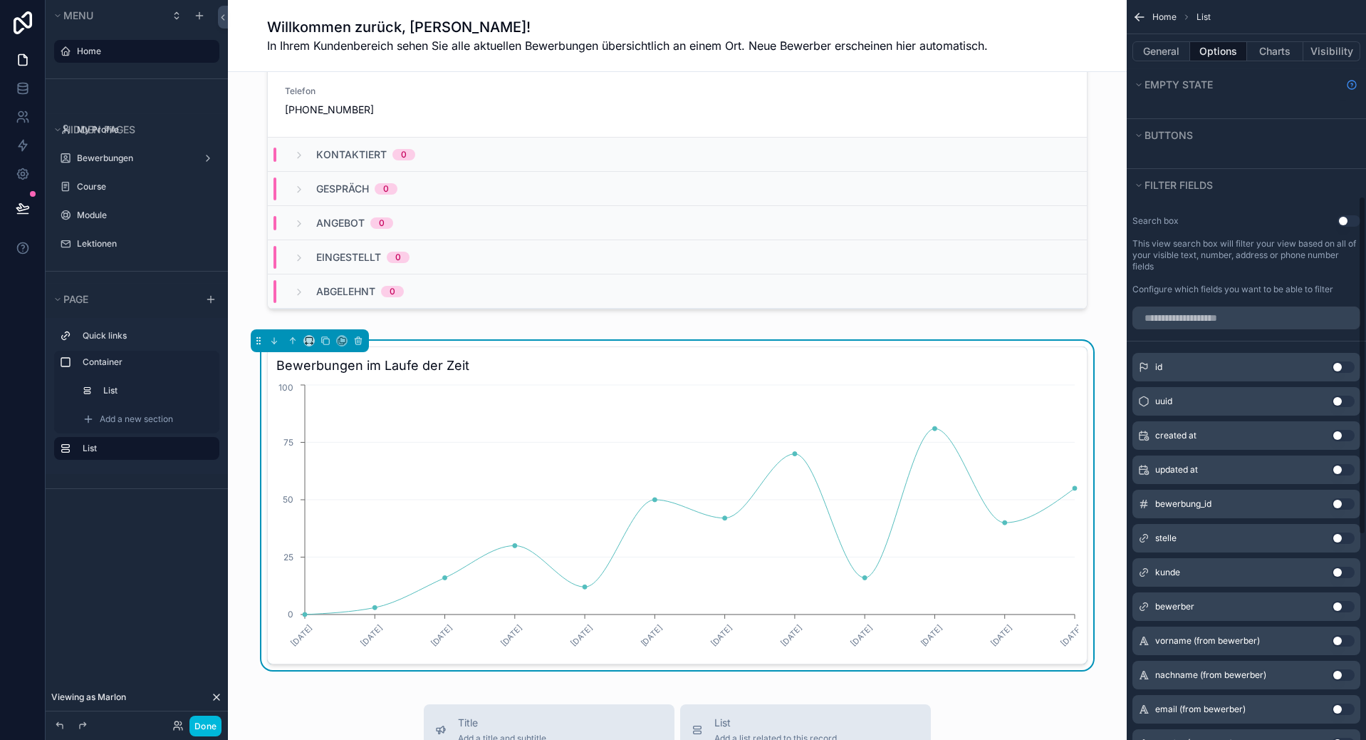
scroll to position [214, 0]
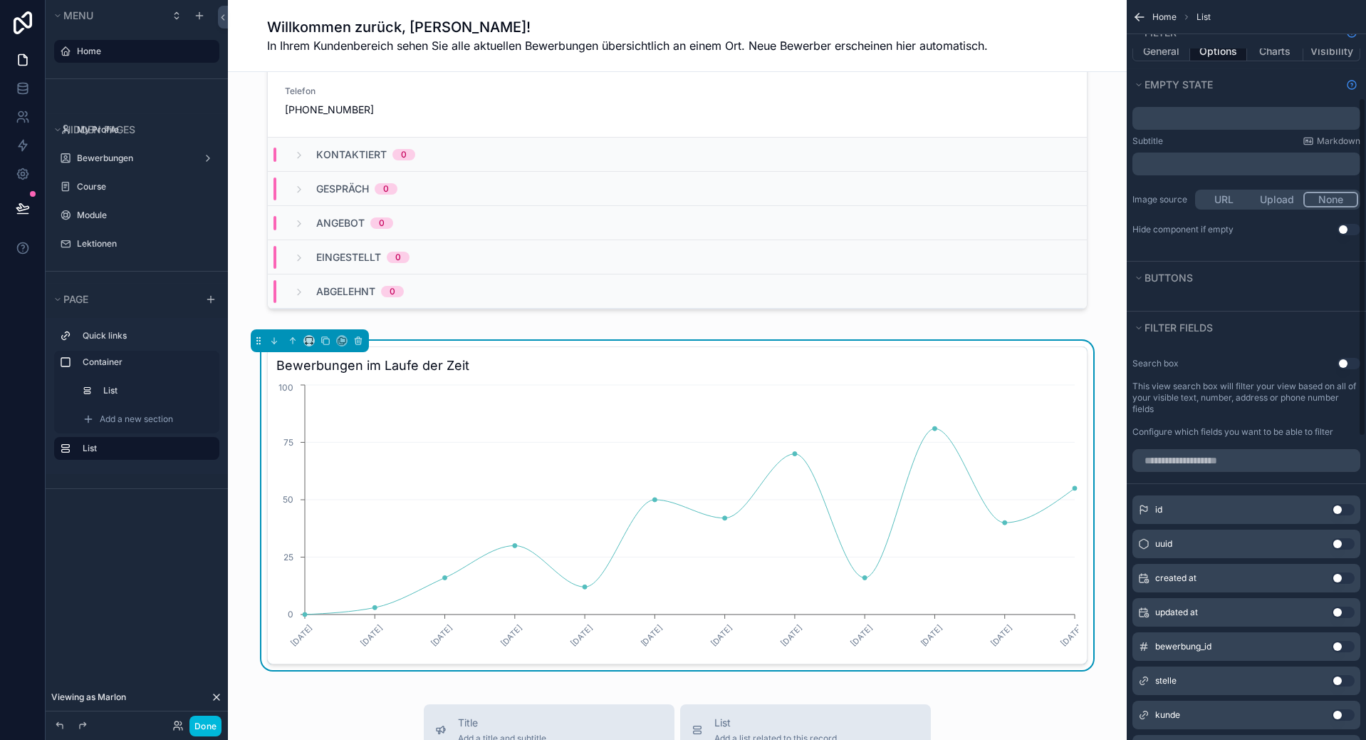
click at [1334, 502] on div "id Use setting" at bounding box center [1247, 509] width 228 height 28
click at [1340, 509] on button "Use setting" at bounding box center [1343, 509] width 23 height 11
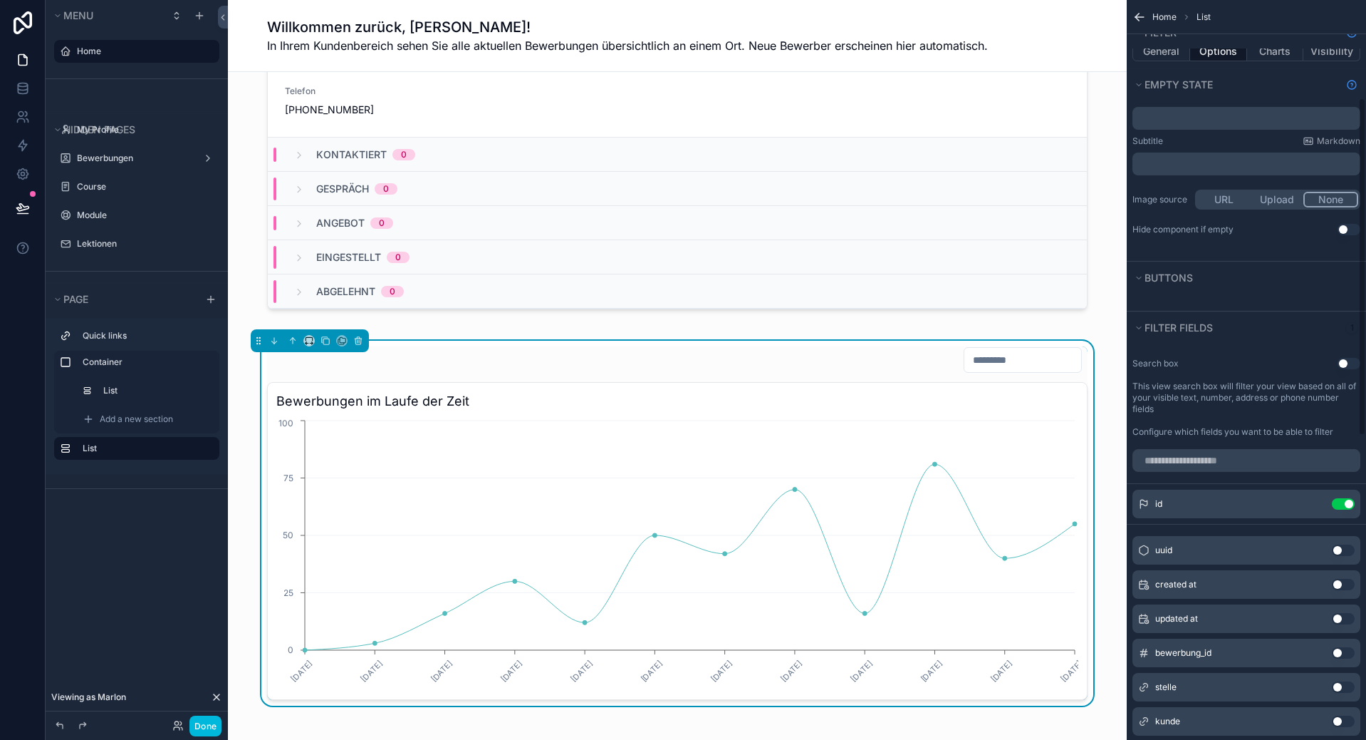
click at [1344, 506] on button "Use setting" at bounding box center [1343, 503] width 23 height 11
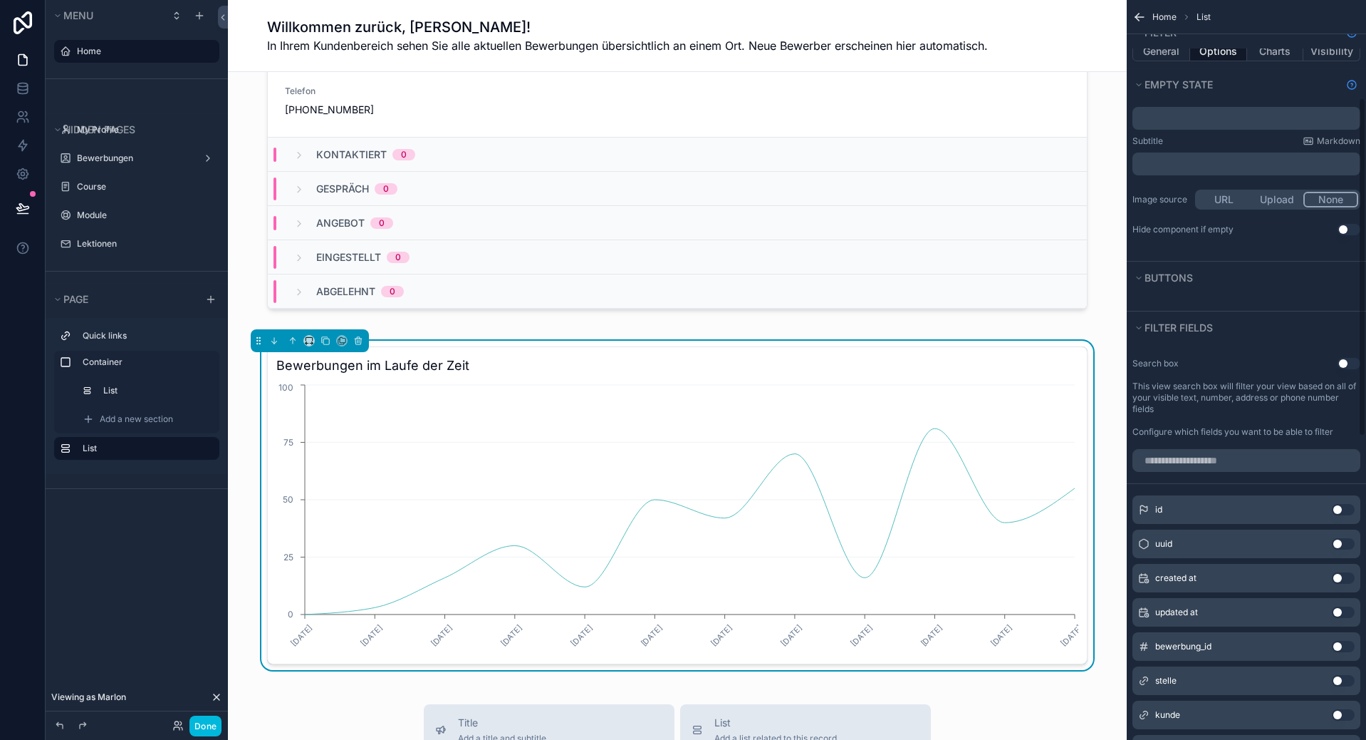
click at [1344, 584] on div "created at Use setting" at bounding box center [1247, 578] width 228 height 28
click at [1343, 581] on button "Use setting" at bounding box center [1343, 577] width 23 height 11
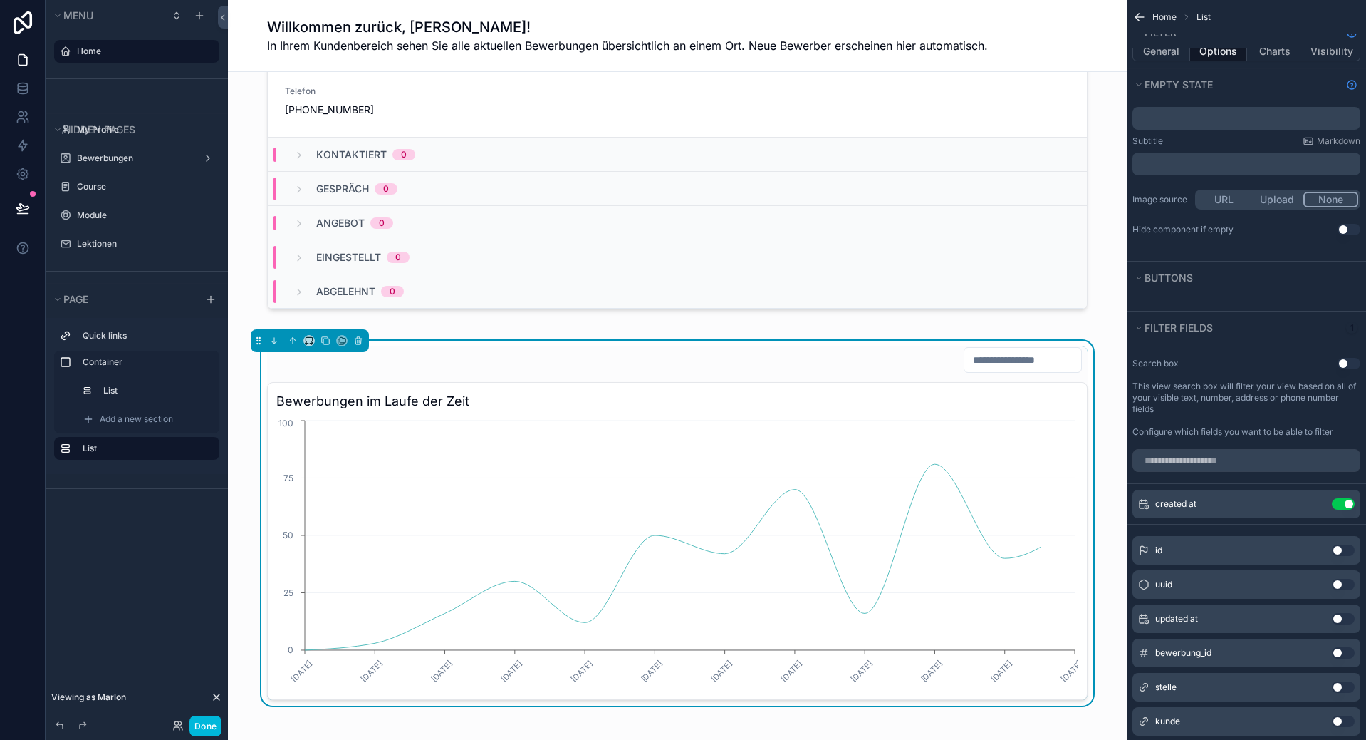
click at [1346, 504] on button "Use setting" at bounding box center [1343, 503] width 23 height 11
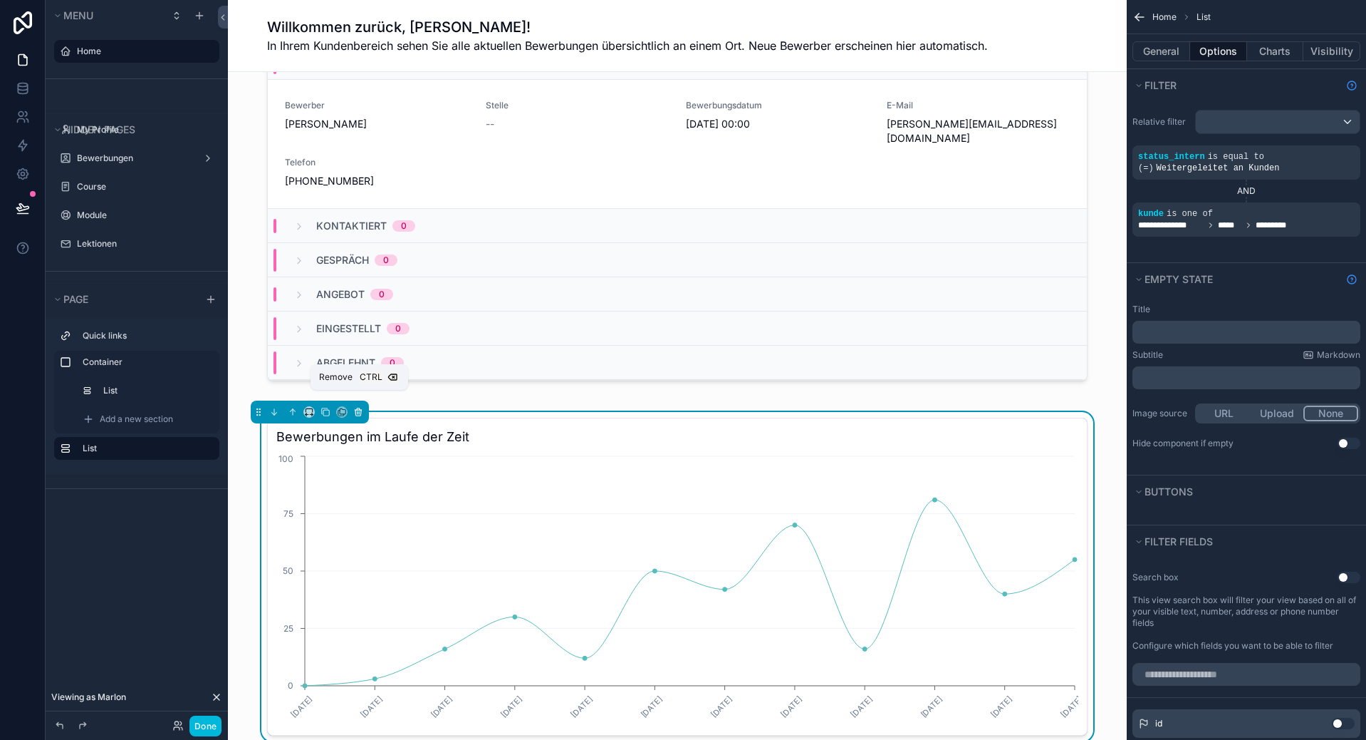
click at [363, 404] on button "scrollable content" at bounding box center [359, 412] width 16 height 16
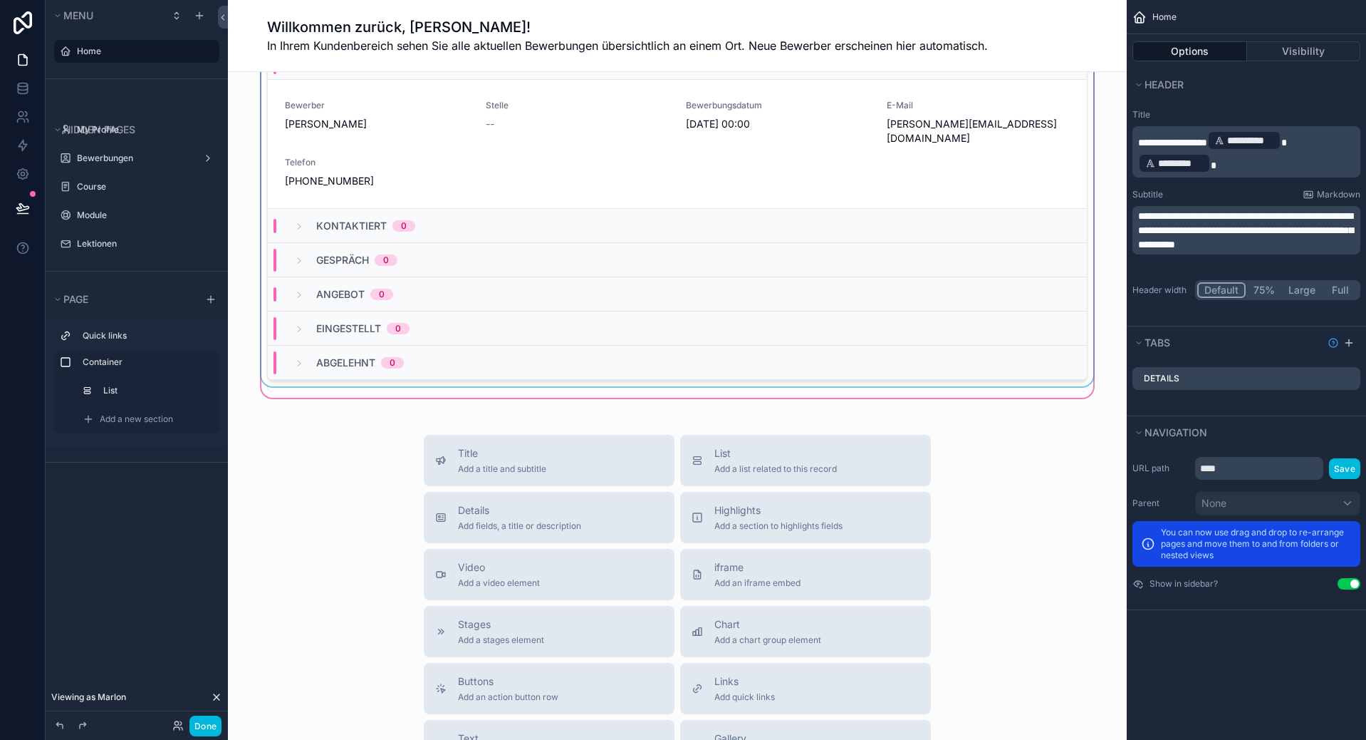
scroll to position [0, 0]
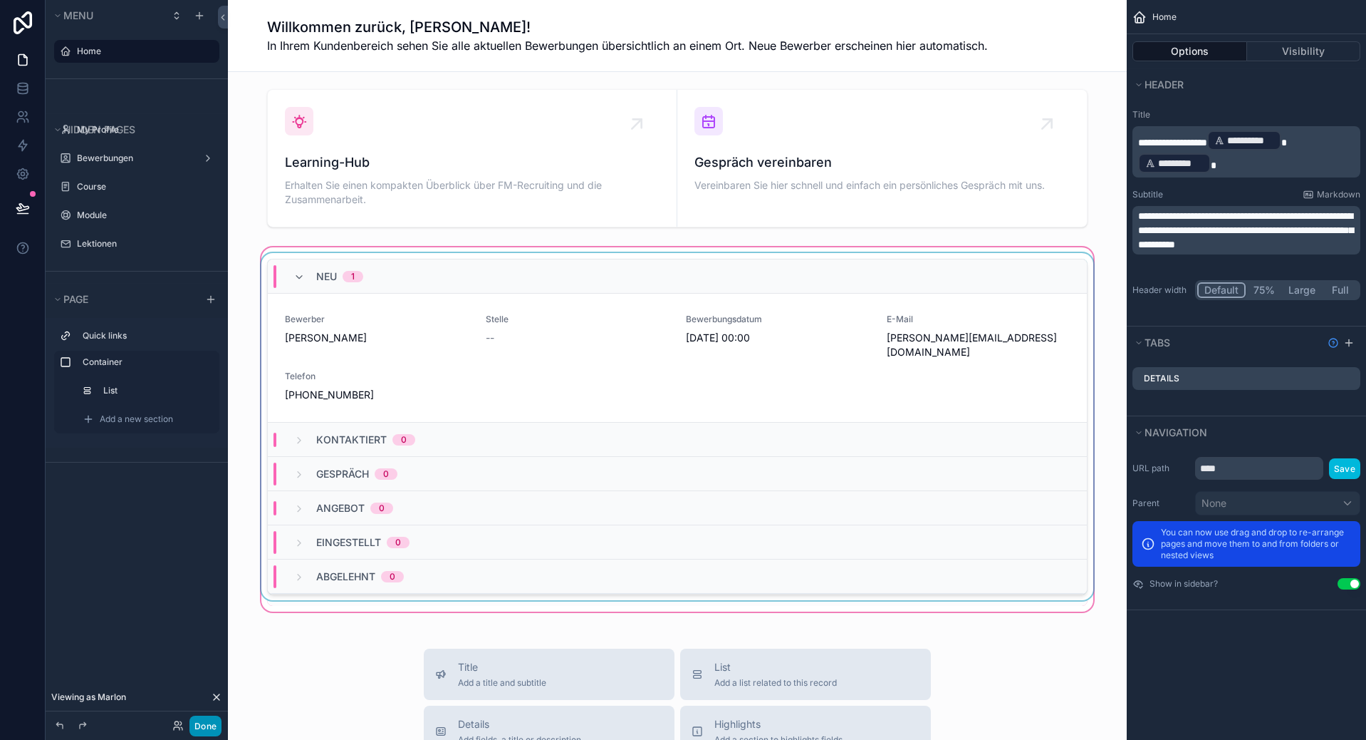
click at [198, 720] on button "Done" at bounding box center [206, 725] width 32 height 21
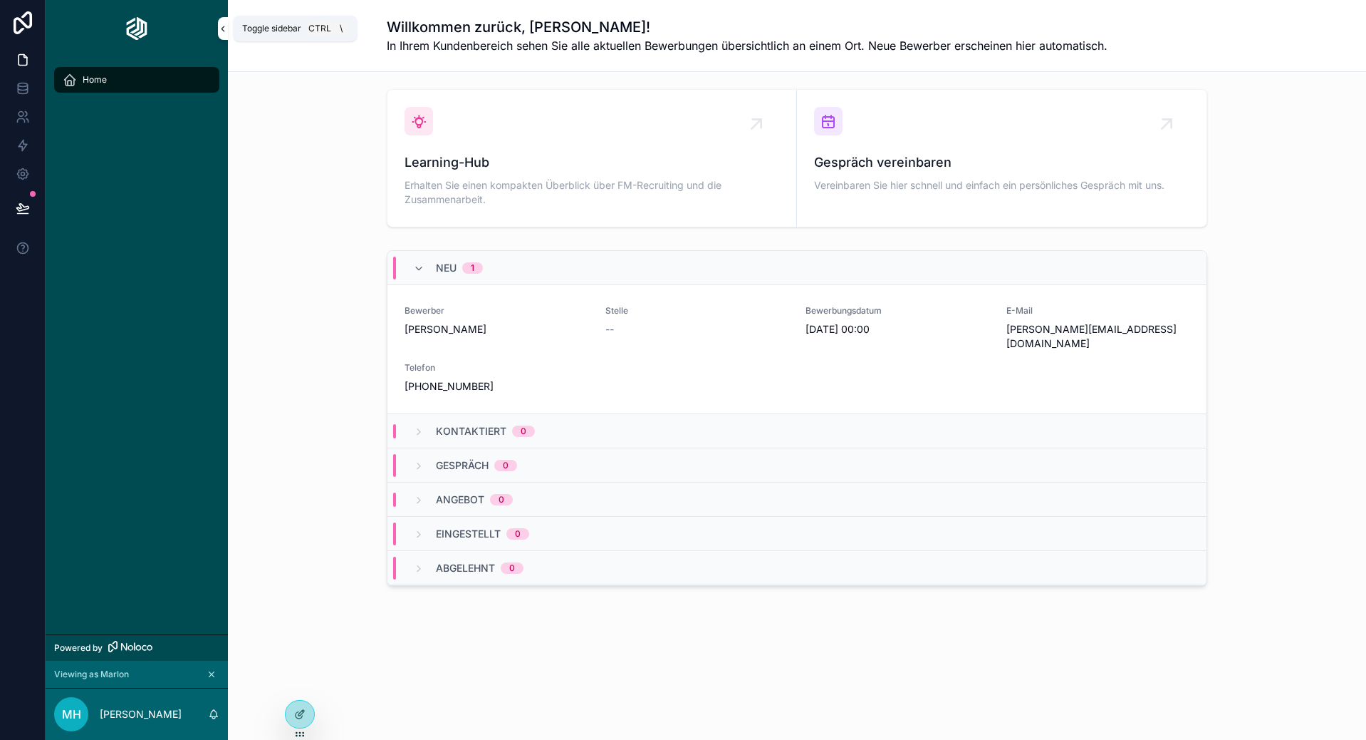
click at [222, 30] on icon "scrollable content" at bounding box center [223, 29] width 10 height 11
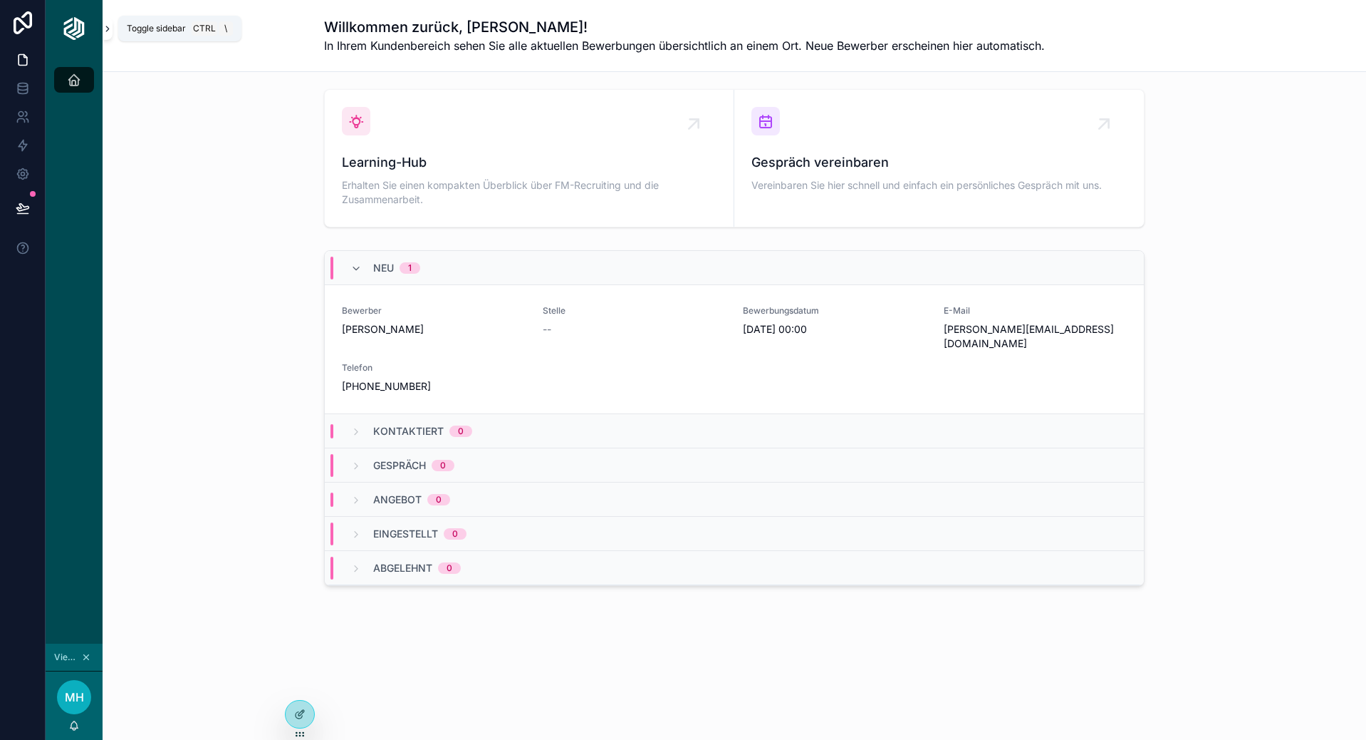
click at [111, 31] on icon "scrollable content" at bounding box center [108, 29] width 10 height 11
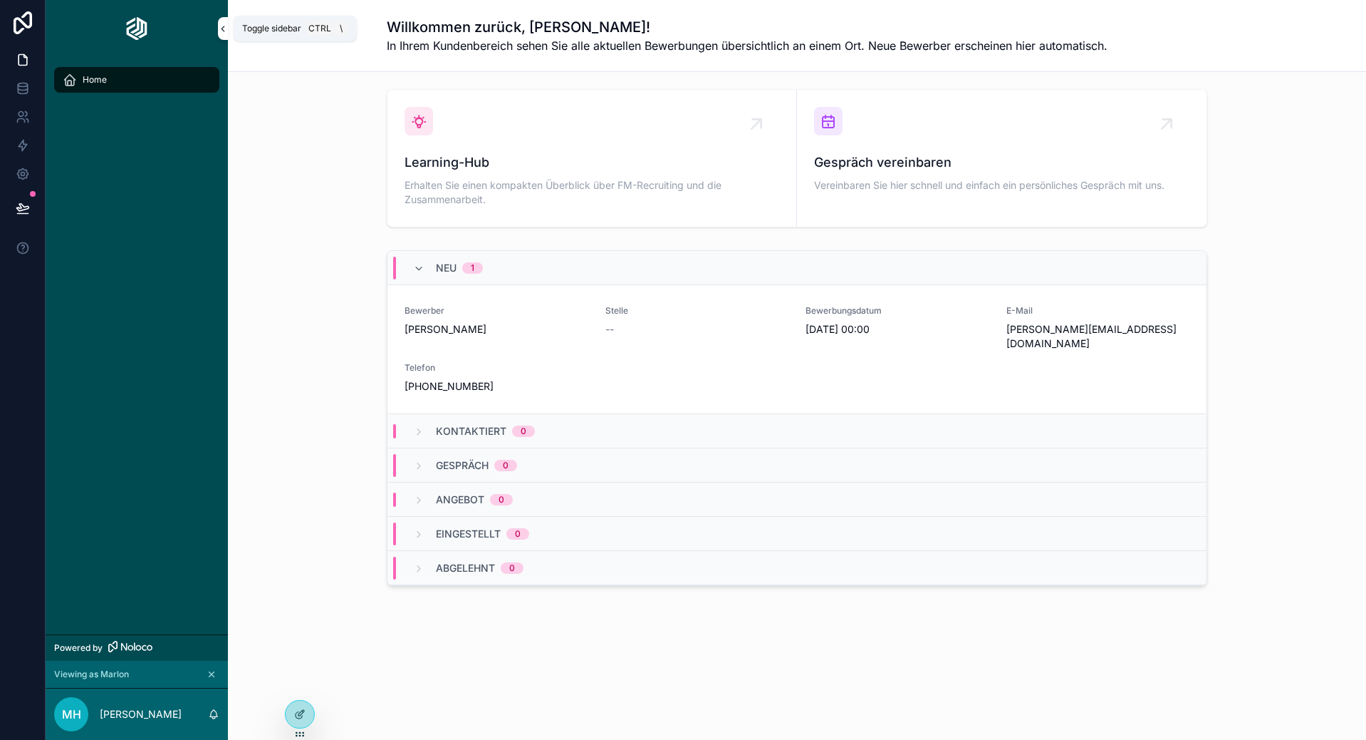
click at [222, 35] on button "scrollable content" at bounding box center [223, 28] width 10 height 23
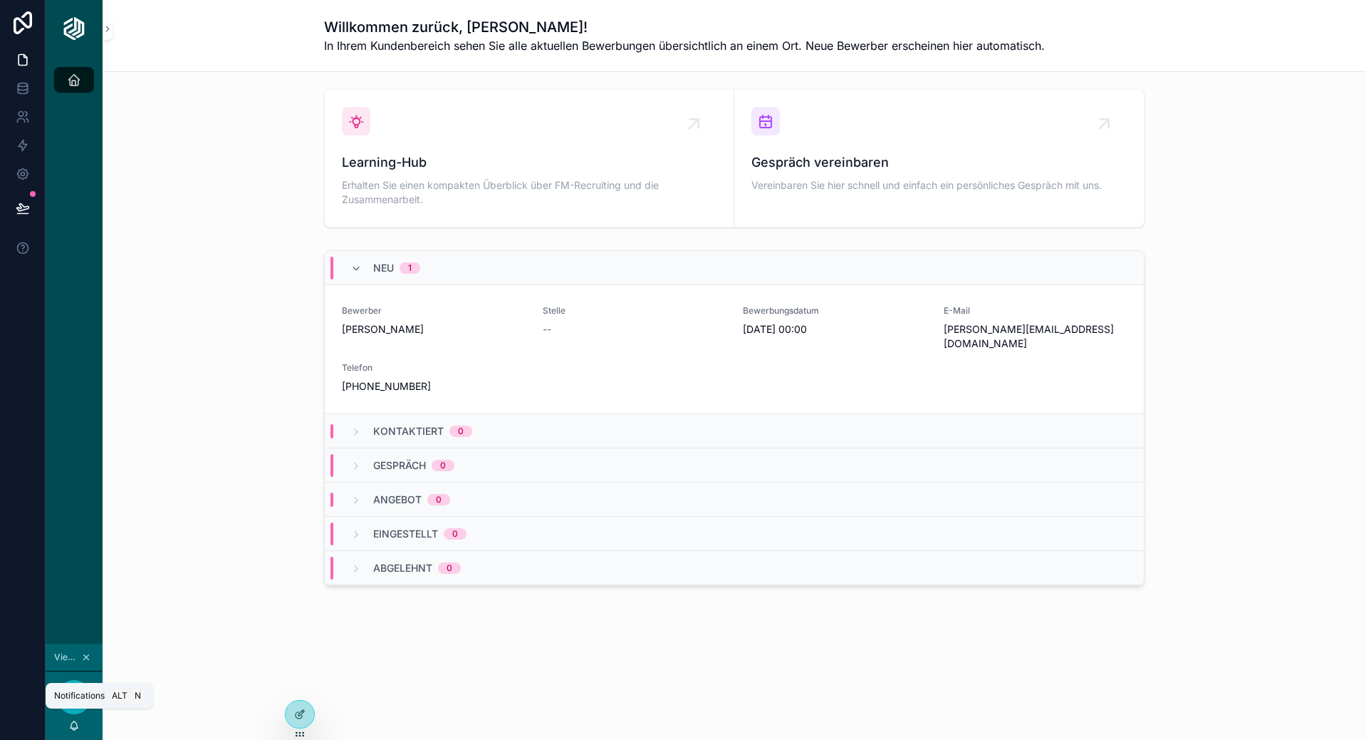
click at [73, 727] on icon "scrollable content" at bounding box center [73, 725] width 11 height 11
click at [73, 726] on icon "scrollable content" at bounding box center [73, 725] width 11 height 11
click at [561, 680] on div "Willkommen zurück, Marlon Horner! In Ihrem Kundenbereich sehen Sie alle aktuell…" at bounding box center [735, 355] width 1264 height 711
click at [608, 339] on div "Bewerber Nora Castrup Stelle -- Bewerbungsdatum 4.10.2025 00:00 E-Mail nora.cas…" at bounding box center [734, 349] width 785 height 88
click at [981, 165] on span "Gespräch vereinbaren" at bounding box center [939, 162] width 375 height 20
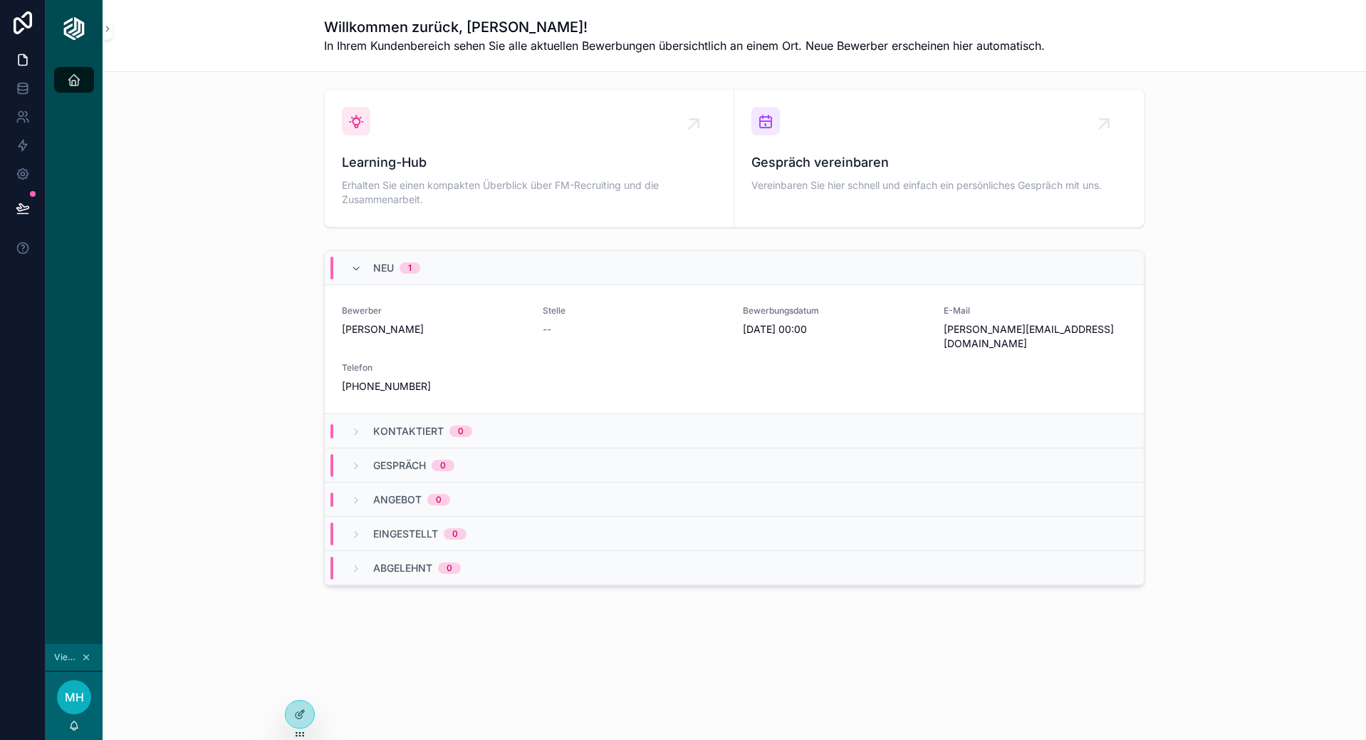
click at [516, 150] on div "Learning-Hub Erhalten Sie einen kompakten Überblick über FM-Recruiting und die …" at bounding box center [529, 158] width 375 height 103
click at [395, 467] on div "Gespräch 0" at bounding box center [734, 465] width 819 height 34
click at [392, 458] on span "Gespräch" at bounding box center [399, 465] width 53 height 14
click at [400, 424] on span "Kontaktiert" at bounding box center [408, 431] width 71 height 14
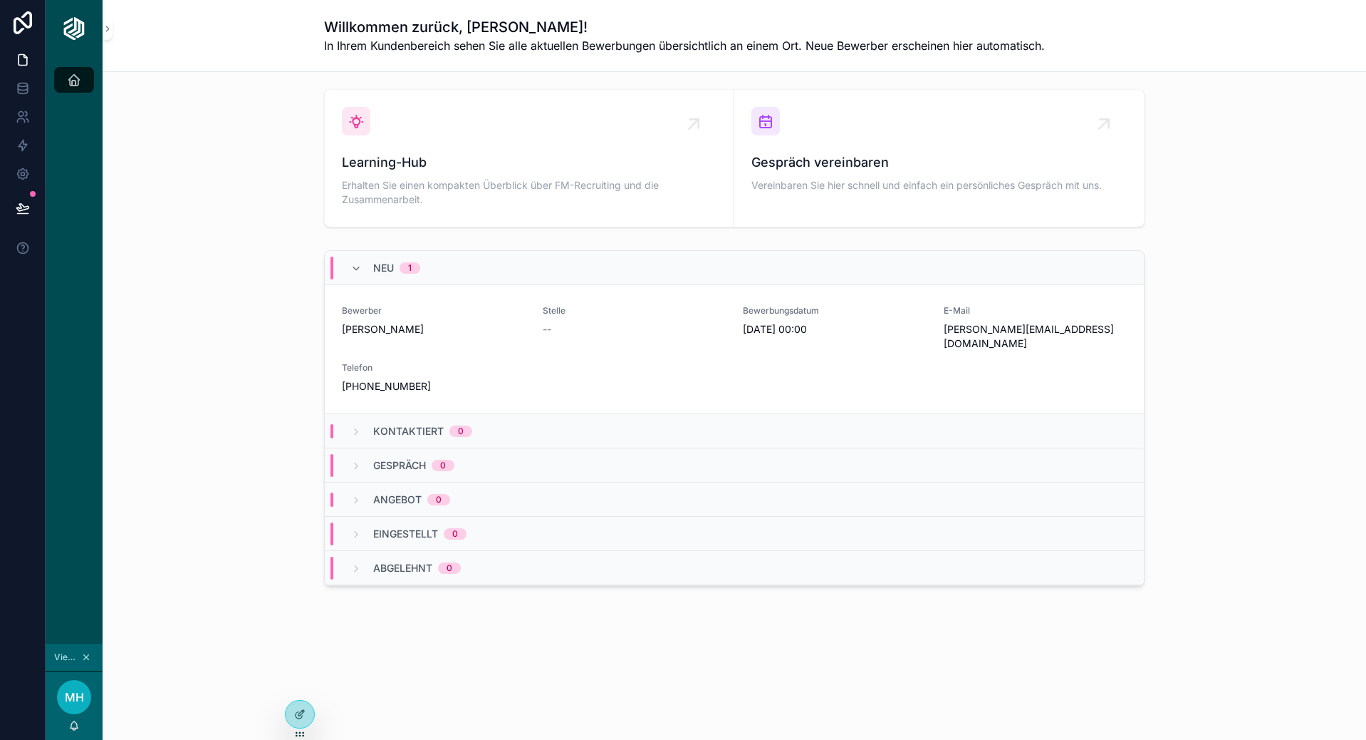
click at [870, 624] on div "Learning-Hub Erhalten Sie einen kompakten Überblick über FM-Recruiting und die …" at bounding box center [735, 380] width 1264 height 616
click at [113, 28] on div "Willkommen zurück, Marlon Horner! In Ihrem Kundenbereich sehen Sie alle aktuell…" at bounding box center [735, 36] width 1264 height 72
click at [106, 33] on icon "scrollable content" at bounding box center [108, 29] width 10 height 11
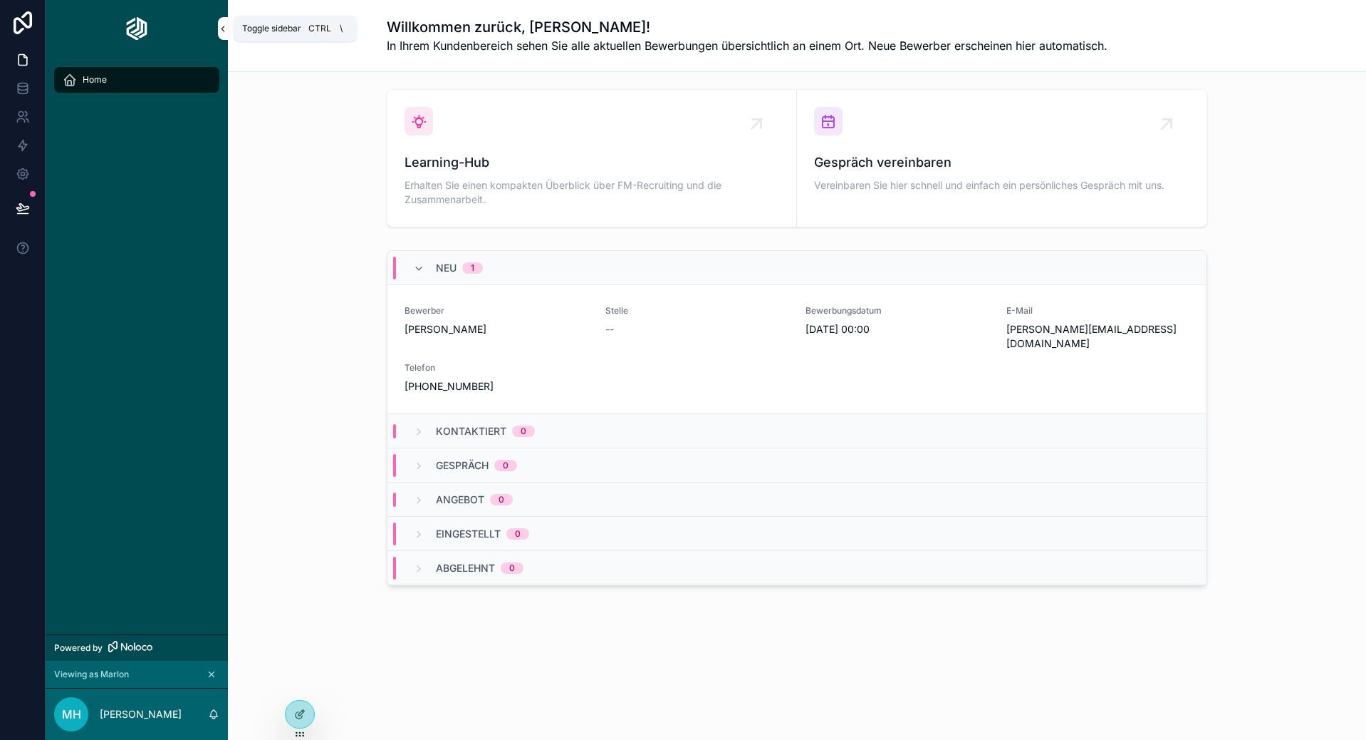
click at [223, 33] on icon "scrollable content" at bounding box center [223, 29] width 10 height 11
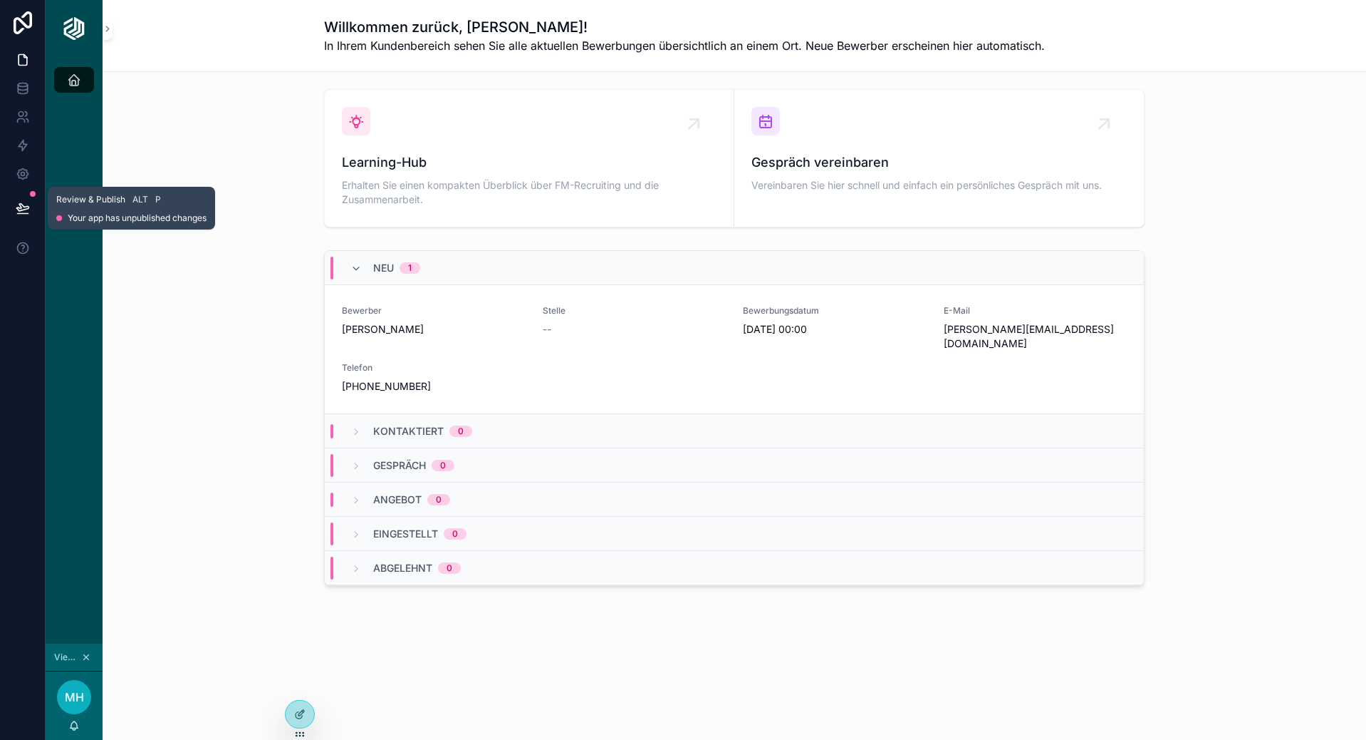
click at [21, 217] on button at bounding box center [22, 208] width 31 height 40
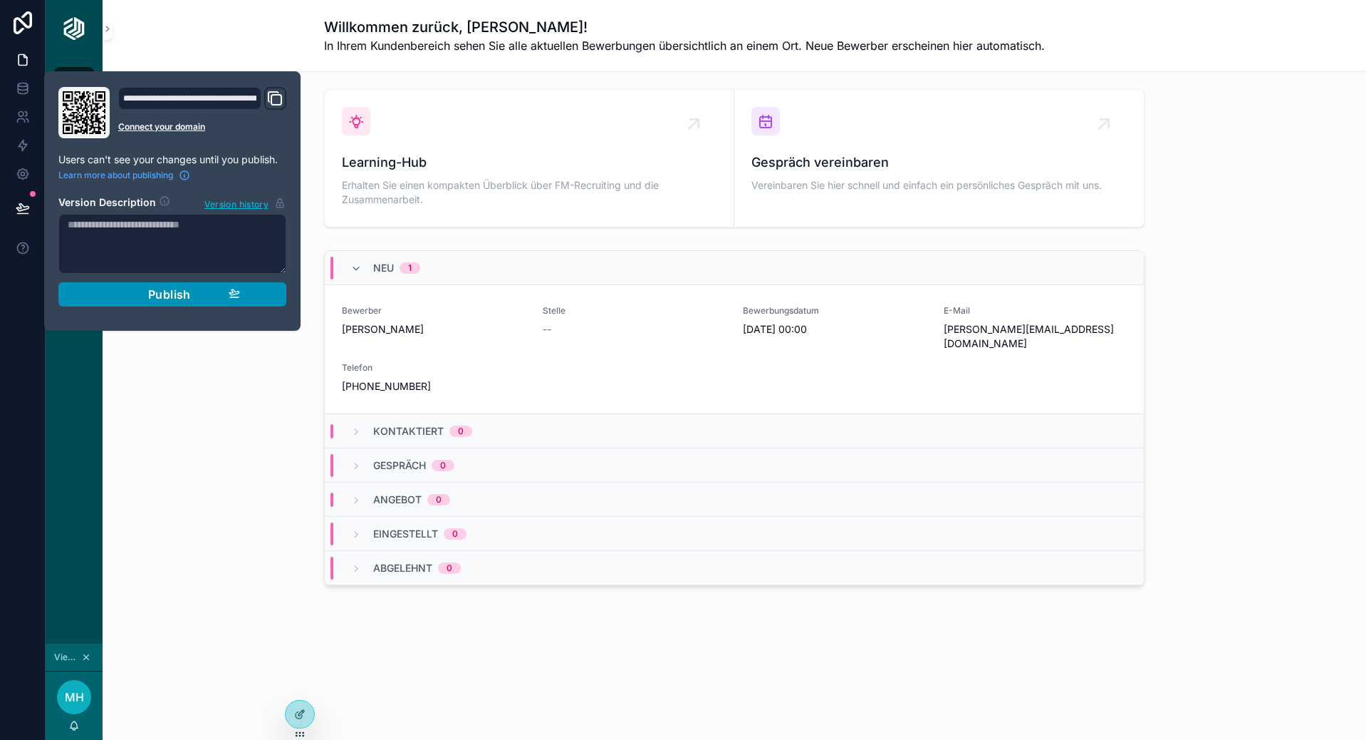
click at [208, 293] on div "Publish" at bounding box center [172, 294] width 135 height 14
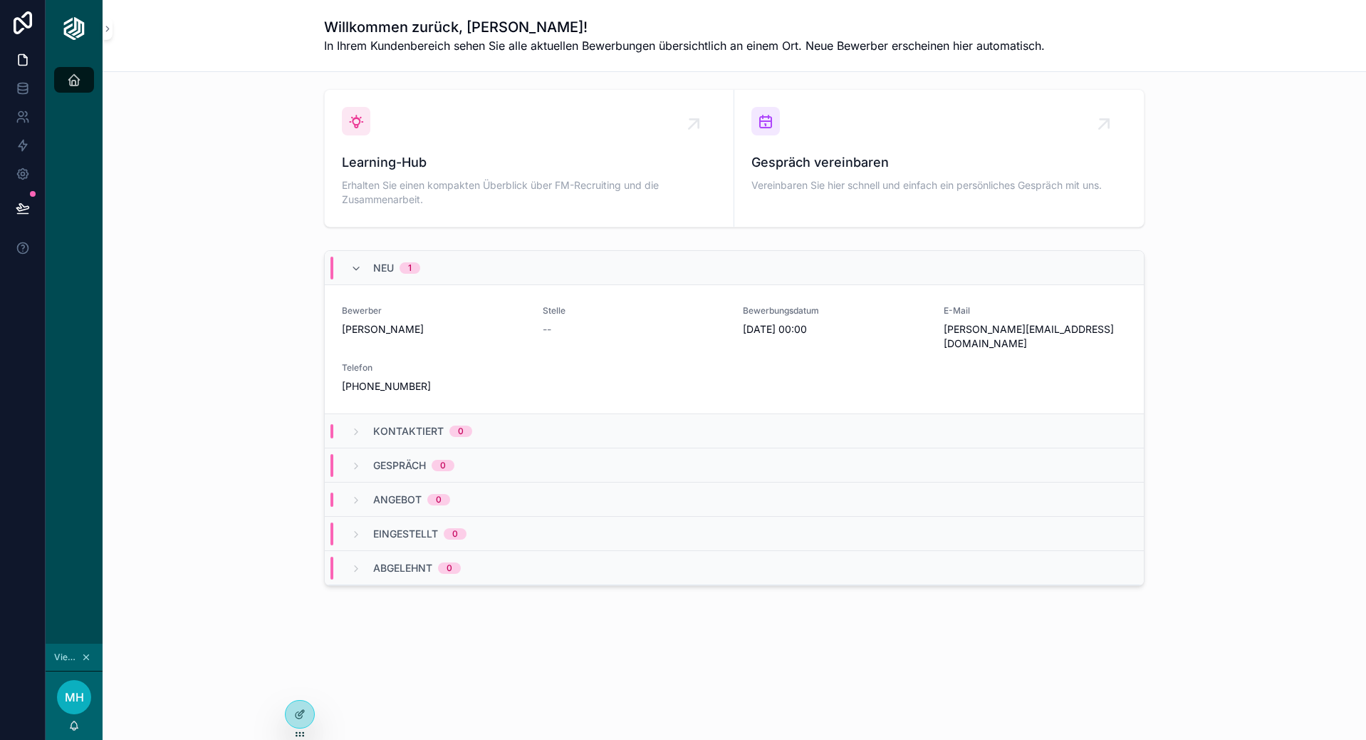
click at [87, 496] on div "Home" at bounding box center [74, 350] width 57 height 586
click at [28, 119] on icon at bounding box center [23, 117] width 14 height 14
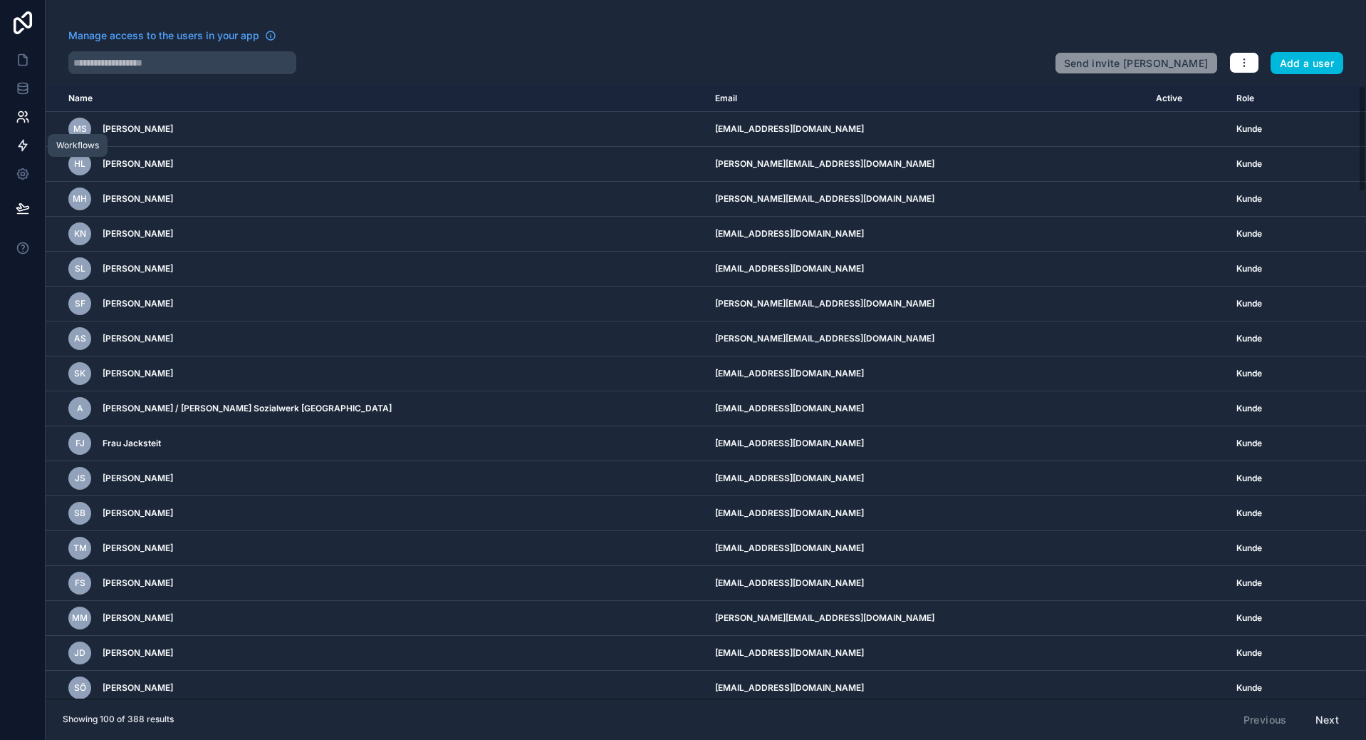
click at [28, 141] on icon at bounding box center [23, 145] width 14 height 14
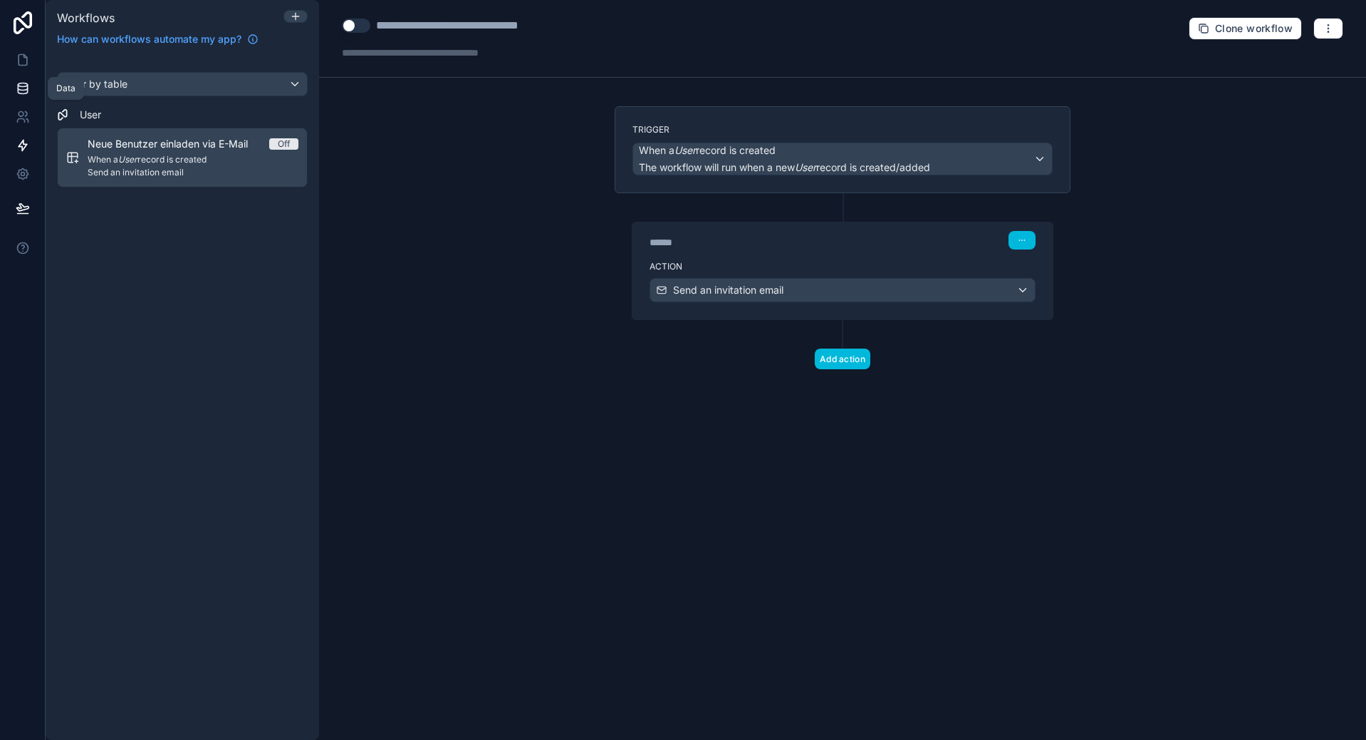
click at [27, 84] on icon at bounding box center [22, 85] width 9 height 4
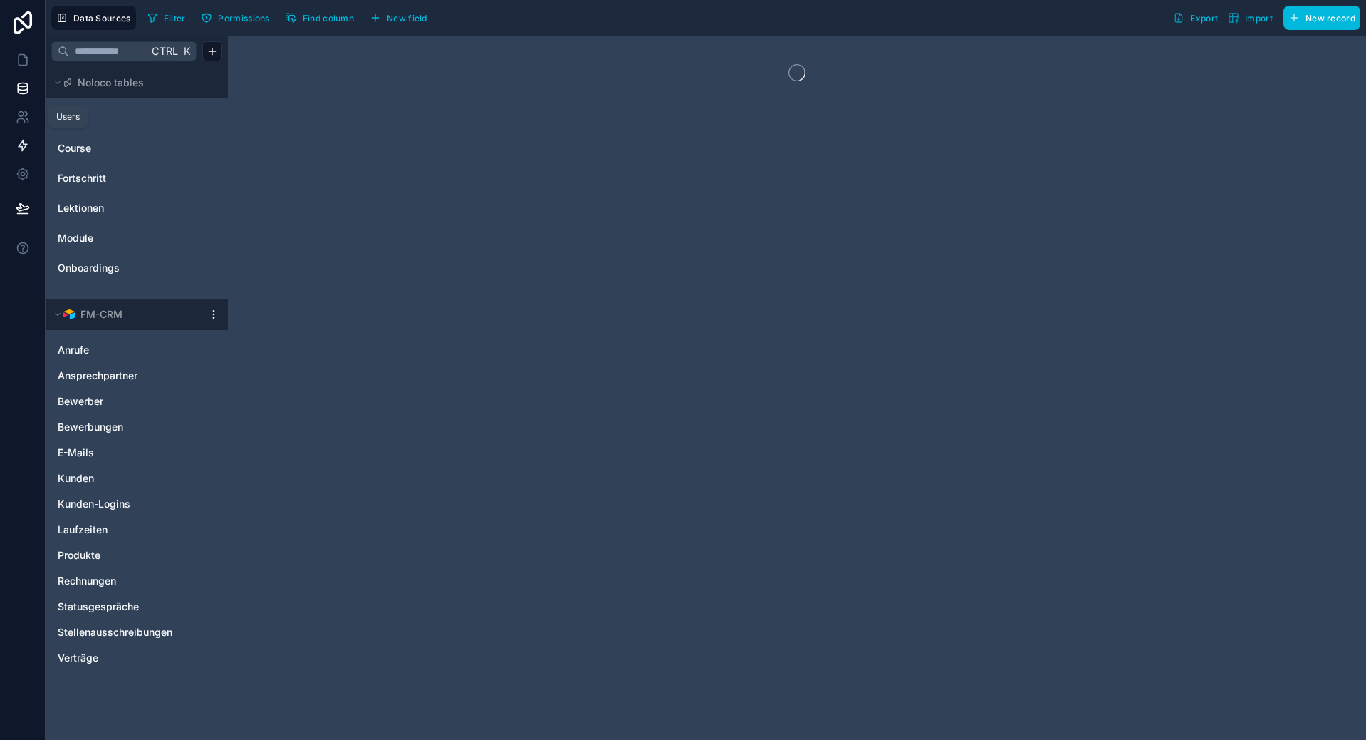
click at [24, 120] on icon at bounding box center [20, 121] width 7 height 4
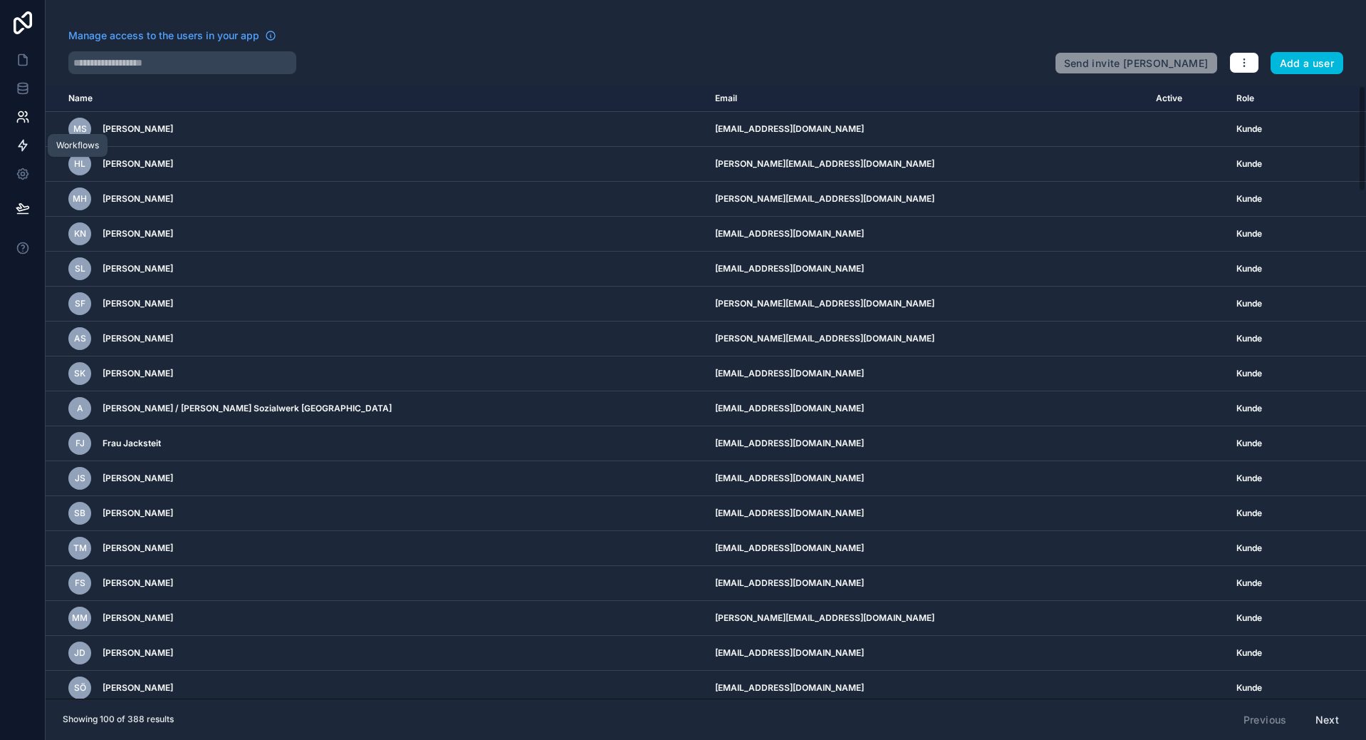
click at [24, 142] on icon at bounding box center [23, 145] width 14 height 14
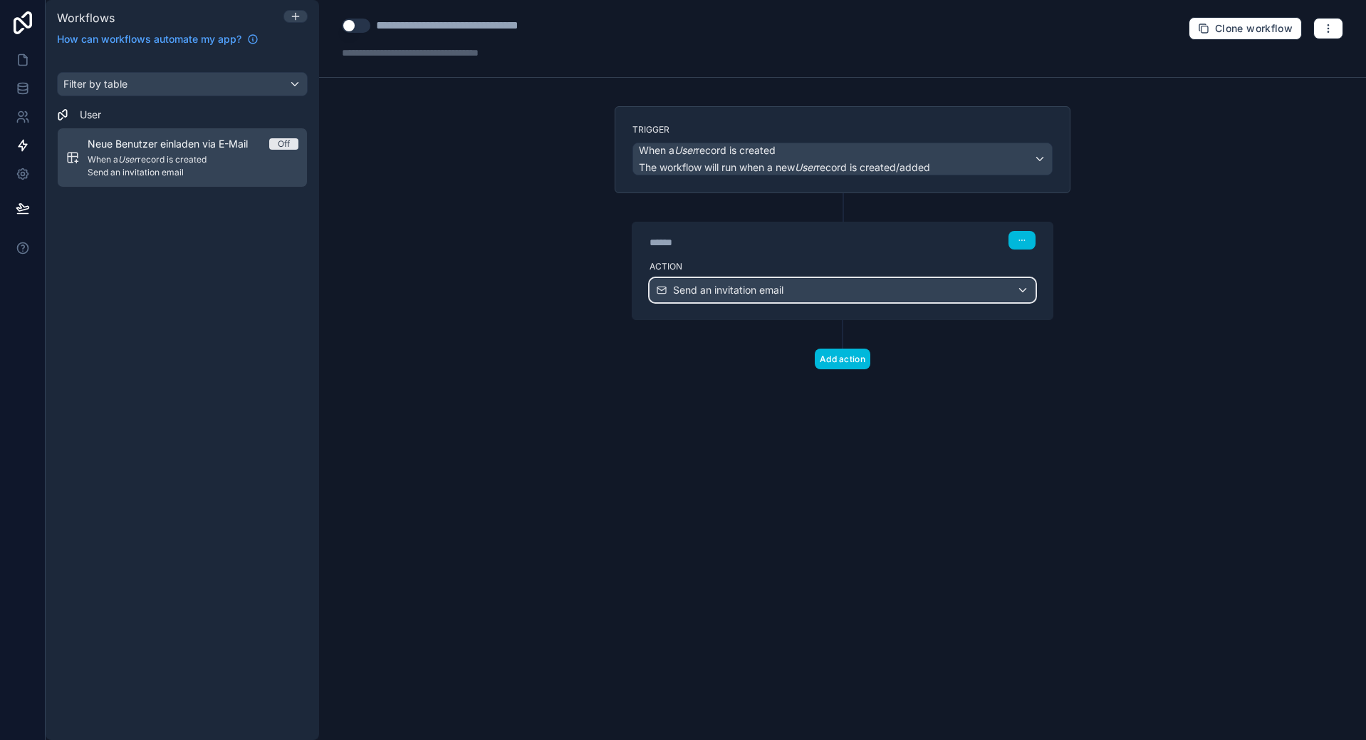
click at [839, 289] on div "Send an invitation email" at bounding box center [842, 290] width 385 height 23
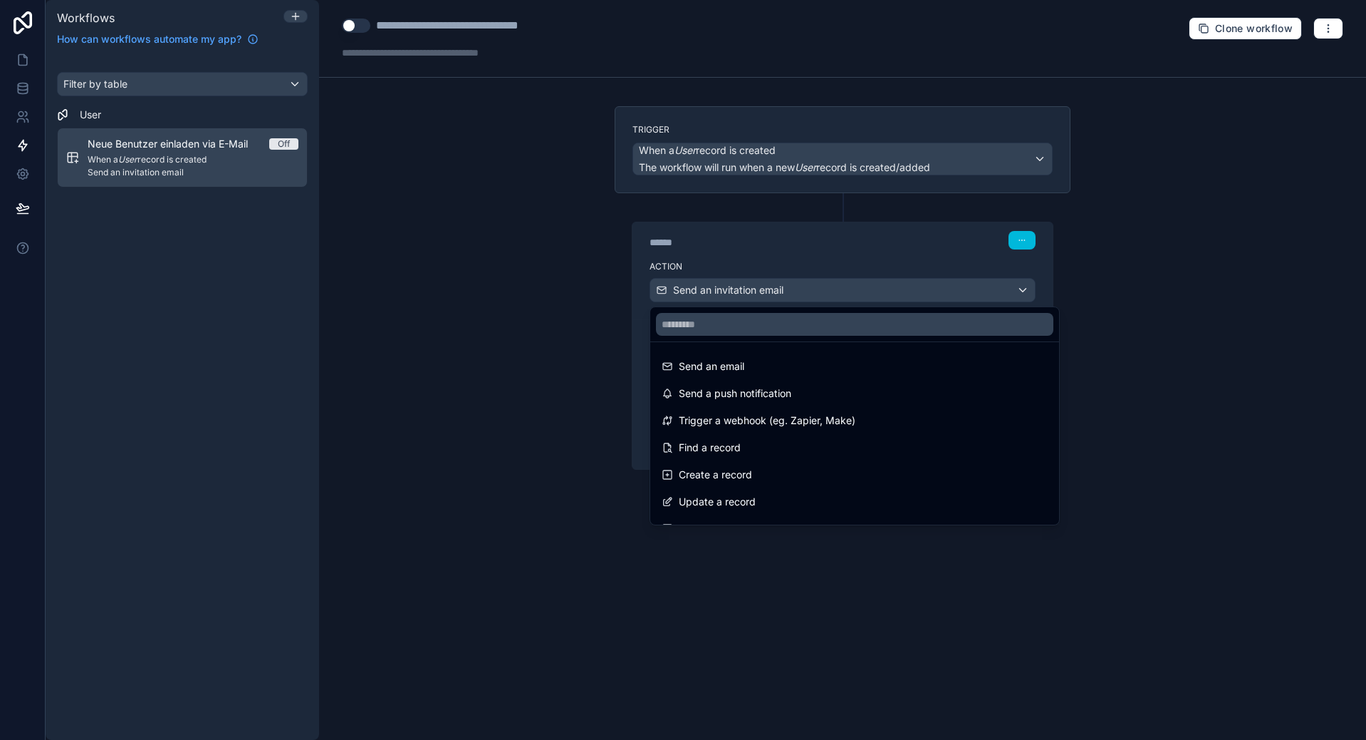
click at [839, 289] on div at bounding box center [683, 370] width 1366 height 740
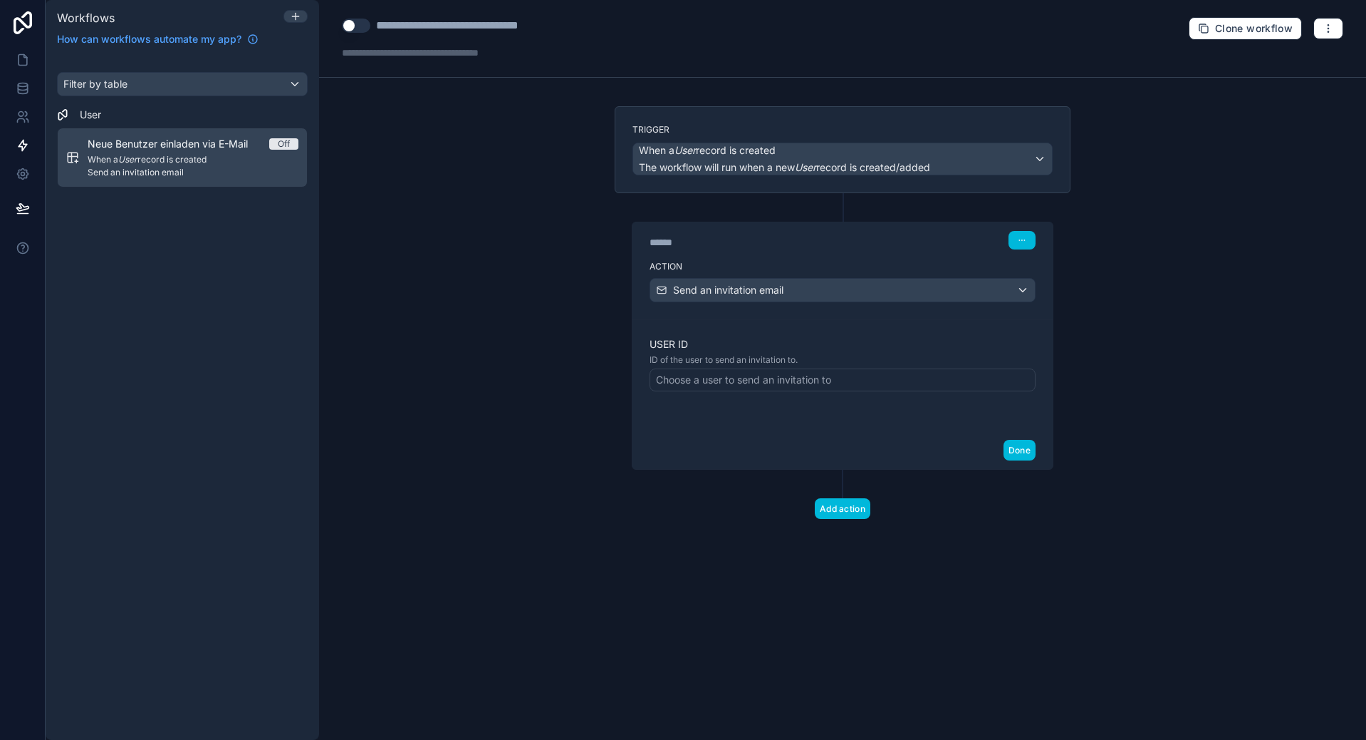
click at [795, 376] on div "Choose a user to send an invitation to" at bounding box center [743, 380] width 175 height 14
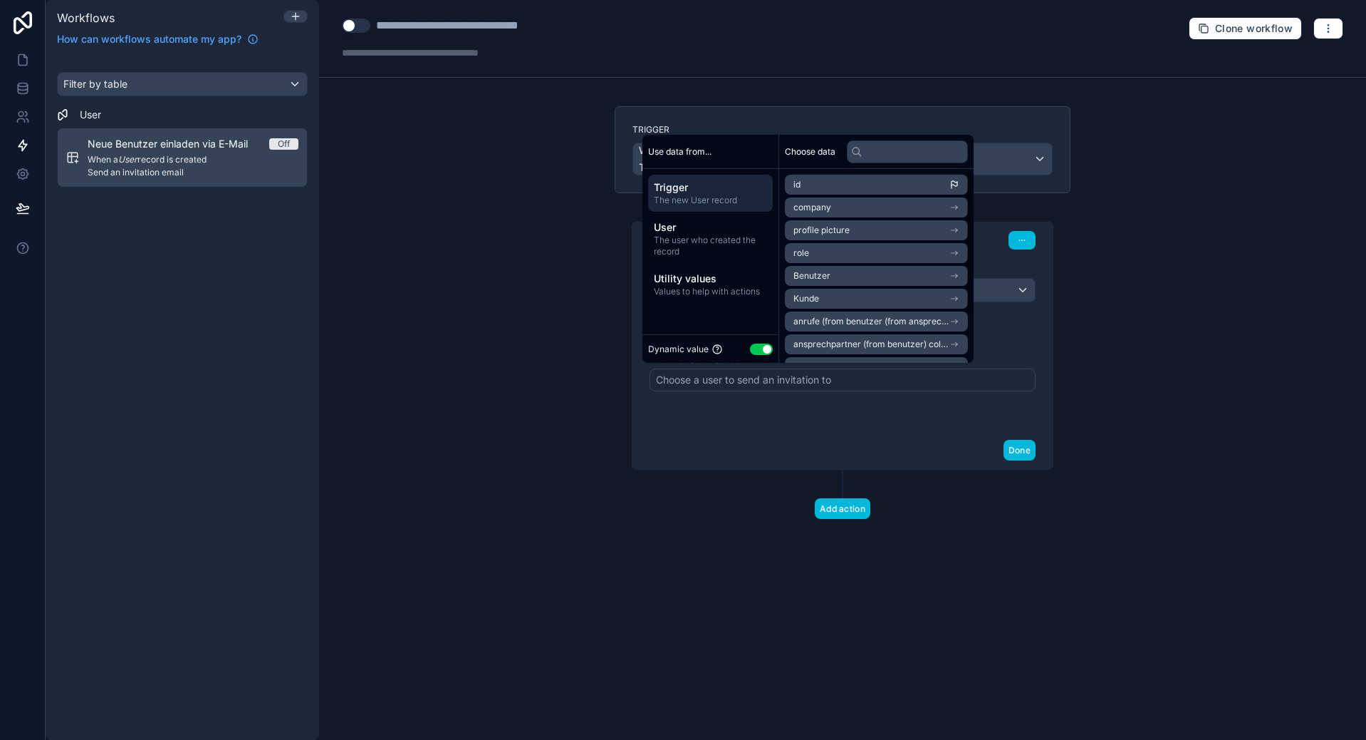
click at [417, 343] on div "**********" at bounding box center [842, 370] width 1047 height 740
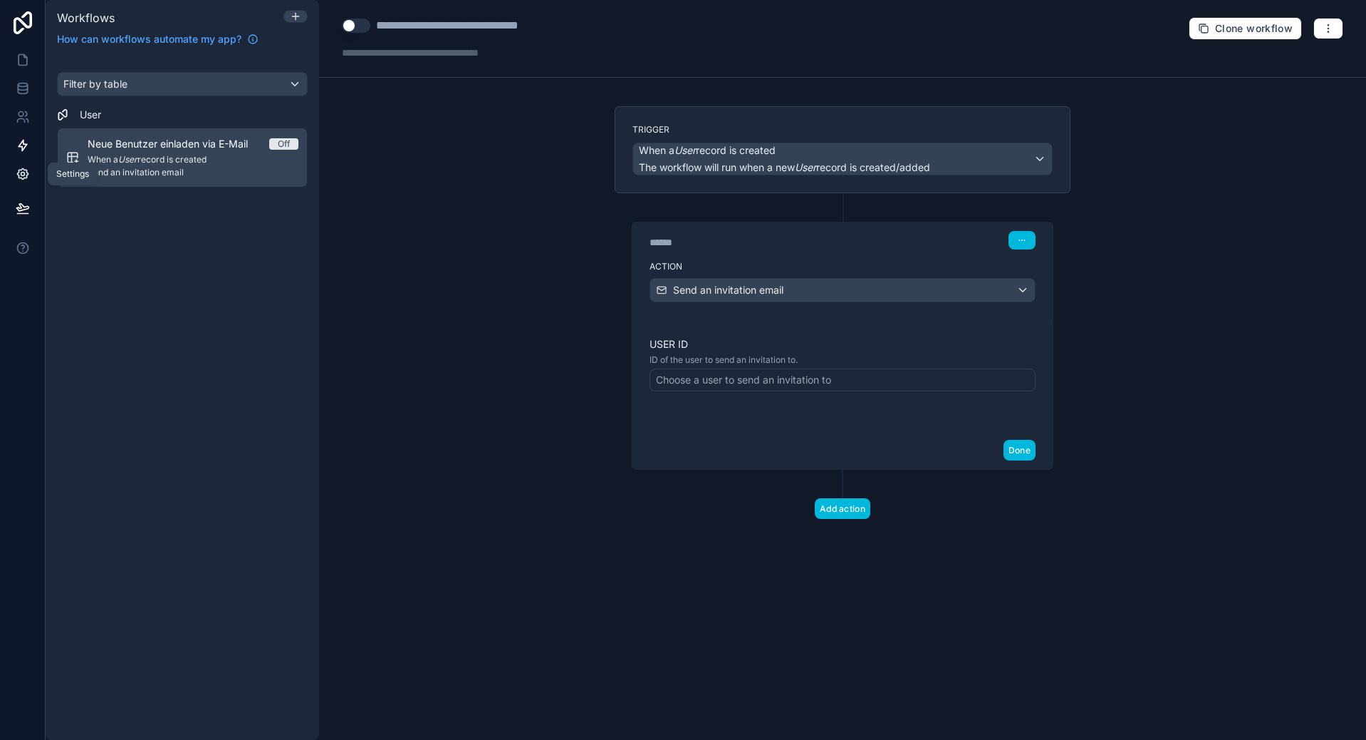
click at [31, 173] on link at bounding box center [22, 174] width 45 height 28
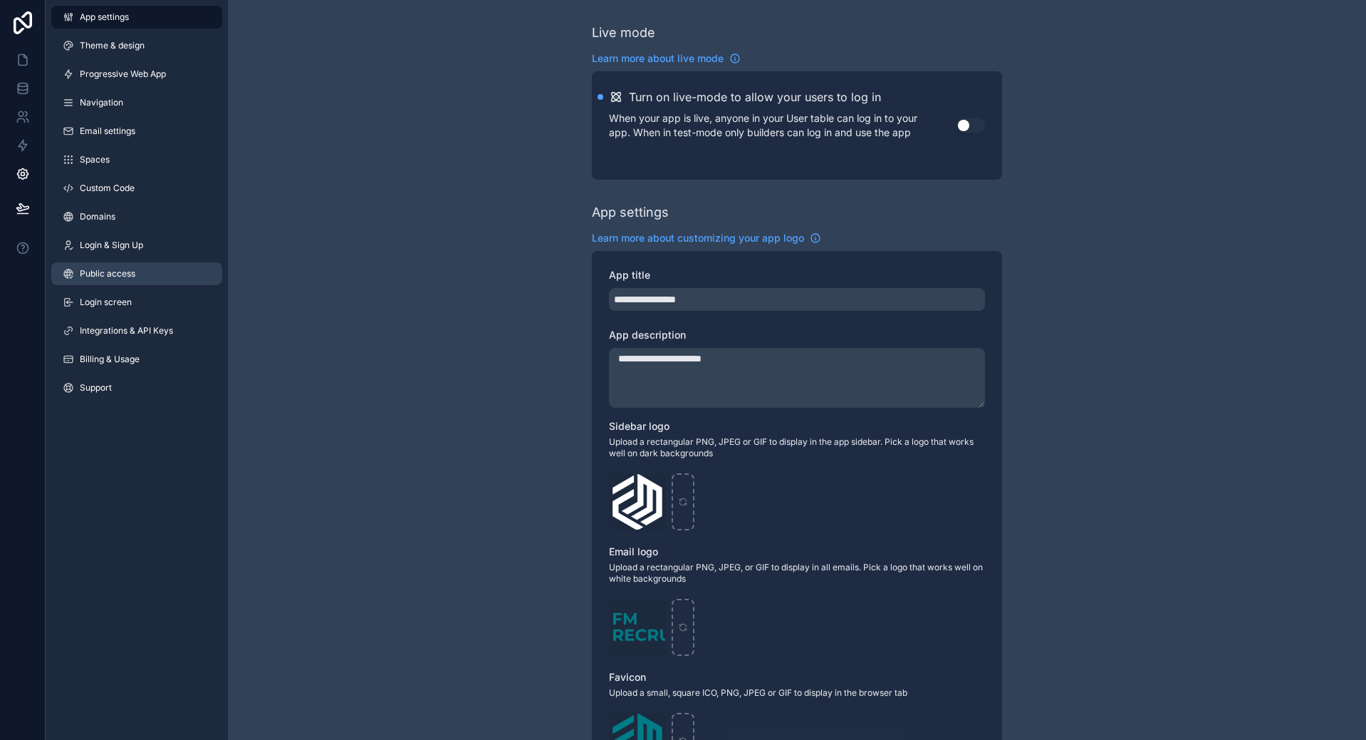
click at [131, 269] on span "Public access" at bounding box center [108, 273] width 56 height 11
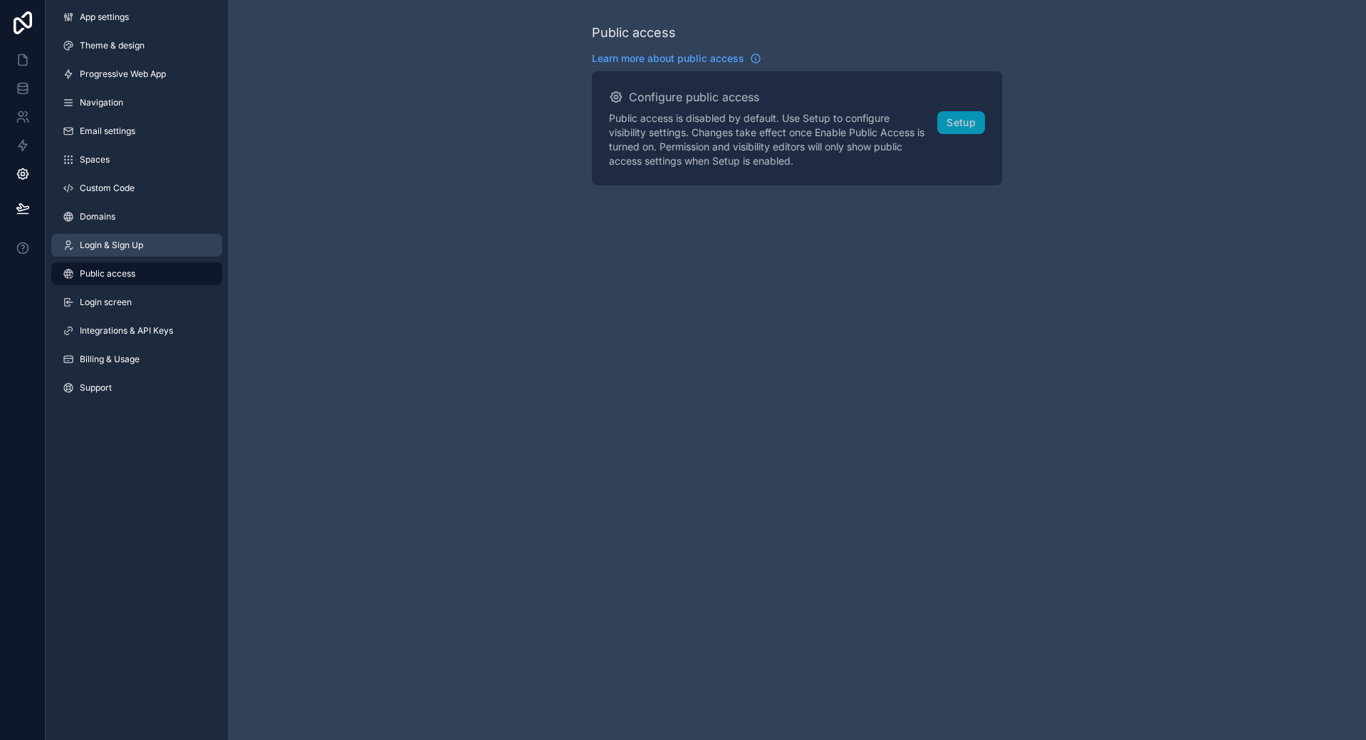
click at [147, 249] on link "Login & Sign Up" at bounding box center [136, 245] width 171 height 23
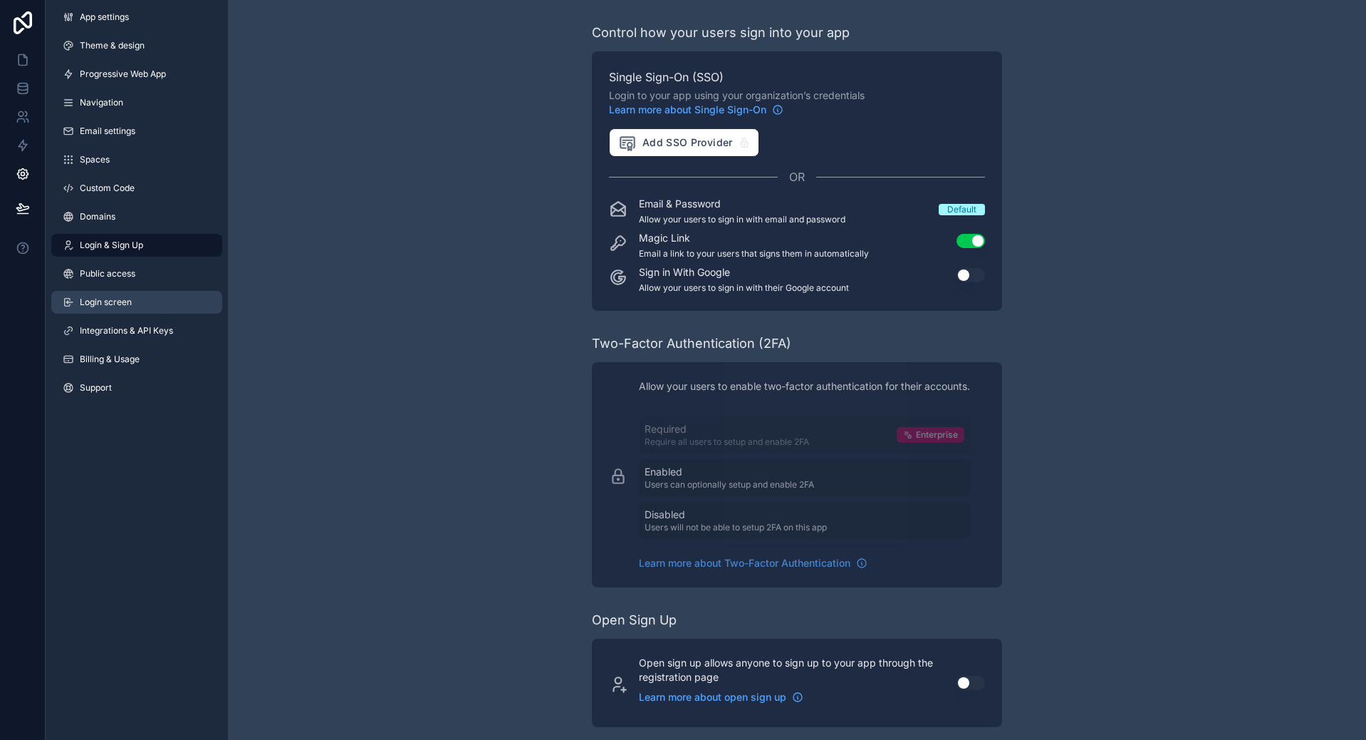
click at [138, 306] on link "Login screen" at bounding box center [136, 302] width 171 height 23
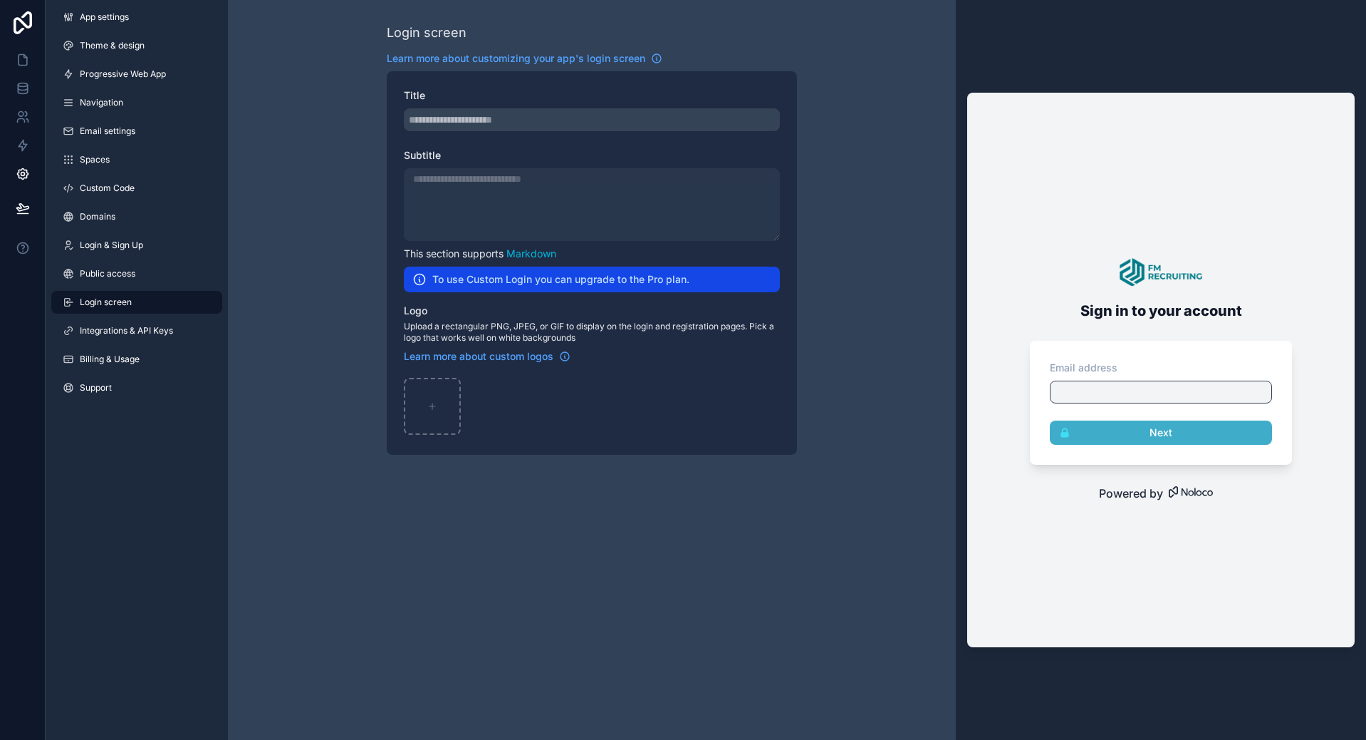
click at [700, 282] on div "To use Custom Login you can upgrade to the Pro plan." at bounding box center [592, 279] width 376 height 26
click at [656, 279] on h2 "To use Custom Login you can upgrade to the Pro plan." at bounding box center [560, 279] width 257 height 14
click at [680, 275] on h2 "To use Custom Login you can upgrade to the Pro plan." at bounding box center [560, 279] width 257 height 14
click at [16, 120] on icon at bounding box center [23, 117] width 14 height 14
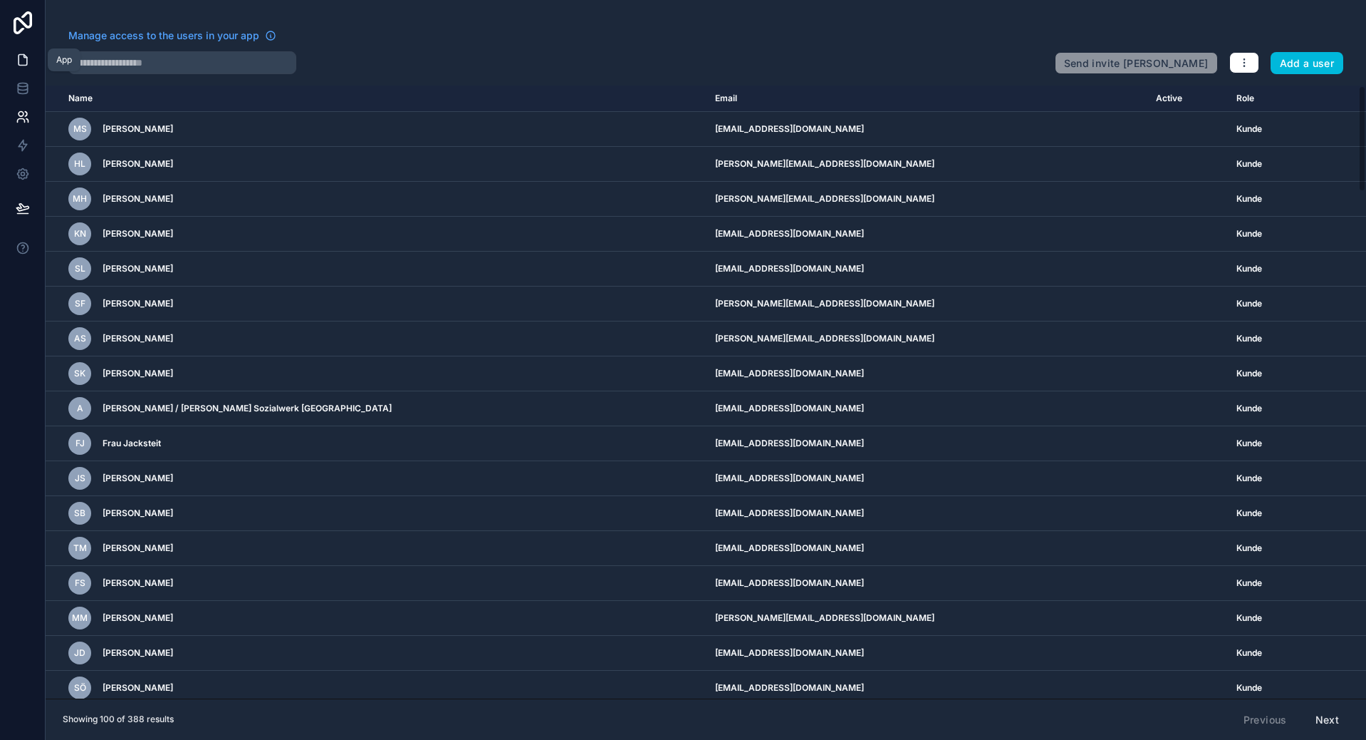
click at [9, 60] on link at bounding box center [22, 60] width 45 height 28
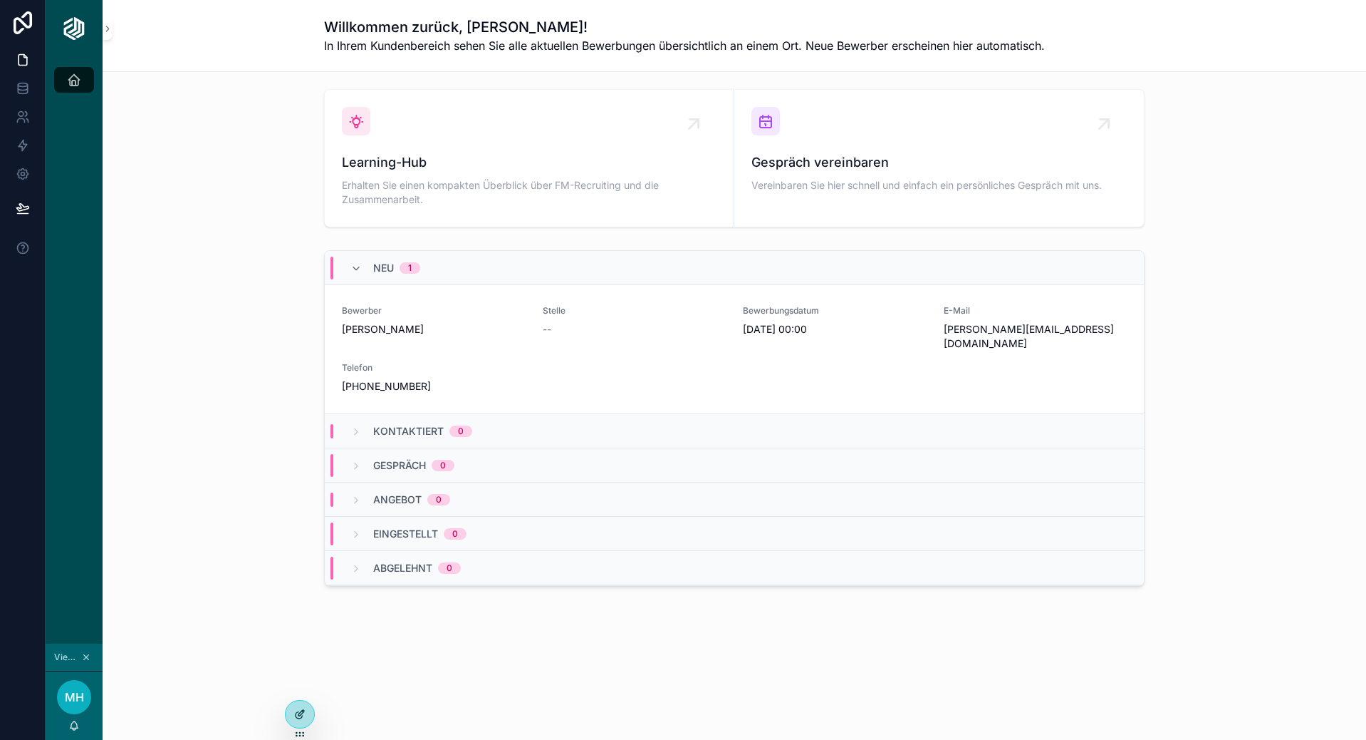
click at [296, 713] on icon at bounding box center [299, 715] width 6 height 6
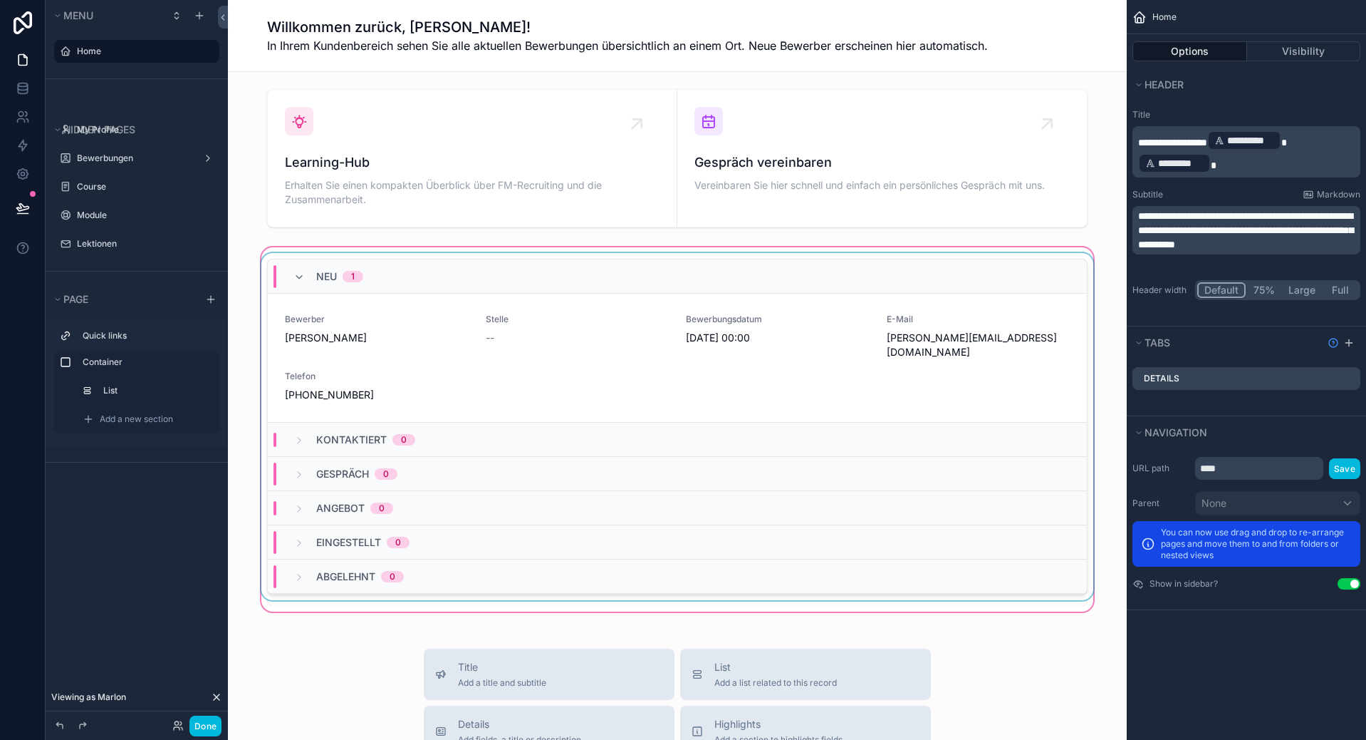
click at [1048, 291] on div "Neu 1" at bounding box center [677, 276] width 819 height 34
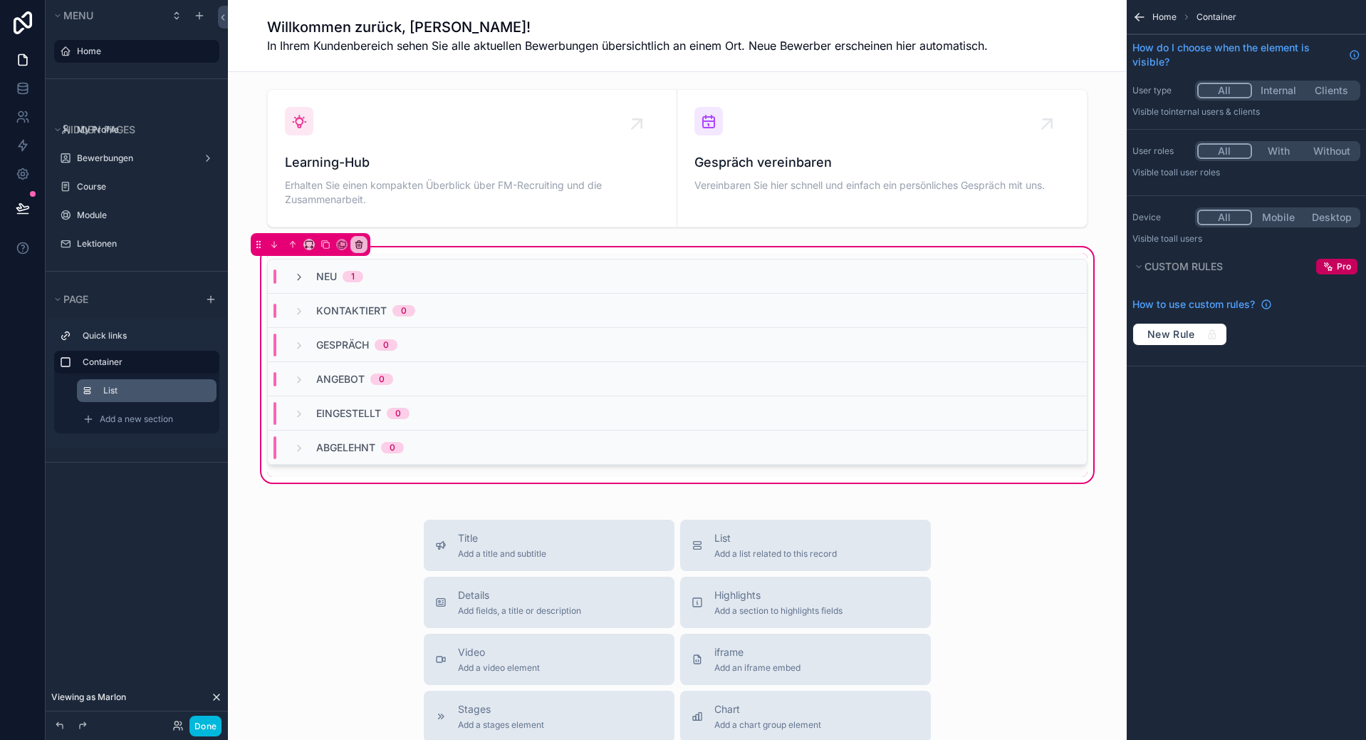
click at [123, 393] on label "List" at bounding box center [154, 390] width 102 height 11
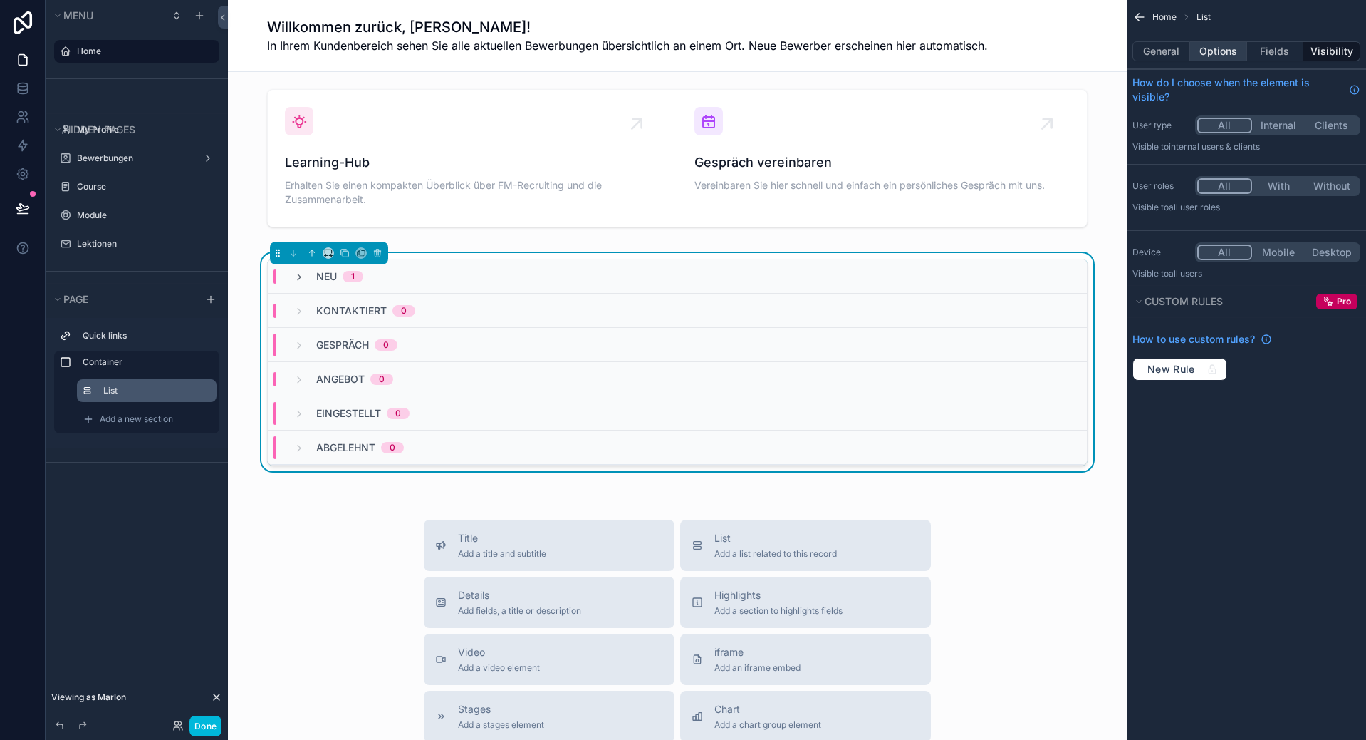
click at [1193, 46] on button "Options" at bounding box center [1219, 51] width 57 height 20
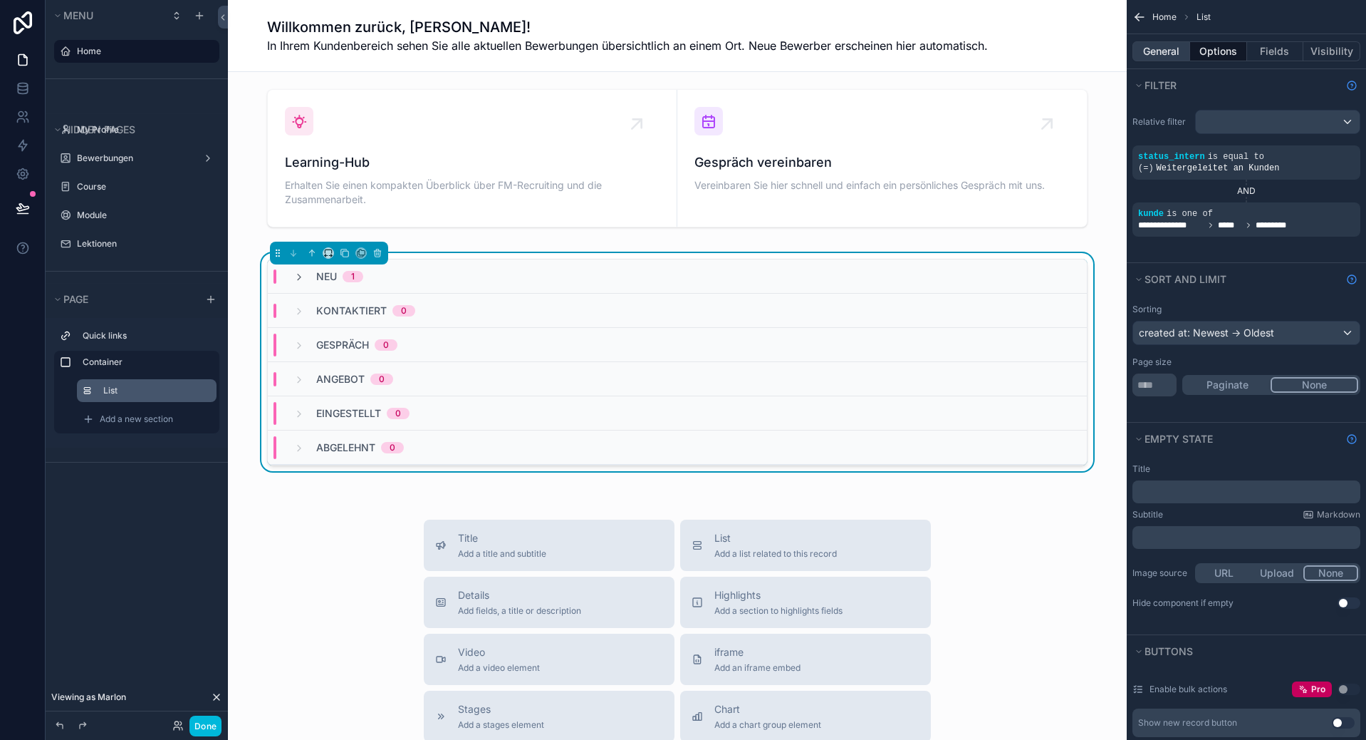
click at [1158, 58] on button "General" at bounding box center [1162, 51] width 58 height 20
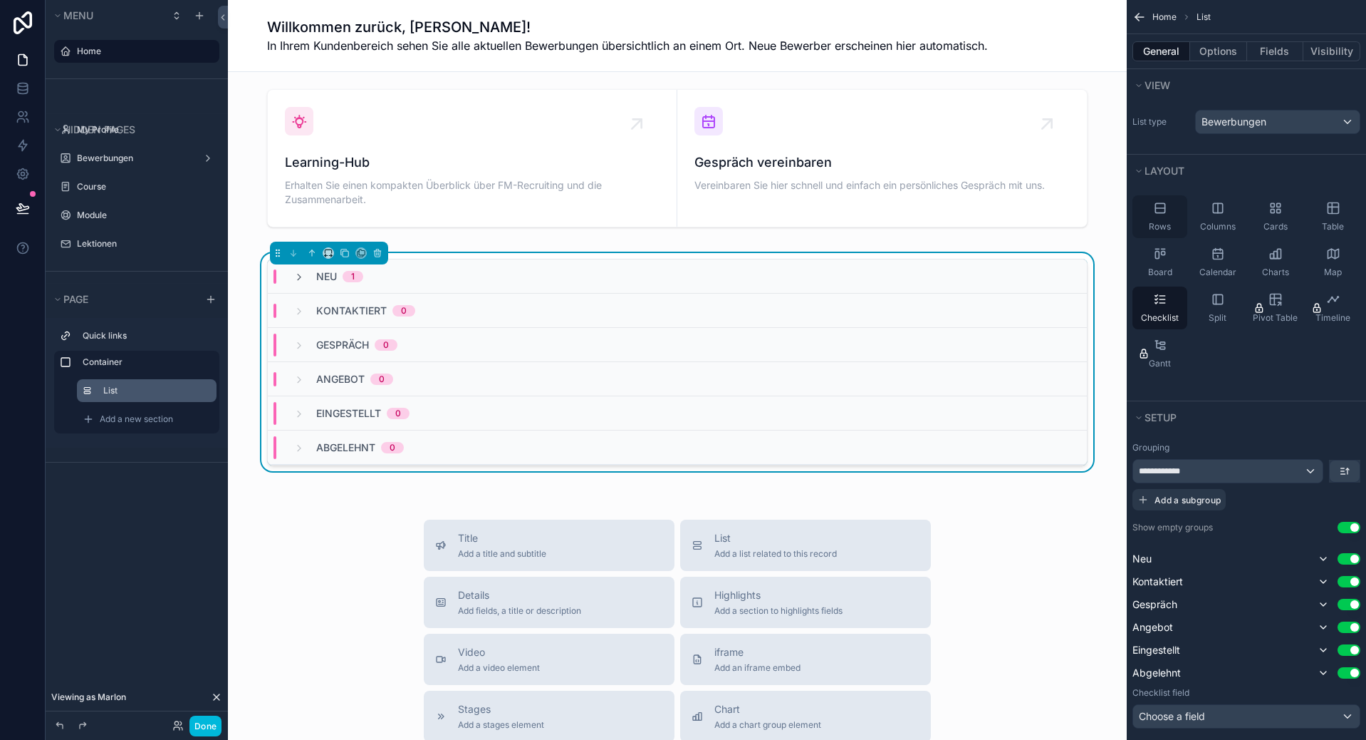
click at [1158, 223] on span "Rows" at bounding box center [1160, 226] width 22 height 11
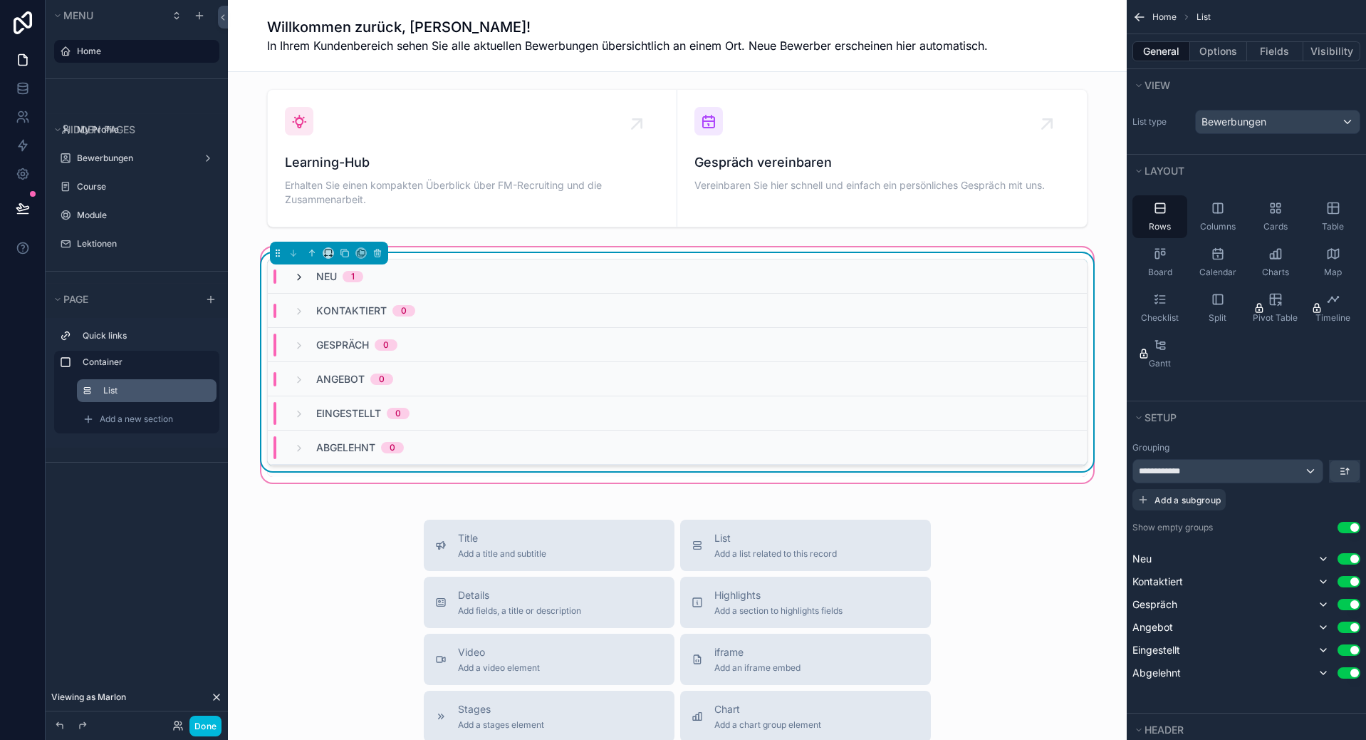
click at [296, 279] on icon "scrollable content" at bounding box center [299, 276] width 11 height 11
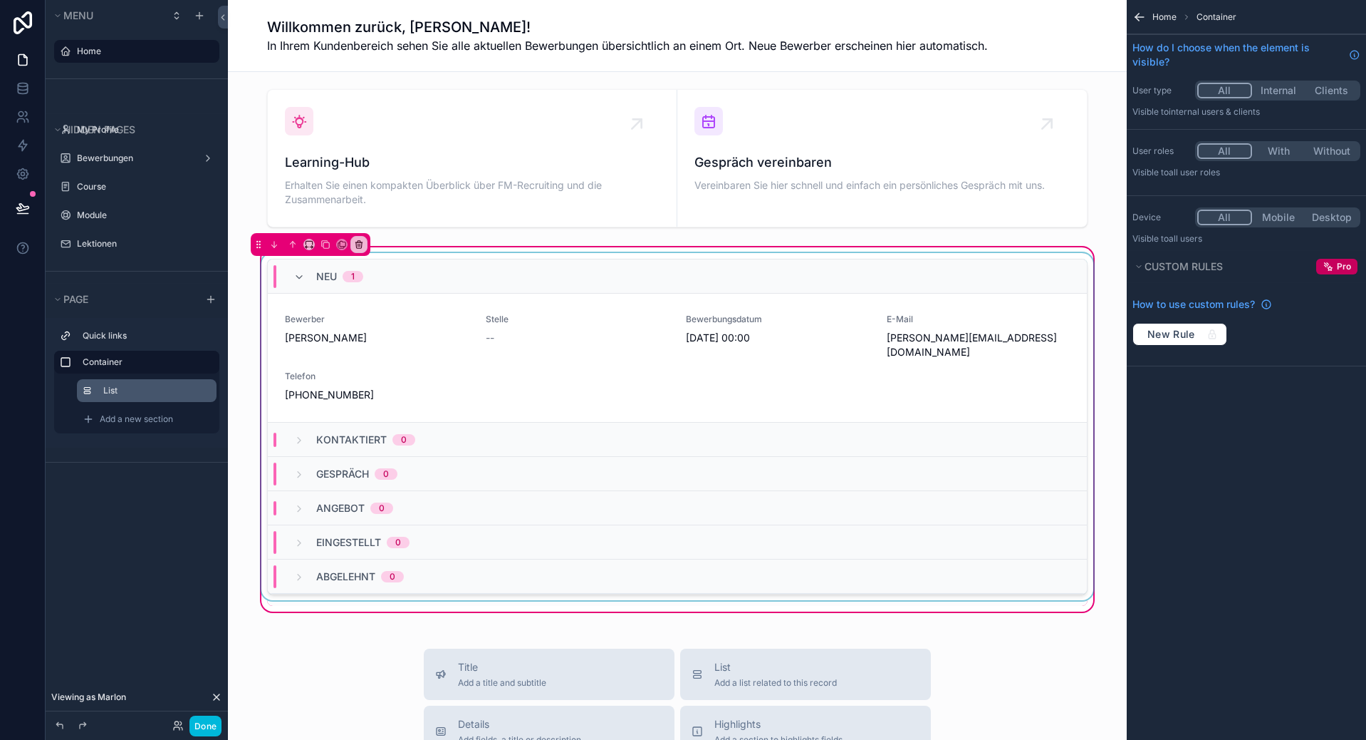
click at [136, 395] on label "List" at bounding box center [154, 390] width 102 height 11
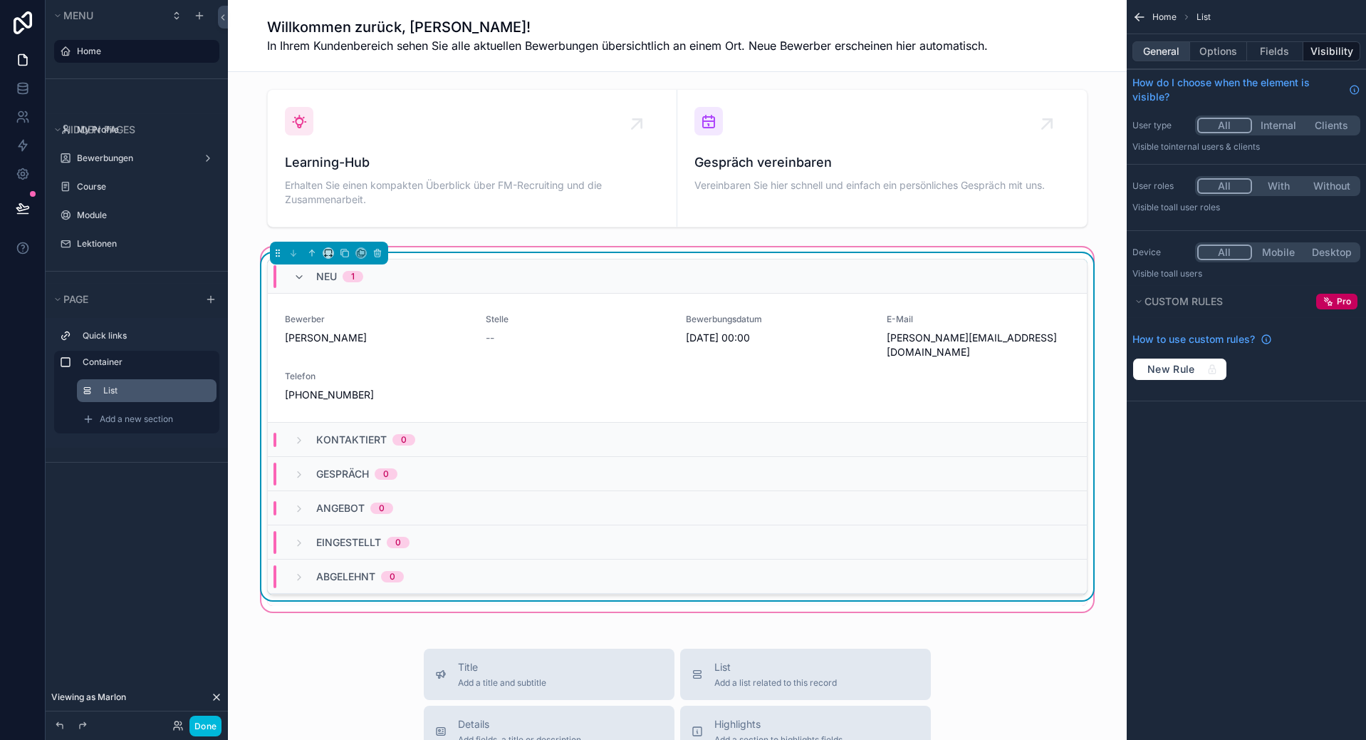
click at [1143, 56] on button "General" at bounding box center [1162, 51] width 58 height 20
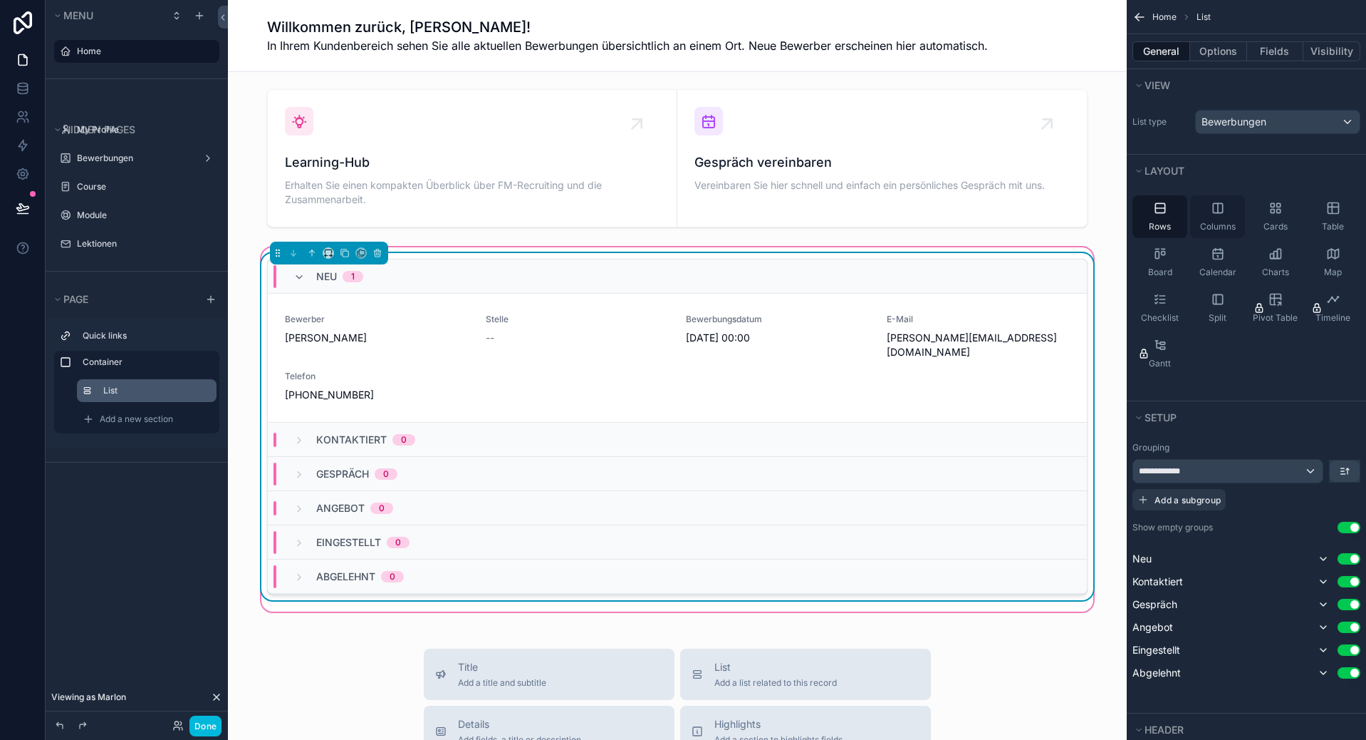
click at [1206, 226] on span "Columns" at bounding box center [1218, 226] width 36 height 11
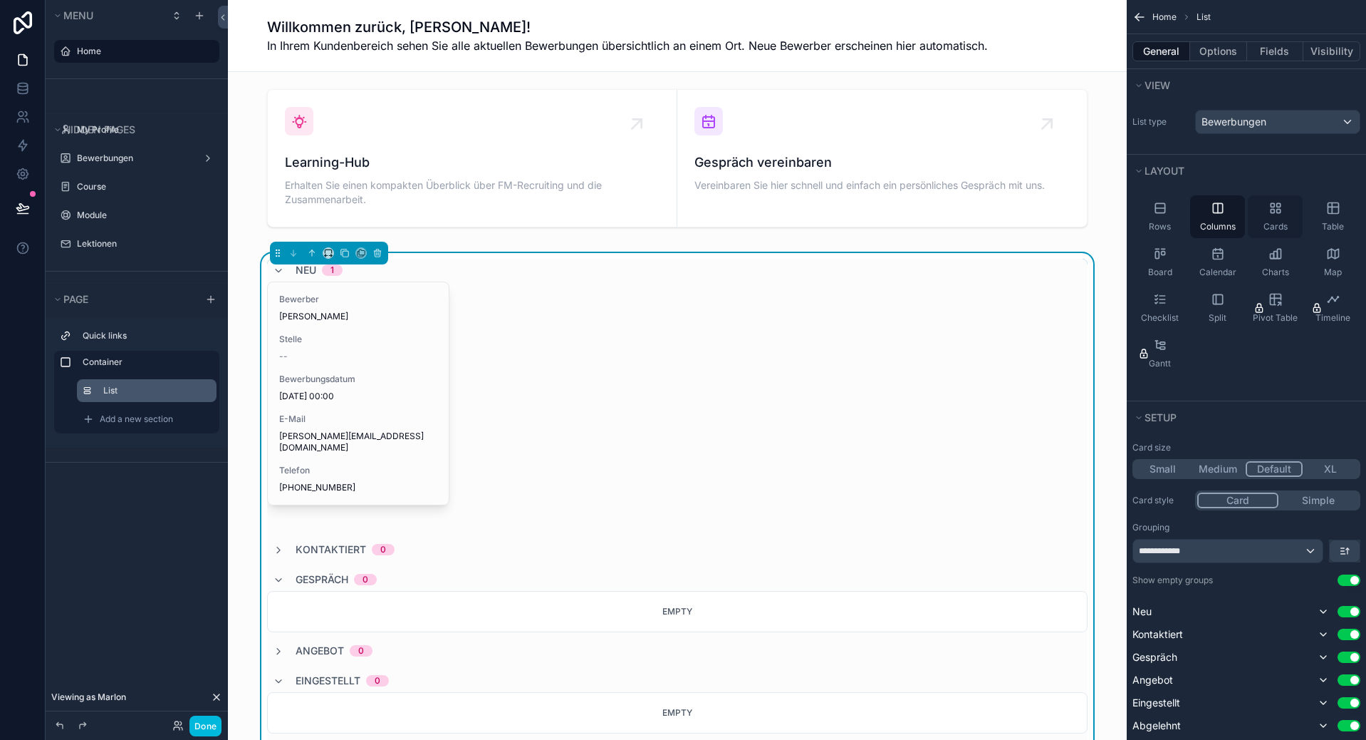
click at [1276, 229] on span "Cards" at bounding box center [1276, 226] width 24 height 11
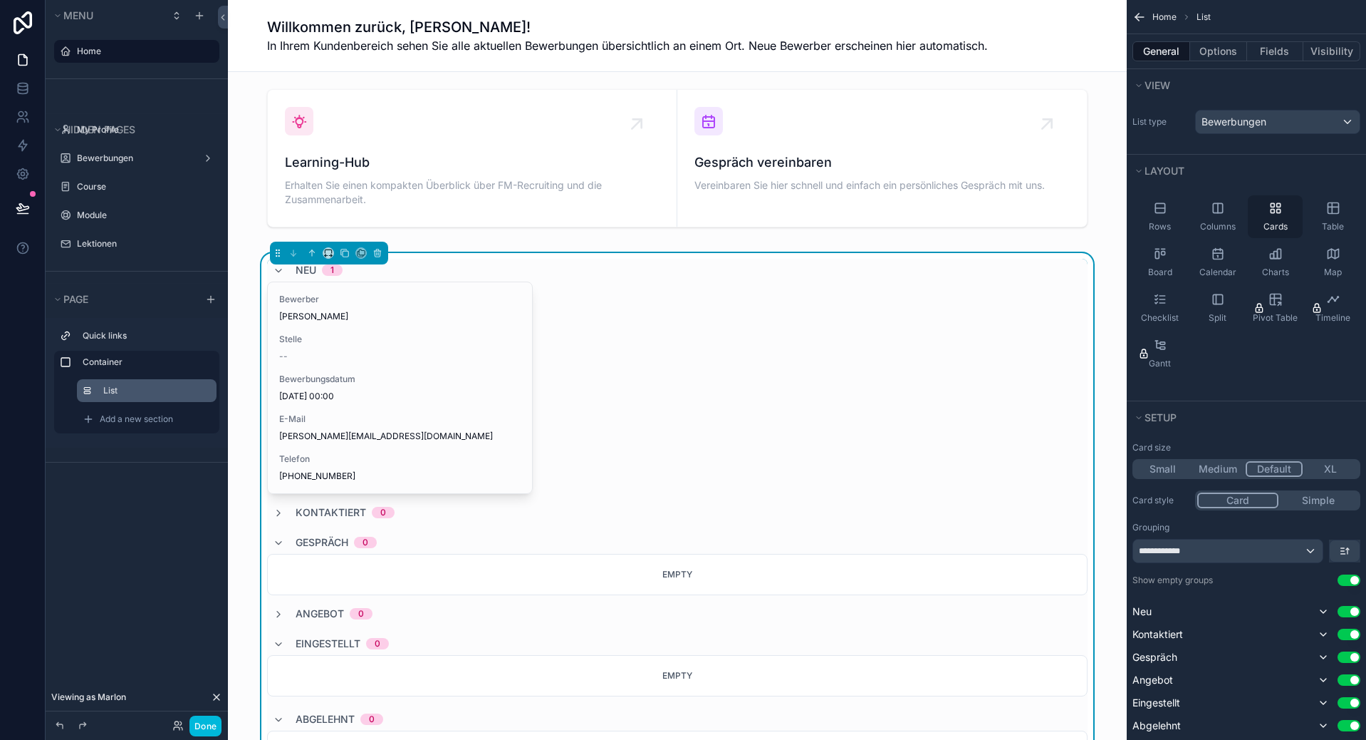
click at [1319, 222] on div "Table" at bounding box center [1333, 216] width 55 height 43
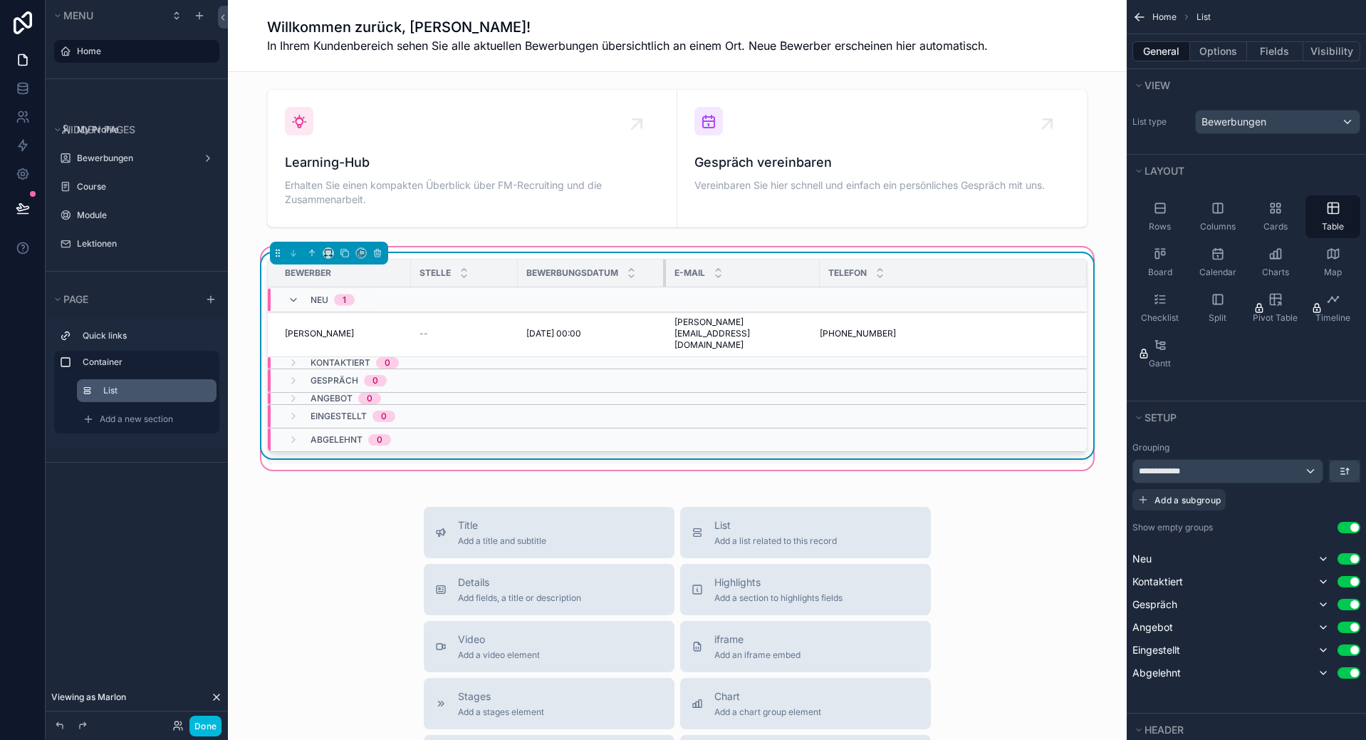
drag, startPoint x: 843, startPoint y: 276, endPoint x: 659, endPoint y: 278, distance: 183.8
click at [663, 278] on div "scrollable content" at bounding box center [666, 272] width 6 height 27
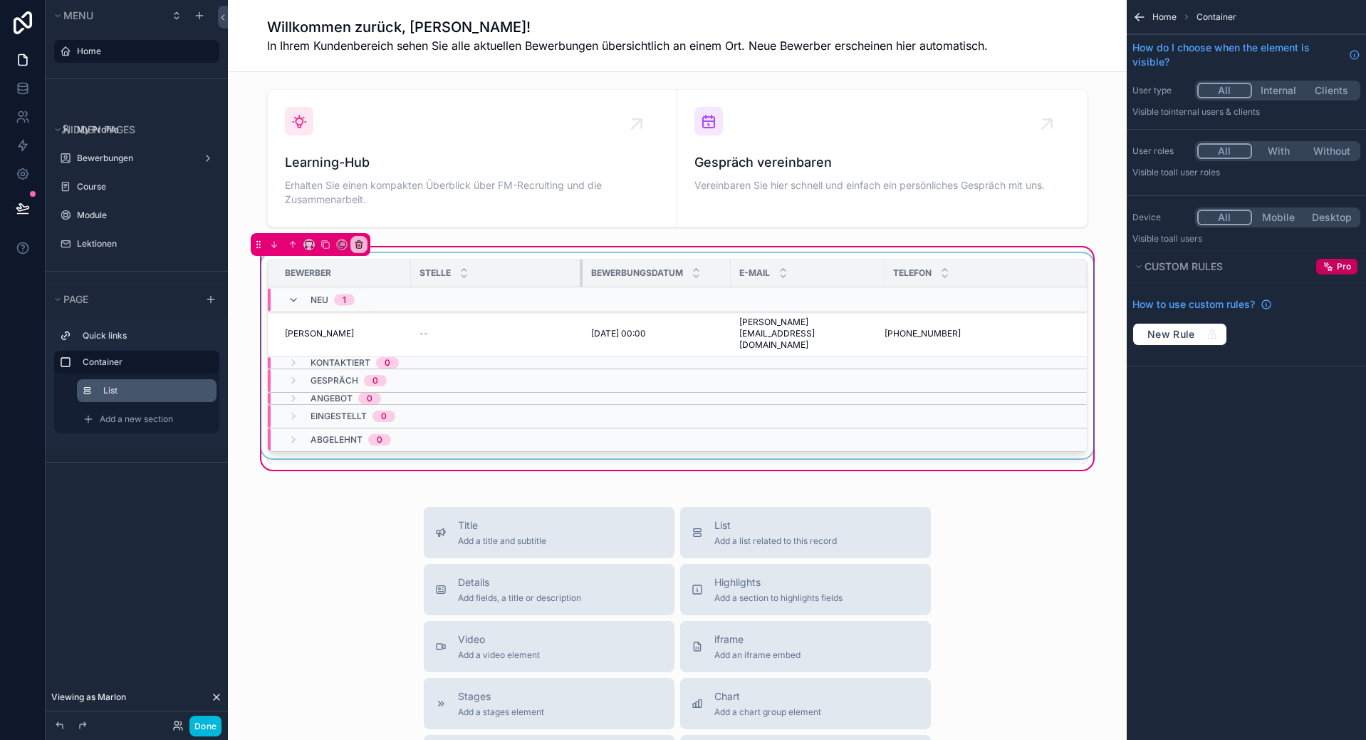
drag, startPoint x: 509, startPoint y: 274, endPoint x: 574, endPoint y: 278, distance: 64.9
click at [580, 278] on div "scrollable content" at bounding box center [583, 272] width 6 height 27
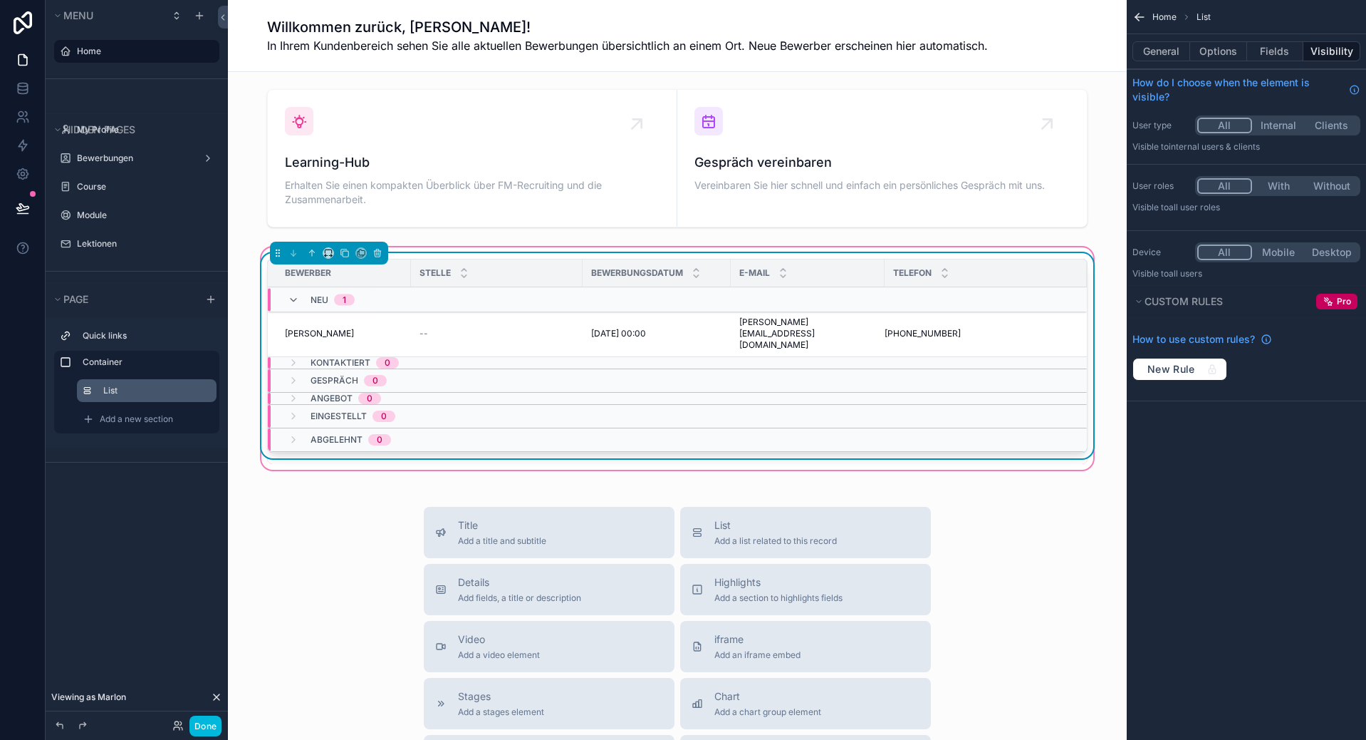
click at [1011, 274] on div "Telefon" at bounding box center [986, 272] width 202 height 27
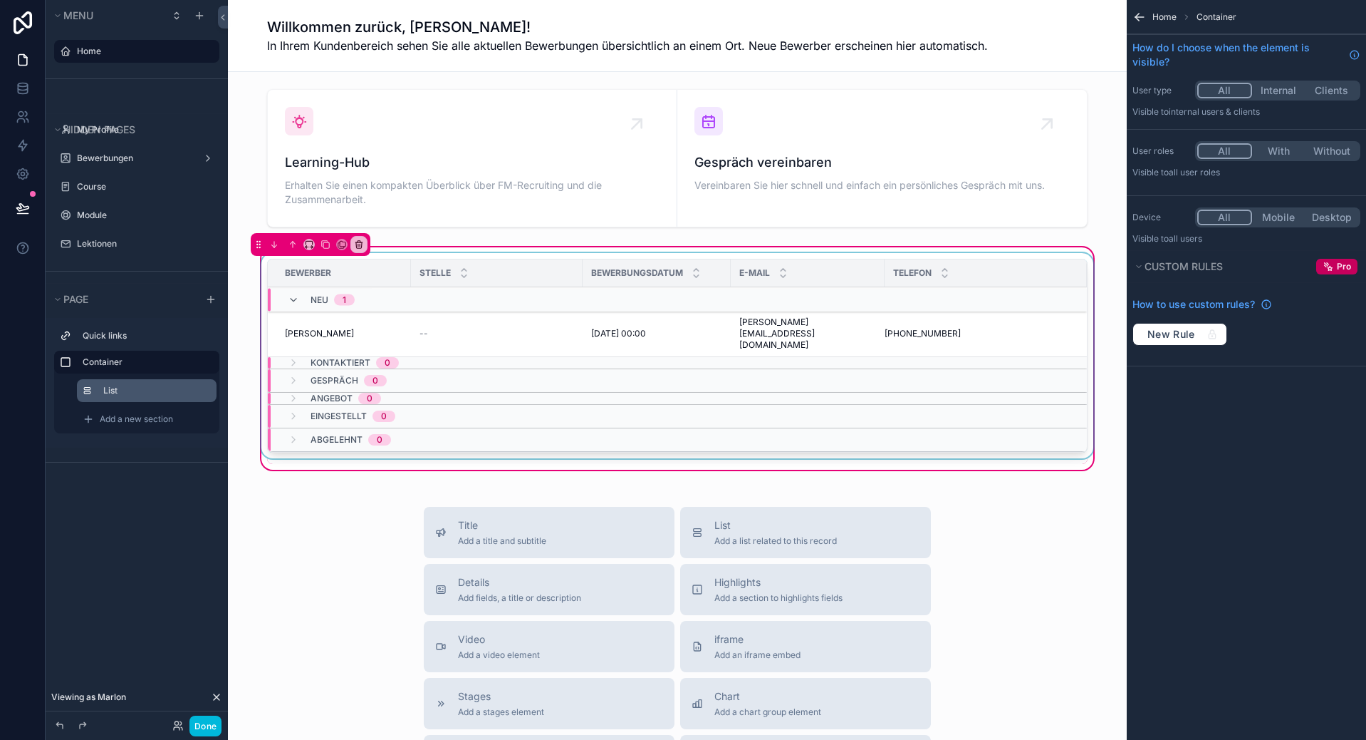
click at [584, 357] on div "Kontaktiert 0" at bounding box center [499, 362] width 463 height 11
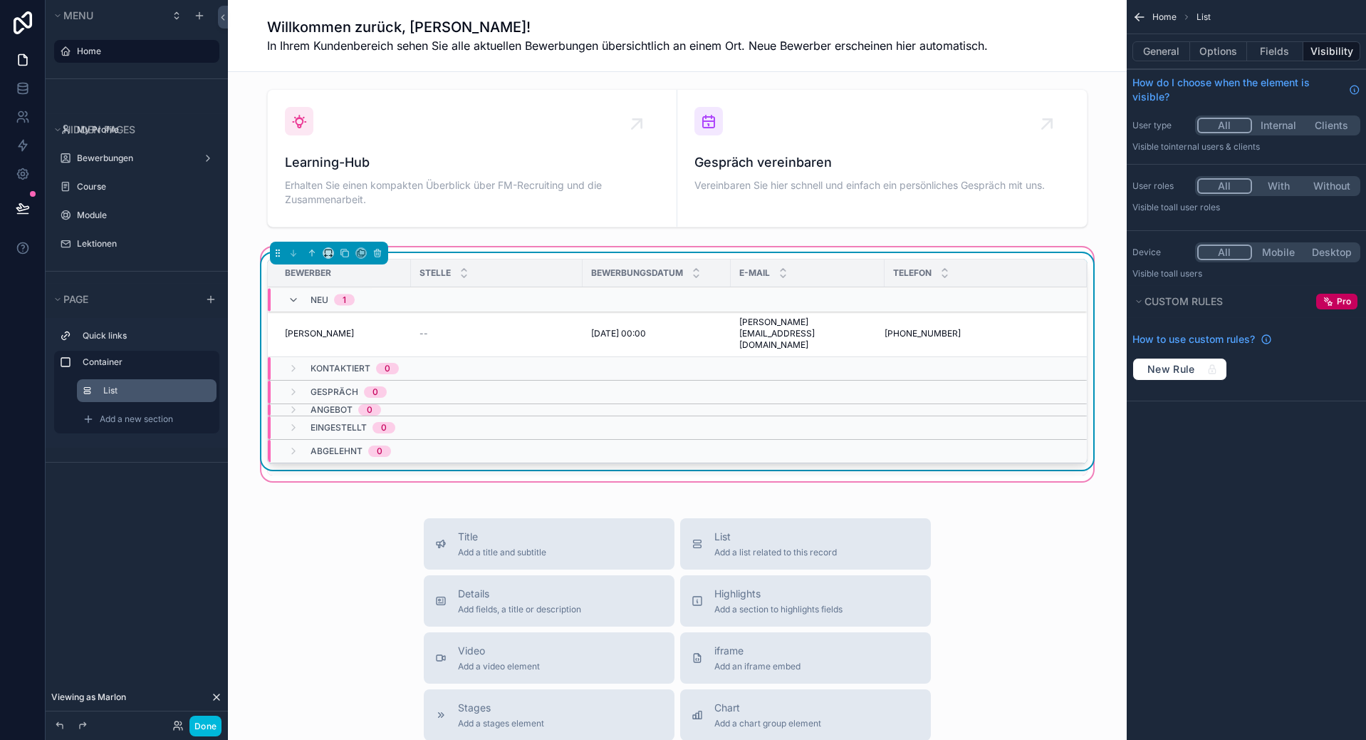
click at [581, 357] on div "Kontaktiert 0" at bounding box center [499, 368] width 463 height 23
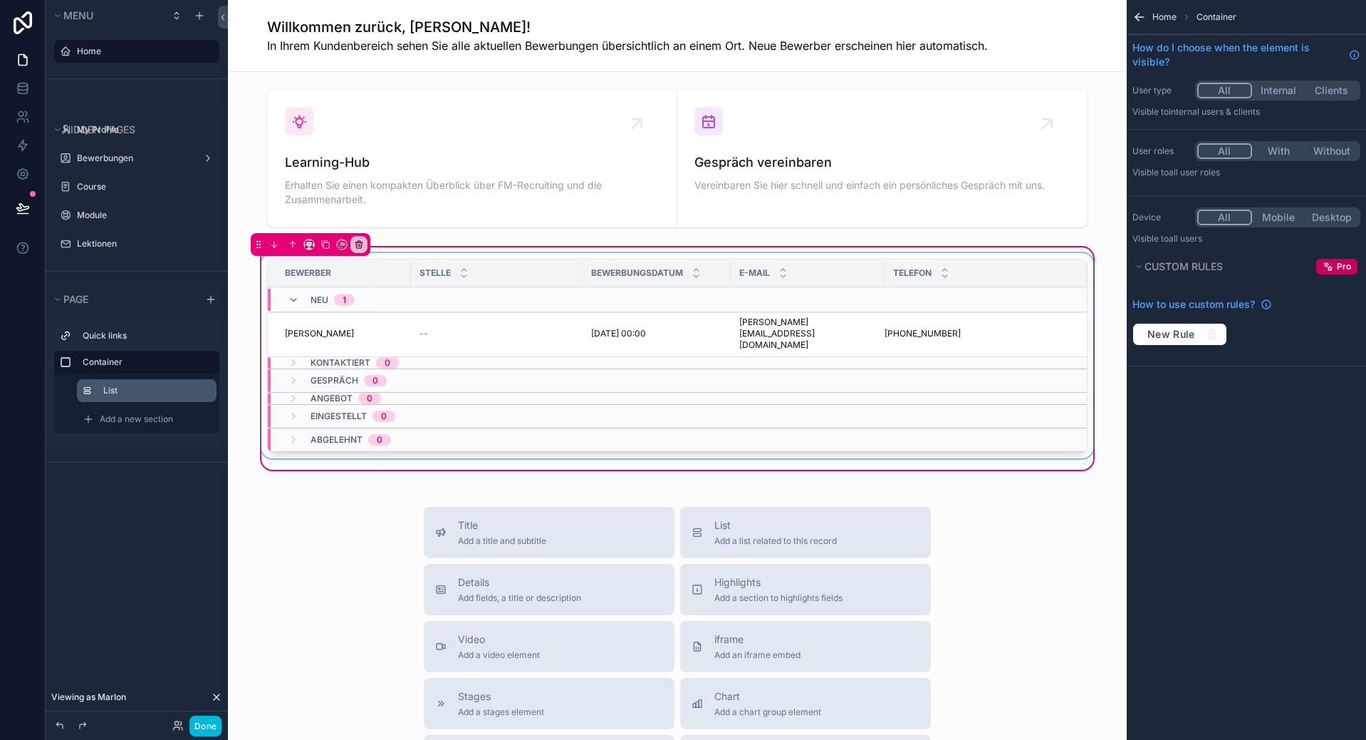
click at [581, 357] on div "Kontaktiert 0" at bounding box center [499, 362] width 463 height 11
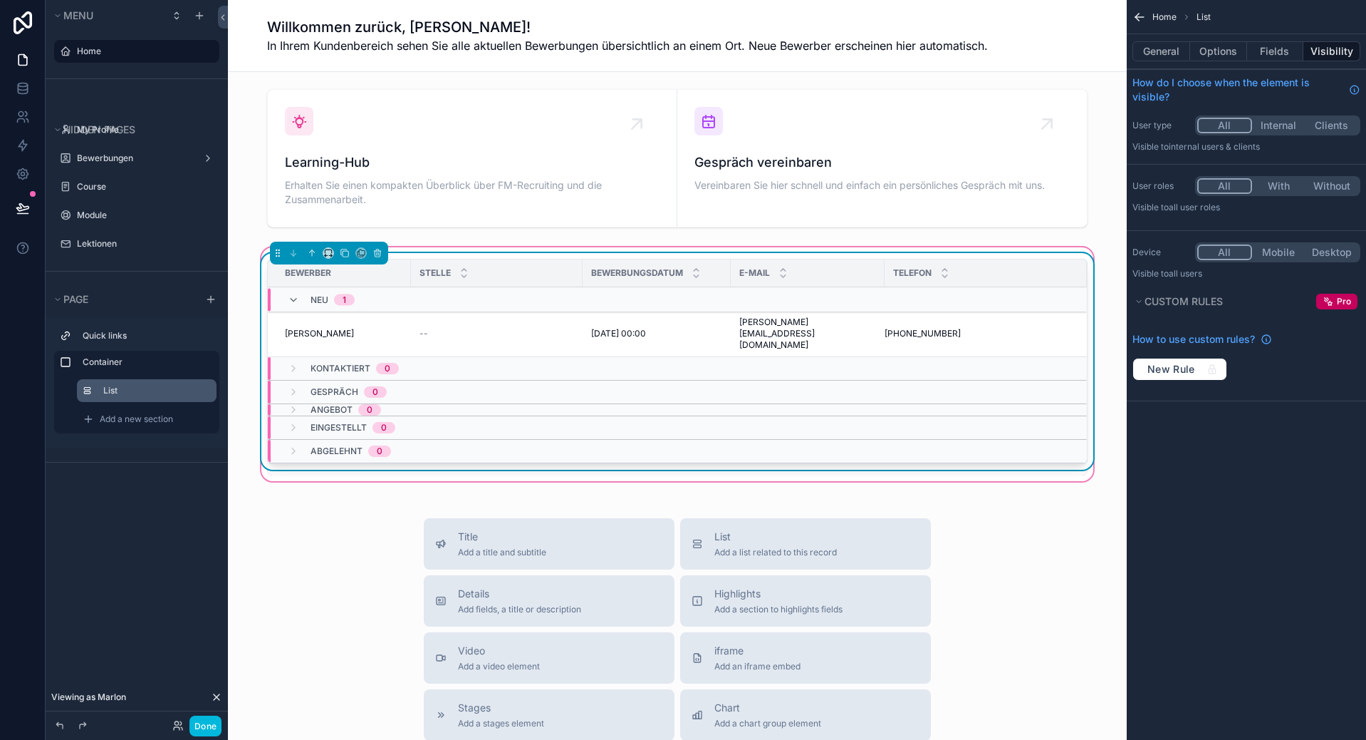
click at [581, 357] on div "Kontaktiert 0" at bounding box center [499, 368] width 463 height 23
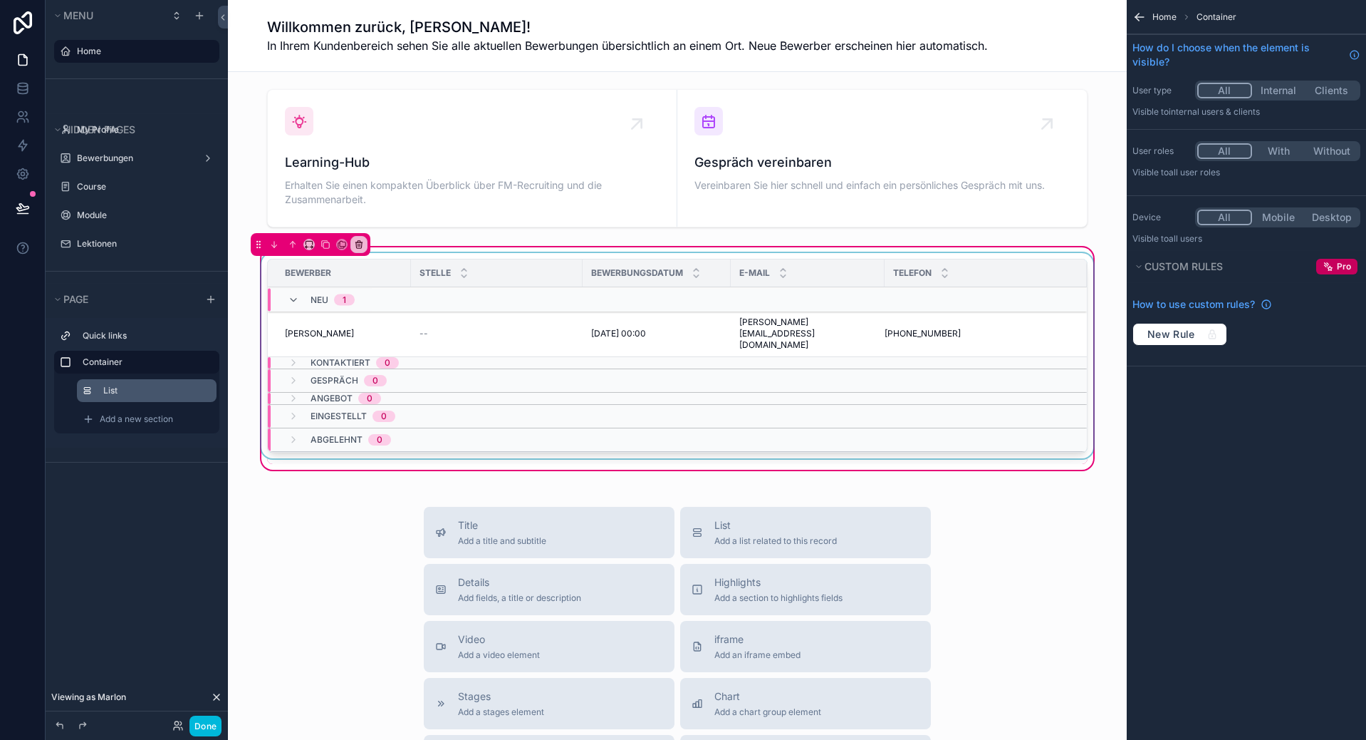
click at [581, 357] on div "Kontaktiert 0" at bounding box center [499, 362] width 463 height 11
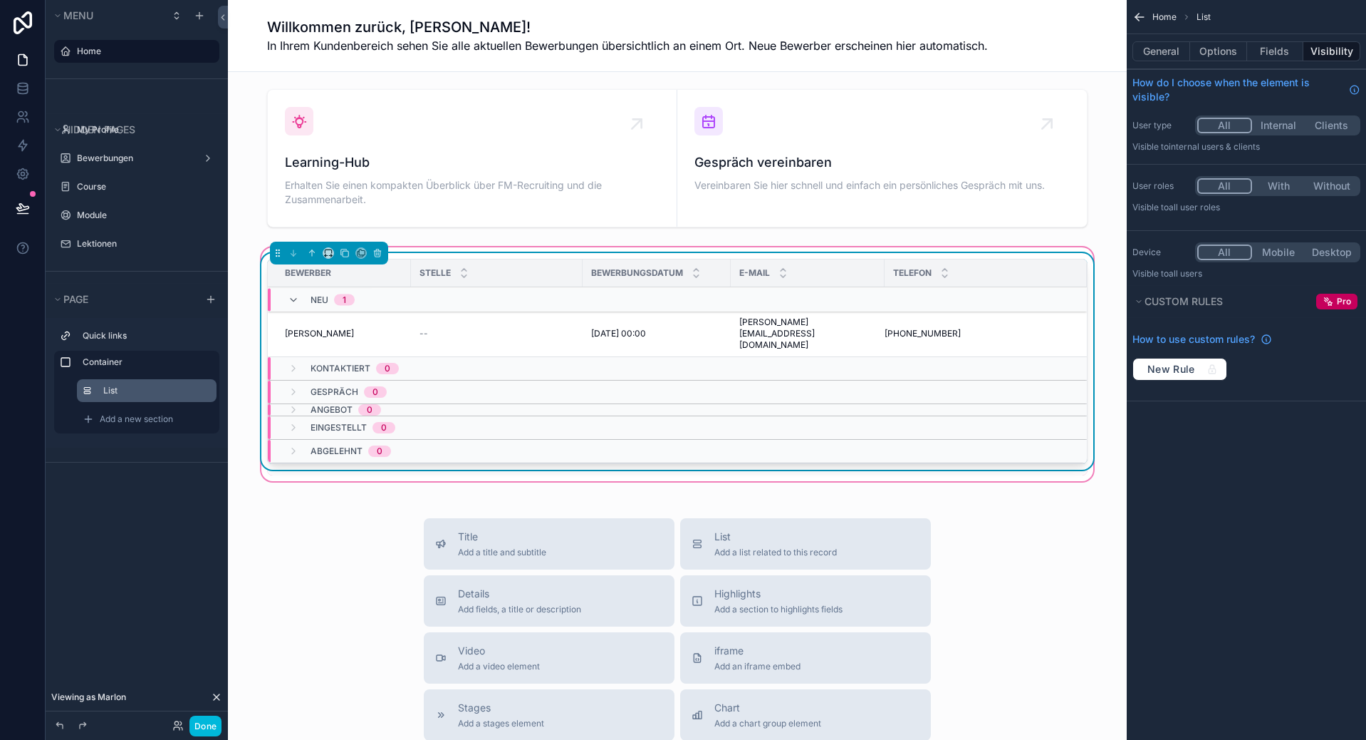
click at [455, 404] on div "Angebot 0" at bounding box center [499, 409] width 463 height 11
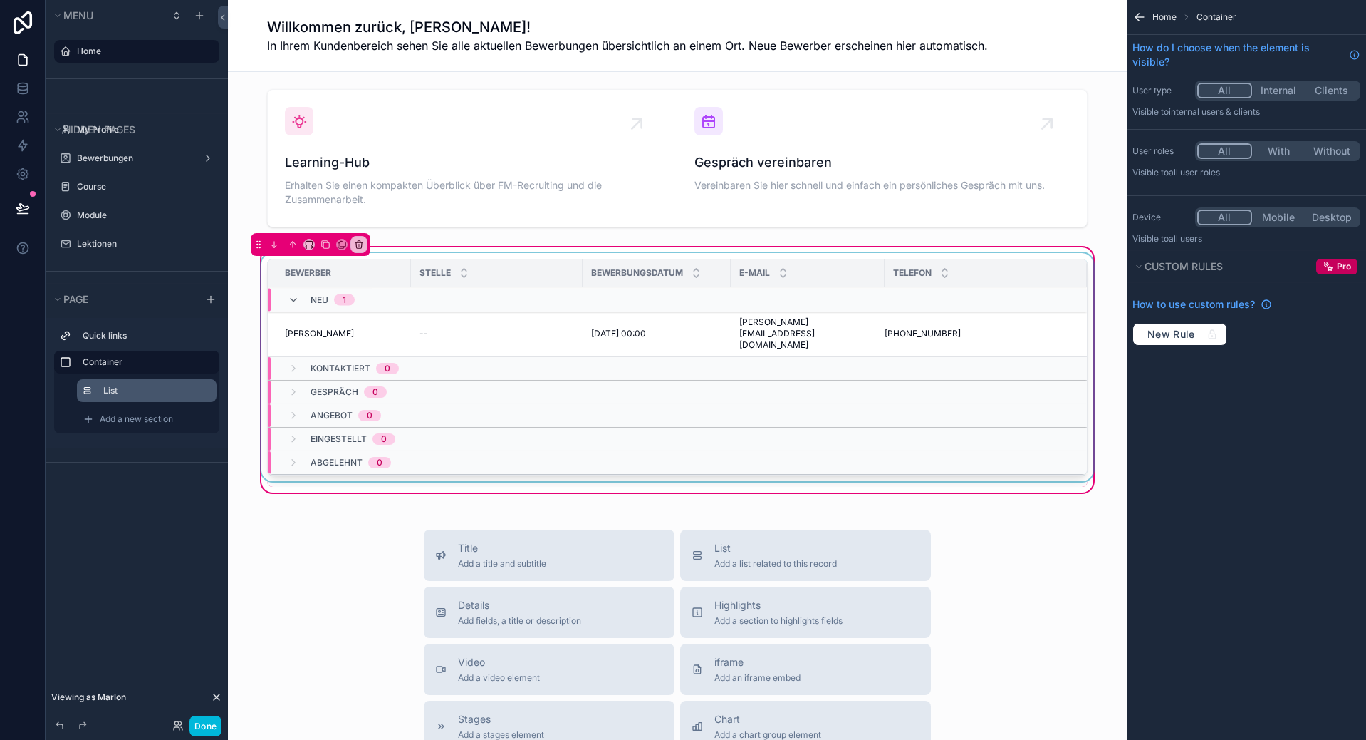
click at [423, 427] on div "Eingestellt 0" at bounding box center [499, 438] width 463 height 23
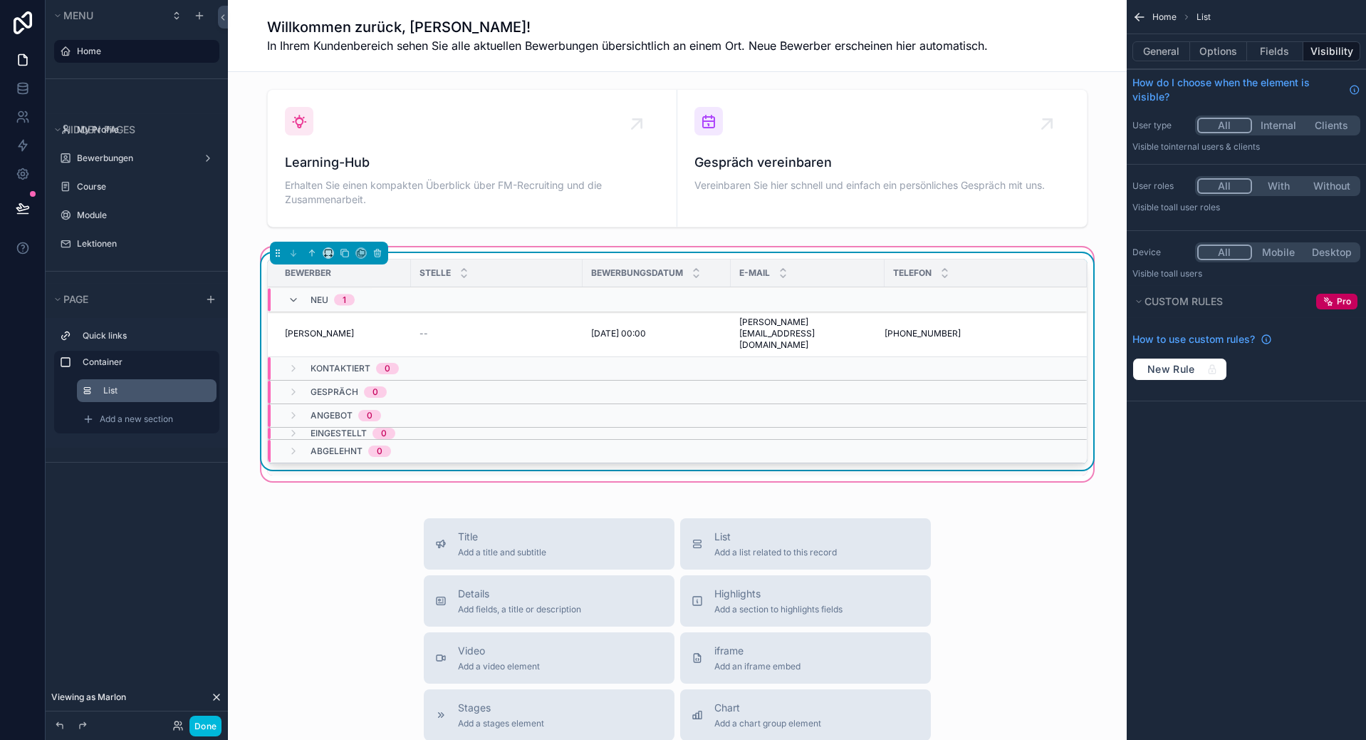
click at [445, 427] on div "Eingestellt 0" at bounding box center [499, 432] width 463 height 11
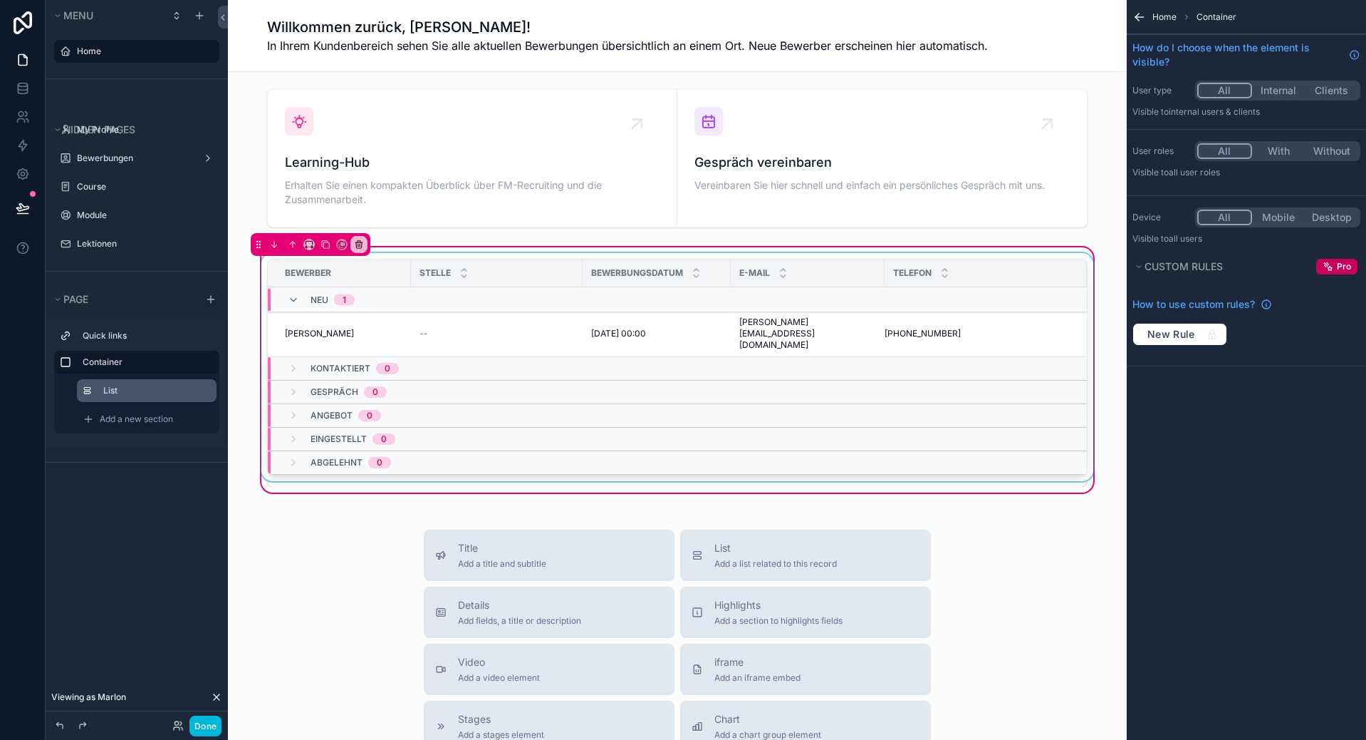
click at [121, 389] on label "List" at bounding box center [154, 390] width 102 height 11
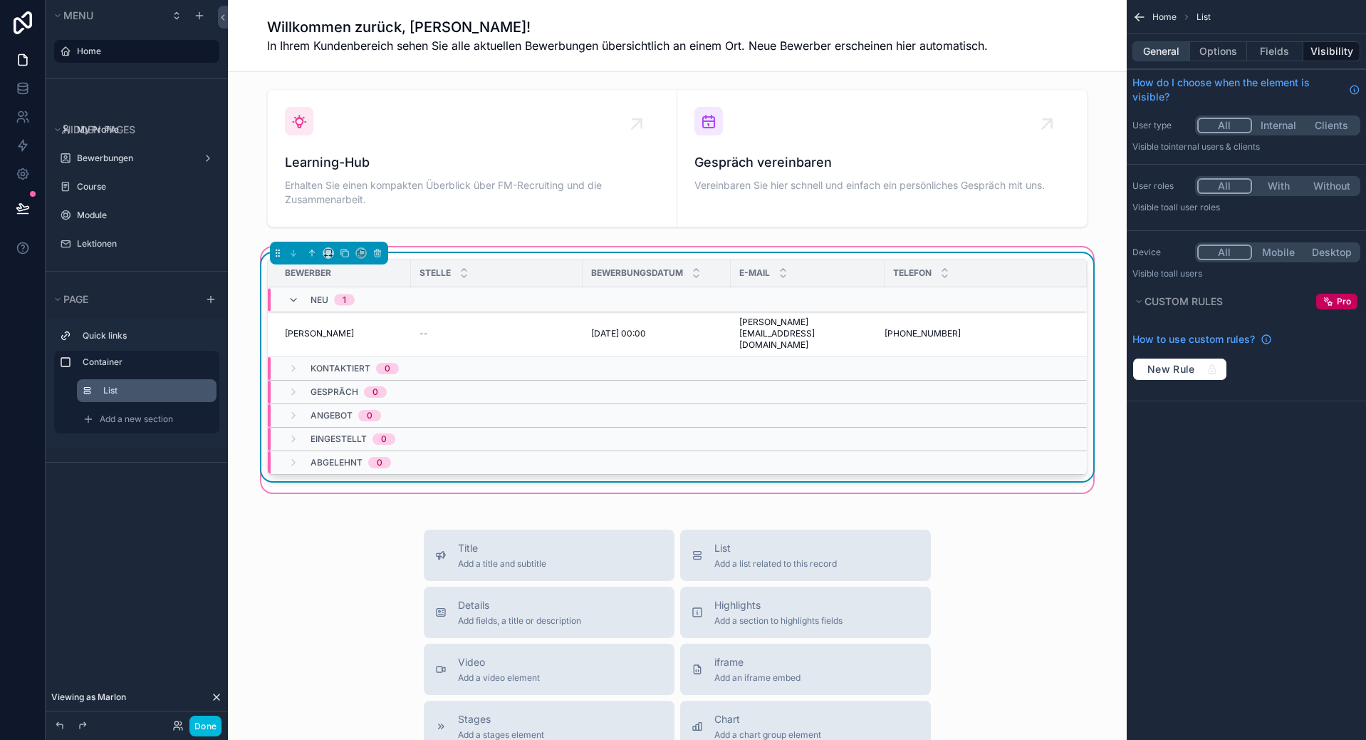
click at [1175, 51] on button "General" at bounding box center [1162, 51] width 58 height 20
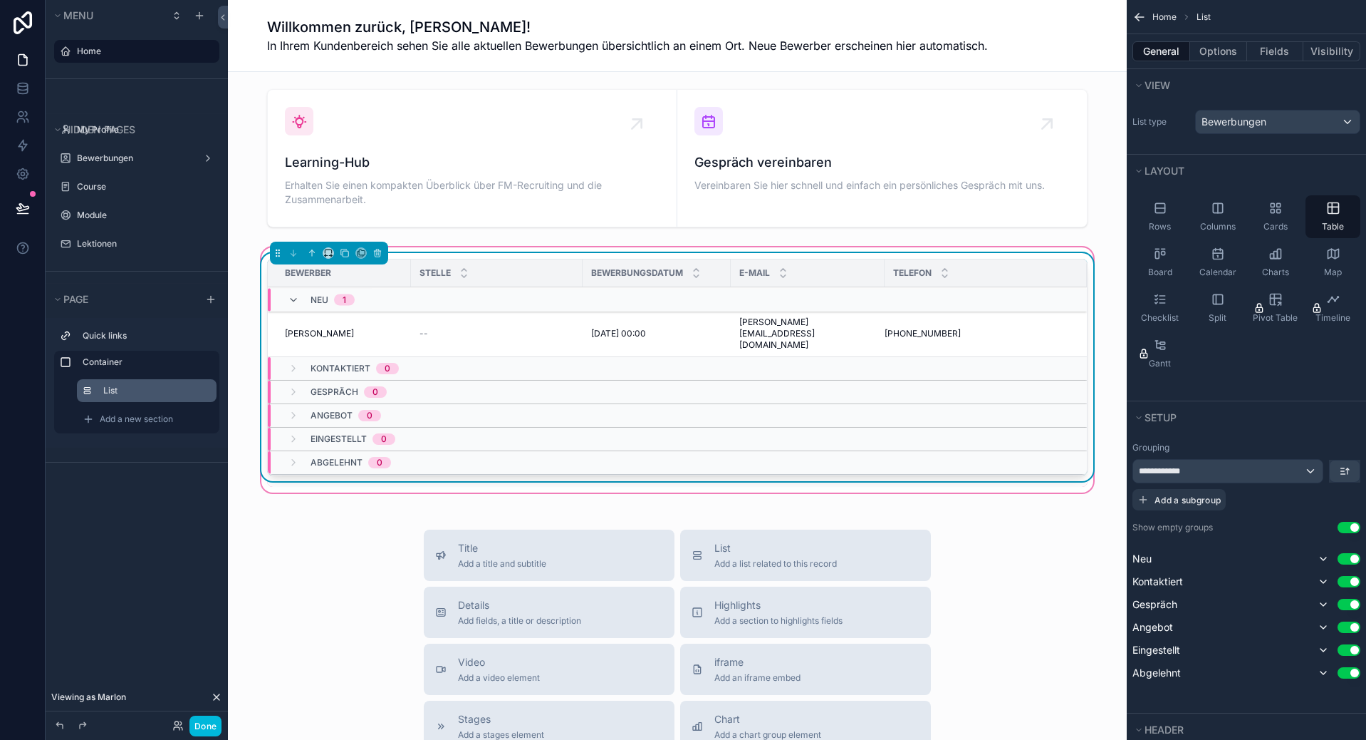
click at [411, 325] on td "--" at bounding box center [497, 334] width 172 height 46
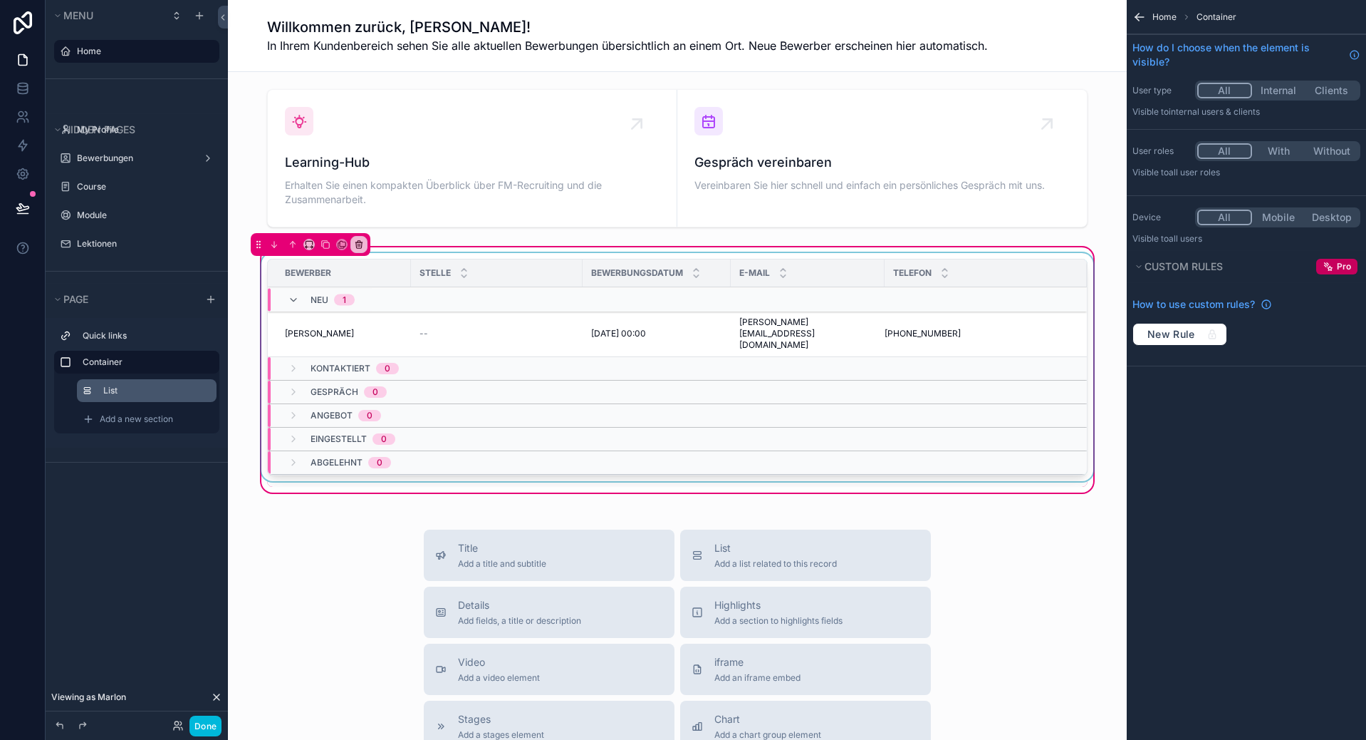
click at [345, 323] on div "scrollable content" at bounding box center [678, 370] width 838 height 234
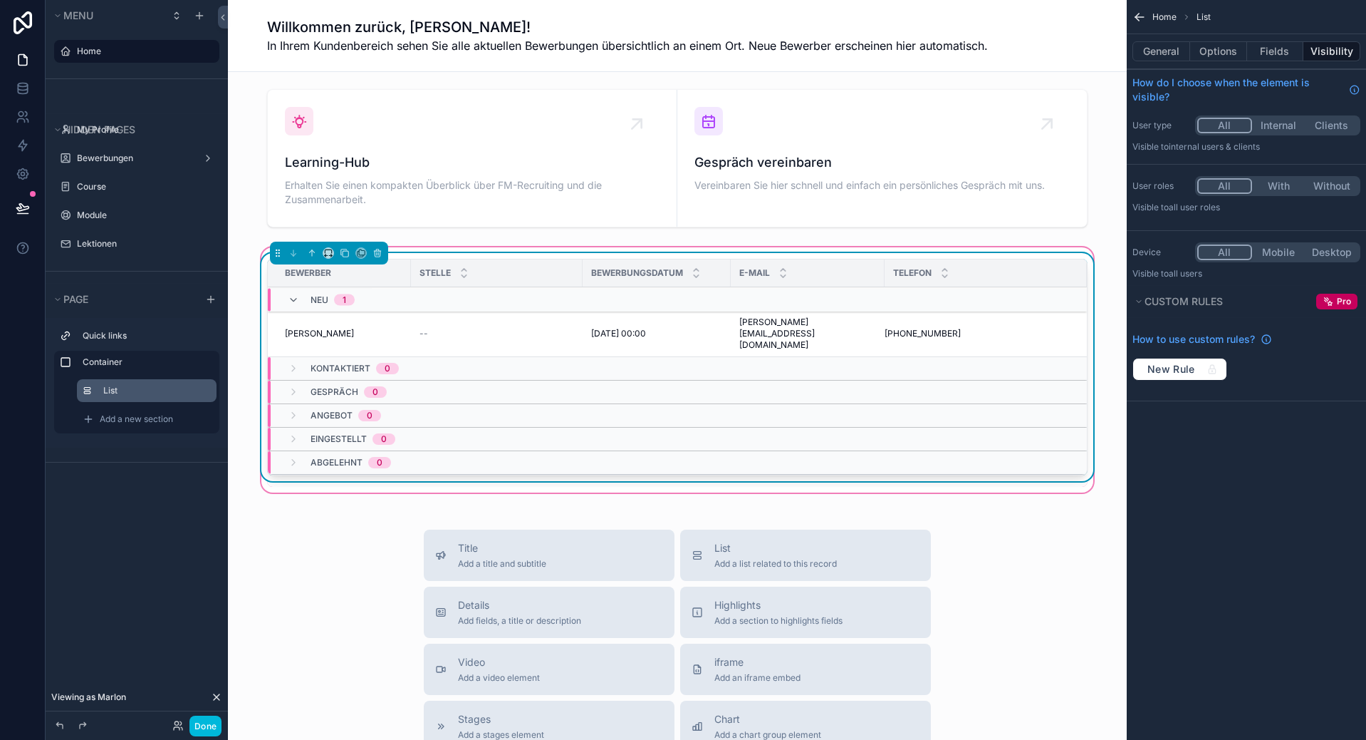
click at [321, 328] on span "[PERSON_NAME]" at bounding box center [319, 333] width 69 height 11
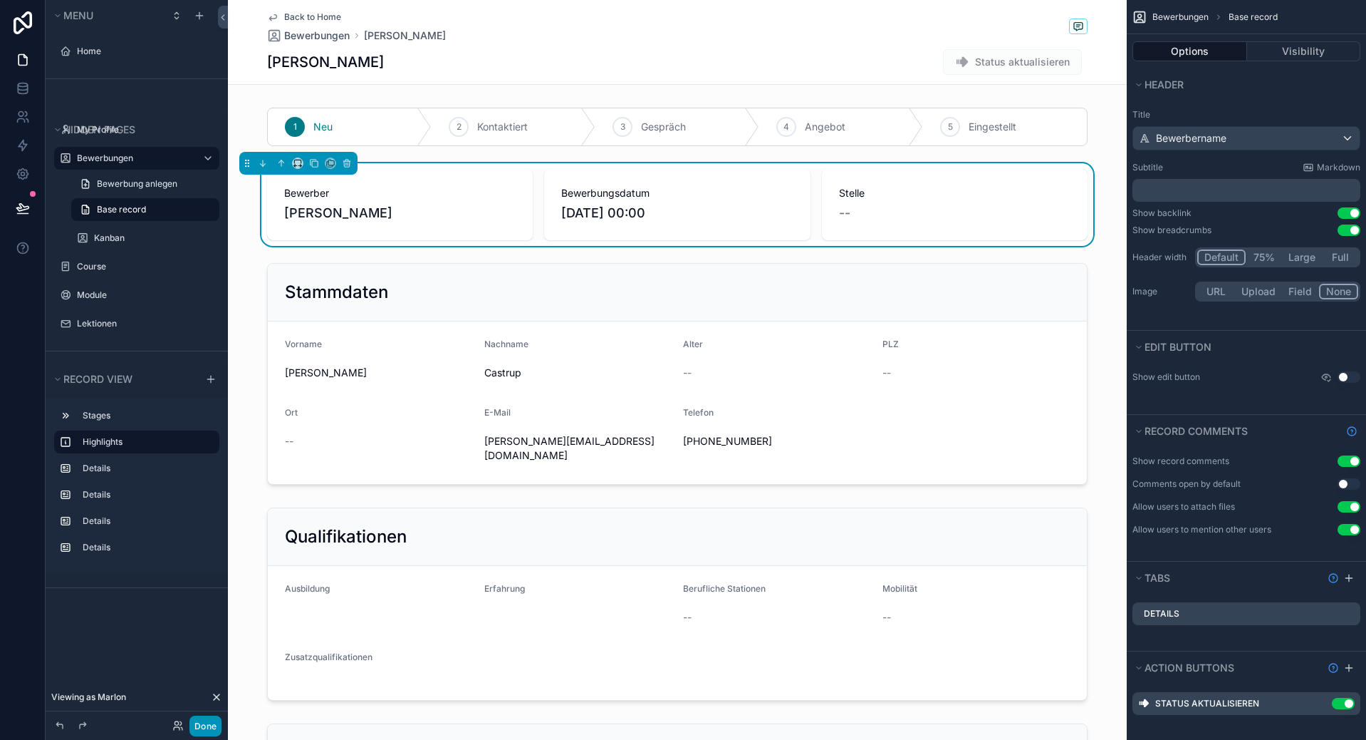
click at [202, 720] on button "Done" at bounding box center [206, 725] width 32 height 21
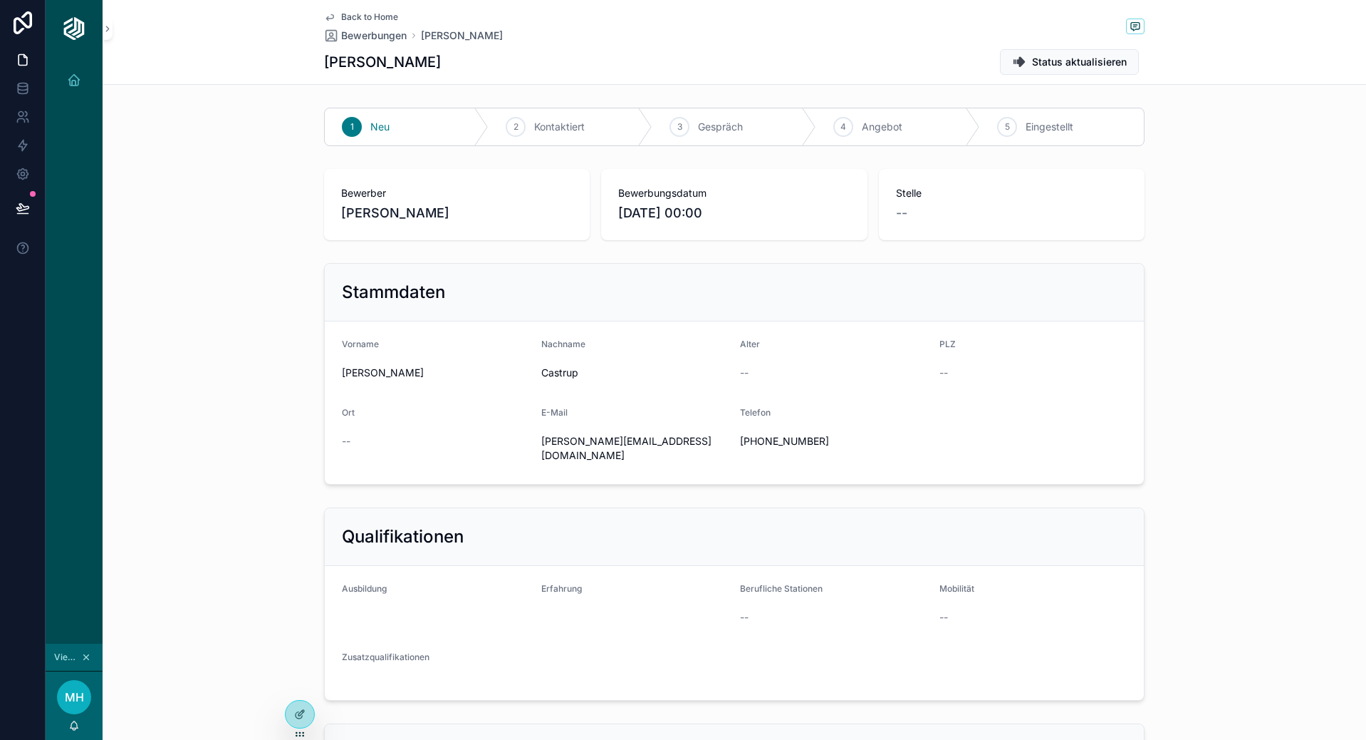
click at [369, 21] on span "Back to Home" at bounding box center [369, 16] width 57 height 11
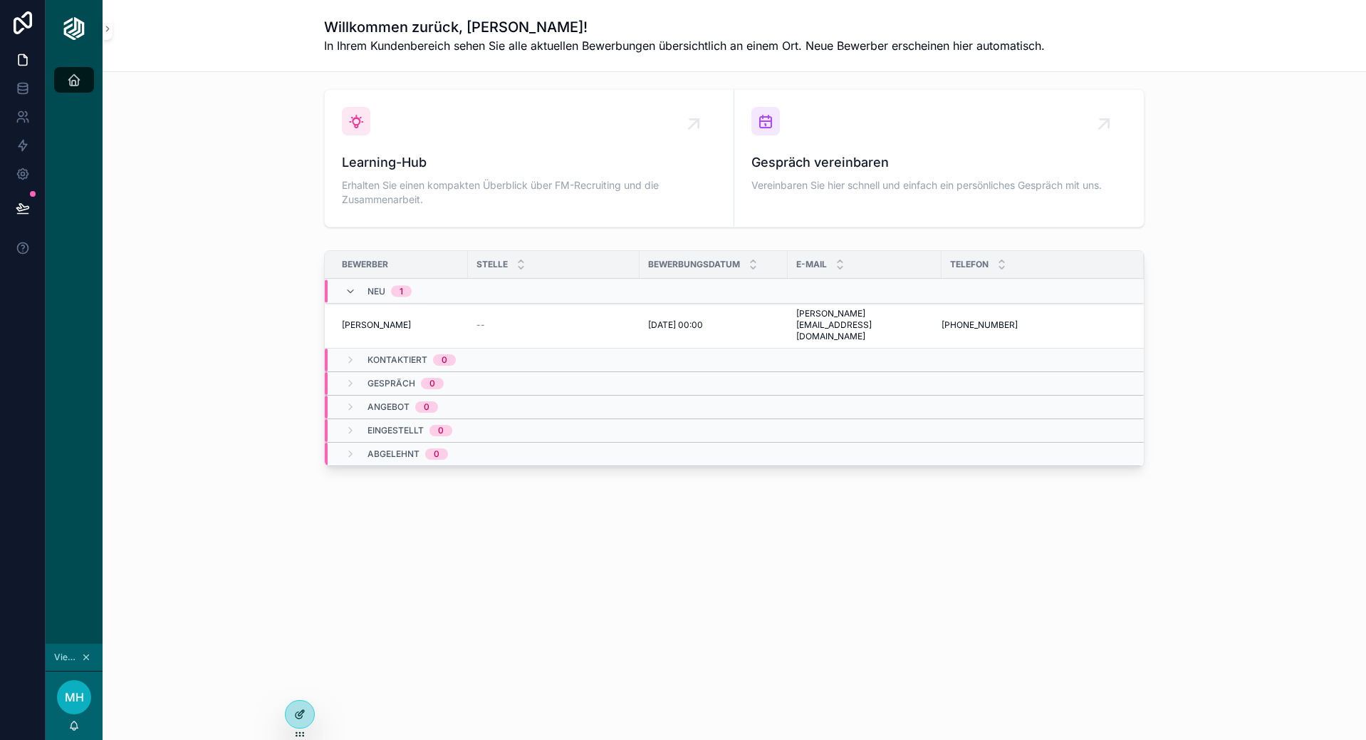
click at [302, 705] on div at bounding box center [300, 713] width 28 height 27
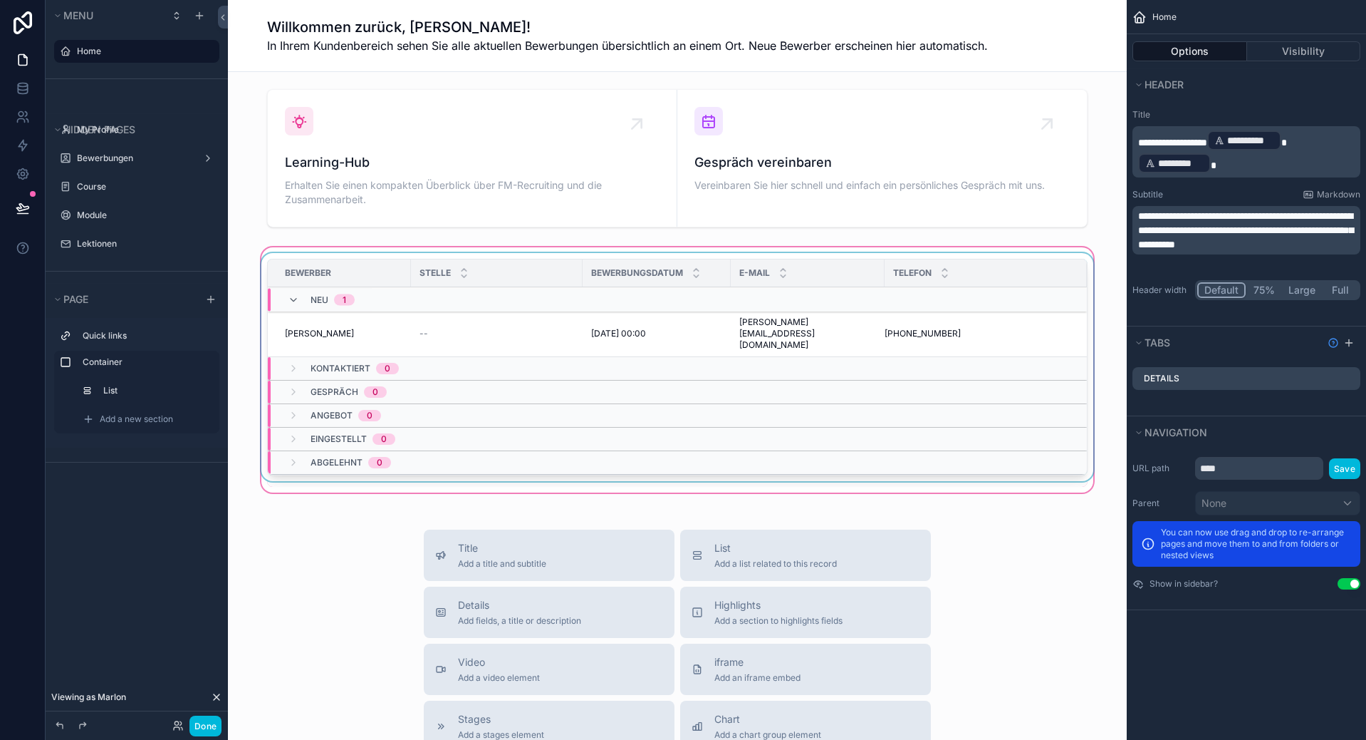
click at [536, 264] on div "Stelle" at bounding box center [497, 272] width 172 height 27
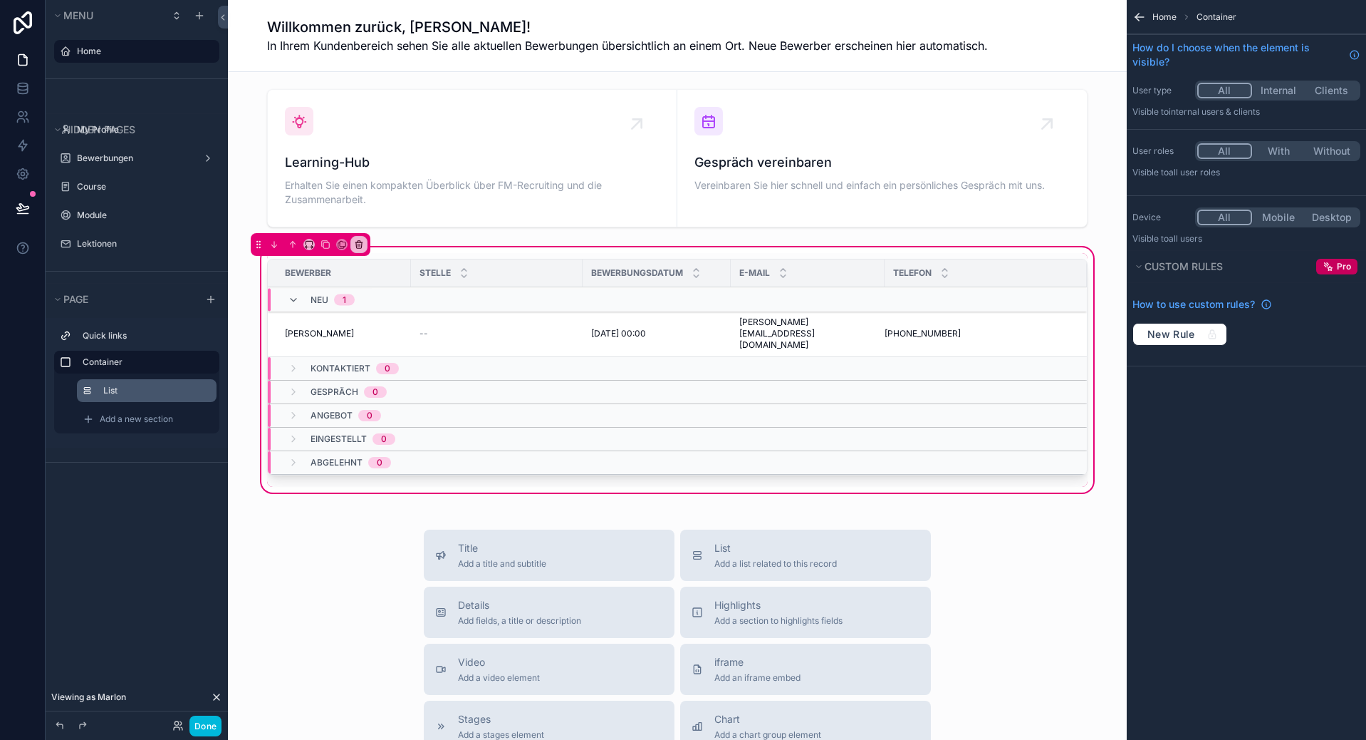
click at [121, 393] on label "List" at bounding box center [154, 390] width 102 height 11
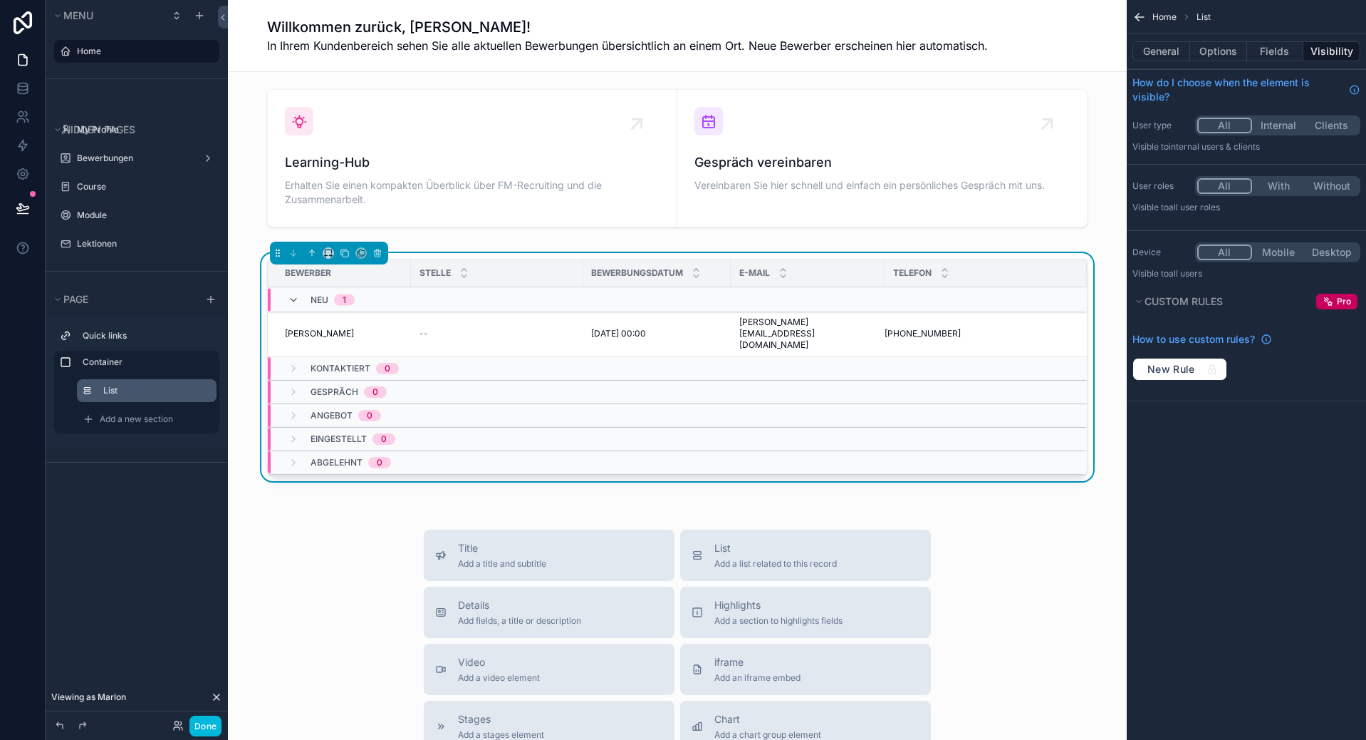
click at [1175, 61] on div "General Options Fields Visibility" at bounding box center [1246, 51] width 239 height 34
click at [1177, 51] on button "General" at bounding box center [1162, 51] width 58 height 20
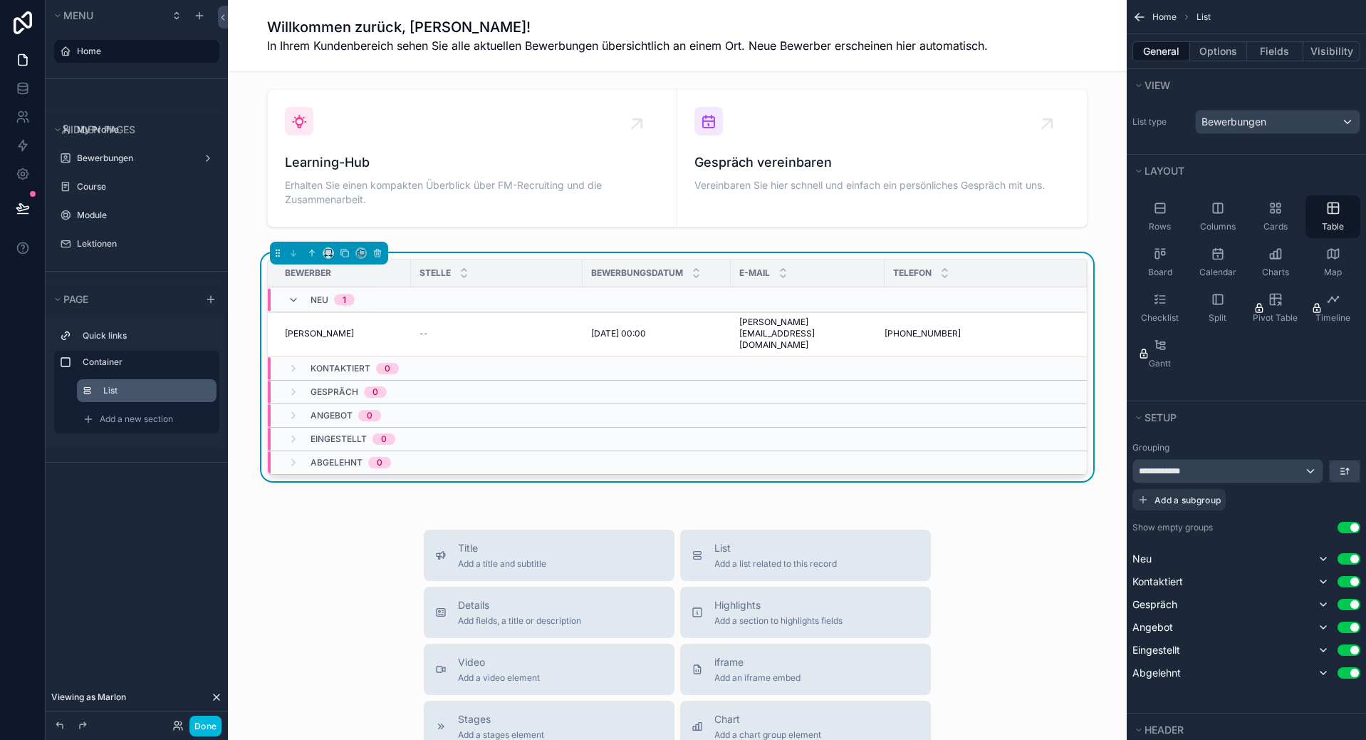
scroll to position [323, 0]
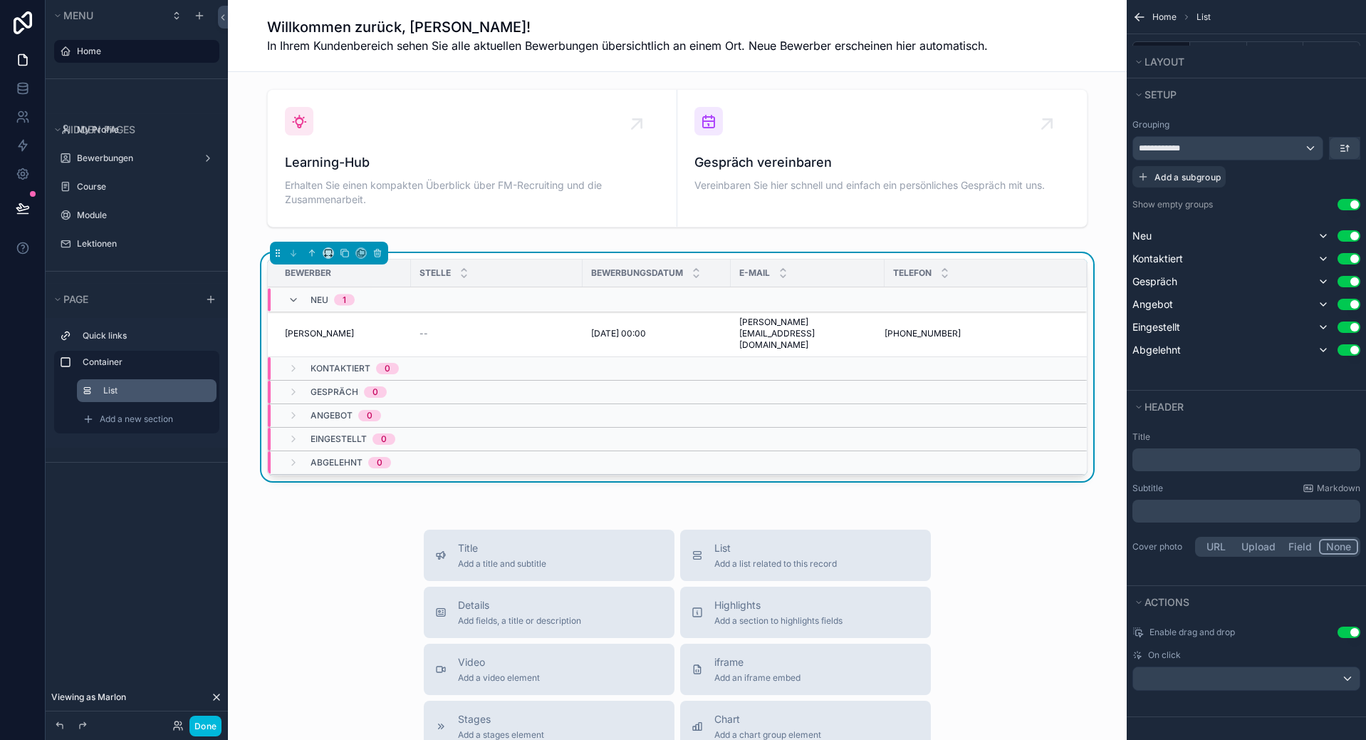
click at [1181, 457] on p "﻿" at bounding box center [1247, 459] width 219 height 14
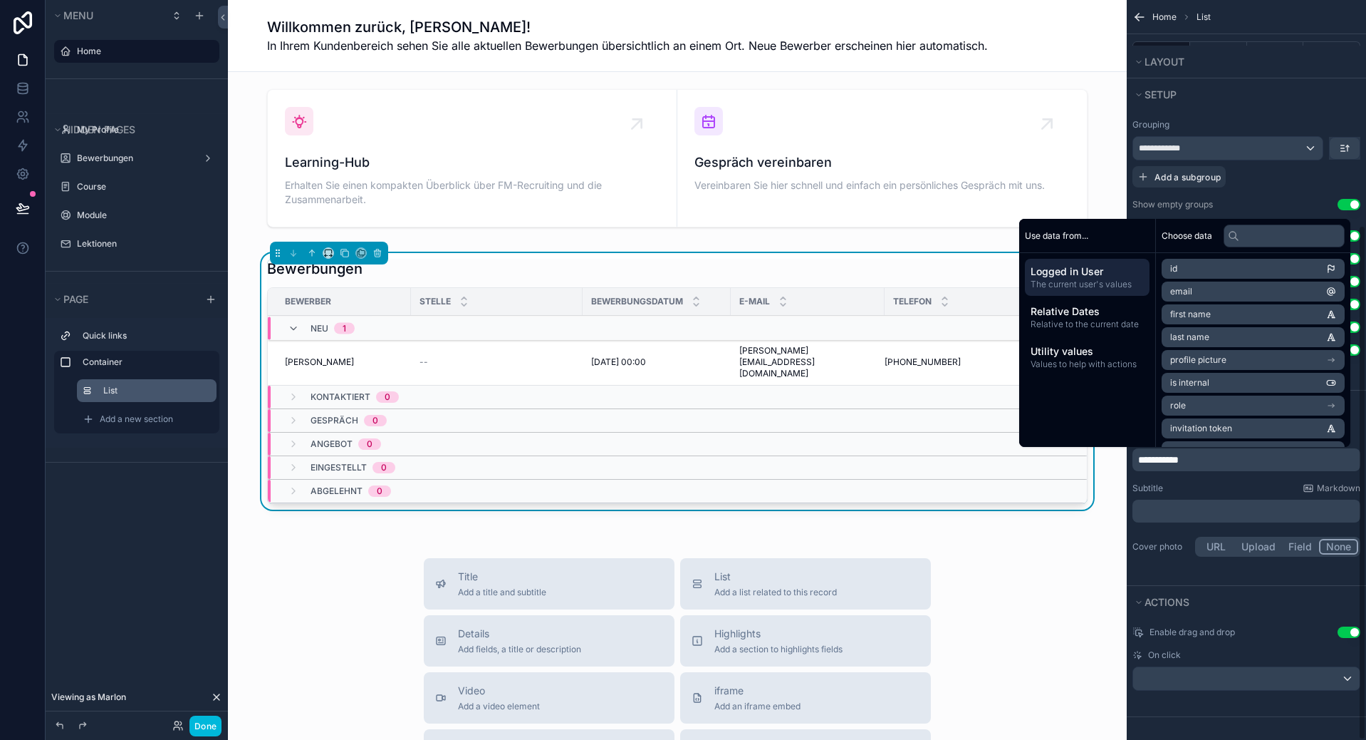
click at [1188, 502] on div "﻿" at bounding box center [1247, 510] width 228 height 23
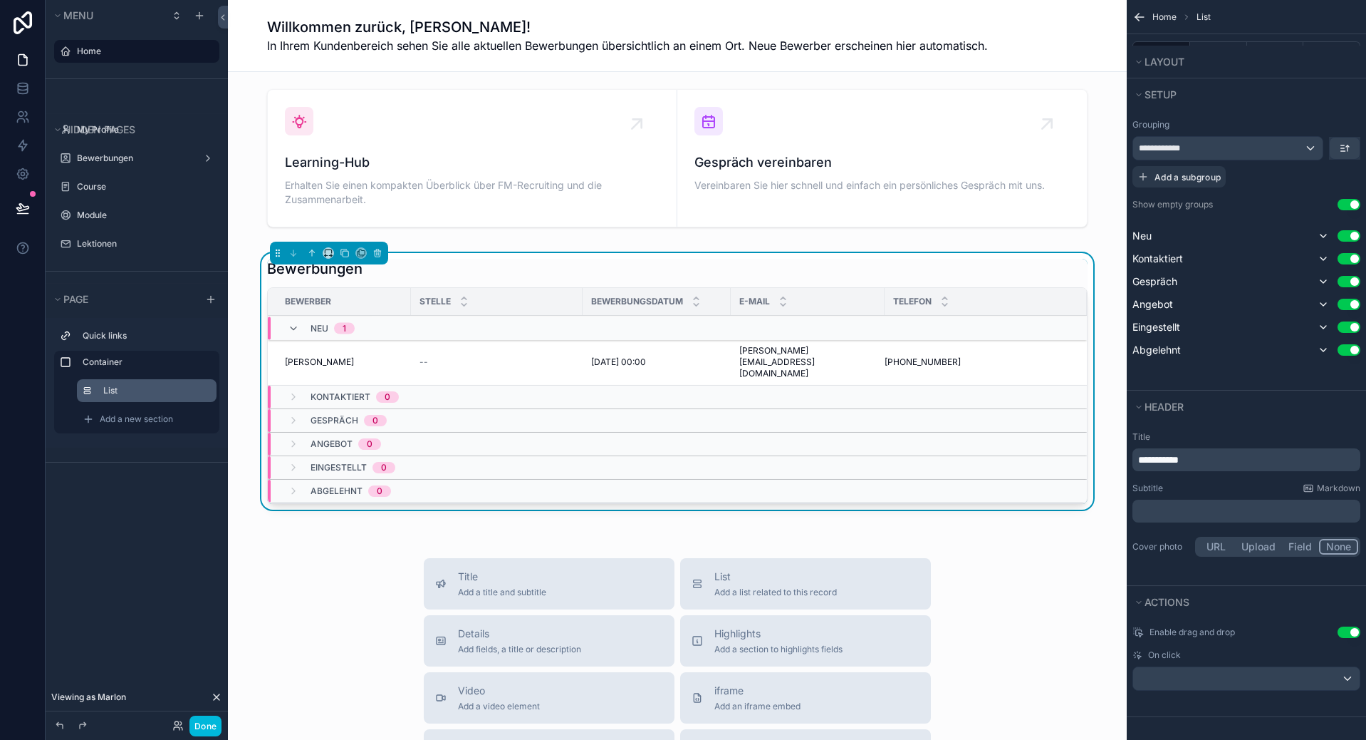
click at [204, 717] on button "Done" at bounding box center [206, 725] width 32 height 21
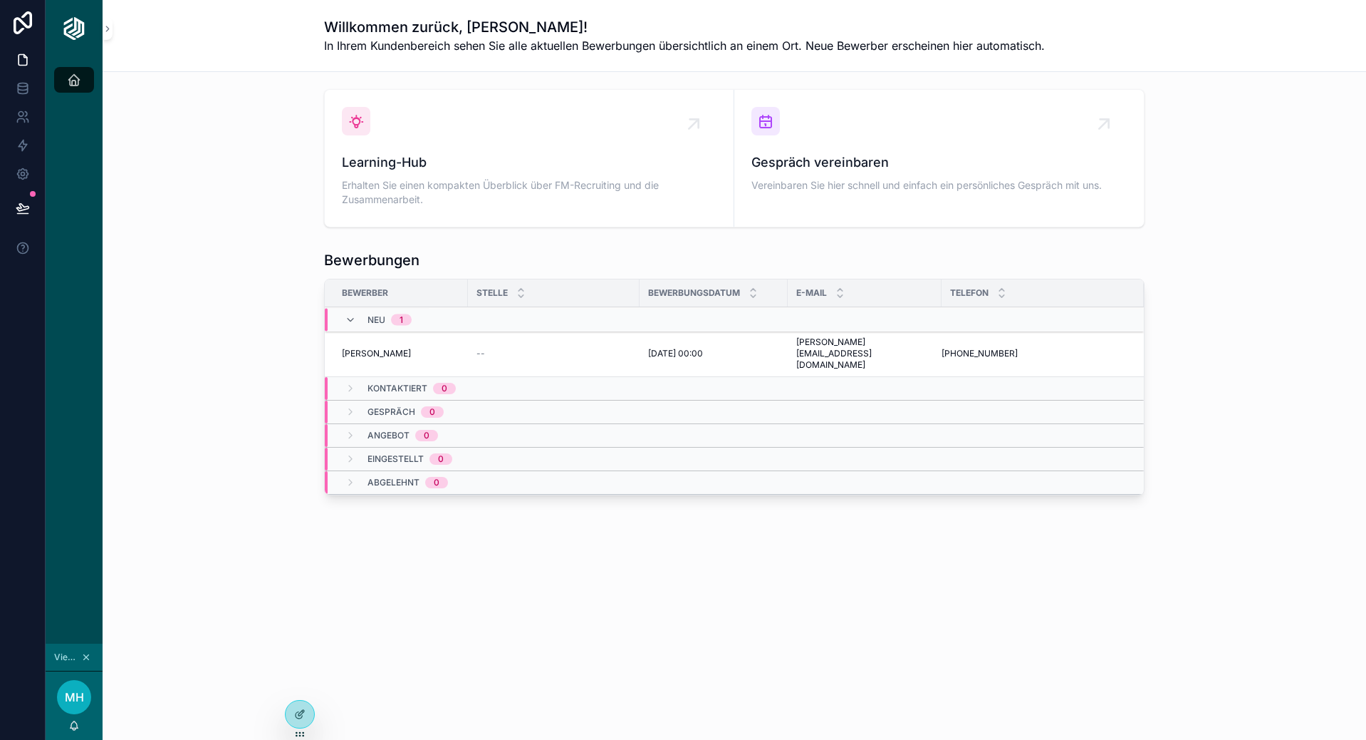
click at [700, 377] on div "Kontaktiert 0" at bounding box center [556, 388] width 463 height 23
click at [715, 377] on div "Kontaktiert 0" at bounding box center [556, 382] width 463 height 11
click at [697, 400] on div "Gespräch 0" at bounding box center [556, 411] width 463 height 23
click at [697, 400] on div "Gespräch 0" at bounding box center [556, 405] width 463 height 11
click at [675, 424] on div "Angebot 0" at bounding box center [556, 435] width 463 height 23
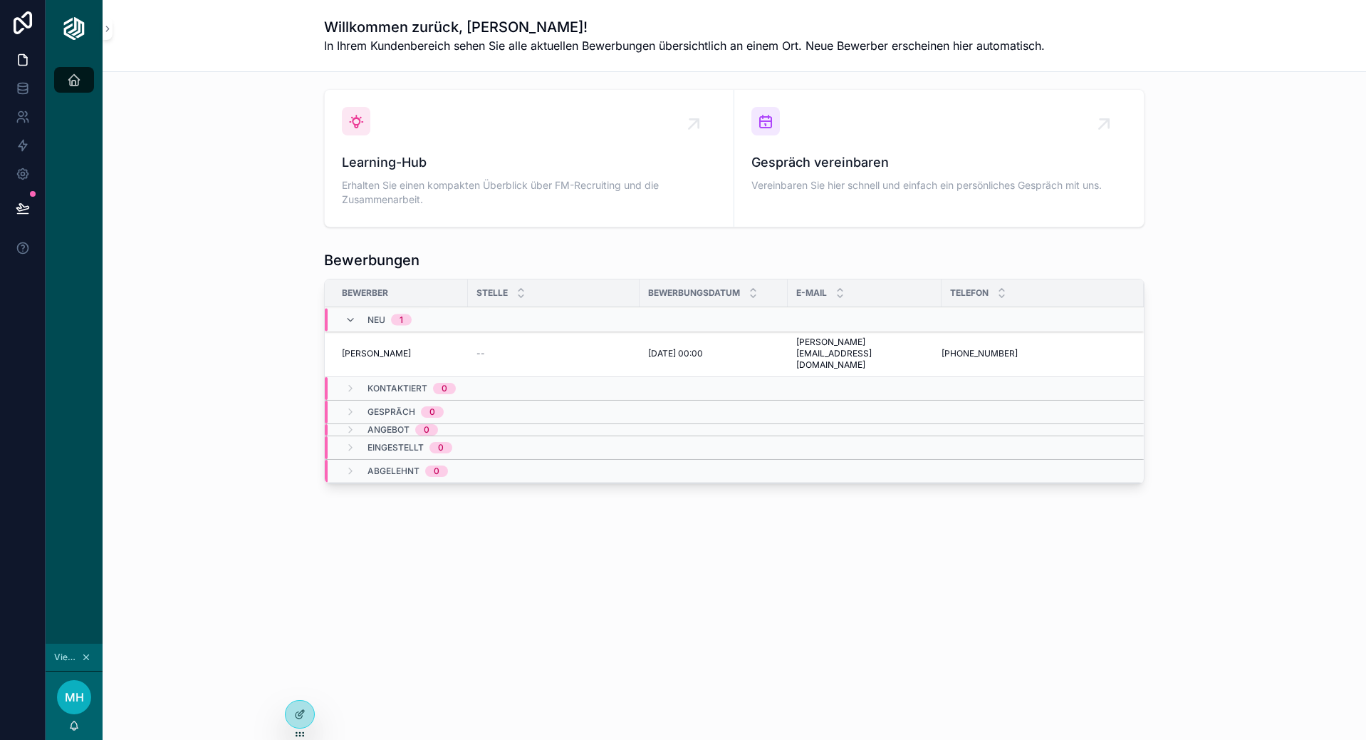
click at [675, 424] on div "Angebot 0" at bounding box center [556, 429] width 463 height 11
click at [467, 322] on div "Neu 1" at bounding box center [556, 319] width 463 height 23
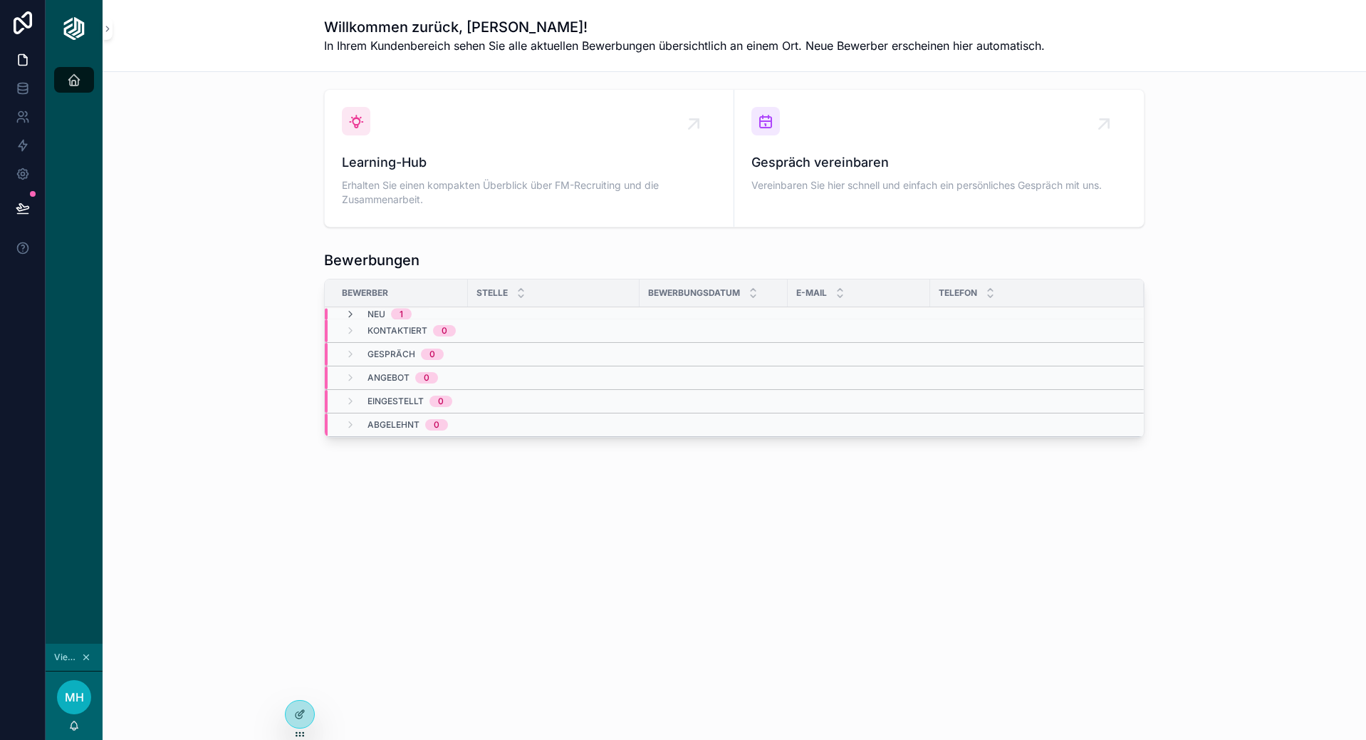
click at [462, 318] on div "Neu 1" at bounding box center [556, 313] width 463 height 11
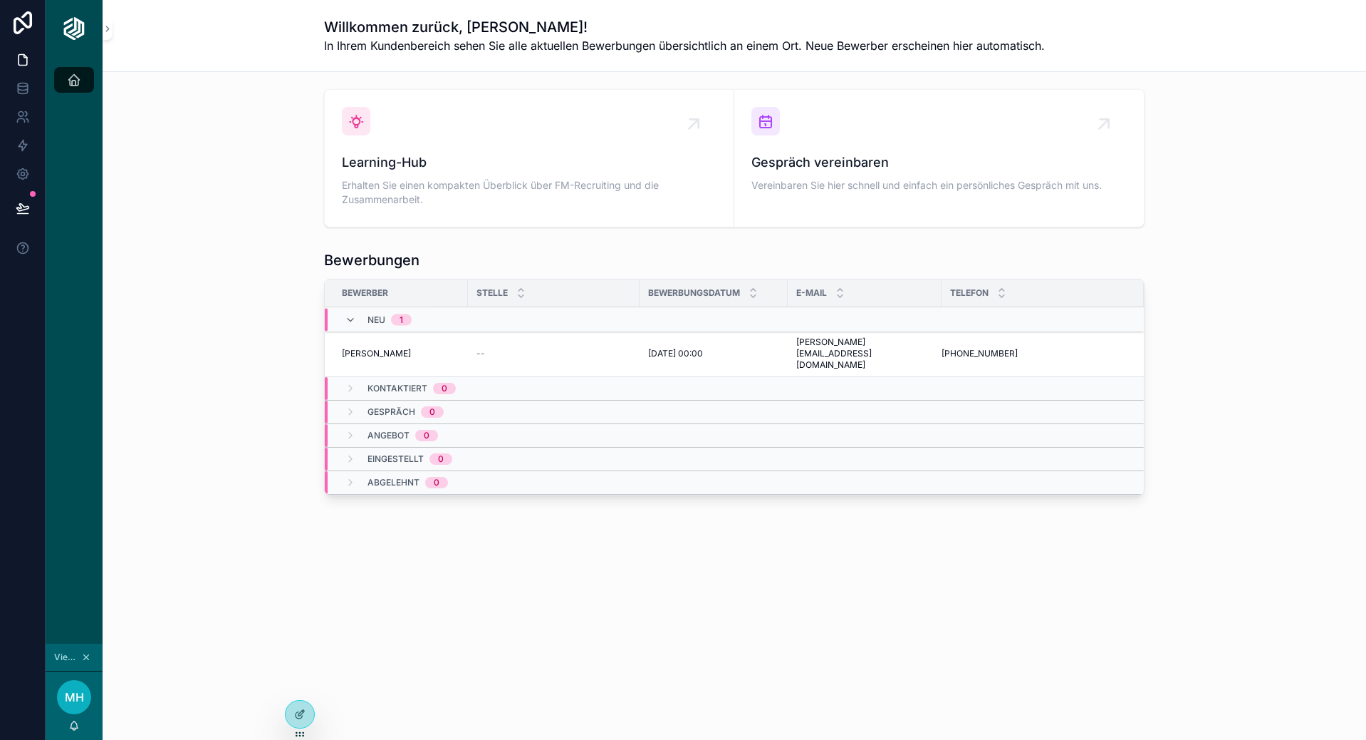
click at [394, 348] on span "[PERSON_NAME]" at bounding box center [376, 353] width 69 height 11
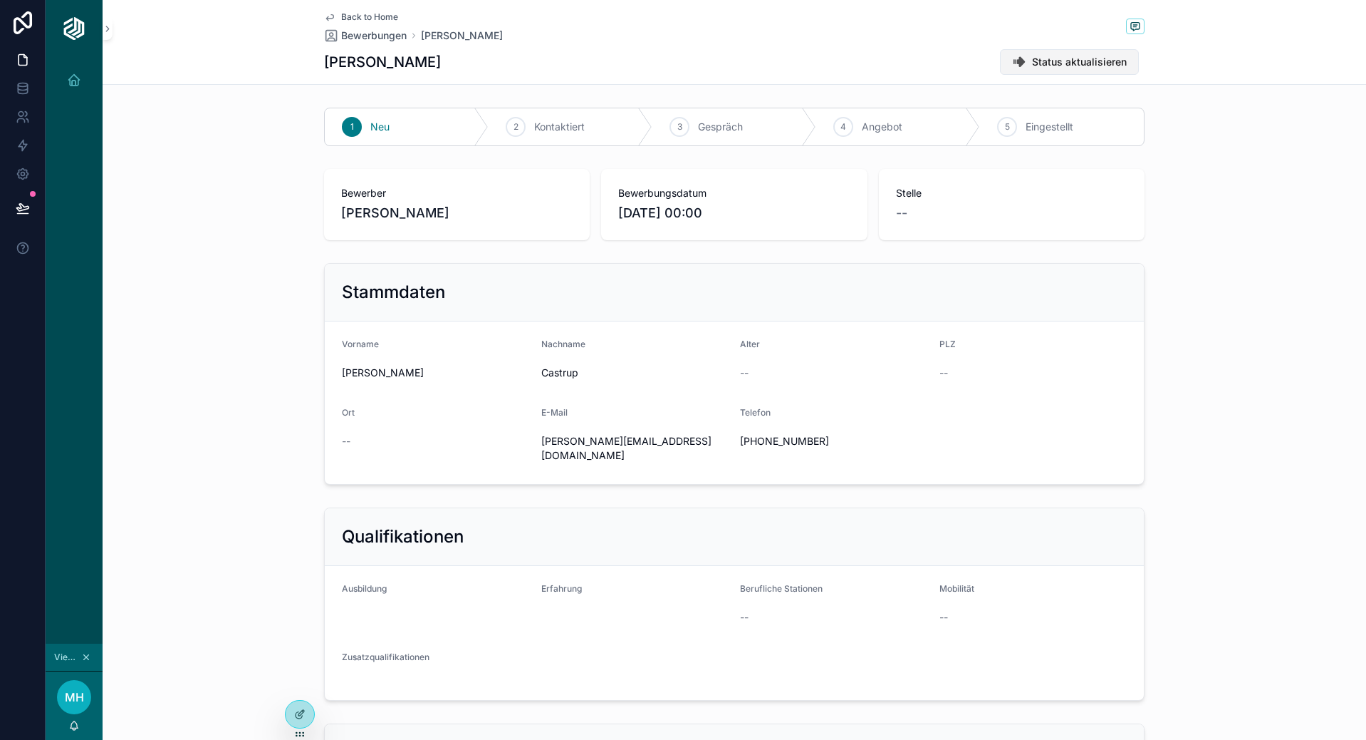
click at [1067, 57] on span "Status aktualisieren" at bounding box center [1079, 62] width 95 height 14
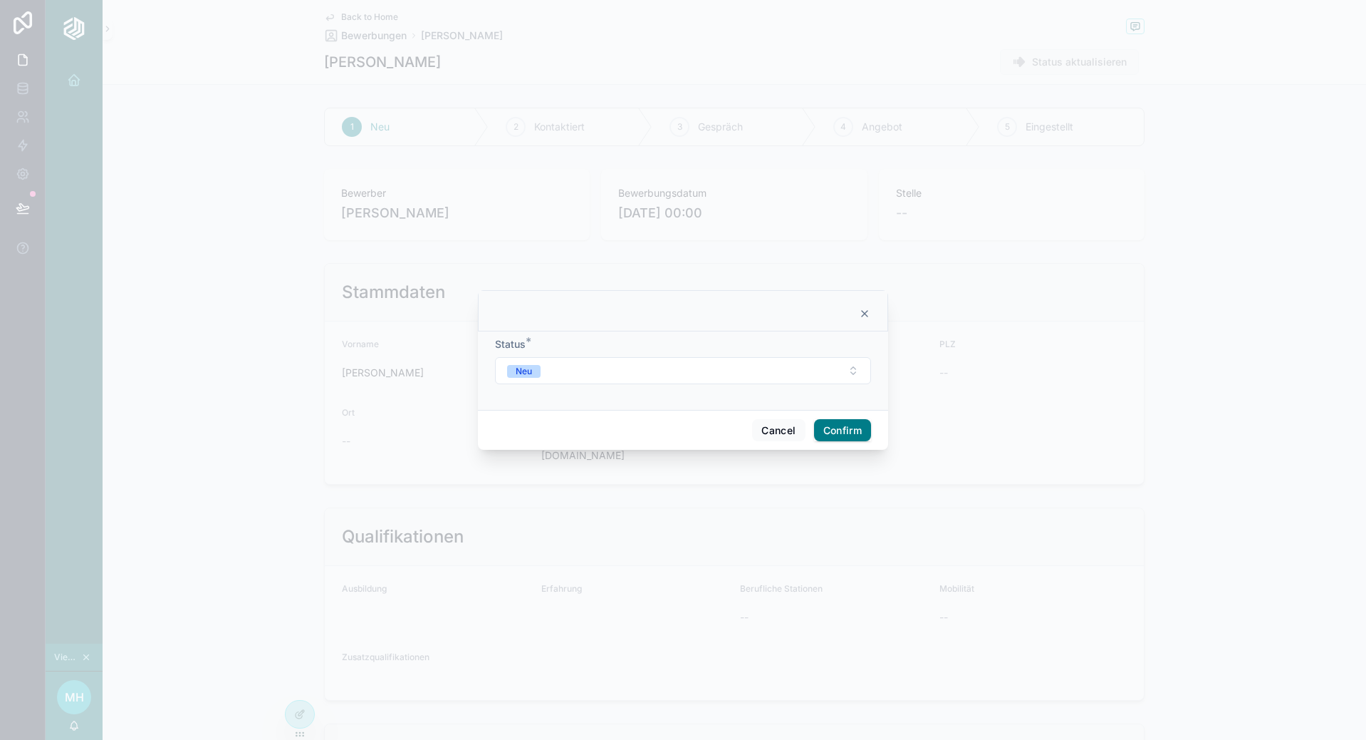
click at [985, 205] on div at bounding box center [683, 370] width 1366 height 740
click at [679, 382] on button "Neu" at bounding box center [683, 370] width 376 height 27
click at [870, 325] on div at bounding box center [683, 310] width 410 height 41
click at [862, 309] on icon at bounding box center [864, 313] width 11 height 11
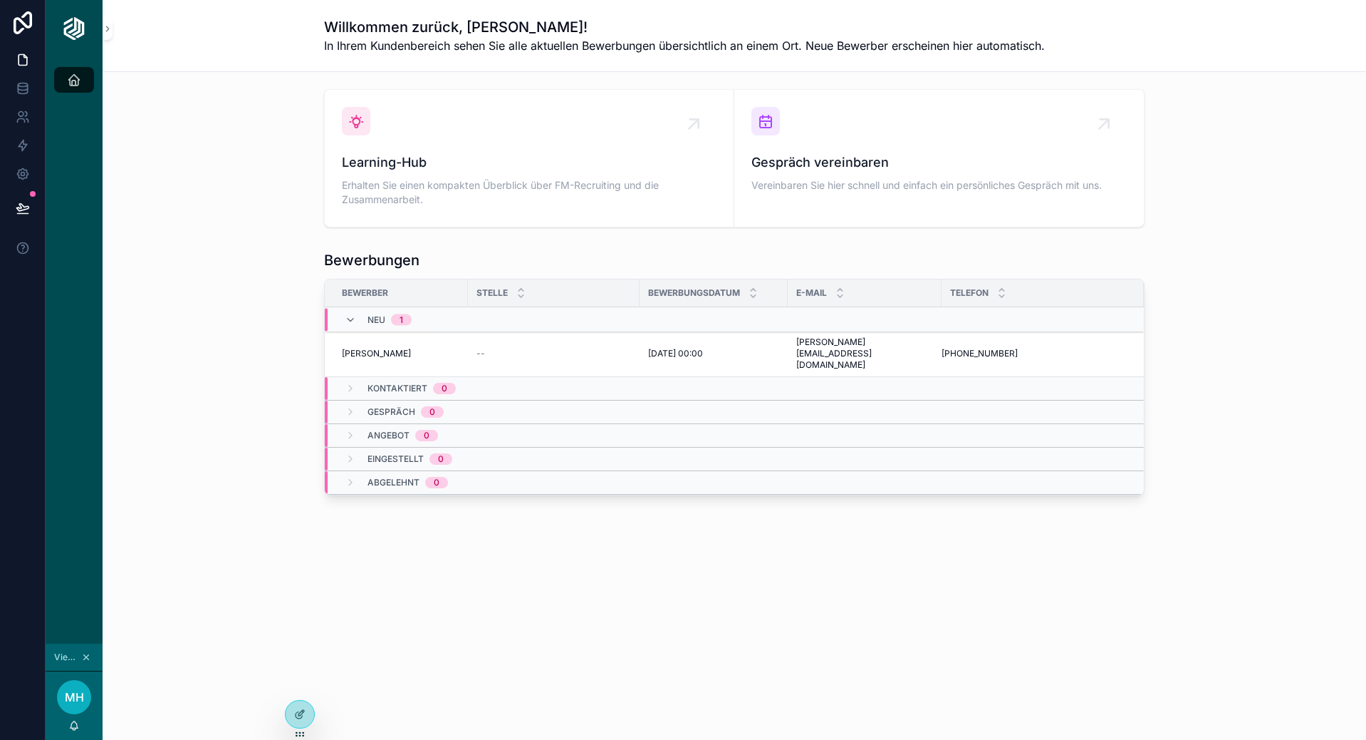
click at [77, 22] on img "scrollable content" at bounding box center [74, 28] width 23 height 23
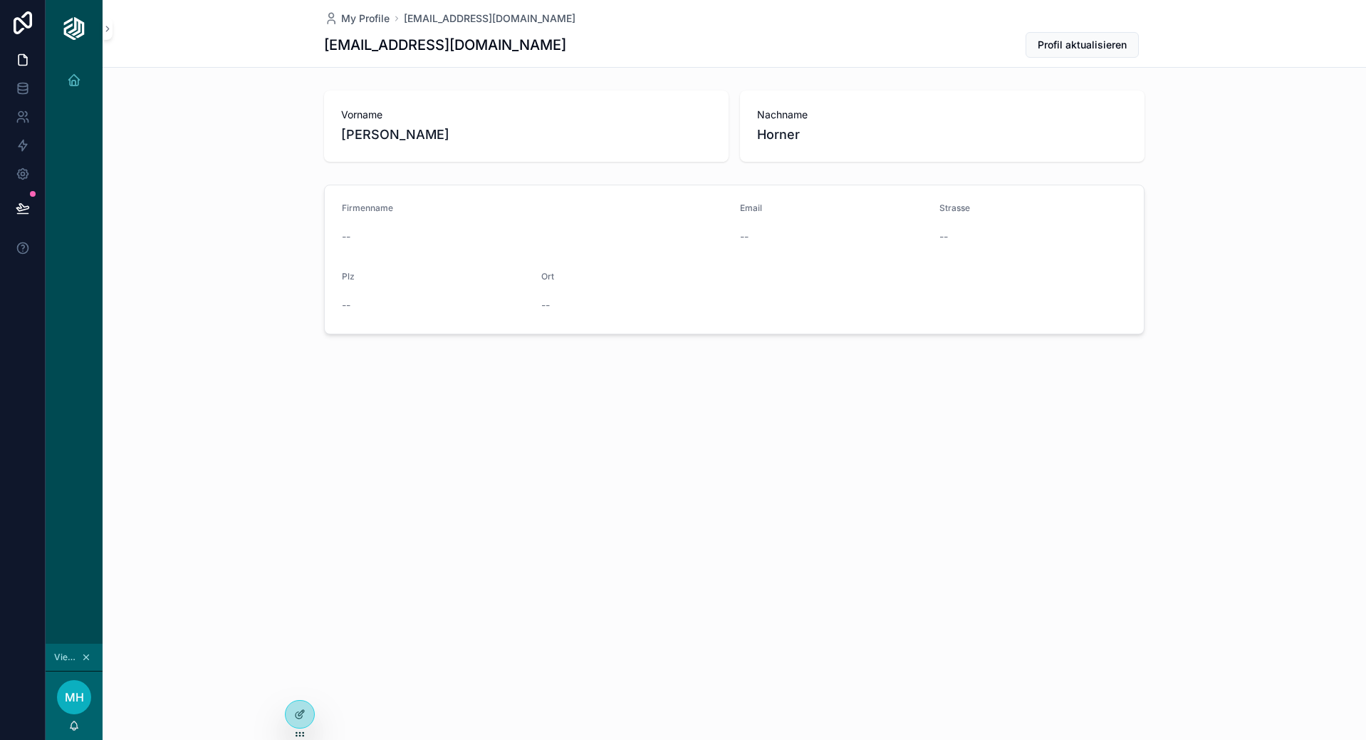
click at [75, 28] on img "scrollable content" at bounding box center [74, 28] width 23 height 23
click at [294, 709] on div at bounding box center [300, 713] width 28 height 27
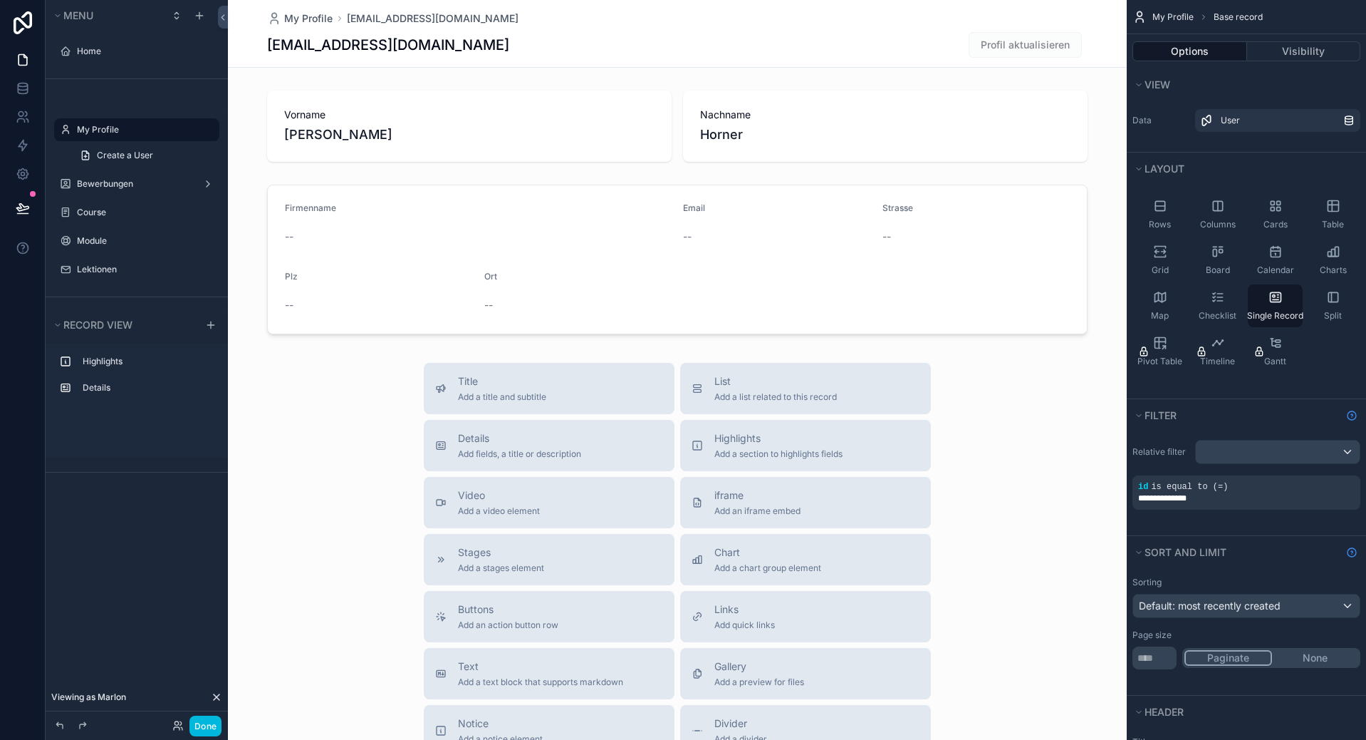
click at [460, 126] on div "scrollable content" at bounding box center [677, 492] width 899 height 984
click at [1043, 40] on span "Profil aktualisieren" at bounding box center [1025, 45] width 113 height 26
click at [710, 279] on div "scrollable content" at bounding box center [677, 259] width 899 height 161
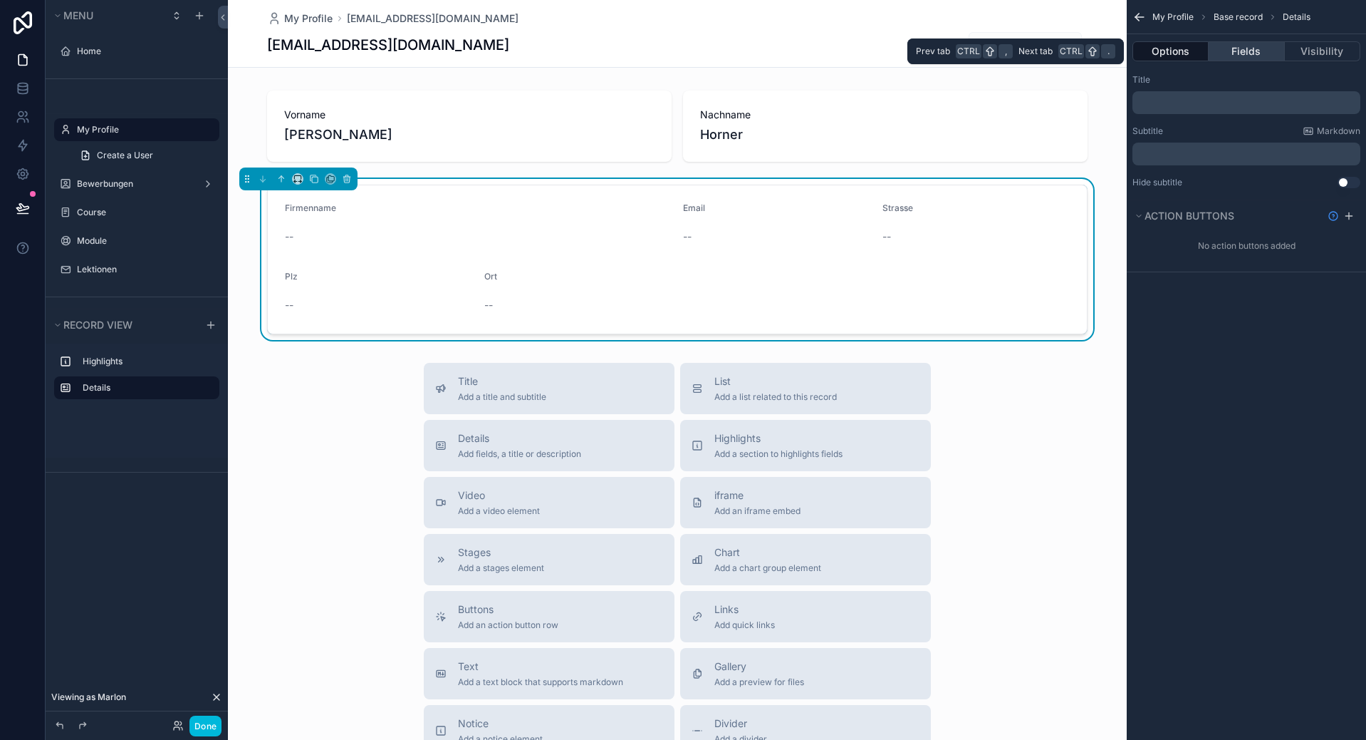
click at [1243, 51] on button "Fields" at bounding box center [1247, 51] width 76 height 20
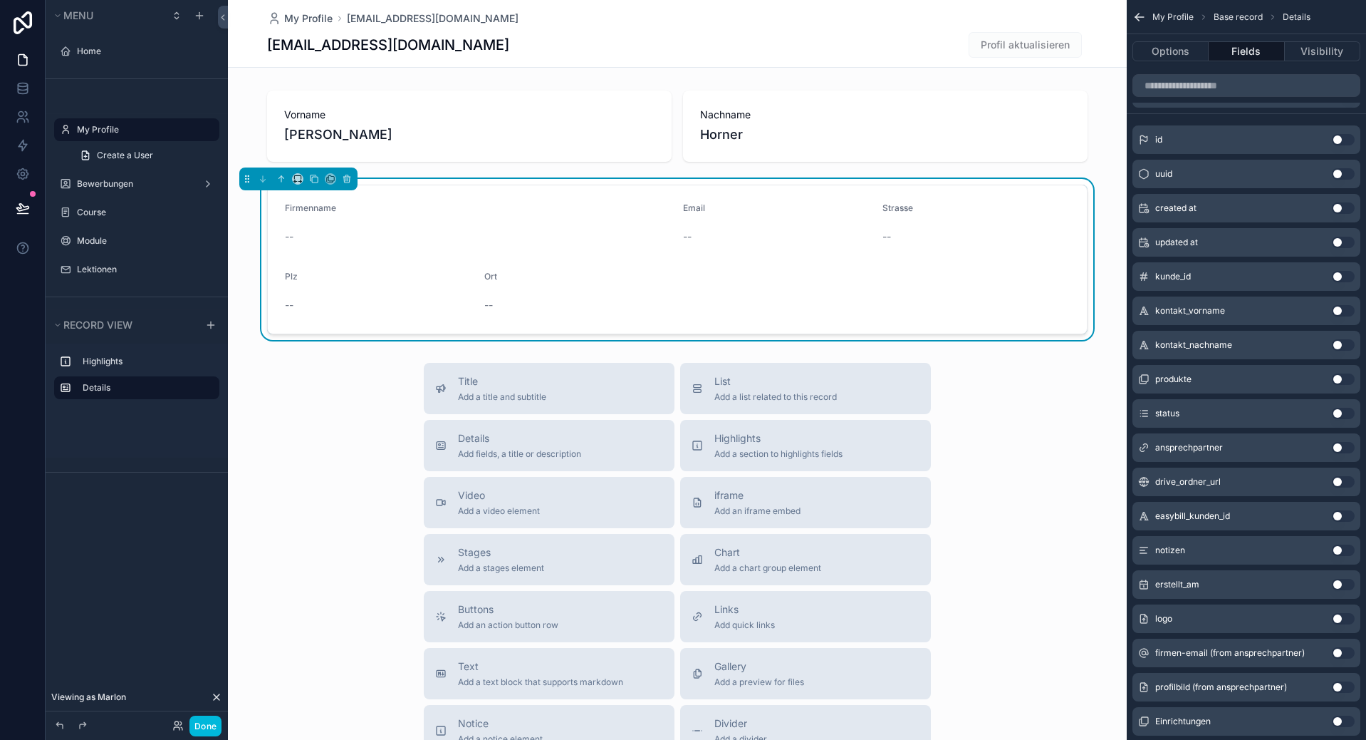
scroll to position [356, 0]
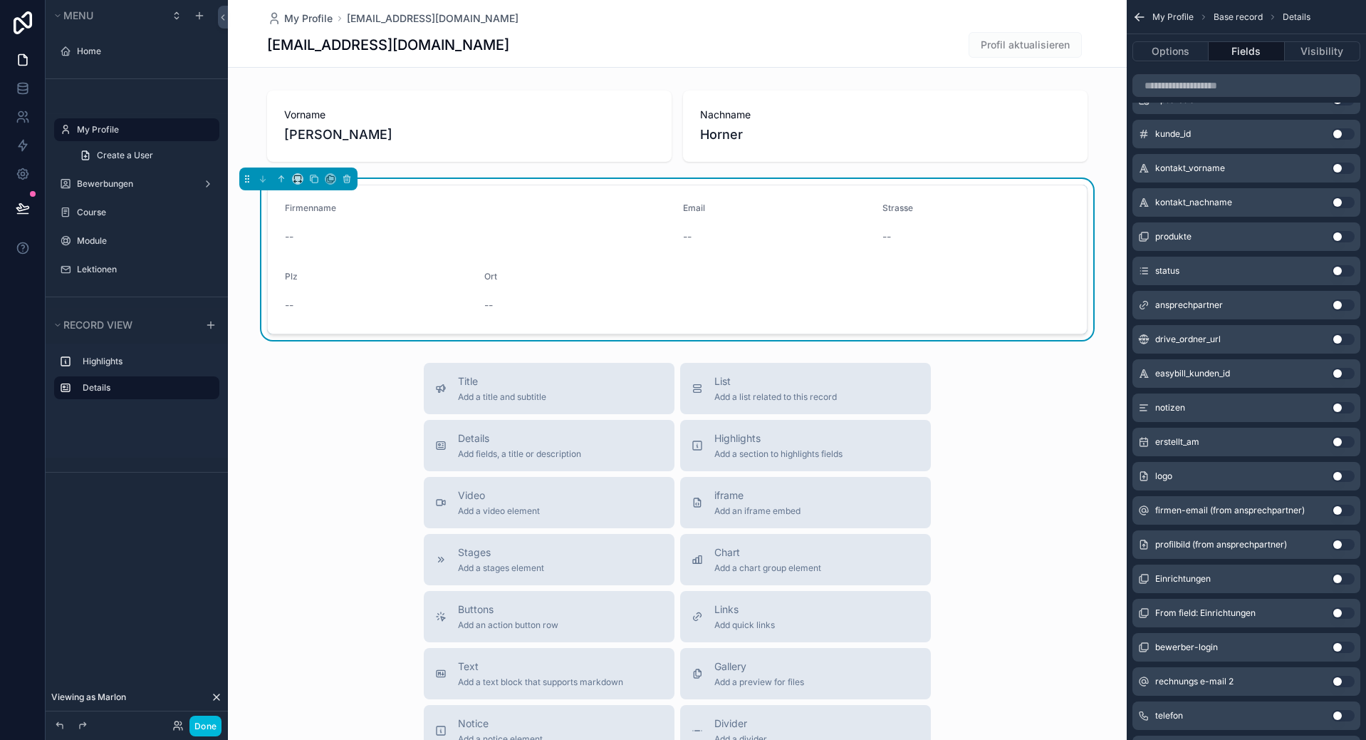
click at [1341, 677] on button "Use setting" at bounding box center [1343, 680] width 23 height 11
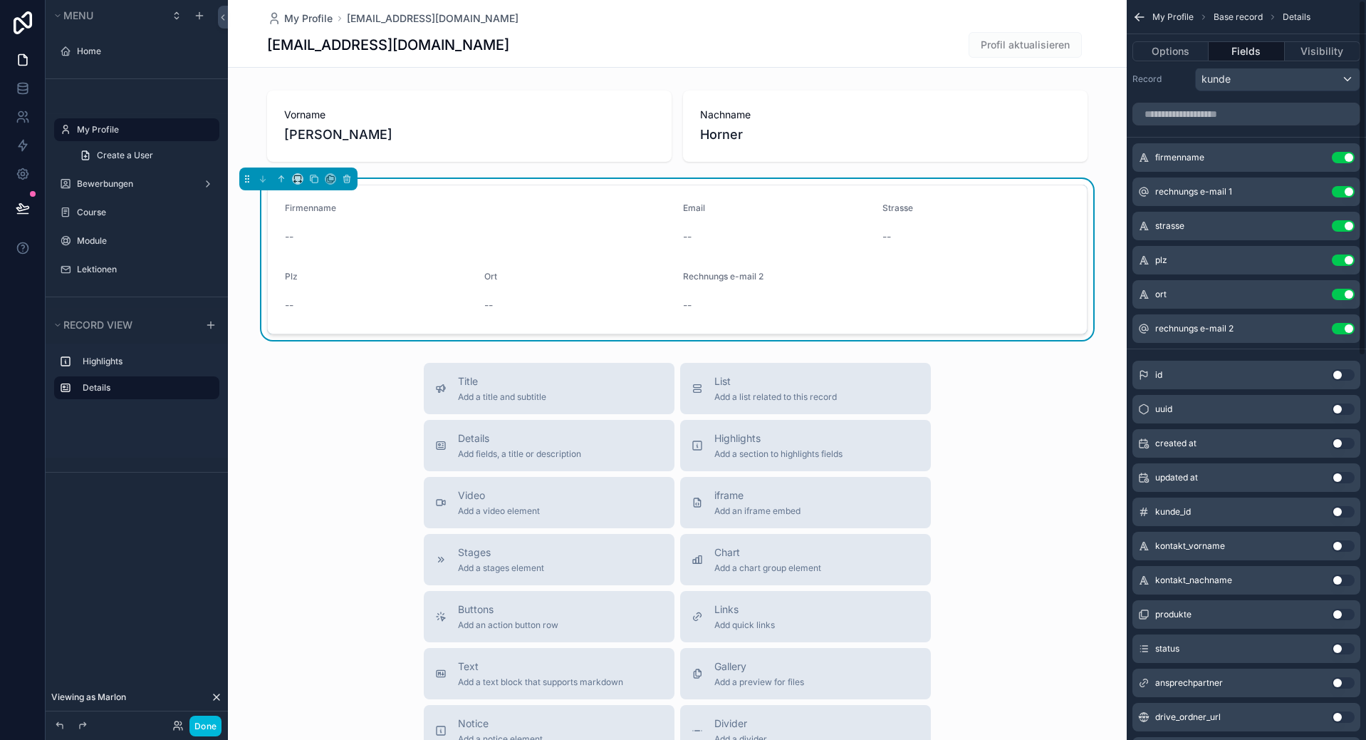
scroll to position [0, 0]
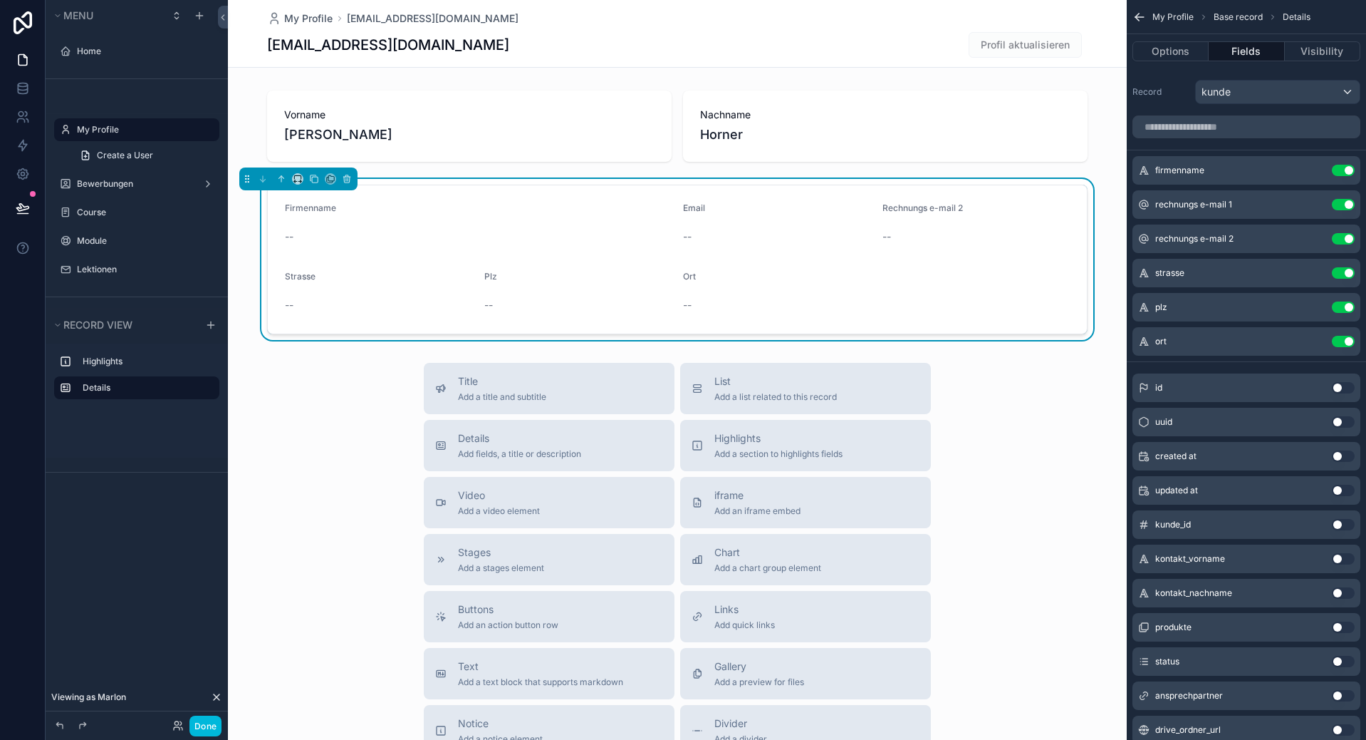
click at [0, 0] on button "scrollable content" at bounding box center [0, 0] width 0 height 0
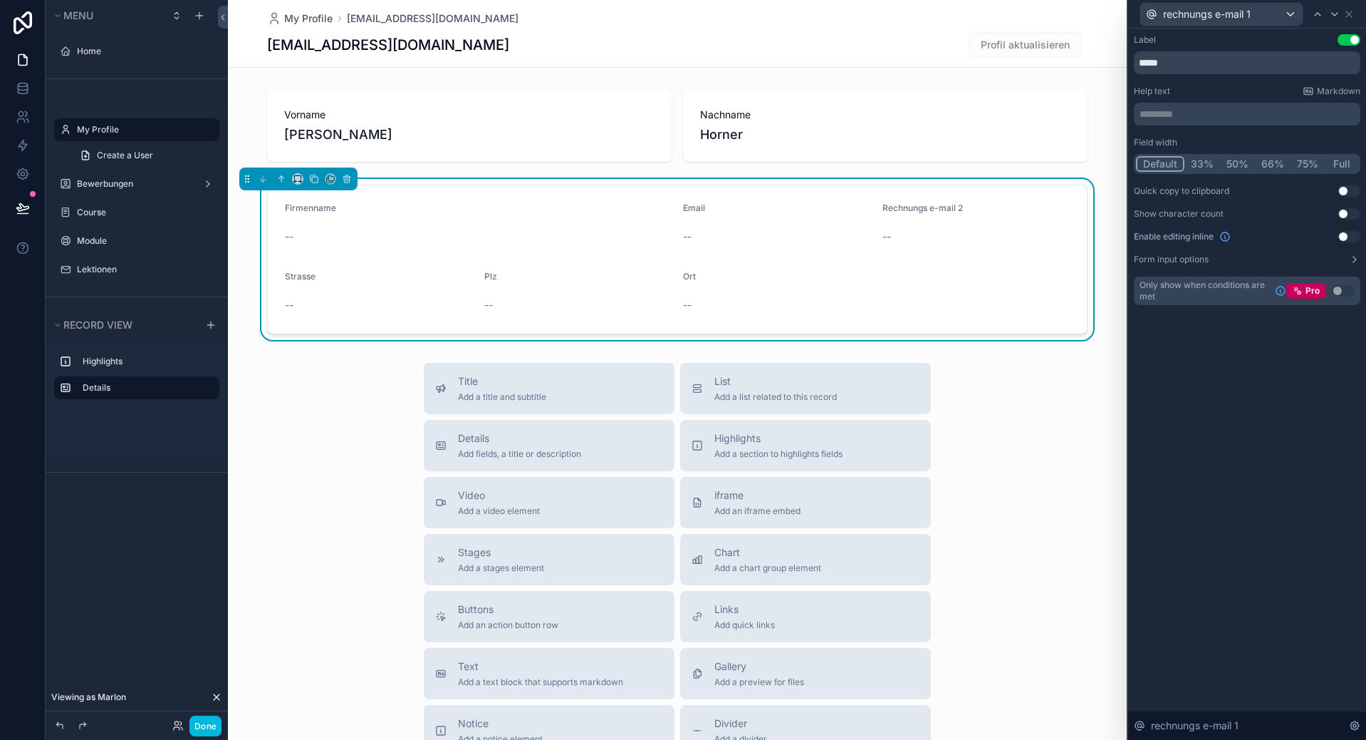
click at [1200, 49] on div "Label Use setting *****" at bounding box center [1247, 54] width 227 height 40
click at [1199, 63] on input "*****" at bounding box center [1247, 62] width 227 height 23
type input "**********"
click at [1337, 11] on icon at bounding box center [1334, 14] width 11 height 11
click at [1220, 68] on input "**********" at bounding box center [1247, 62] width 227 height 23
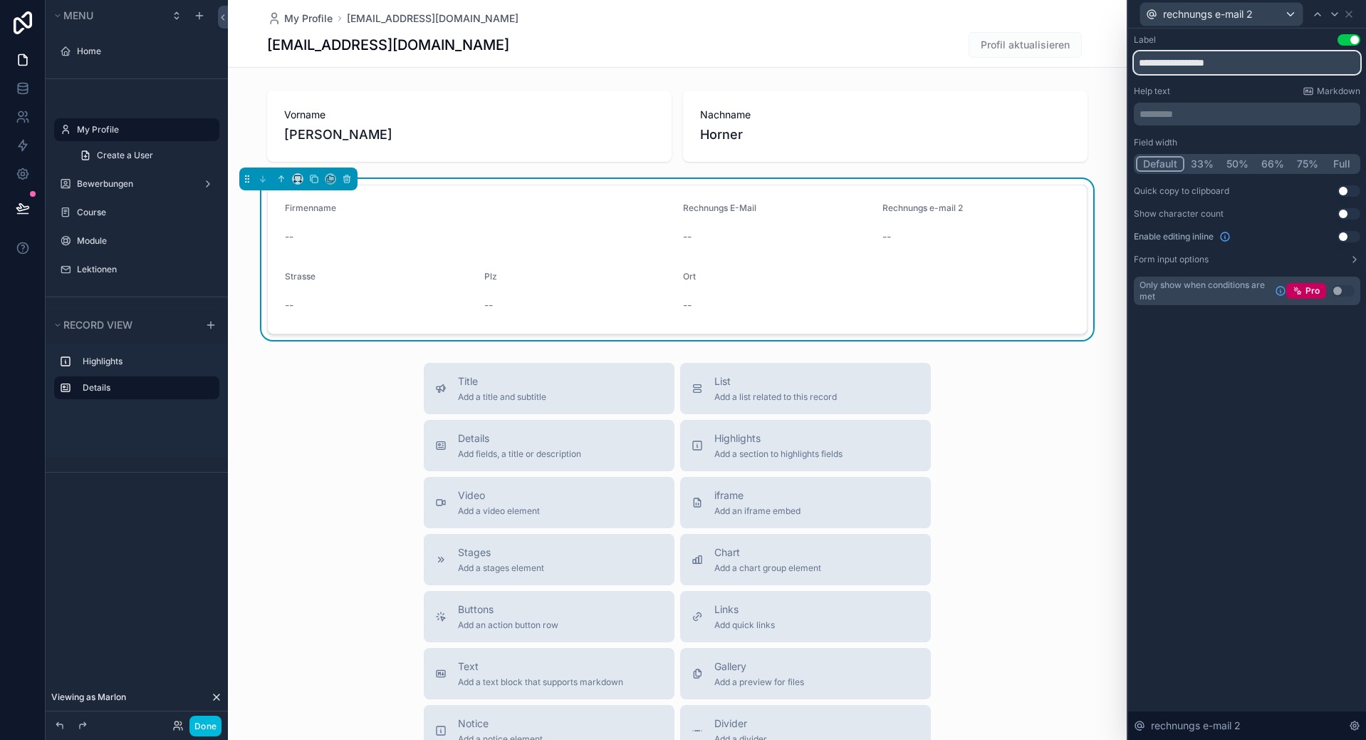
paste input "text"
type input "**********"
click at [1357, 17] on div "rechnungs e-mail 2" at bounding box center [1247, 14] width 227 height 28
click at [1349, 18] on icon at bounding box center [1349, 14] width 11 height 11
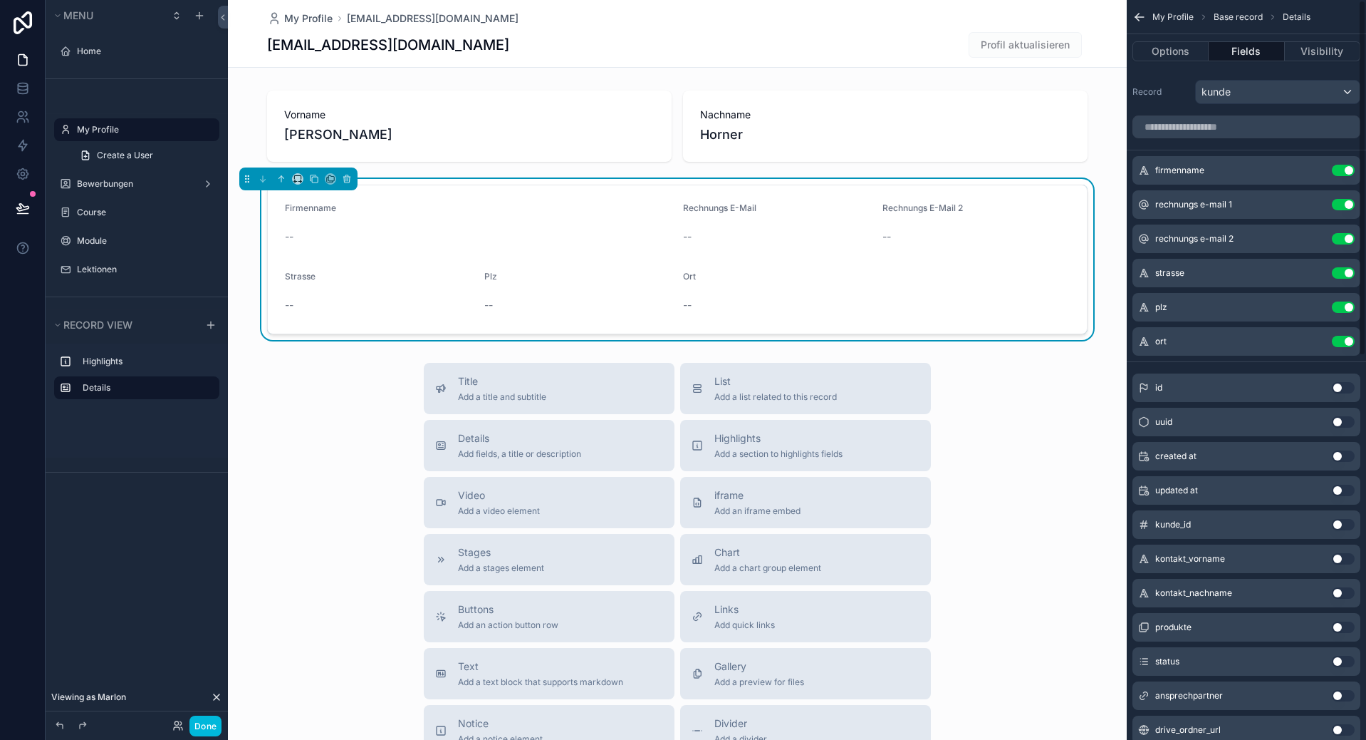
click at [0, 0] on button "scrollable content" at bounding box center [0, 0] width 0 height 0
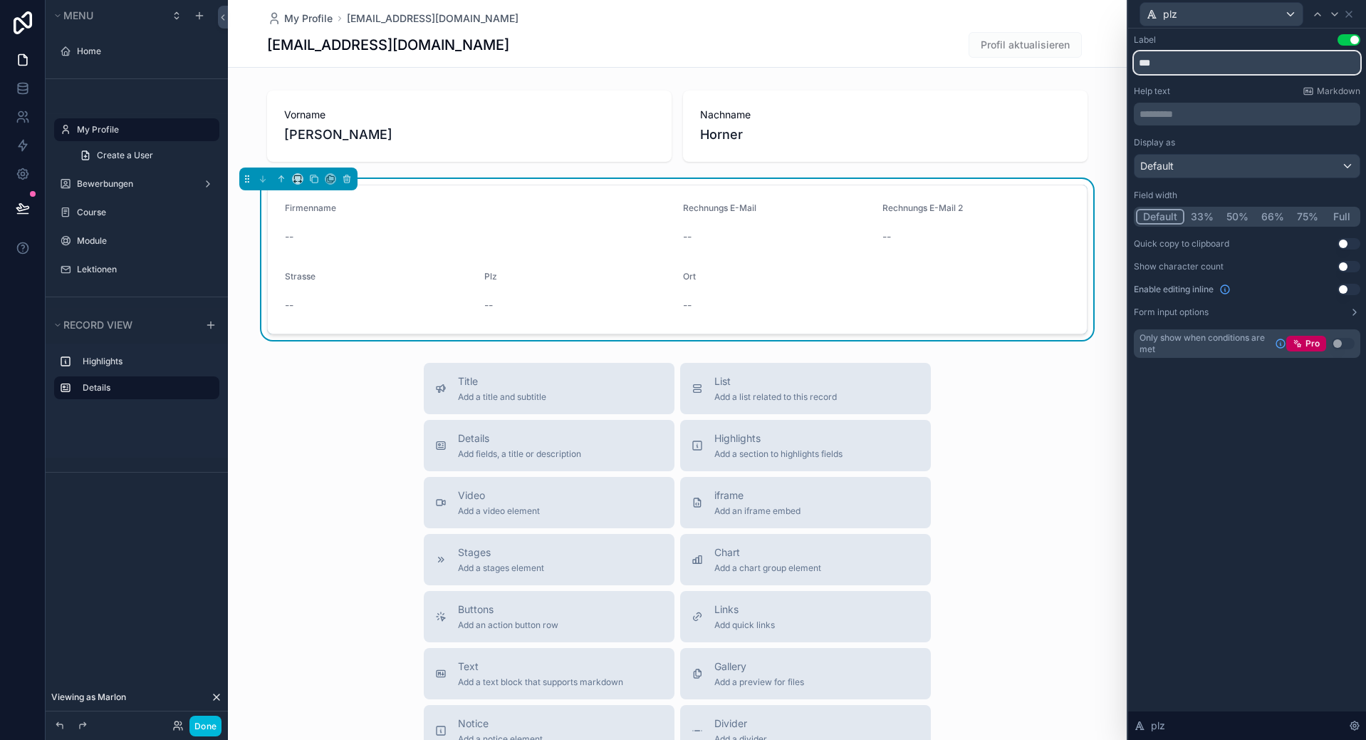
click at [1177, 68] on input "***" at bounding box center [1247, 62] width 227 height 23
type input "***"
click at [1339, 16] on icon at bounding box center [1334, 14] width 11 height 11
click at [1213, 65] on input "***" at bounding box center [1247, 62] width 227 height 23
click at [1353, 7] on div "ort" at bounding box center [1247, 14] width 227 height 28
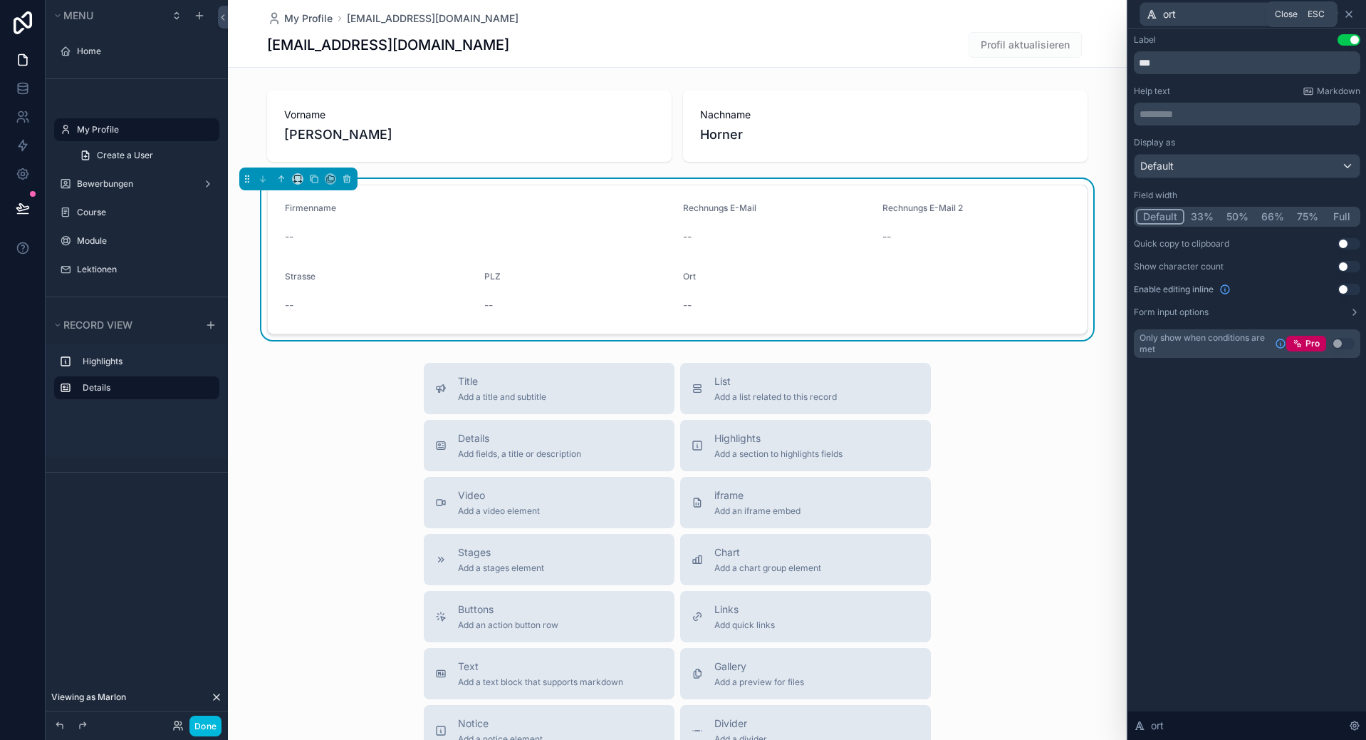
click at [1352, 14] on icon at bounding box center [1349, 14] width 11 height 11
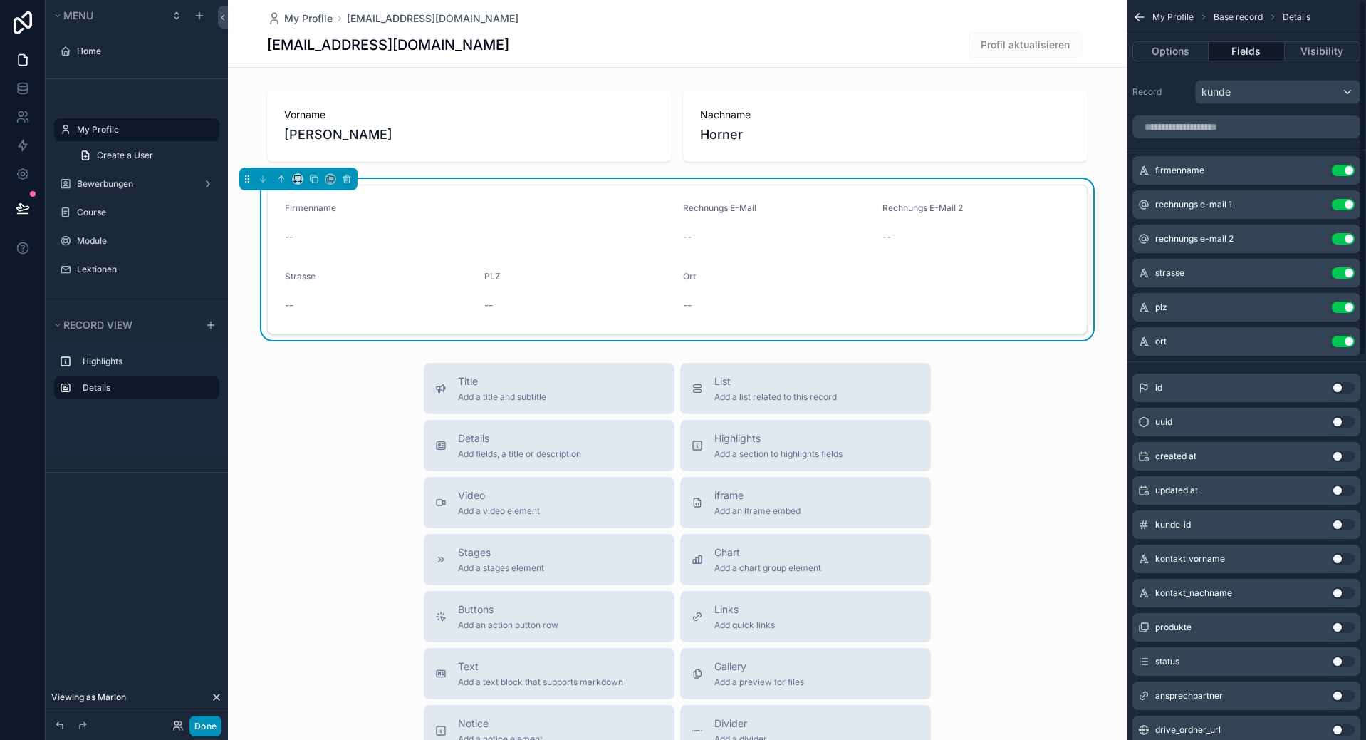
click at [217, 724] on button "Done" at bounding box center [206, 725] width 32 height 21
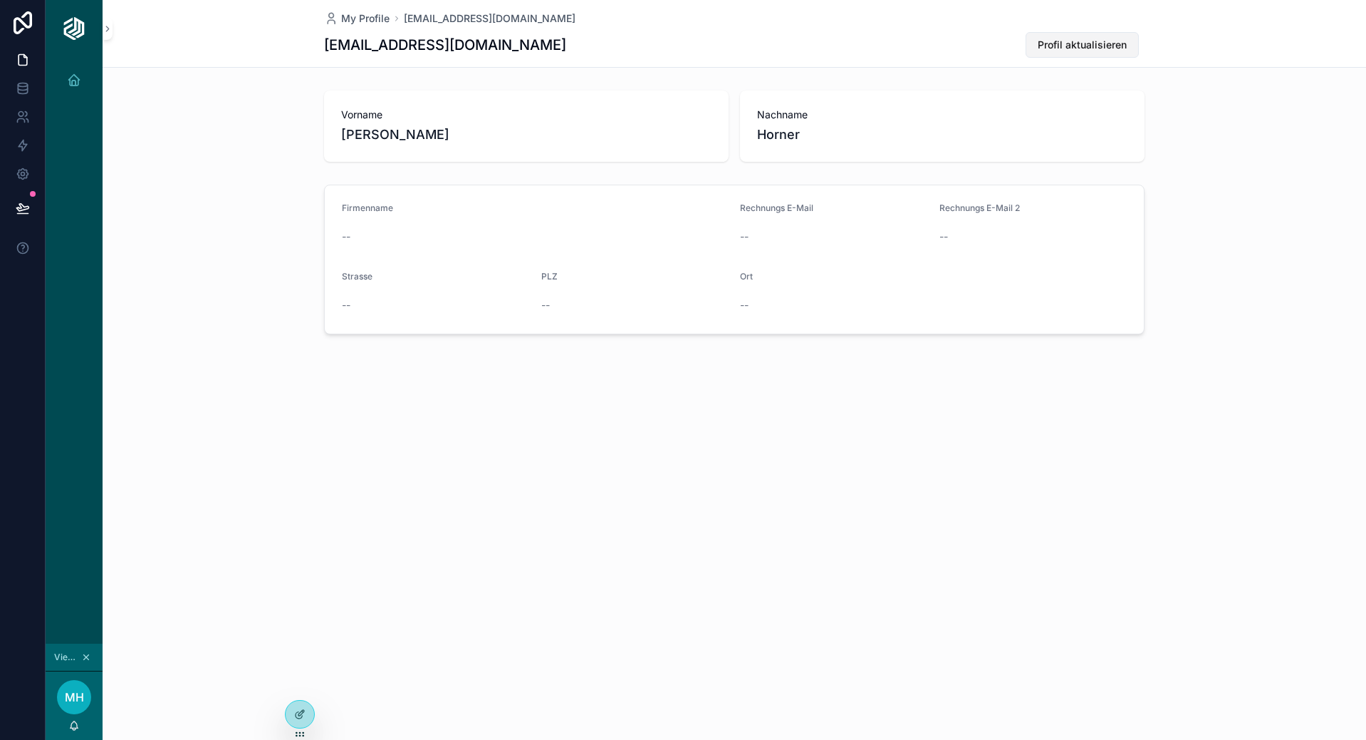
click at [1101, 47] on span "Profil aktualisieren" at bounding box center [1082, 45] width 89 height 14
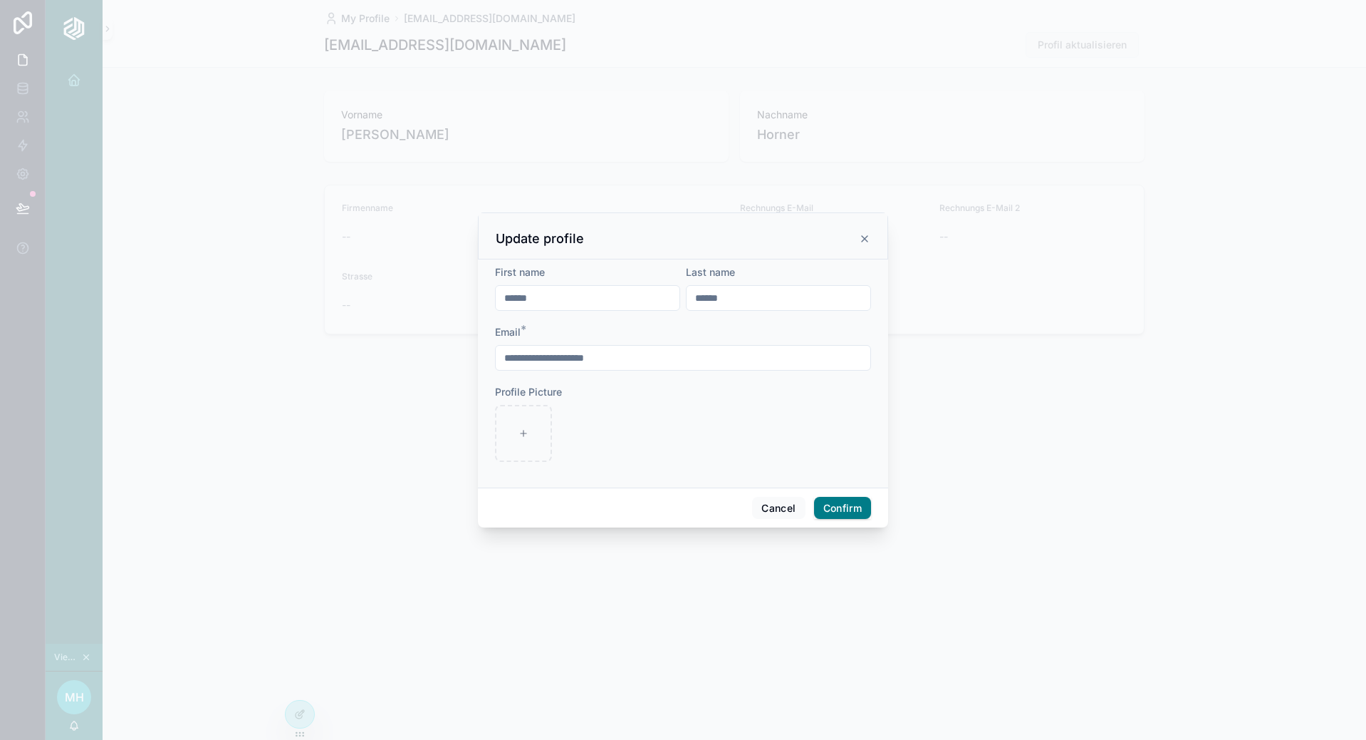
click at [662, 361] on input "**********" at bounding box center [683, 358] width 375 height 20
click at [768, 503] on button "Cancel" at bounding box center [778, 508] width 53 height 23
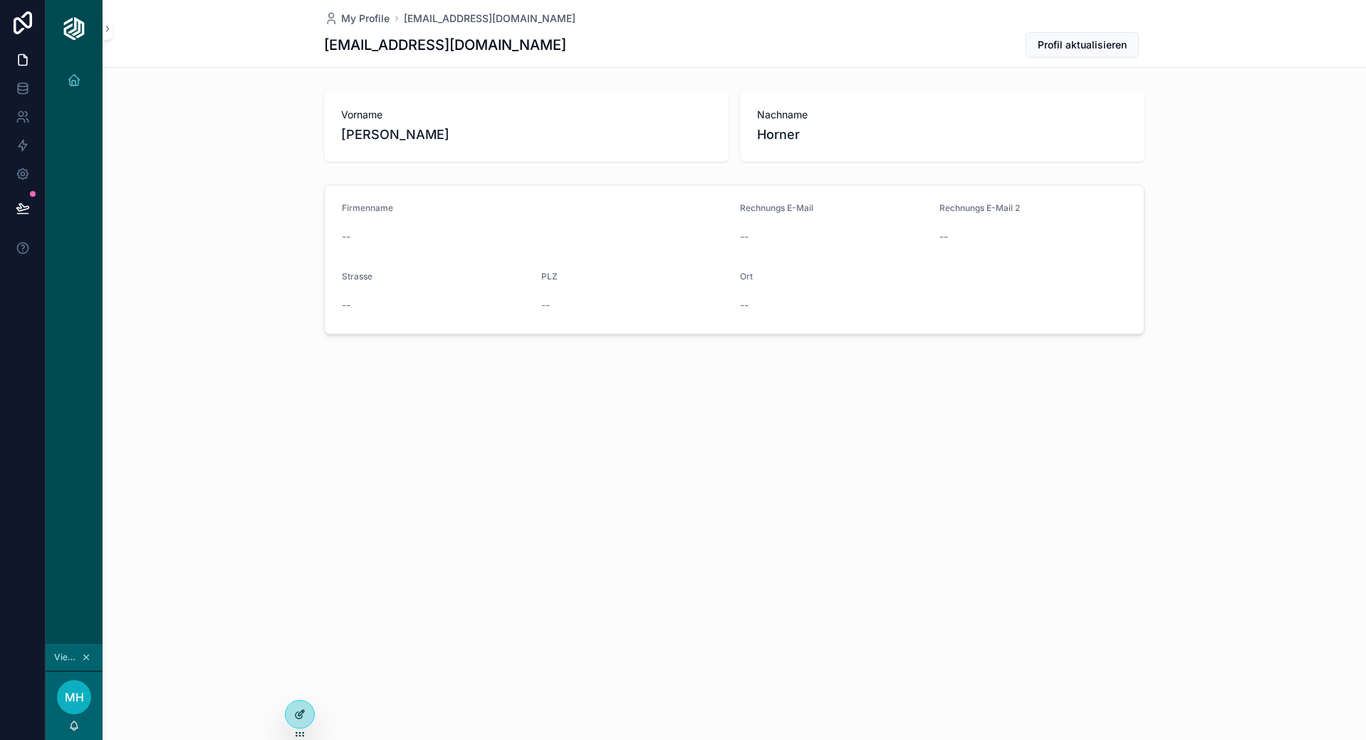
click at [296, 718] on icon at bounding box center [299, 713] width 11 height 11
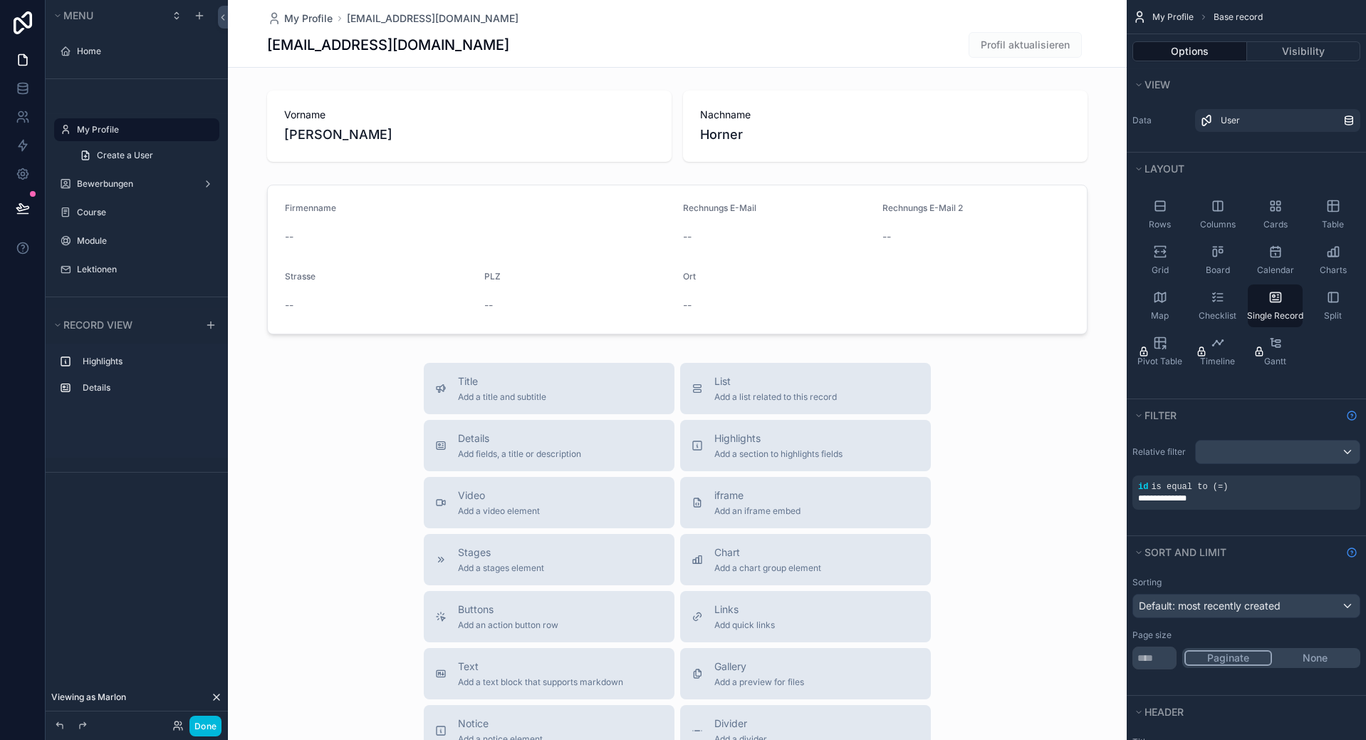
click at [1080, 188] on div "scrollable content" at bounding box center [677, 492] width 899 height 984
click at [1019, 209] on div "scrollable content" at bounding box center [677, 259] width 899 height 161
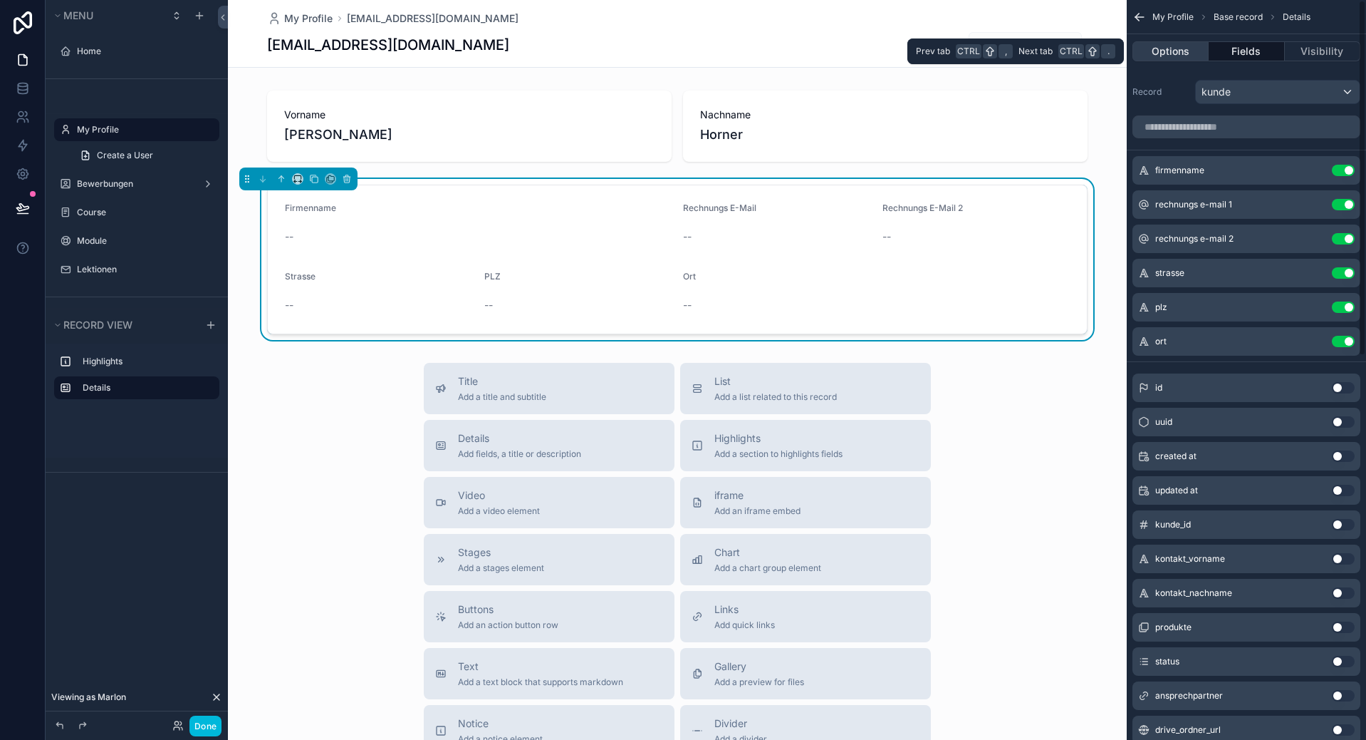
click at [1184, 47] on button "Options" at bounding box center [1171, 51] width 76 height 20
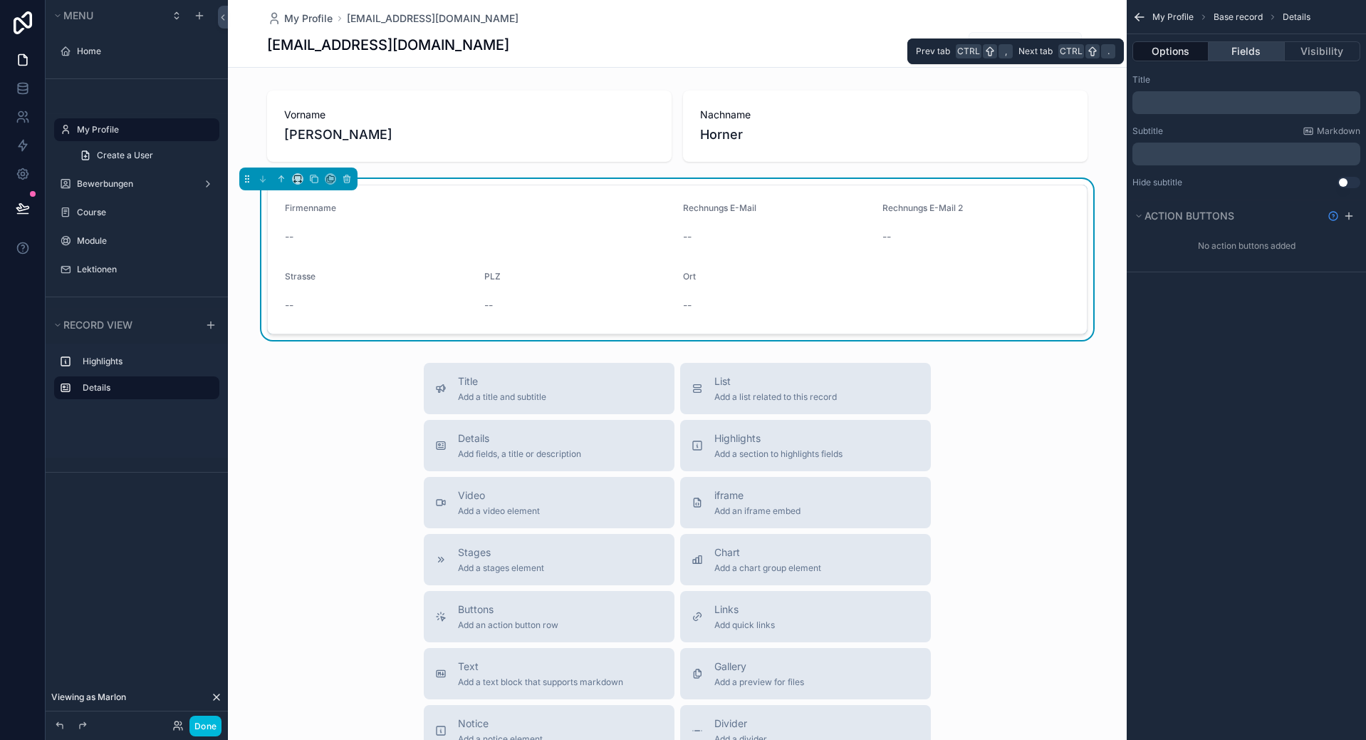
click at [1242, 48] on button "Fields" at bounding box center [1247, 51] width 76 height 20
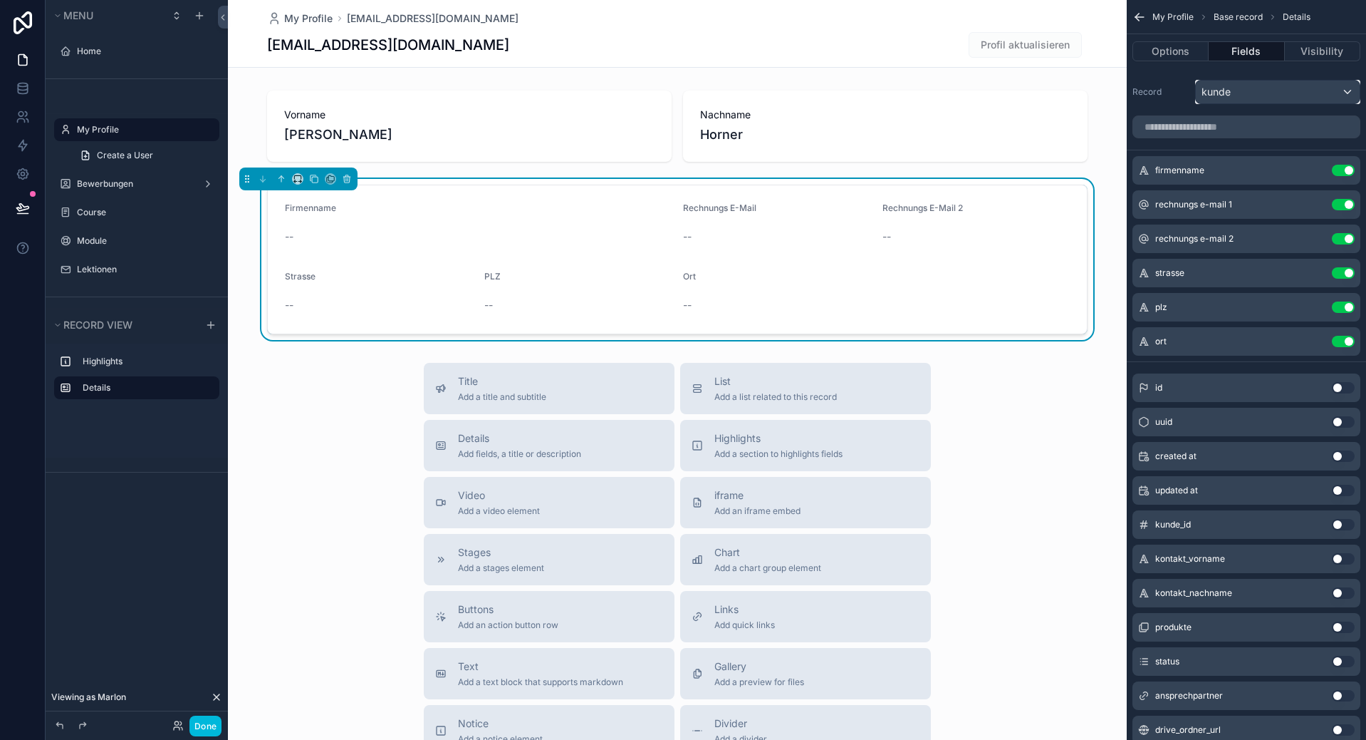
click at [1229, 100] on div "kunde" at bounding box center [1278, 92] width 164 height 23
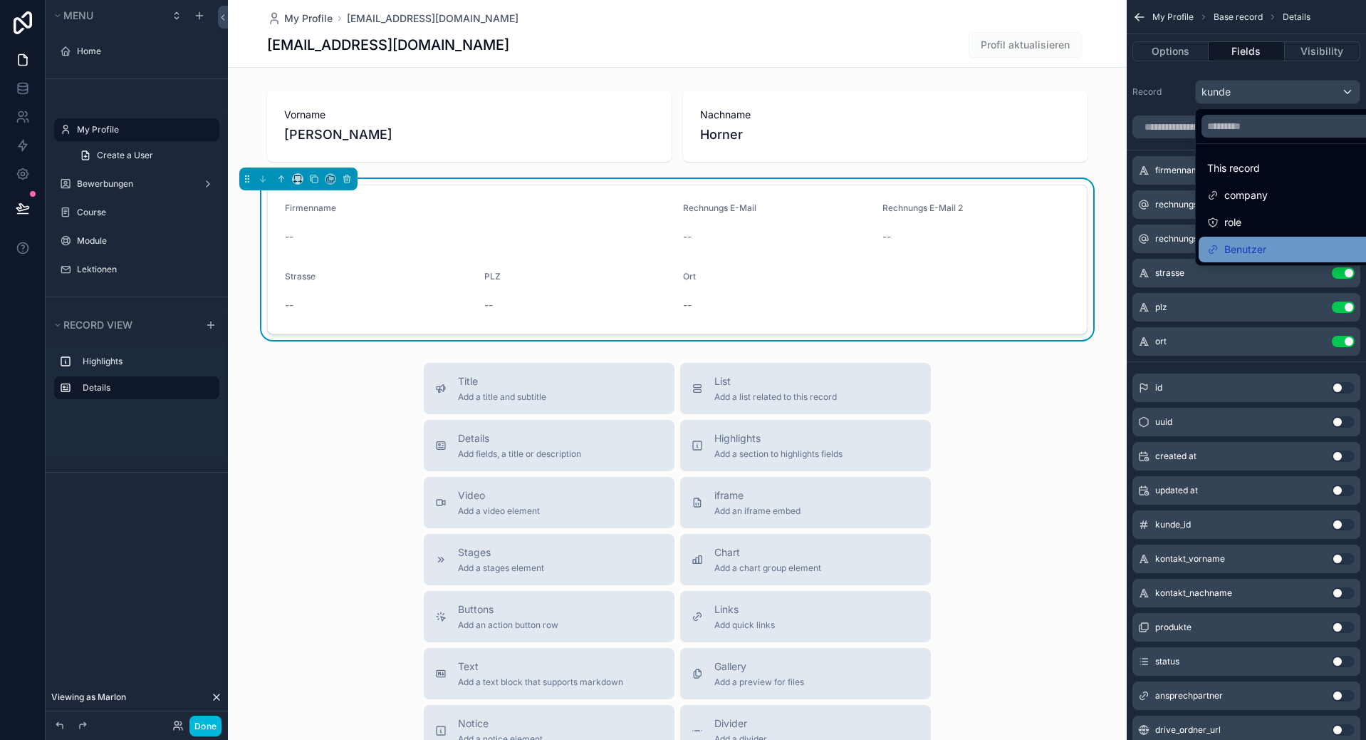
click at [1287, 249] on div "Benutzer" at bounding box center [1295, 249] width 174 height 17
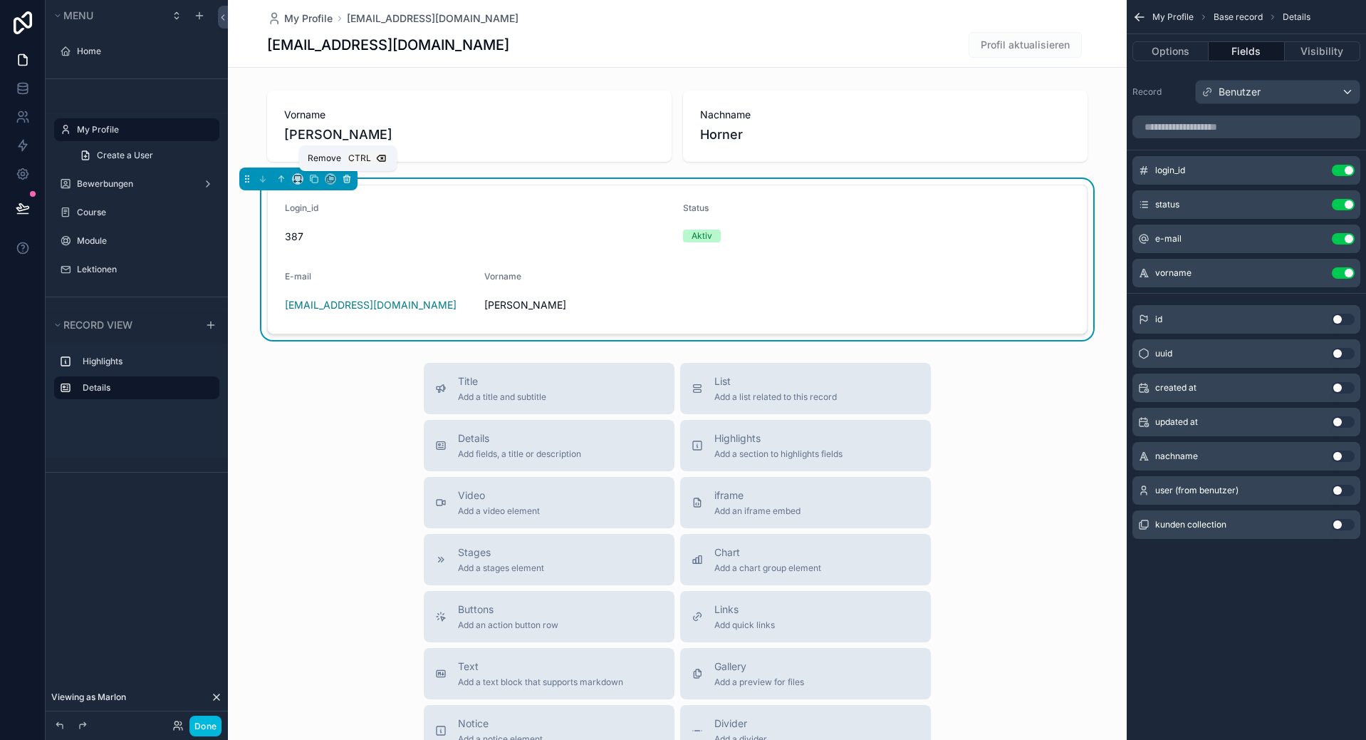
click at [352, 179] on button "scrollable content" at bounding box center [347, 179] width 16 height 16
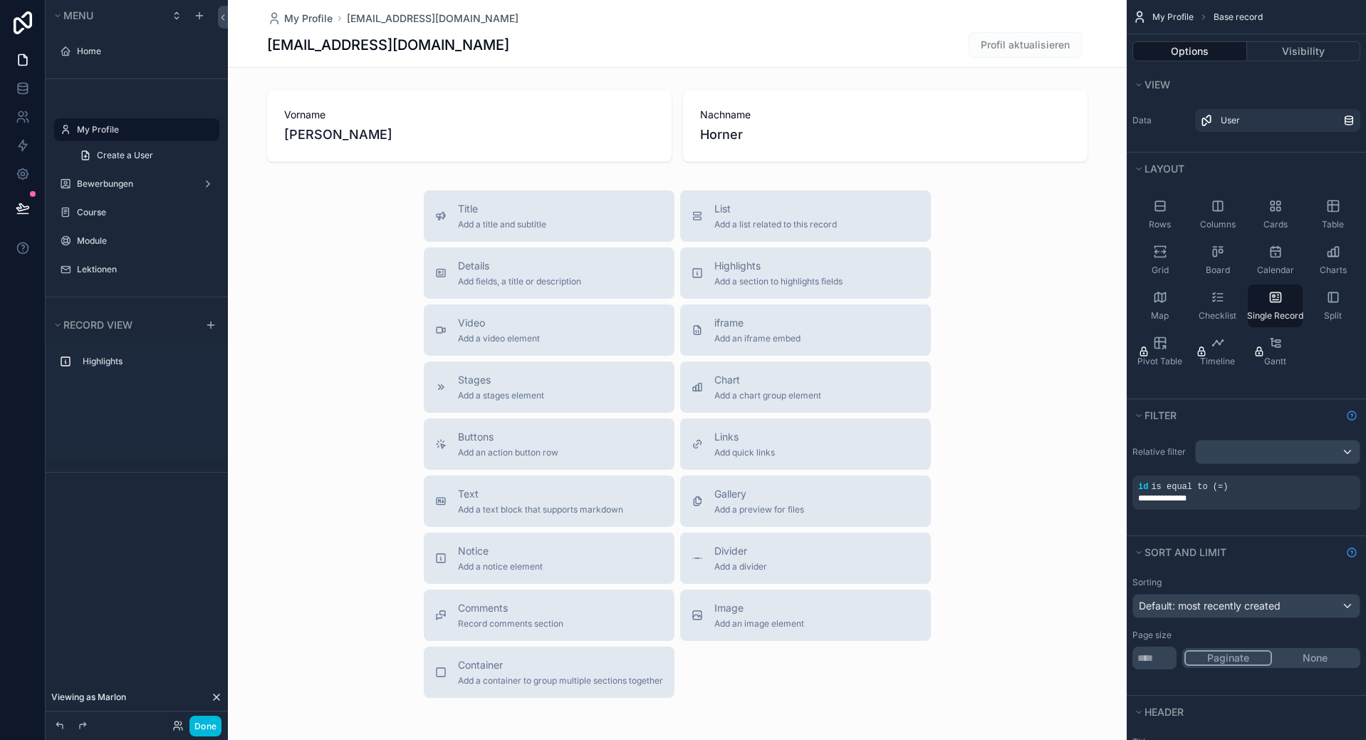
click at [740, 145] on div "scrollable content" at bounding box center [677, 405] width 899 height 811
click at [591, 126] on div "scrollable content" at bounding box center [677, 126] width 899 height 83
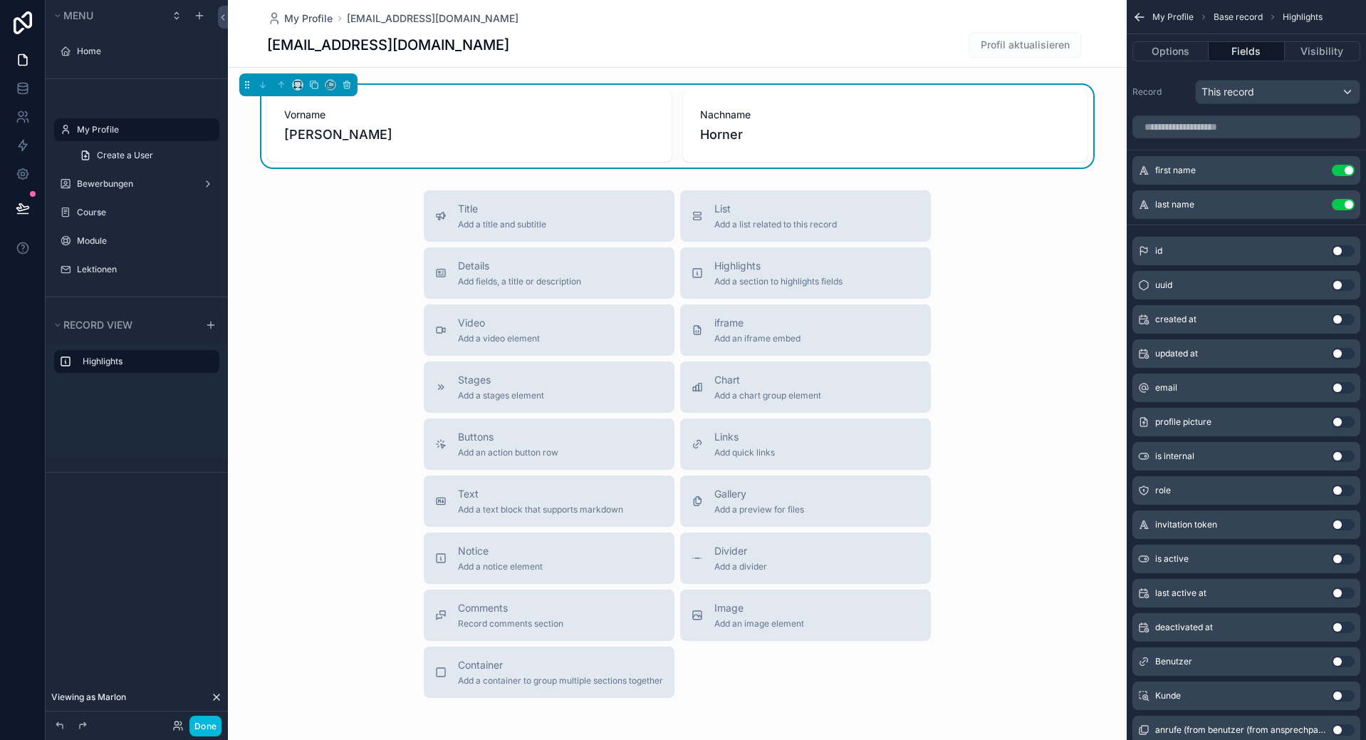
click at [1341, 388] on button "Use setting" at bounding box center [1343, 387] width 23 height 11
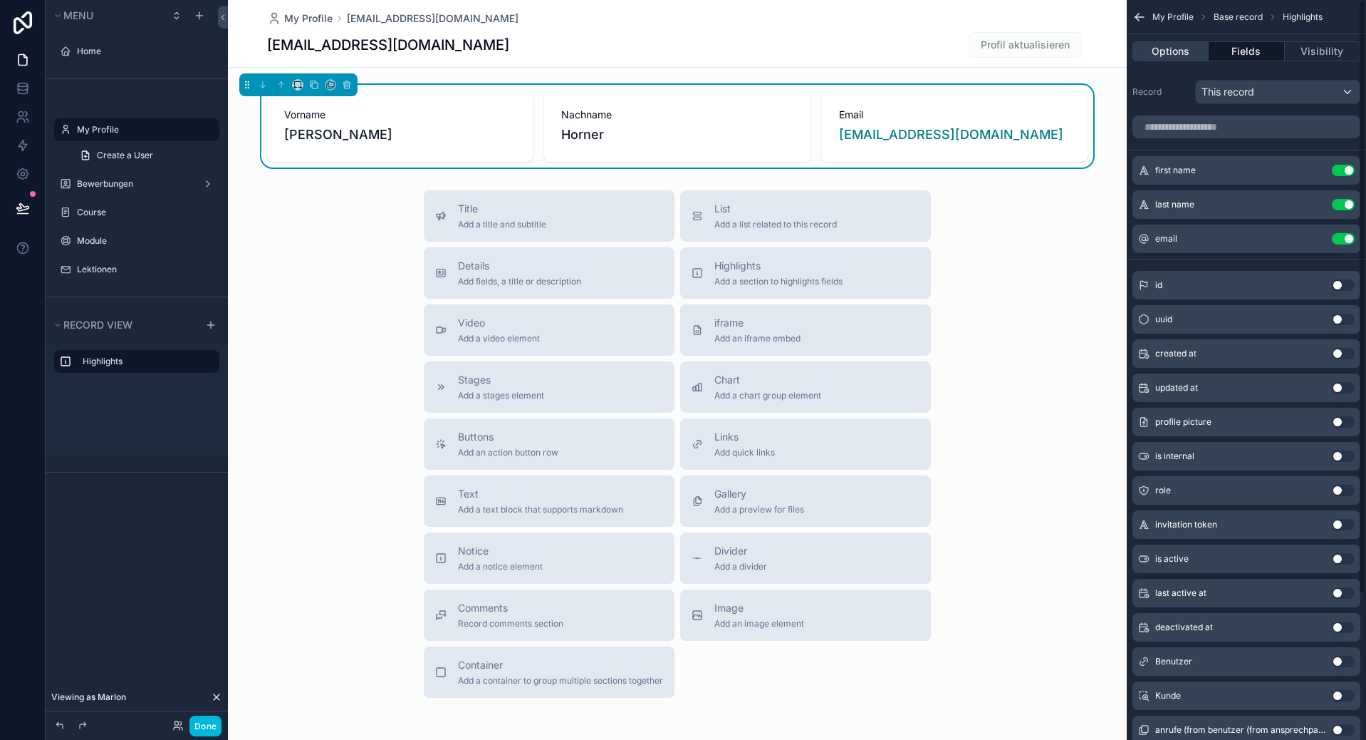
click at [1161, 60] on button "Options" at bounding box center [1171, 51] width 76 height 20
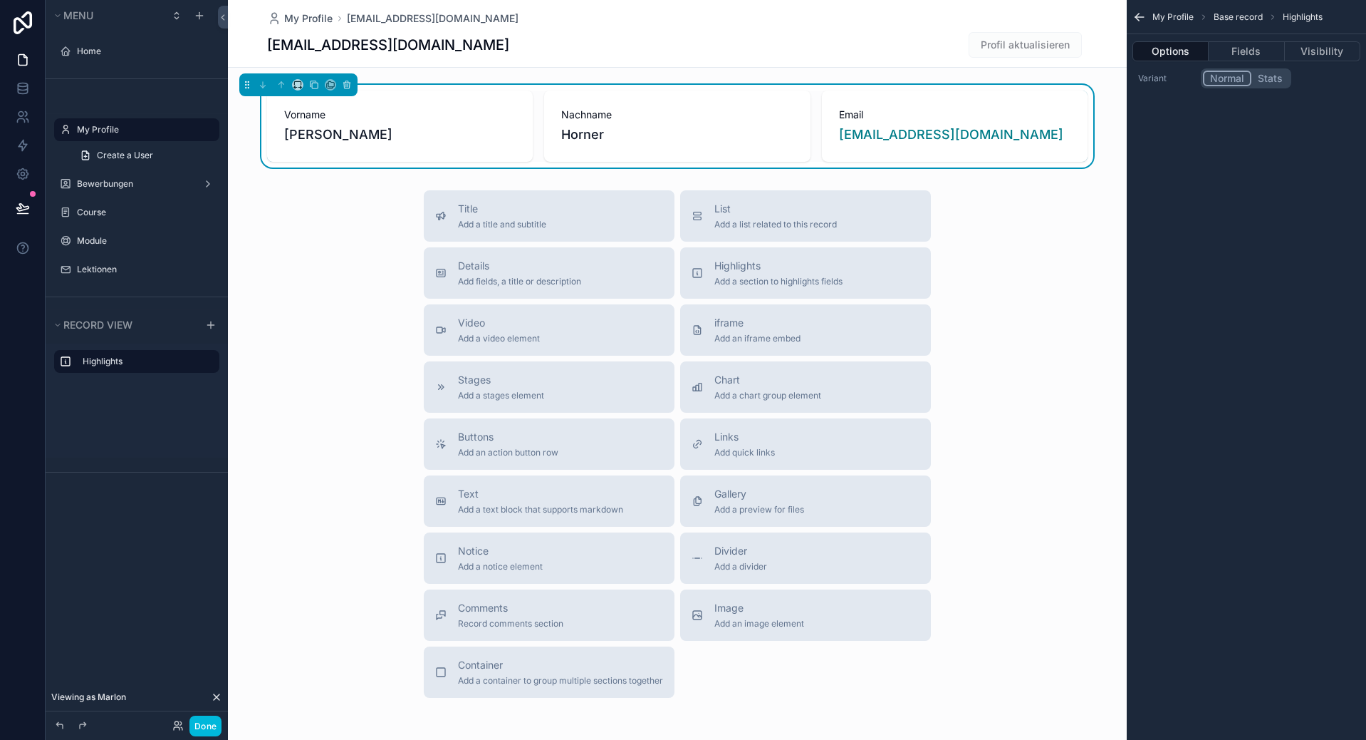
click at [1169, 47] on button "Options" at bounding box center [1171, 51] width 76 height 20
click at [1270, 75] on button "Stats" at bounding box center [1271, 79] width 38 height 16
click at [1229, 81] on button "Normal" at bounding box center [1227, 79] width 48 height 16
click at [1247, 52] on button "Fields" at bounding box center [1247, 51] width 76 height 20
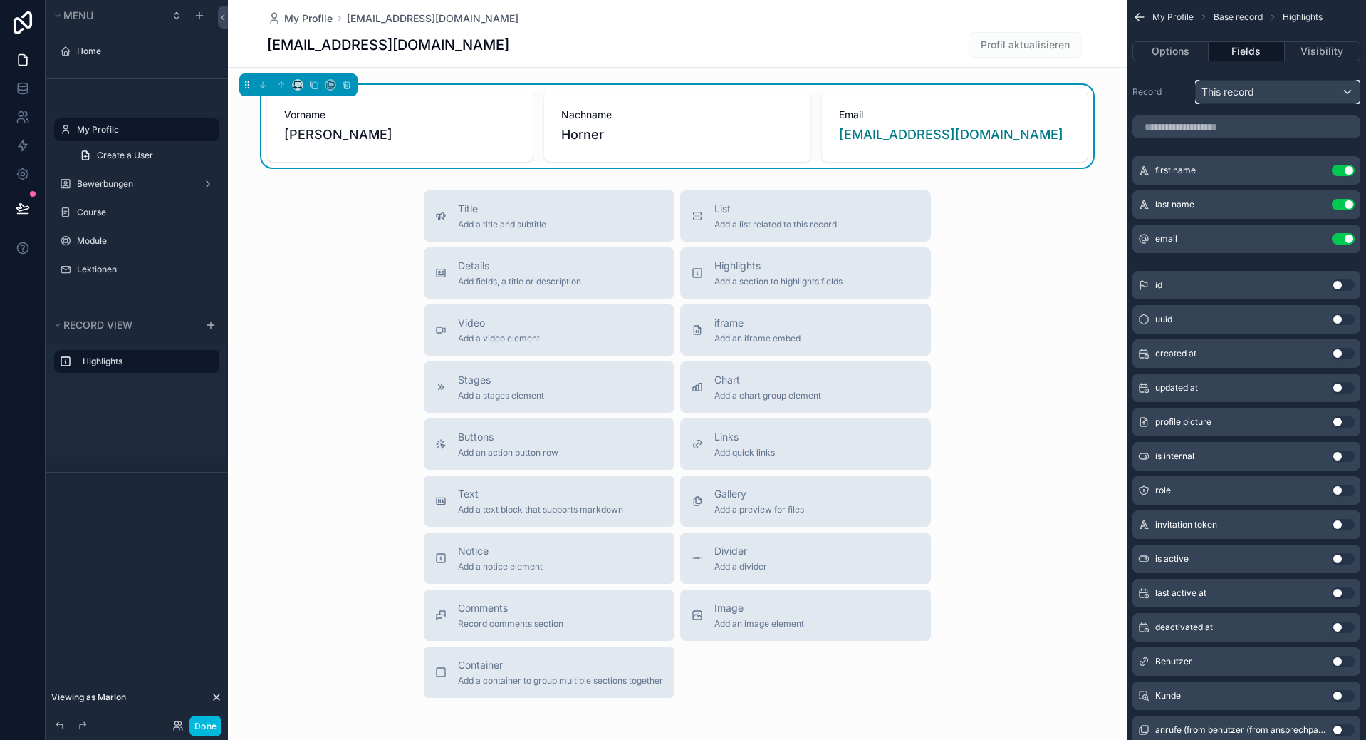
click at [1296, 95] on div "This record" at bounding box center [1278, 92] width 164 height 23
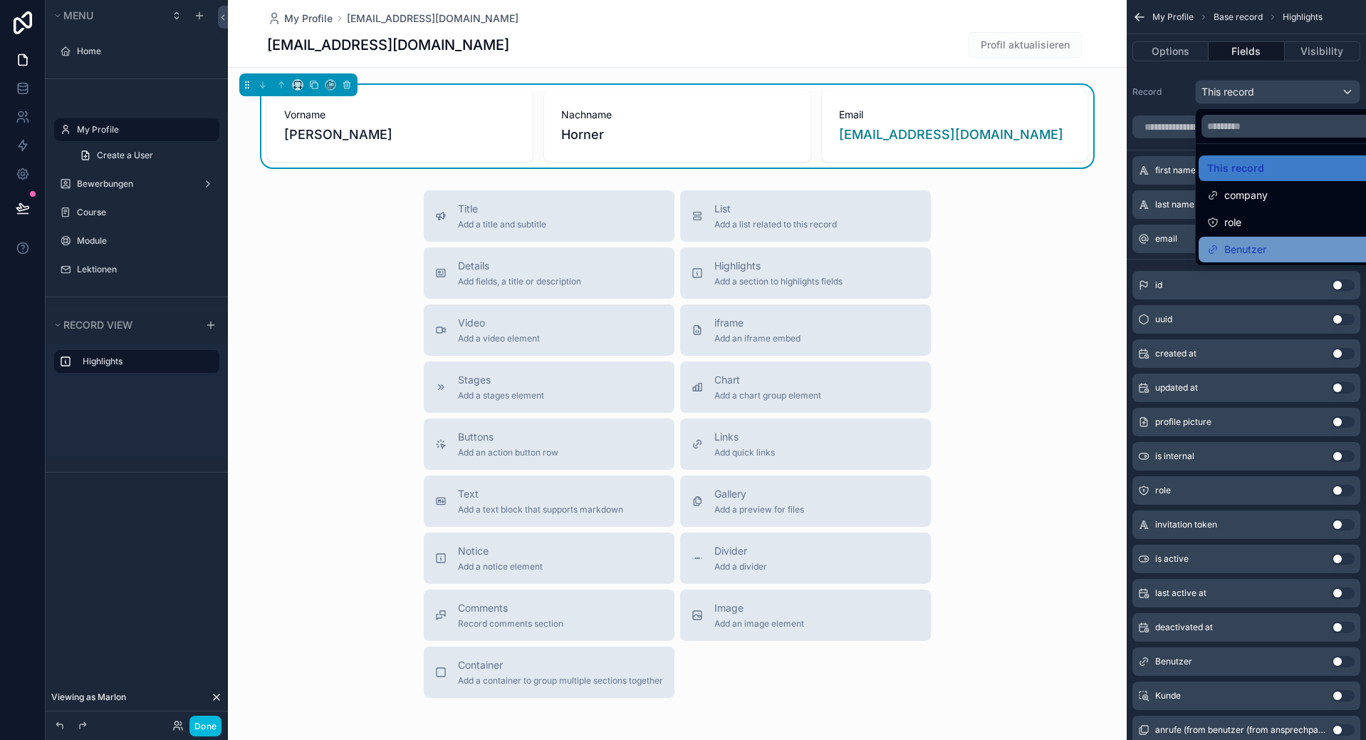
click at [1280, 247] on div "Benutzer" at bounding box center [1295, 249] width 174 height 17
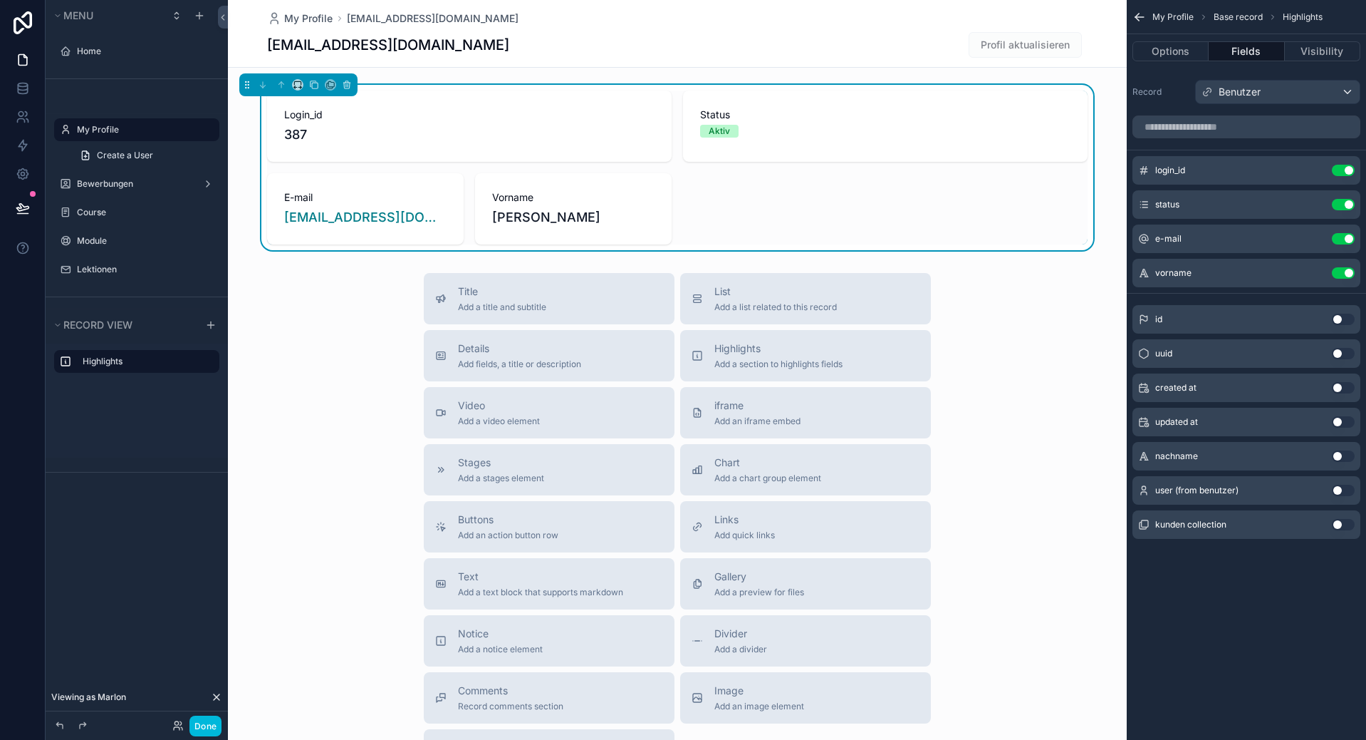
click at [1340, 202] on button "Use setting" at bounding box center [1343, 204] width 23 height 11
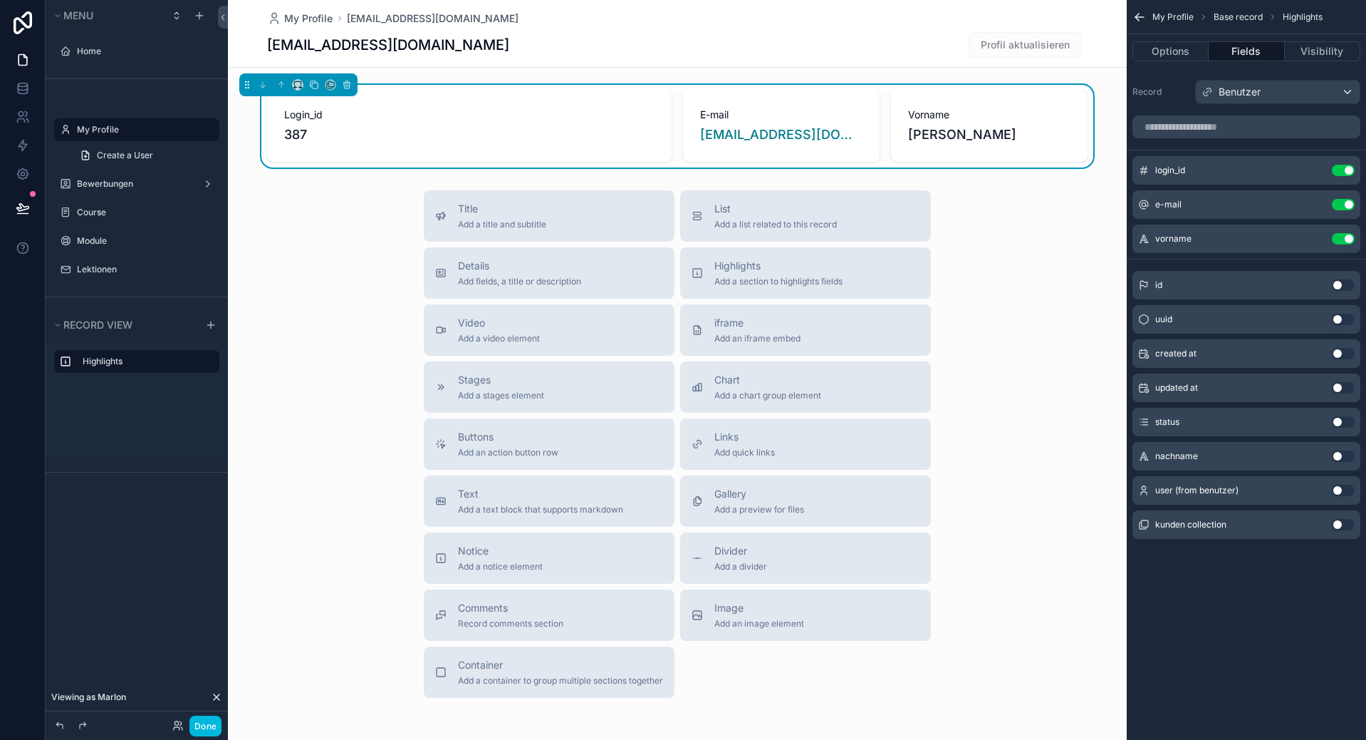
click at [1346, 173] on button "Use setting" at bounding box center [1343, 170] width 23 height 11
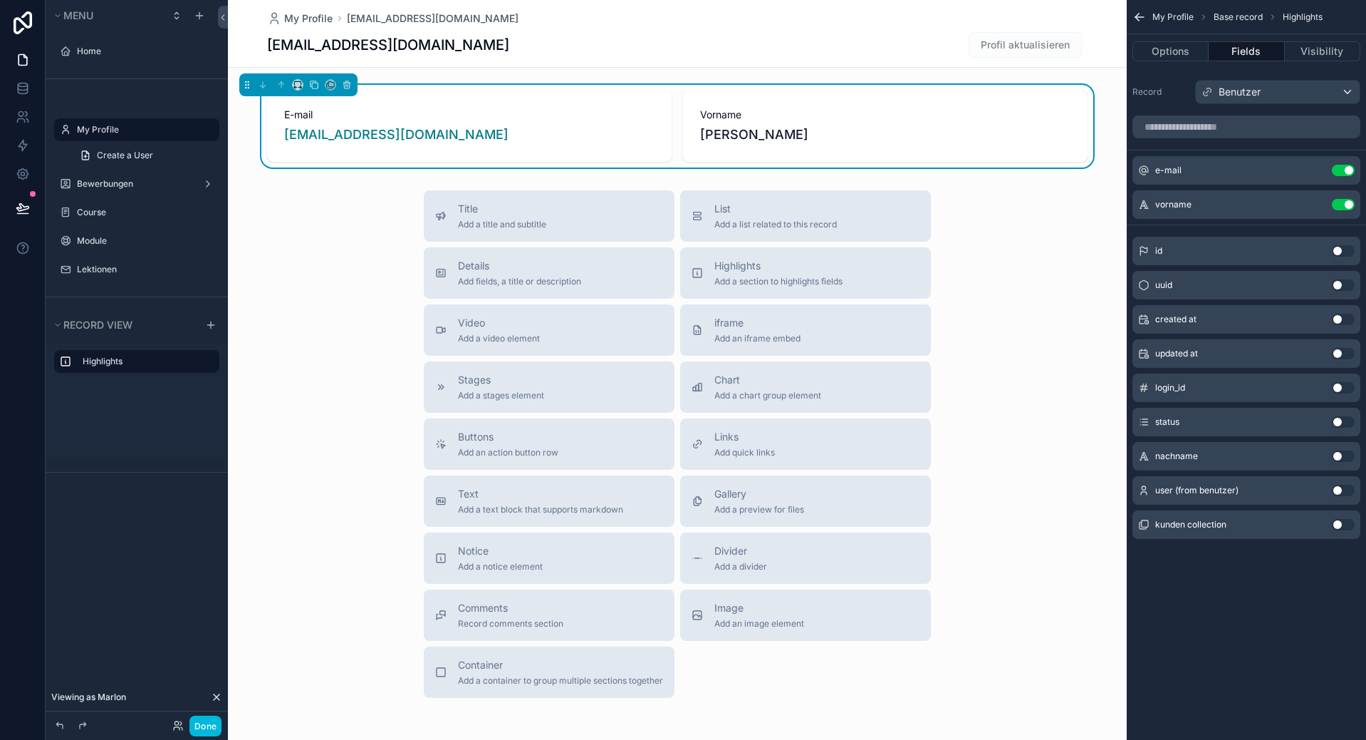
click at [1349, 457] on button "Use setting" at bounding box center [1343, 455] width 23 height 11
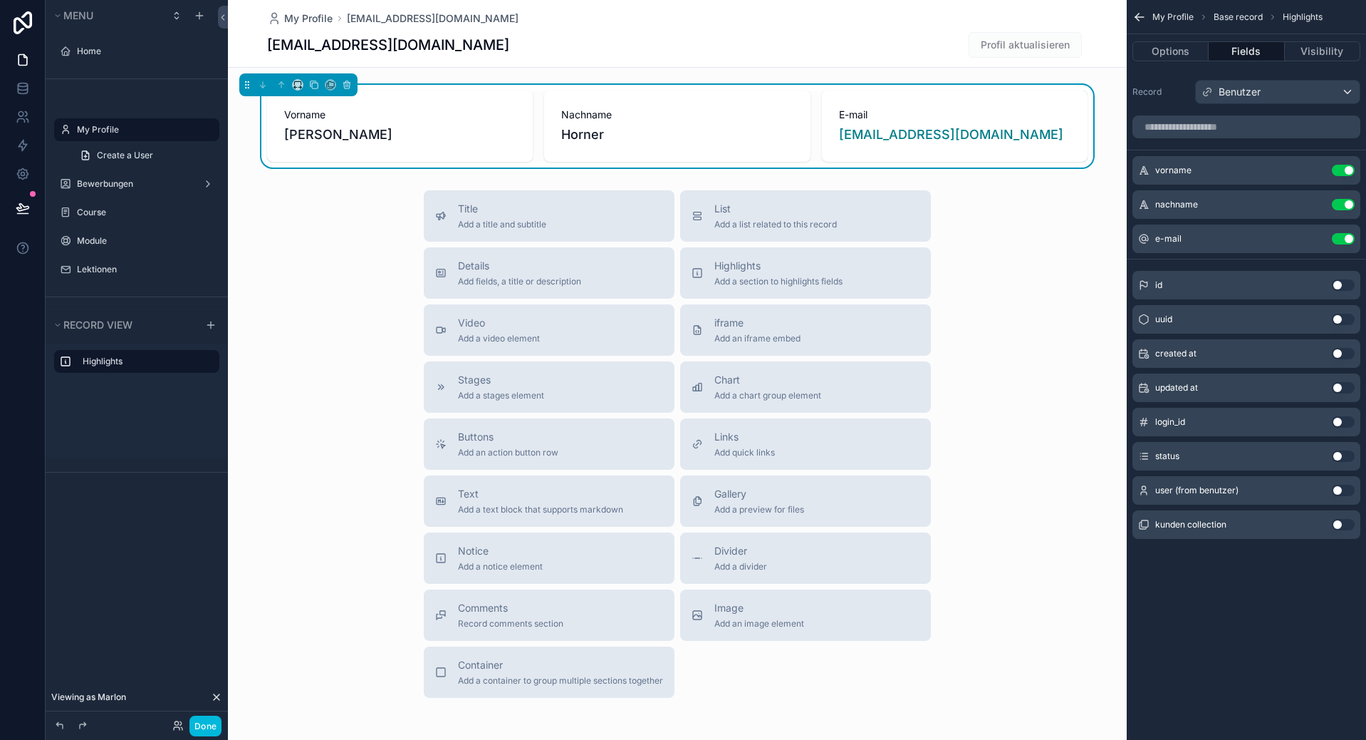
click at [0, 0] on icon "scrollable content" at bounding box center [0, 0] width 0 height 0
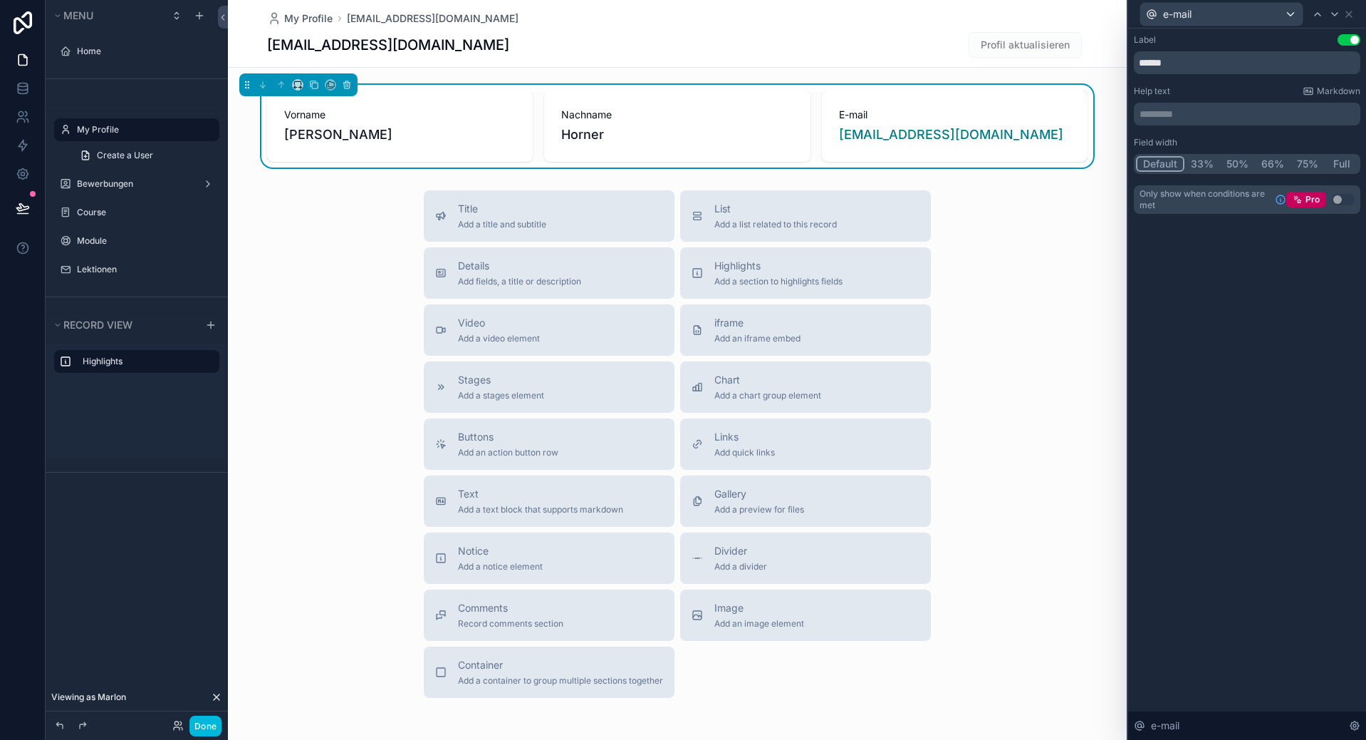
click at [1200, 48] on div "Label Use setting ******" at bounding box center [1247, 54] width 227 height 40
click at [1200, 53] on input "******" at bounding box center [1247, 62] width 227 height 23
type input "******"
click at [1357, 11] on div "e-mail" at bounding box center [1247, 14] width 227 height 28
click at [1350, 11] on icon at bounding box center [1349, 14] width 11 height 11
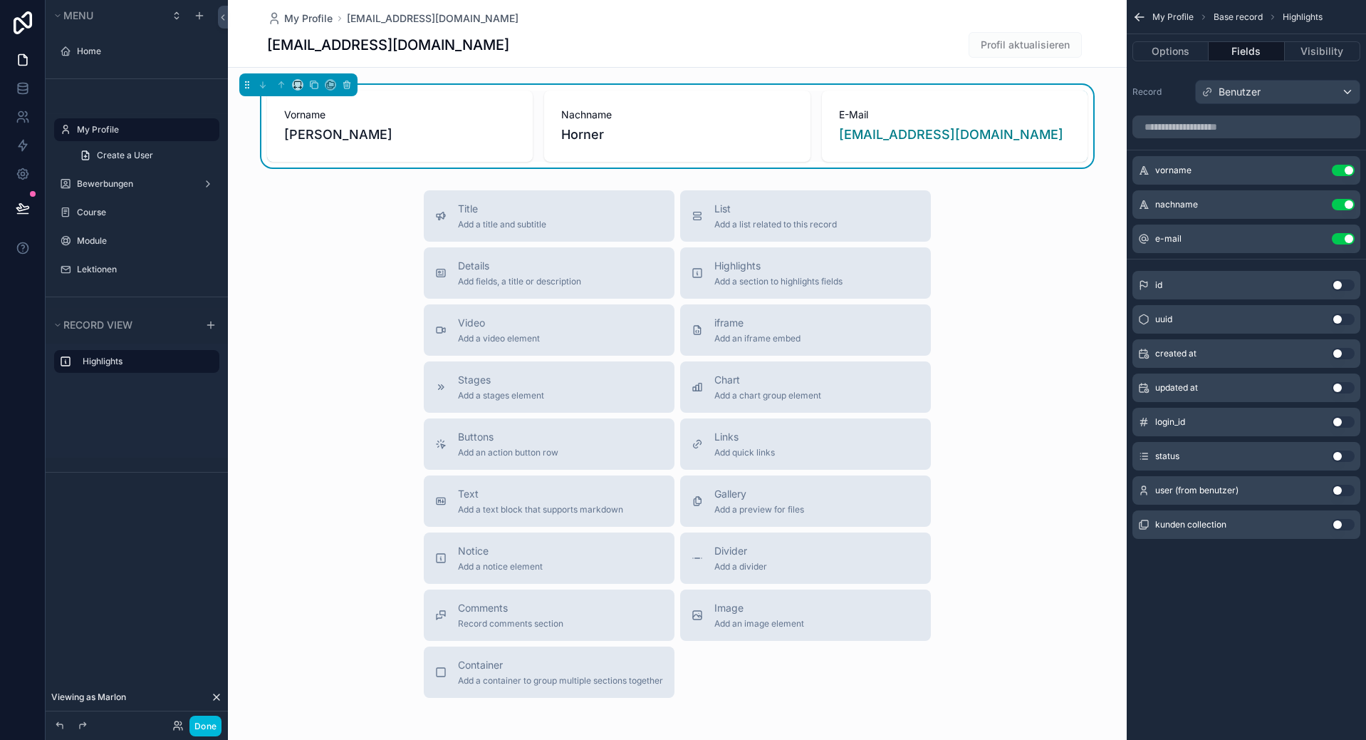
click at [1069, 119] on div "E-Mail hello@marlonhorner.com" at bounding box center [955, 125] width 266 height 71
click at [226, 727] on div "Done" at bounding box center [137, 725] width 182 height 28
click at [217, 727] on button "Done" at bounding box center [206, 725] width 32 height 21
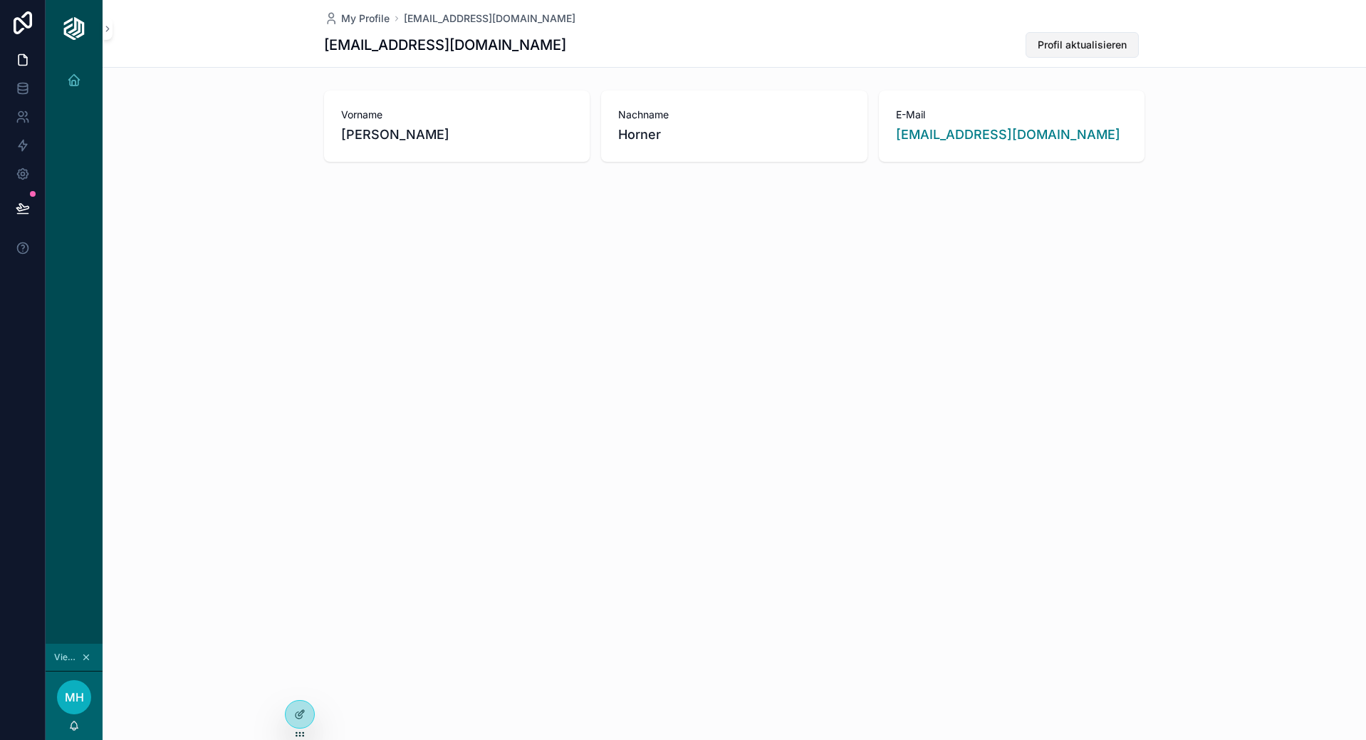
click at [1077, 33] on button "Profil aktualisieren" at bounding box center [1082, 45] width 113 height 26
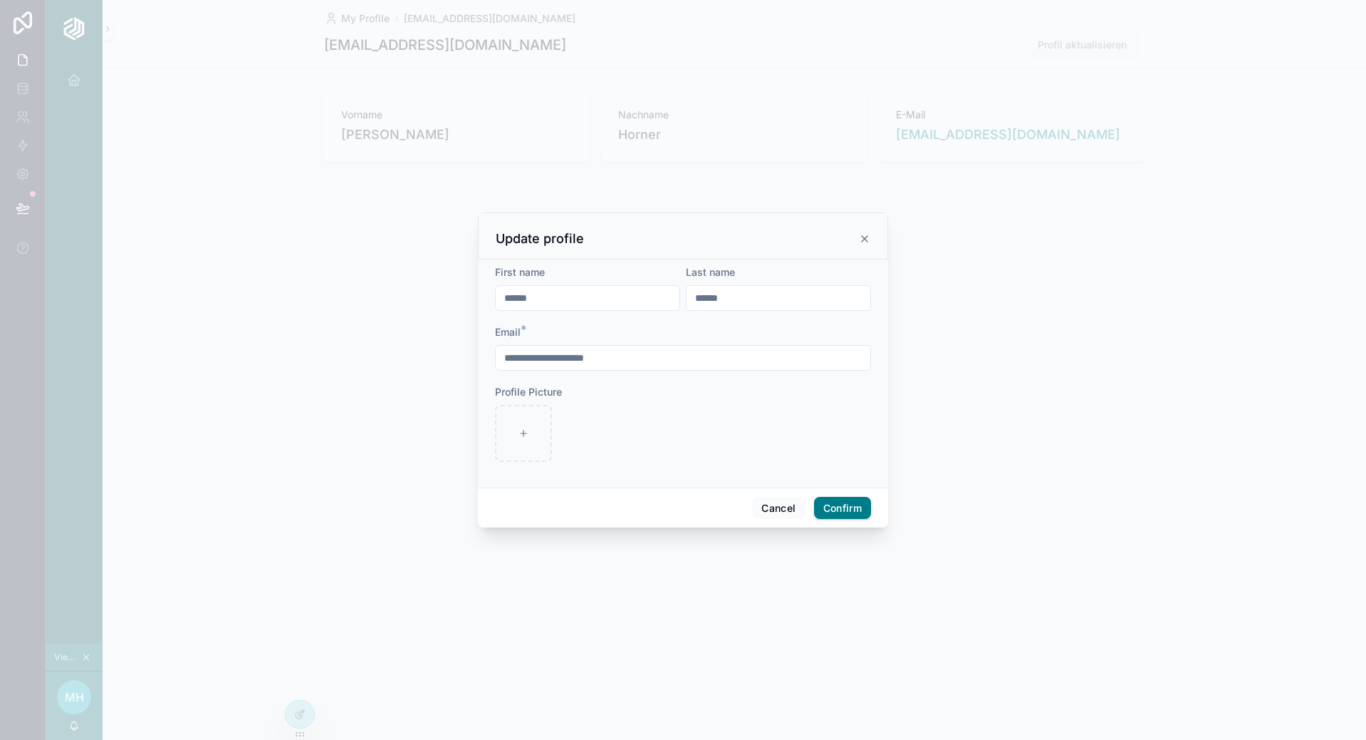
click at [700, 351] on input "**********" at bounding box center [683, 358] width 375 height 20
click at [782, 501] on button "Cancel" at bounding box center [778, 508] width 53 height 23
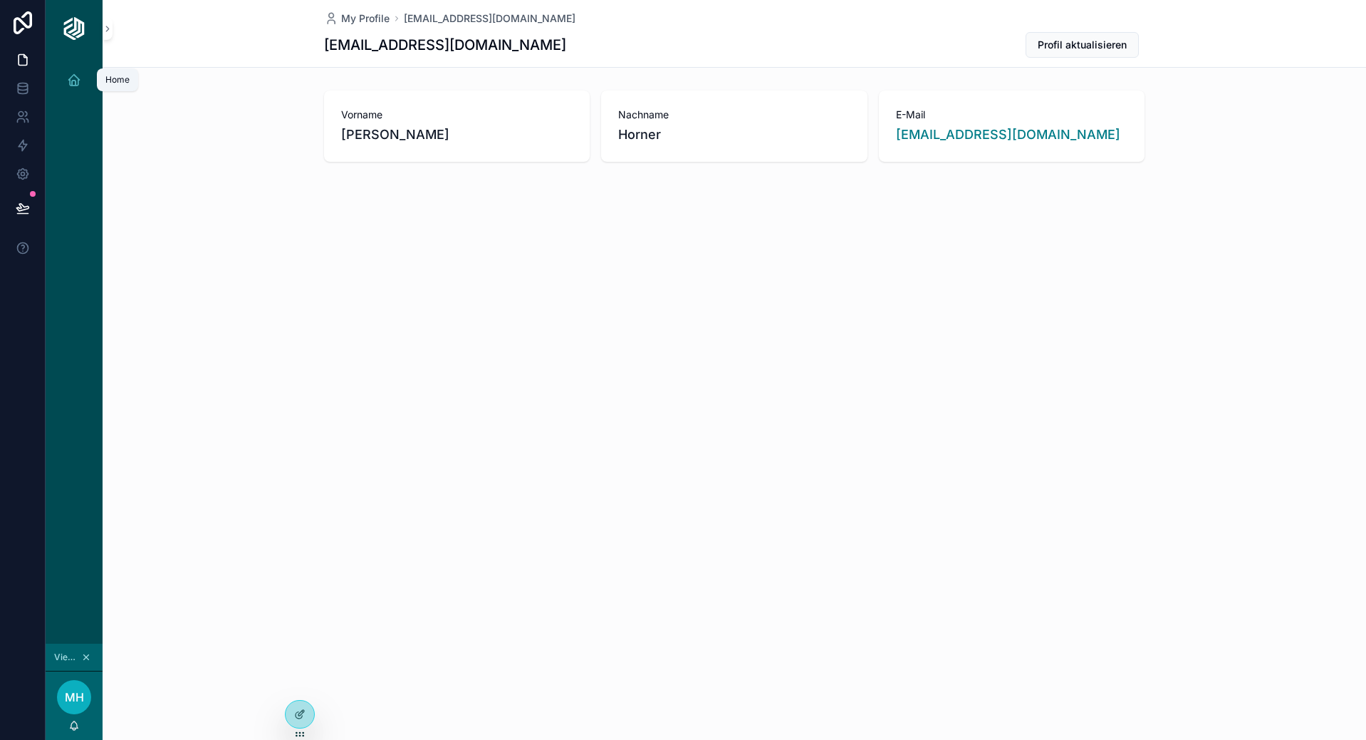
click at [91, 76] on link "Home" at bounding box center [74, 80] width 40 height 26
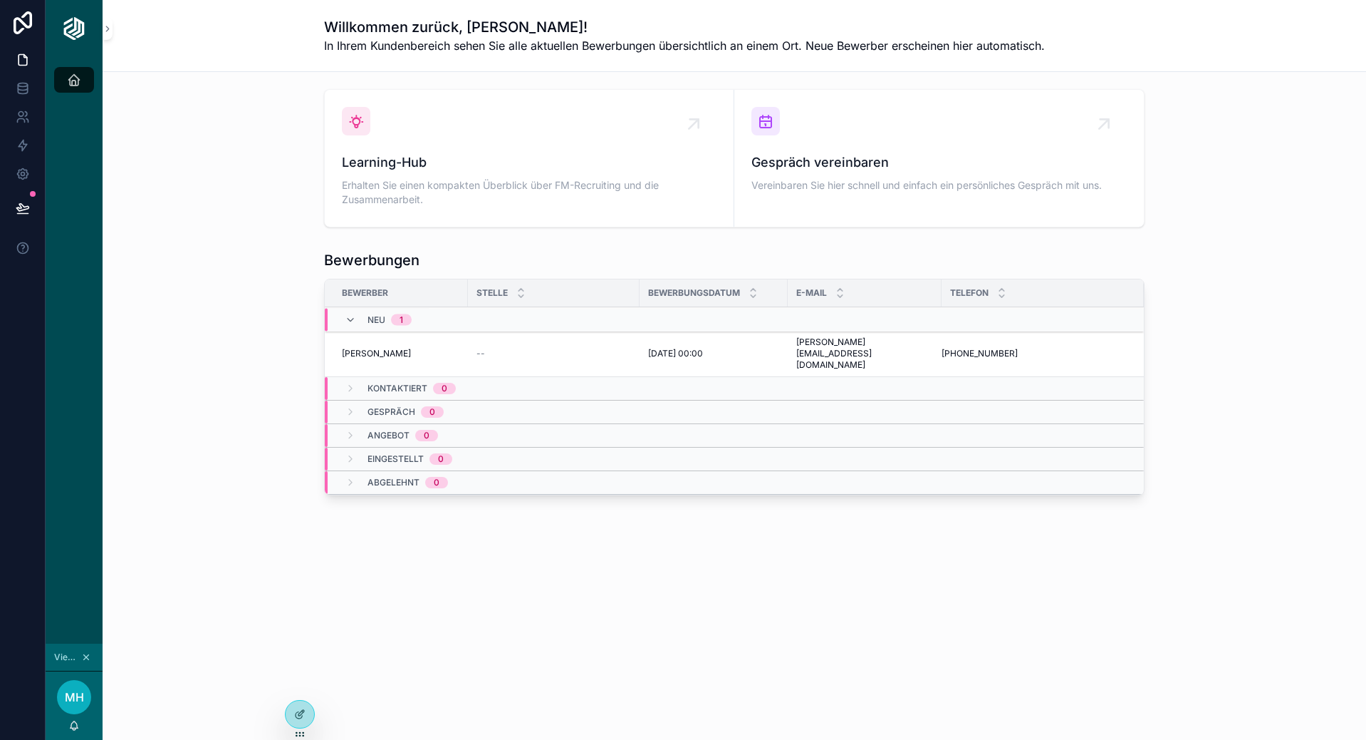
click at [81, 683] on div "MH" at bounding box center [74, 697] width 34 height 34
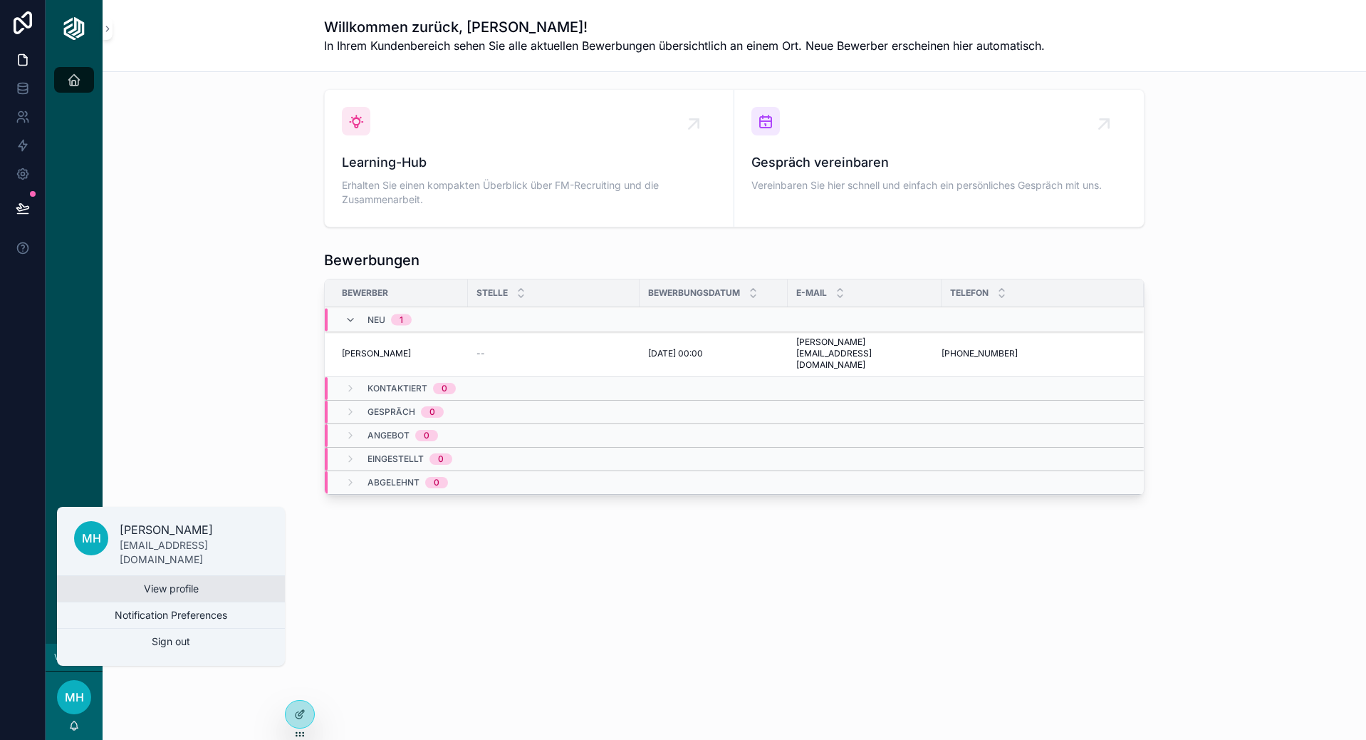
click at [159, 586] on link "View profile" at bounding box center [171, 589] width 228 height 26
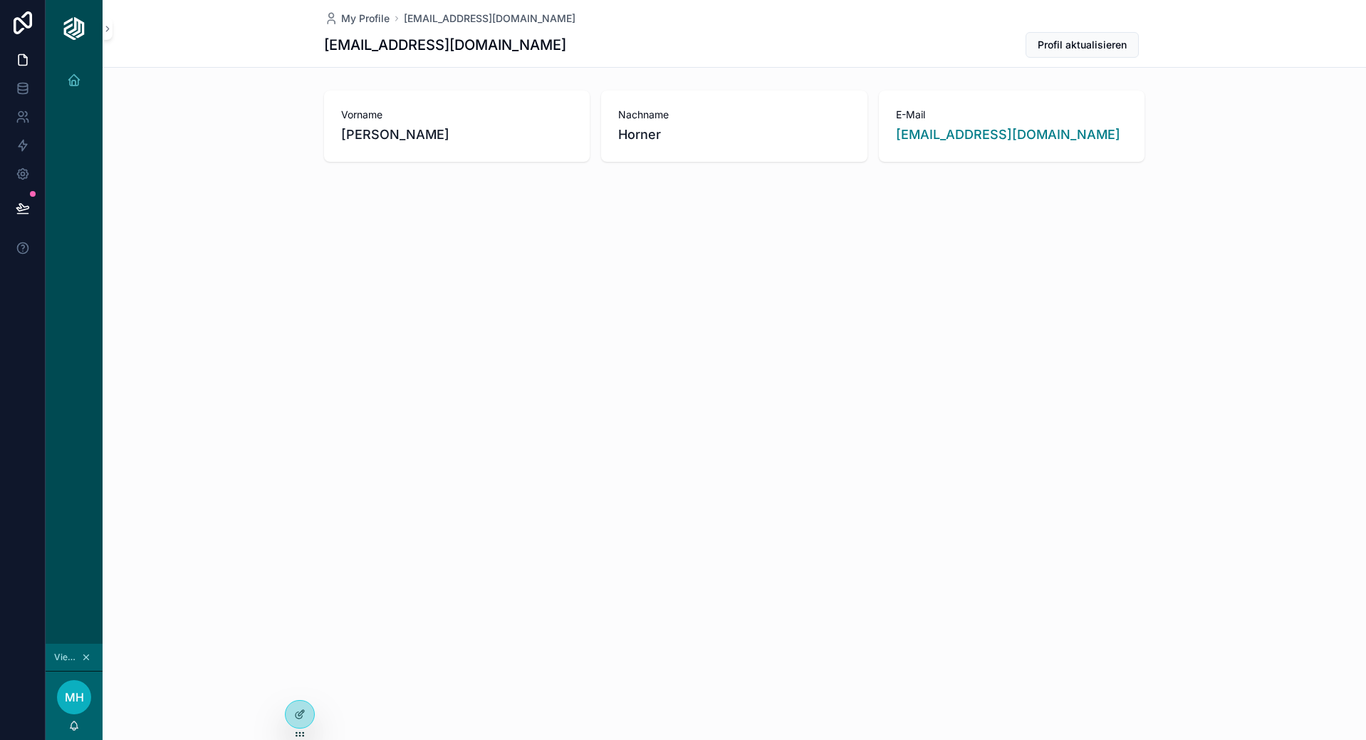
click at [68, 689] on span "MH" at bounding box center [74, 696] width 19 height 17
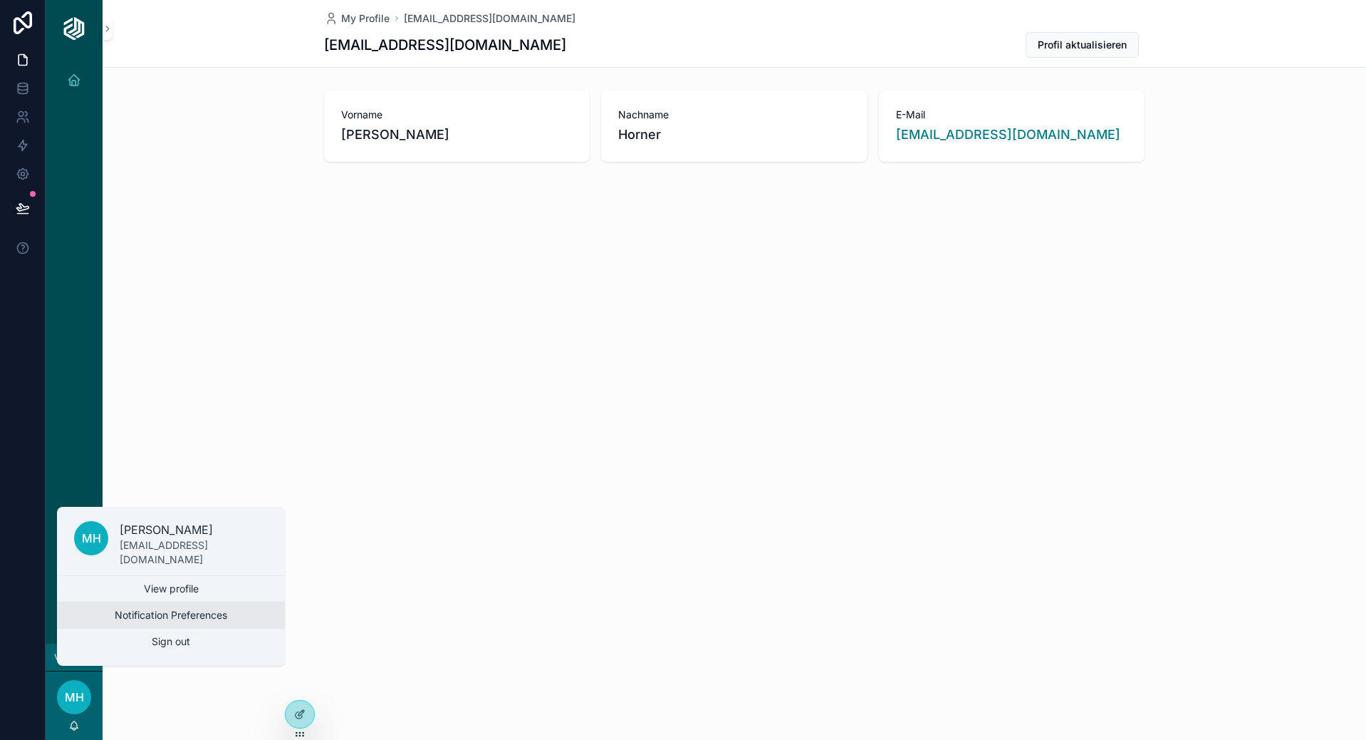
click at [168, 621] on button "Notification Preferences" at bounding box center [171, 615] width 228 height 26
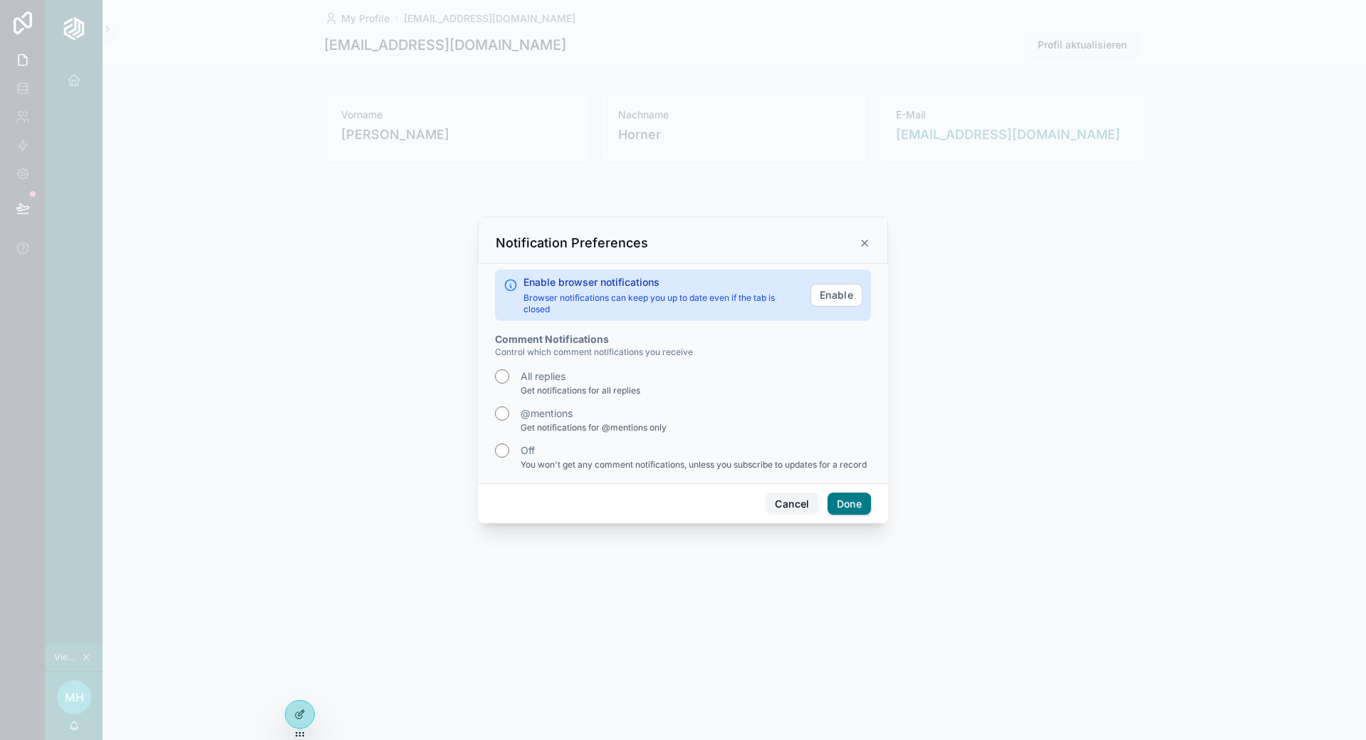
click at [801, 509] on button "Cancel" at bounding box center [792, 503] width 53 height 23
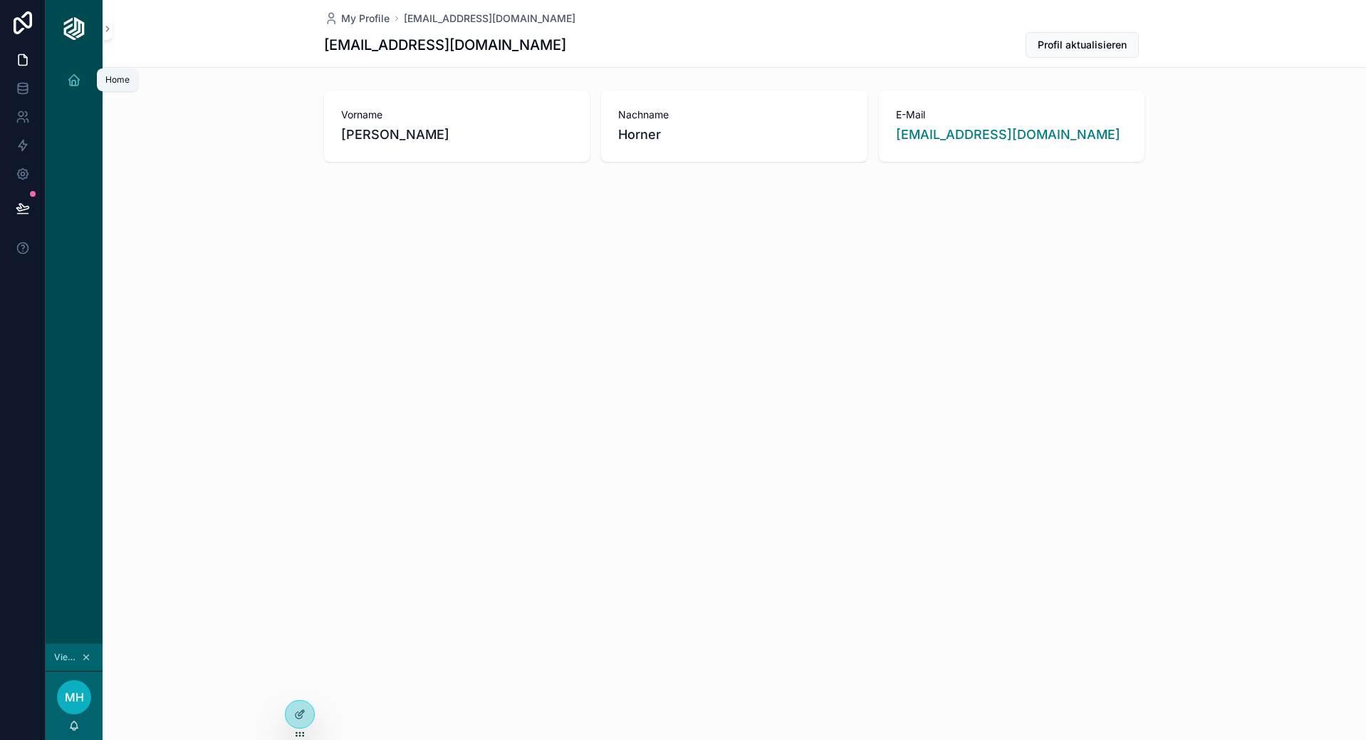
click at [78, 81] on icon "scrollable content" at bounding box center [74, 80] width 14 height 14
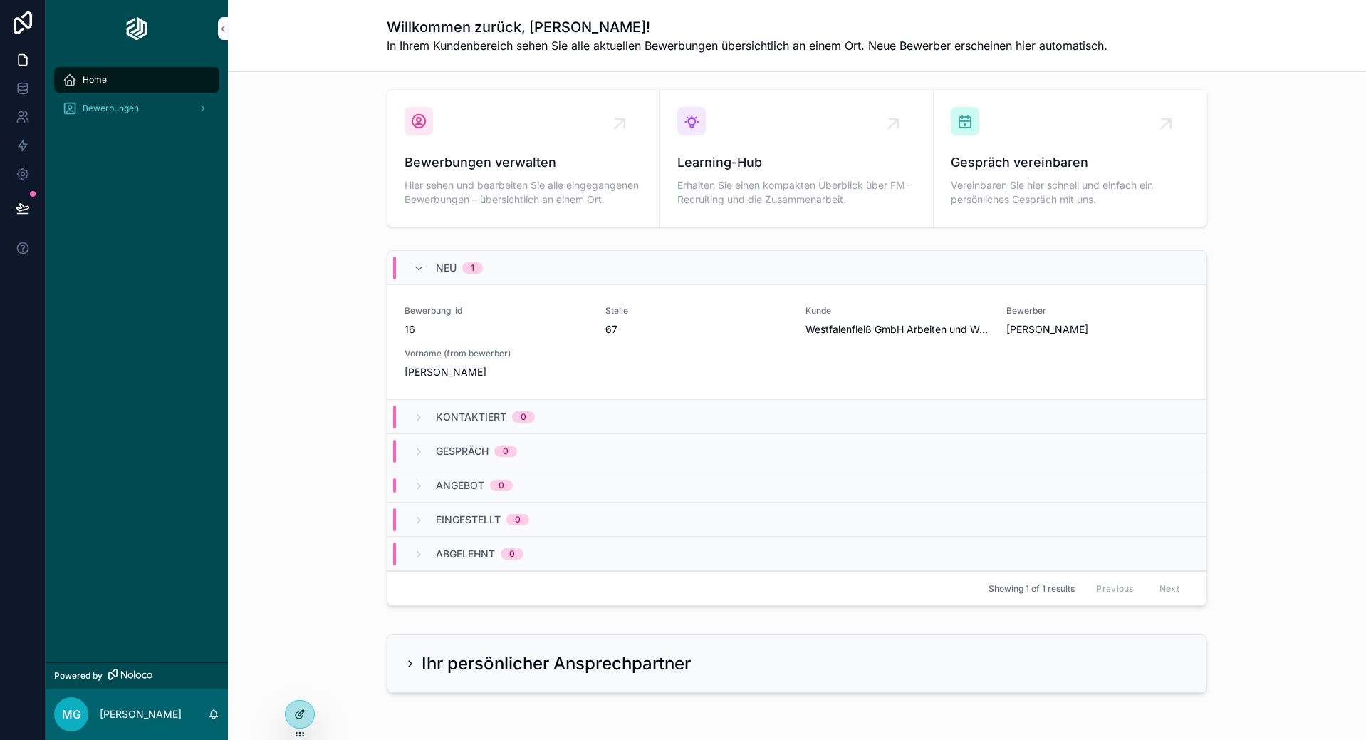
click at [297, 722] on div at bounding box center [300, 713] width 28 height 27
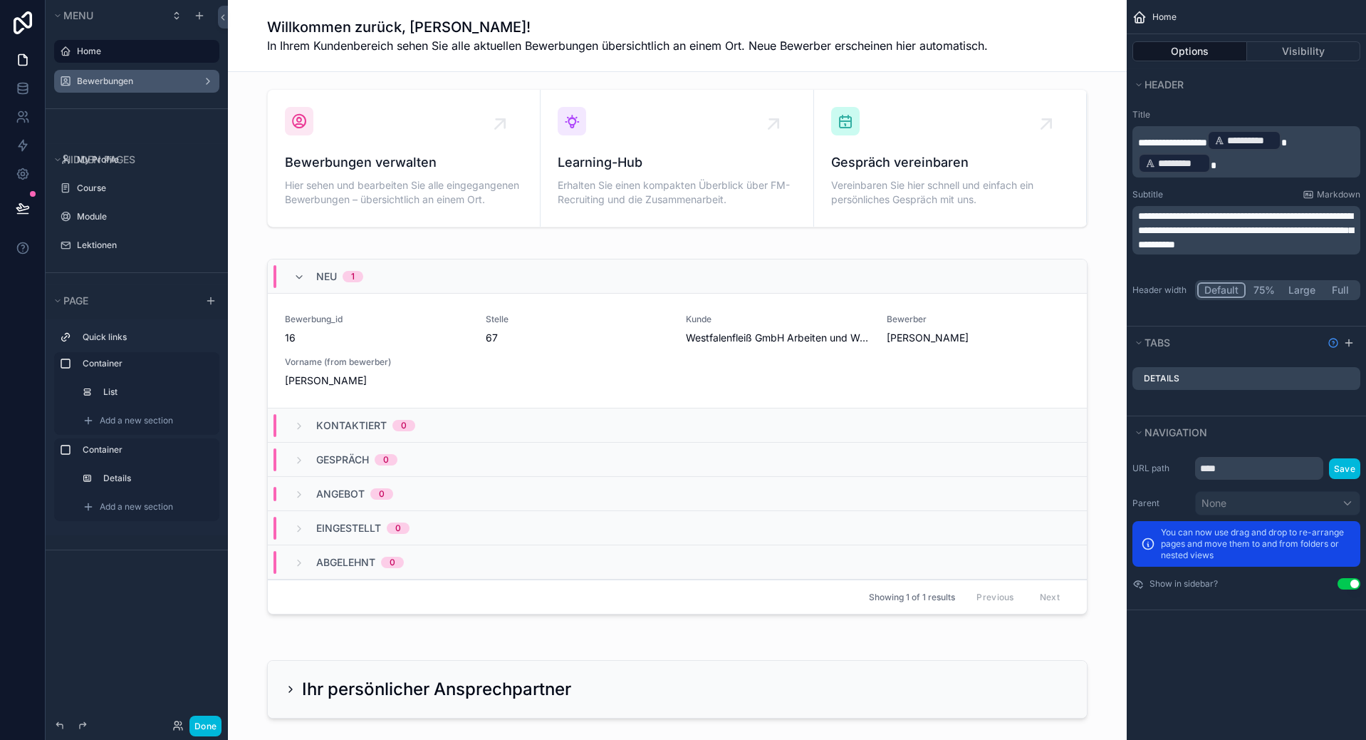
click at [131, 85] on label "Bewerbungen" at bounding box center [134, 81] width 114 height 11
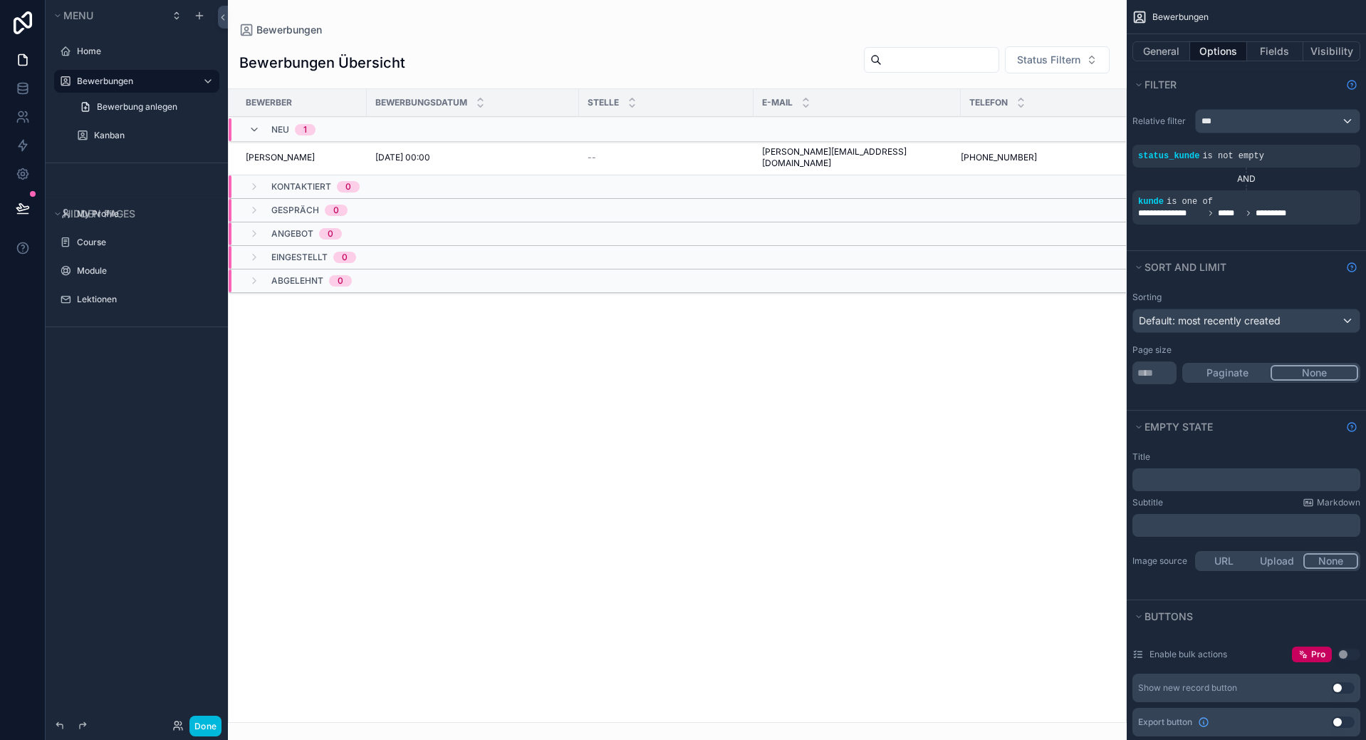
click at [573, 393] on div "scrollable content" at bounding box center [677, 370] width 899 height 740
click at [680, 411] on div "Bewerber Bewerbungsdatum Stelle E-Mail Telefon Neu 1 [PERSON_NAME] [DATE] 00:00…" at bounding box center [678, 405] width 898 height 633
